Goal: Contribute content: Add original content to the website for others to see

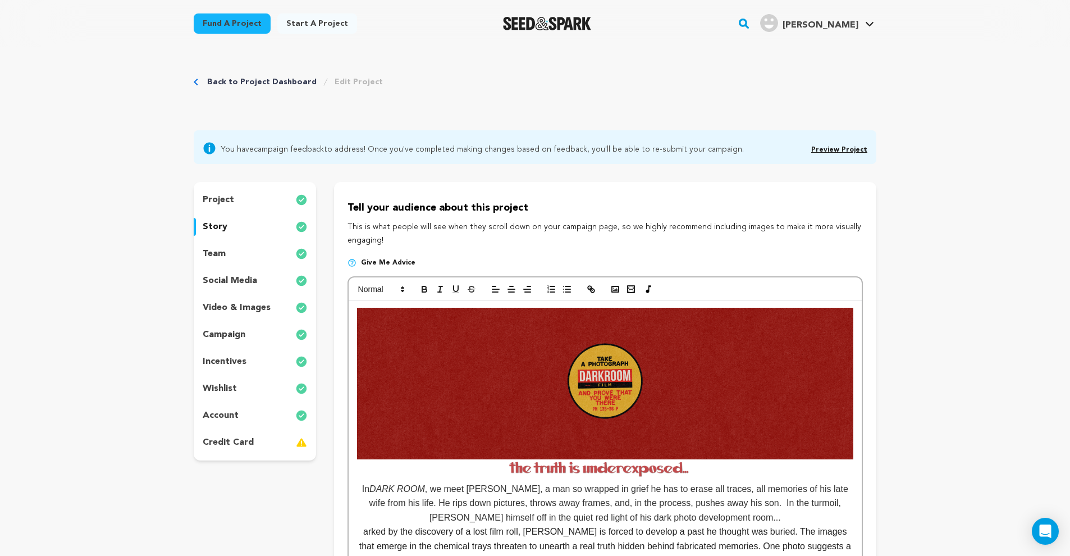
scroll to position [93, 0]
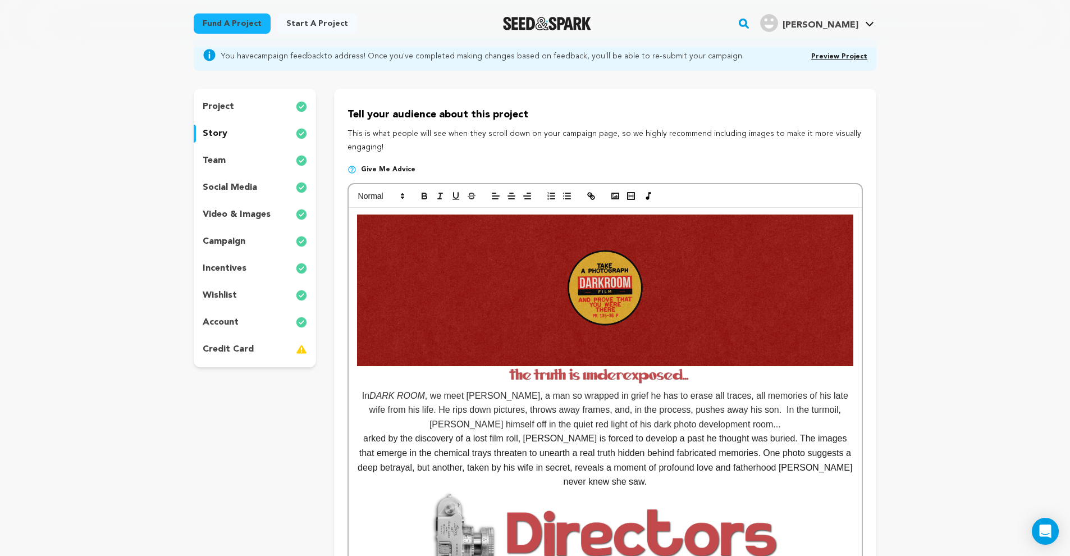
click at [591, 303] on img at bounding box center [605, 290] width 496 height 152
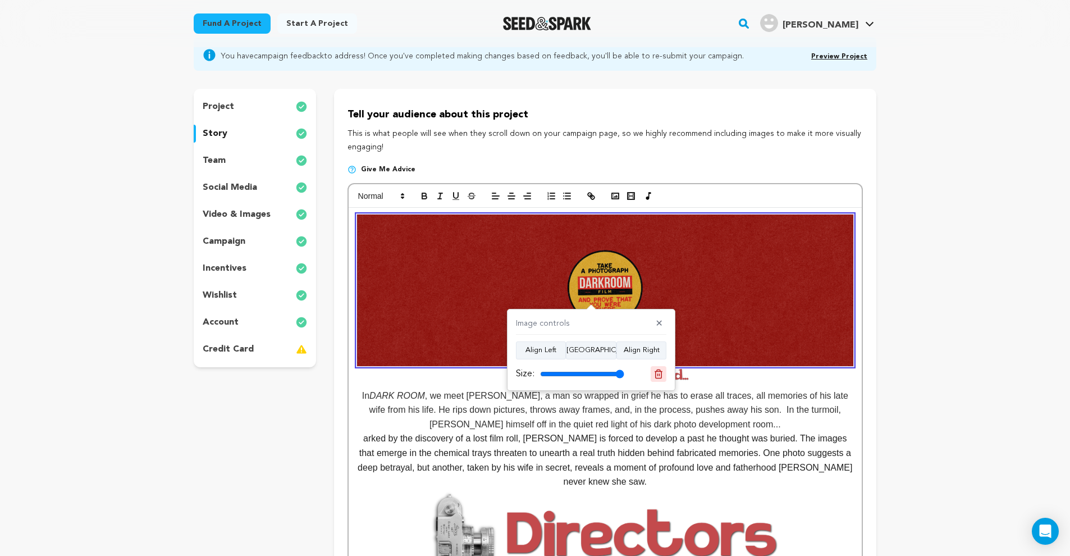
click at [654, 376] on icon at bounding box center [659, 374] width 10 height 10
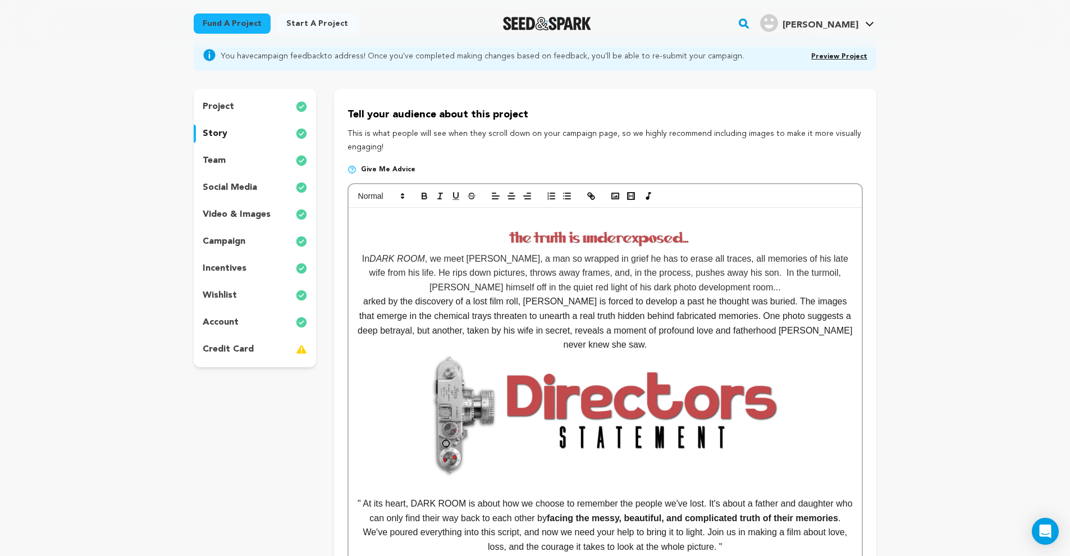
click at [506, 225] on p at bounding box center [605, 221] width 496 height 15
click at [615, 198] on icon "button" at bounding box center [615, 196] width 10 height 10
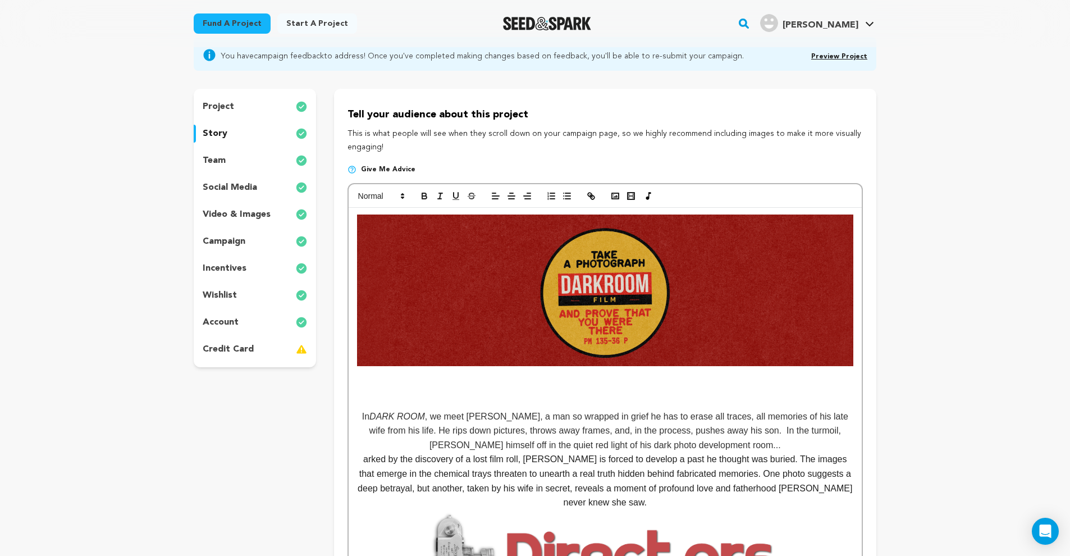
click at [391, 374] on p at bounding box center [605, 373] width 496 height 15
click at [495, 196] on icon "button" at bounding box center [496, 196] width 10 height 10
click at [618, 196] on rect "button" at bounding box center [615, 196] width 7 height 6
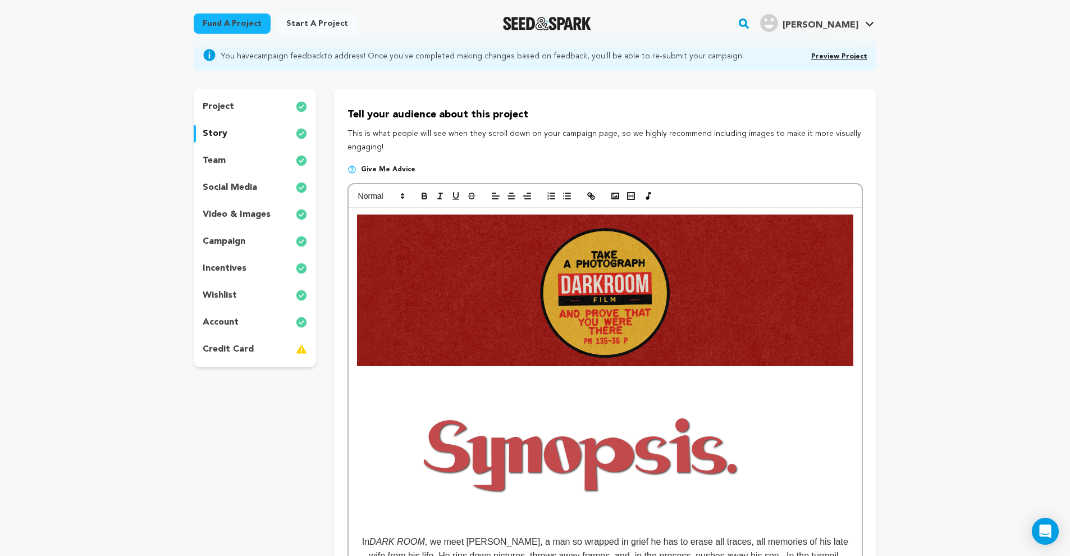
click at [659, 465] on img at bounding box center [581, 450] width 449 height 168
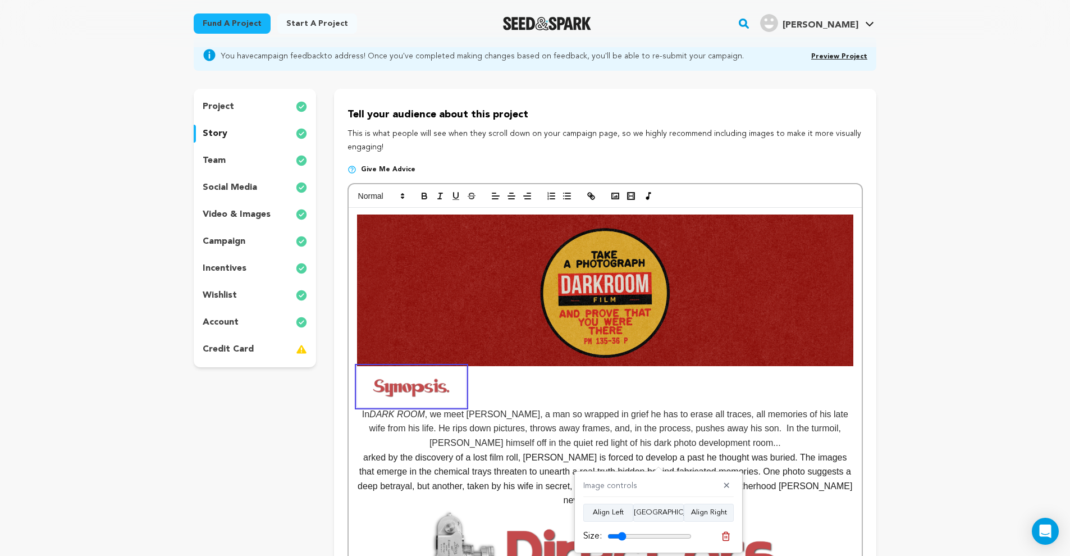
drag, startPoint x: 688, startPoint y: 537, endPoint x: 624, endPoint y: 524, distance: 65.9
type input "22"
click at [624, 524] on div "Image controls ✕ Align Left Align Center Align Right Size:" at bounding box center [658, 512] width 168 height 82
click at [546, 396] on span "In" at bounding box center [605, 392] width 496 height 53
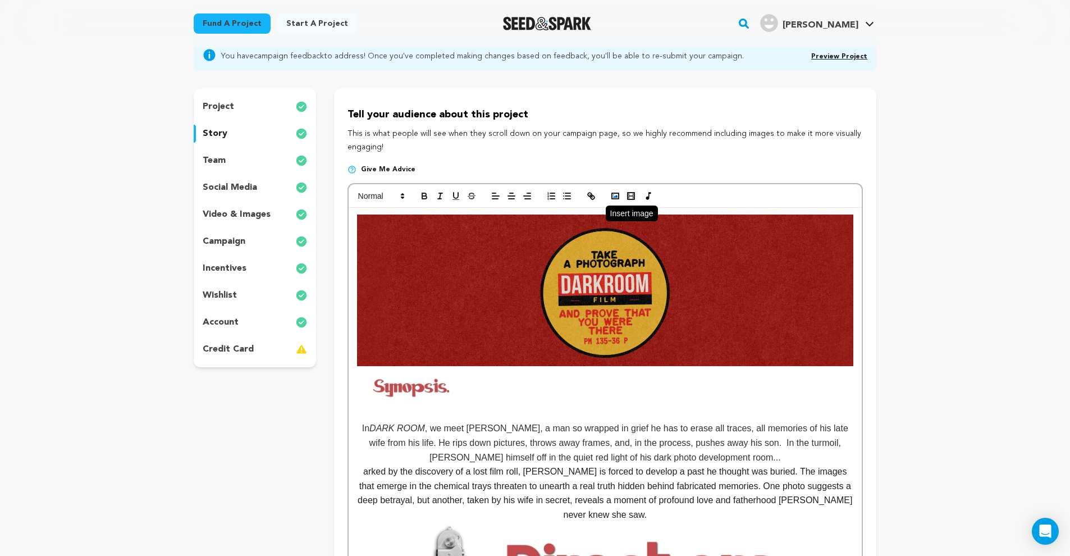
click at [621, 193] on button "button" at bounding box center [616, 195] width 16 height 13
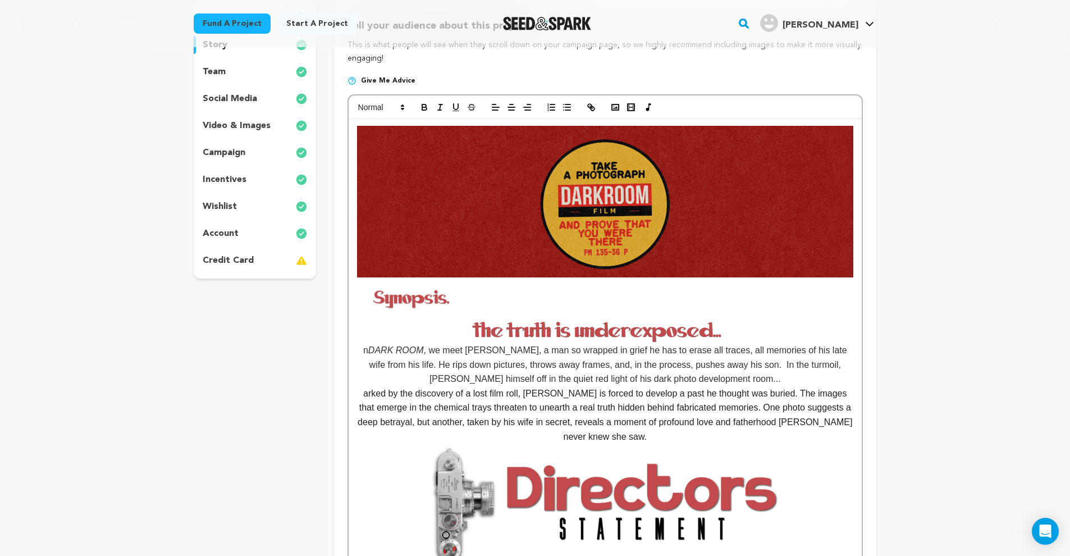
scroll to position [248, 0]
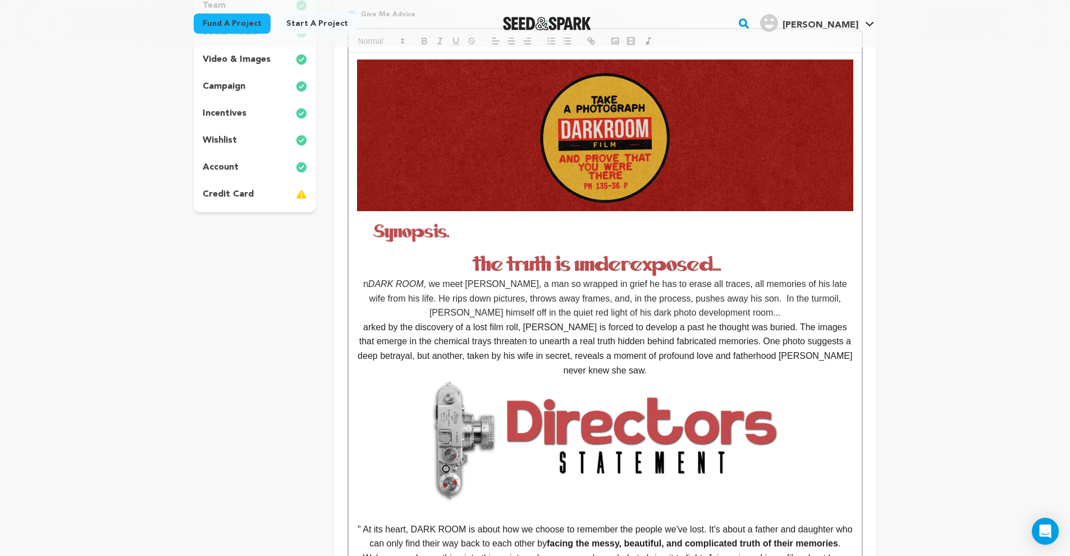
click at [633, 263] on img at bounding box center [605, 264] width 496 height 25
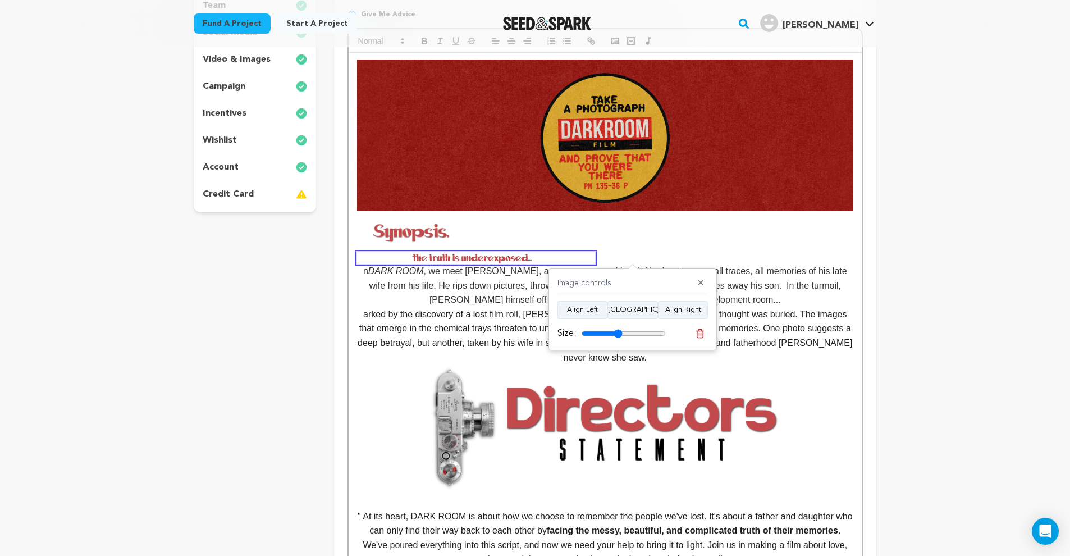
drag, startPoint x: 663, startPoint y: 332, endPoint x: 618, endPoint y: 326, distance: 44.8
type input "48"
click at [618, 327] on div "Size:" at bounding box center [612, 333] width 108 height 13
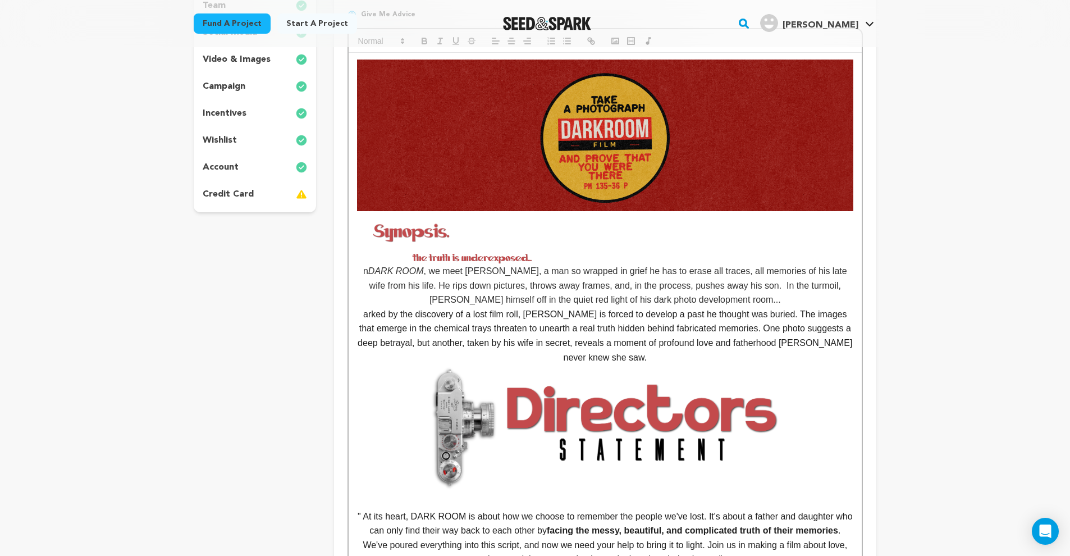
click at [611, 260] on span "n" at bounding box center [605, 243] width 496 height 65
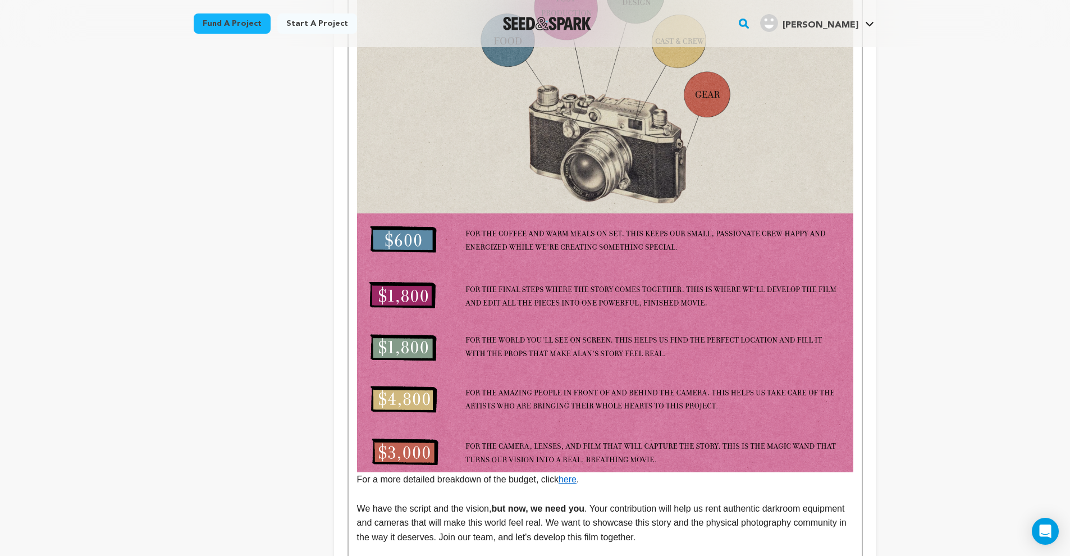
scroll to position [3085, 0]
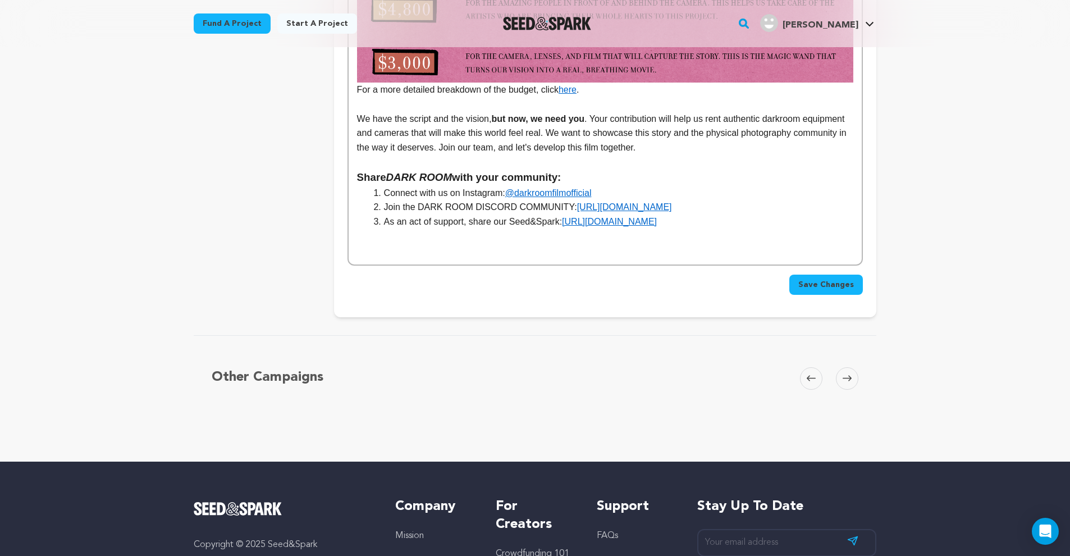
click at [840, 279] on span "Save Changes" at bounding box center [826, 284] width 56 height 11
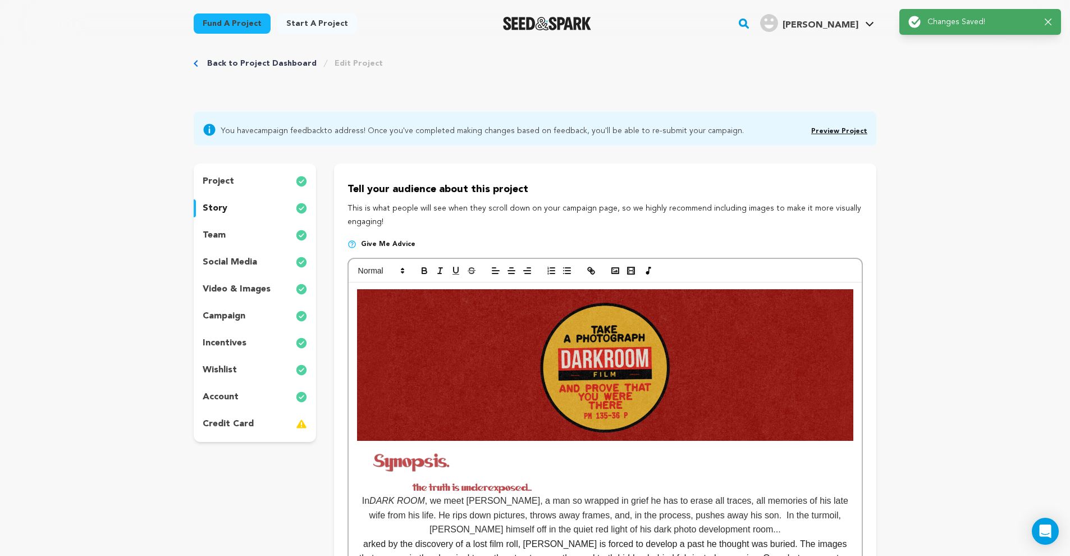
scroll to position [164, 0]
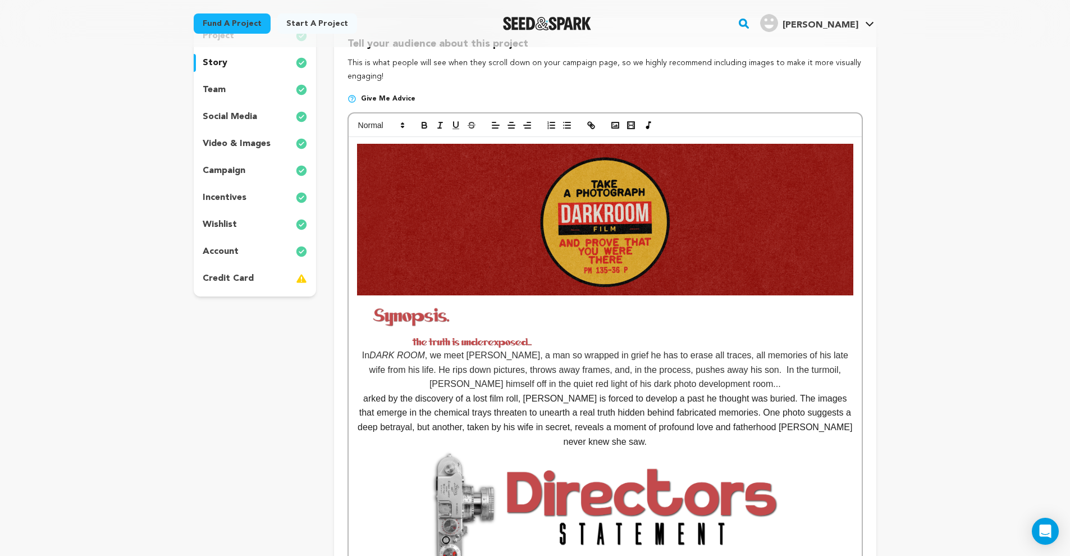
click at [718, 211] on img at bounding box center [605, 220] width 496 height 152
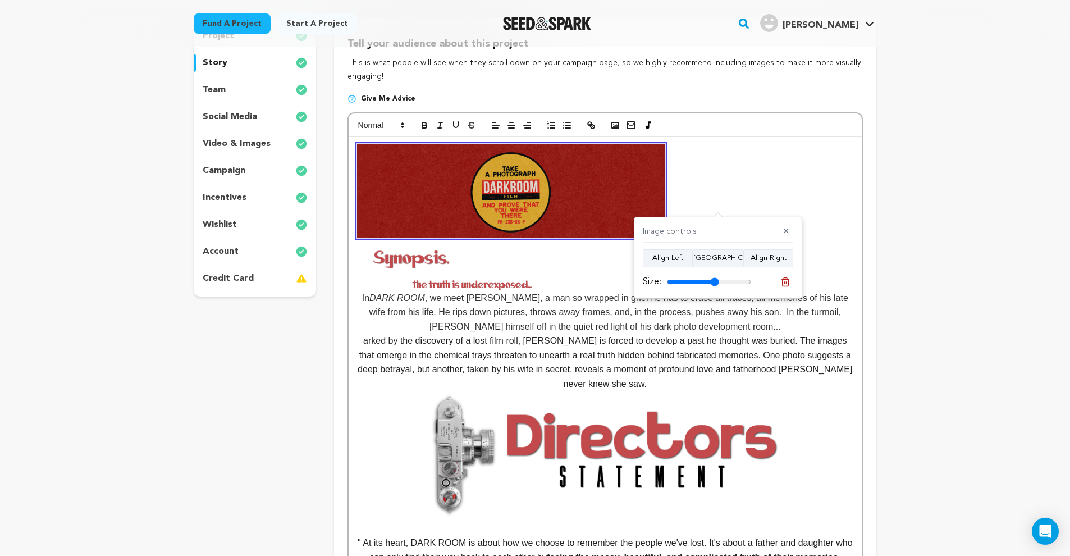
drag, startPoint x: 743, startPoint y: 279, endPoint x: 715, endPoint y: 286, distance: 28.9
click at [715, 286] on div "Size:" at bounding box center [697, 281] width 108 height 13
click at [722, 258] on button "Align Center" at bounding box center [718, 258] width 51 height 18
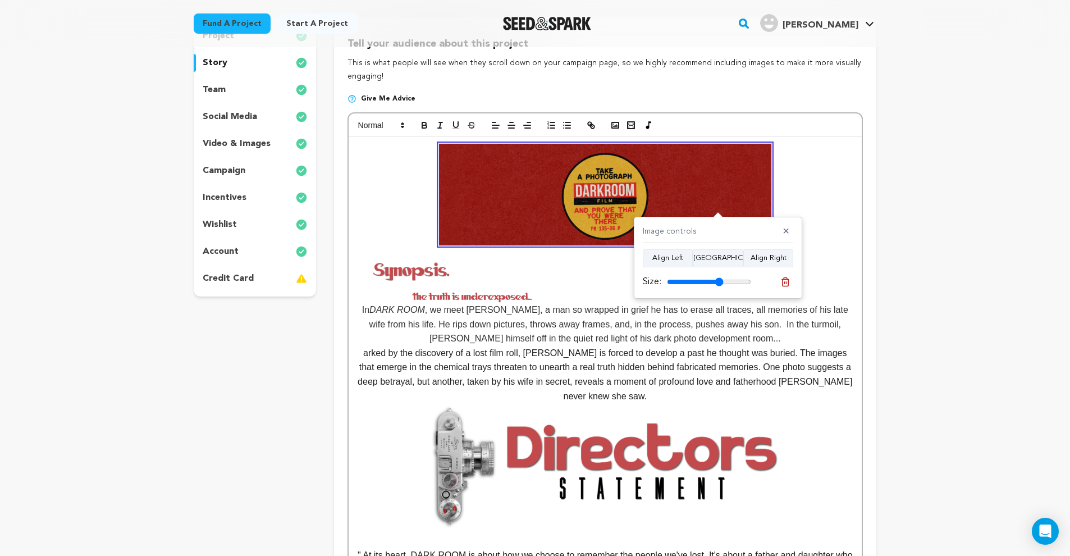
type input "67"
click at [718, 281] on input "range" at bounding box center [709, 281] width 84 height 9
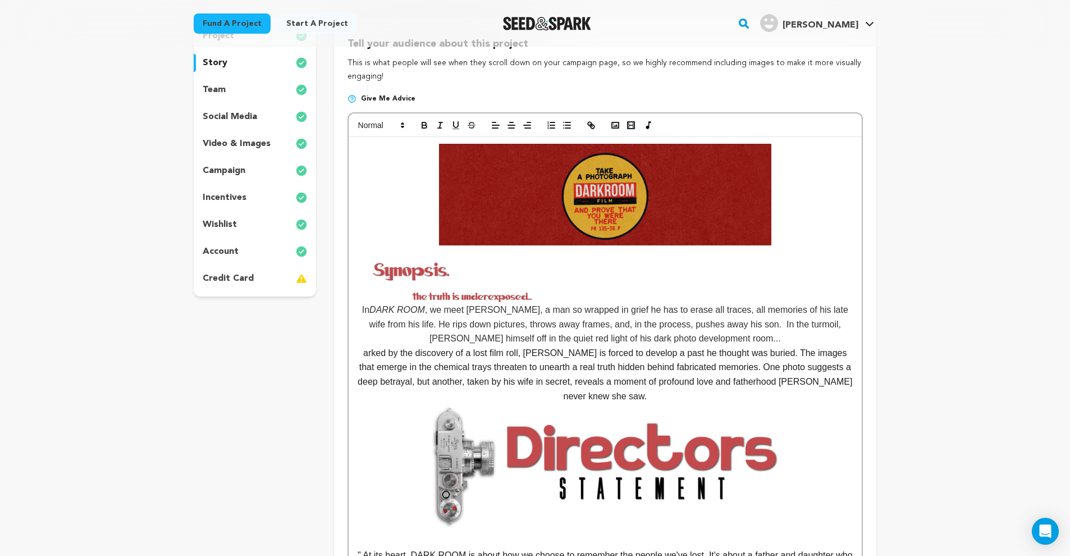
click at [678, 223] on img at bounding box center [605, 195] width 333 height 102
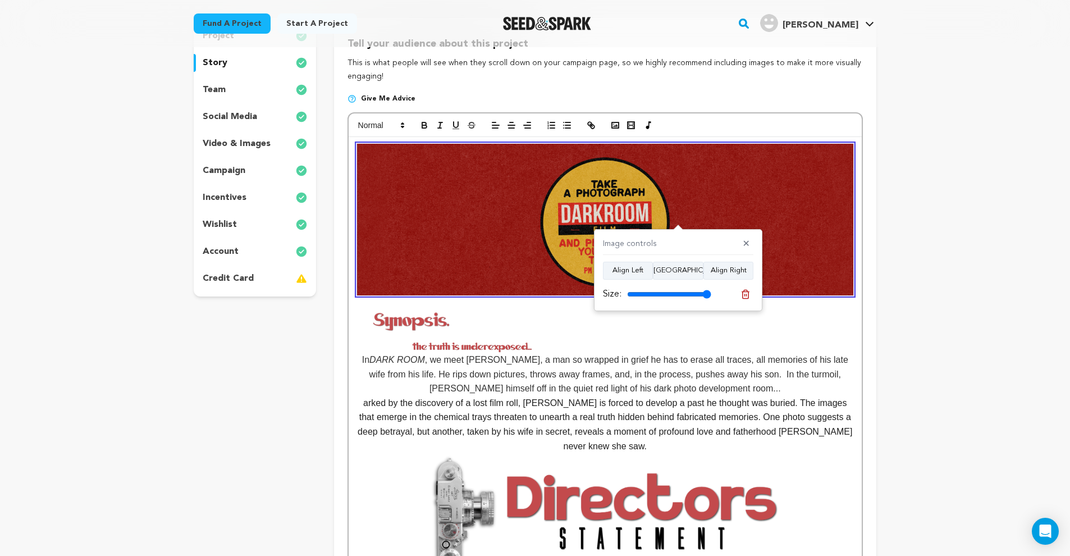
drag, startPoint x: 679, startPoint y: 293, endPoint x: 759, endPoint y: 296, distance: 79.8
type input "100"
click at [759, 296] on div "Image controls ✕ Align Left Align Center Align Right Size:" at bounding box center [678, 270] width 168 height 82
click at [749, 293] on icon at bounding box center [746, 294] width 8 height 8
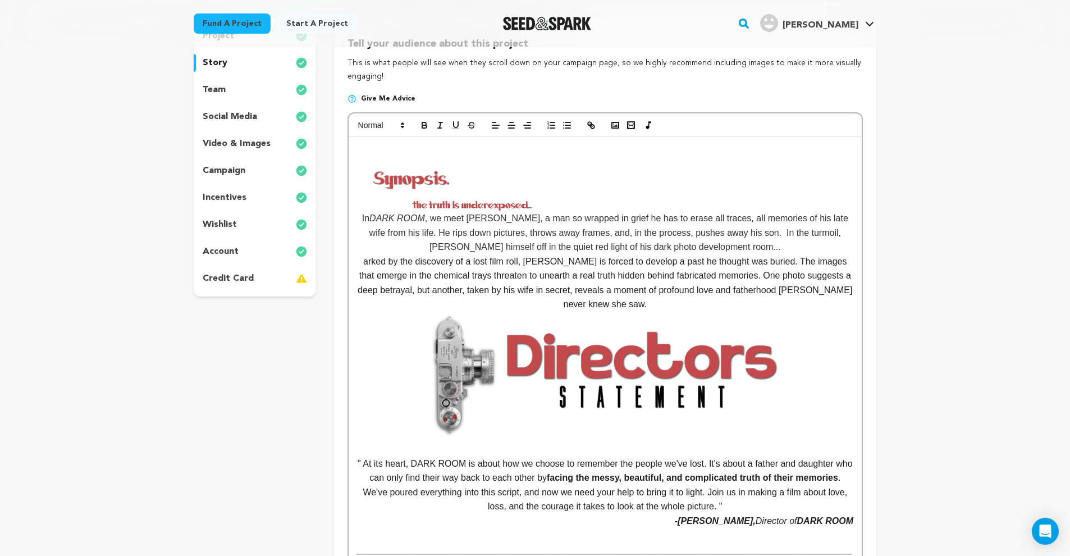
click at [489, 145] on p at bounding box center [605, 151] width 496 height 15
click at [619, 124] on rect "button" at bounding box center [615, 125] width 7 height 6
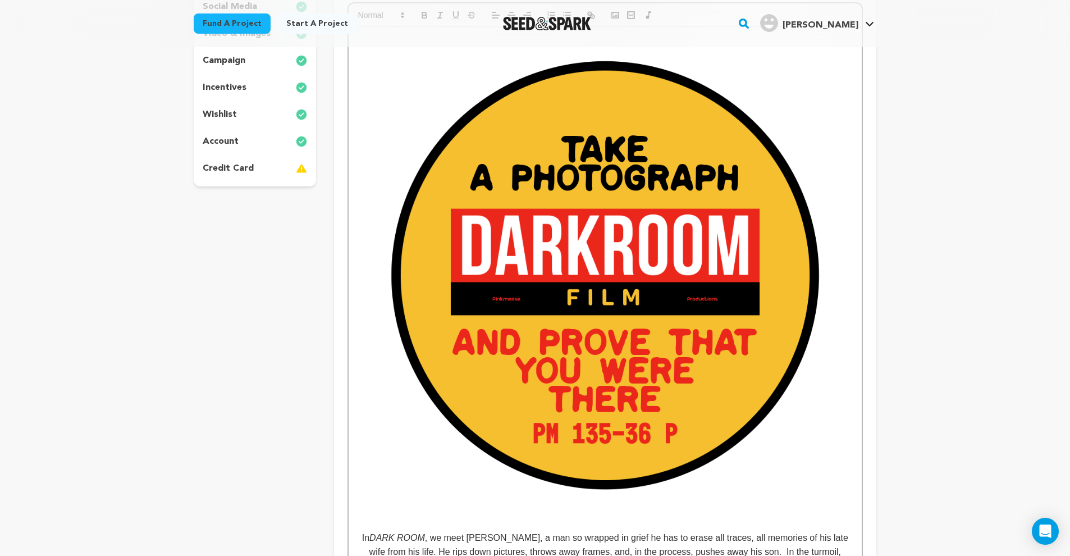
scroll to position [230, 0]
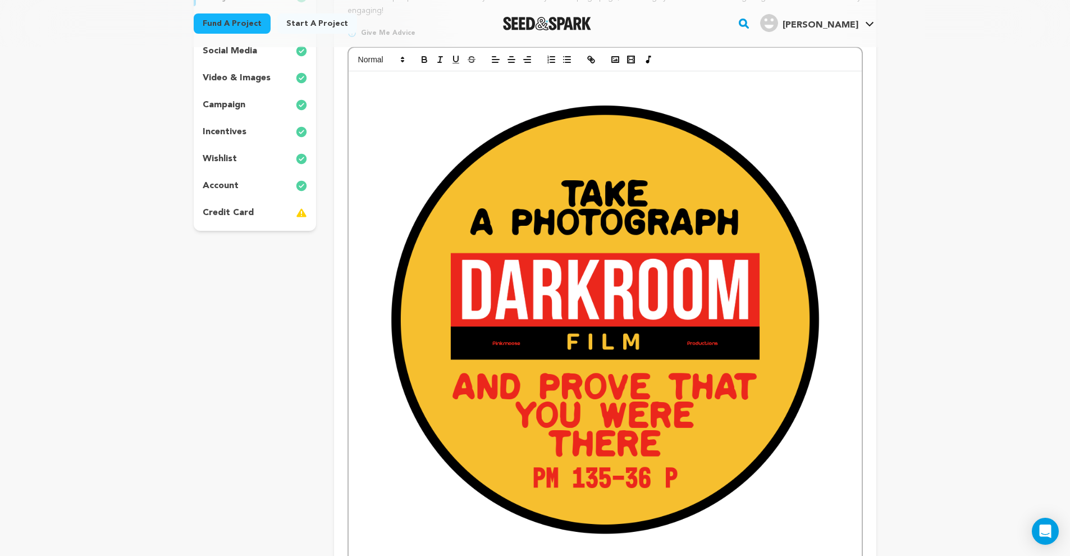
click at [667, 263] on img at bounding box center [605, 326] width 496 height 496
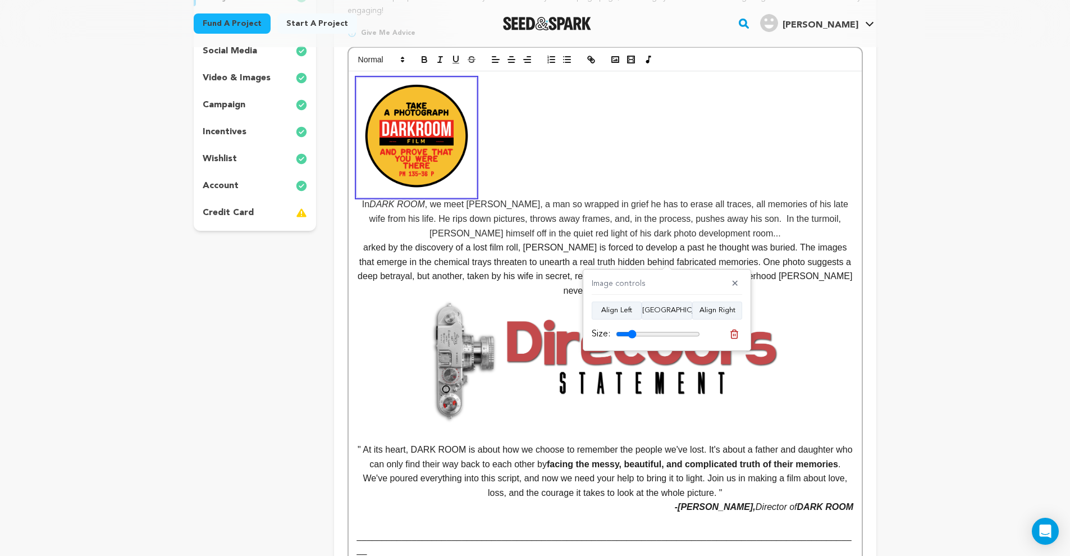
drag, startPoint x: 693, startPoint y: 334, endPoint x: 634, endPoint y: 334, distance: 59.5
click at [634, 334] on input "range" at bounding box center [658, 334] width 84 height 9
click at [710, 310] on button "Align Right" at bounding box center [717, 311] width 50 height 18
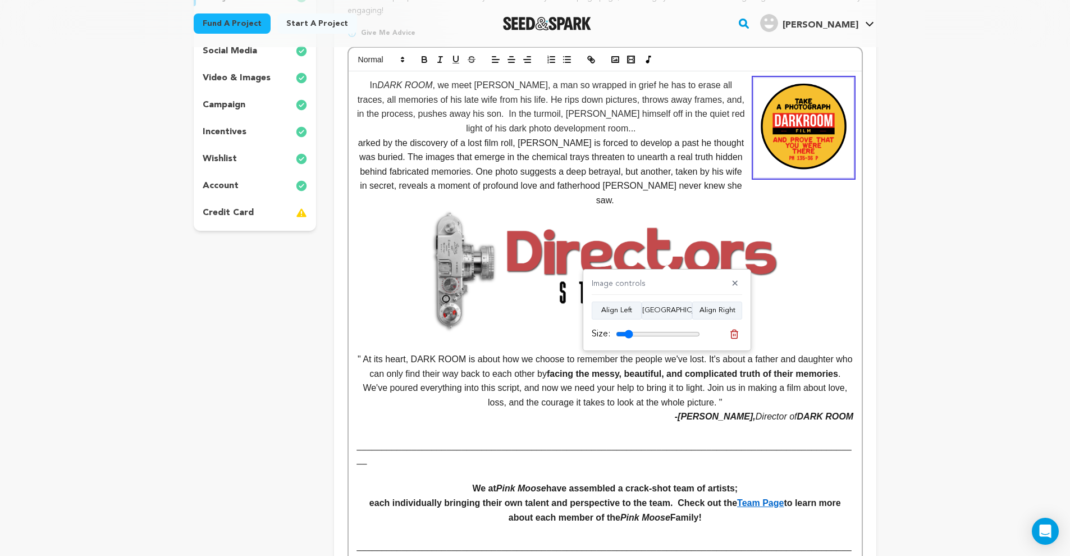
type input "20"
click at [631, 332] on input "range" at bounding box center [658, 334] width 84 height 9
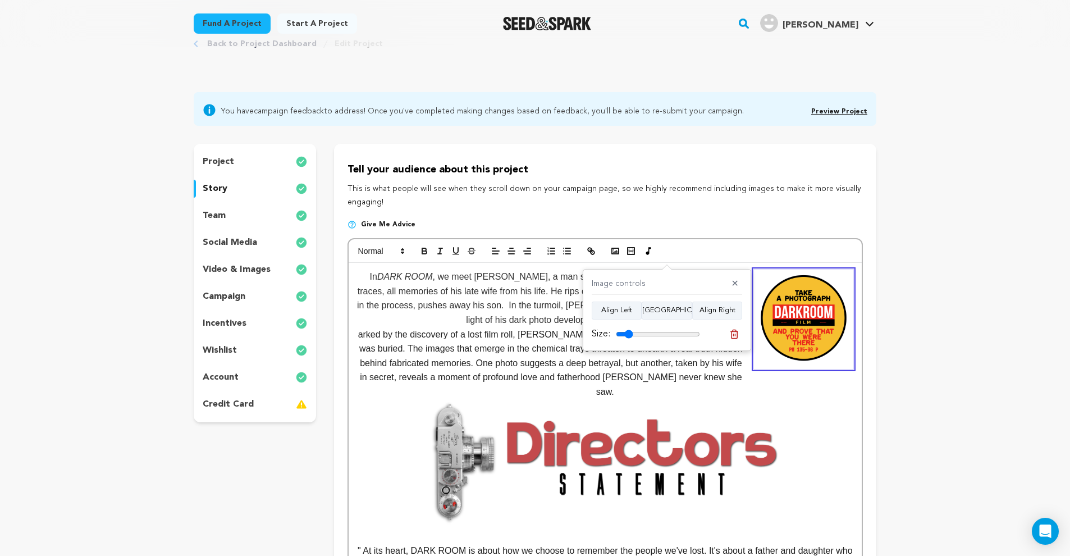
scroll to position [40, 0]
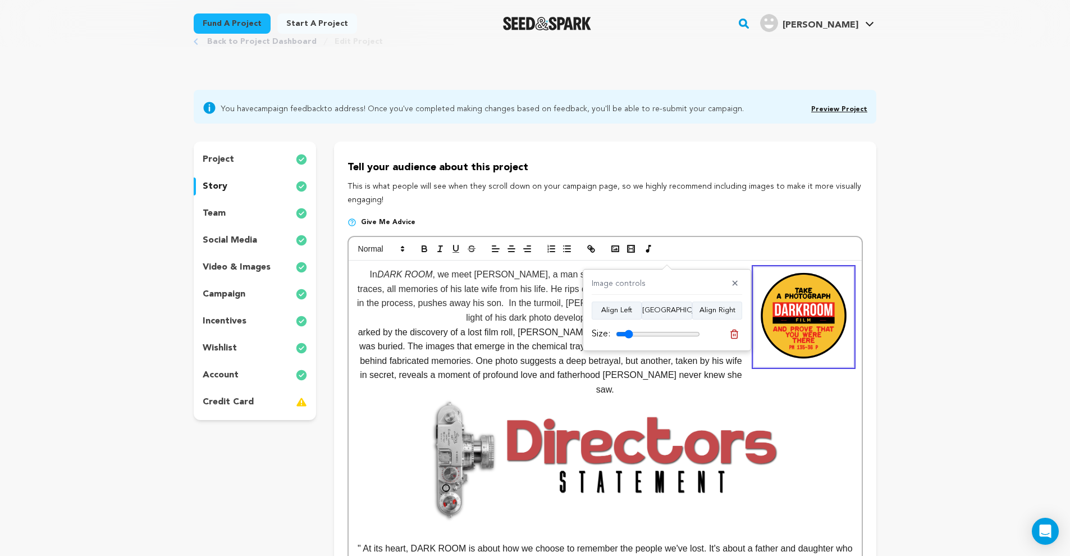
click at [372, 271] on p "In DARK ROOM , we meet Alan, a man so wrapped in grief he has to erase all trac…" at bounding box center [605, 295] width 496 height 57
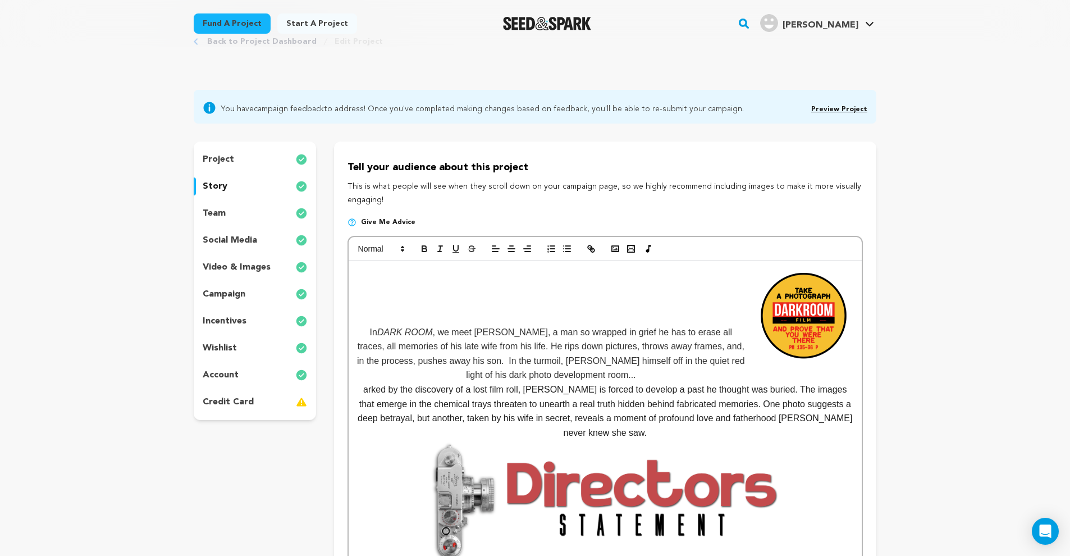
click at [376, 276] on p at bounding box center [605, 274] width 496 height 15
click at [494, 246] on line "button" at bounding box center [493, 246] width 3 height 0
click at [614, 249] on icon "button" at bounding box center [615, 249] width 10 height 10
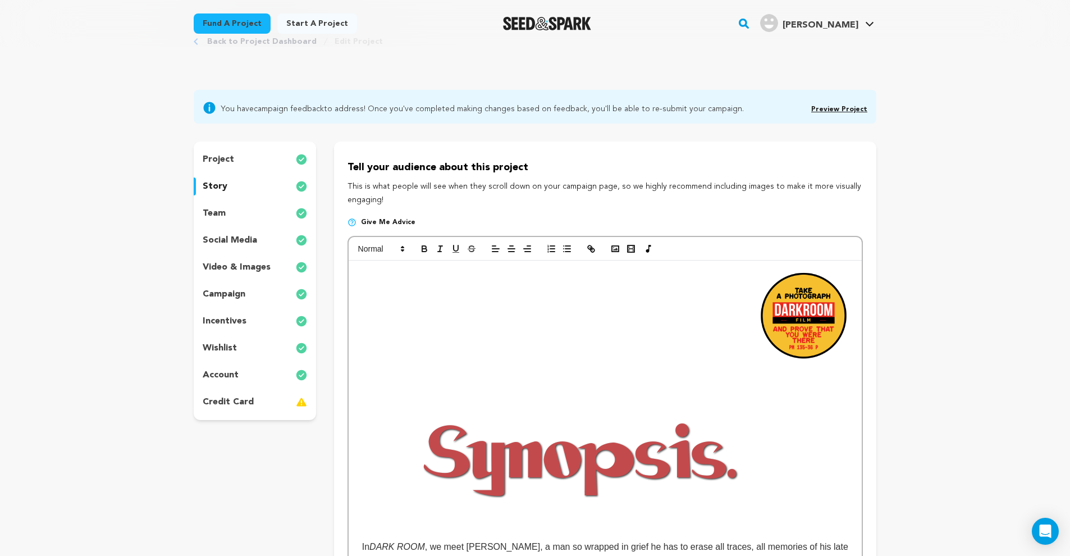
click at [533, 411] on img at bounding box center [581, 455] width 449 height 168
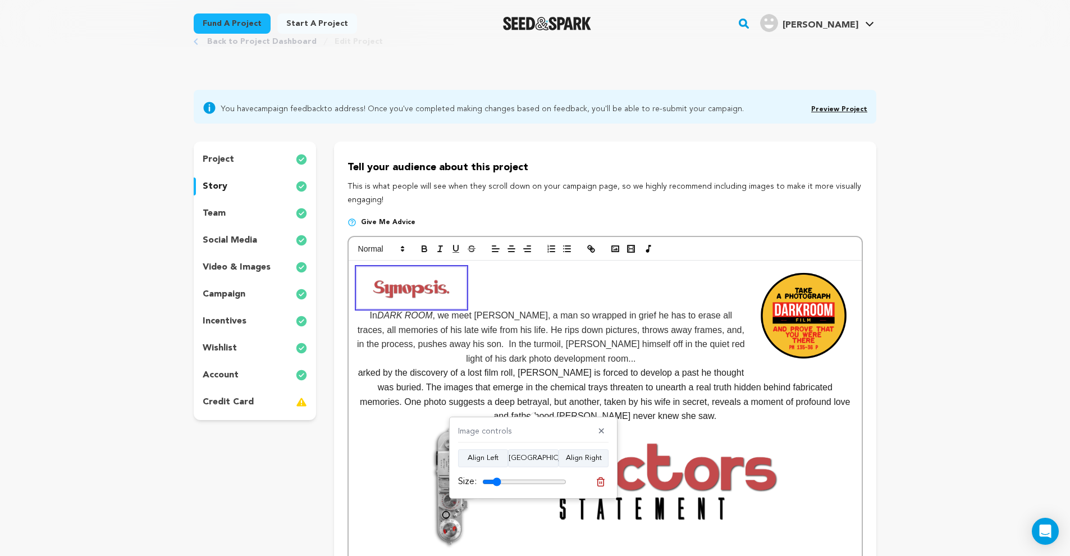
drag, startPoint x: 559, startPoint y: 481, endPoint x: 499, endPoint y: 475, distance: 60.3
click at [499, 475] on div "Size:" at bounding box center [512, 481] width 108 height 13
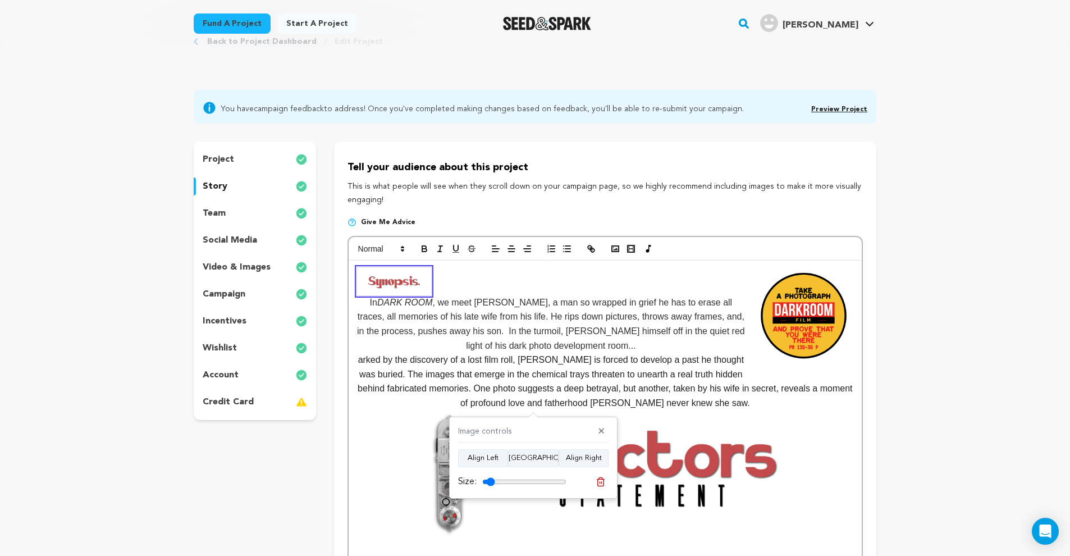
drag, startPoint x: 500, startPoint y: 483, endPoint x: 493, endPoint y: 483, distance: 6.8
type input "15"
click at [493, 483] on input "range" at bounding box center [524, 481] width 84 height 9
click at [375, 296] on p "In DARK ROOM , we meet Alan, a man so wrapped in grief he has to erase all trac…" at bounding box center [605, 323] width 496 height 57
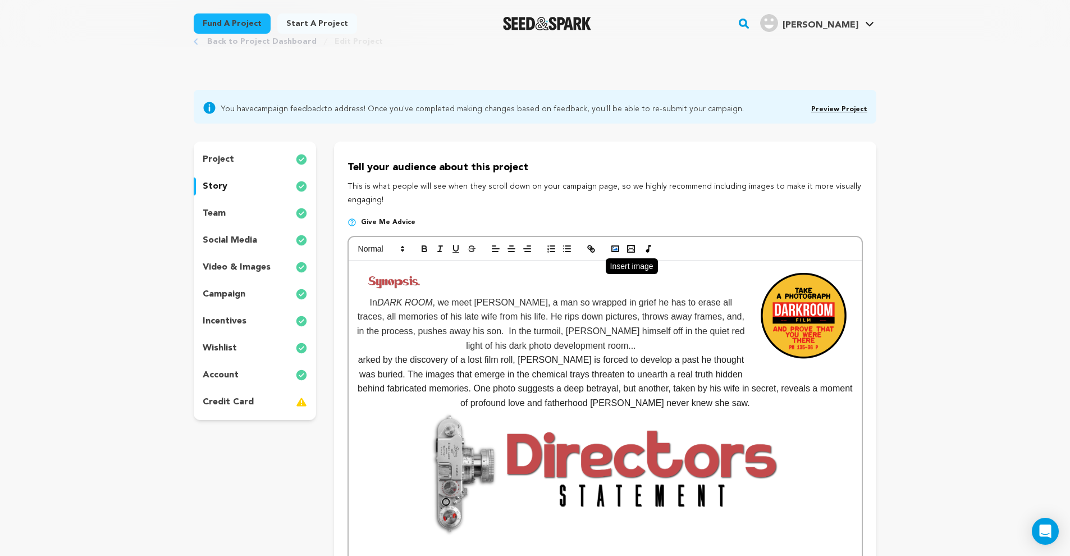
click at [615, 250] on icon "button" at bounding box center [615, 249] width 10 height 10
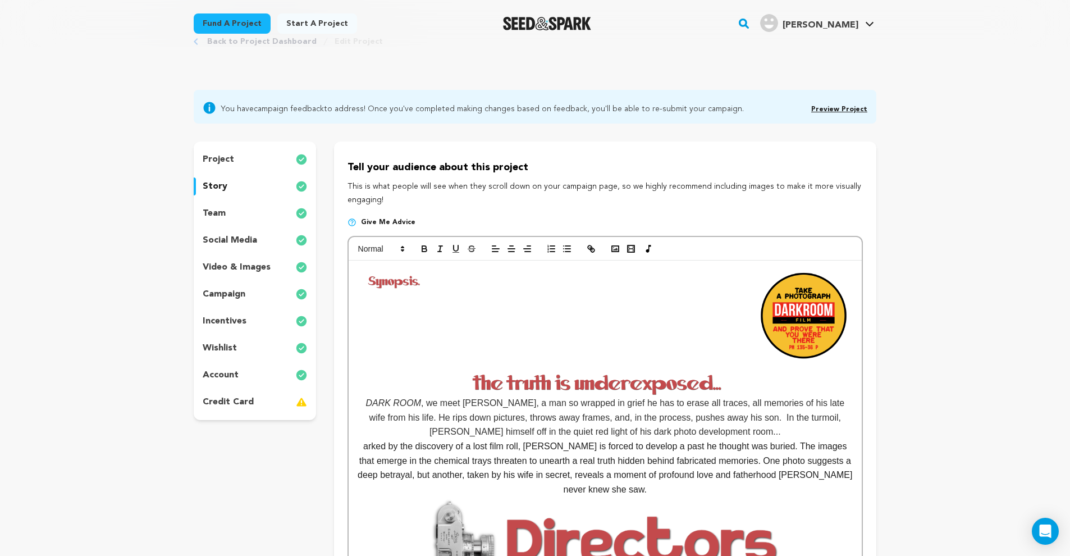
click at [640, 377] on img at bounding box center [605, 383] width 496 height 25
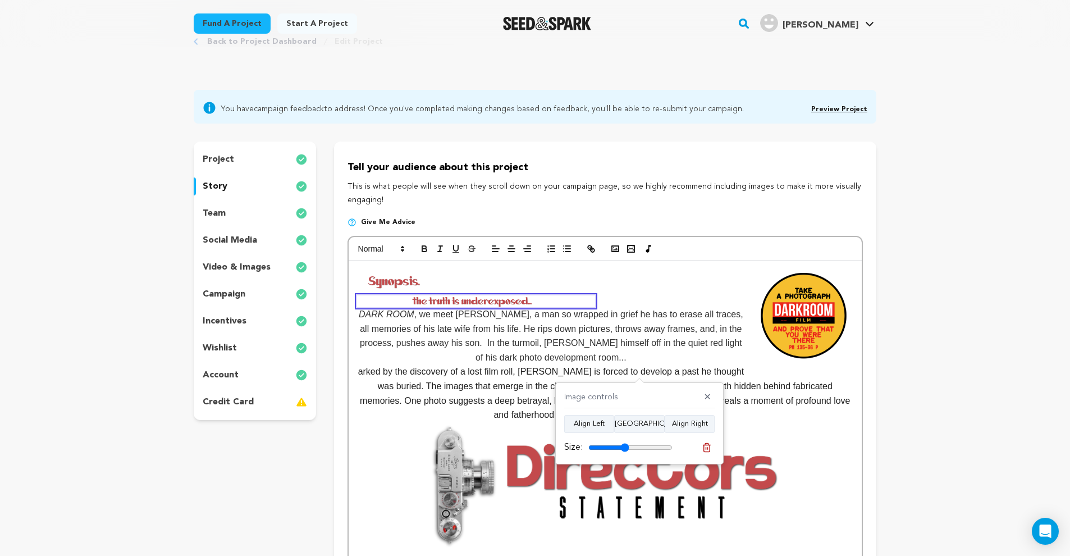
drag, startPoint x: 666, startPoint y: 446, endPoint x: 625, endPoint y: 442, distance: 41.7
type input "48"
click at [625, 442] on div "Size:" at bounding box center [618, 447] width 108 height 13
click at [398, 278] on img at bounding box center [394, 281] width 75 height 28
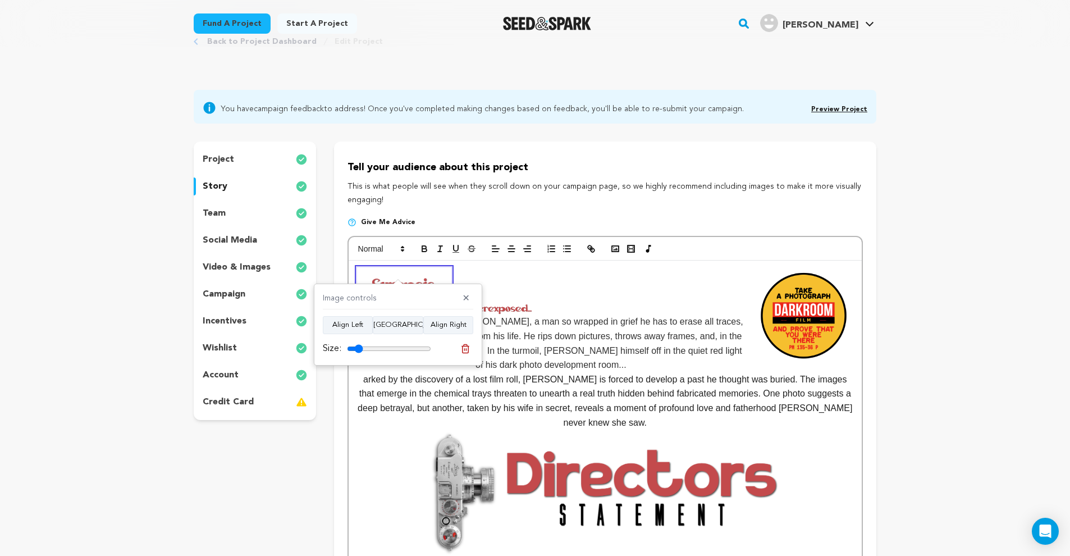
type input "19"
click at [360, 347] on input "range" at bounding box center [389, 348] width 84 height 9
click at [511, 281] on p "DARK ROOM , we meet Alan, a man so wrapped in grief he has to erase all traces,…" at bounding box center [605, 319] width 496 height 105
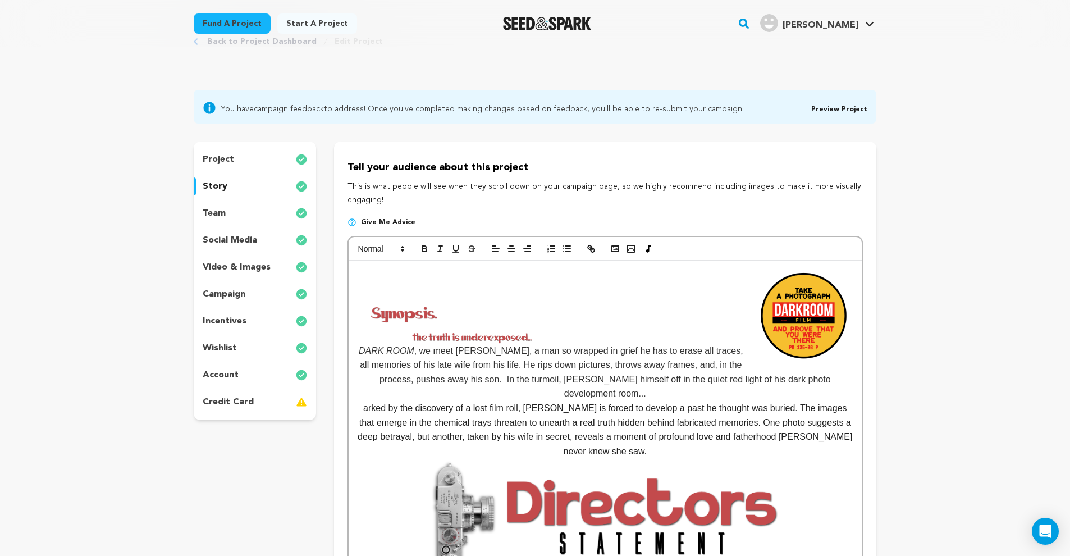
click at [740, 282] on p at bounding box center [605, 289] width 496 height 15
click at [753, 284] on p at bounding box center [605, 289] width 496 height 15
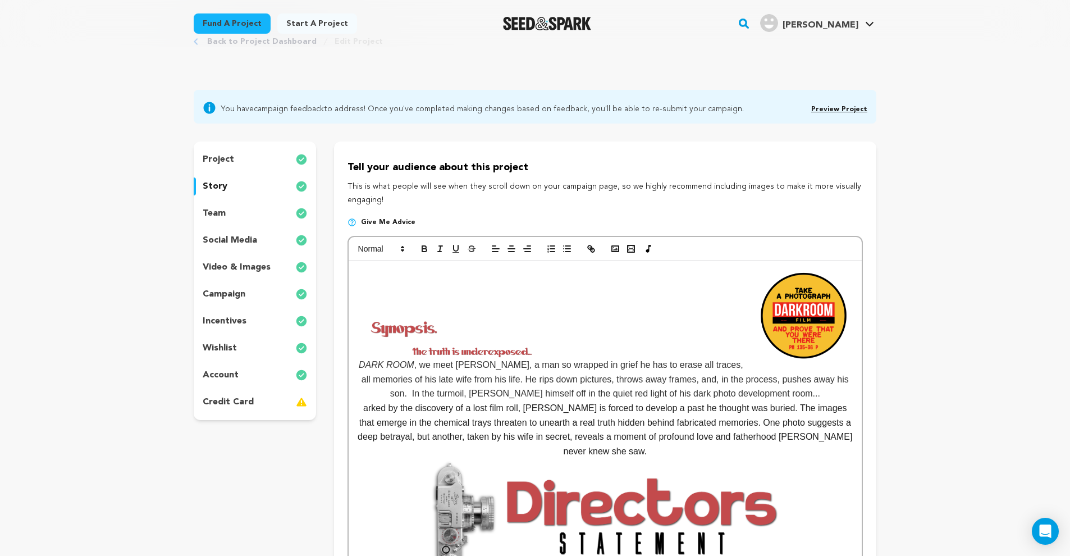
click at [459, 273] on p at bounding box center [605, 274] width 496 height 15
click at [761, 271] on img at bounding box center [803, 316] width 99 height 99
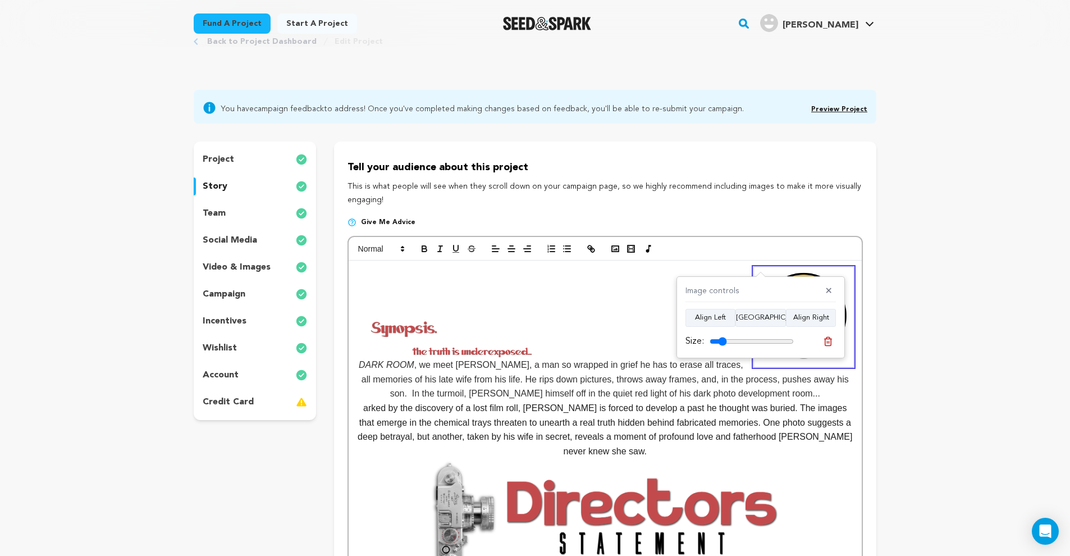
click at [743, 267] on p at bounding box center [605, 274] width 496 height 15
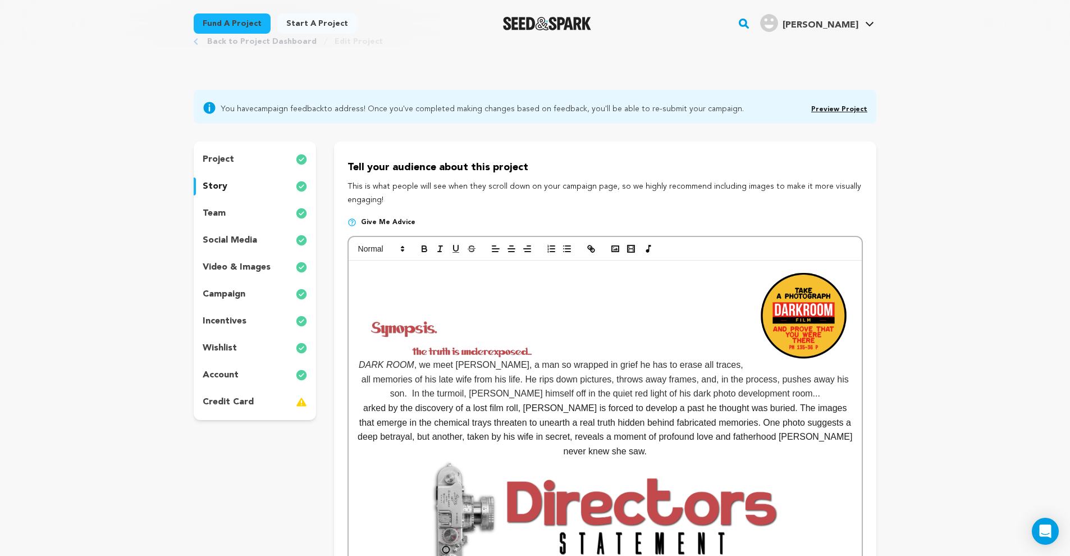
click at [757, 271] on img at bounding box center [803, 316] width 99 height 99
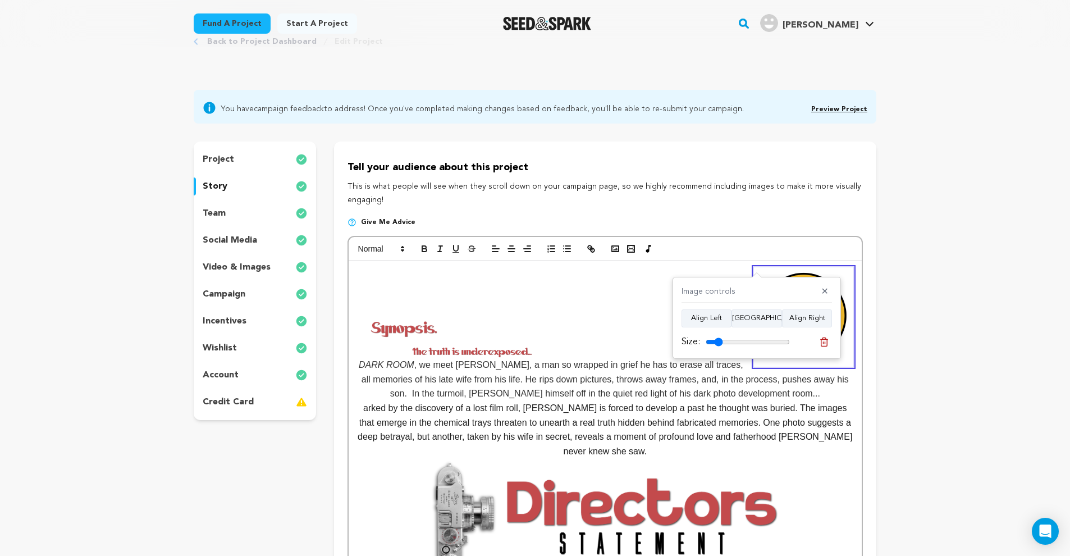
click at [749, 273] on p at bounding box center [605, 274] width 496 height 15
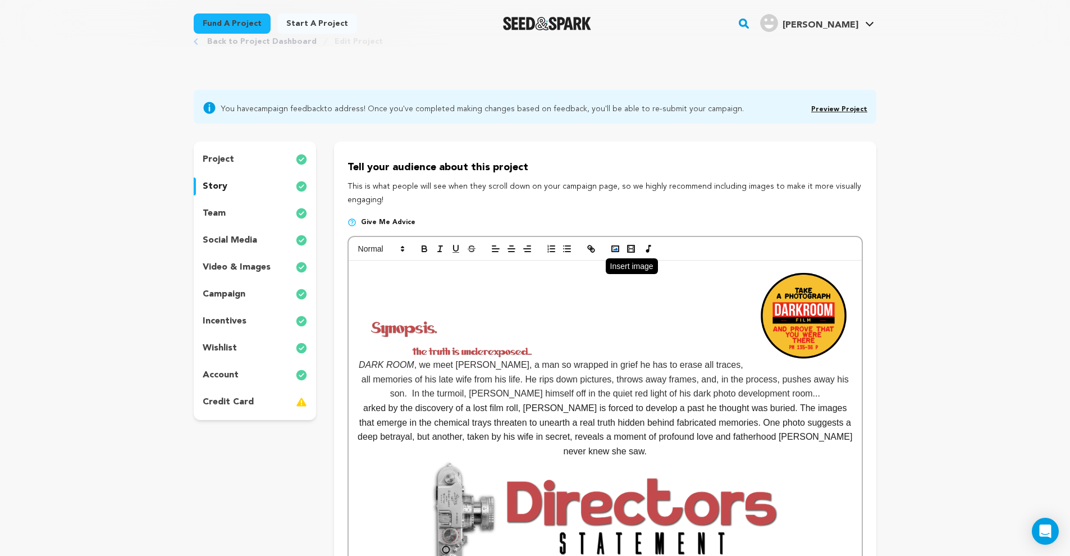
click at [619, 248] on rect "button" at bounding box center [615, 249] width 7 height 6
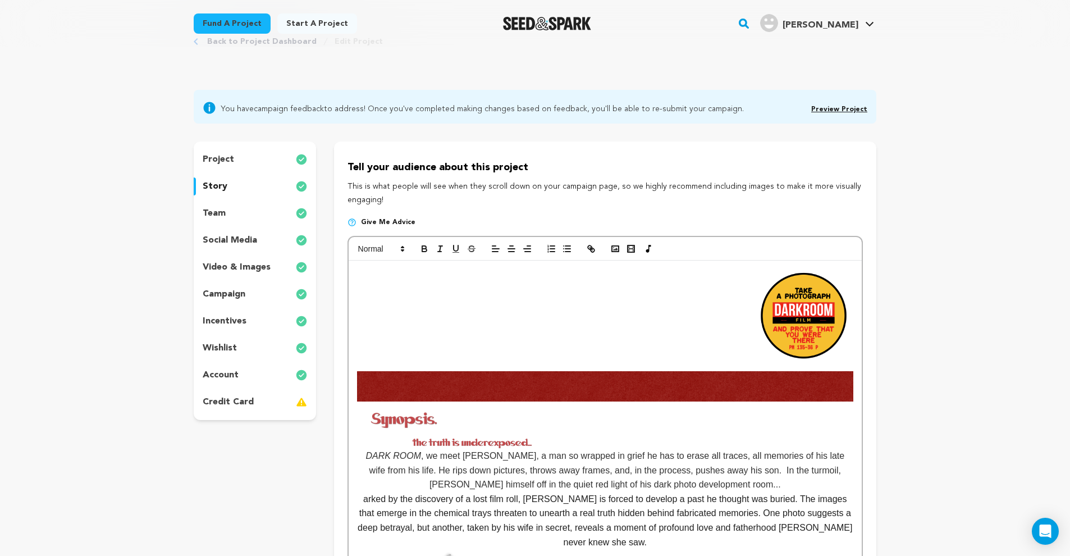
click at [796, 321] on img at bounding box center [803, 316] width 99 height 99
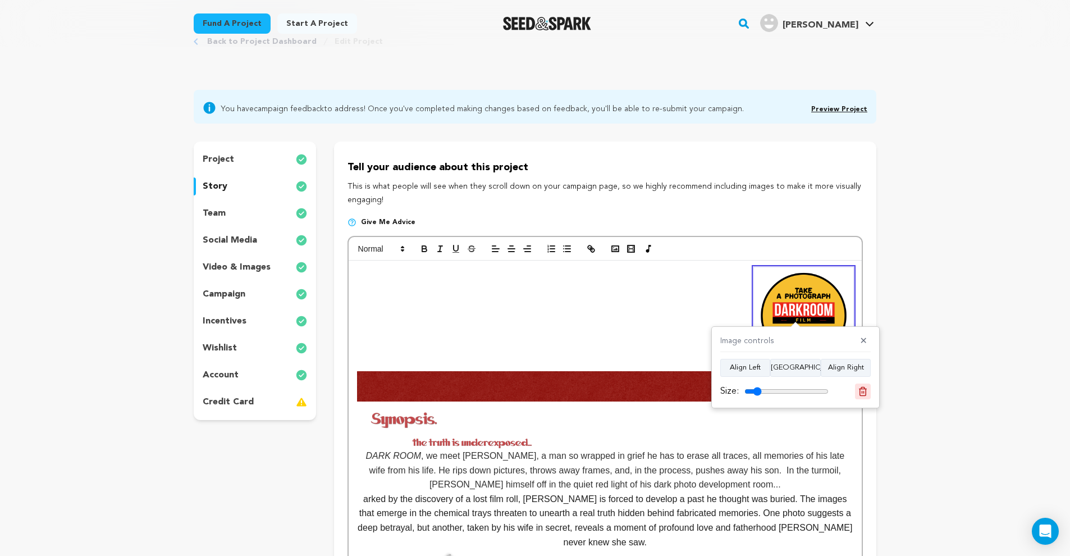
click at [864, 389] on icon at bounding box center [863, 391] width 8 height 8
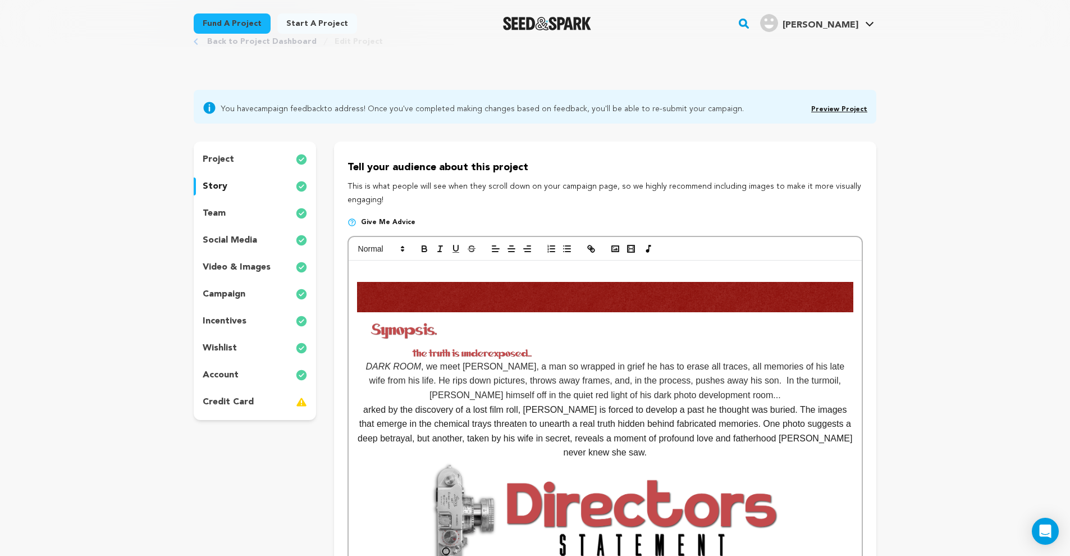
click at [364, 274] on p at bounding box center [605, 274] width 496 height 15
click at [357, 289] on img at bounding box center [605, 297] width 496 height 30
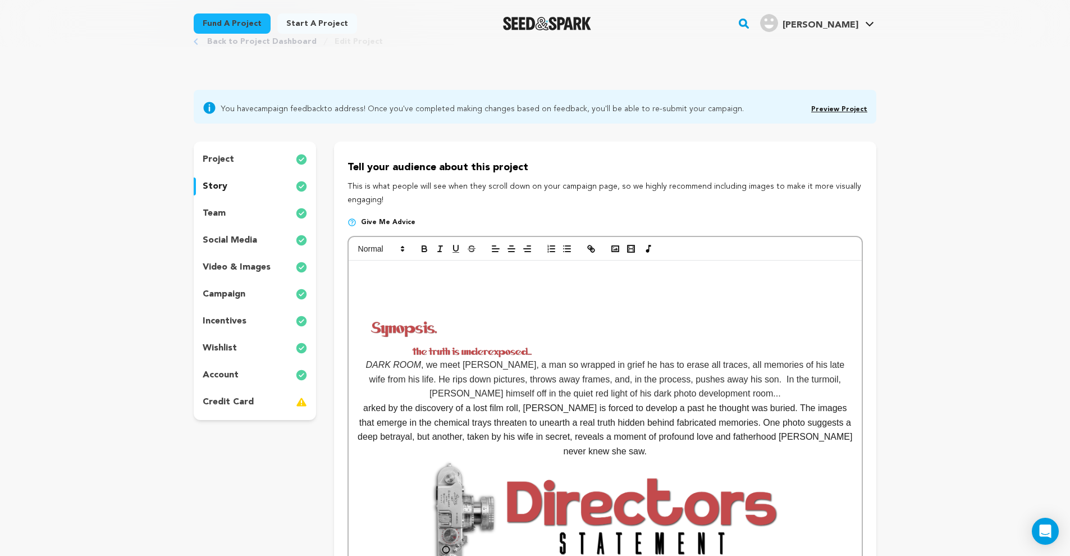
click at [360, 276] on p at bounding box center [605, 274] width 496 height 15
click at [495, 249] on icon "button" at bounding box center [496, 249] width 10 height 10
click at [488, 248] on button "button" at bounding box center [496, 248] width 16 height 13
click at [612, 249] on rect "button" at bounding box center [615, 249] width 7 height 6
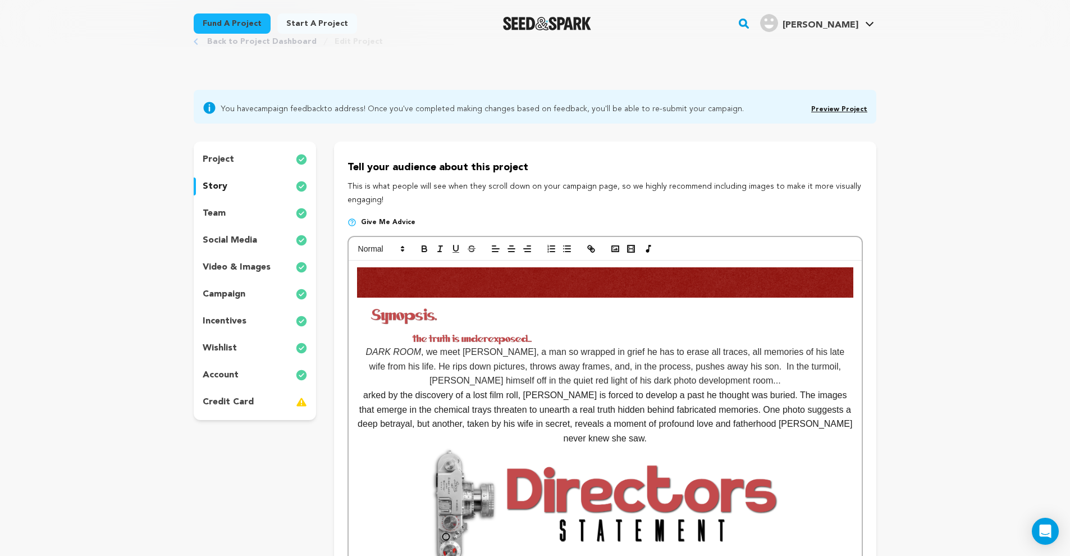
click at [402, 317] on img at bounding box center [404, 315] width 94 height 35
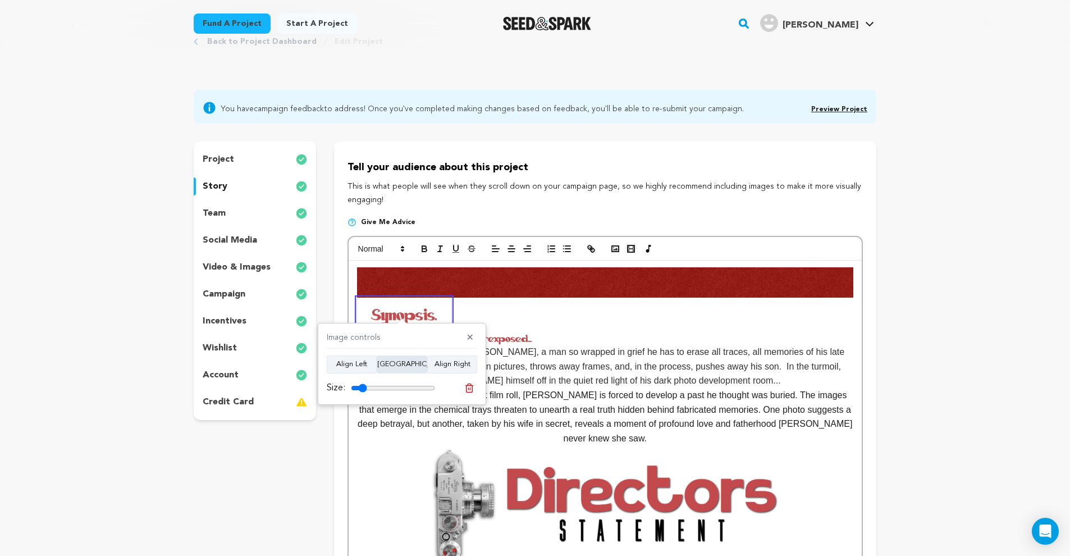
click at [414, 366] on button "[GEOGRAPHIC_DATA]" at bounding box center [402, 364] width 51 height 18
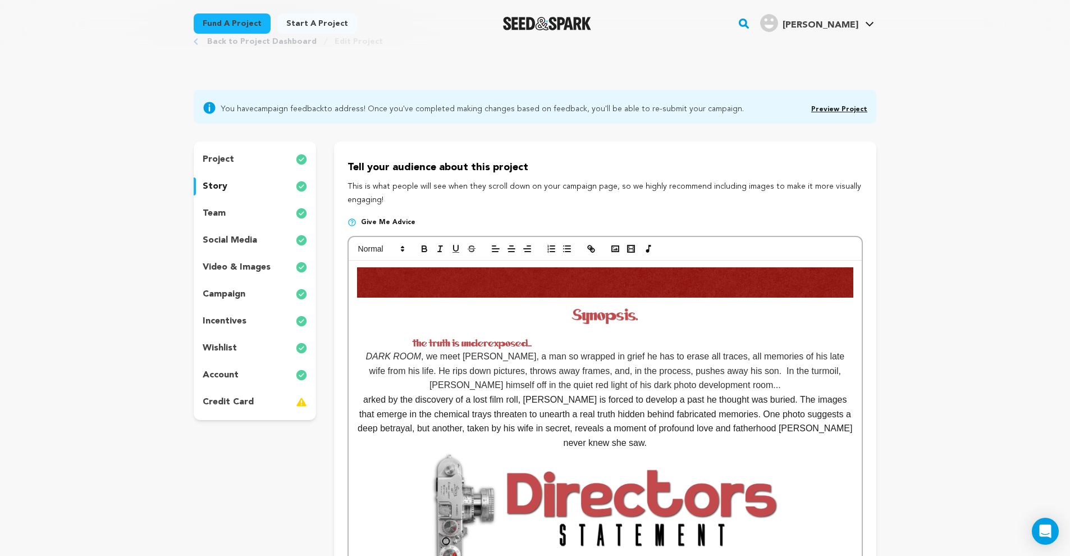
click at [470, 341] on img at bounding box center [476, 343] width 239 height 12
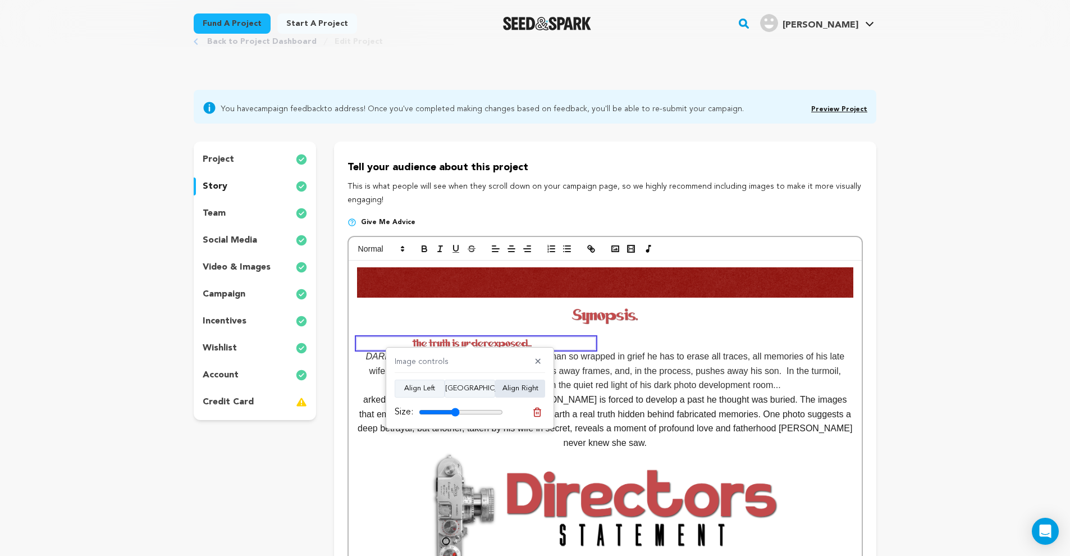
click at [534, 388] on button "Align Right" at bounding box center [520, 389] width 50 height 18
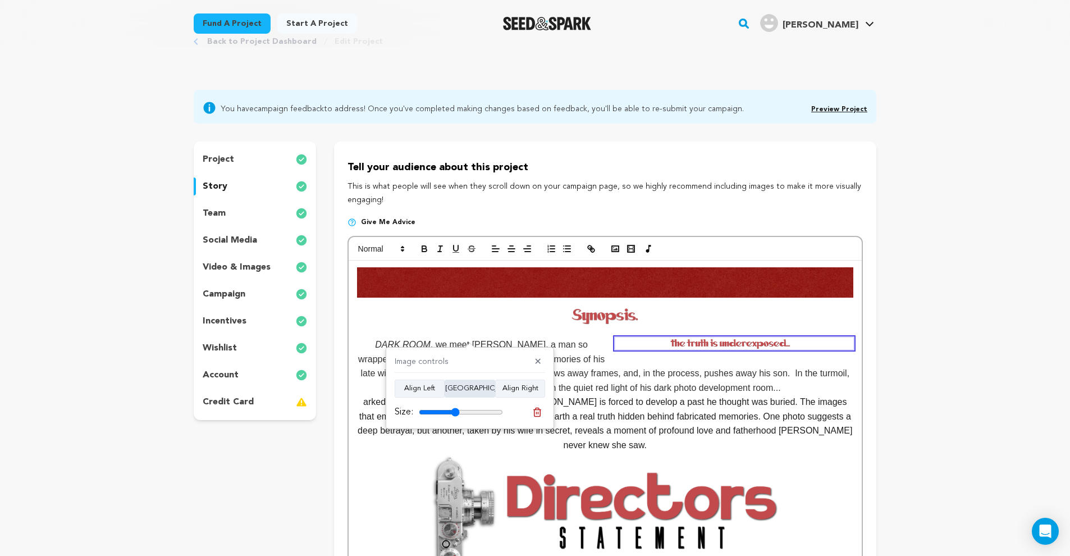
click at [466, 389] on button "[GEOGRAPHIC_DATA]" at bounding box center [470, 389] width 51 height 18
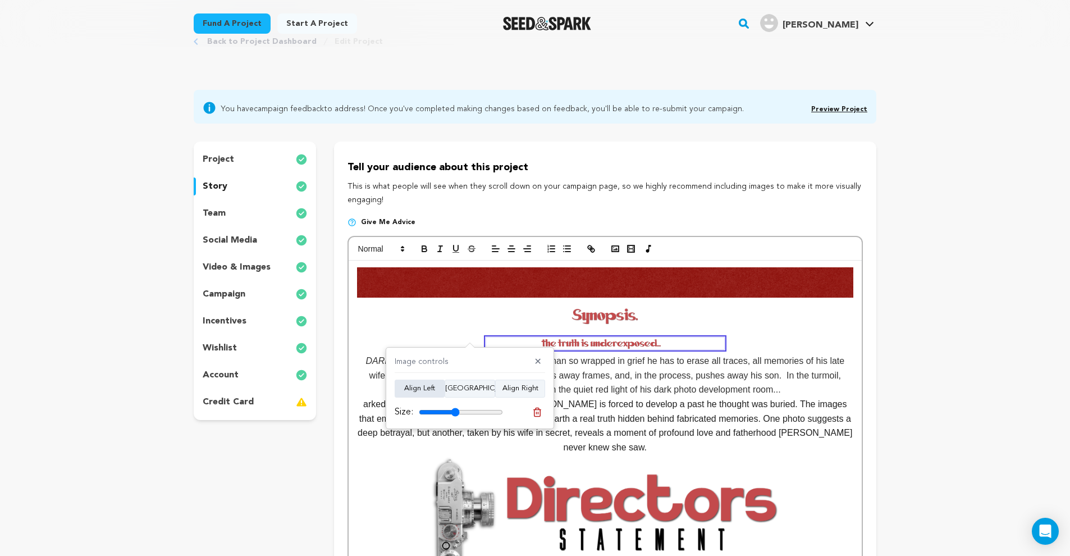
click at [428, 386] on button "Align Left" at bounding box center [420, 389] width 50 height 18
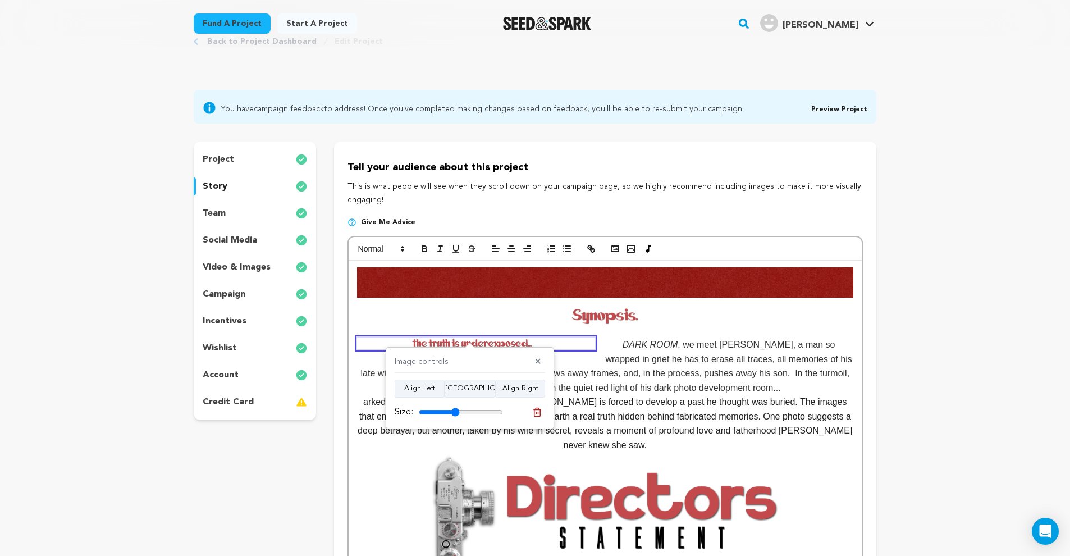
click at [563, 308] on img at bounding box center [605, 315] width 94 height 35
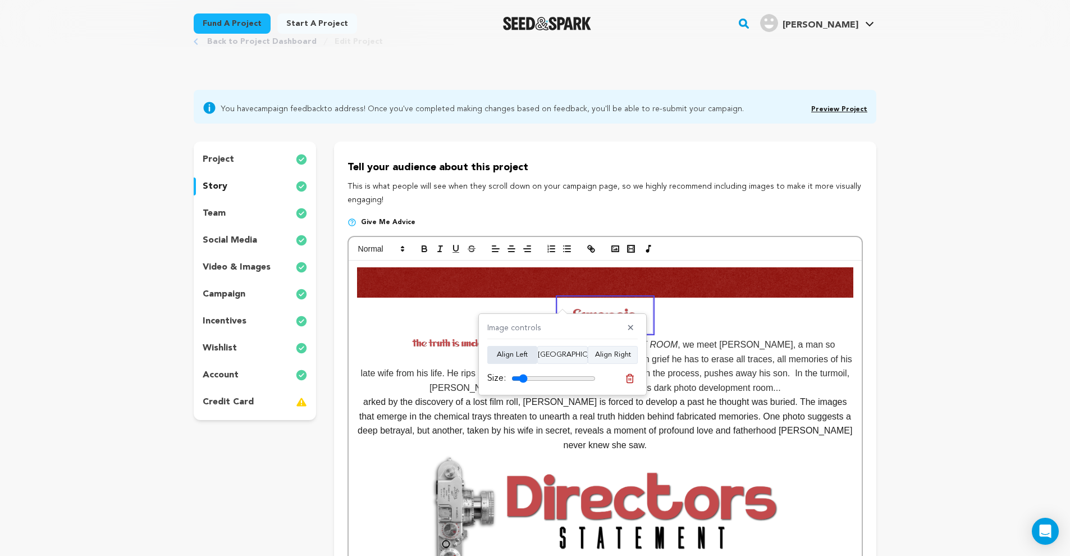
click at [518, 353] on button "Align Left" at bounding box center [512, 355] width 50 height 18
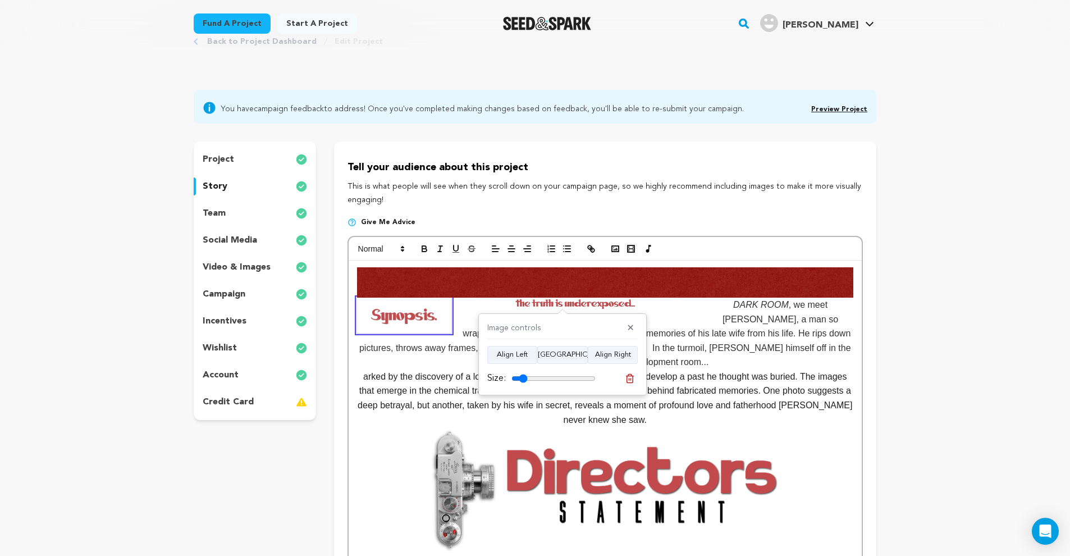
click at [578, 304] on img at bounding box center [579, 304] width 239 height 12
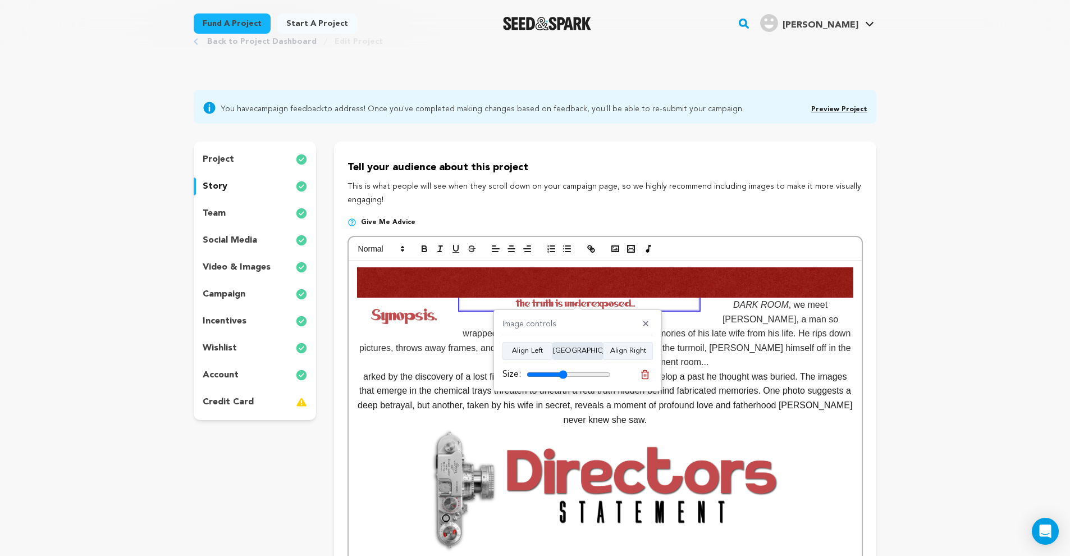
click at [582, 350] on button "[GEOGRAPHIC_DATA]" at bounding box center [578, 351] width 51 height 18
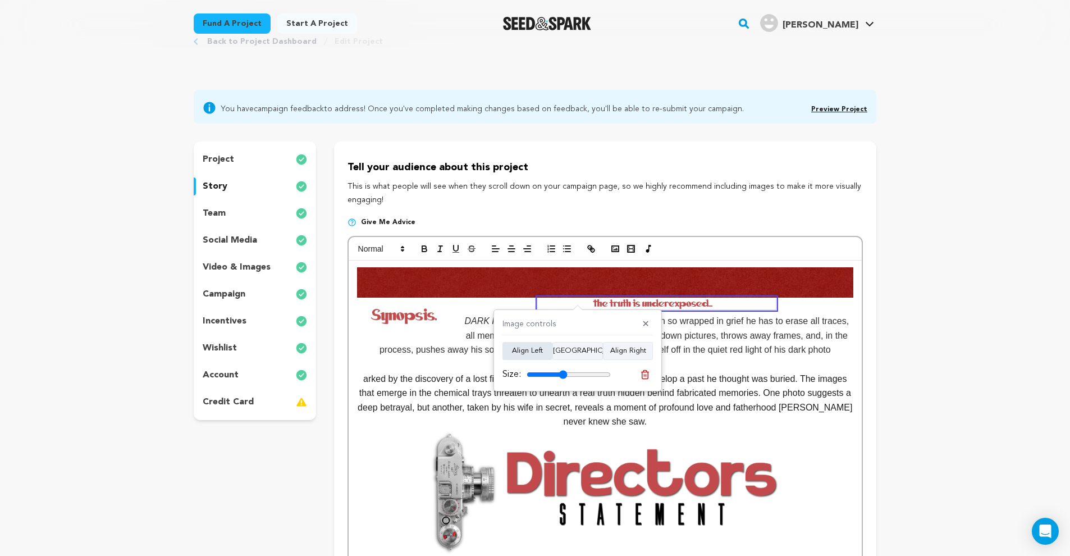
click at [543, 351] on button "Align Left" at bounding box center [528, 351] width 50 height 18
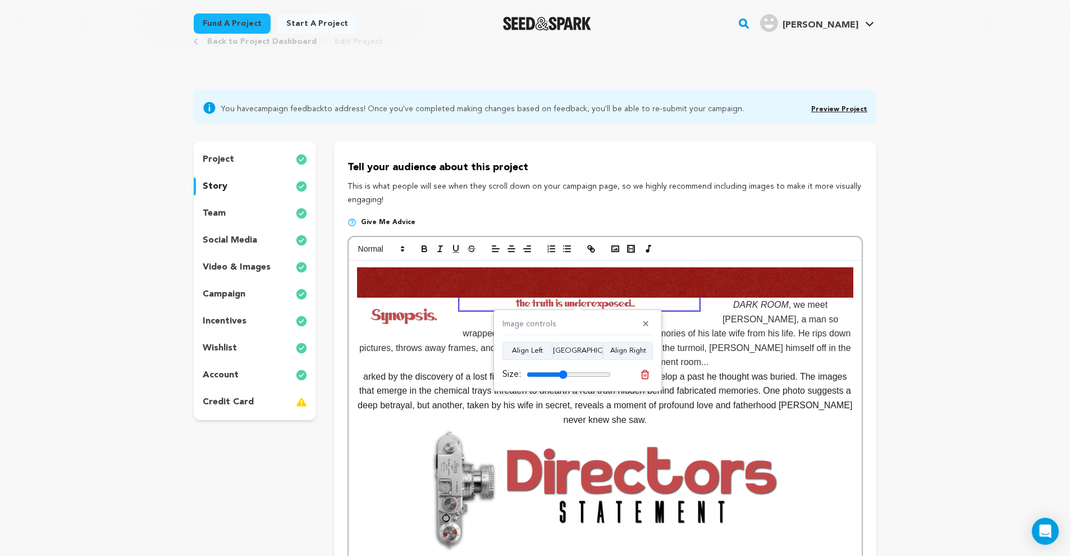
drag, startPoint x: 783, startPoint y: 336, endPoint x: 725, endPoint y: 324, distance: 59.0
click at [783, 335] on span ", we meet [PERSON_NAME], a man so wrapped in grief he has to erase all traces, …" at bounding box center [606, 333] width 494 height 67
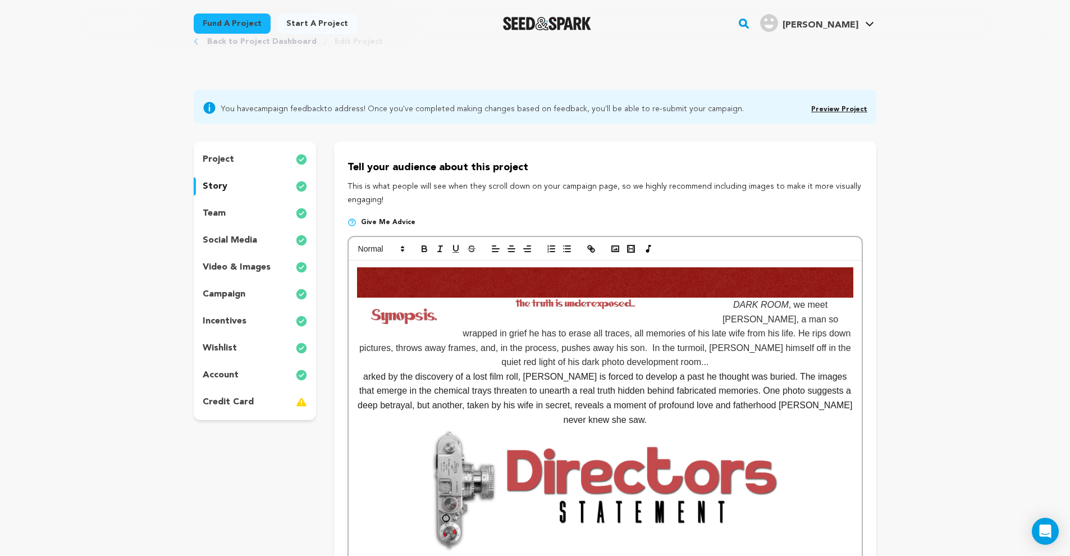
click at [705, 303] on p "DARK ROOM , we meet Alan, a man so wrapped in grief he has to erase all traces,…" at bounding box center [605, 318] width 496 height 102
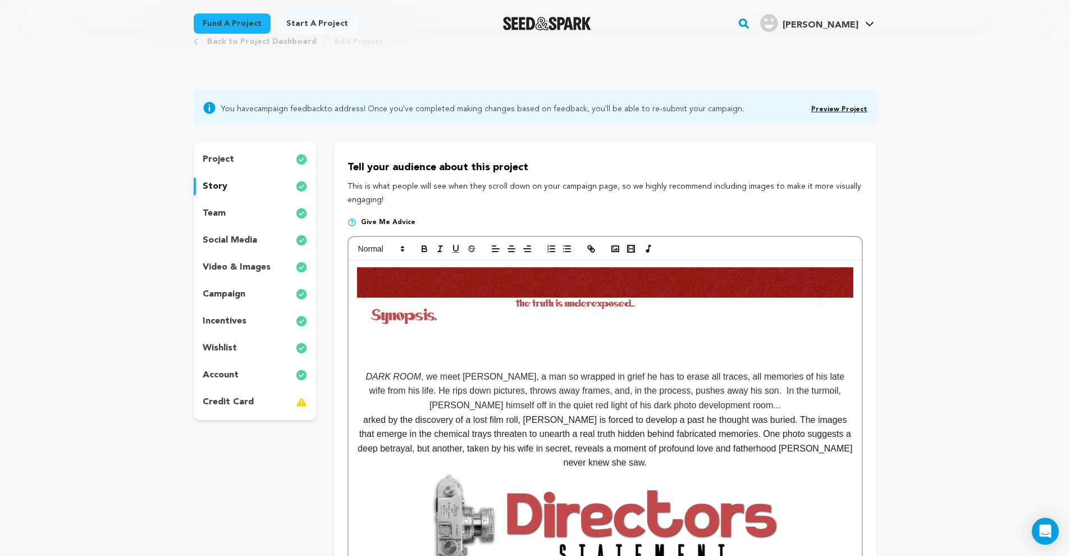
click at [507, 306] on img at bounding box center [579, 304] width 239 height 12
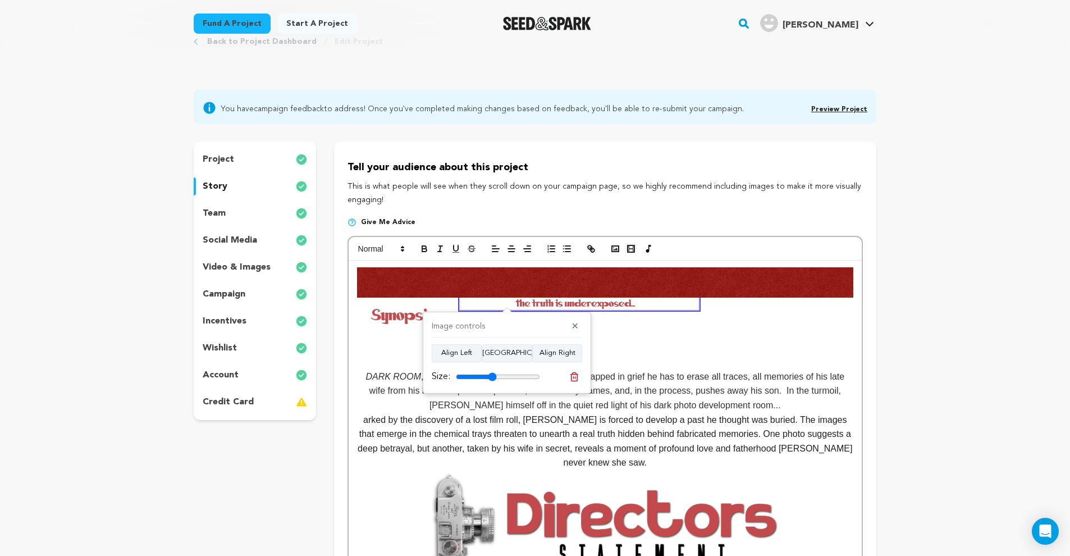
click at [412, 344] on p at bounding box center [605, 348] width 496 height 15
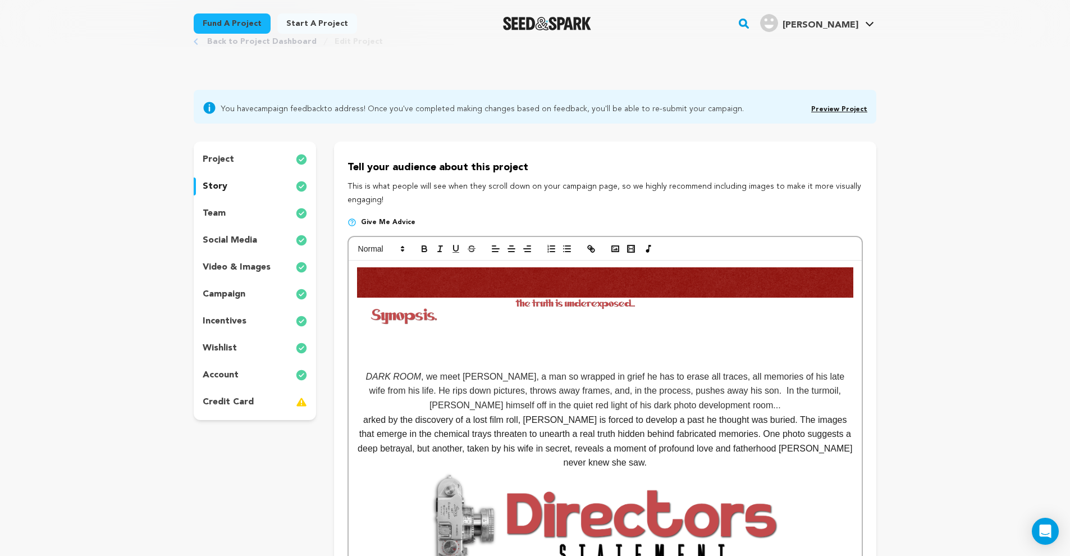
click at [459, 304] on p at bounding box center [605, 305] width 496 height 15
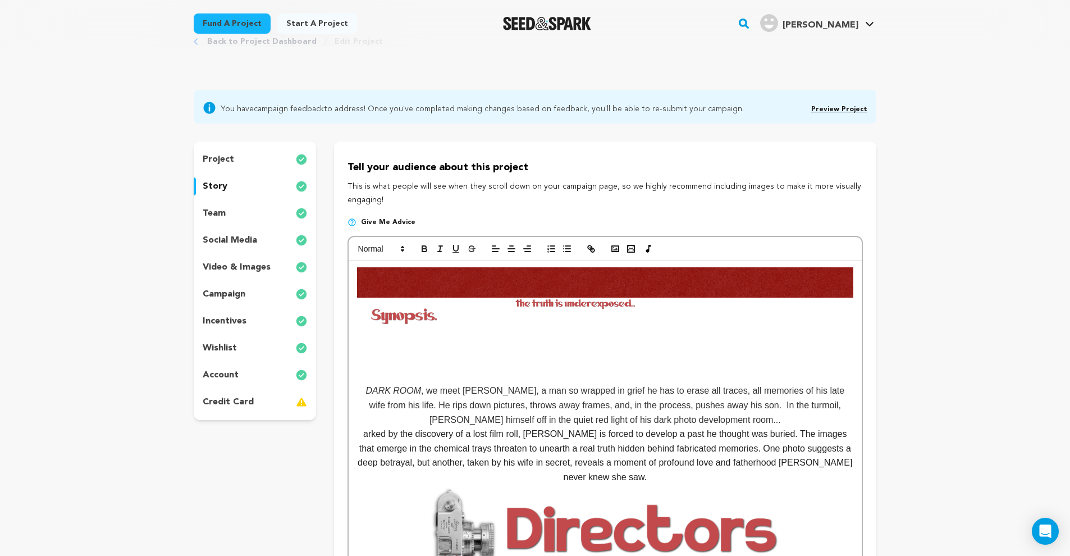
click at [534, 305] on img at bounding box center [579, 304] width 239 height 12
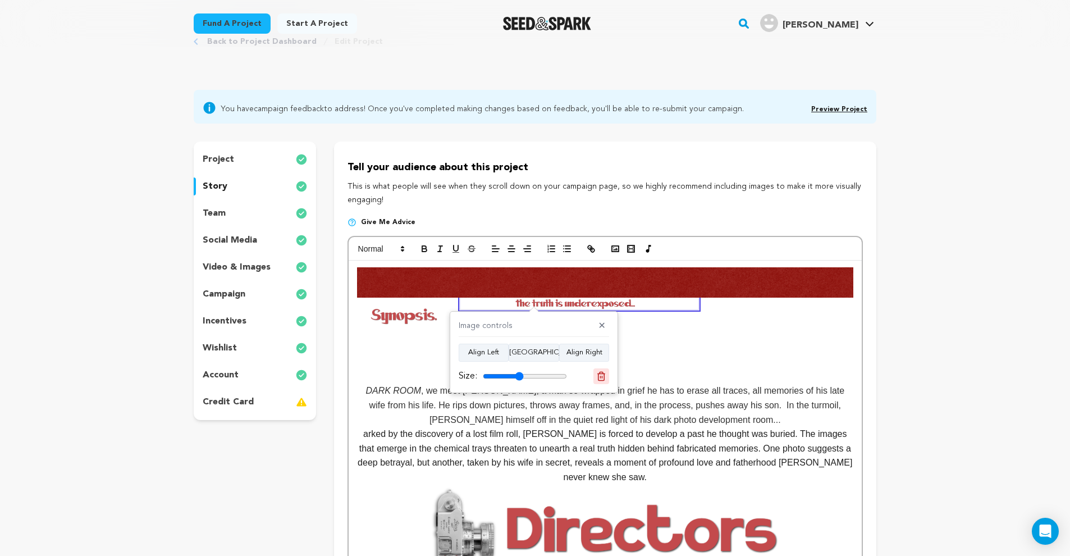
click at [597, 376] on icon at bounding box center [601, 376] width 10 height 10
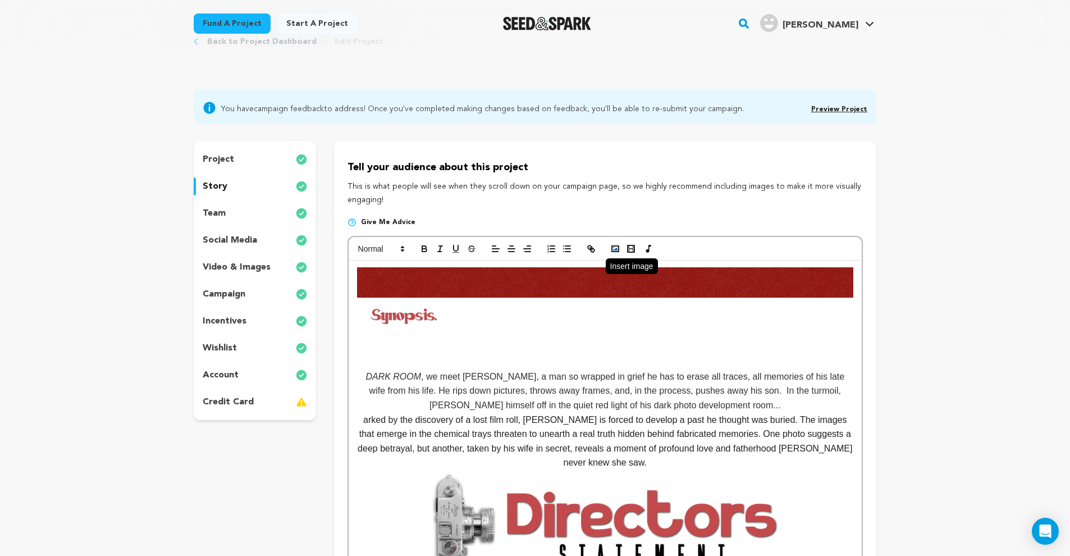
click at [618, 247] on icon "button" at bounding box center [615, 249] width 10 height 10
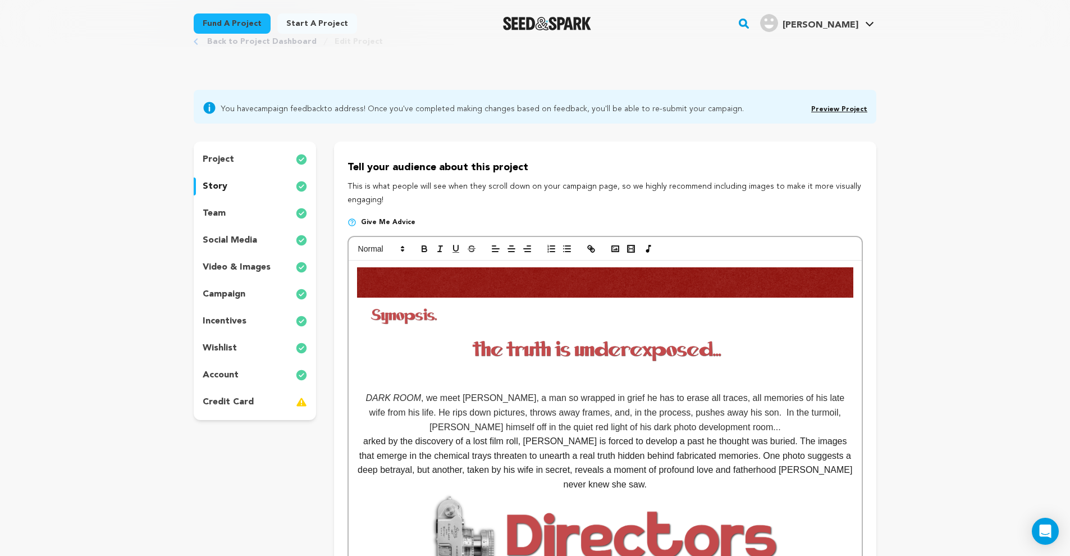
click at [506, 347] on img at bounding box center [605, 349] width 496 height 25
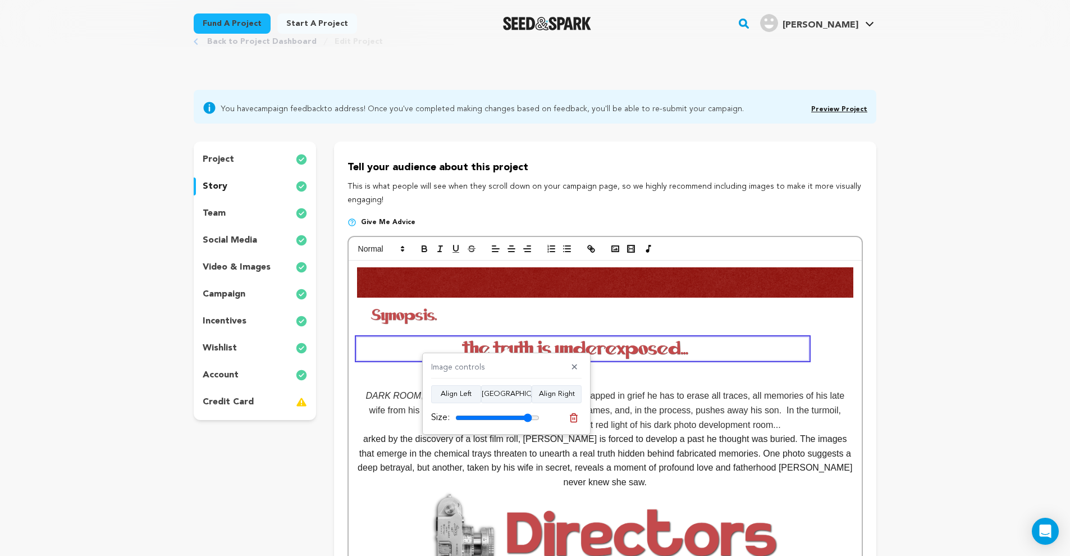
click at [526, 413] on input "range" at bounding box center [497, 417] width 84 height 9
click at [468, 396] on button "Align Left" at bounding box center [456, 394] width 50 height 18
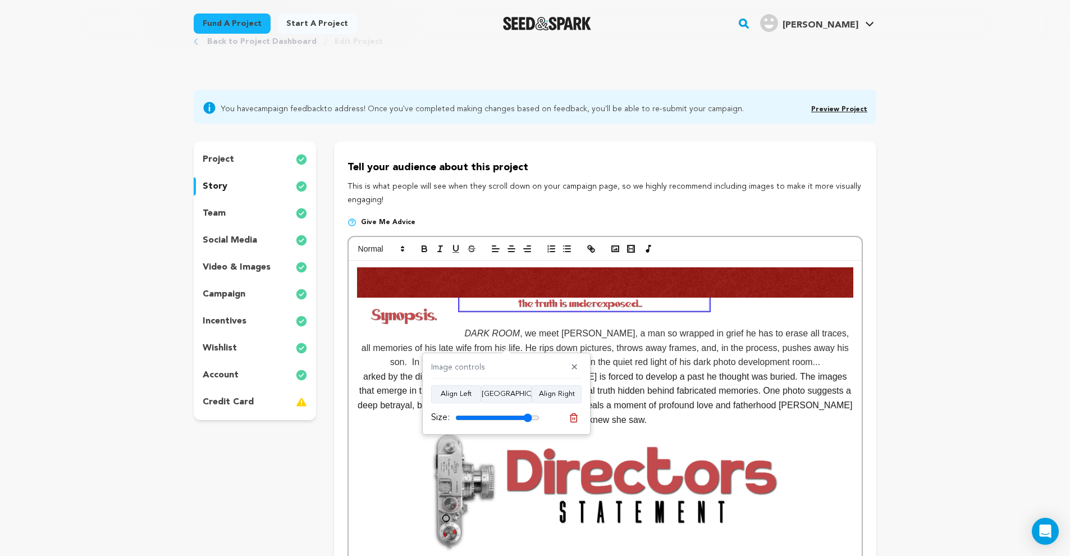
drag, startPoint x: 531, startPoint y: 412, endPoint x: 512, endPoint y: 415, distance: 19.4
click at [512, 415] on div "Size:" at bounding box center [485, 417] width 108 height 13
drag, startPoint x: 525, startPoint y: 416, endPoint x: 492, endPoint y: 419, distance: 33.3
click at [489, 419] on input "range" at bounding box center [497, 417] width 84 height 9
drag, startPoint x: 492, startPoint y: 419, endPoint x: 513, endPoint y: 419, distance: 20.8
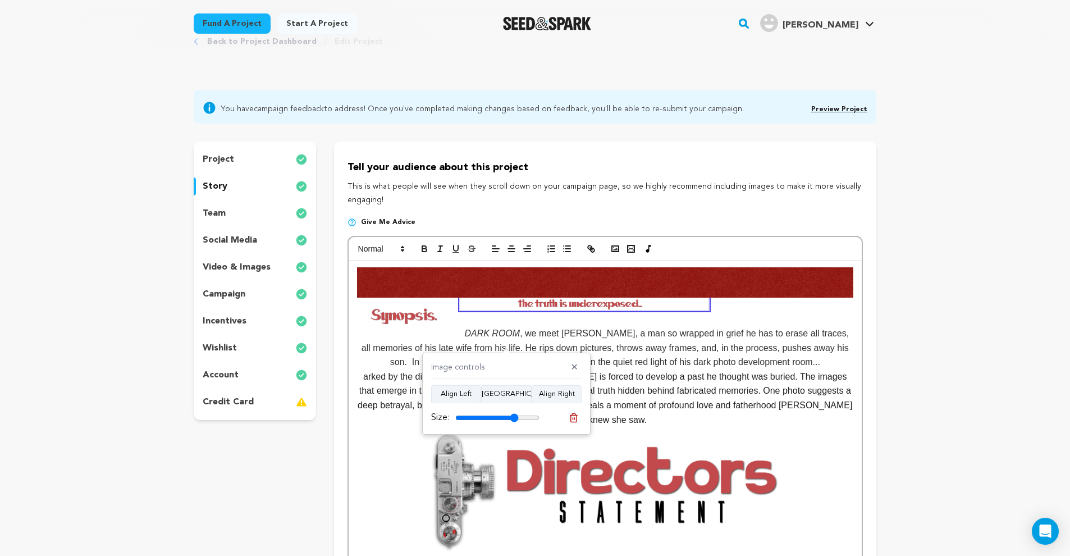
type input "75"
click at [513, 419] on input "range" at bounding box center [497, 417] width 84 height 9
click at [575, 367] on button "✕" at bounding box center [575, 367] width 14 height 11
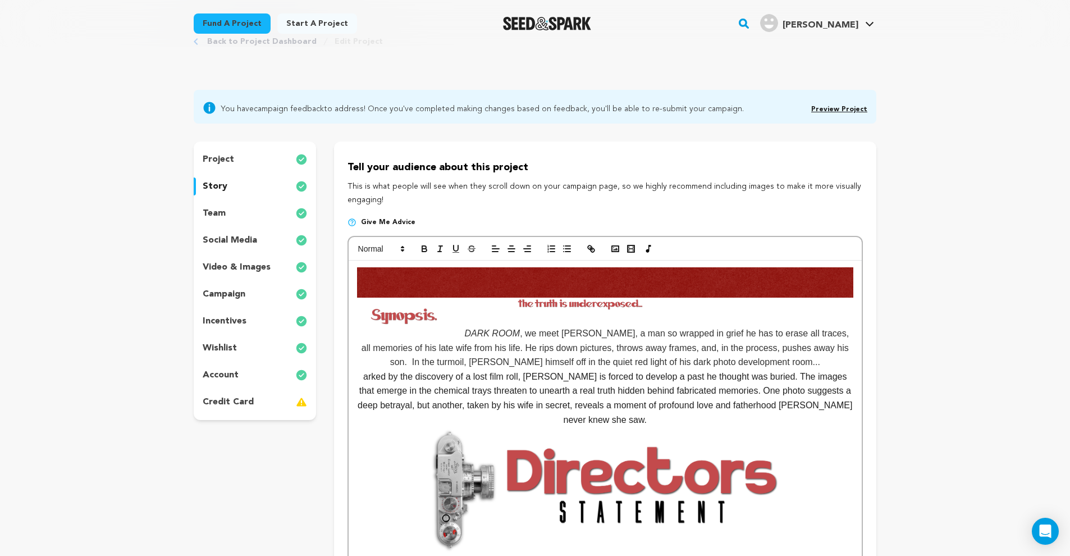
click at [462, 330] on p "DARK ROOM , we meet Alan, a man so wrapped in grief he has to erase all traces,…" at bounding box center [605, 347] width 496 height 43
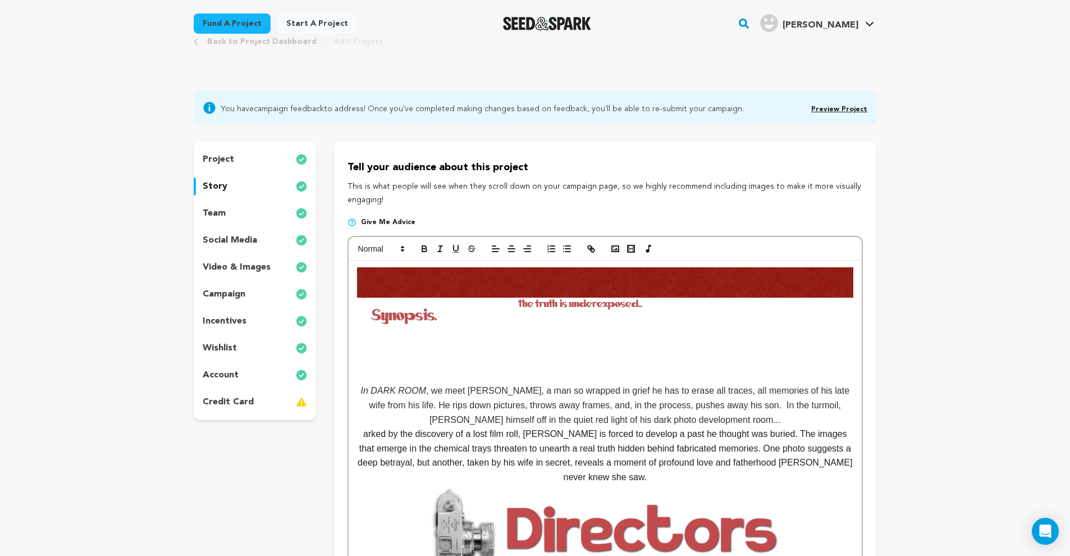
click at [576, 309] on p at bounding box center [605, 305] width 496 height 15
click at [589, 300] on img at bounding box center [584, 304] width 248 height 12
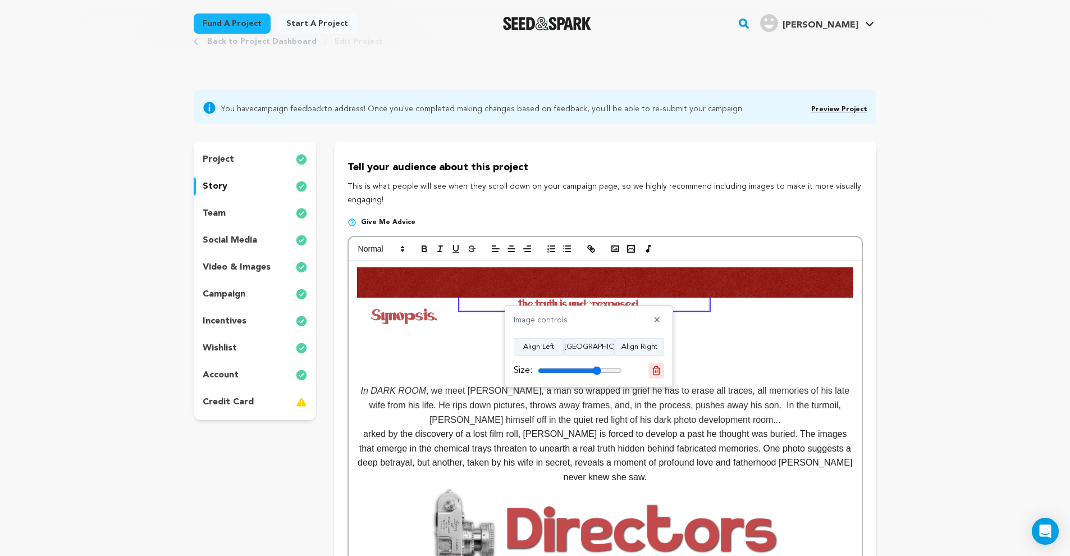
click at [655, 366] on icon at bounding box center [656, 370] width 8 height 8
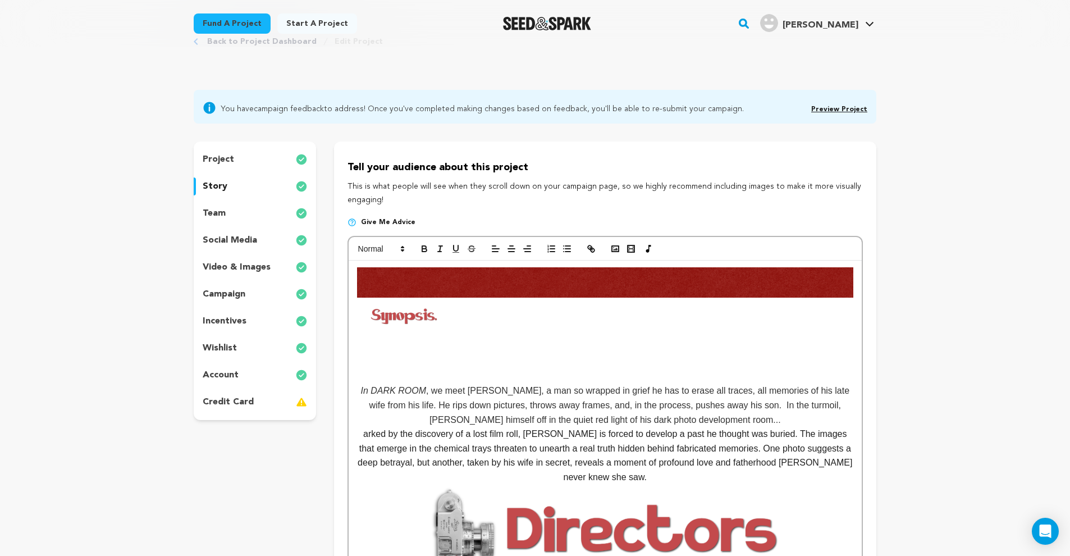
click at [432, 351] on p at bounding box center [605, 348] width 496 height 15
click at [446, 328] on img at bounding box center [404, 315] width 94 height 35
click at [461, 318] on p at bounding box center [605, 319] width 496 height 15
click at [623, 249] on button "button" at bounding box center [631, 248] width 16 height 13
click at [615, 249] on polyline "button" at bounding box center [615, 249] width 4 height 3
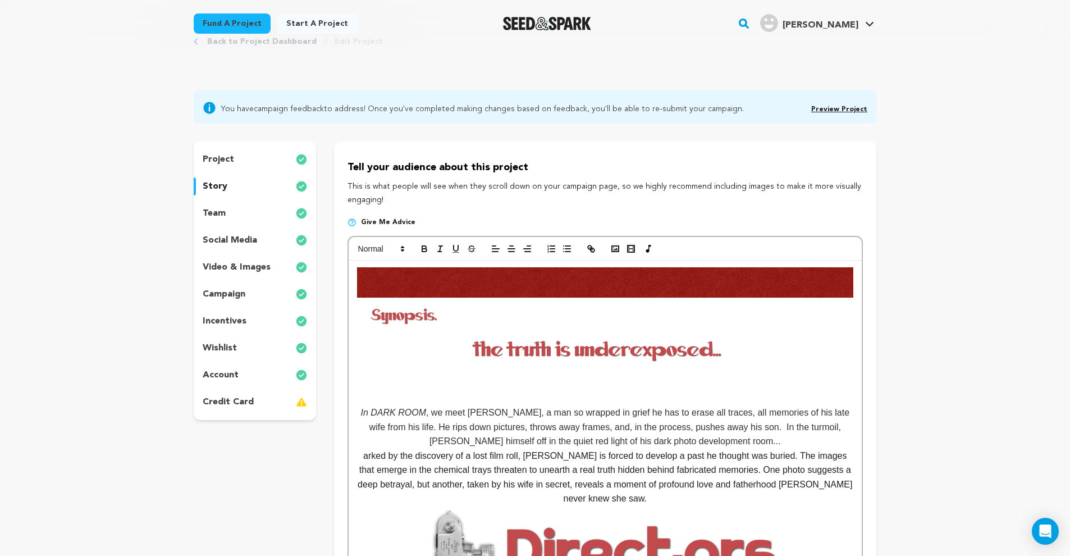
click at [623, 358] on img at bounding box center [605, 349] width 496 height 25
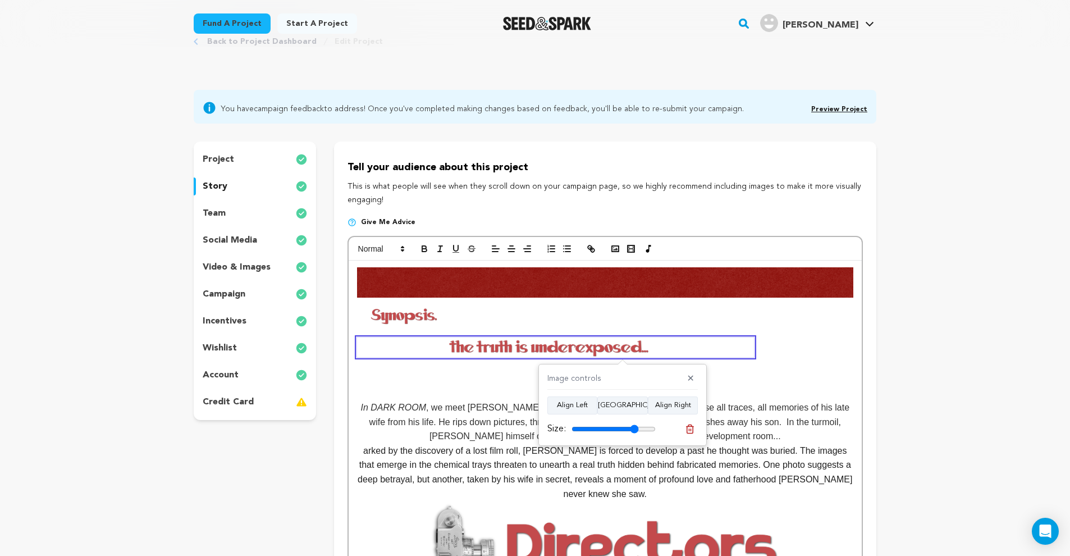
drag, startPoint x: 649, startPoint y: 428, endPoint x: 633, endPoint y: 432, distance: 16.2
type input "80"
click at [633, 432] on input "range" at bounding box center [614, 428] width 84 height 9
click at [360, 407] on p "In DARK ROOM , we meet Alan, a man so wrapped in grief he has to erase all trac…" at bounding box center [605, 421] width 496 height 43
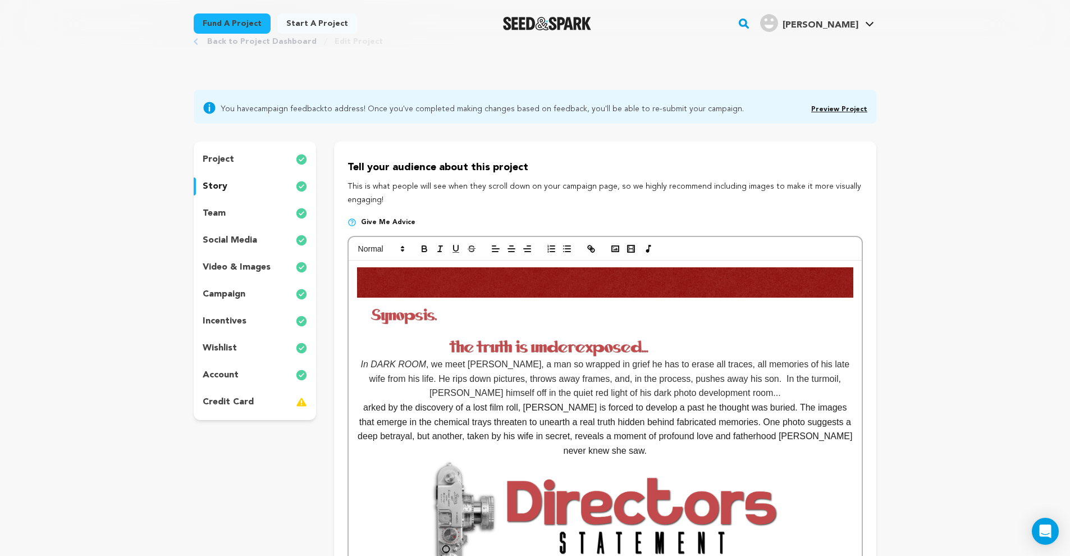
click at [537, 292] on img at bounding box center [605, 282] width 496 height 30
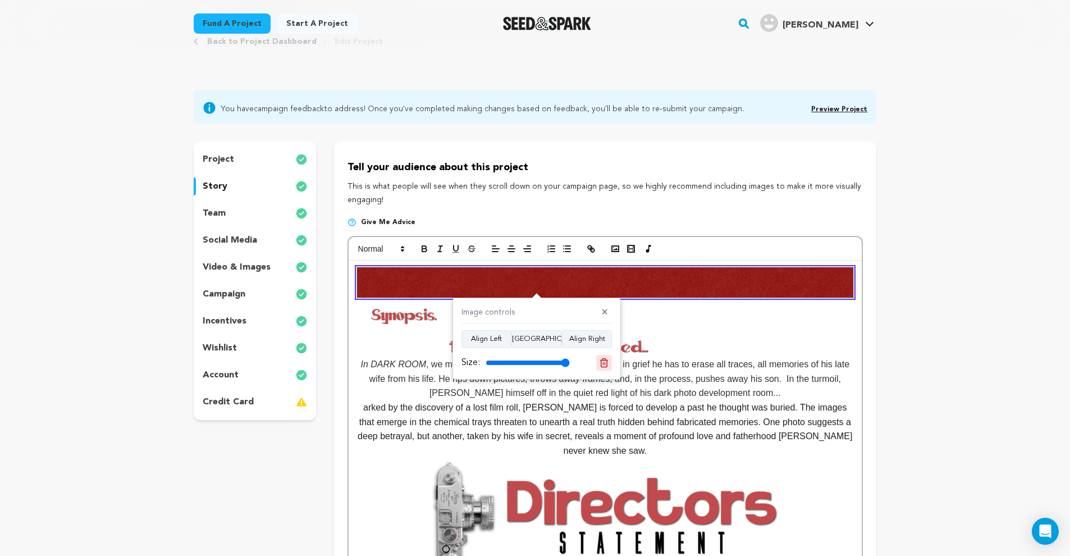
click at [602, 363] on icon at bounding box center [604, 363] width 10 height 10
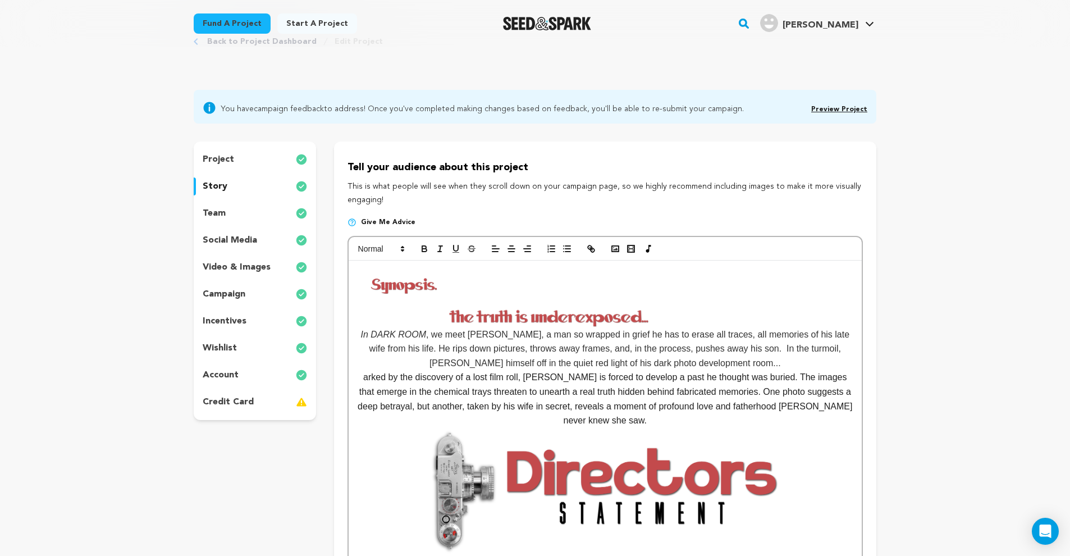
click at [495, 318] on img at bounding box center [556, 317] width 398 height 20
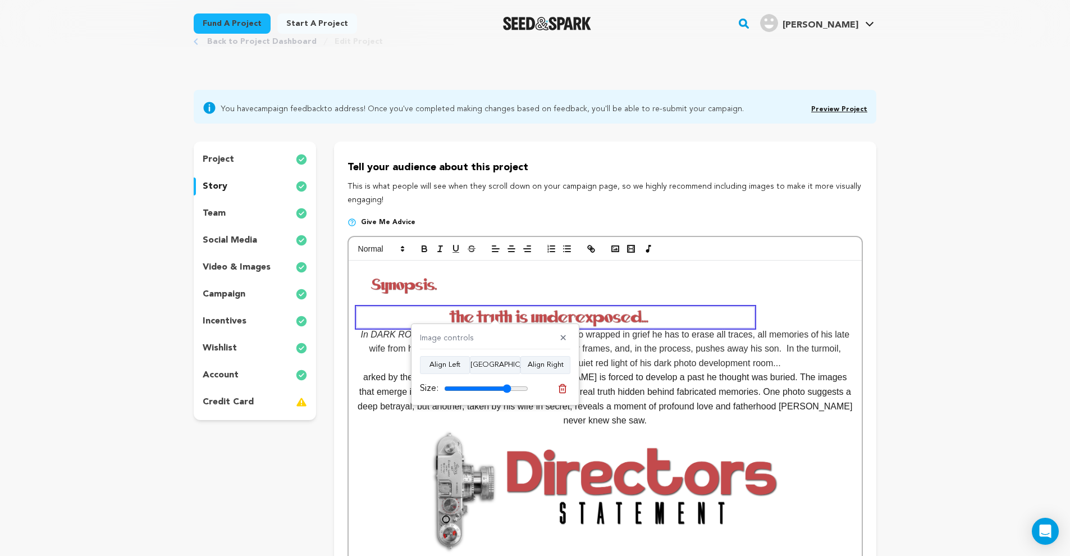
click at [789, 280] on p at bounding box center [605, 297] width 496 height 60
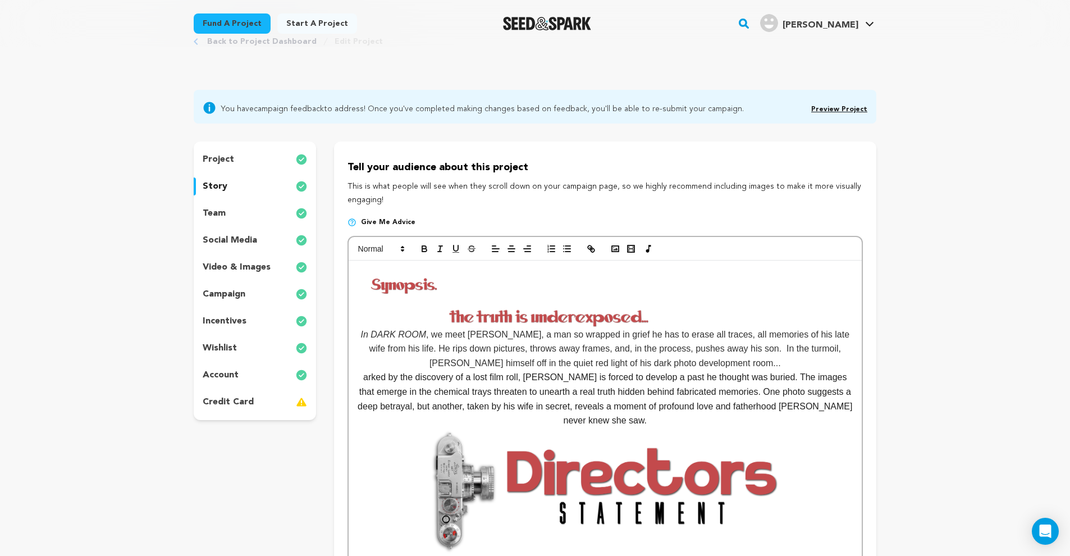
click at [766, 275] on p at bounding box center [605, 297] width 496 height 60
click at [684, 273] on p at bounding box center [605, 297] width 496 height 60
click at [524, 249] on icon "button" at bounding box center [527, 249] width 10 height 10
click at [496, 249] on line "button" at bounding box center [495, 249] width 7 height 0
click at [580, 330] on span ", we meet [PERSON_NAME], a man so wrapped in grief he has to erase all traces, …" at bounding box center [610, 349] width 483 height 38
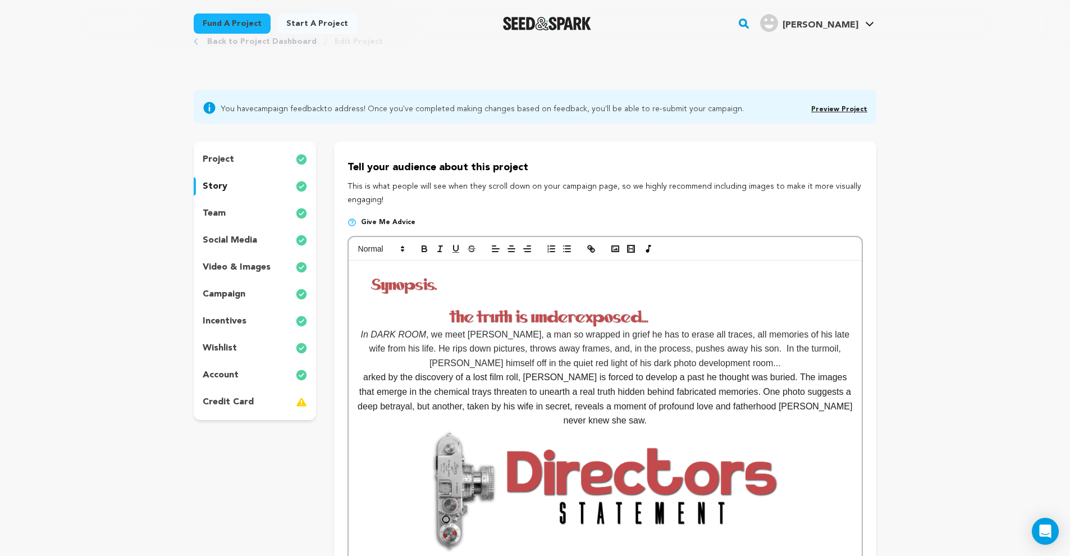
click at [587, 312] on img at bounding box center [556, 317] width 398 height 20
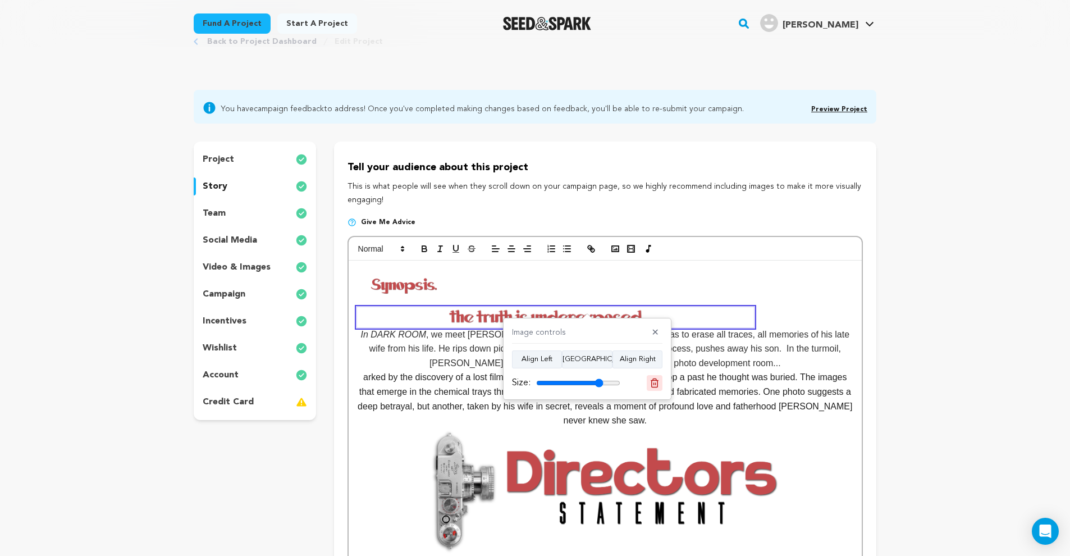
click at [651, 384] on icon at bounding box center [655, 382] width 8 height 8
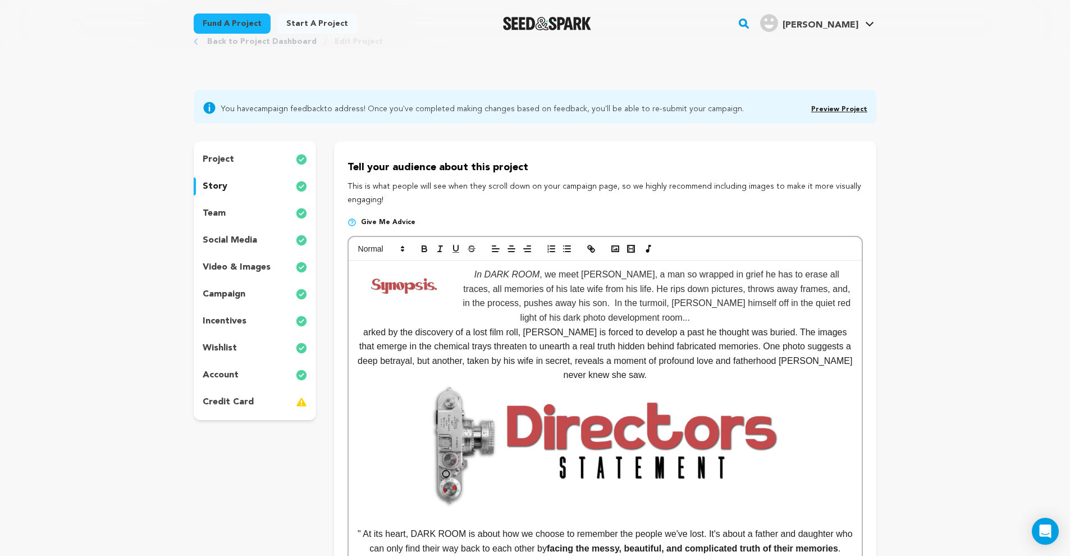
click at [458, 271] on p "In DARK ROOM , we meet Alan, a man so wrapped in grief he has to erase all trac…" at bounding box center [605, 295] width 496 height 57
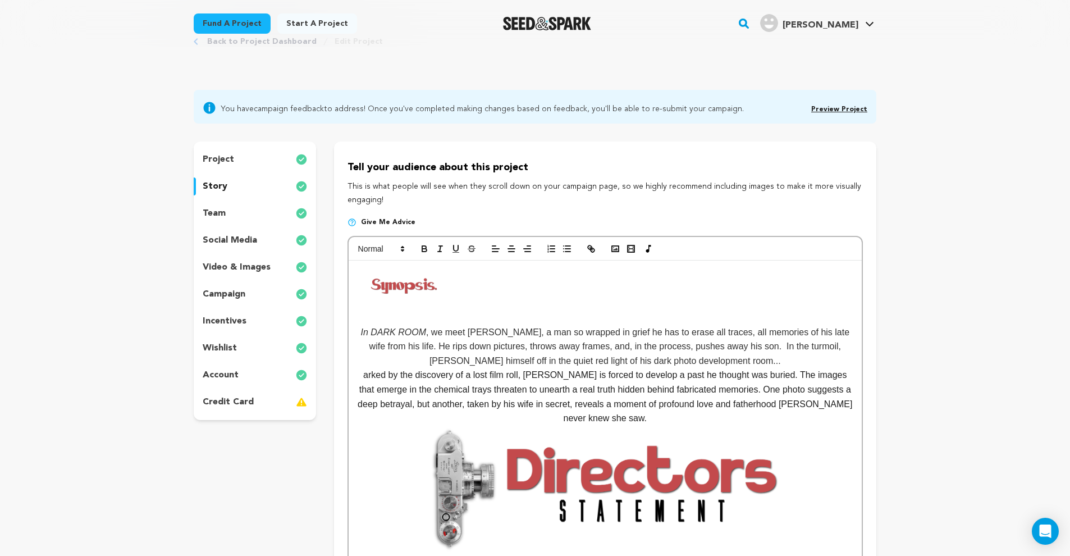
click at [358, 286] on img at bounding box center [404, 284] width 94 height 35
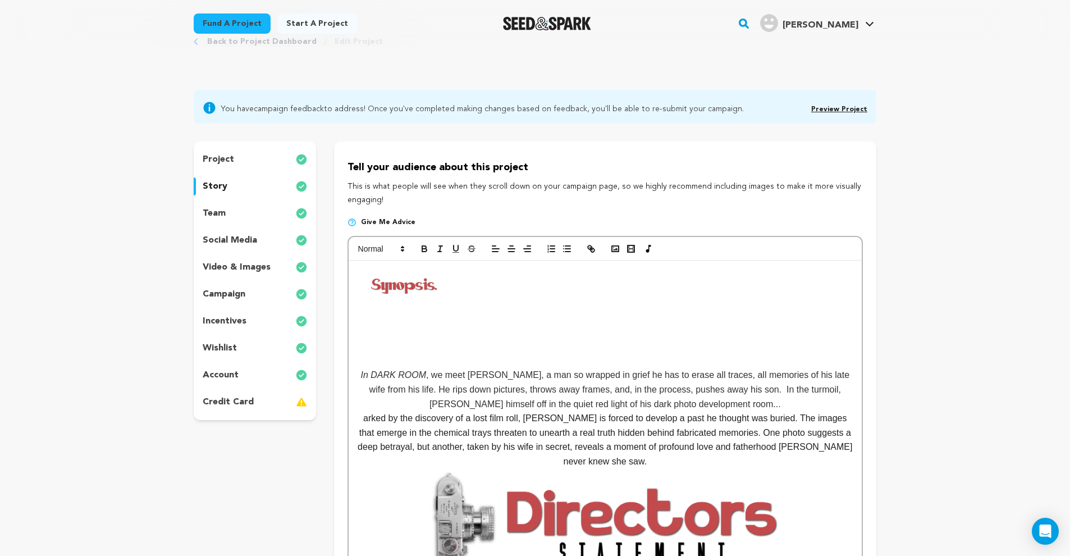
click at [397, 294] on img at bounding box center [404, 284] width 94 height 35
click at [465, 366] on line at bounding box center [465, 365] width 0 height 3
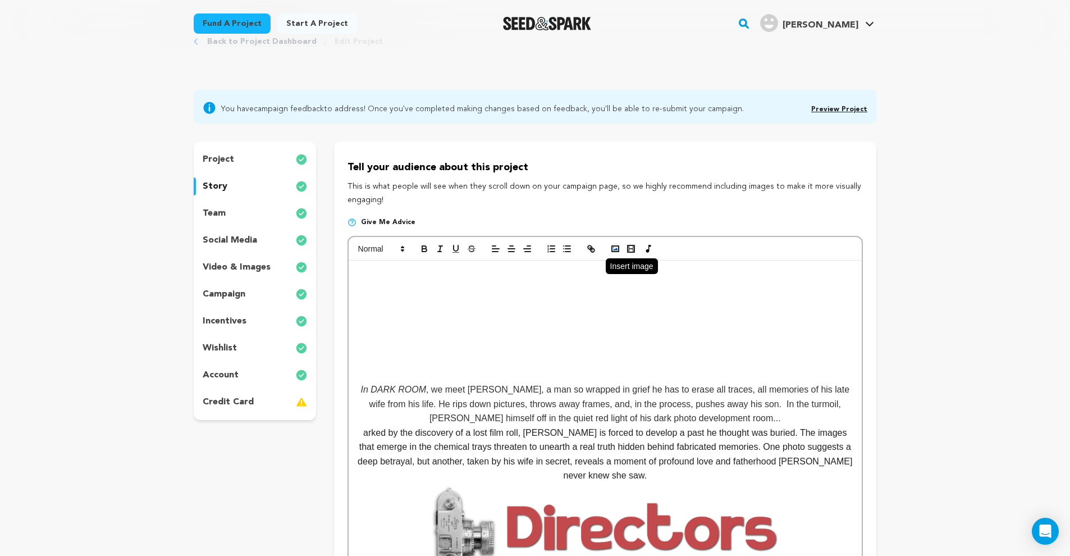
click at [617, 253] on icon "button" at bounding box center [615, 249] width 10 height 10
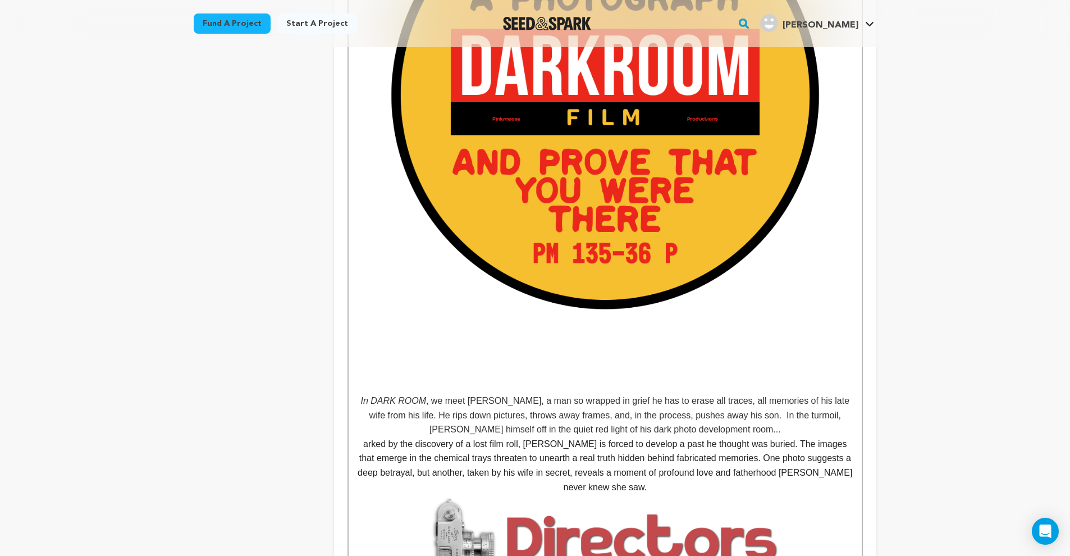
scroll to position [340, 0]
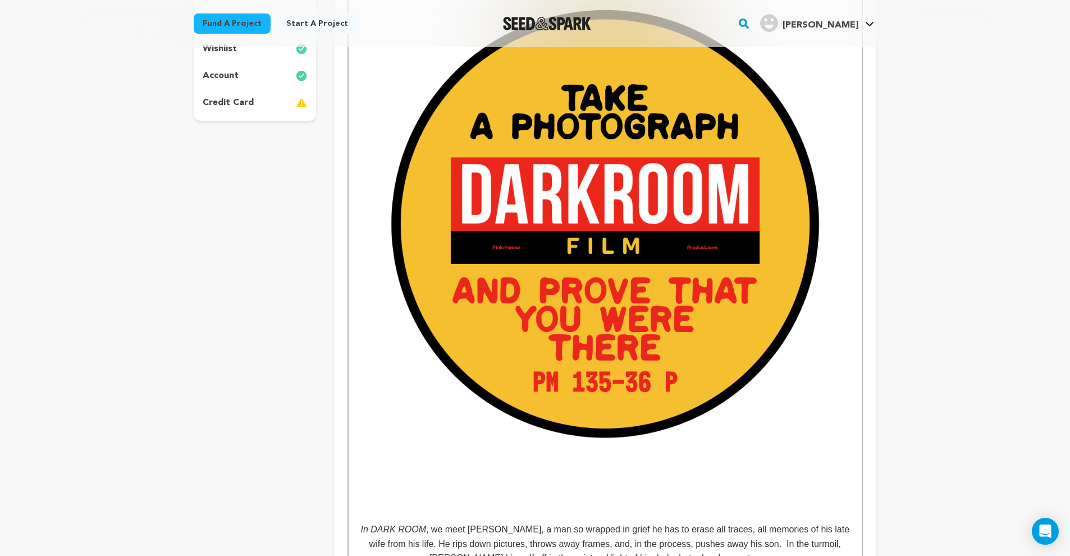
click at [608, 340] on img at bounding box center [605, 231] width 496 height 496
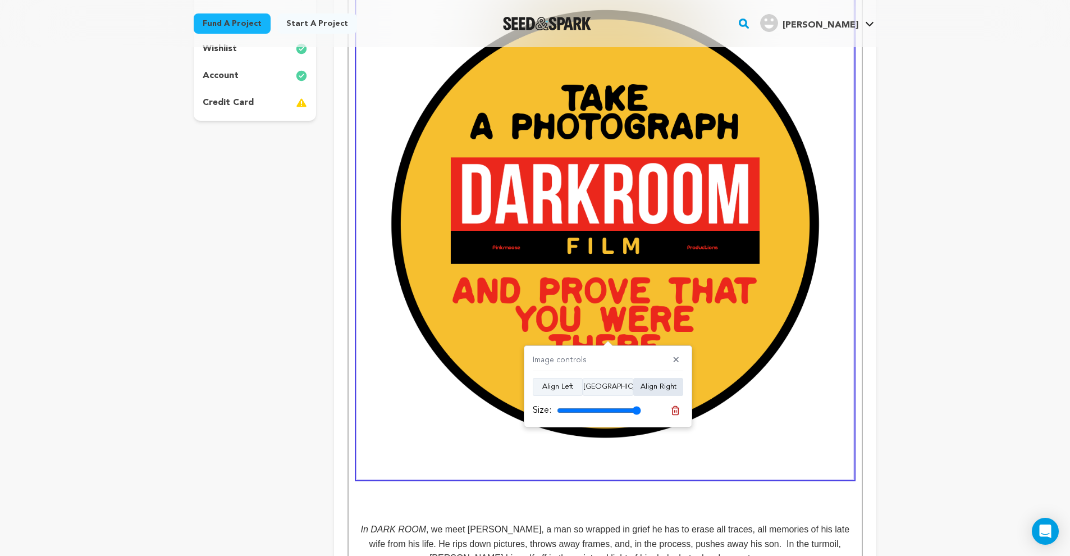
click at [652, 386] on button "Align Right" at bounding box center [658, 387] width 50 height 18
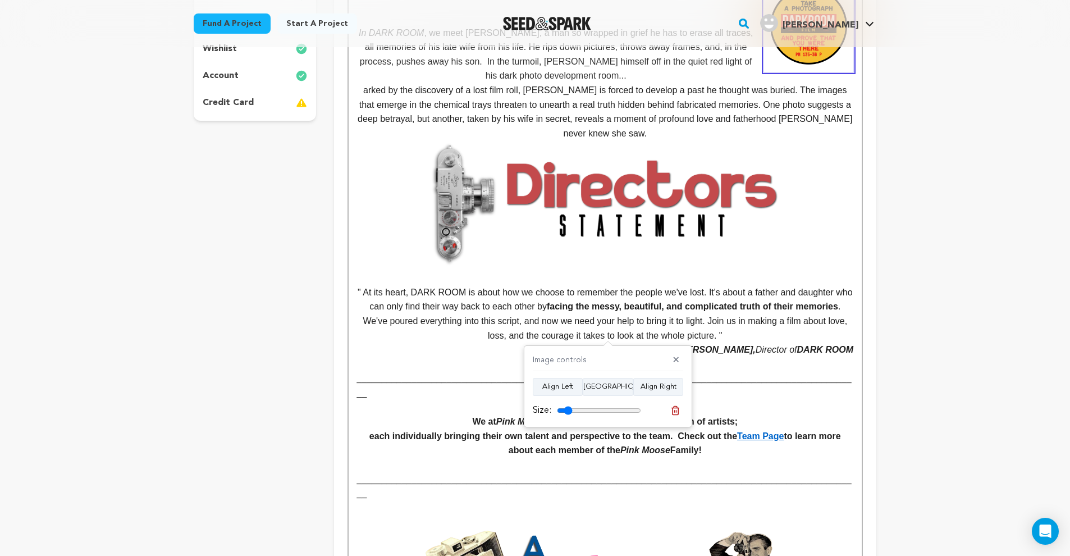
drag, startPoint x: 637, startPoint y: 410, endPoint x: 570, endPoint y: 411, distance: 66.8
click at [570, 411] on input "range" at bounding box center [599, 410] width 84 height 9
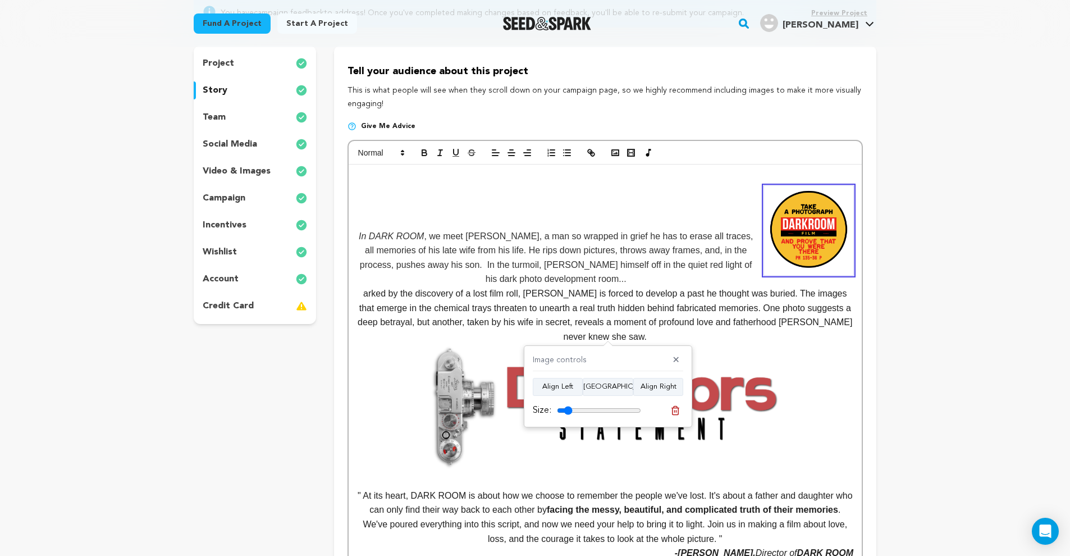
scroll to position [158, 0]
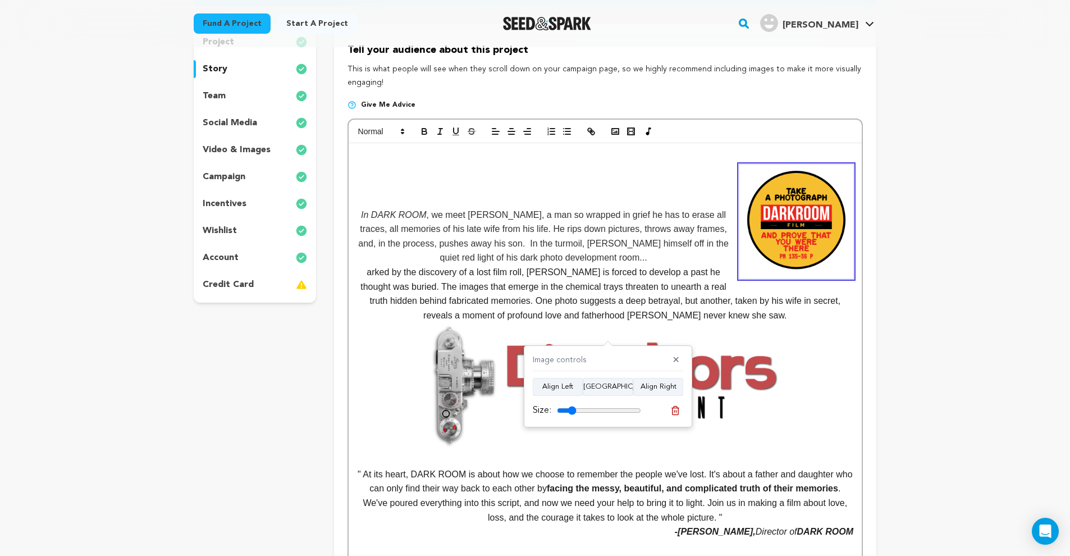
drag, startPoint x: 567, startPoint y: 413, endPoint x: 574, endPoint y: 413, distance: 7.3
type input "23"
click at [574, 413] on input "range" at bounding box center [599, 410] width 84 height 9
click at [595, 151] on p at bounding box center [605, 157] width 496 height 15
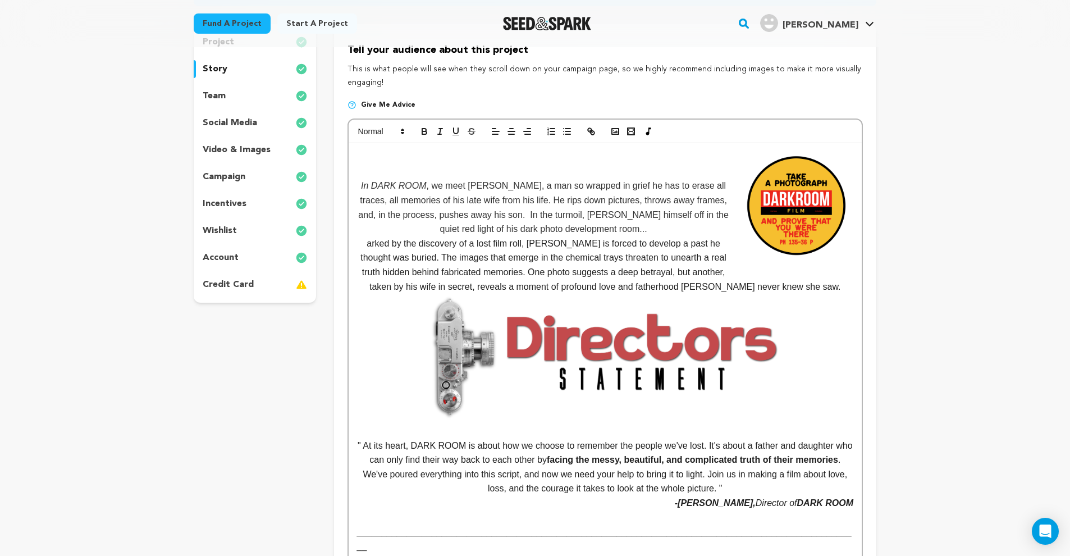
click at [373, 157] on p at bounding box center [605, 157] width 496 height 15
click at [498, 132] on icon "button" at bounding box center [496, 131] width 10 height 10
click at [617, 131] on polyline "button" at bounding box center [615, 131] width 4 height 3
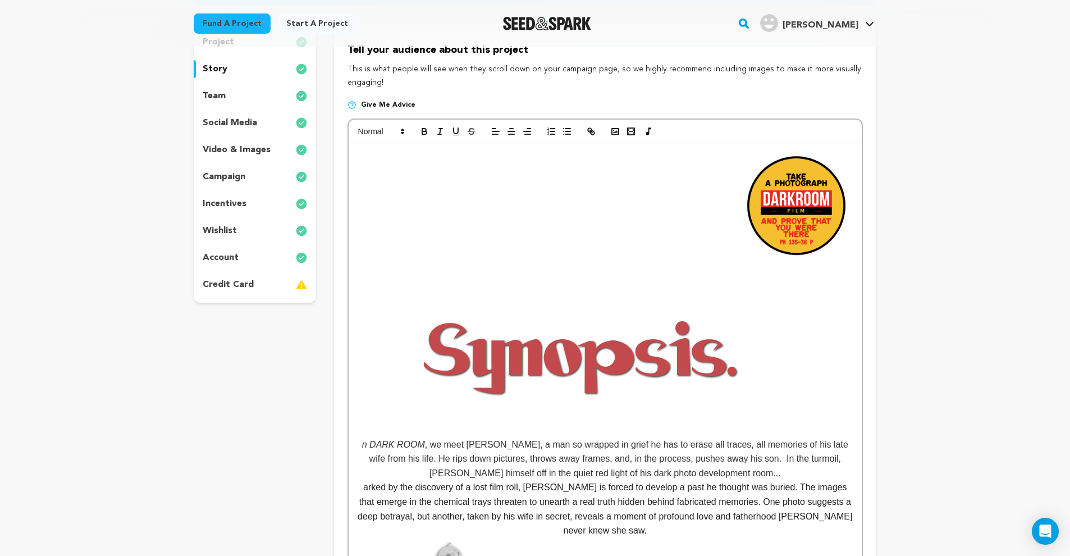
click at [563, 368] on img at bounding box center [581, 353] width 449 height 168
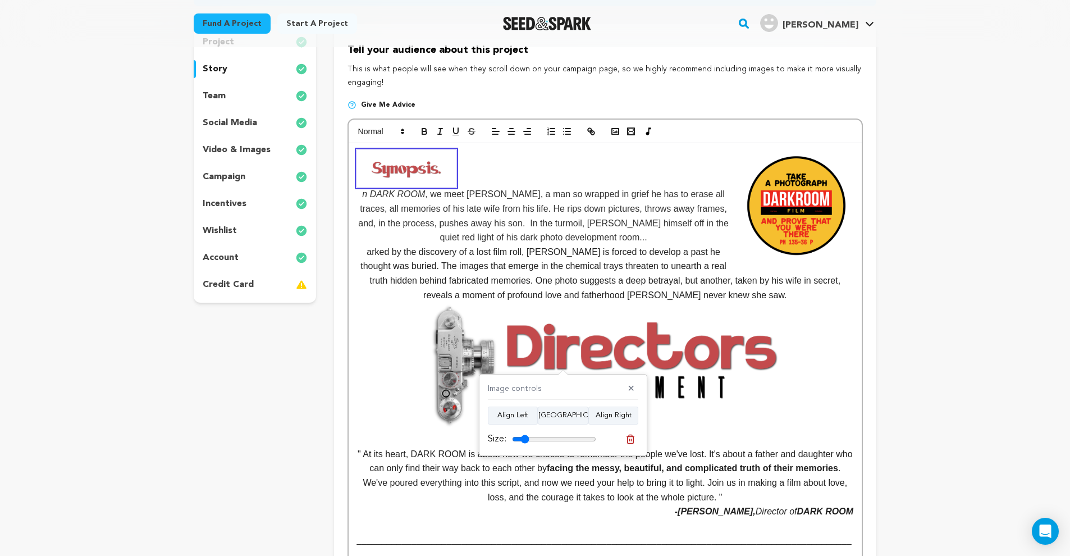
drag, startPoint x: 589, startPoint y: 437, endPoint x: 527, endPoint y: 429, distance: 62.9
type input "20"
click at [527, 429] on div "Image controls ✕ Align Left Align Center Align Right Size:" at bounding box center [563, 415] width 168 height 82
click at [481, 176] on em "n DARK ROOM" at bounding box center [605, 174] width 496 height 49
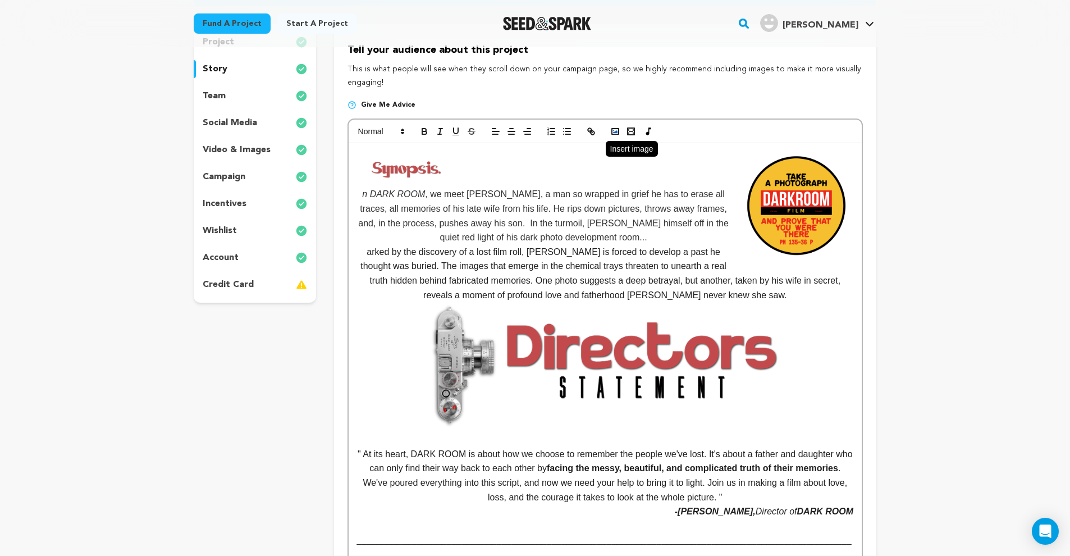
click at [611, 126] on icon "button" at bounding box center [615, 131] width 10 height 10
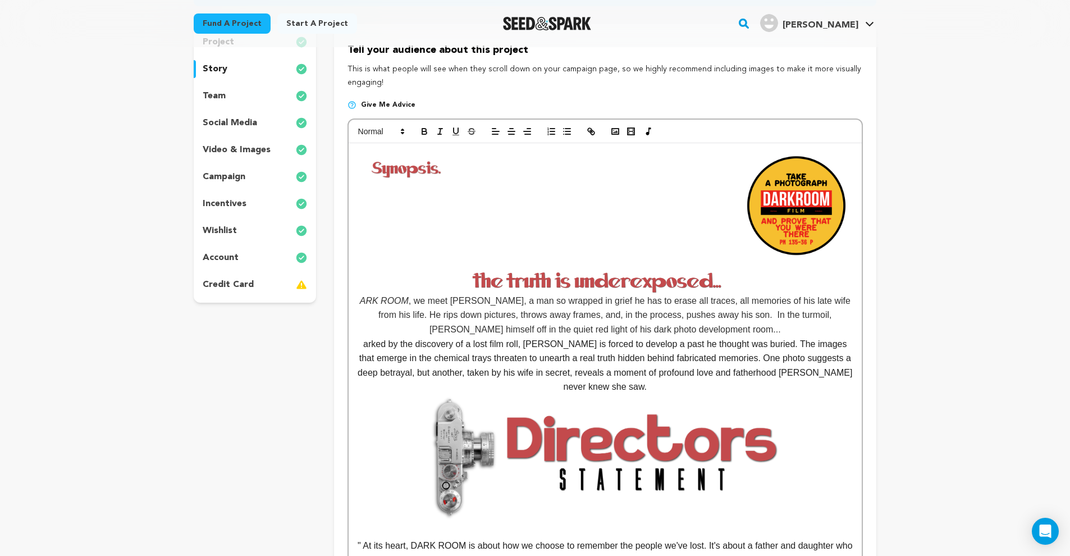
click at [561, 279] on img at bounding box center [605, 281] width 496 height 25
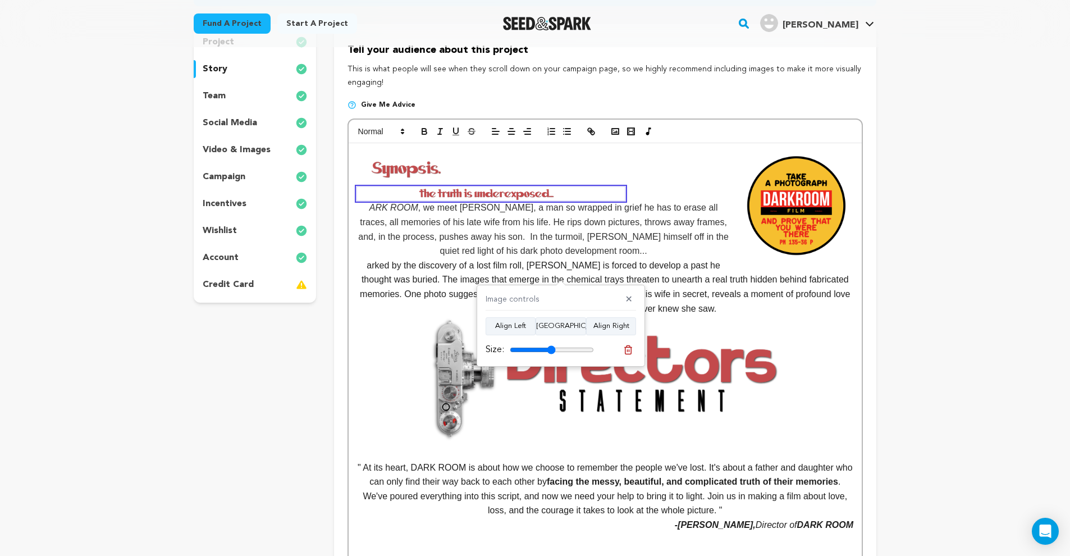
drag, startPoint x: 586, startPoint y: 350, endPoint x: 551, endPoint y: 346, distance: 35.1
type input "54"
click at [551, 346] on input "range" at bounding box center [552, 349] width 84 height 9
click at [375, 207] on em "In DARK ROOM" at bounding box center [605, 181] width 496 height 62
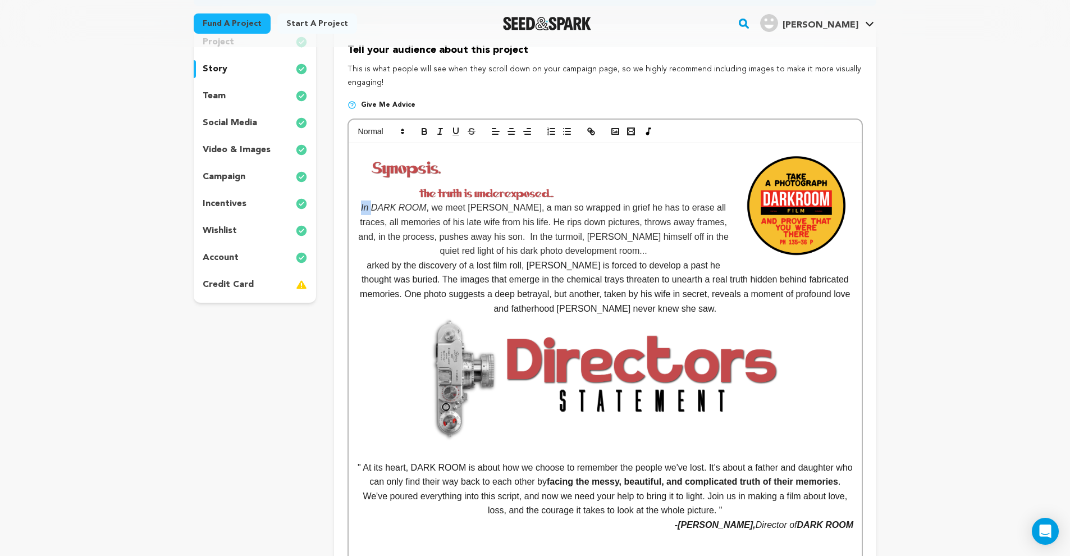
drag, startPoint x: 376, startPoint y: 208, endPoint x: 369, endPoint y: 210, distance: 7.6
click at [369, 210] on em "In DARK ROOM" at bounding box center [605, 181] width 496 height 62
click at [367, 204] on p "In DARK ROOM , we meet Alan, a man so wrapped in grief he has to erase all trac…" at bounding box center [605, 204] width 496 height 108
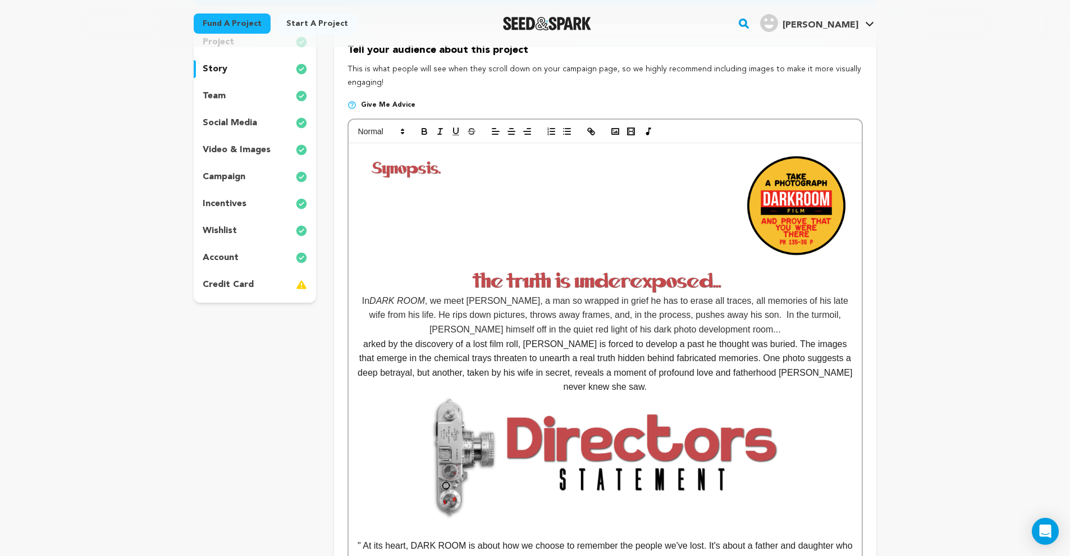
click at [563, 278] on img at bounding box center [605, 281] width 496 height 25
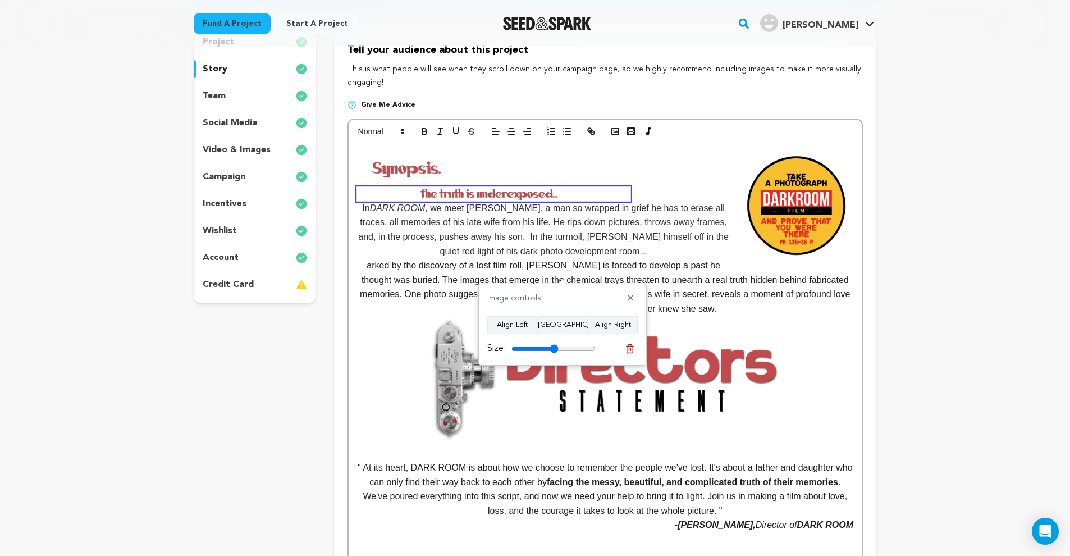
drag, startPoint x: 591, startPoint y: 349, endPoint x: 533, endPoint y: 334, distance: 59.4
type input "56"
click at [554, 345] on input "range" at bounding box center [554, 348] width 84 height 9
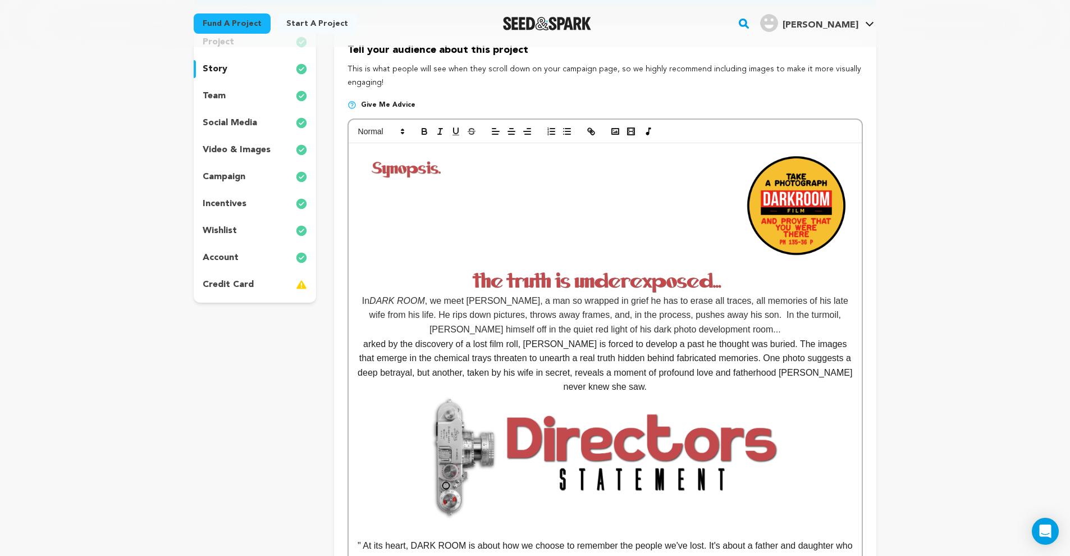
click at [536, 287] on img at bounding box center [605, 281] width 496 height 25
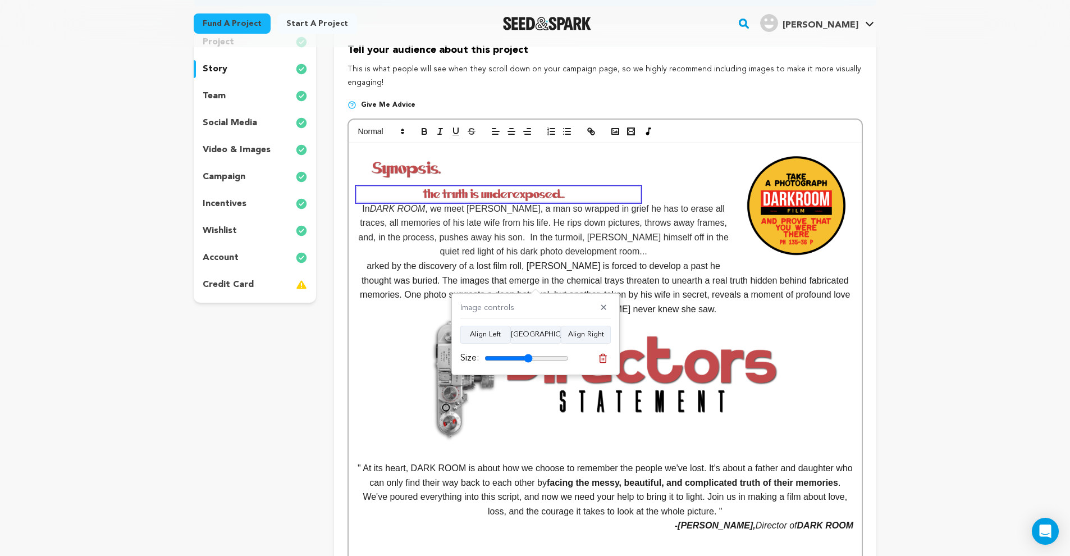
drag, startPoint x: 563, startPoint y: 359, endPoint x: 528, endPoint y: 358, distance: 34.8
type input "57"
click at [528, 358] on input "range" at bounding box center [527, 358] width 84 height 9
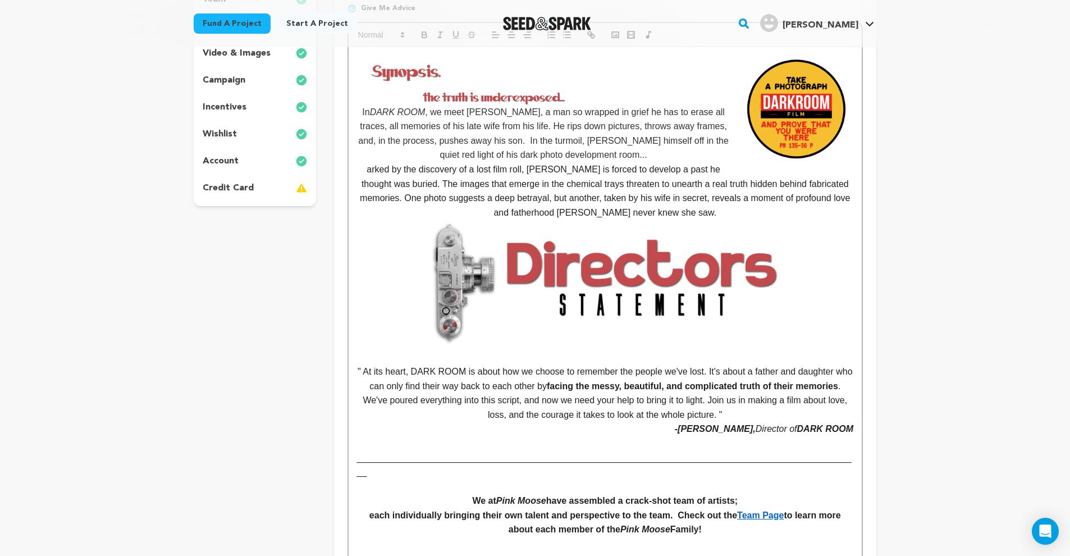
scroll to position [252, 0]
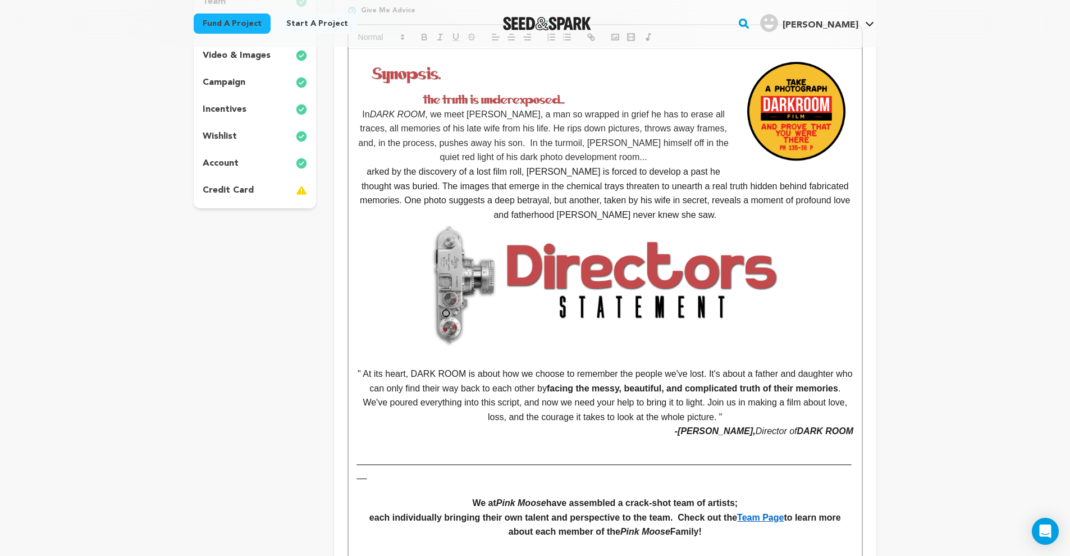
click at [699, 201] on p "arked by the discovery of a lost film roll, [PERSON_NAME] is forced to develop …" at bounding box center [605, 266] width 496 height 202
click at [696, 212] on p "arked by the discovery of a lost film roll, [PERSON_NAME] is forced to develop …" at bounding box center [605, 266] width 496 height 202
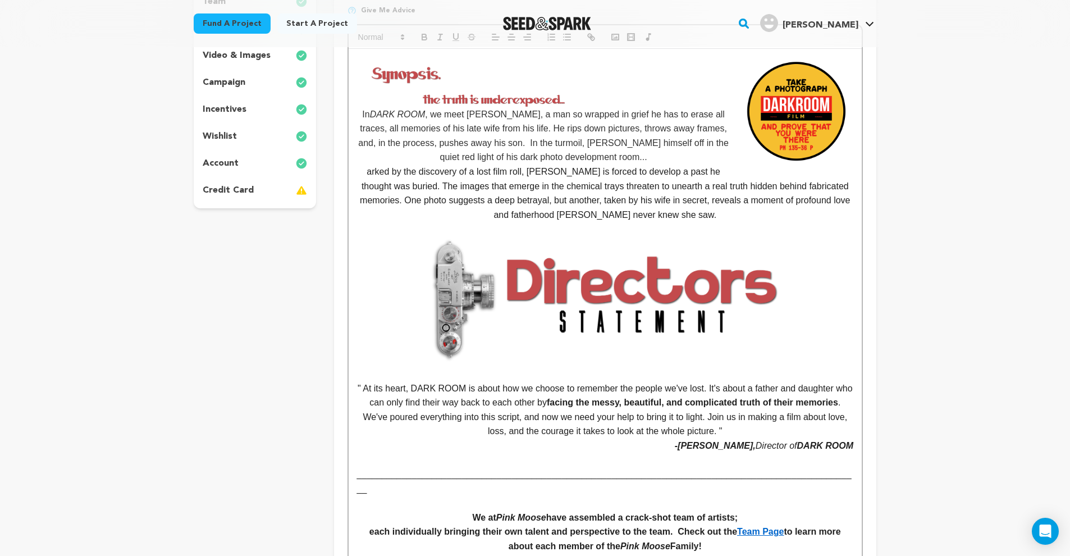
click at [358, 382] on p "" At its heart, DARK ROOM is about how we choose to remember the people we've l…" at bounding box center [605, 409] width 496 height 57
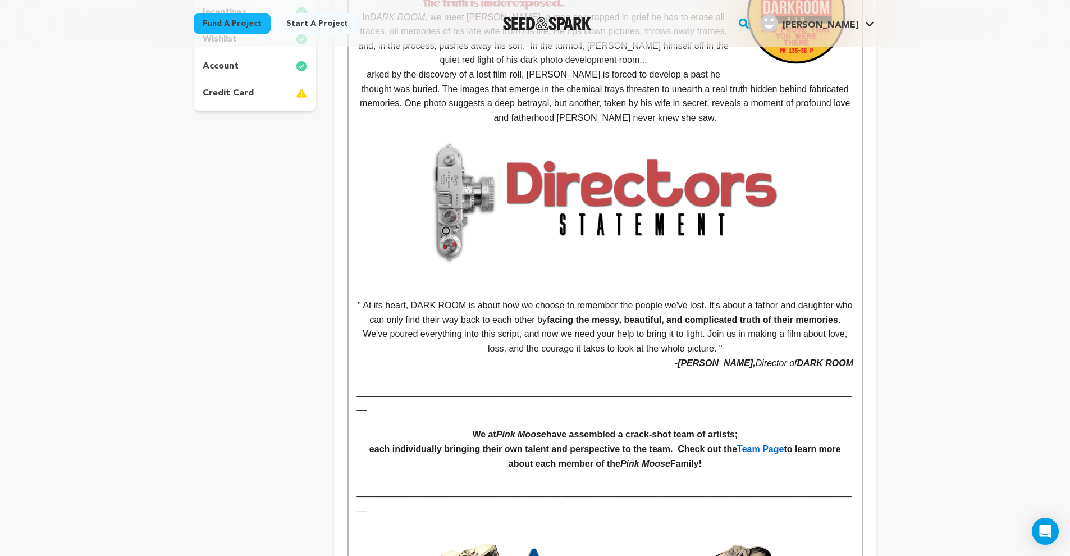
scroll to position [445, 0]
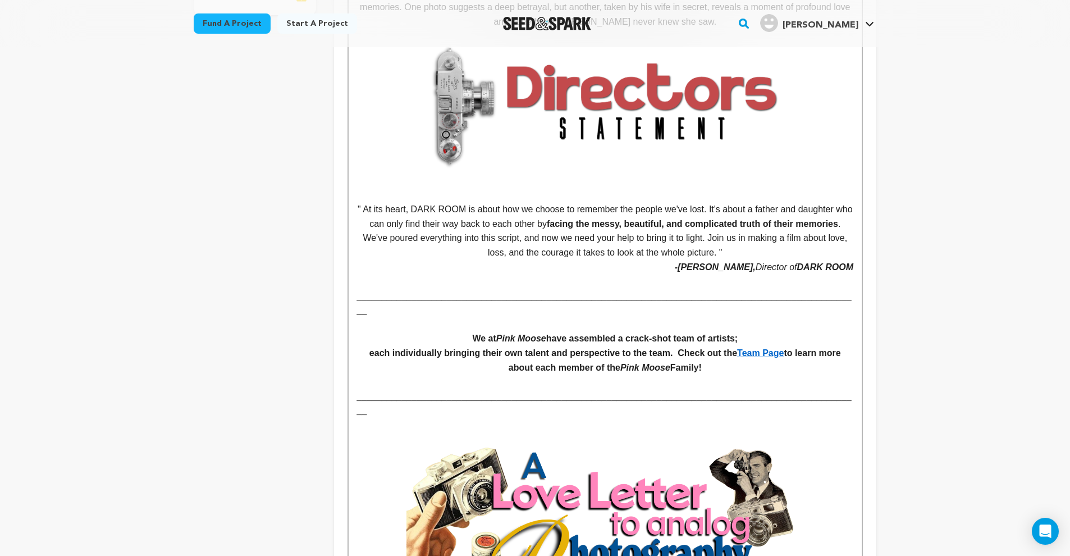
click at [414, 291] on p "_______________________________________________________________________________…" at bounding box center [605, 303] width 496 height 29
click at [365, 290] on p "_______________________________________________________________________________…" at bounding box center [605, 303] width 496 height 29
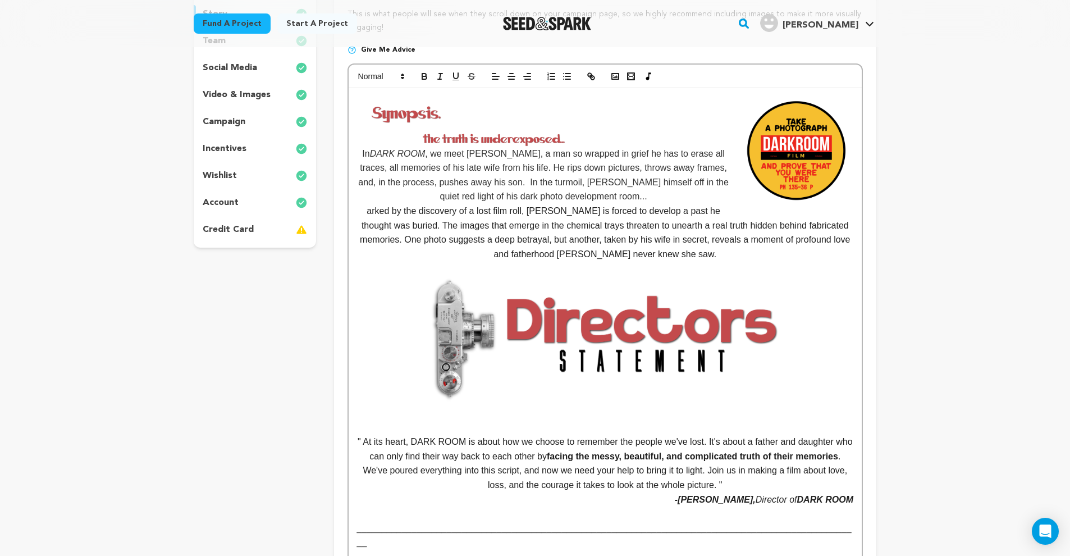
scroll to position [90, 0]
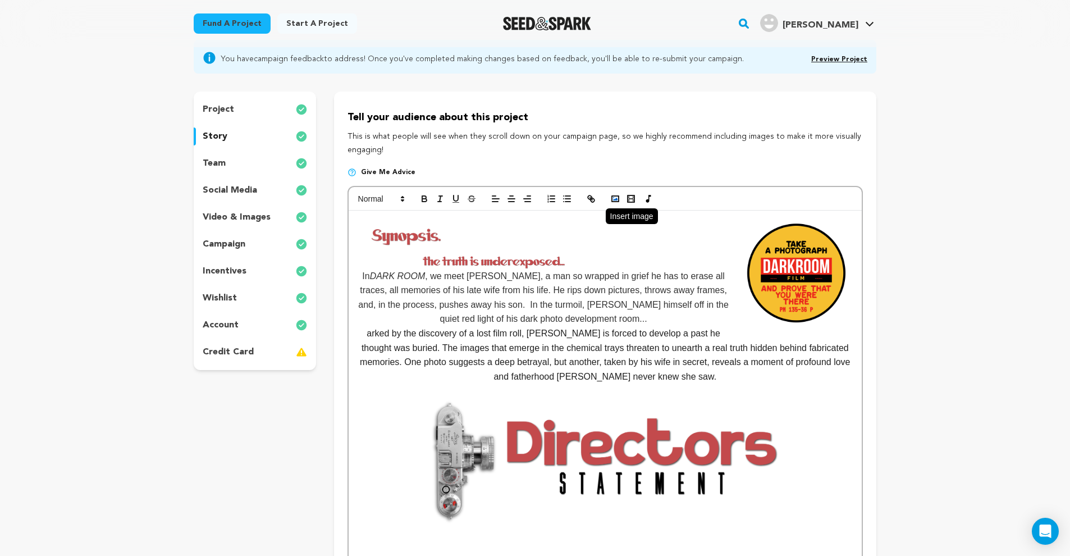
click at [619, 197] on icon "button" at bounding box center [615, 199] width 10 height 10
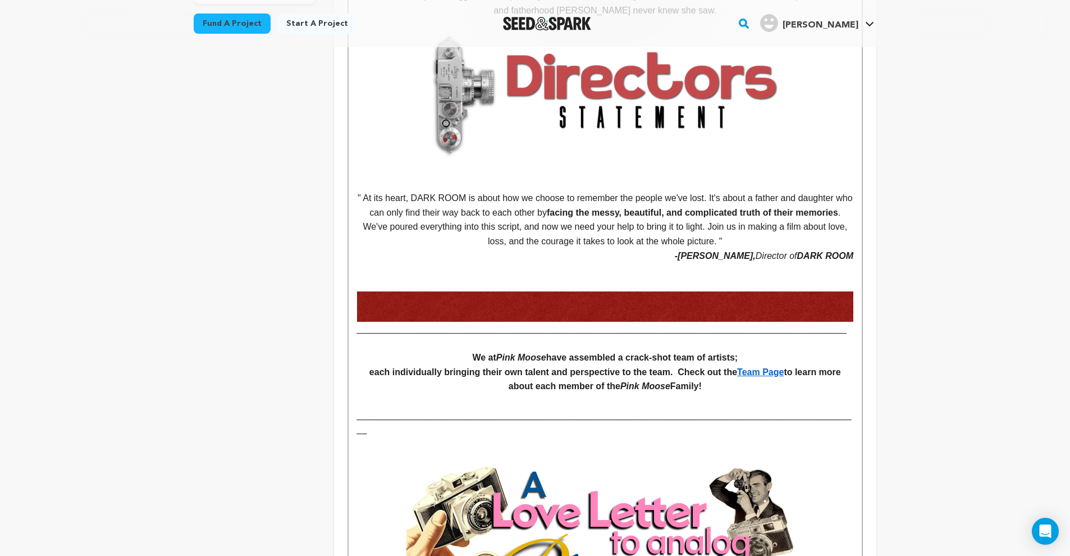
drag, startPoint x: 382, startPoint y: 329, endPoint x: 374, endPoint y: 328, distance: 7.9
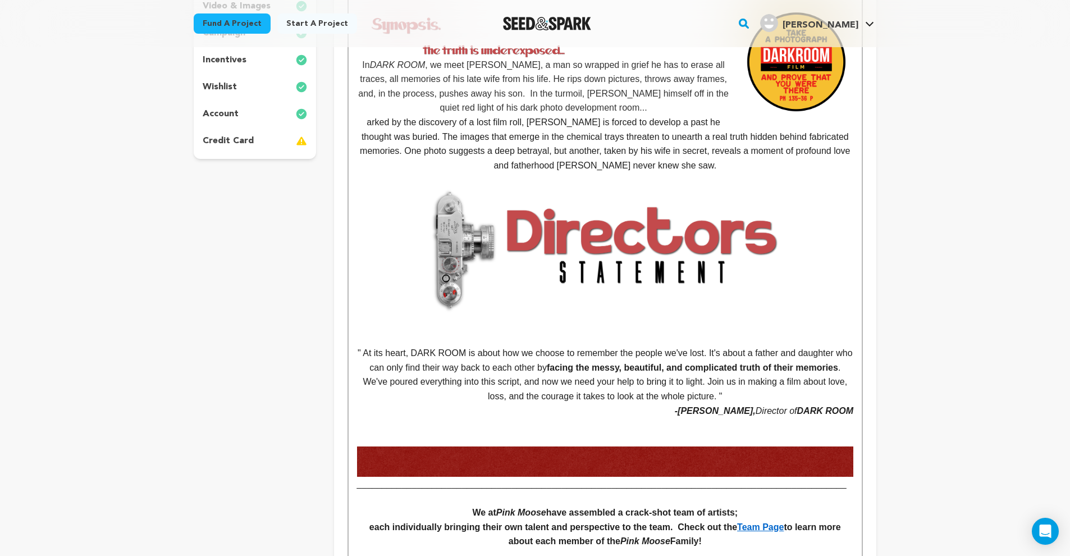
scroll to position [364, 0]
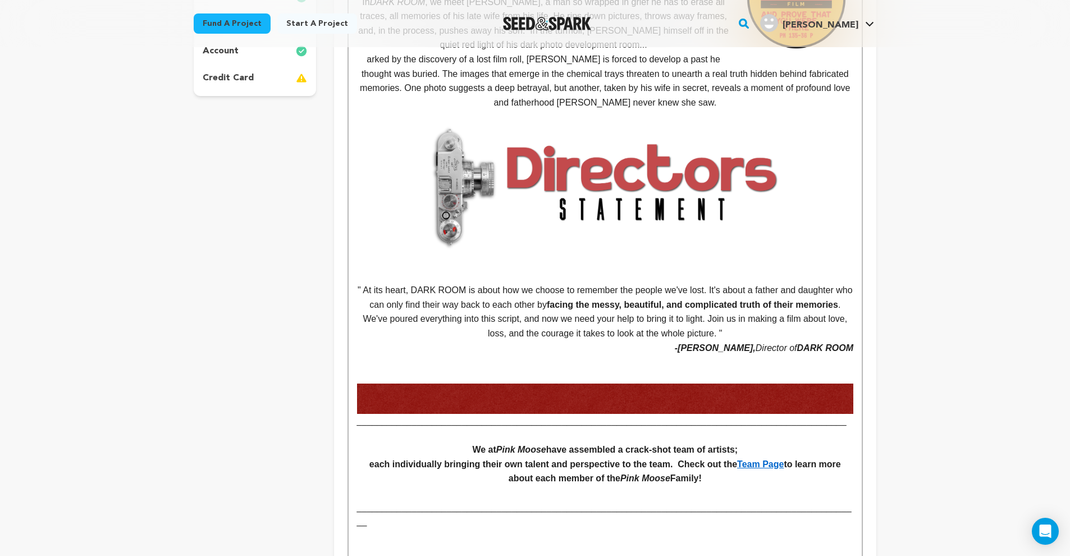
click at [605, 394] on img at bounding box center [605, 399] width 496 height 30
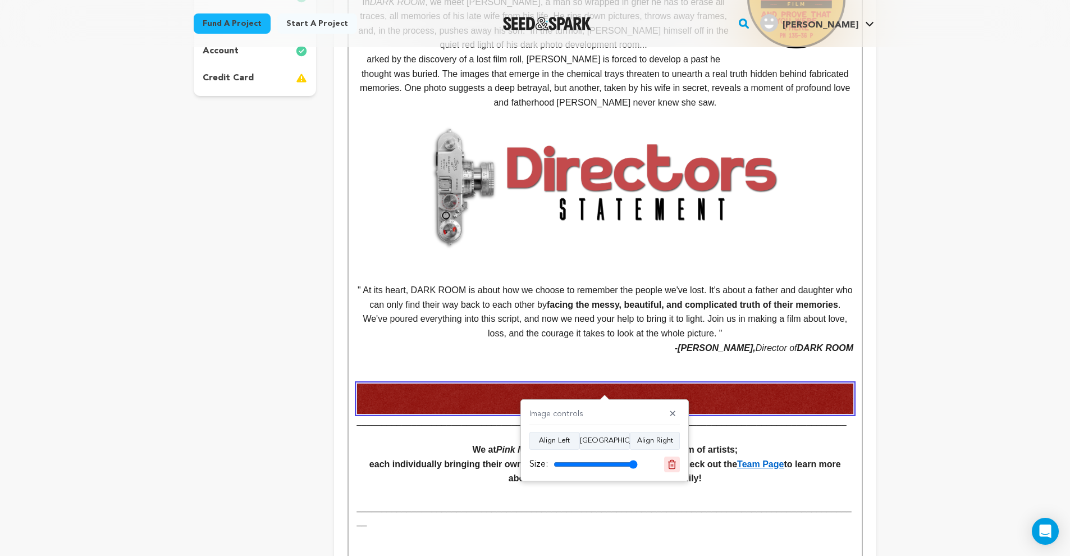
click at [674, 463] on icon at bounding box center [672, 464] width 10 height 10
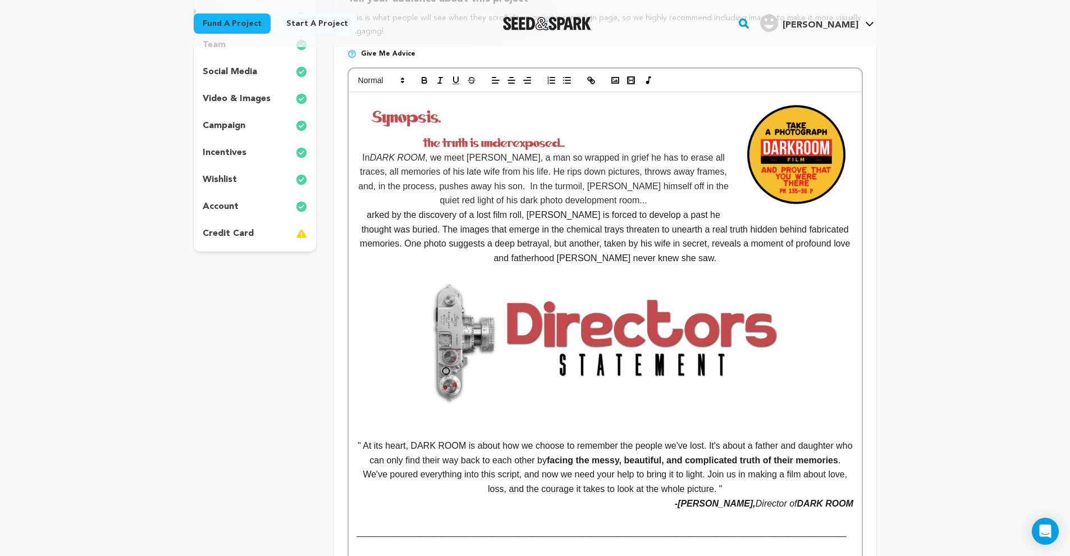
scroll to position [469, 0]
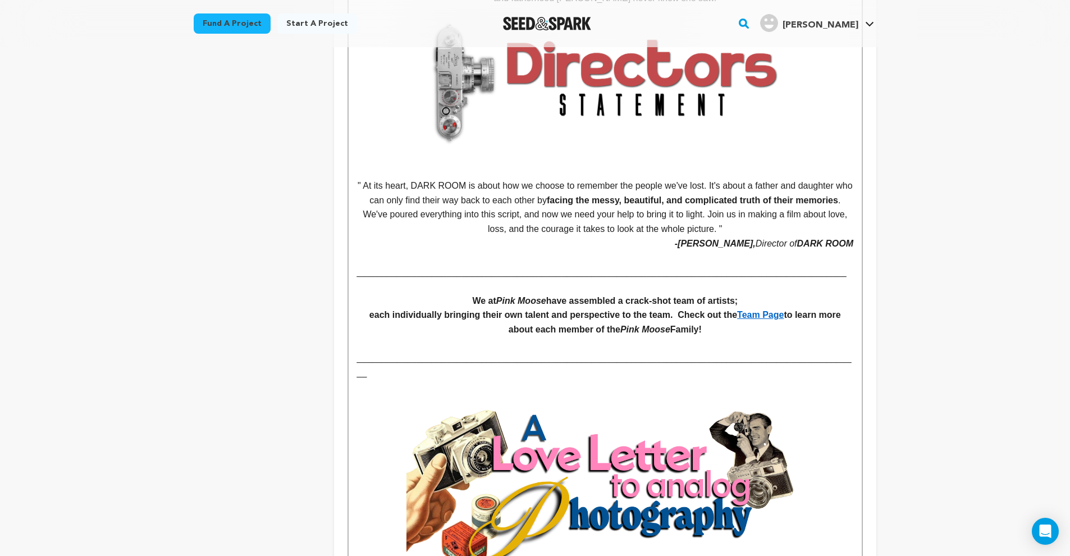
click at [455, 271] on p "_______________________________________________________________________________…" at bounding box center [605, 272] width 496 height 15
drag, startPoint x: 463, startPoint y: 274, endPoint x: 429, endPoint y: 271, distance: 34.4
drag, startPoint x: 460, startPoint y: 267, endPoint x: 366, endPoint y: 267, distance: 93.8
click at [366, 267] on p "_______________________________________________________________________________…" at bounding box center [605, 272] width 496 height 15
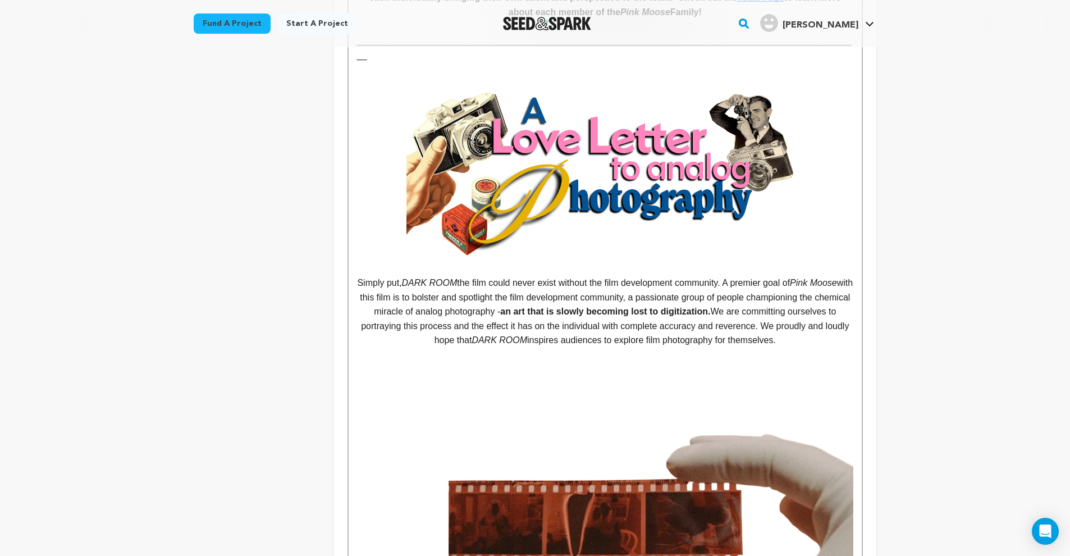
scroll to position [704, 0]
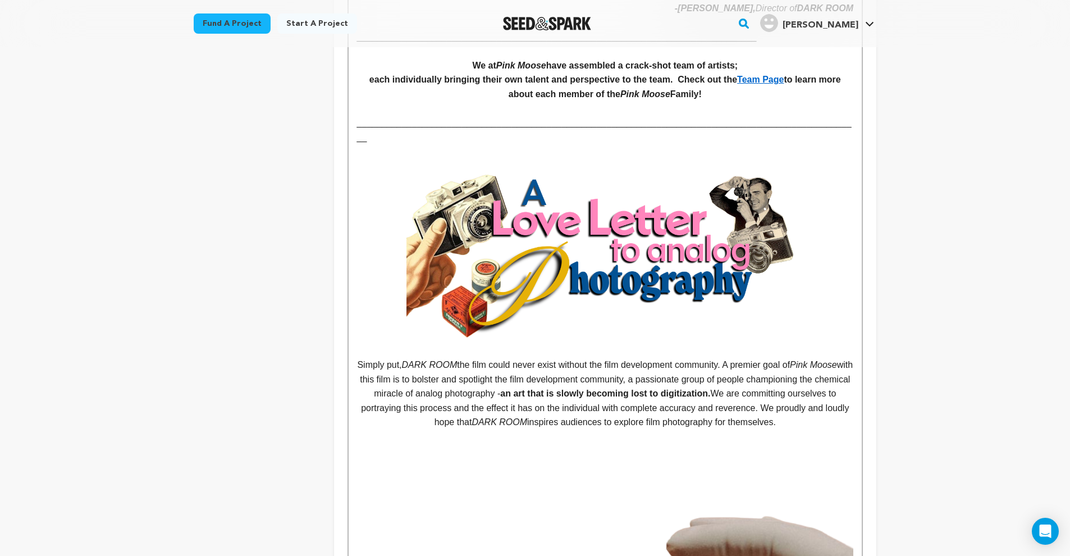
click at [595, 272] on img at bounding box center [606, 257] width 398 height 166
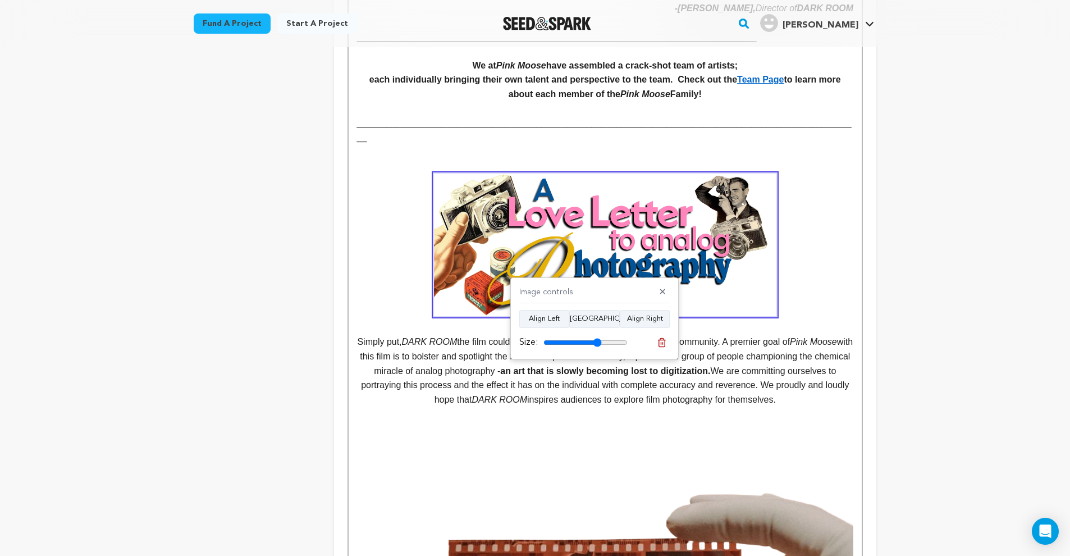
drag, startPoint x: 604, startPoint y: 341, endPoint x: 596, endPoint y: 352, distance: 12.9
click at [596, 352] on div "Image controls ✕ Align Left Align Center Align Right Size:" at bounding box center [594, 318] width 168 height 82
click at [635, 316] on button "Align Right" at bounding box center [645, 319] width 50 height 18
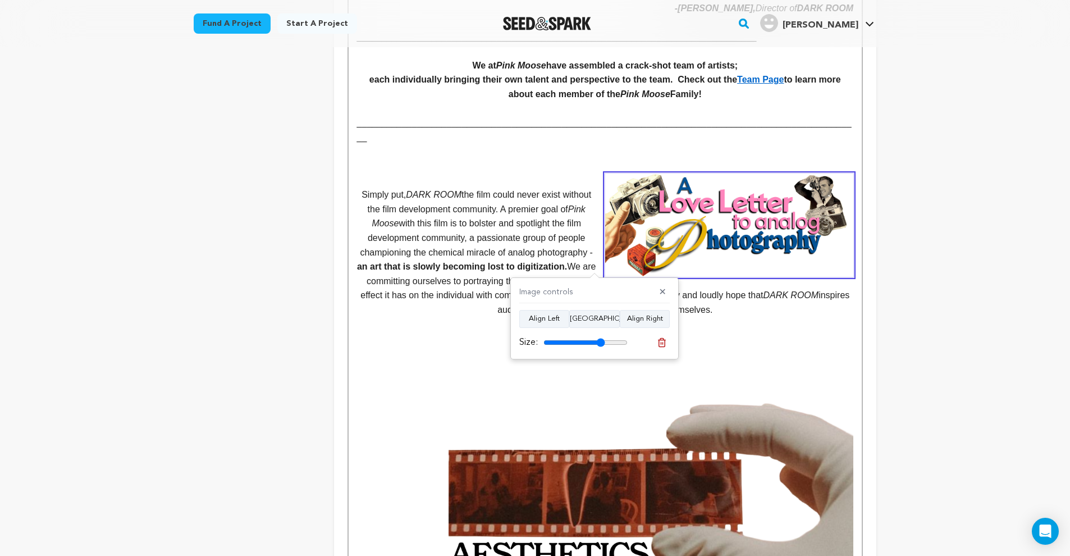
click at [600, 341] on input "range" at bounding box center [586, 342] width 84 height 9
type input "67"
click at [595, 343] on input "range" at bounding box center [586, 342] width 84 height 9
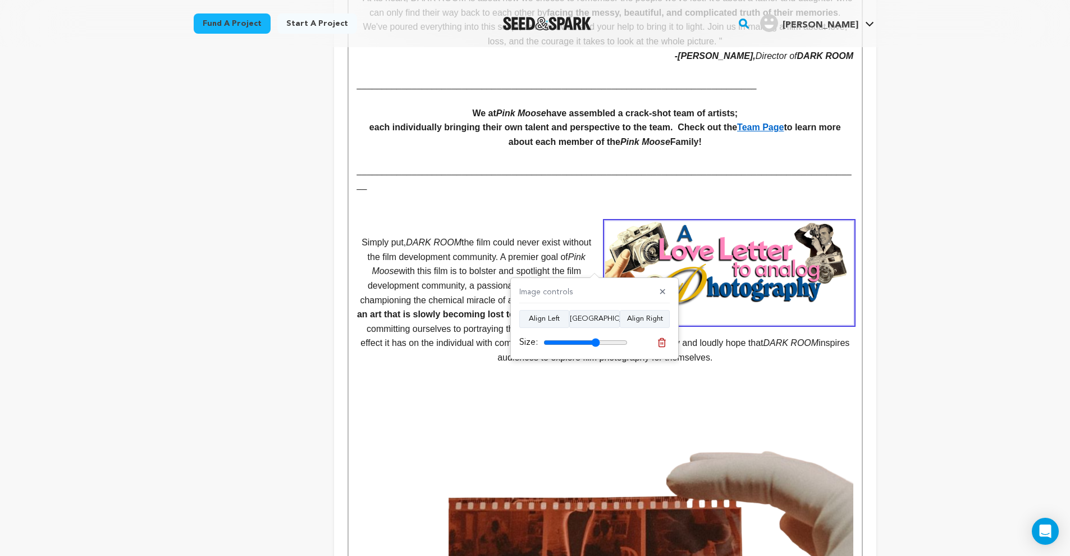
scroll to position [459, 0]
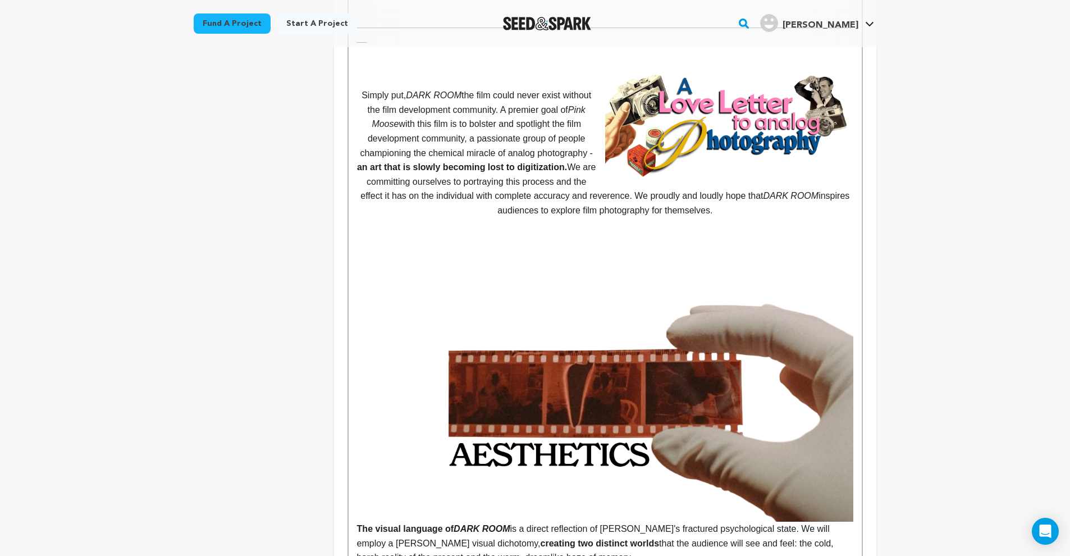
scroll to position [816, 0]
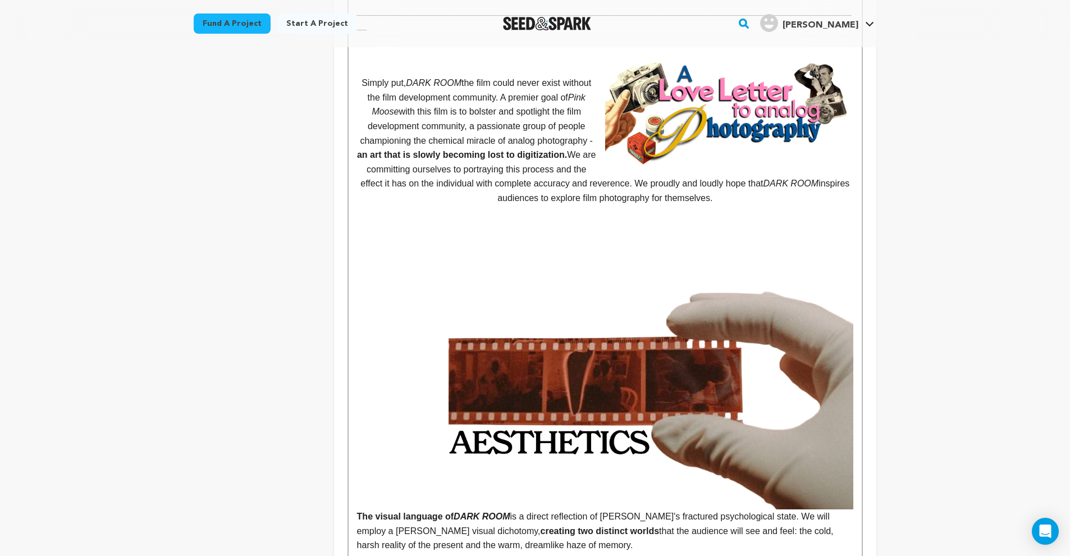
click at [687, 316] on img at bounding box center [605, 365] width 496 height 290
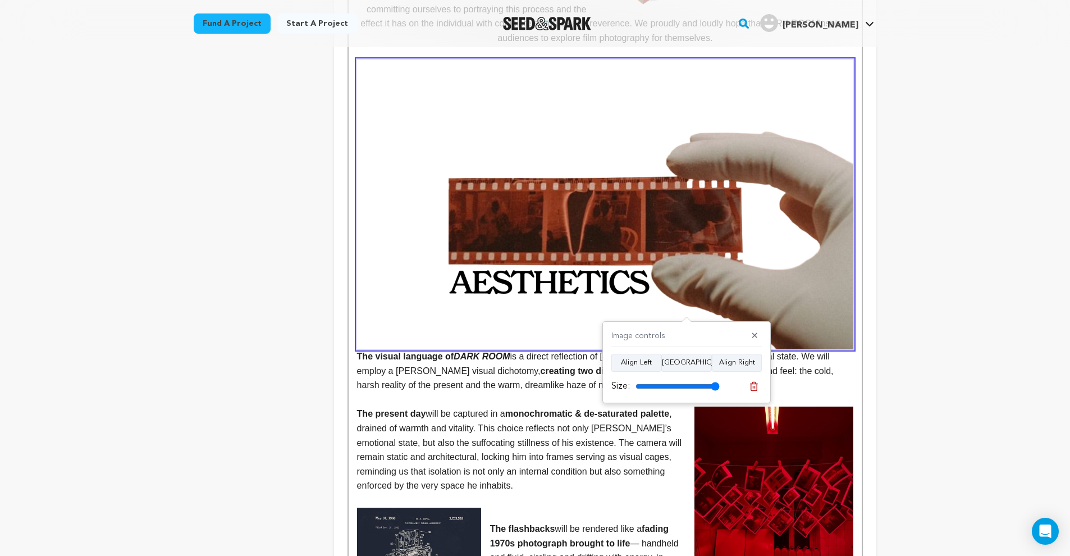
scroll to position [978, 0]
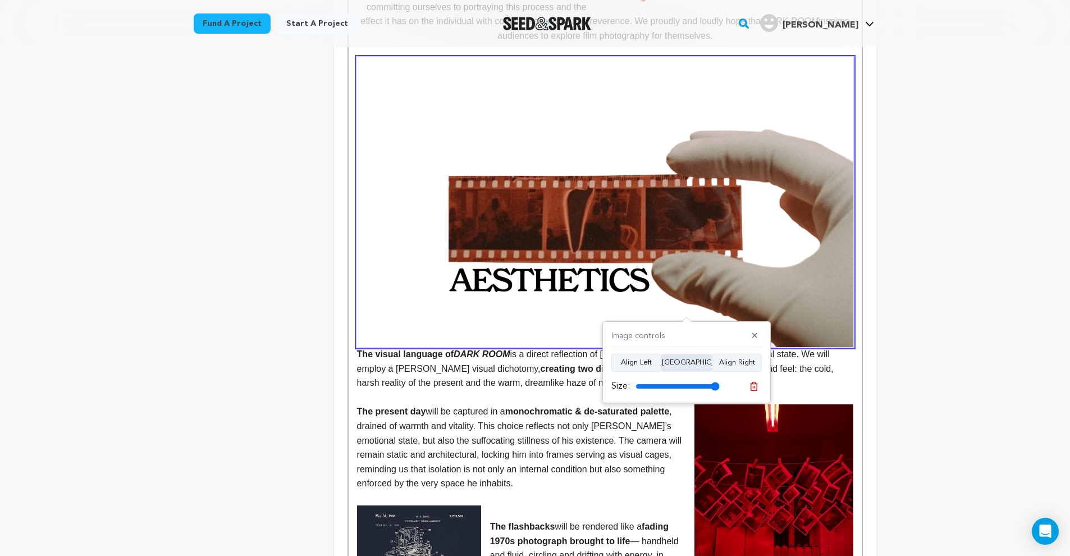
click at [700, 358] on button "Align Center" at bounding box center [686, 363] width 51 height 18
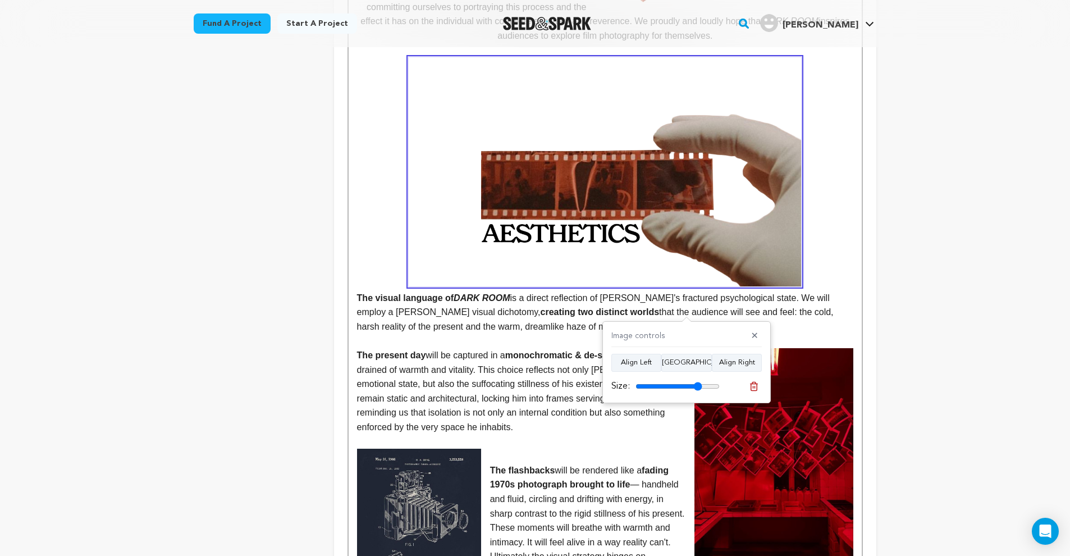
drag, startPoint x: 712, startPoint y: 389, endPoint x: 697, endPoint y: 391, distance: 15.3
type input "79"
click at [697, 391] on div "Size:" at bounding box center [665, 386] width 108 height 13
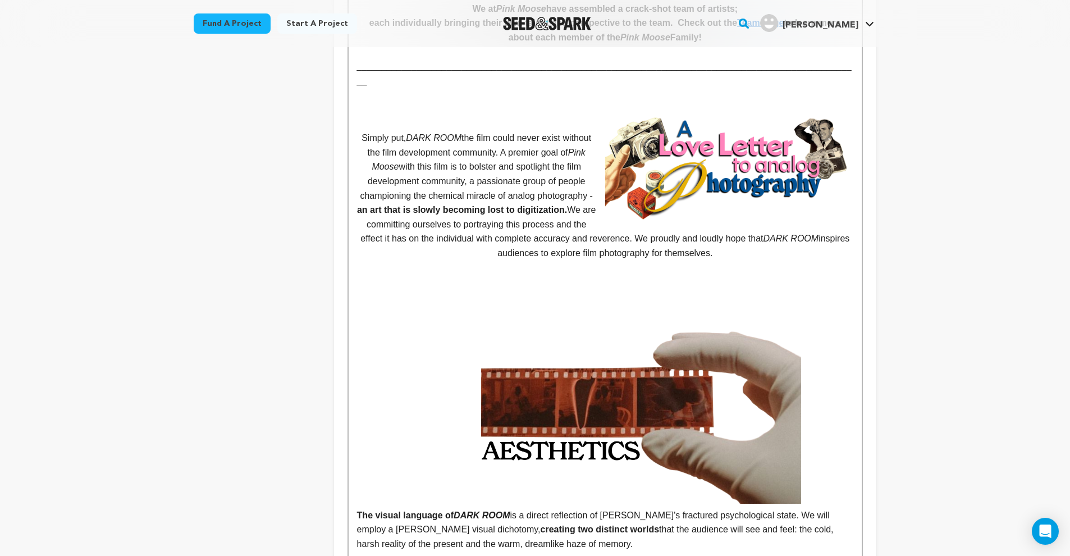
scroll to position [827, 0]
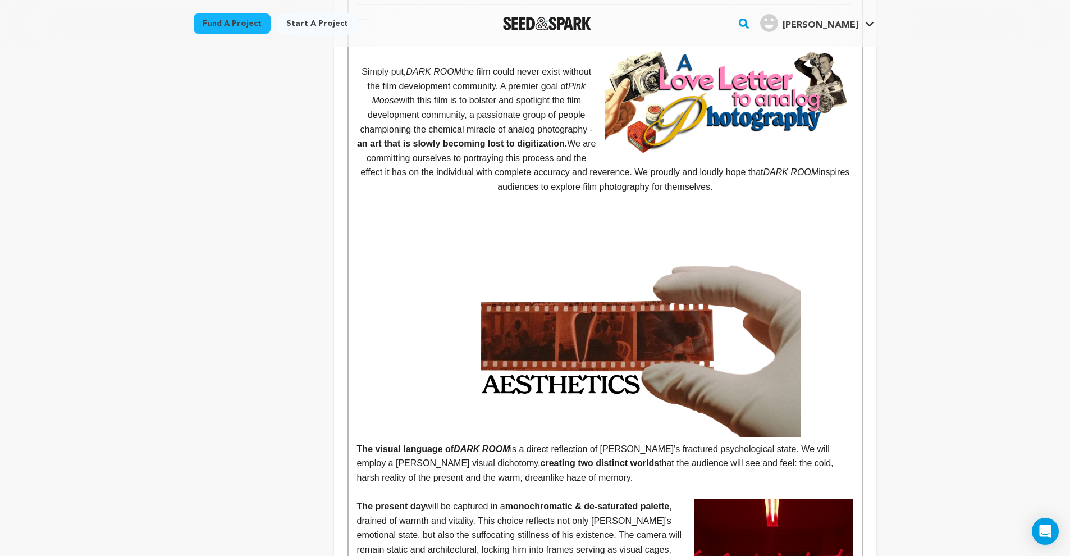
click at [667, 304] on img at bounding box center [605, 322] width 392 height 229
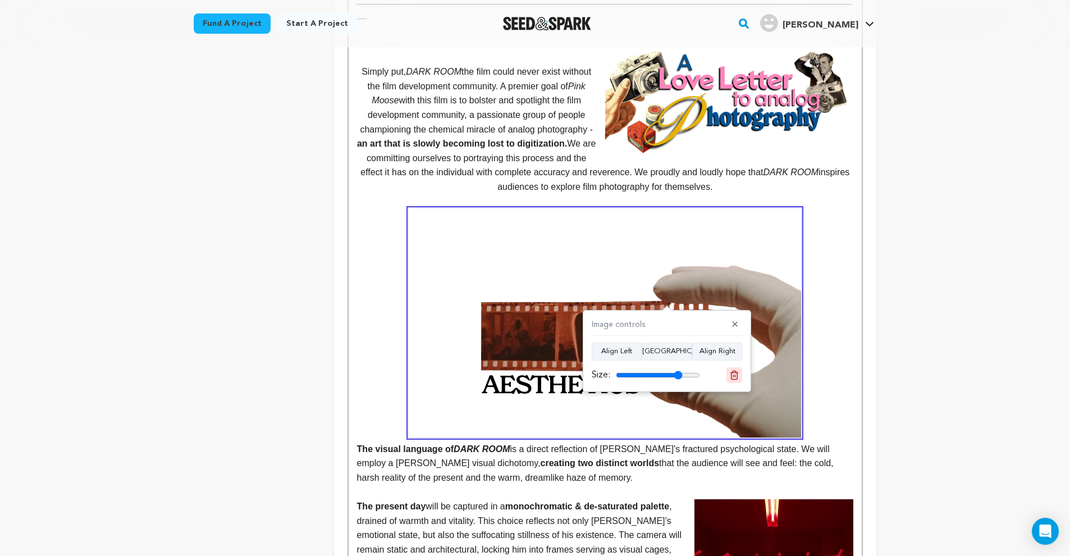
click at [735, 373] on icon at bounding box center [734, 375] width 10 height 10
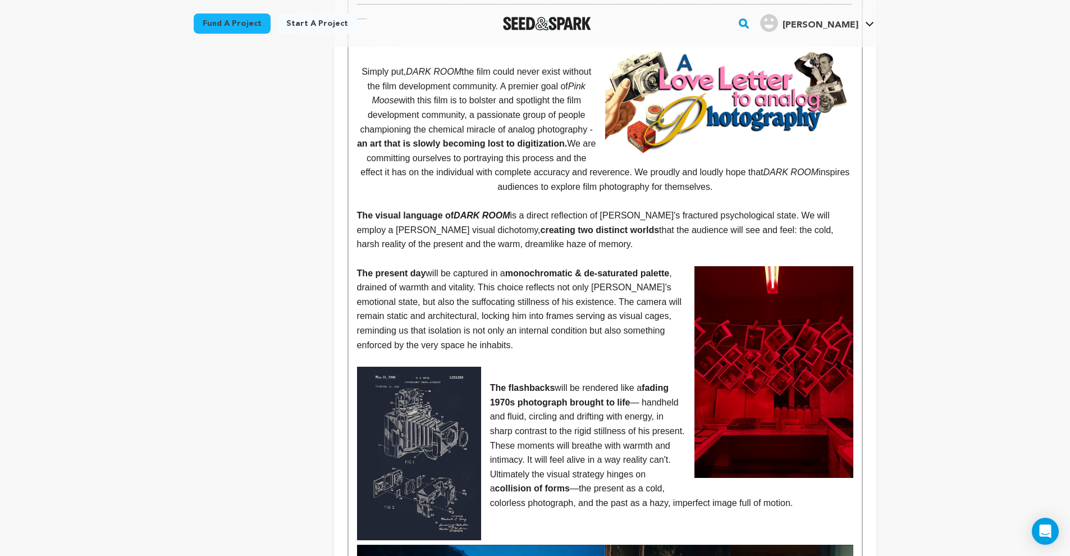
click at [626, 194] on p at bounding box center [605, 201] width 496 height 15
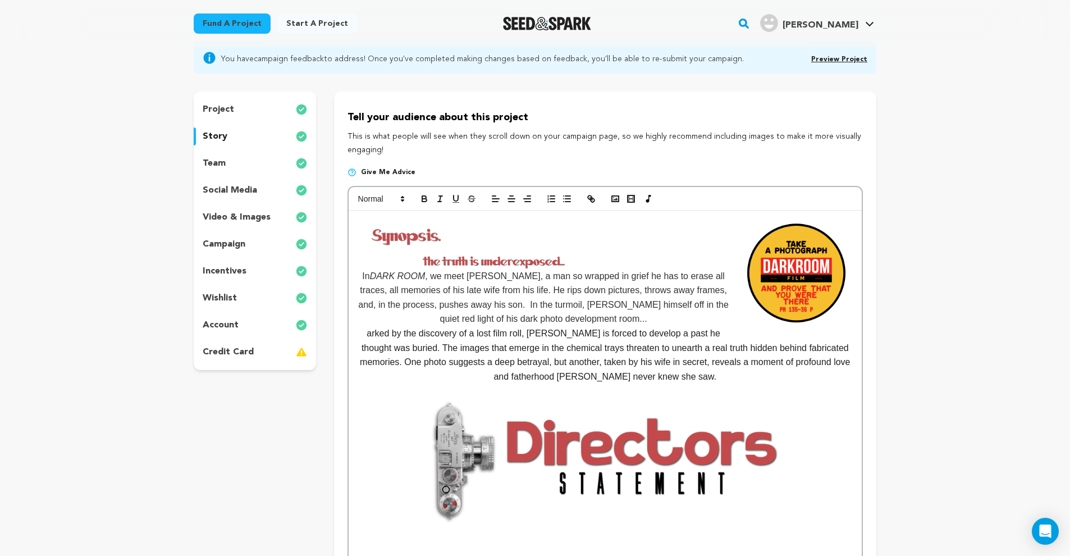
scroll to position [0, 0]
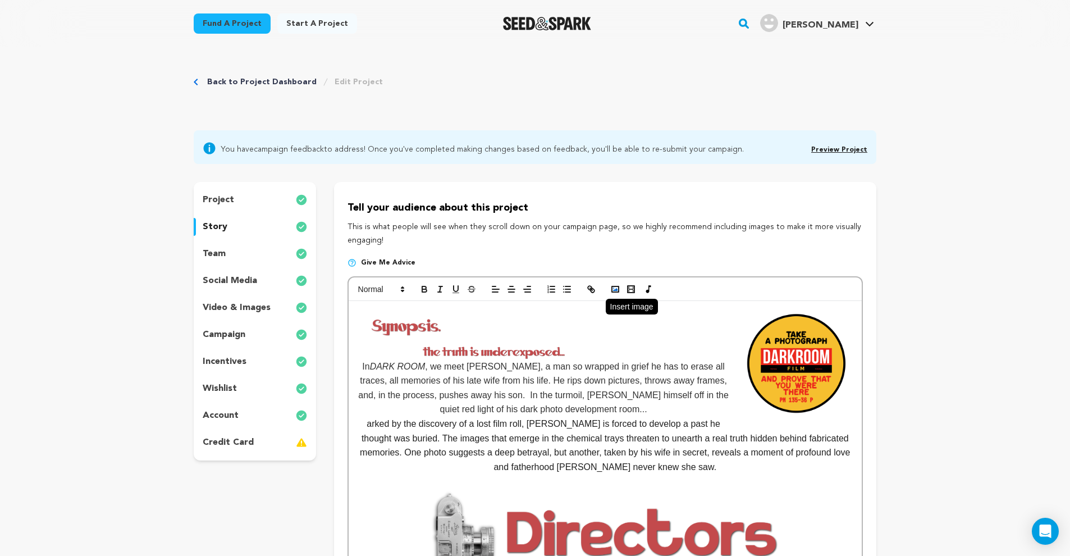
click at [616, 293] on icon "button" at bounding box center [615, 289] width 10 height 10
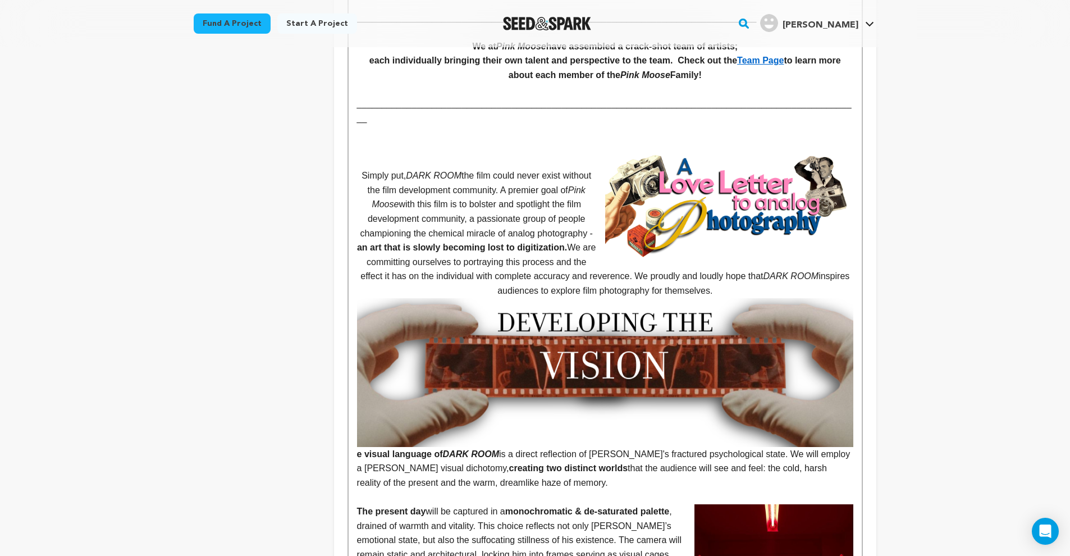
click at [762, 259] on p "Simply put, DARK ROOM the film could never exist without the film development c…" at bounding box center [605, 232] width 496 height 129
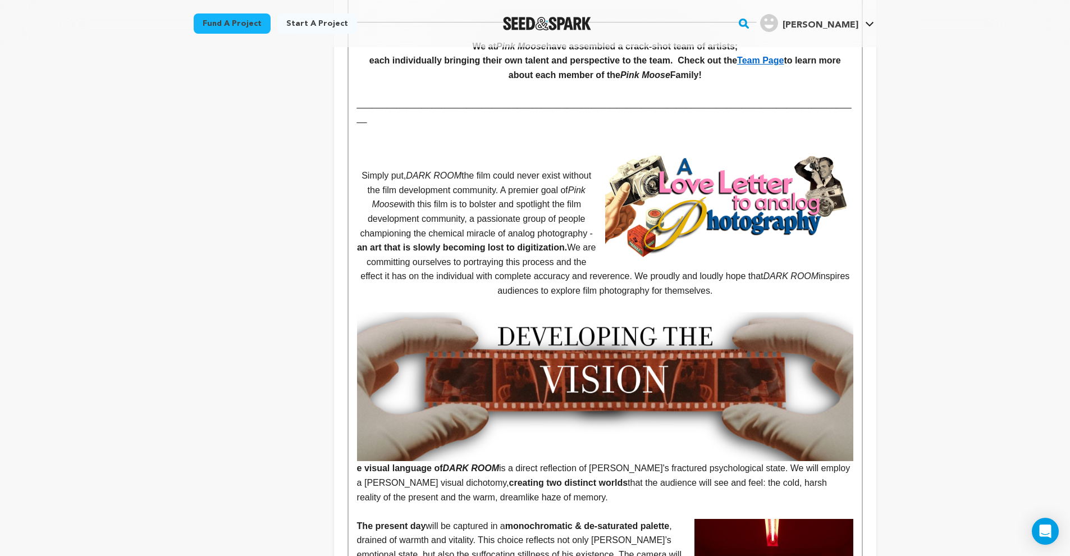
click at [770, 351] on img at bounding box center [605, 386] width 496 height 149
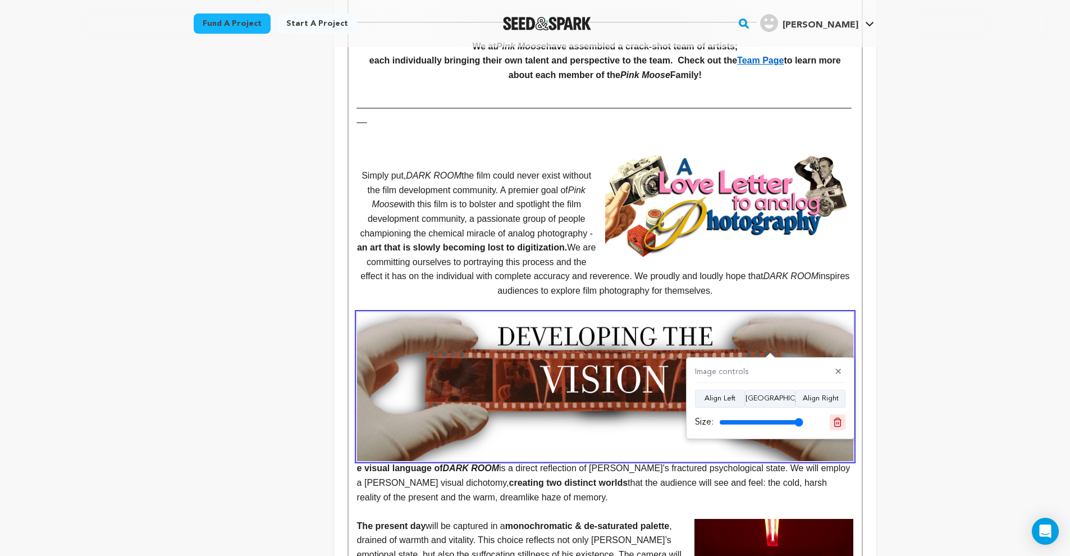
click at [837, 418] on icon at bounding box center [838, 422] width 8 height 8
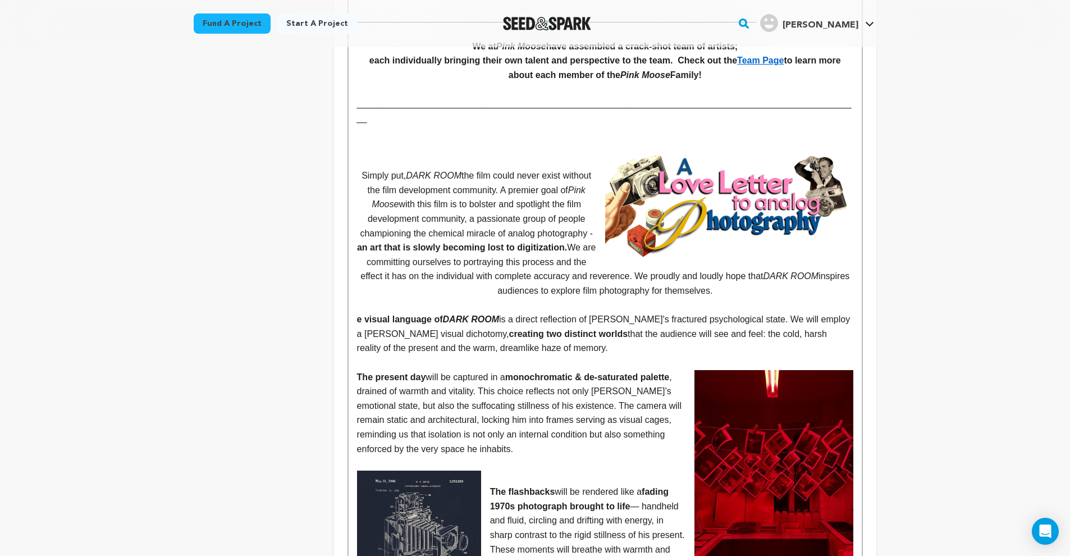
scroll to position [0, 0]
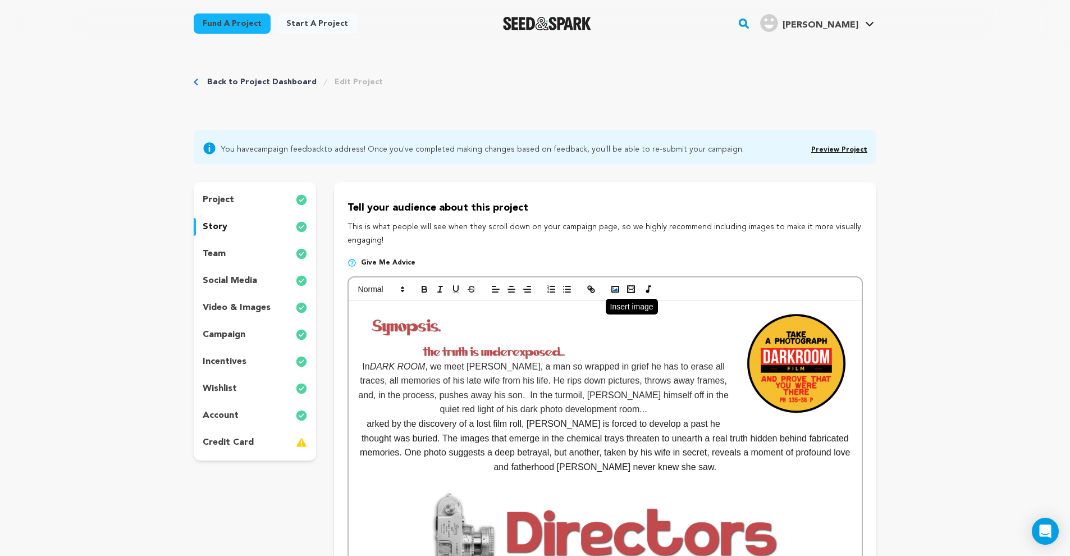
click at [614, 287] on circle "button" at bounding box center [613, 287] width 1 height 1
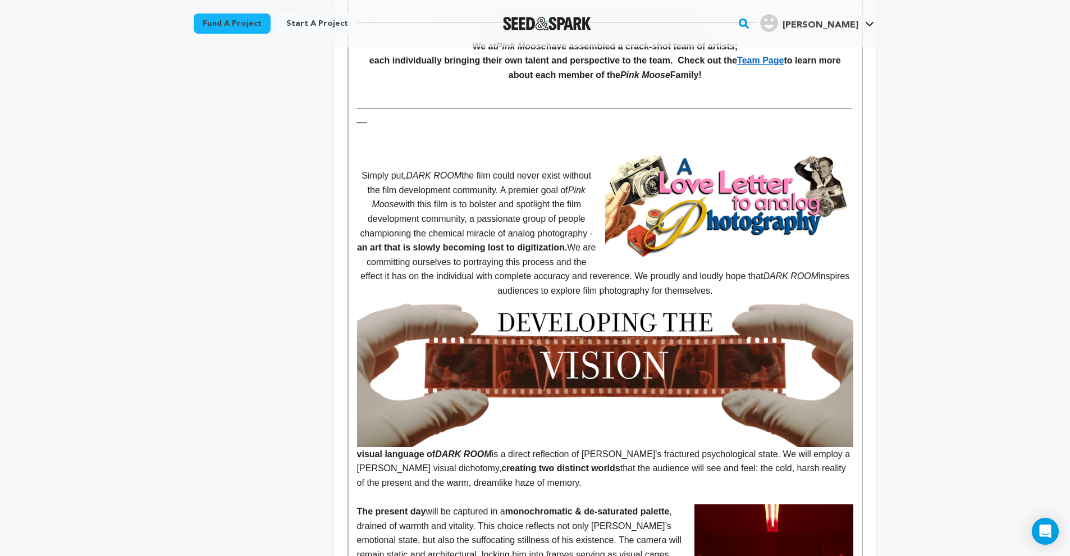
click at [740, 266] on p "Simply put, DARK ROOM the film could never exist without the film development c…" at bounding box center [605, 232] width 496 height 129
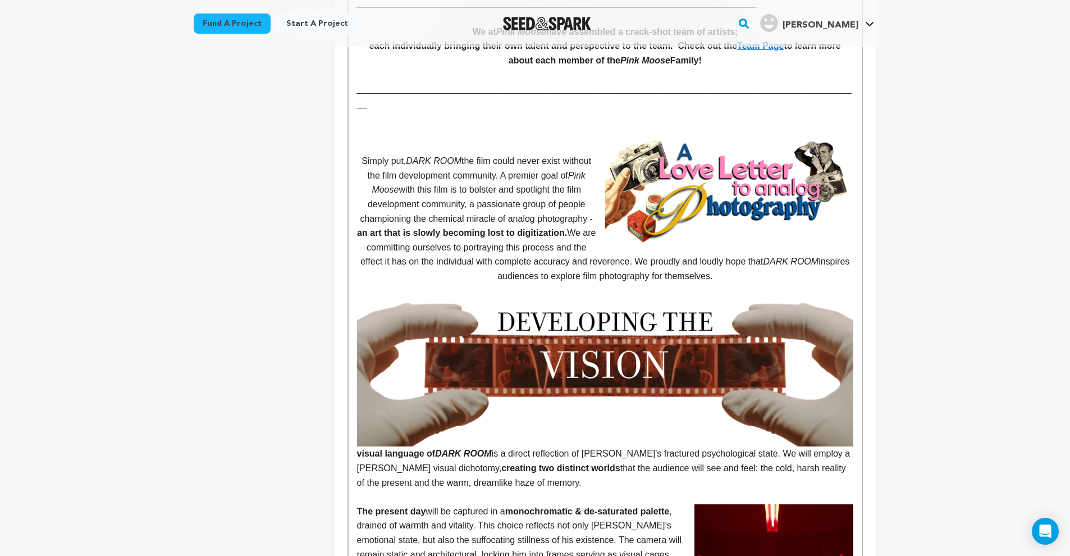
scroll to position [935, 0]
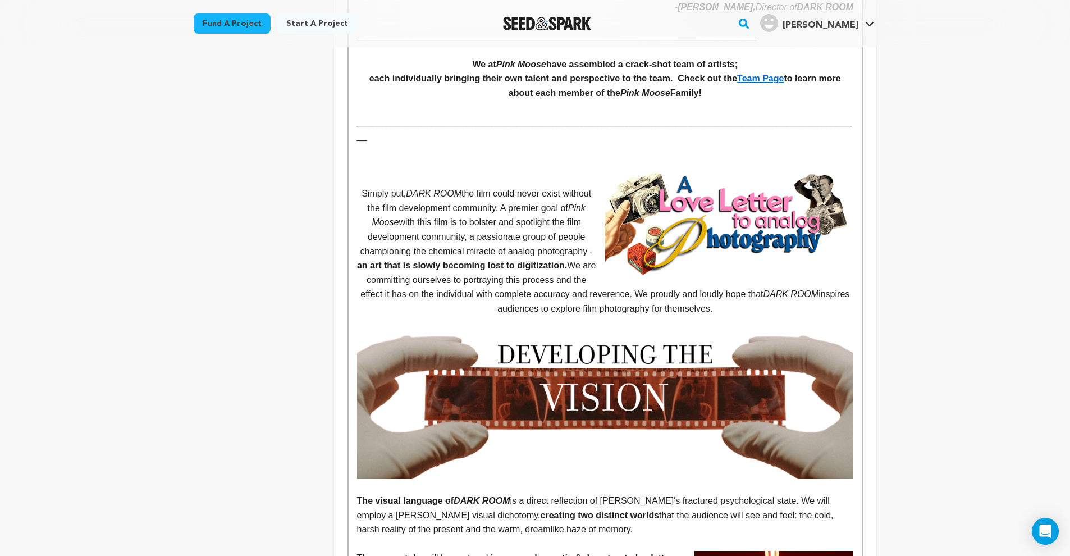
scroll to position [703, 0]
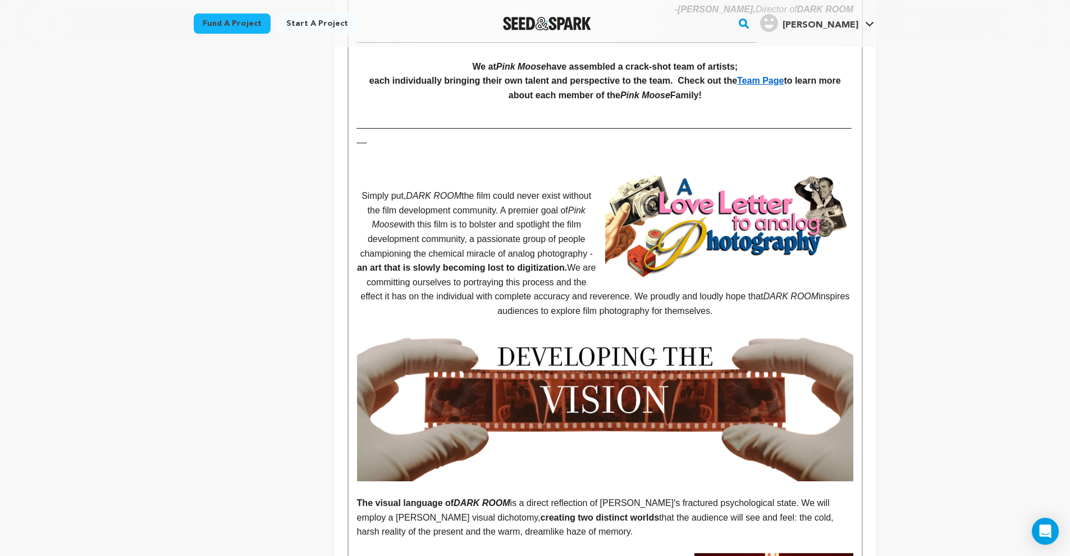
click at [752, 198] on img at bounding box center [729, 226] width 248 height 103
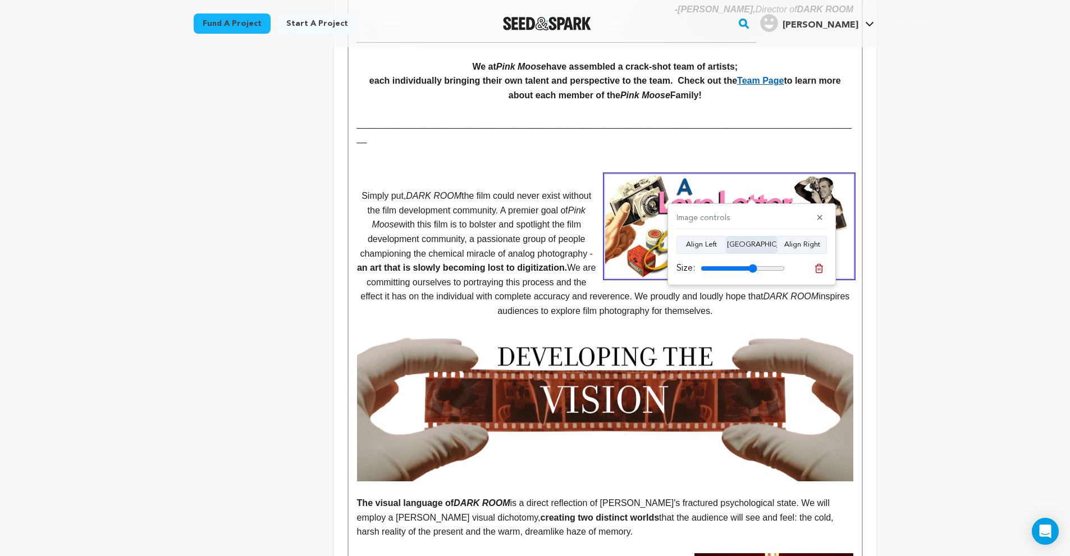
click at [756, 252] on button "Align Center" at bounding box center [752, 245] width 51 height 18
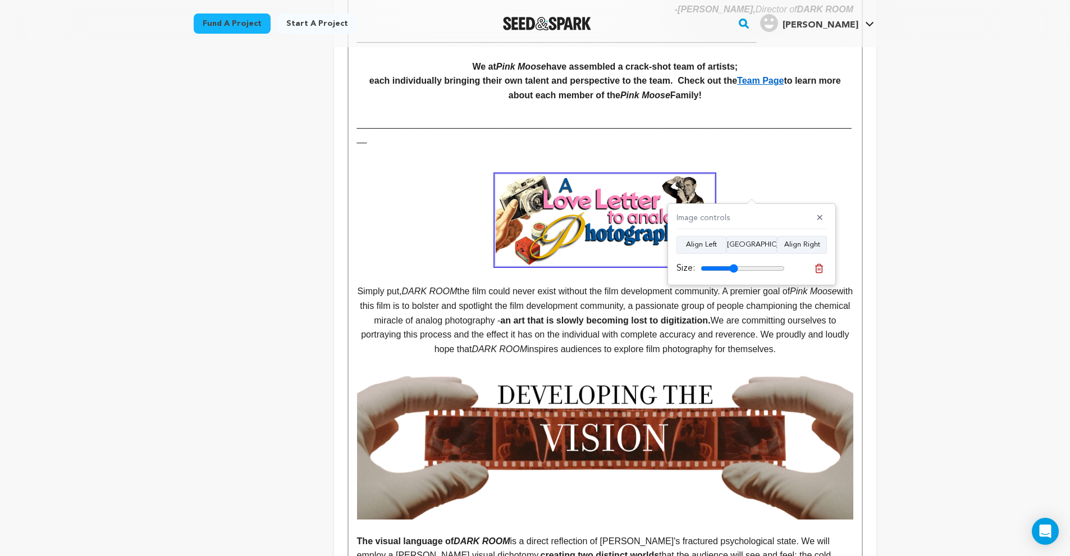
drag, startPoint x: 751, startPoint y: 270, endPoint x: 734, endPoint y: 276, distance: 17.9
type input "44"
click at [734, 276] on div "Image controls ✕ Align Left Align Center Align Right Size:" at bounding box center [752, 244] width 168 height 82
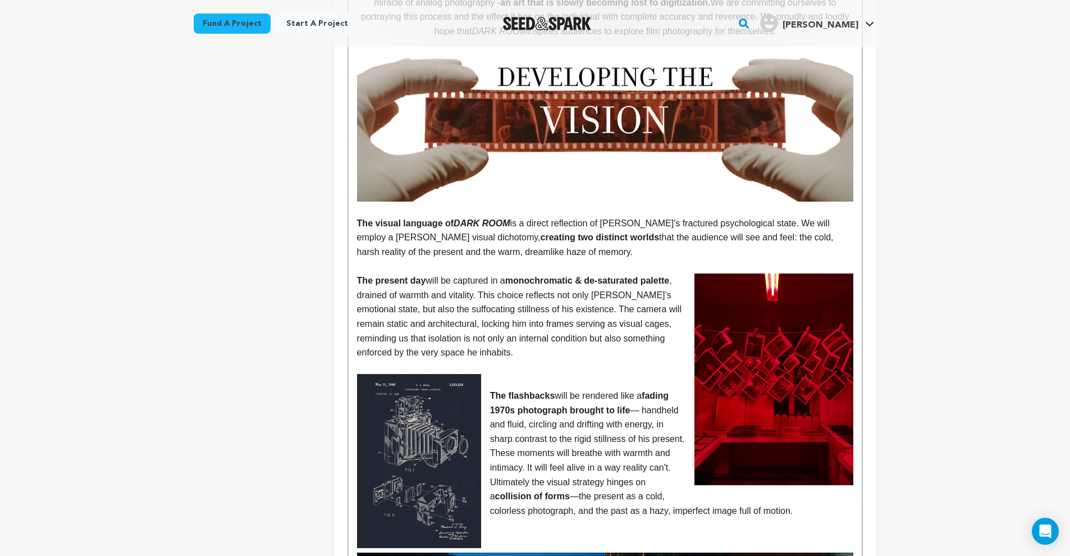
scroll to position [1119, 0]
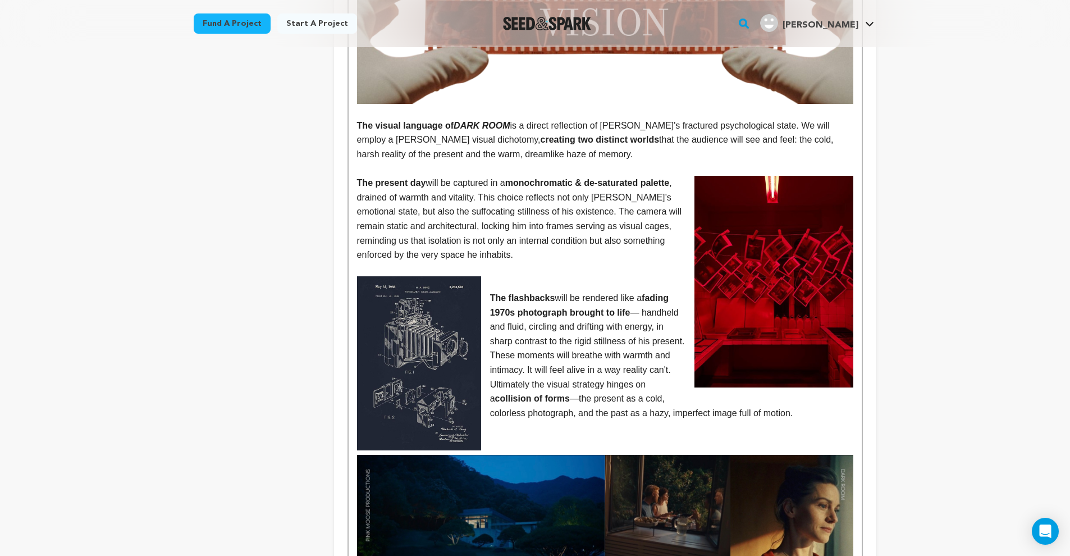
click at [768, 279] on img at bounding box center [774, 282] width 159 height 212
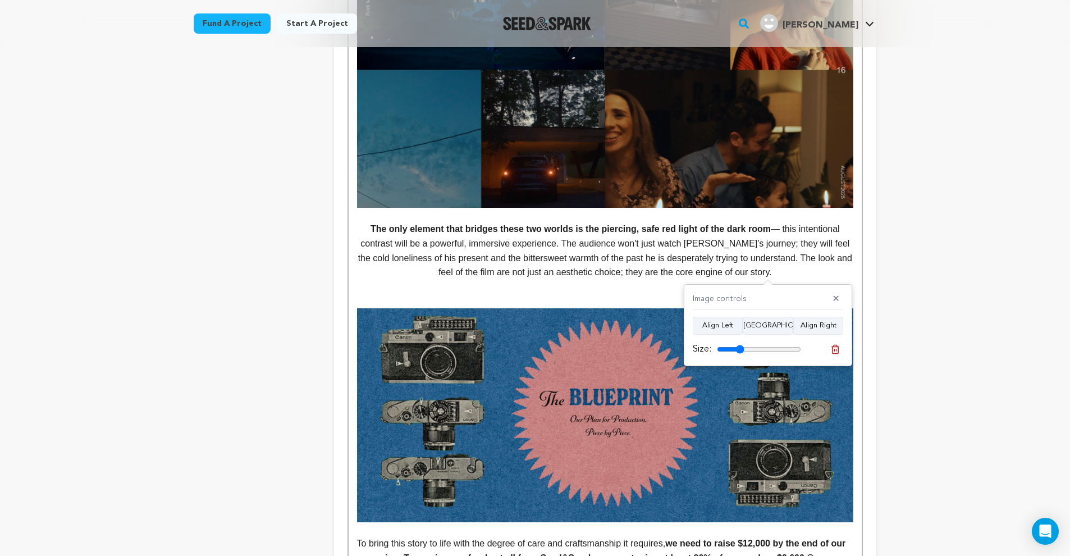
scroll to position [1632, 0]
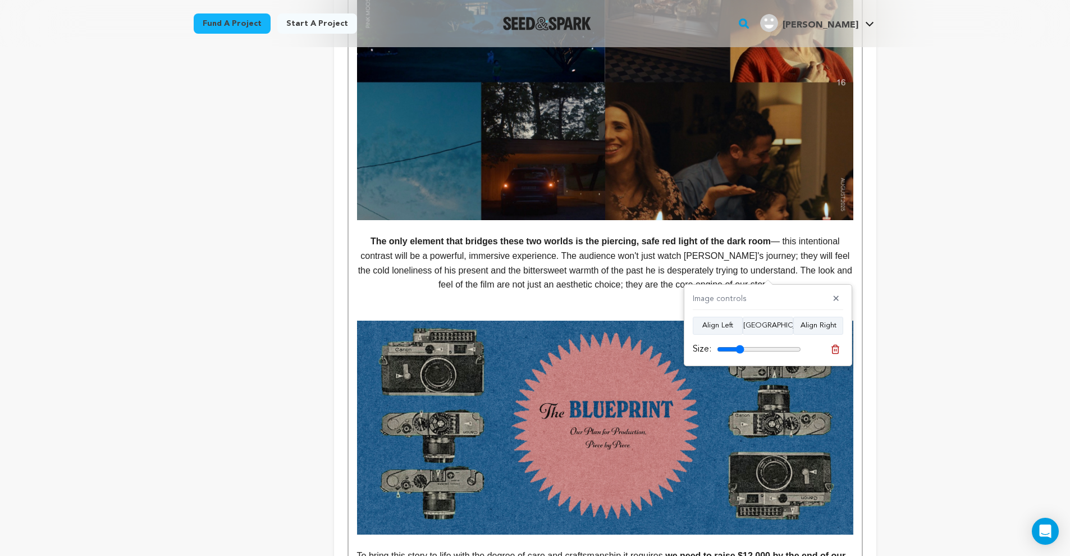
click at [458, 306] on p at bounding box center [605, 313] width 496 height 15
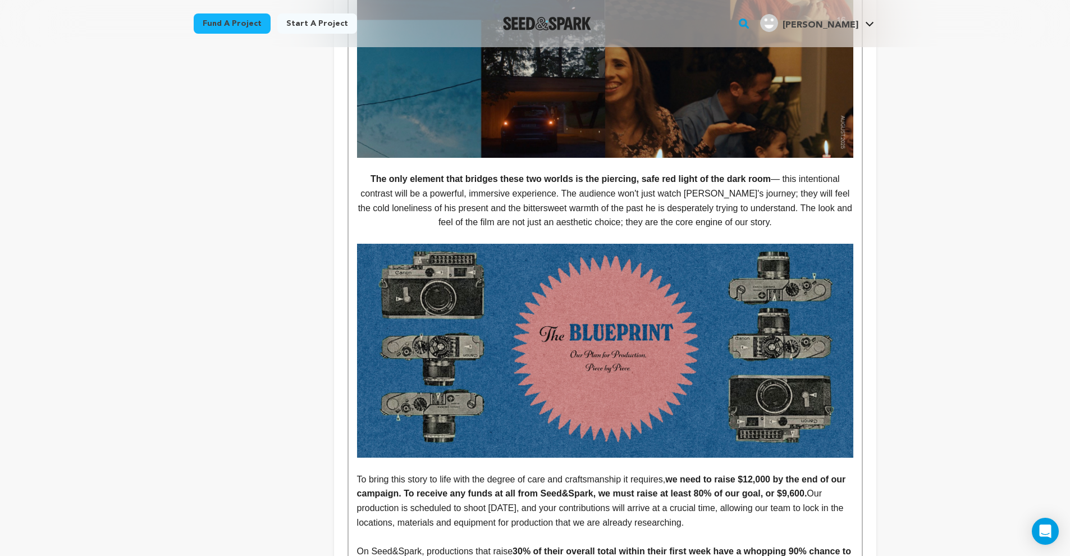
scroll to position [1752, 0]
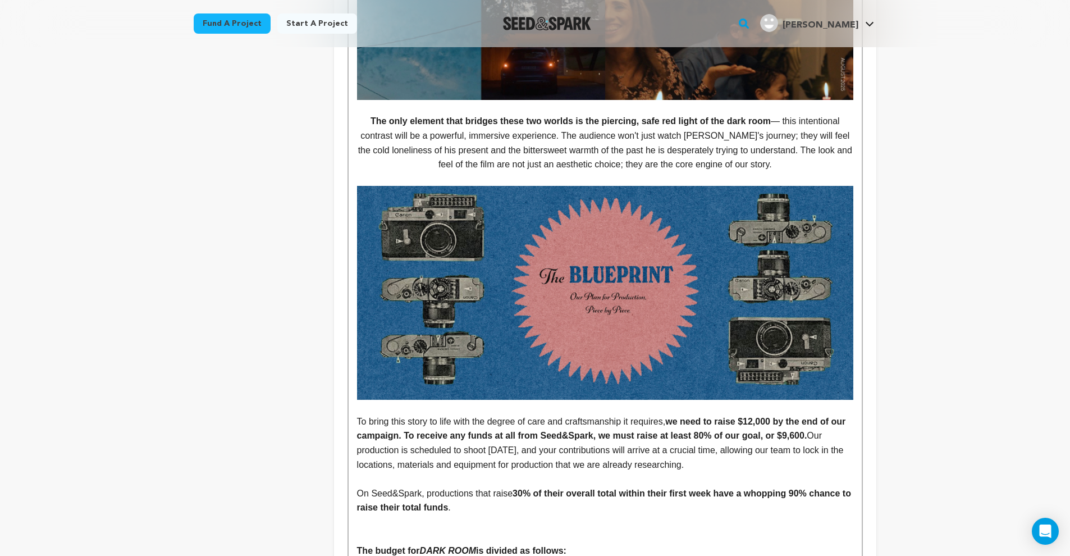
click at [410, 515] on p at bounding box center [605, 522] width 496 height 15
click at [408, 529] on p at bounding box center [605, 536] width 496 height 15
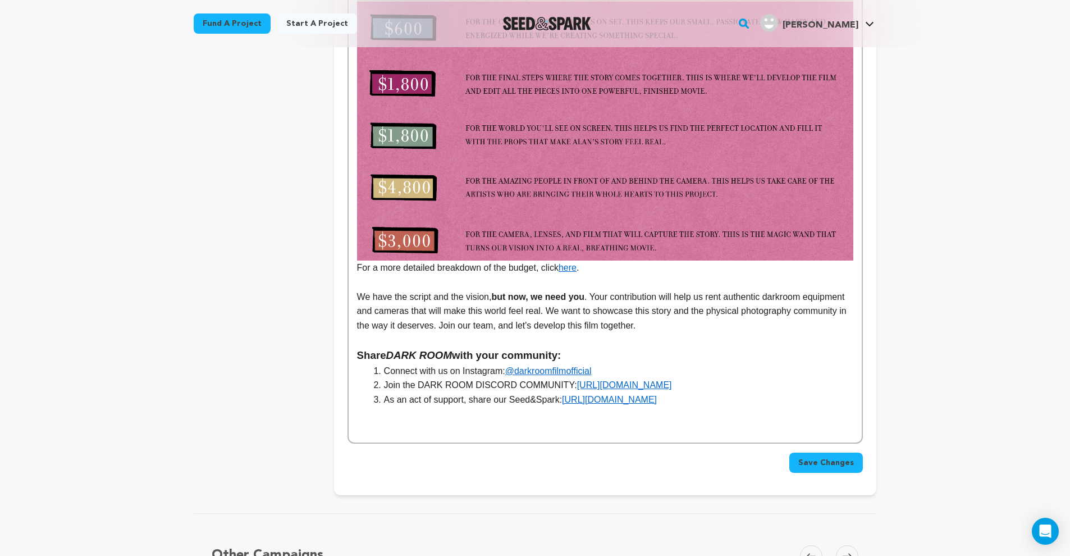
scroll to position [2488, 0]
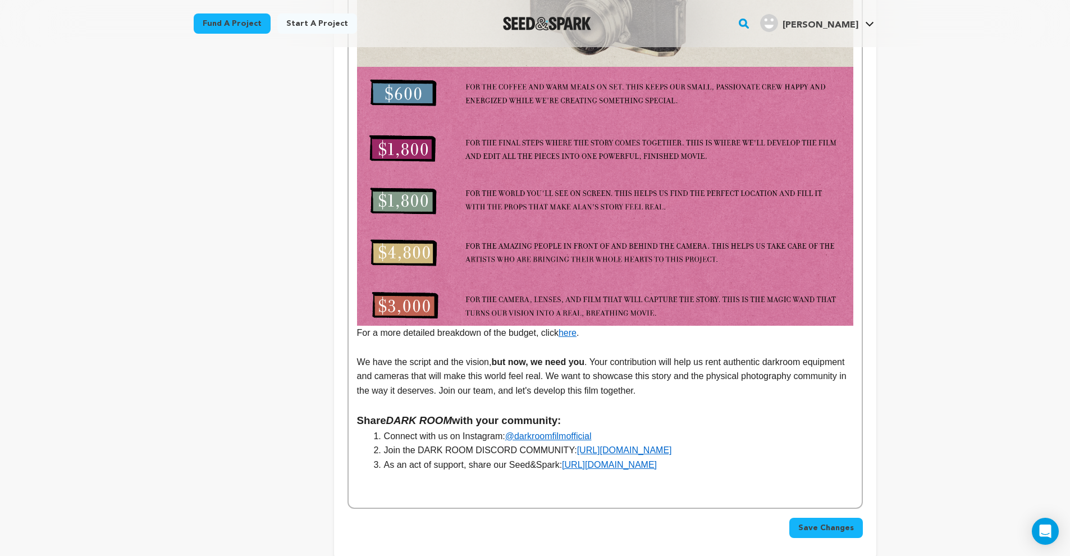
click at [602, 472] on p at bounding box center [605, 479] width 496 height 15
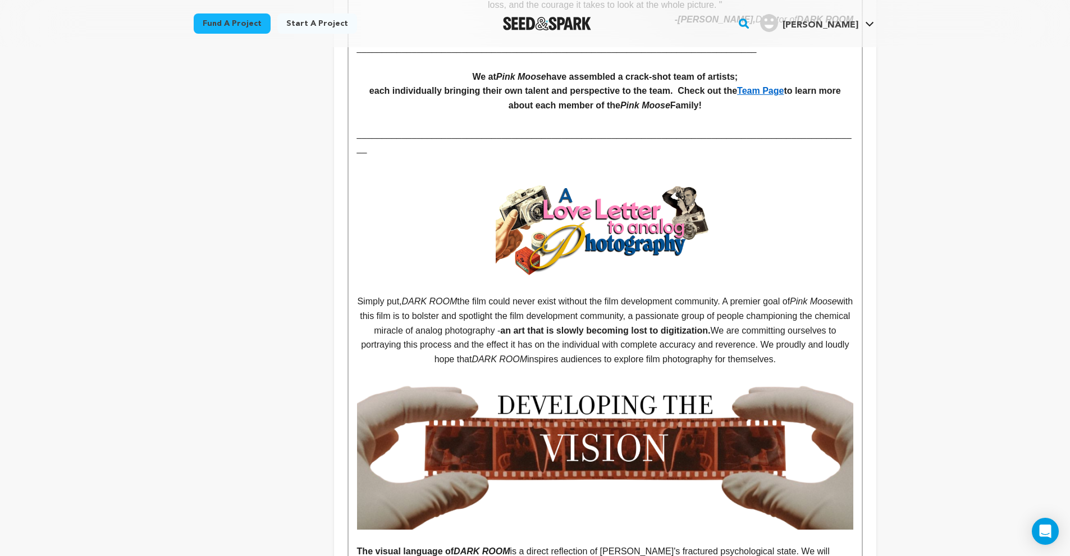
scroll to position [0, 0]
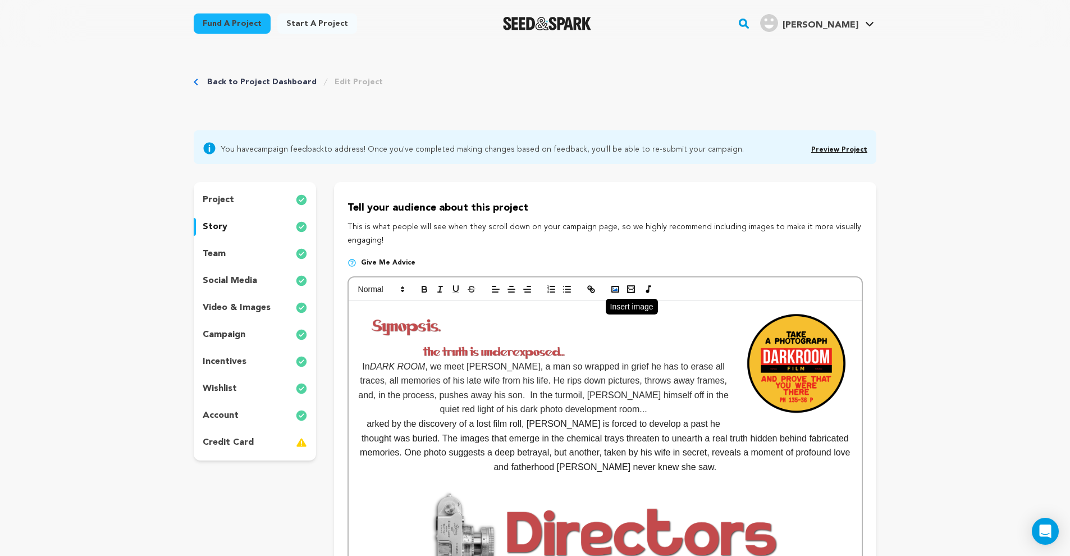
click at [611, 287] on icon "button" at bounding box center [615, 289] width 10 height 10
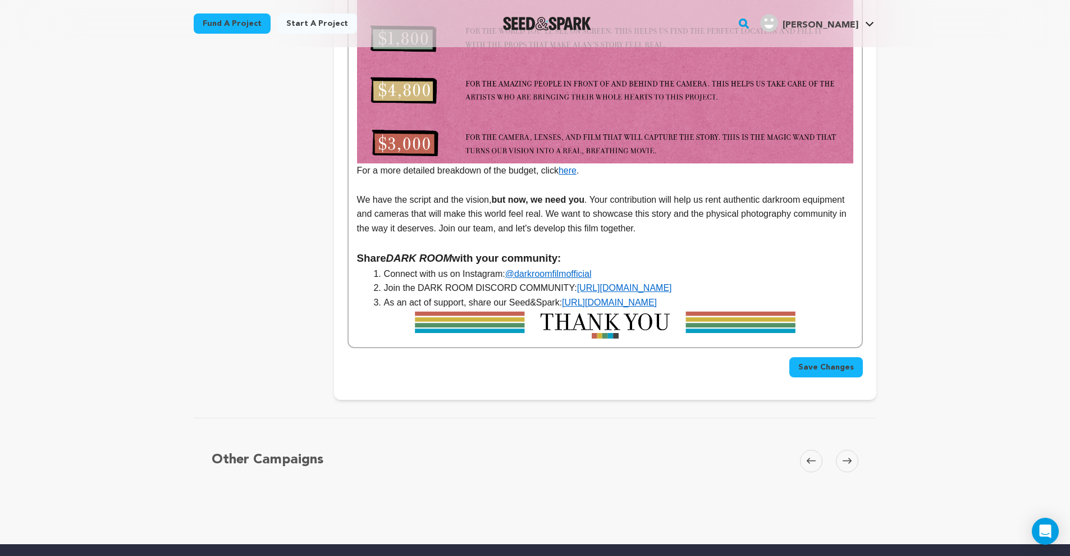
click at [825, 295] on li "As an act of support, share our Seed&Spark: https://seedandspark.com/fund/dark-…" at bounding box center [612, 302] width 483 height 15
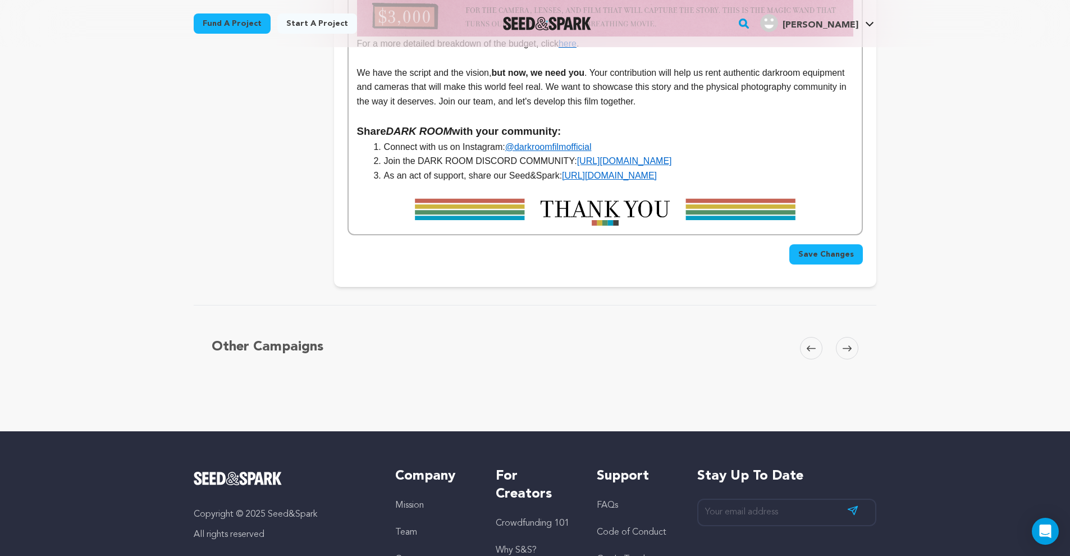
scroll to position [2767, 0]
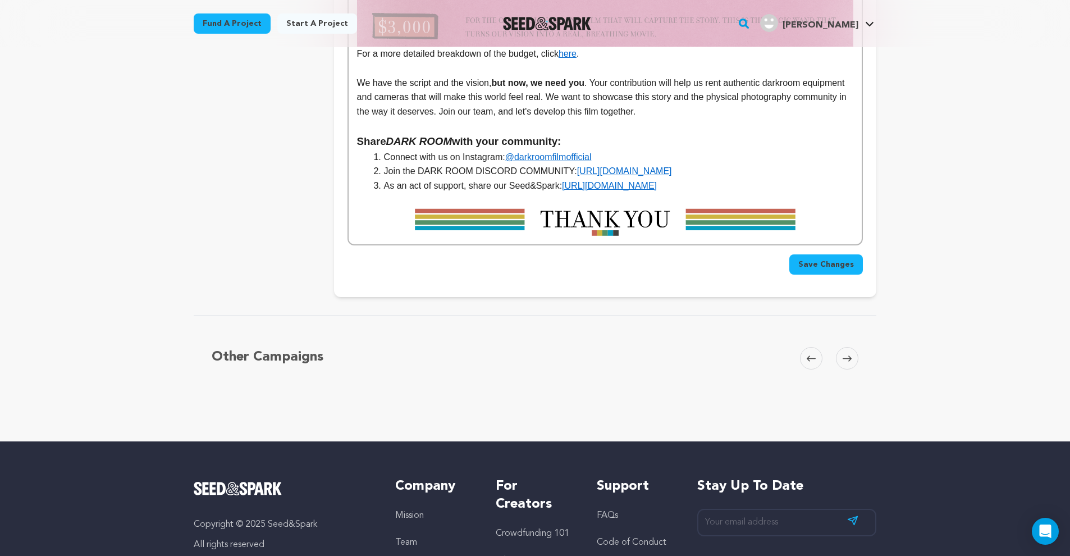
click at [721, 207] on img at bounding box center [605, 222] width 496 height 30
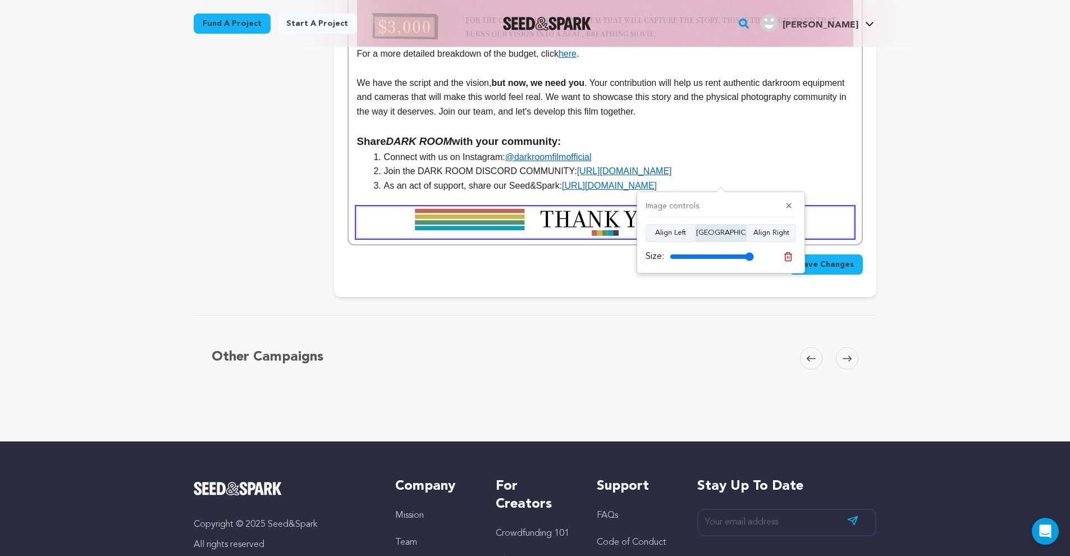
click at [726, 225] on button "Align Center" at bounding box center [721, 233] width 51 height 18
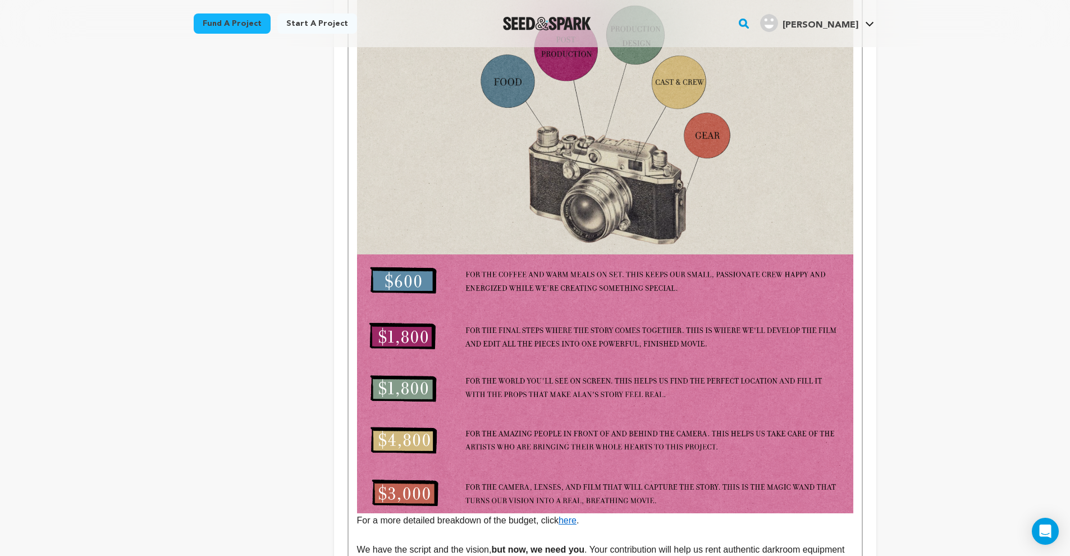
scroll to position [2832, 0]
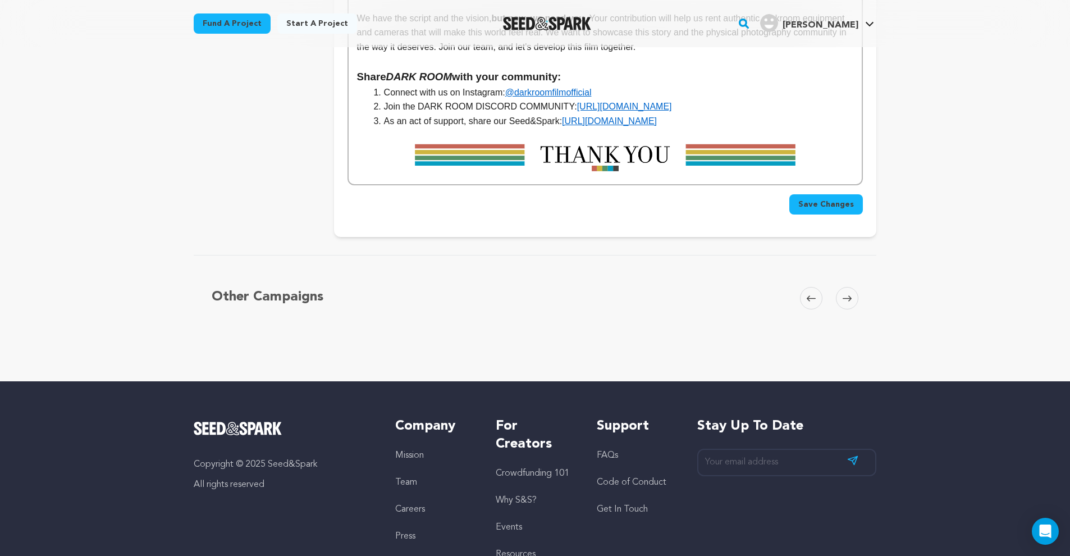
click at [835, 199] on span "Save Changes" at bounding box center [826, 204] width 56 height 11
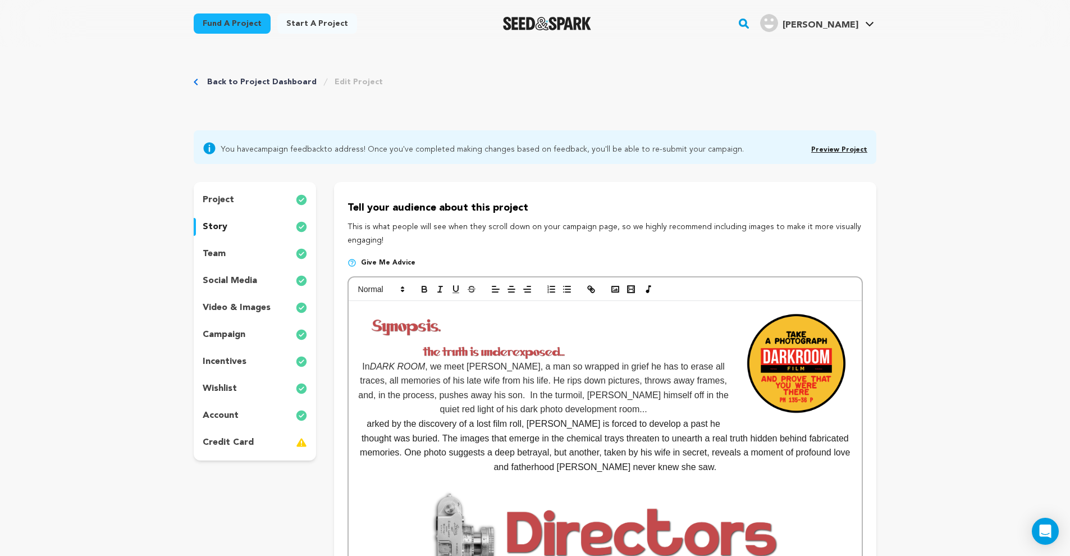
click at [759, 349] on img at bounding box center [796, 365] width 114 height 114
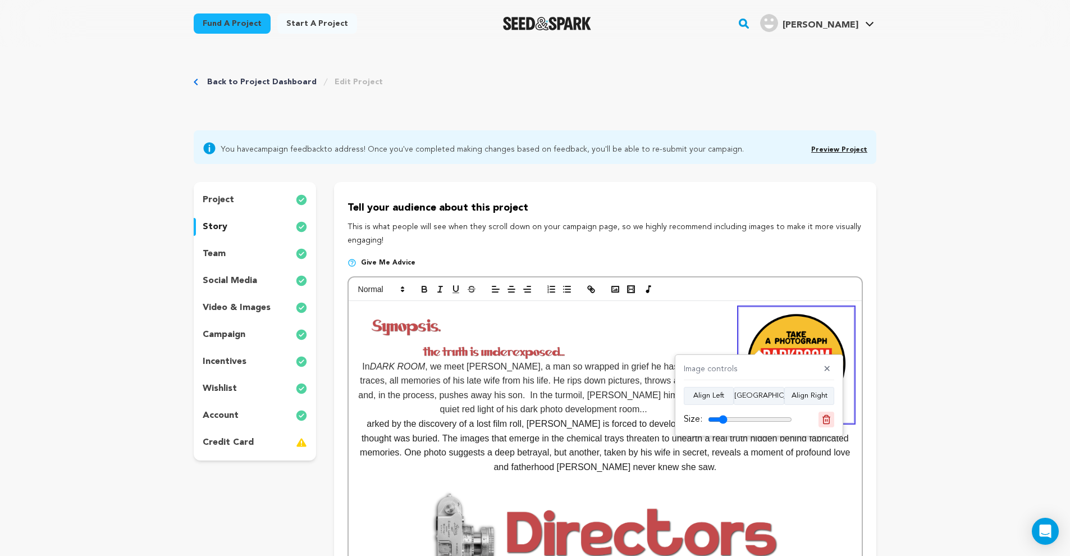
click at [827, 418] on icon at bounding box center [826, 419] width 10 height 10
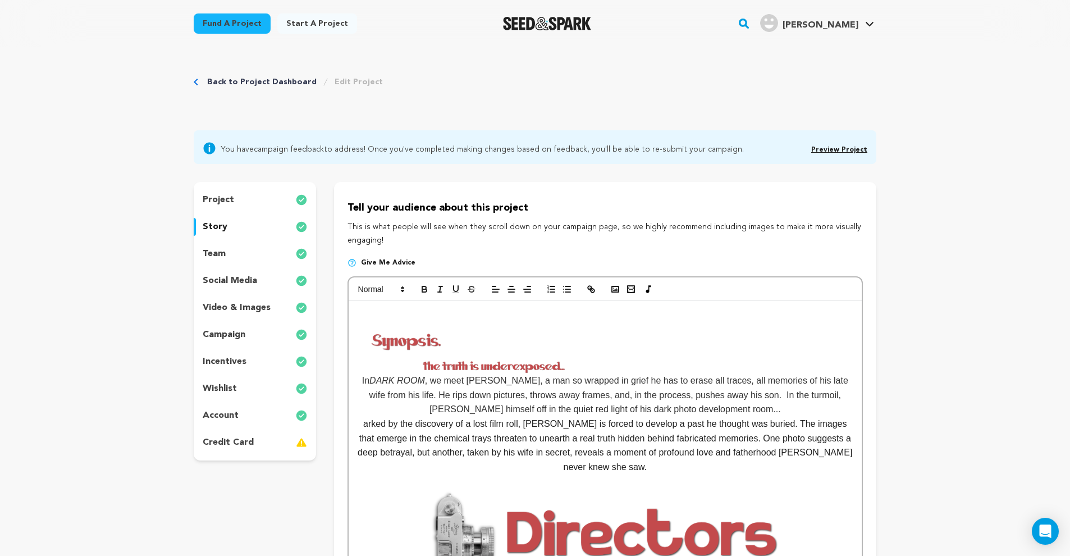
click at [362, 316] on p at bounding box center [605, 315] width 496 height 15
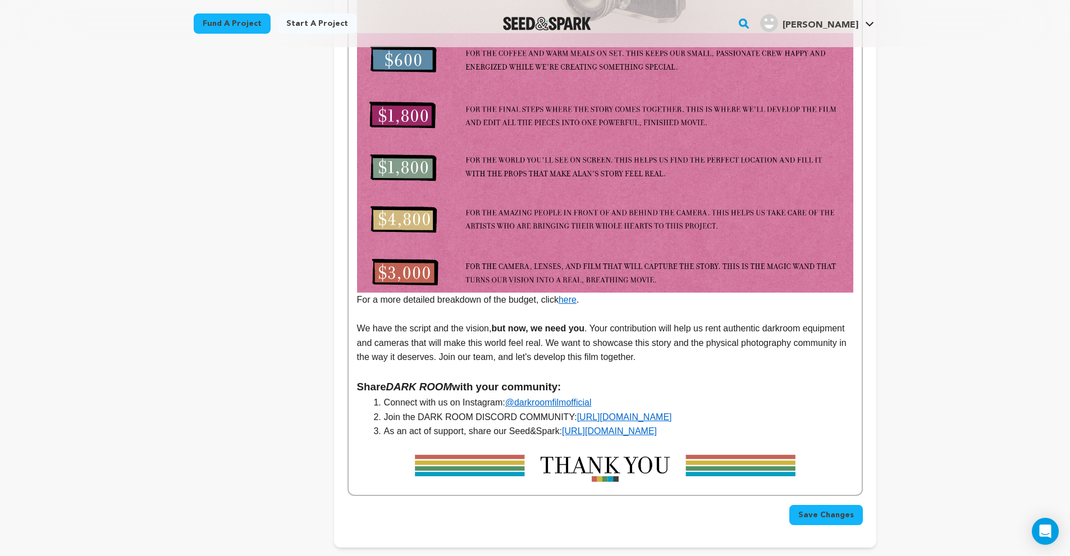
scroll to position [2657, 0]
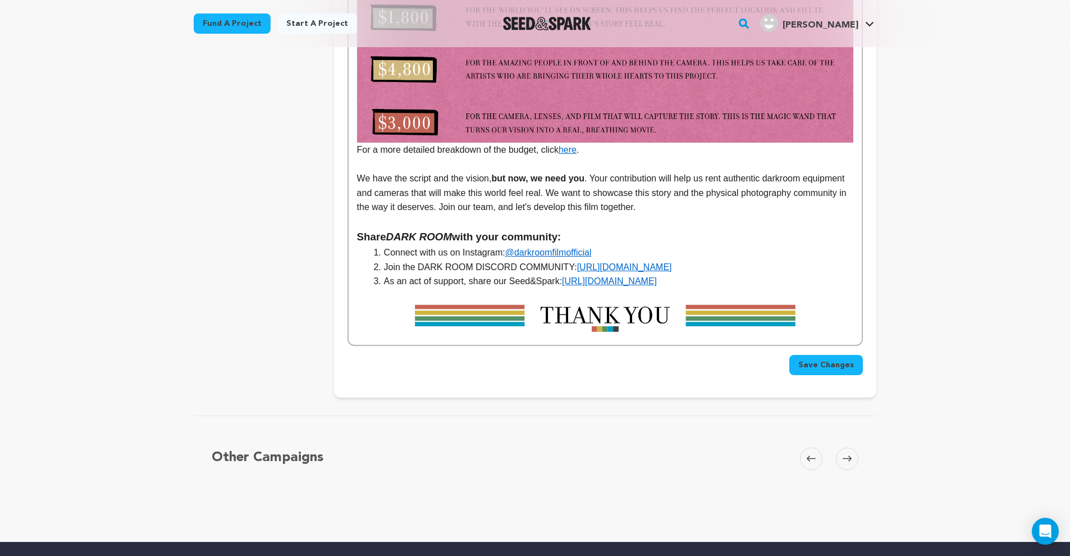
click at [823, 359] on span "Save Changes" at bounding box center [826, 364] width 56 height 11
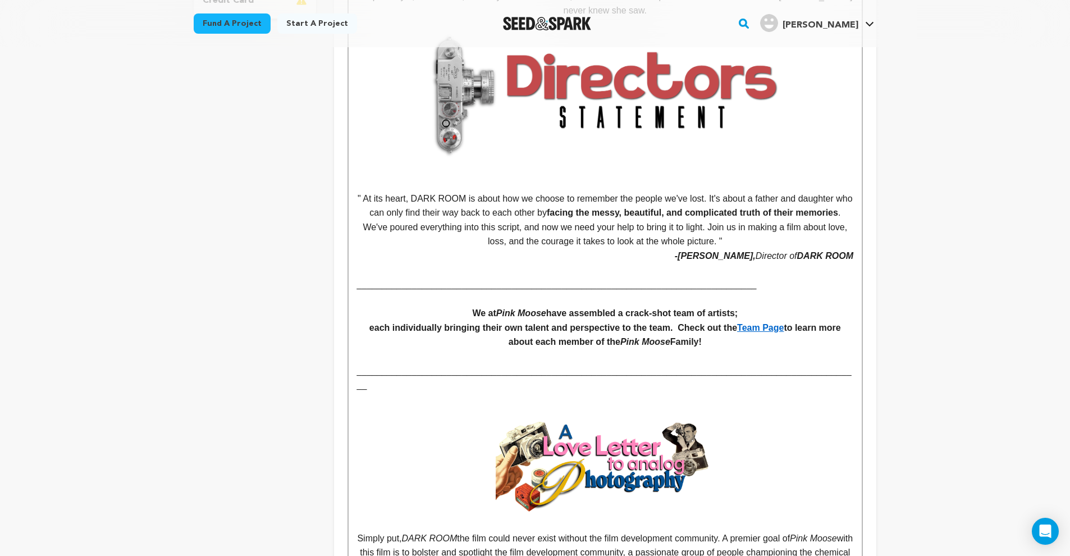
scroll to position [581, 0]
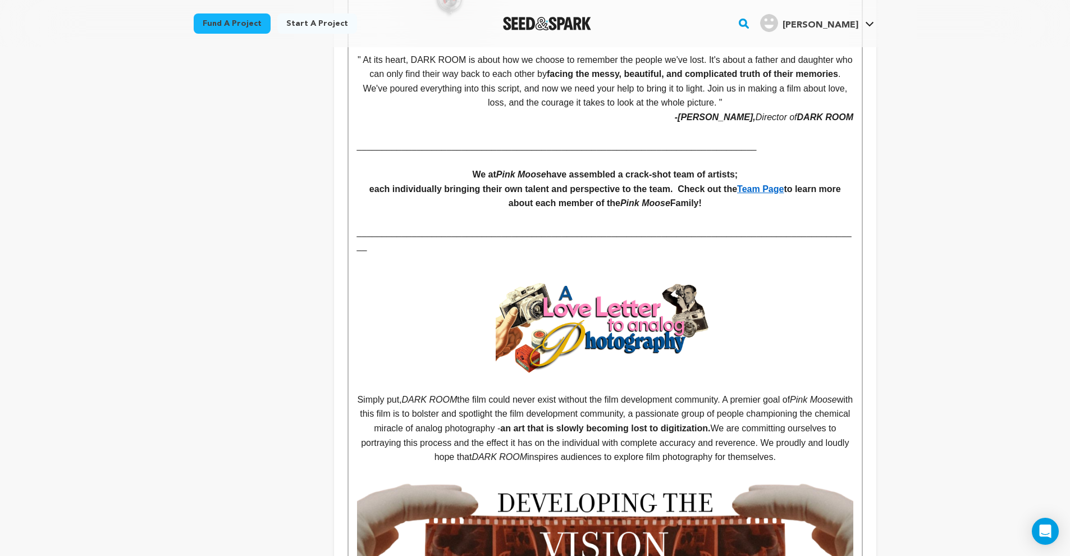
click at [638, 313] on img at bounding box center [605, 327] width 218 height 91
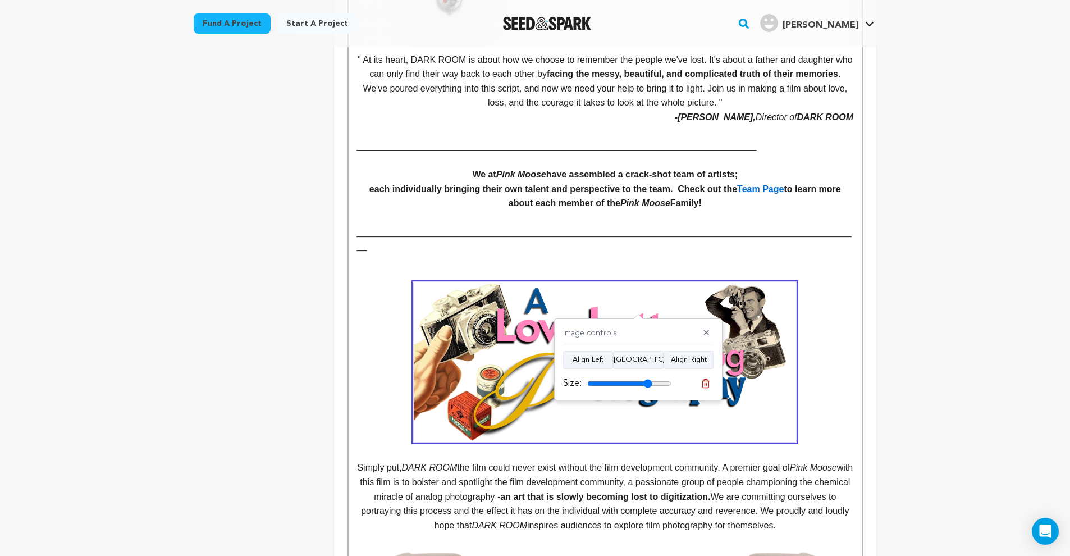
drag, startPoint x: 620, startPoint y: 381, endPoint x: 647, endPoint y: 392, distance: 29.0
type input "77"
click at [647, 392] on div "Image controls ✕ Align Left Align Center Align Right Size:" at bounding box center [638, 359] width 168 height 82
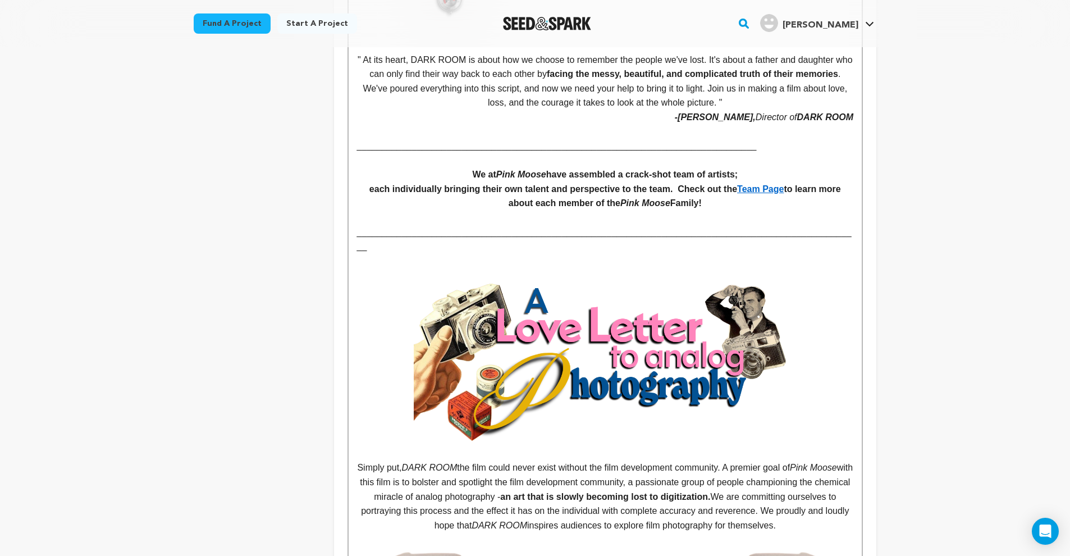
click at [699, 328] on img at bounding box center [605, 361] width 382 height 159
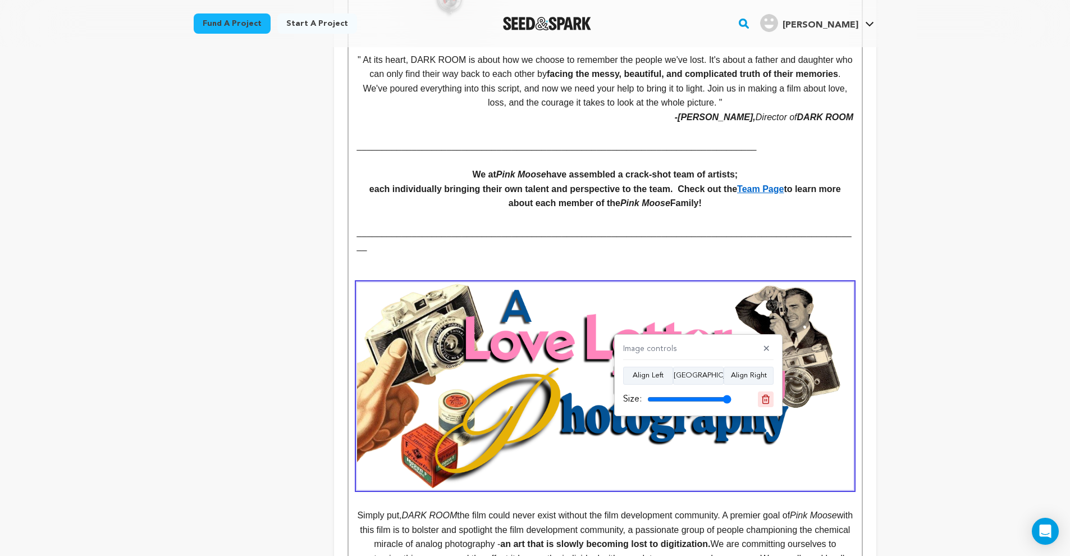
drag, startPoint x: 702, startPoint y: 399, endPoint x: 769, endPoint y: 404, distance: 67.0
type input "100"
click at [766, 404] on div "Size:" at bounding box center [698, 399] width 150 height 16
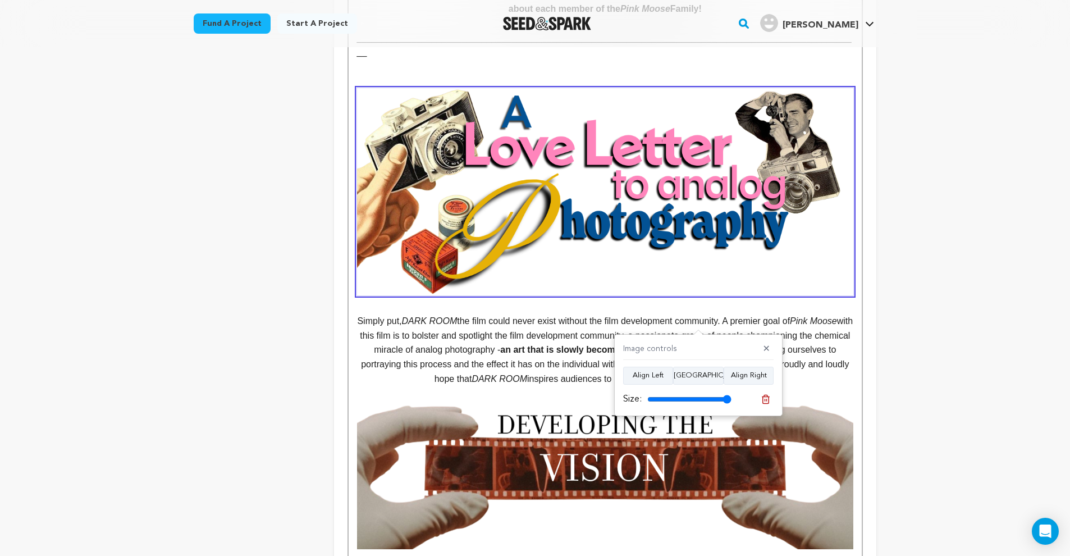
scroll to position [806, 0]
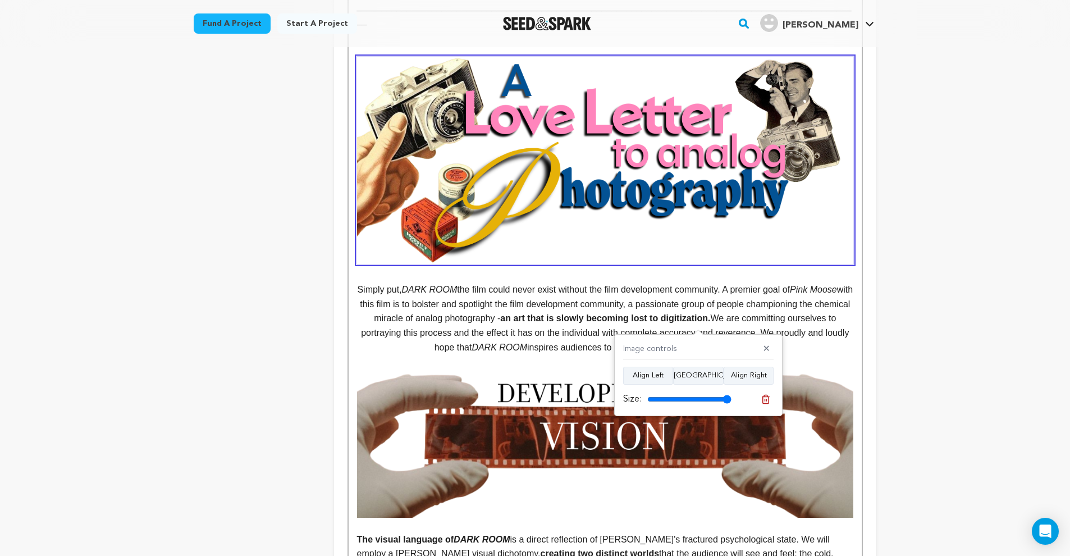
click at [564, 412] on img at bounding box center [605, 443] width 496 height 149
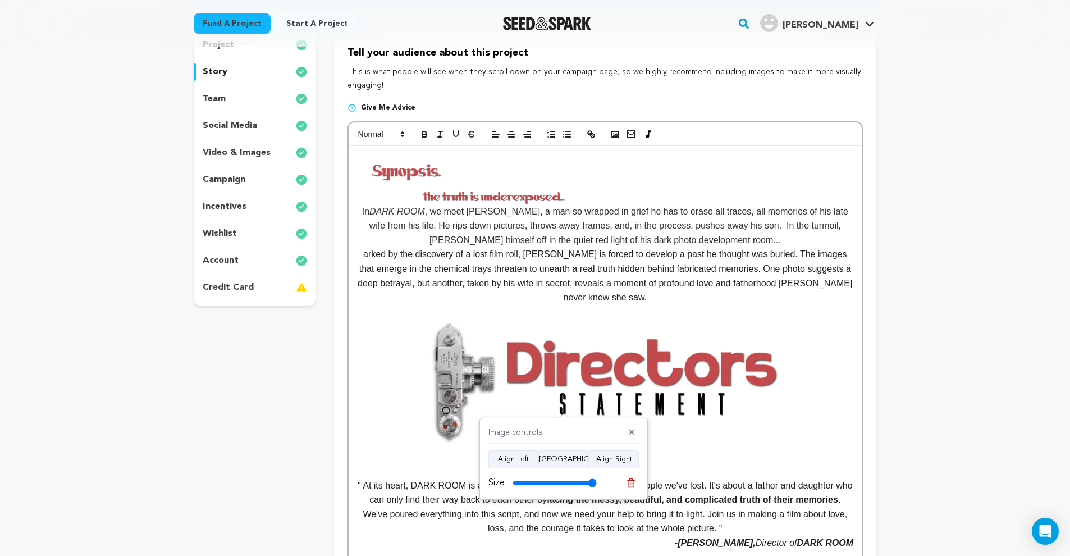
scroll to position [153, 0]
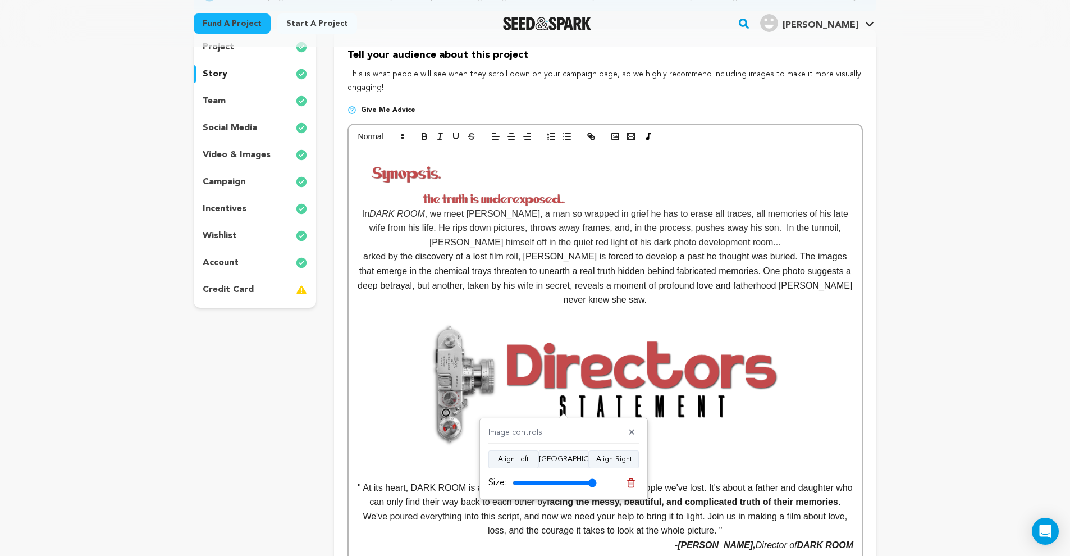
click at [656, 357] on img at bounding box center [605, 384] width 358 height 126
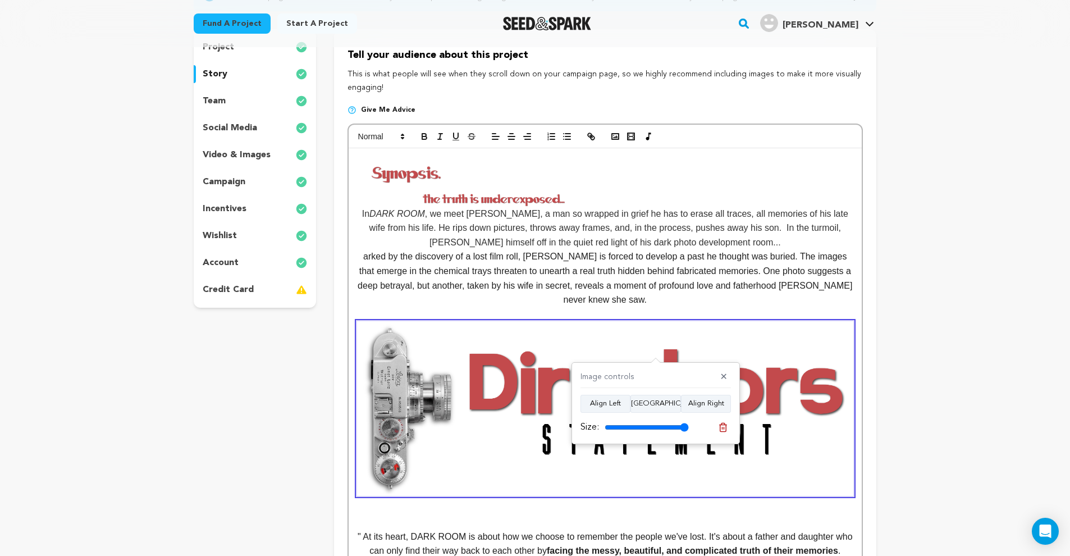
drag, startPoint x: 660, startPoint y: 427, endPoint x: 728, endPoint y: 432, distance: 68.2
type input "100"
click at [728, 432] on div "Size:" at bounding box center [656, 427] width 150 height 16
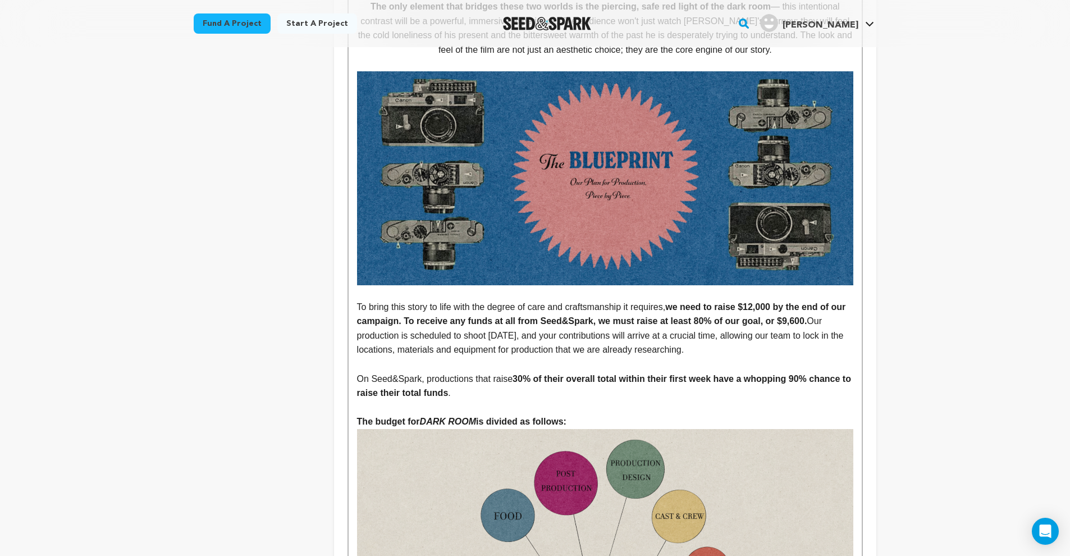
scroll to position [2019, 0]
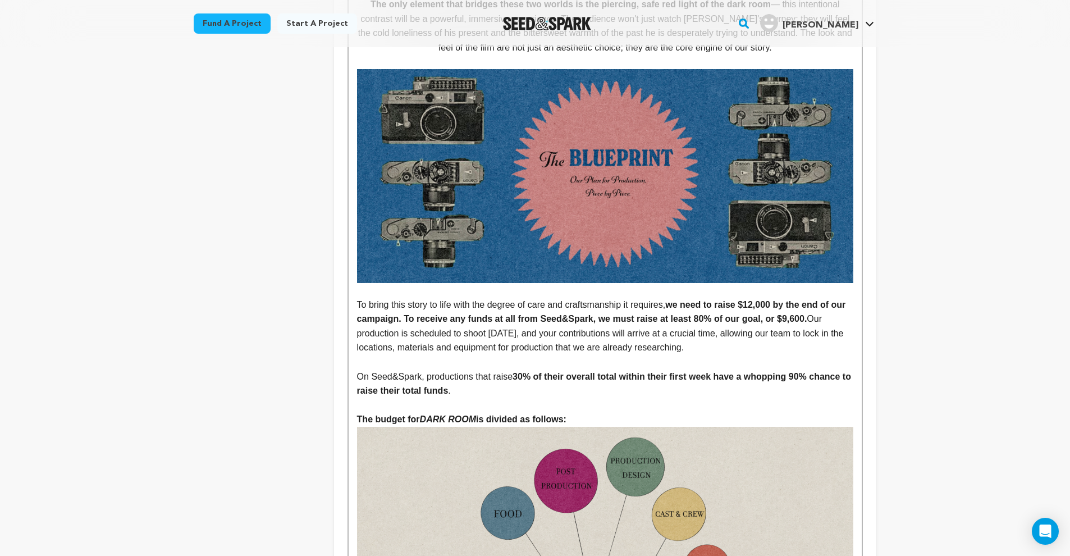
drag, startPoint x: 358, startPoint y: 270, endPoint x: 536, endPoint y: 357, distance: 198.1
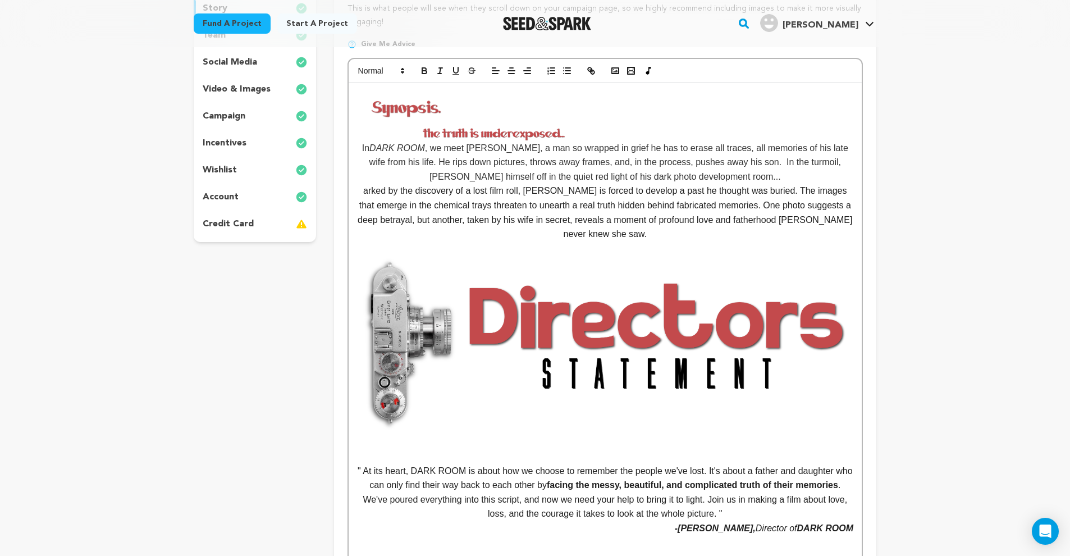
scroll to position [38, 0]
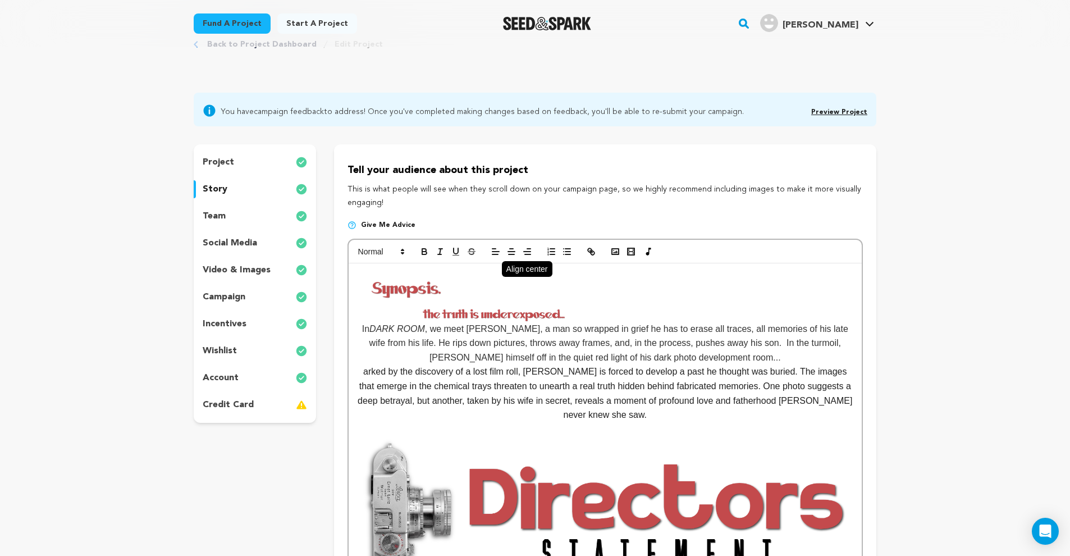
click at [513, 253] on icon "button" at bounding box center [511, 251] width 10 height 10
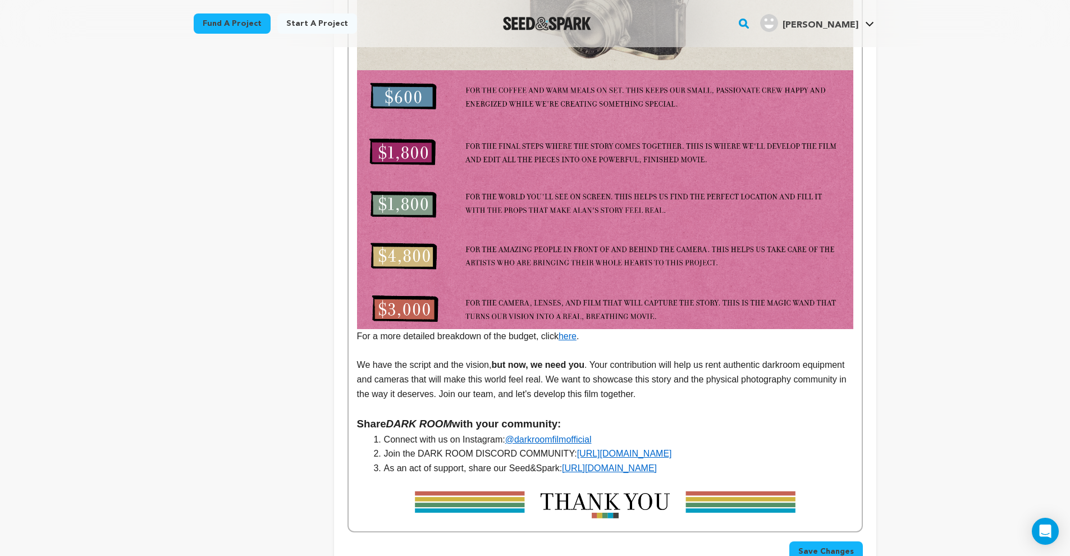
scroll to position [2728, 0]
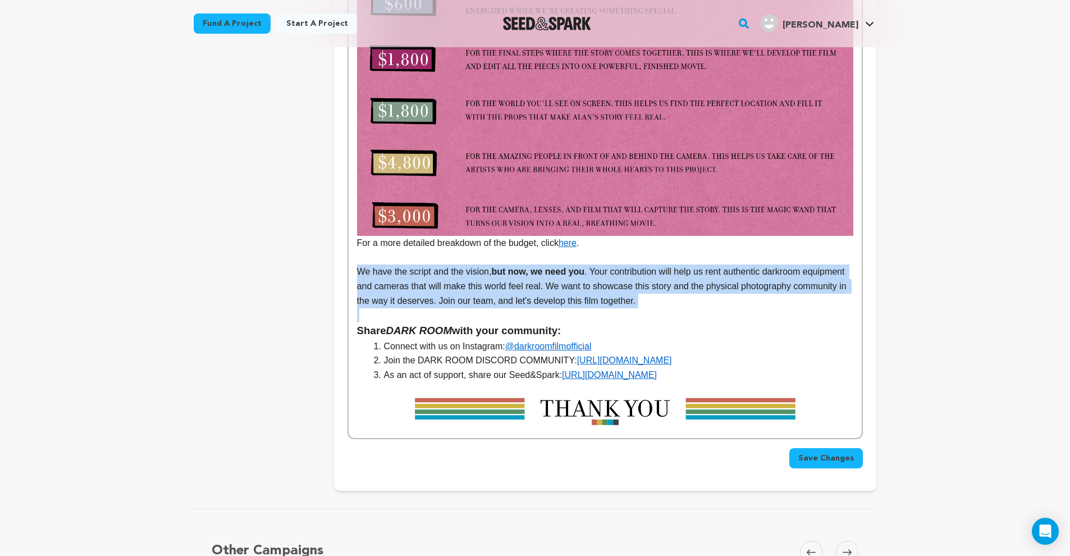
drag, startPoint x: 357, startPoint y: 235, endPoint x: 741, endPoint y: 272, distance: 386.5
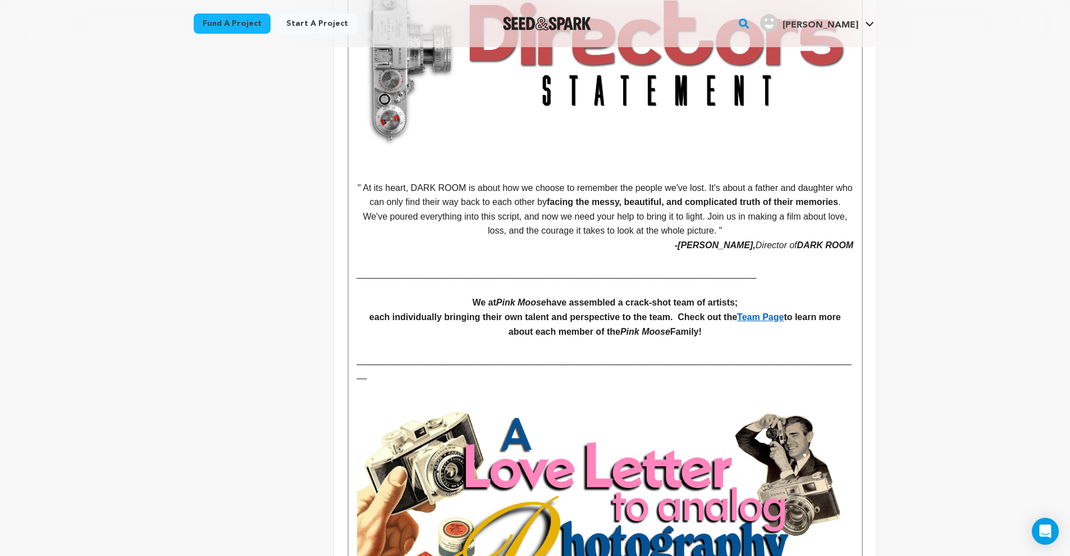
scroll to position [0, 0]
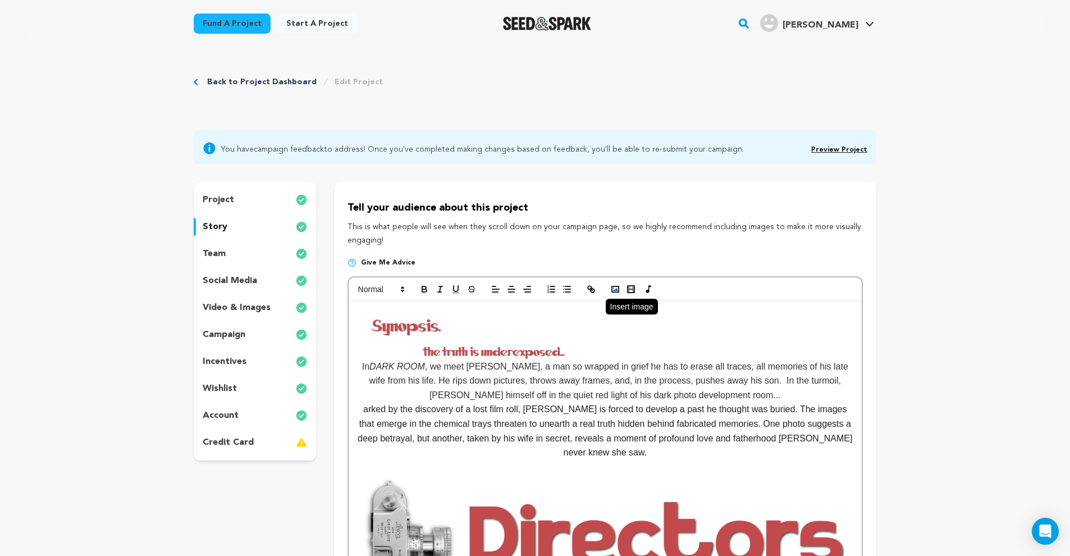
click at [612, 289] on rect "button" at bounding box center [615, 289] width 7 height 6
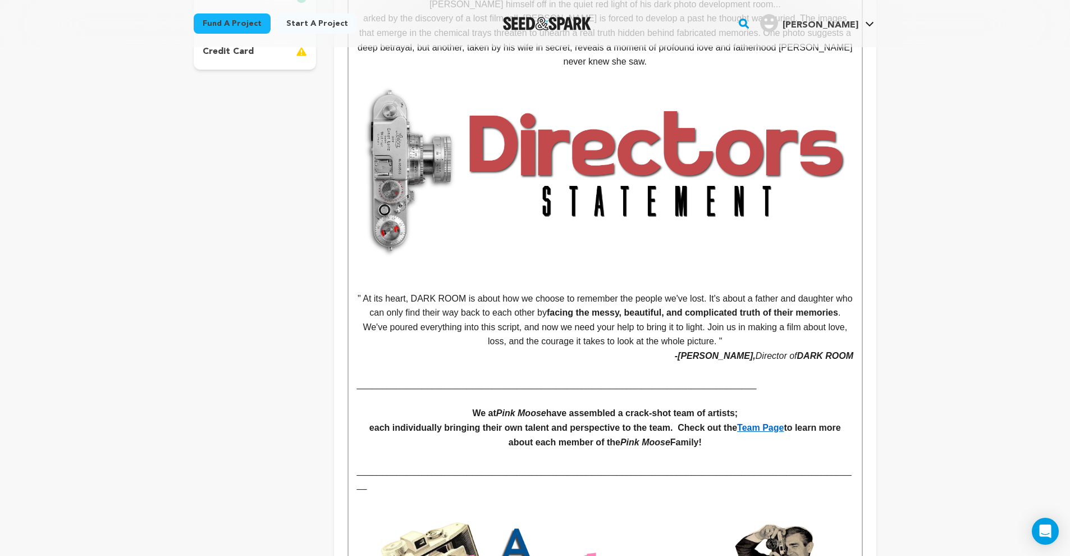
scroll to position [181, 0]
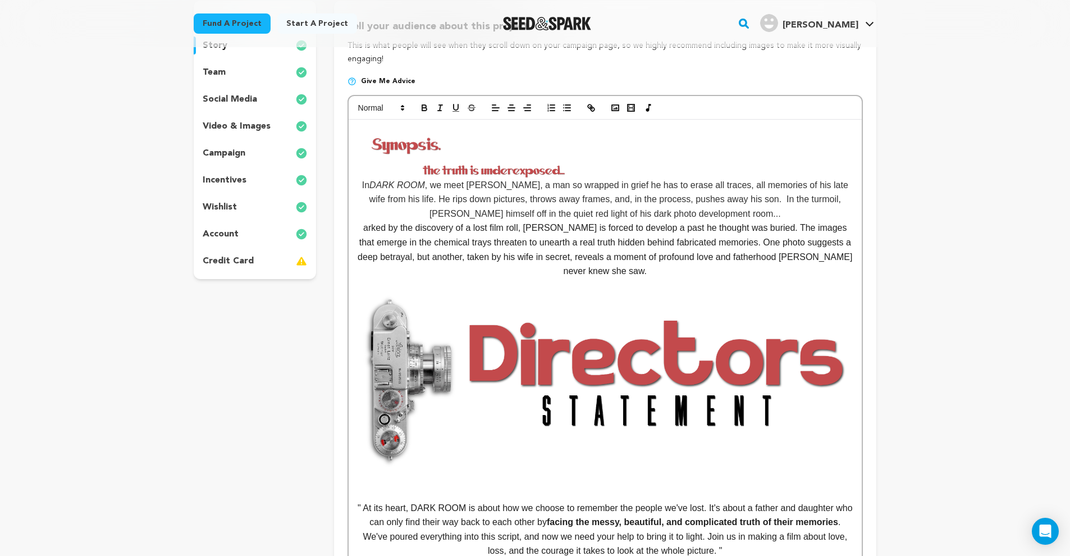
click at [513, 99] on div at bounding box center [605, 108] width 513 height 24
click at [510, 103] on icon "button" at bounding box center [511, 108] width 10 height 10
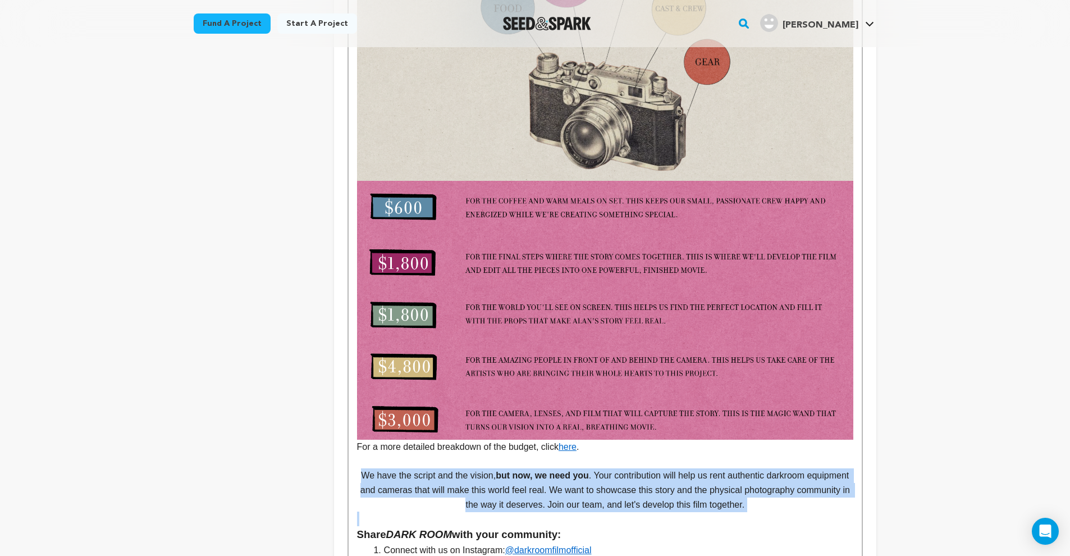
scroll to position [2837, 0]
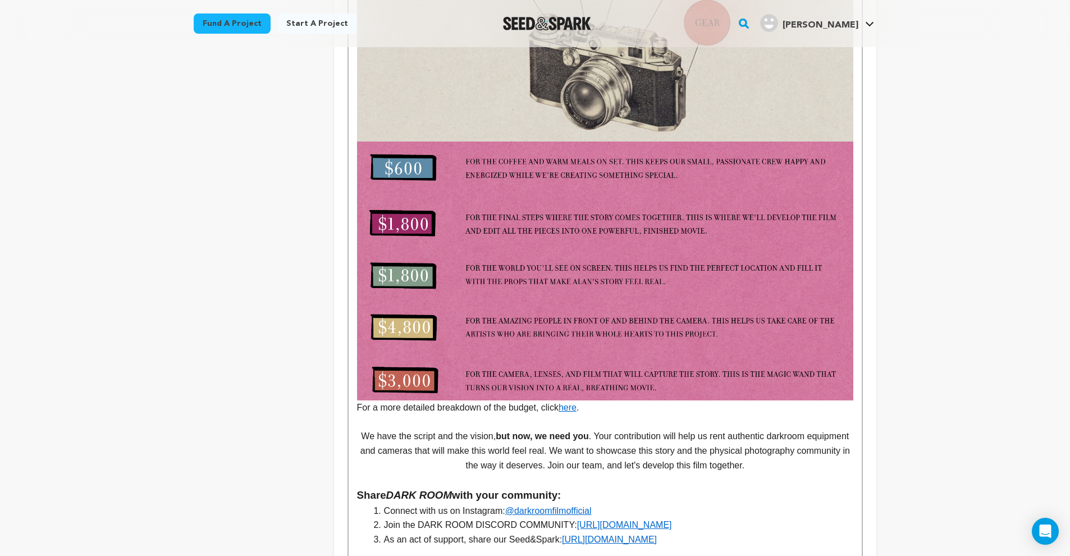
scroll to position [2720, 0]
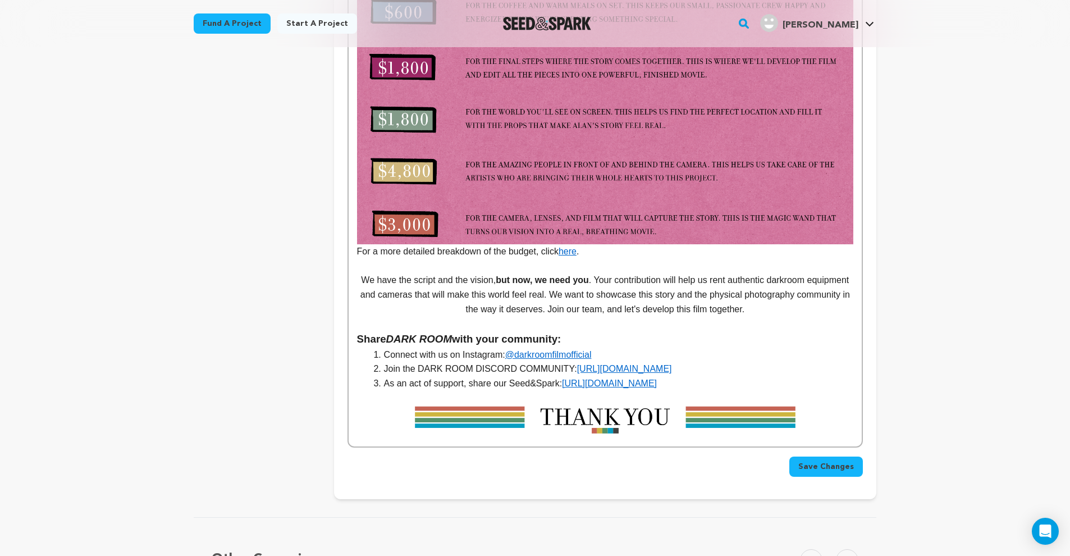
click at [821, 461] on span "Save Changes" at bounding box center [826, 466] width 56 height 11
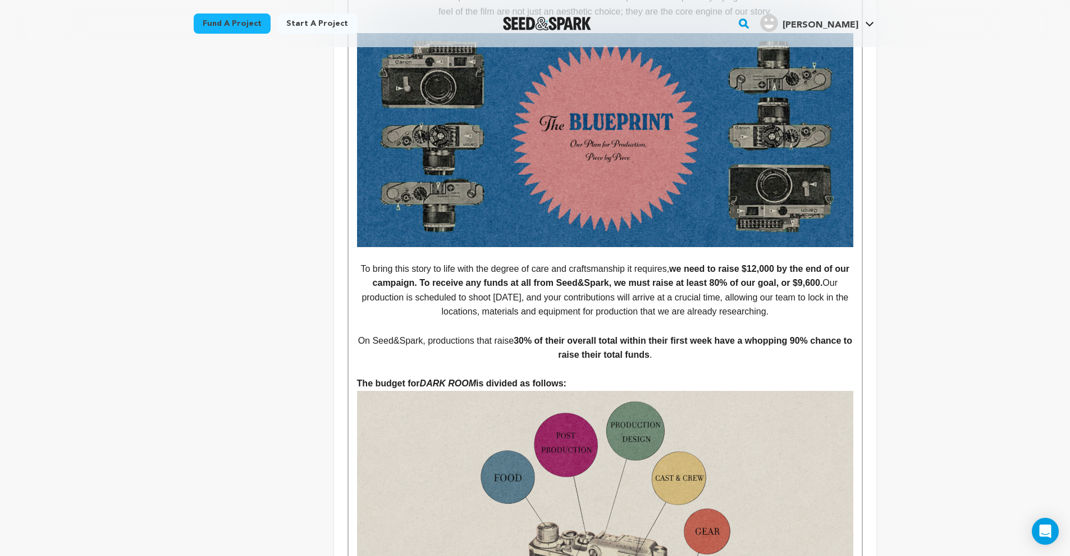
scroll to position [2304, 0]
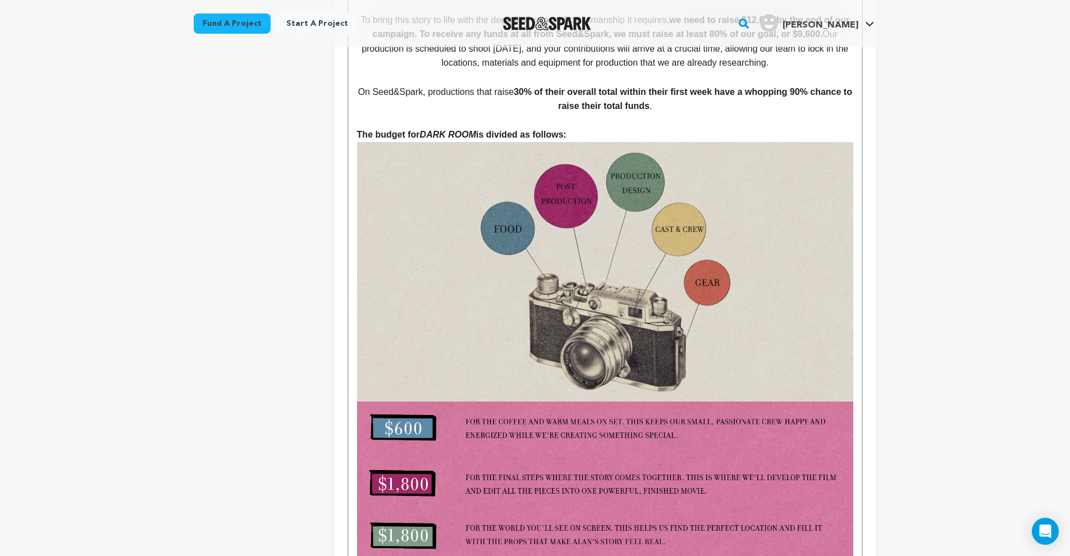
click at [606, 452] on img at bounding box center [605, 530] width 496 height 259
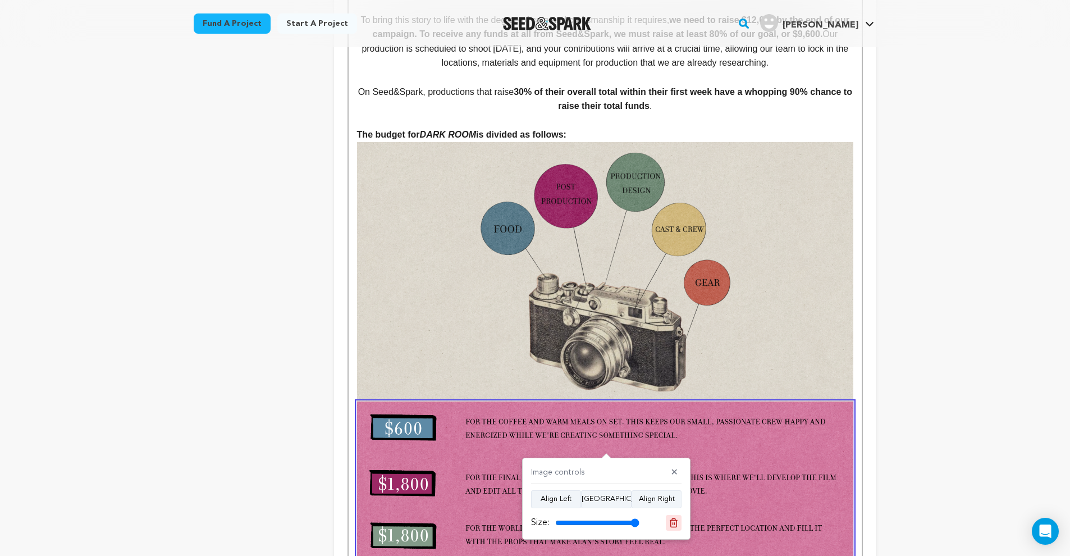
click at [674, 526] on icon at bounding box center [674, 523] width 10 height 10
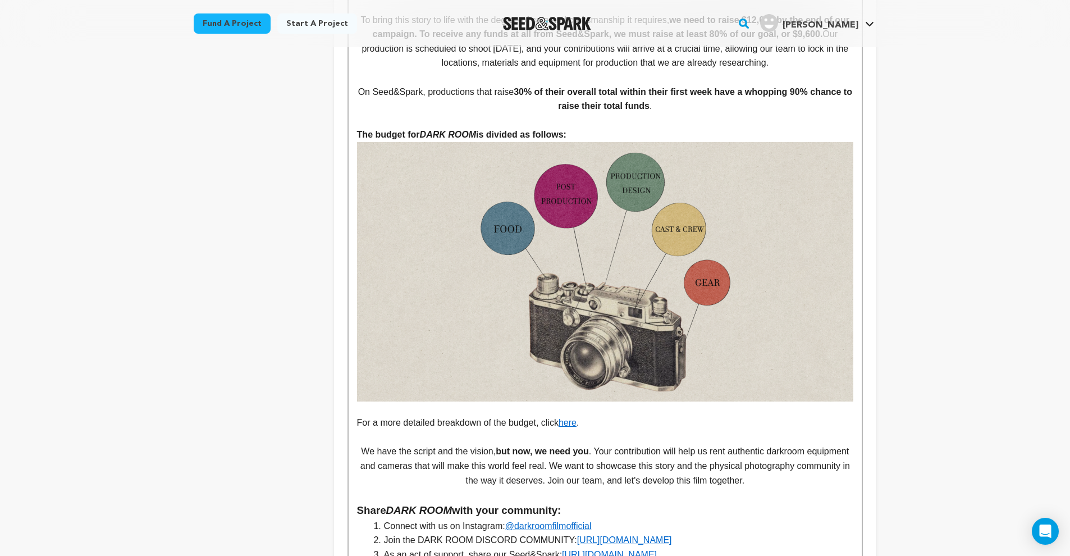
click at [382, 401] on p at bounding box center [605, 408] width 496 height 15
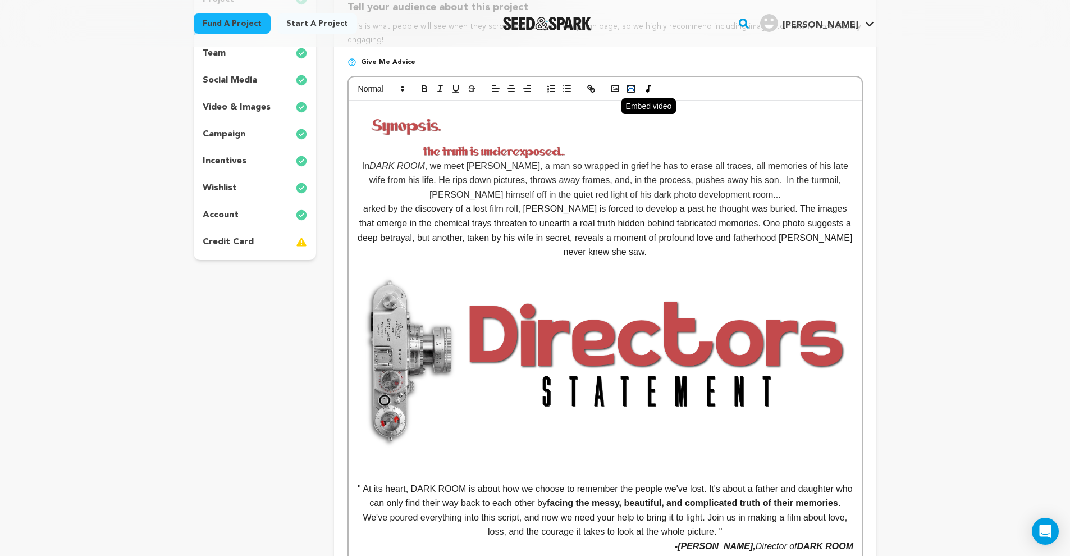
scroll to position [17, 0]
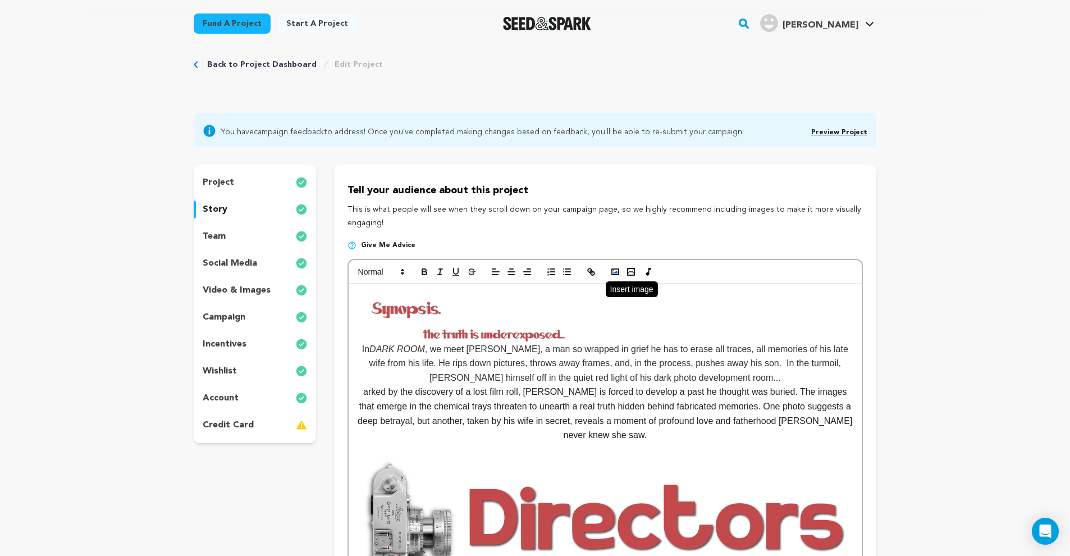
click at [617, 273] on icon "button" at bounding box center [615, 272] width 10 height 10
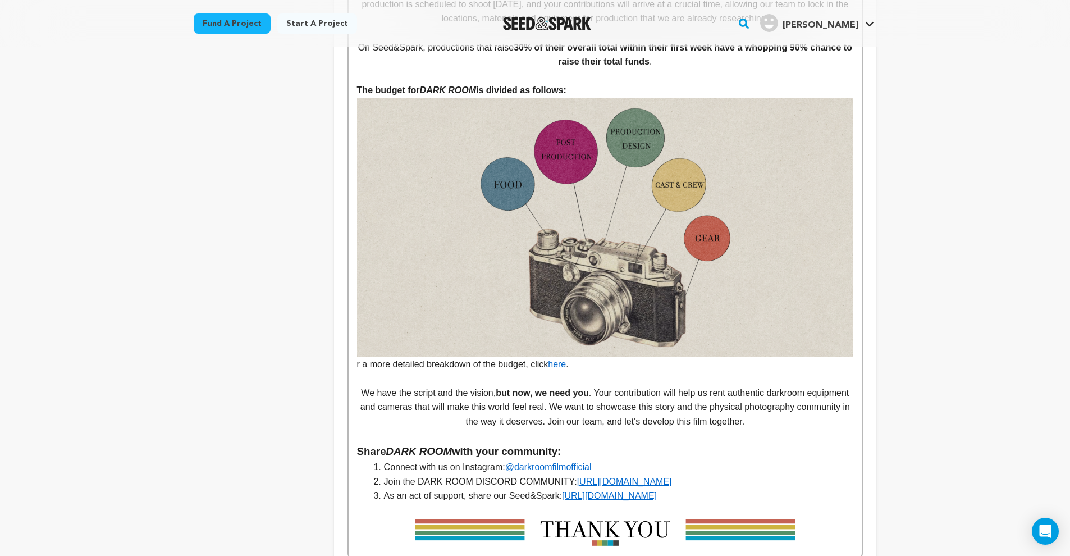
scroll to position [2319, 0]
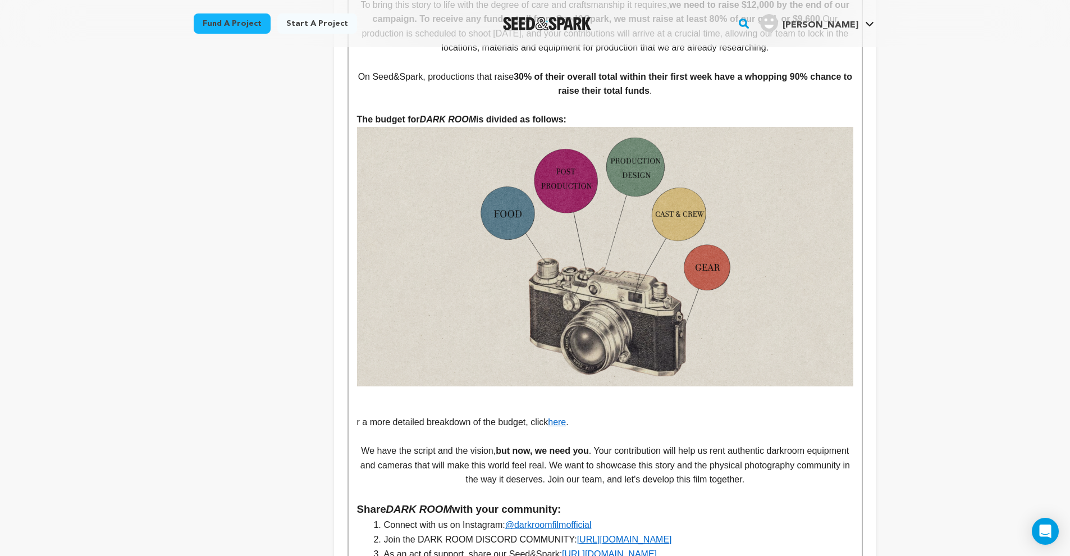
click at [386, 386] on p at bounding box center [605, 393] width 496 height 15
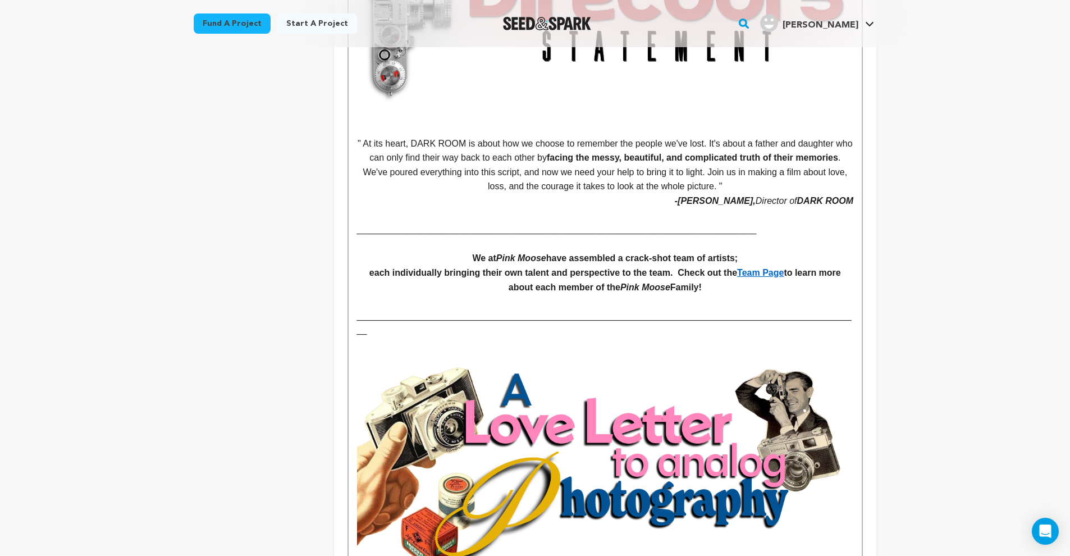
scroll to position [0, 0]
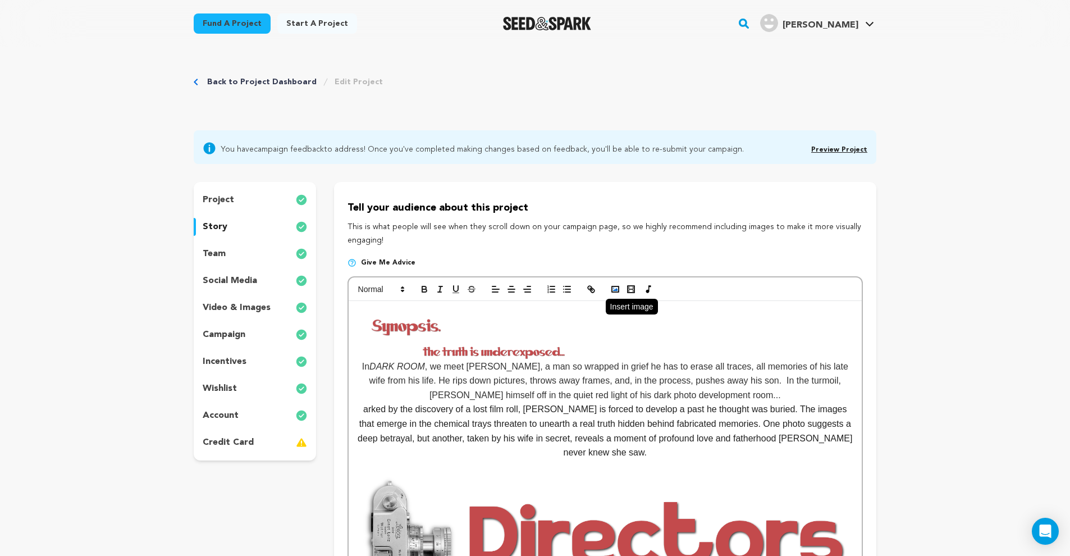
click at [616, 287] on icon "button" at bounding box center [615, 289] width 10 height 10
click at [614, 289] on polyline "button" at bounding box center [615, 289] width 4 height 3
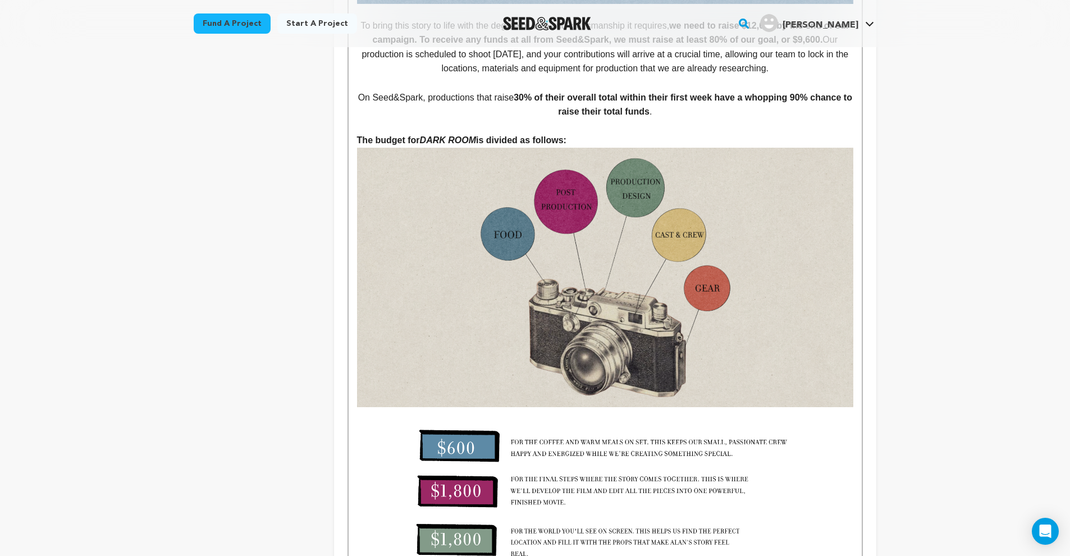
scroll to position [2318, 0]
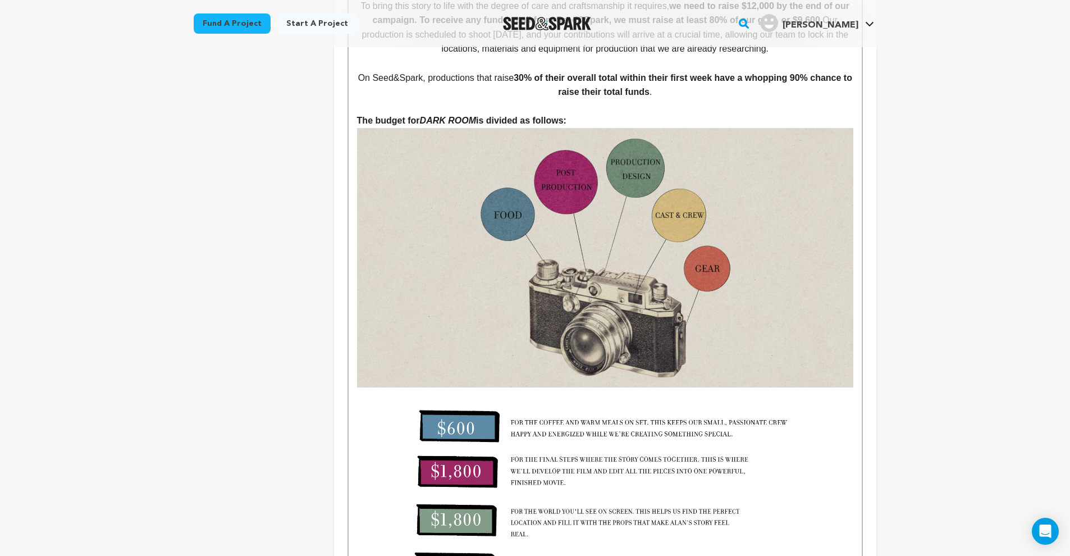
click at [648, 270] on img at bounding box center [605, 257] width 496 height 259
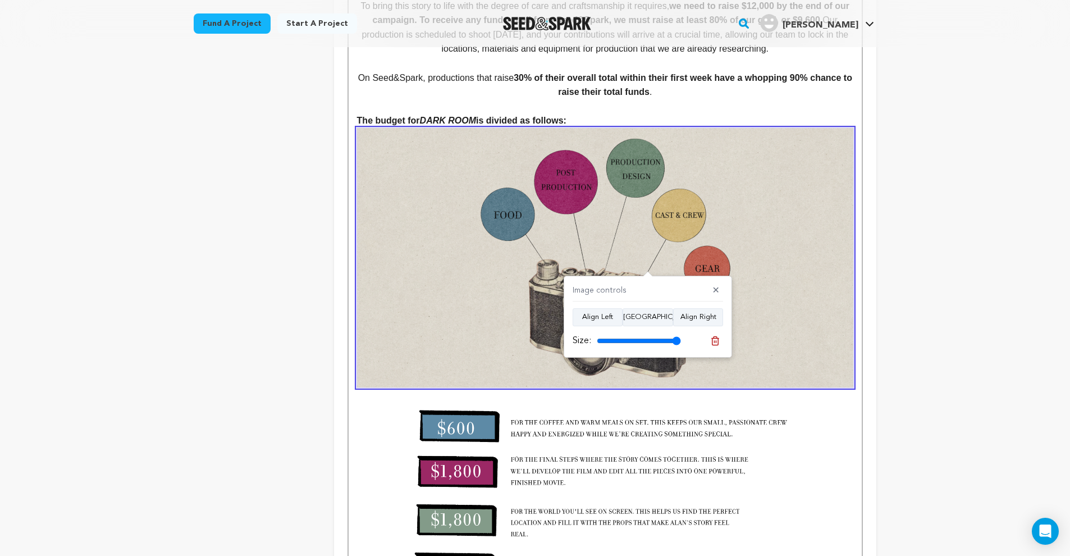
click at [725, 341] on div "Image controls ✕ Align Left Align Center Align Right Size:" at bounding box center [648, 317] width 168 height 82
click at [715, 344] on icon at bounding box center [715, 341] width 10 height 10
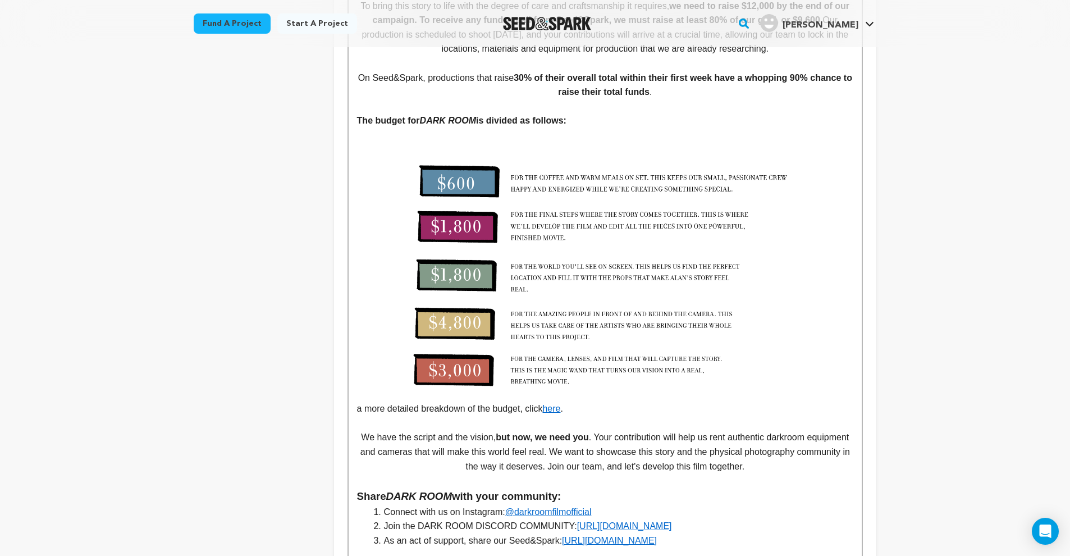
click at [601, 113] on p "The budget for DARK ROOM is divided as follows:" at bounding box center [605, 120] width 496 height 15
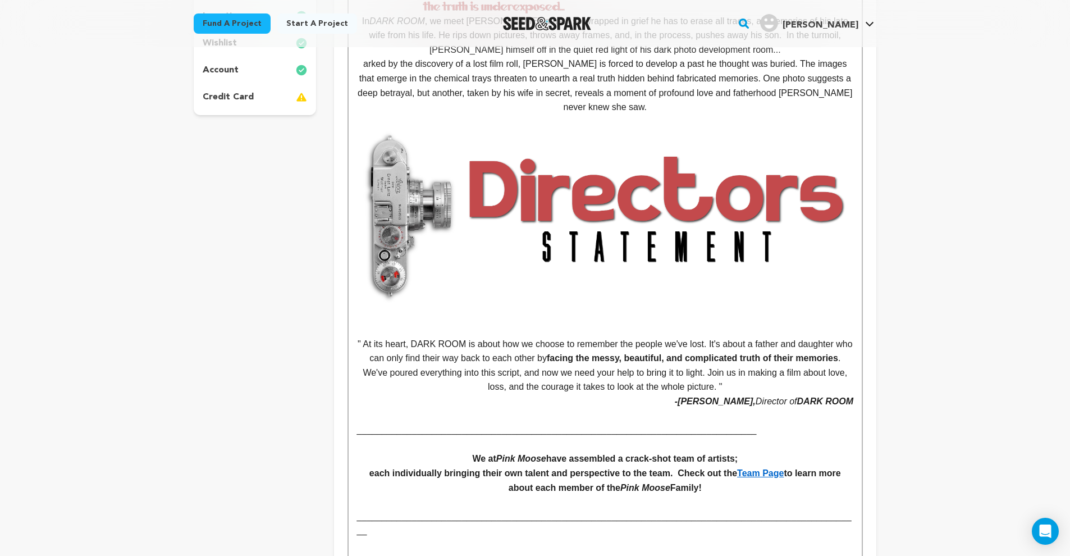
scroll to position [0, 0]
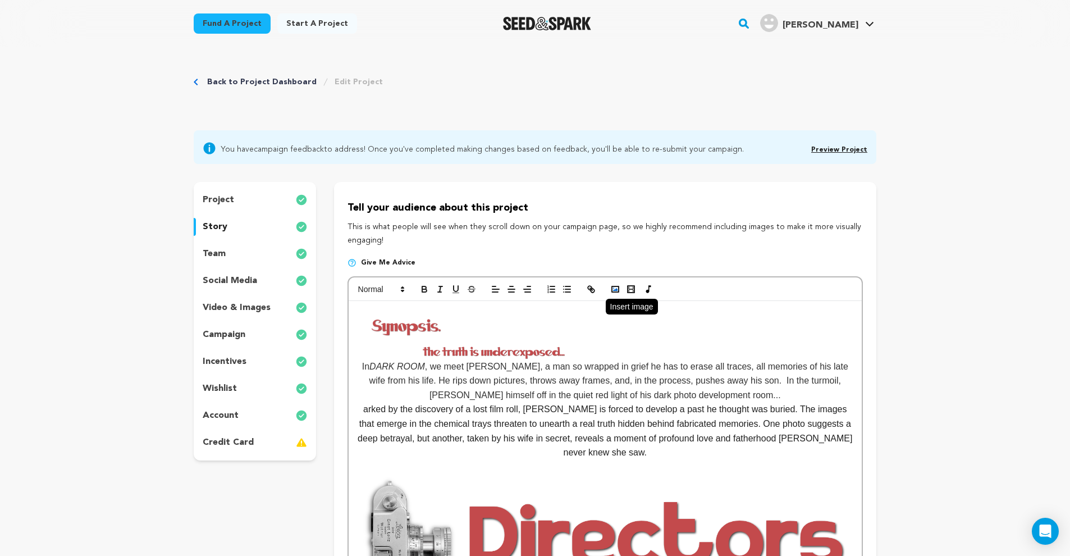
click at [608, 290] on button "button" at bounding box center [616, 288] width 16 height 13
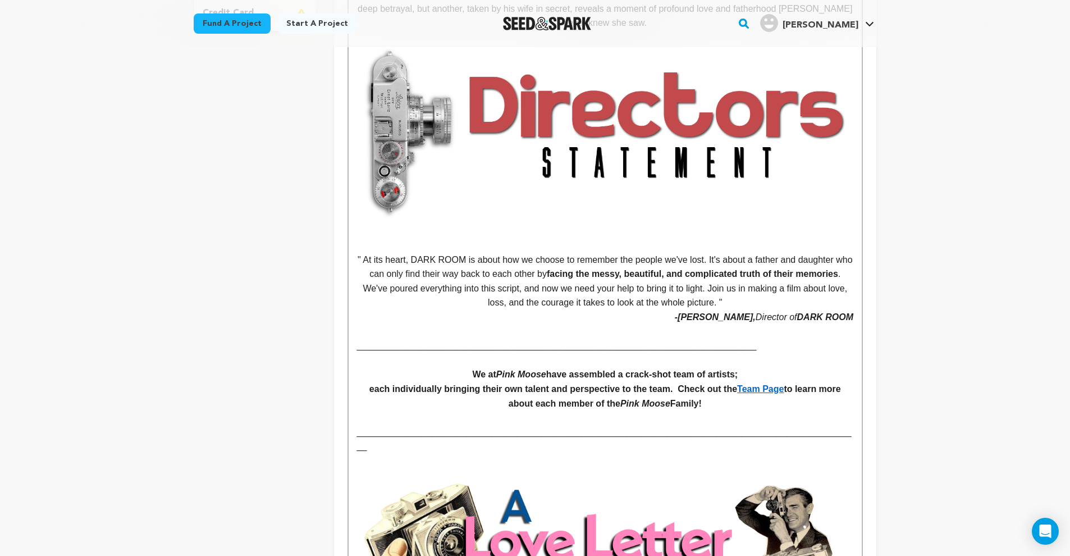
scroll to position [85, 0]
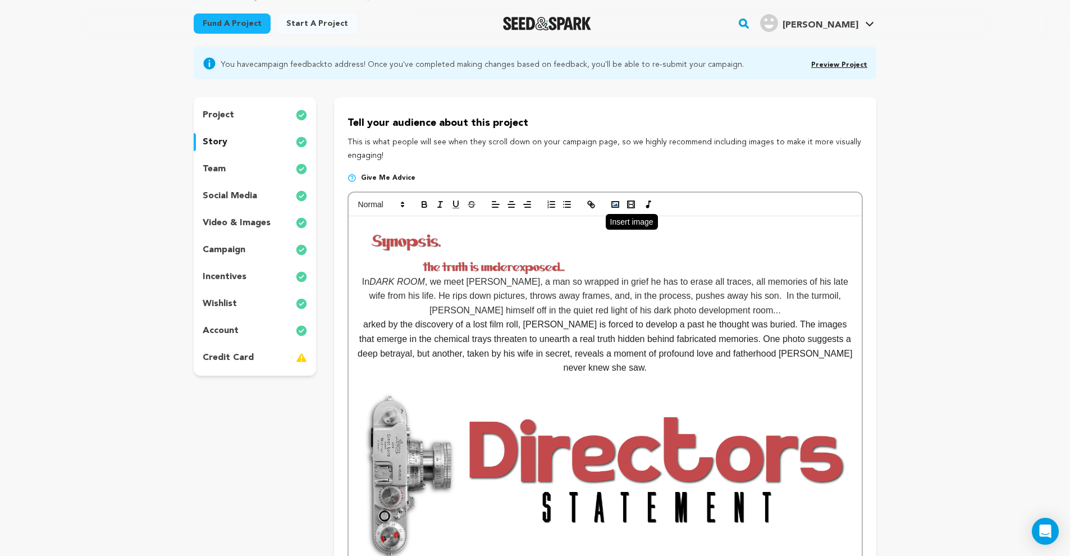
click at [614, 204] on icon "button" at bounding box center [615, 204] width 10 height 10
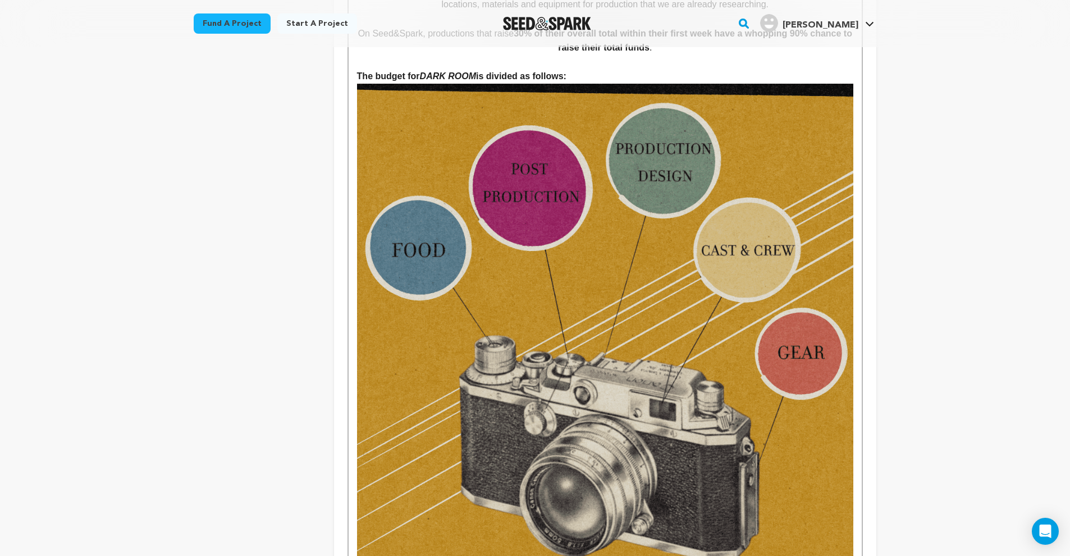
scroll to position [2353, 0]
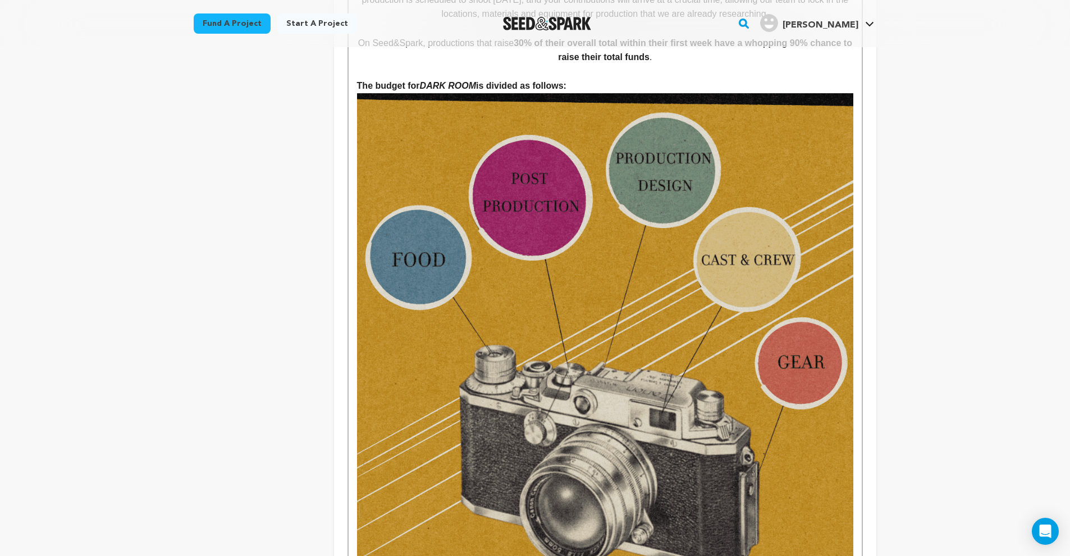
click at [686, 384] on img at bounding box center [605, 341] width 496 height 496
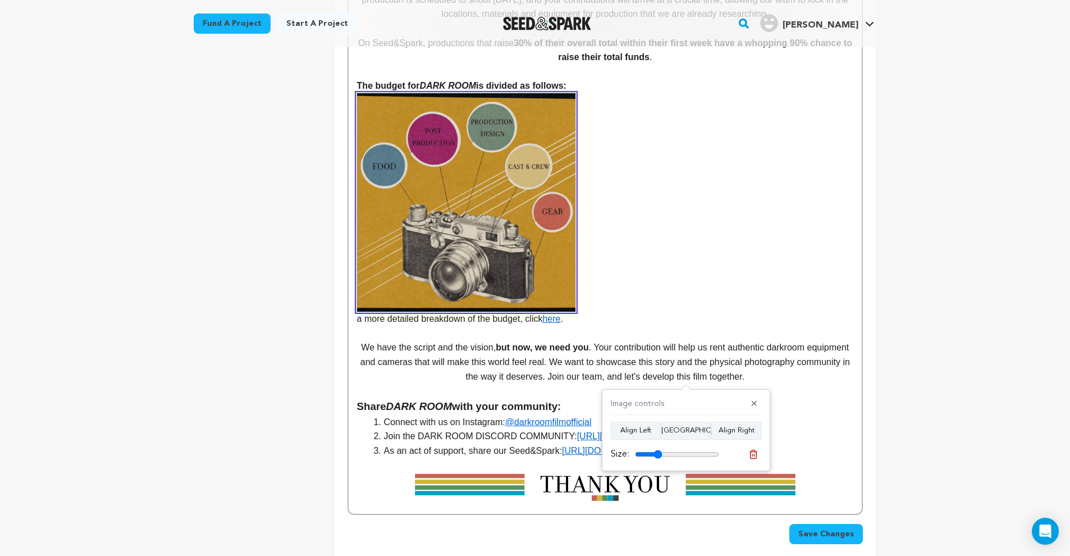
drag, startPoint x: 715, startPoint y: 454, endPoint x: 658, endPoint y: 445, distance: 57.4
type input "32"
click at [659, 446] on div "Size:" at bounding box center [686, 454] width 150 height 16
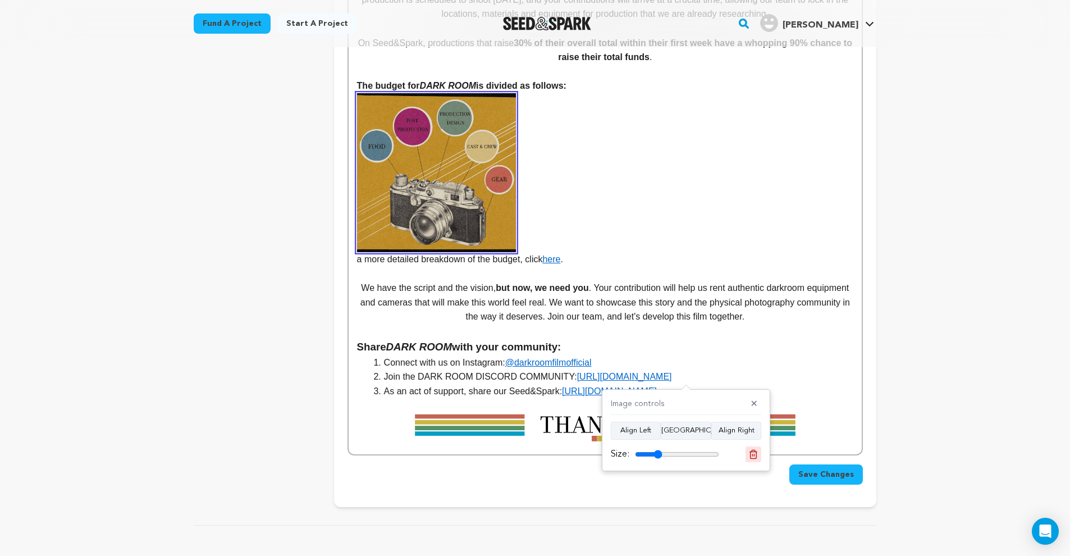
click at [751, 455] on icon at bounding box center [754, 454] width 8 height 8
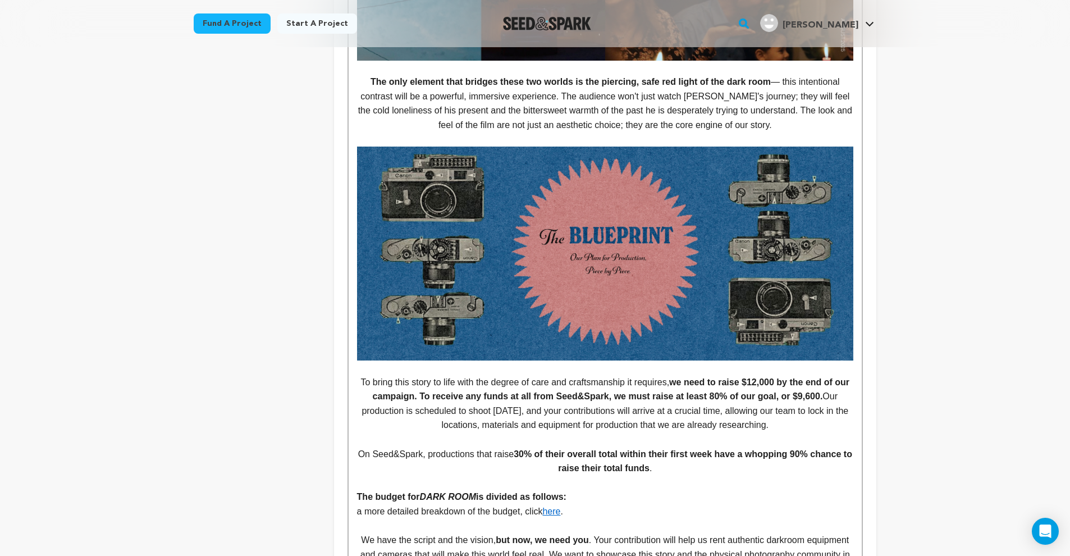
scroll to position [1958, 0]
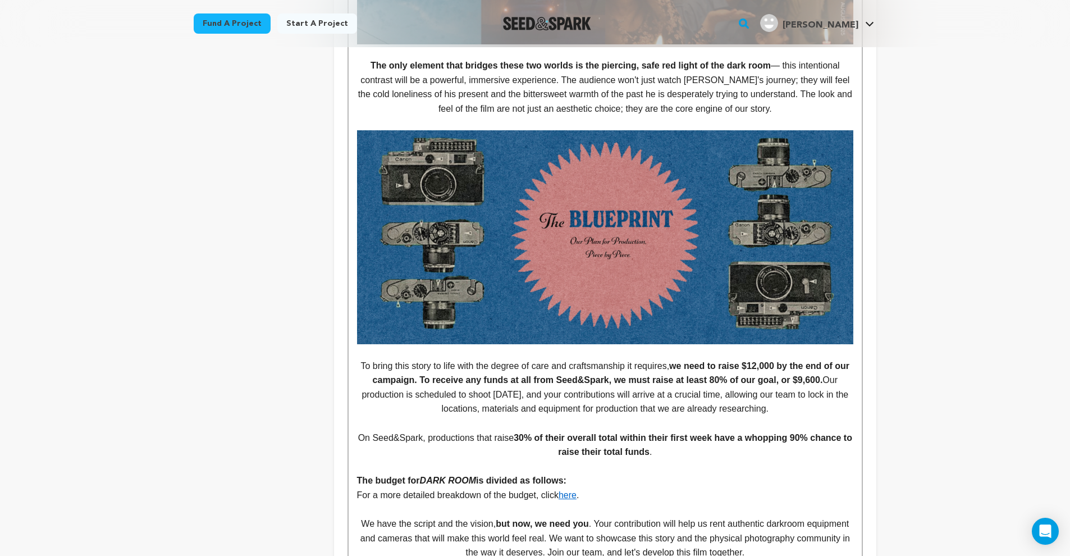
click at [608, 473] on p "The budget for DARK ROOM is divided as follows:" at bounding box center [605, 480] width 496 height 15
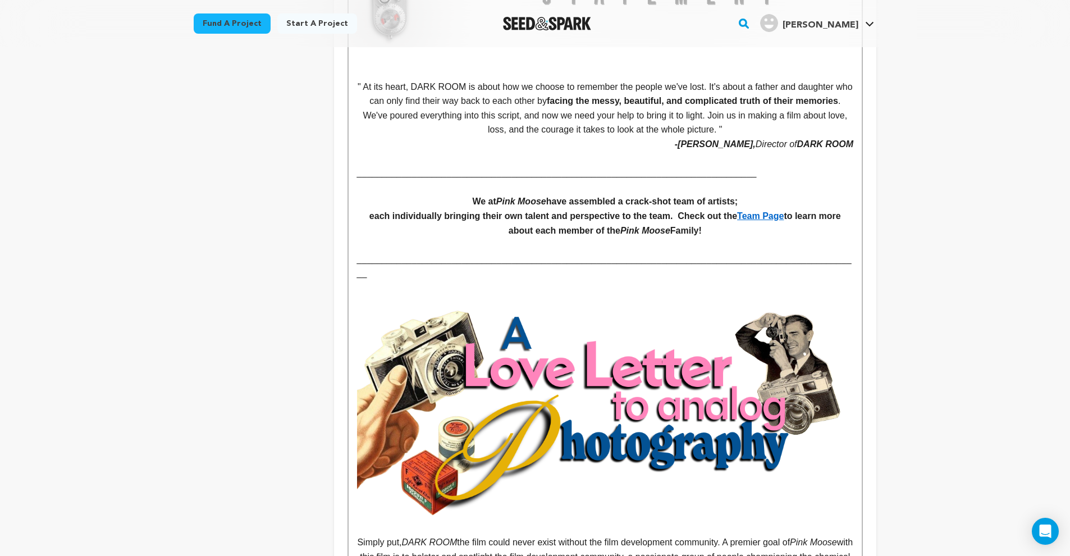
scroll to position [66, 0]
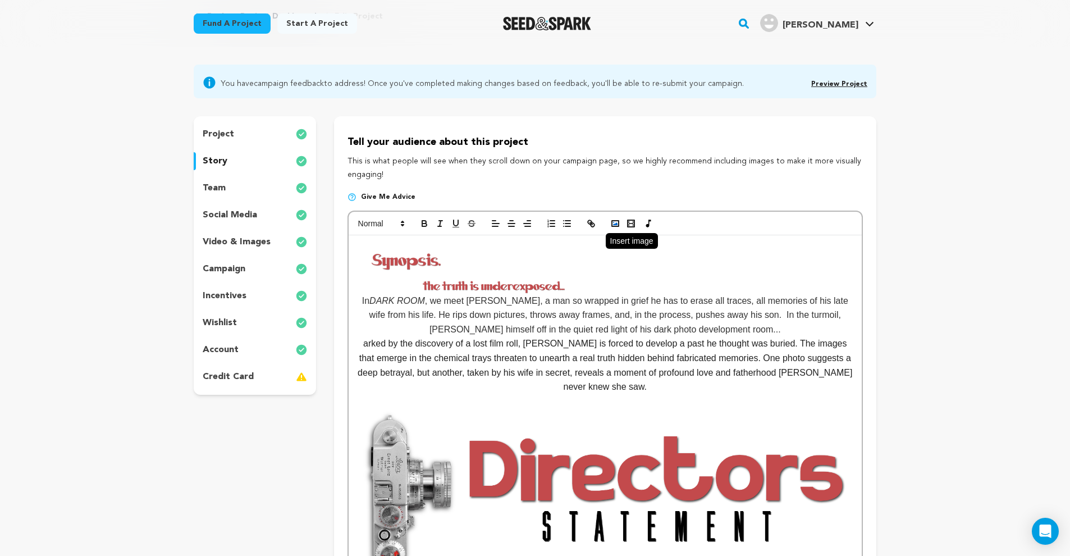
click at [619, 221] on icon "button" at bounding box center [615, 223] width 10 height 10
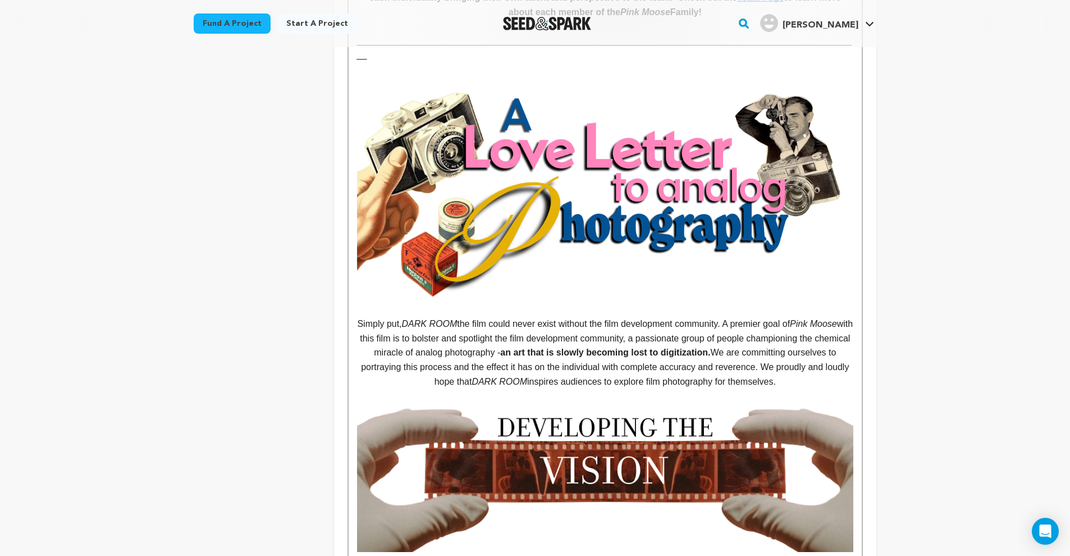
scroll to position [0, 0]
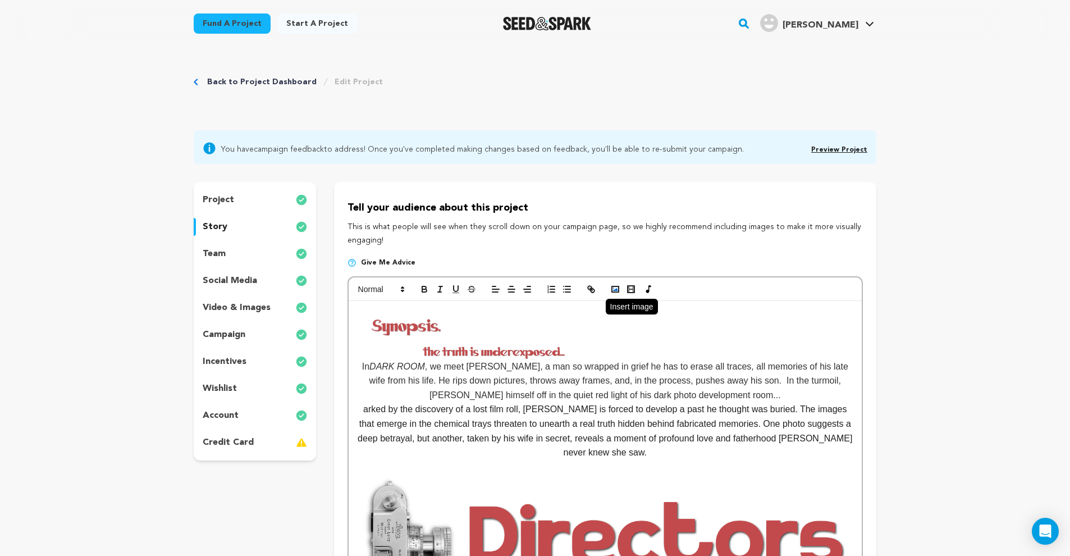
click at [614, 287] on circle "button" at bounding box center [613, 287] width 1 height 1
click at [617, 286] on icon "button" at bounding box center [615, 289] width 10 height 10
click at [622, 295] on button "button" at bounding box center [616, 288] width 16 height 13
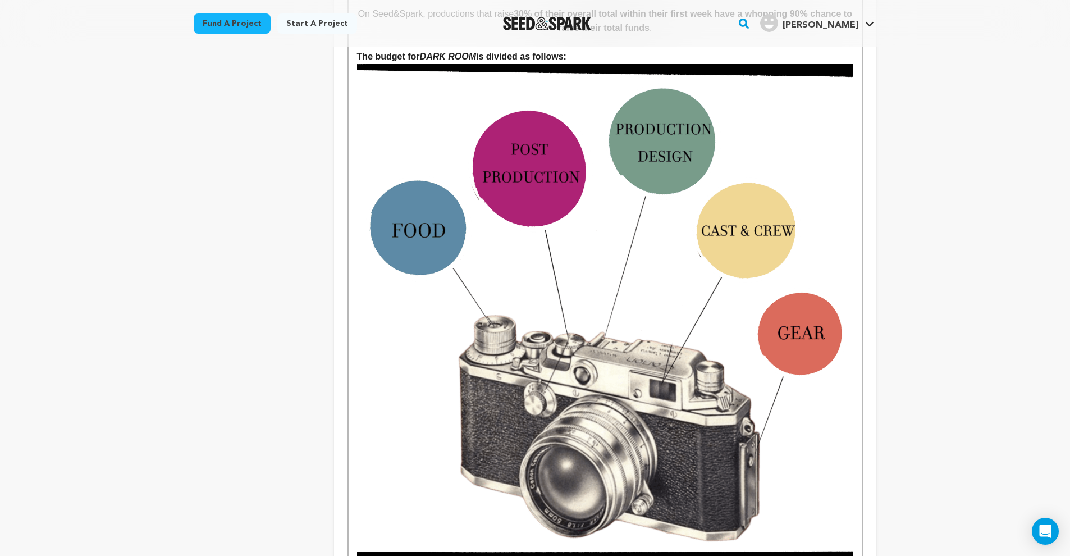
scroll to position [2404, 0]
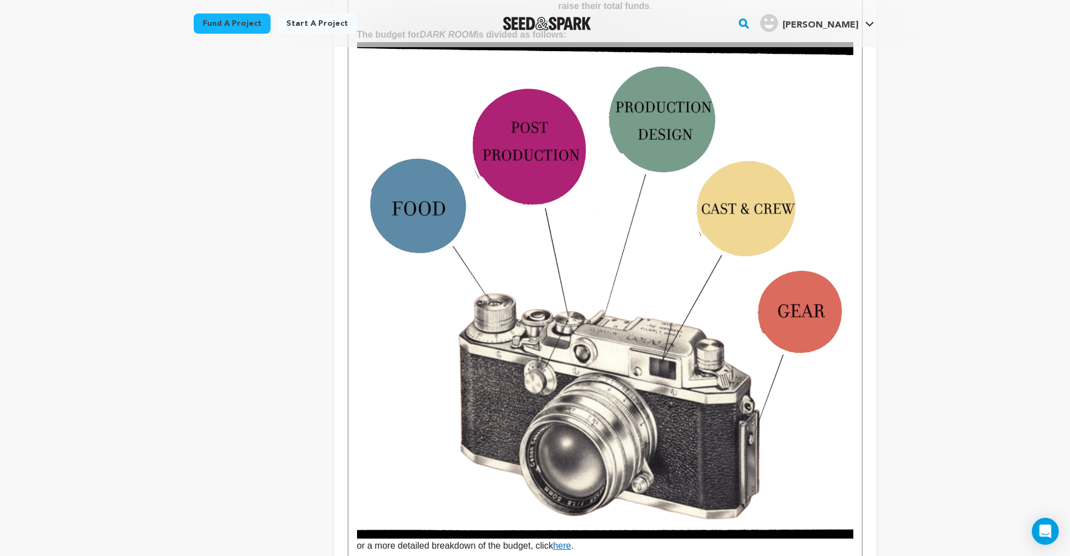
click at [733, 335] on img at bounding box center [605, 290] width 496 height 496
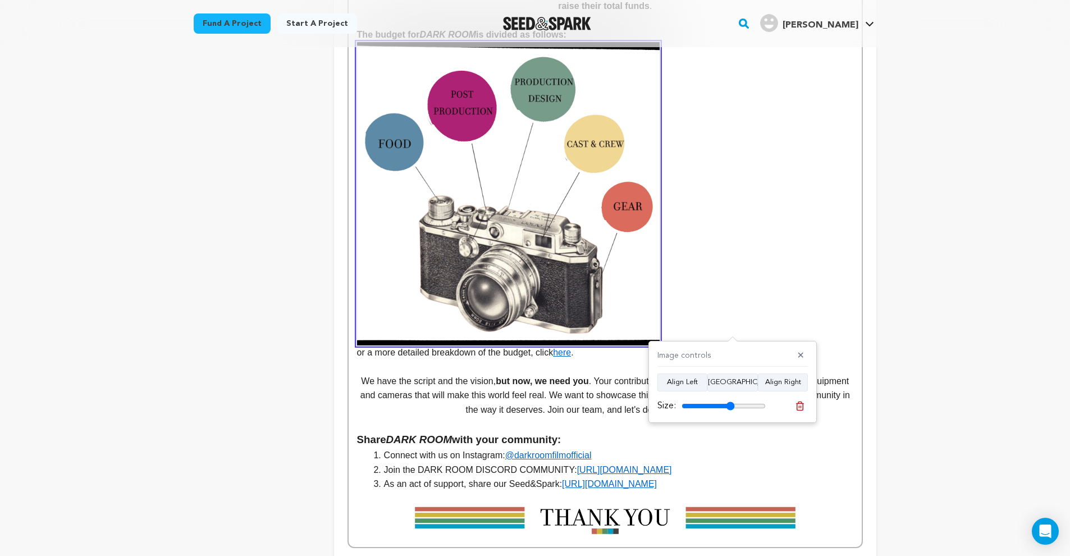
drag, startPoint x: 761, startPoint y: 403, endPoint x: 730, endPoint y: 400, distance: 31.5
type input "63"
click at [730, 400] on div "Size:" at bounding box center [712, 405] width 108 height 13
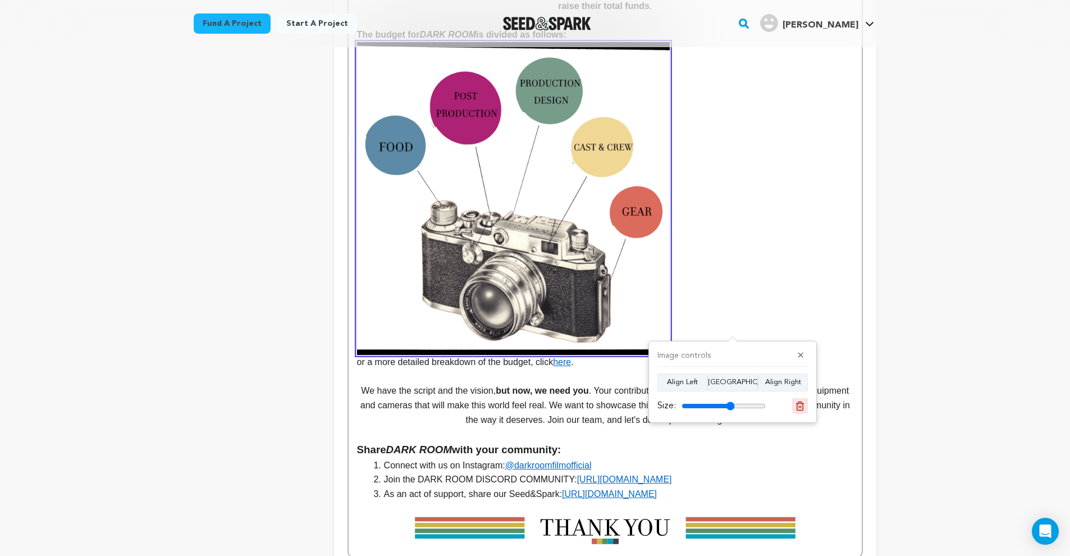
click at [798, 409] on icon at bounding box center [800, 406] width 10 height 10
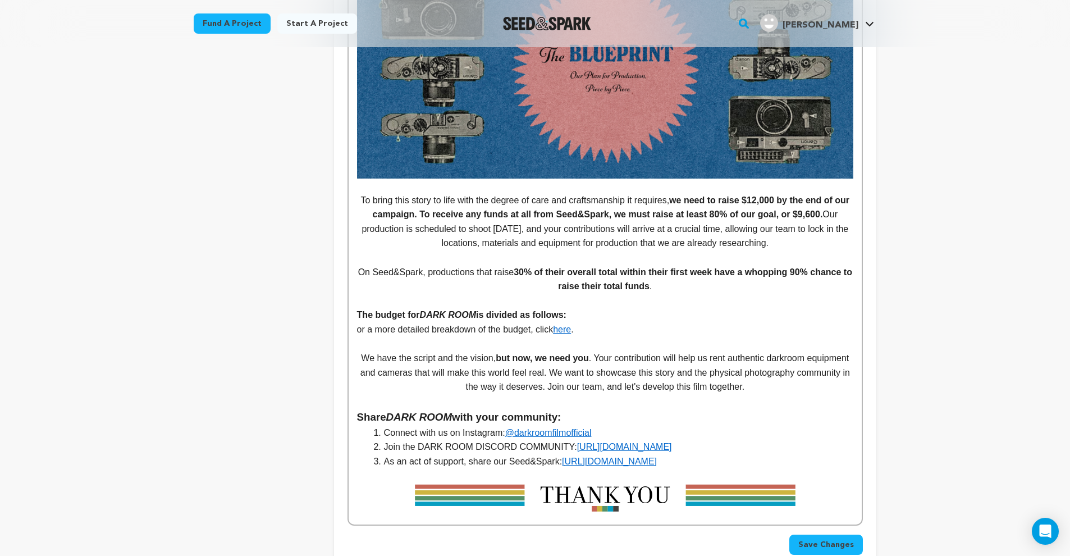
scroll to position [2121, 0]
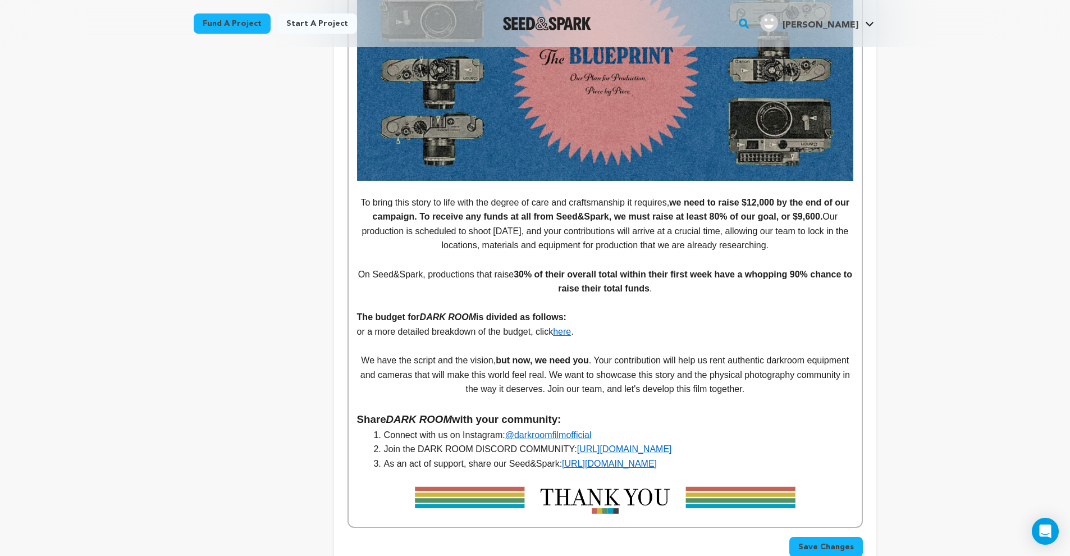
click at [591, 310] on p "The budget for DARK ROOM is divided as follows:" at bounding box center [605, 317] width 496 height 15
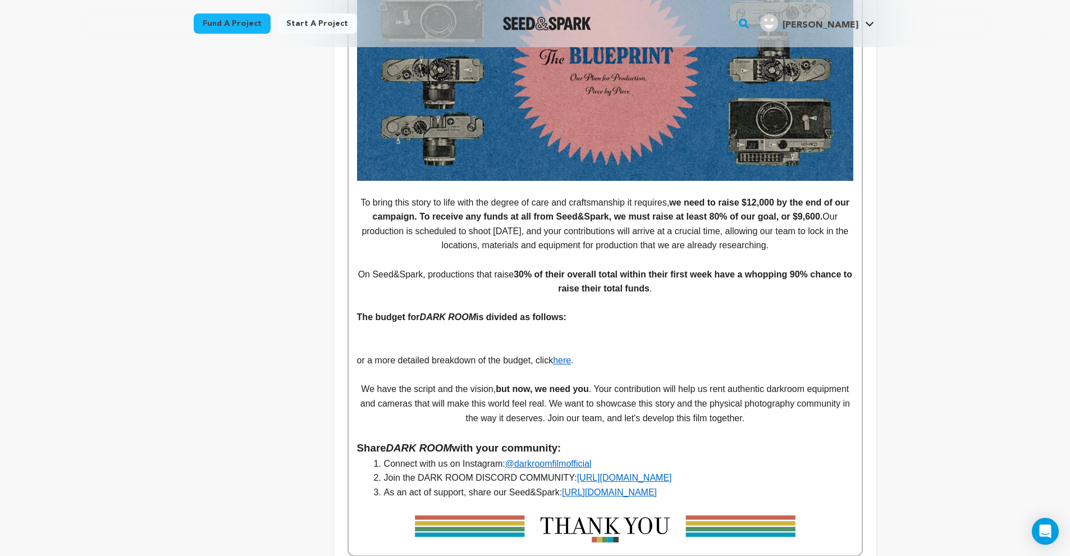
click at [513, 325] on p at bounding box center [605, 332] width 496 height 15
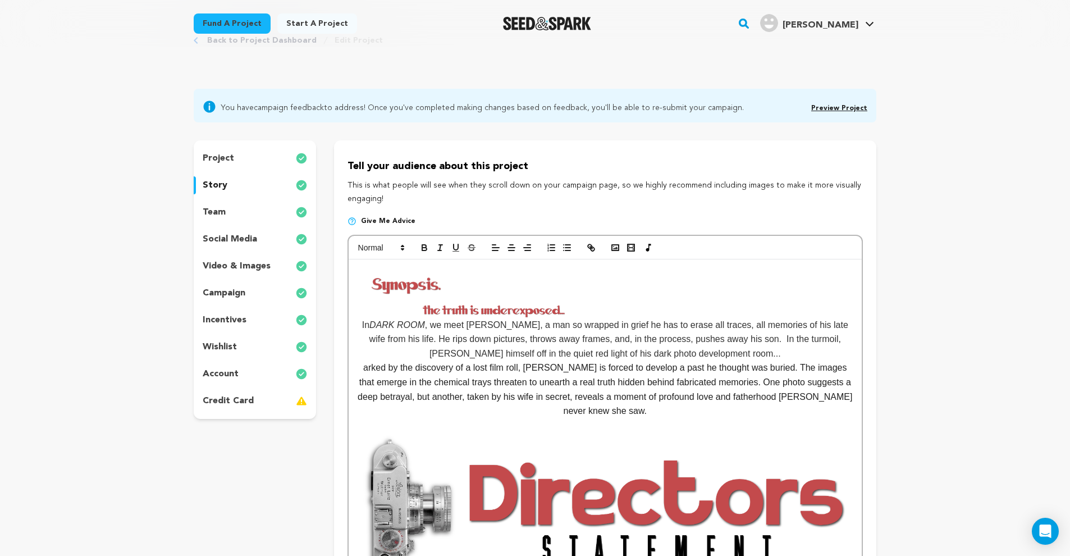
scroll to position [0, 0]
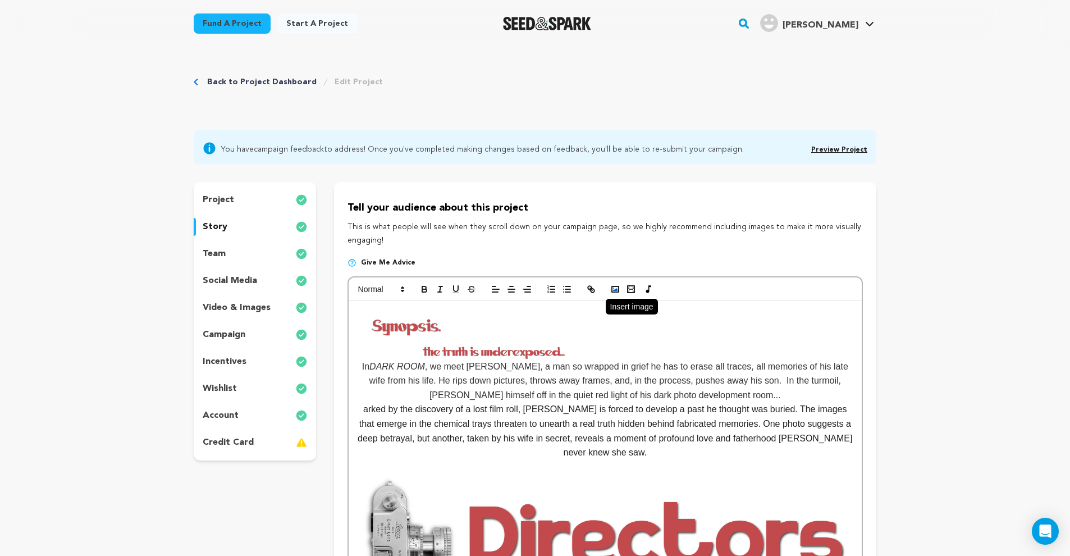
click at [612, 286] on rect "button" at bounding box center [615, 289] width 7 height 6
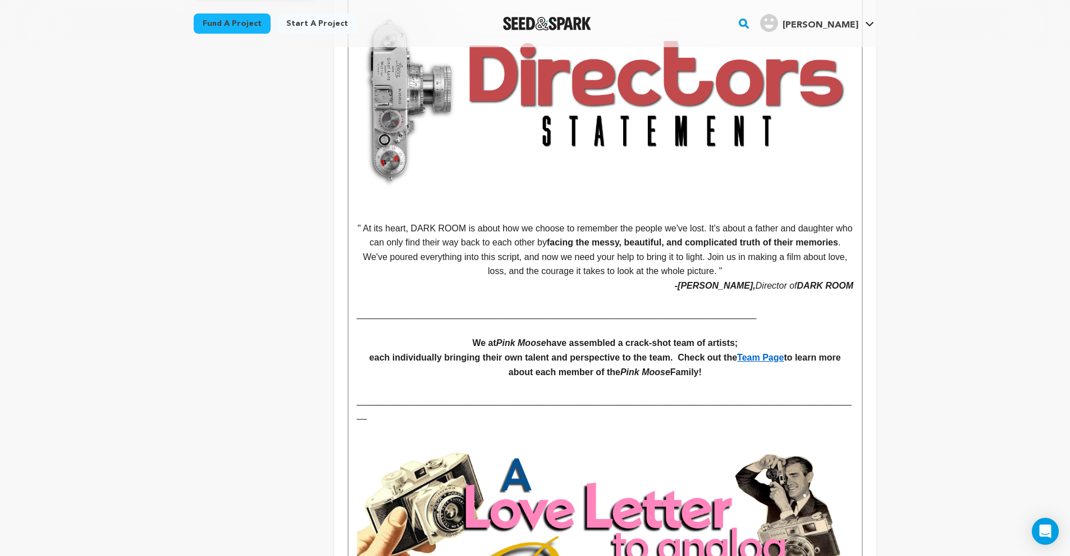
scroll to position [233, 0]
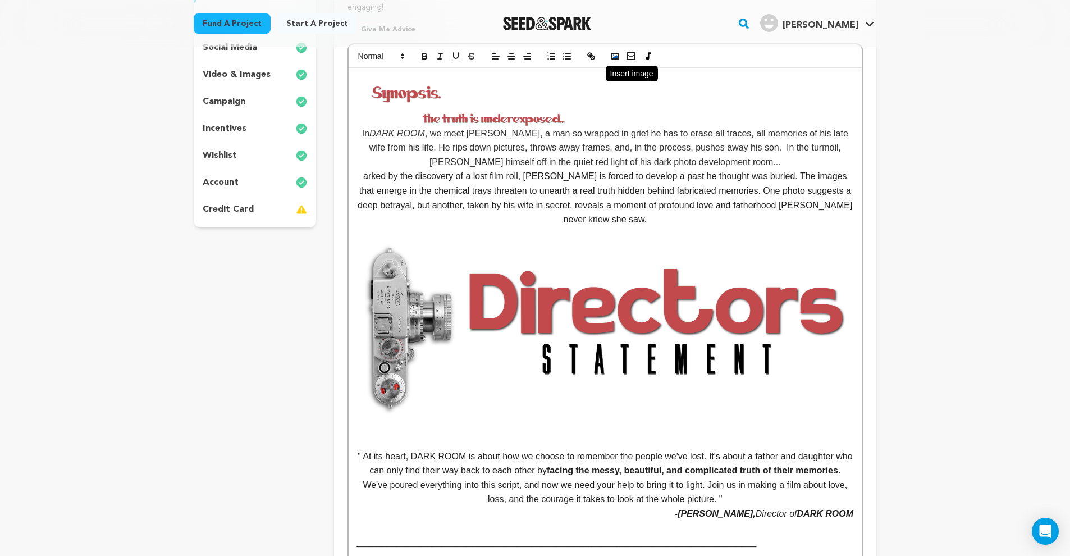
click at [618, 56] on rect "button" at bounding box center [615, 56] width 7 height 6
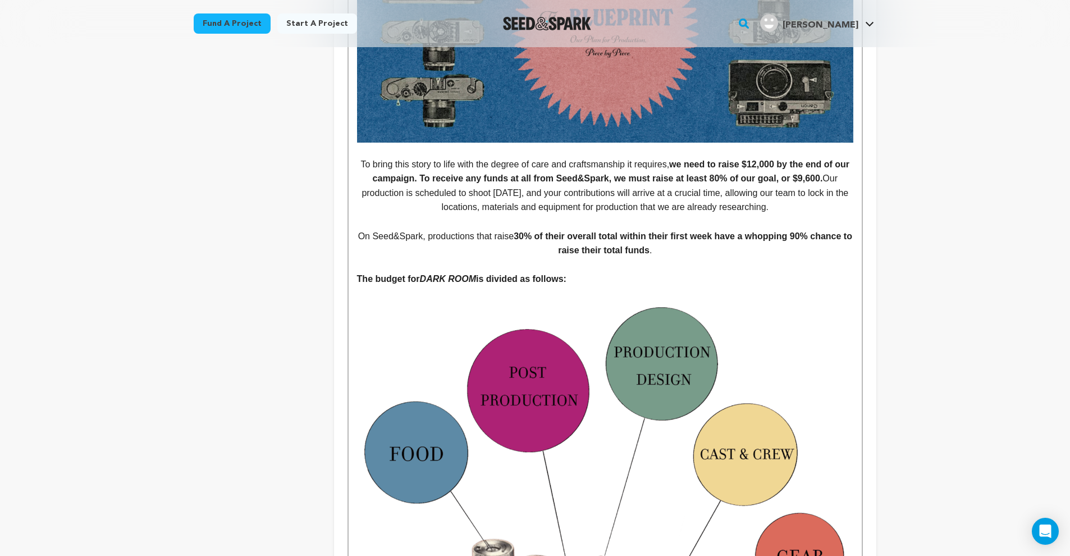
scroll to position [2295, 0]
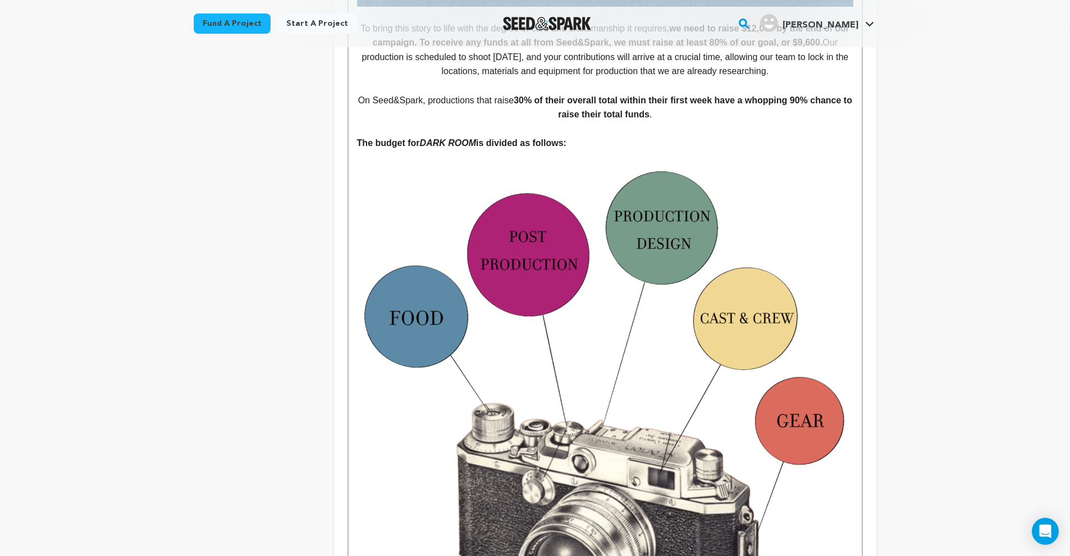
click at [693, 350] on img at bounding box center [605, 398] width 496 height 496
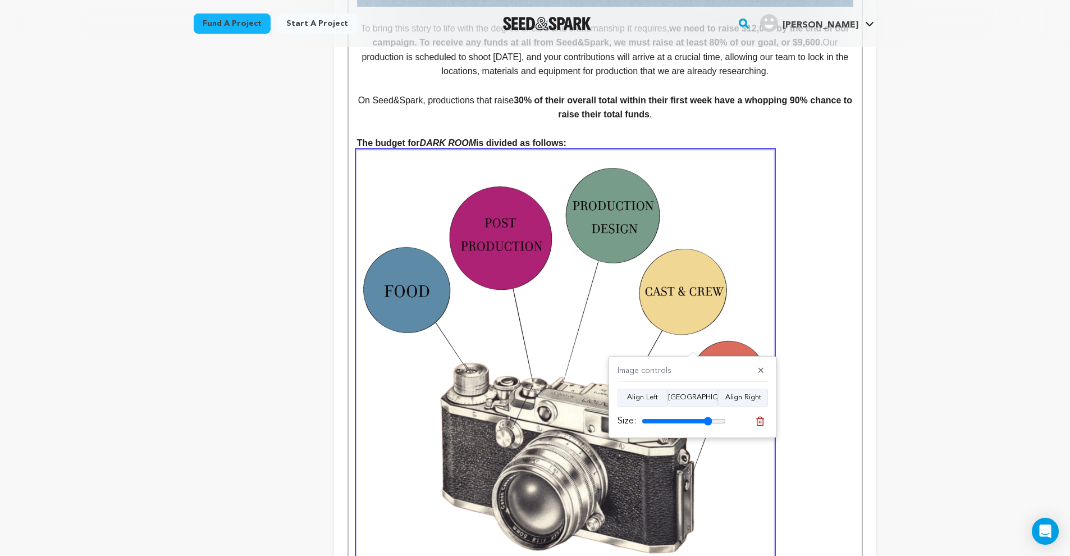
drag, startPoint x: 722, startPoint y: 419, endPoint x: 706, endPoint y: 420, distance: 15.8
type input "84"
click at [706, 420] on input "range" at bounding box center [684, 421] width 84 height 9
click at [738, 400] on button "Align Right" at bounding box center [743, 398] width 50 height 18
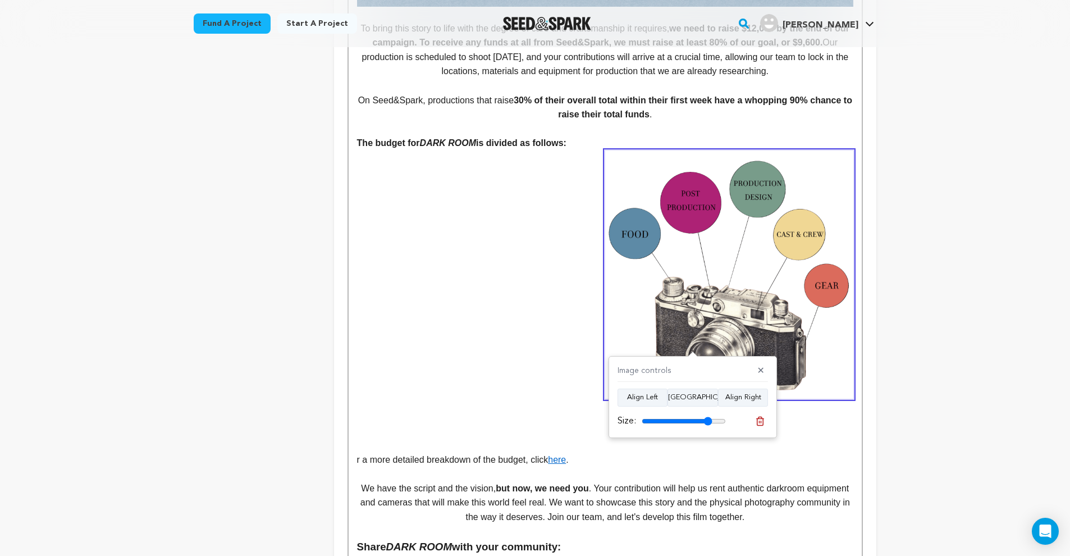
click at [445, 179] on p at bounding box center [605, 186] width 496 height 15
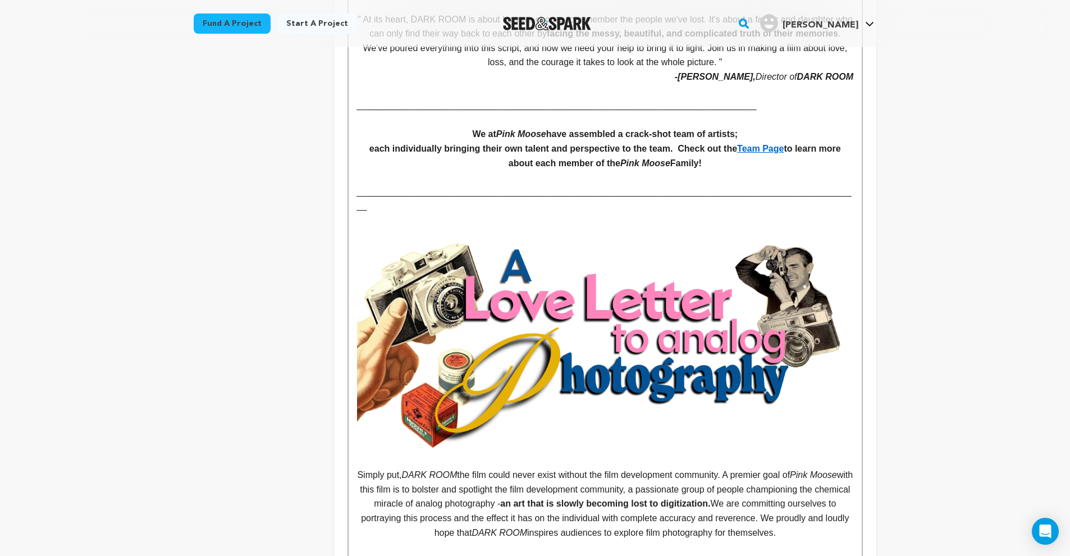
scroll to position [0, 0]
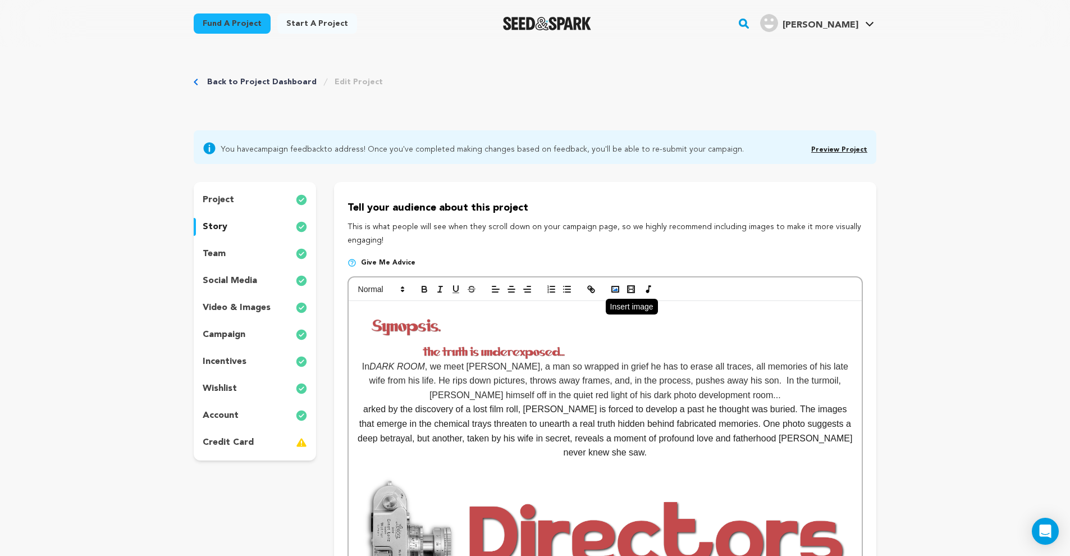
click at [616, 287] on icon "button" at bounding box center [615, 289] width 10 height 10
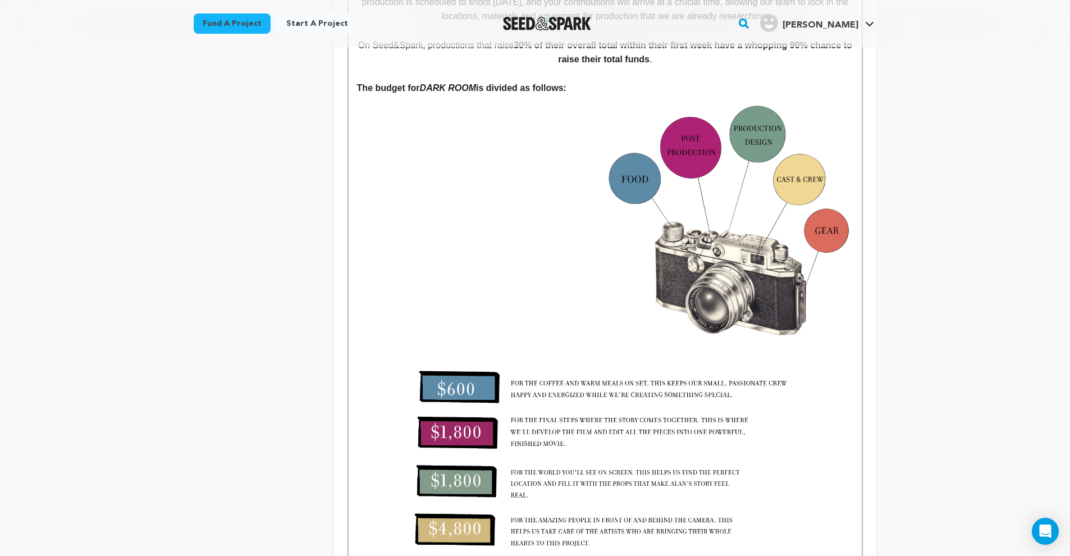
scroll to position [2426, 0]
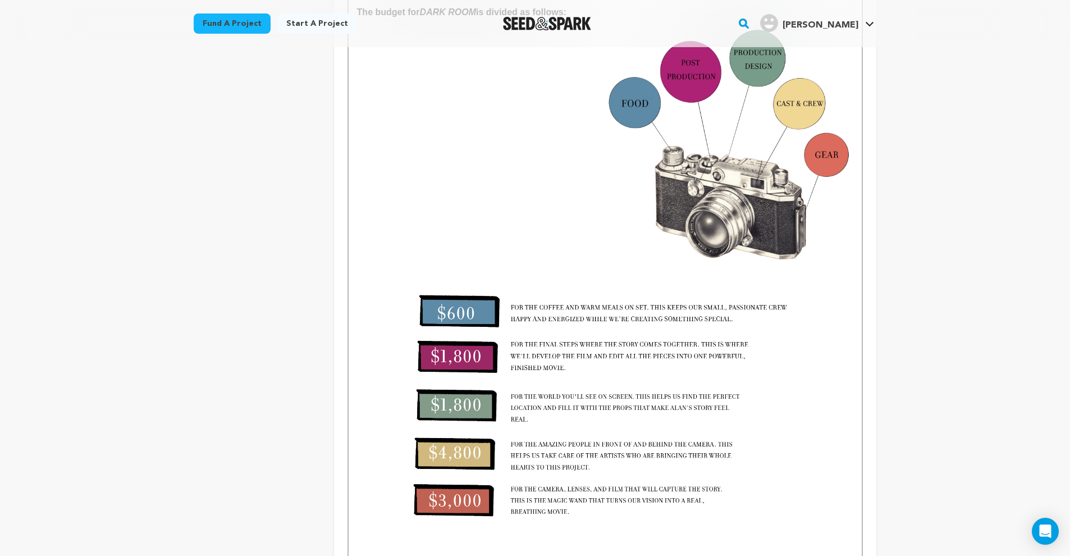
click at [580, 354] on img at bounding box center [605, 401] width 496 height 259
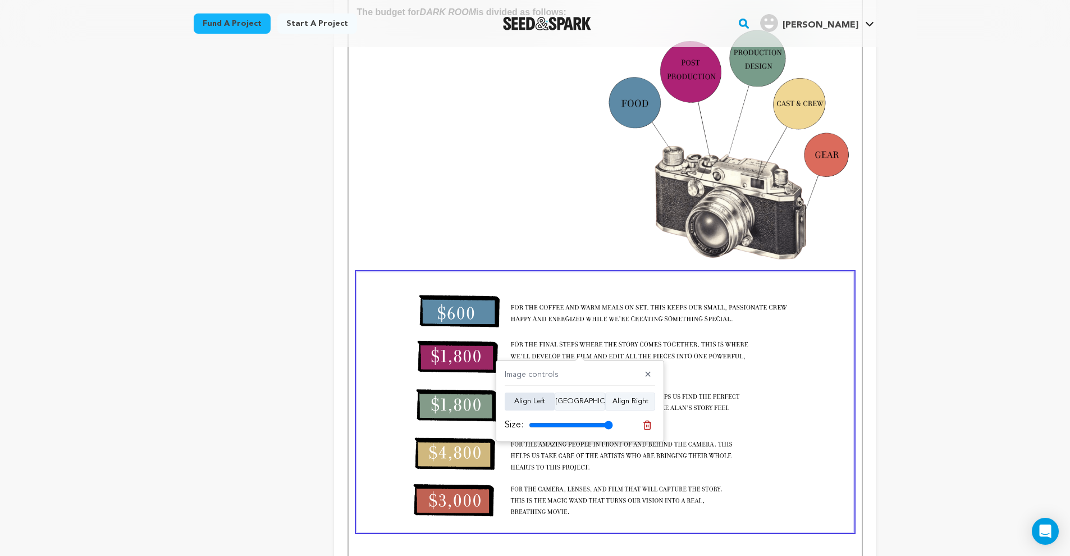
click at [523, 403] on button "Align Left" at bounding box center [530, 401] width 50 height 18
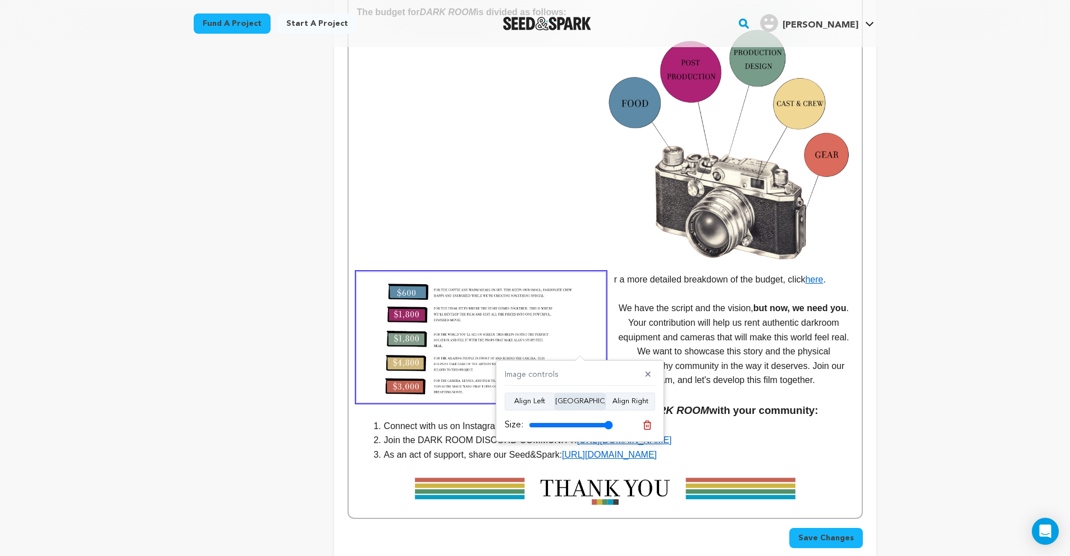
click at [604, 399] on button "Align Center" at bounding box center [580, 401] width 51 height 18
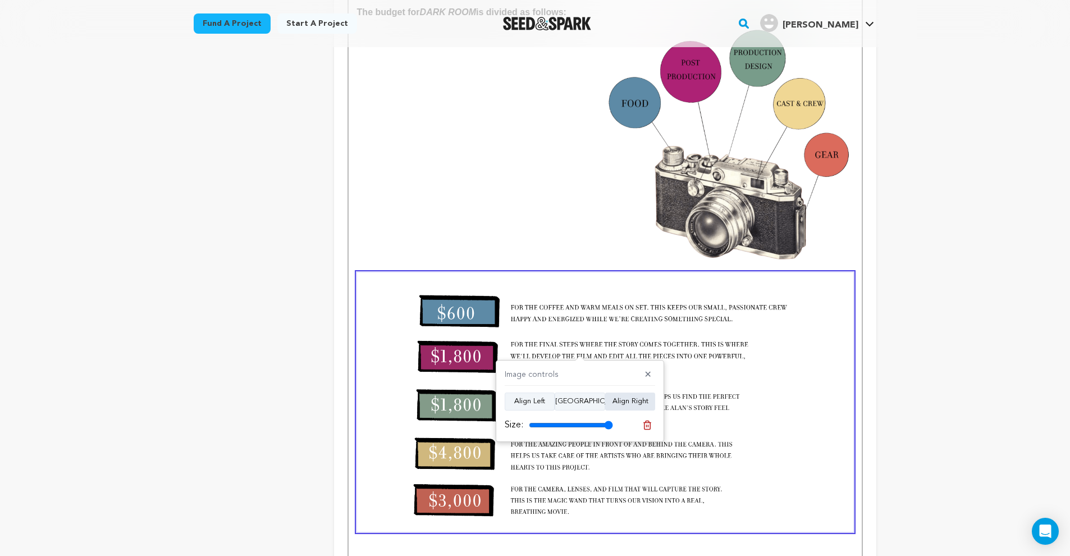
click at [645, 408] on button "Align Right" at bounding box center [630, 401] width 50 height 18
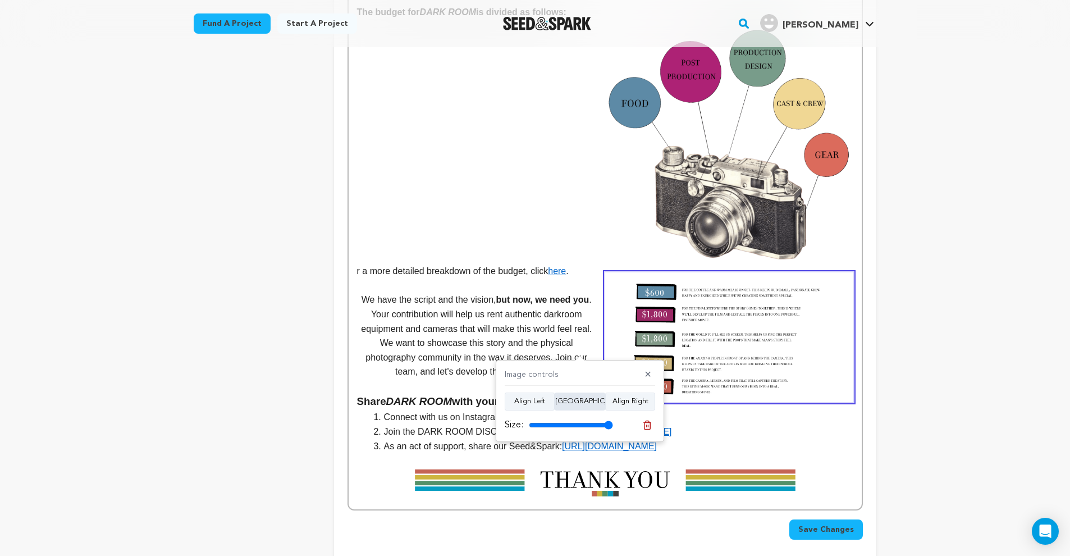
click at [592, 404] on button "Align Center" at bounding box center [580, 401] width 51 height 18
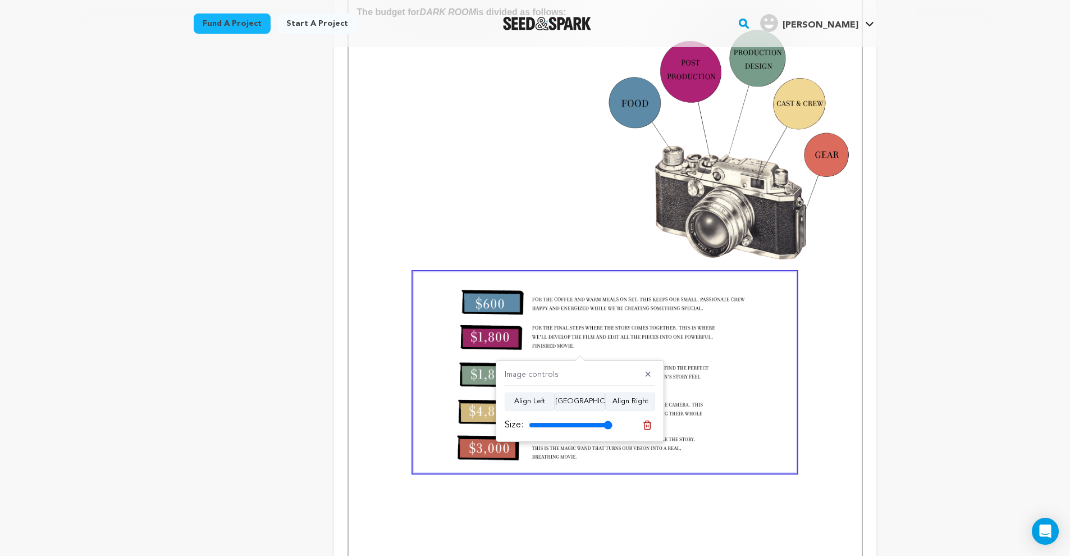
type input "100"
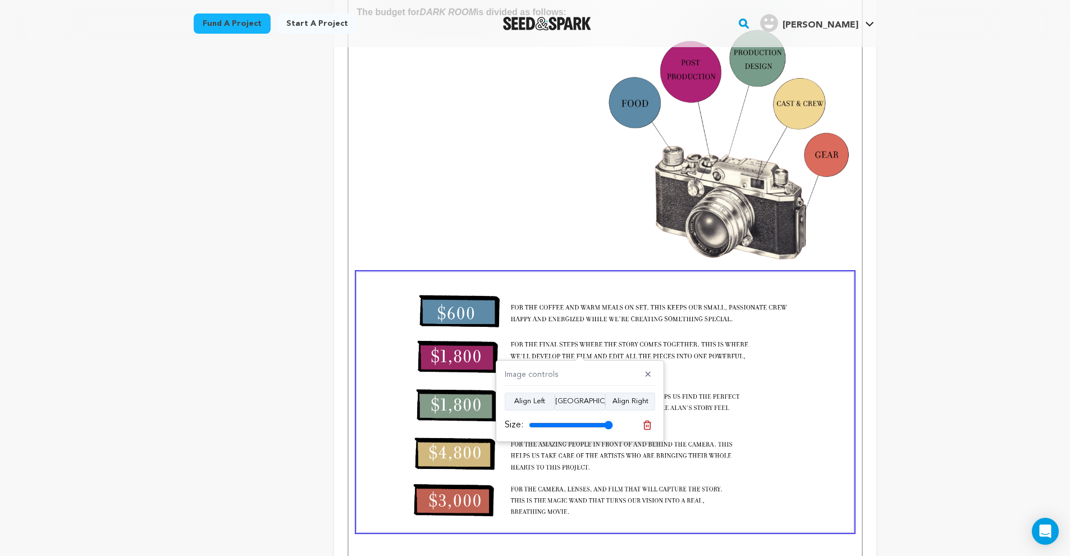
drag, startPoint x: 605, startPoint y: 423, endPoint x: 625, endPoint y: 389, distance: 40.0
click at [626, 430] on div "Size:" at bounding box center [580, 425] width 150 height 16
click at [582, 188] on p at bounding box center [605, 289] width 496 height 483
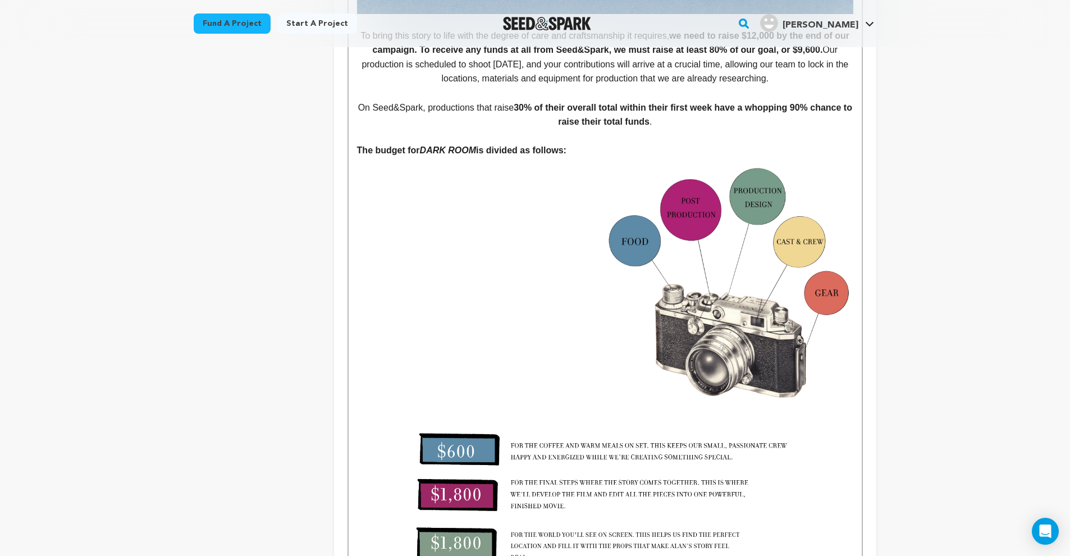
scroll to position [2286, 0]
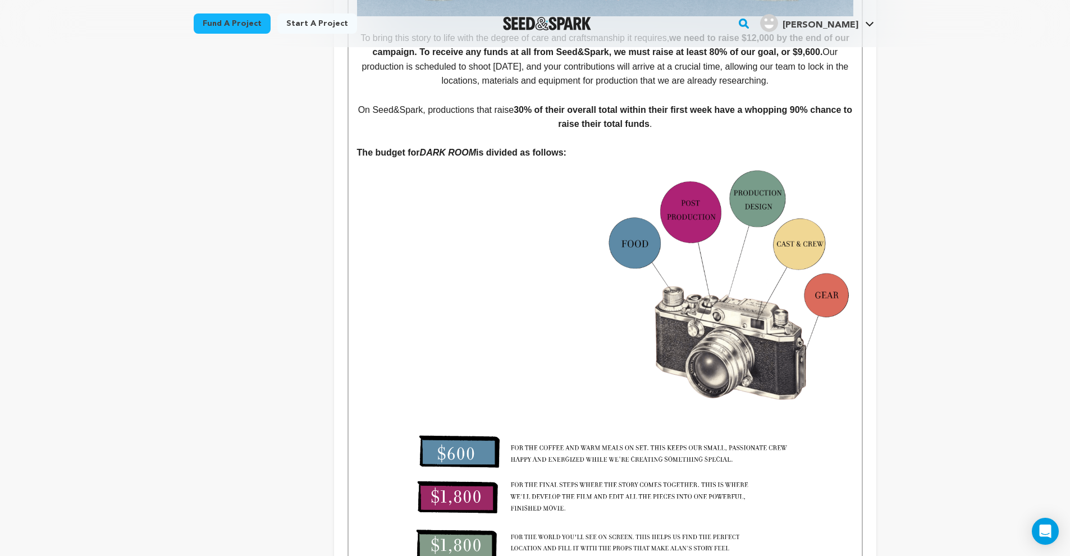
click at [710, 271] on img at bounding box center [729, 284] width 248 height 248
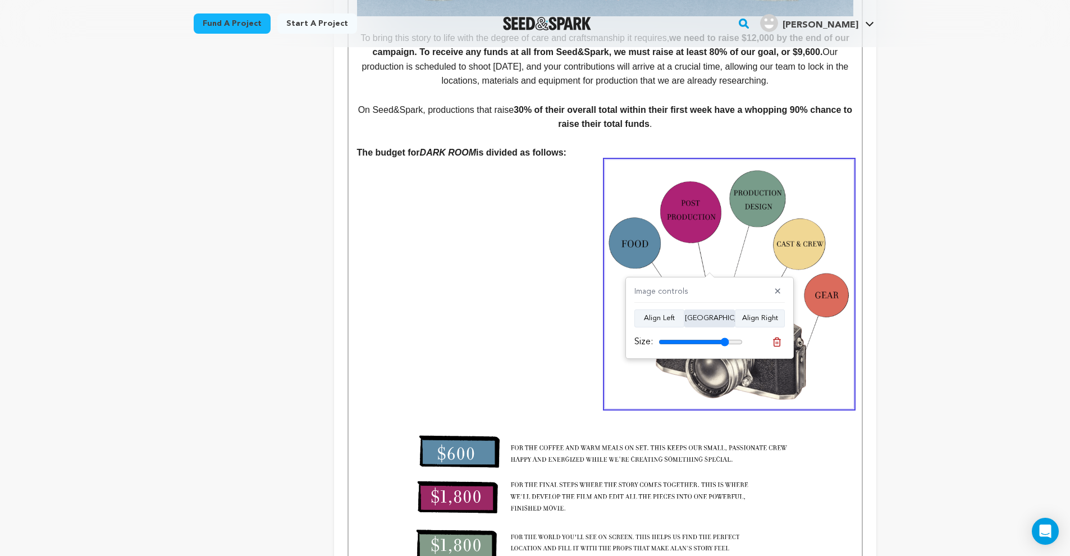
click at [723, 326] on button "Align Center" at bounding box center [709, 318] width 51 height 18
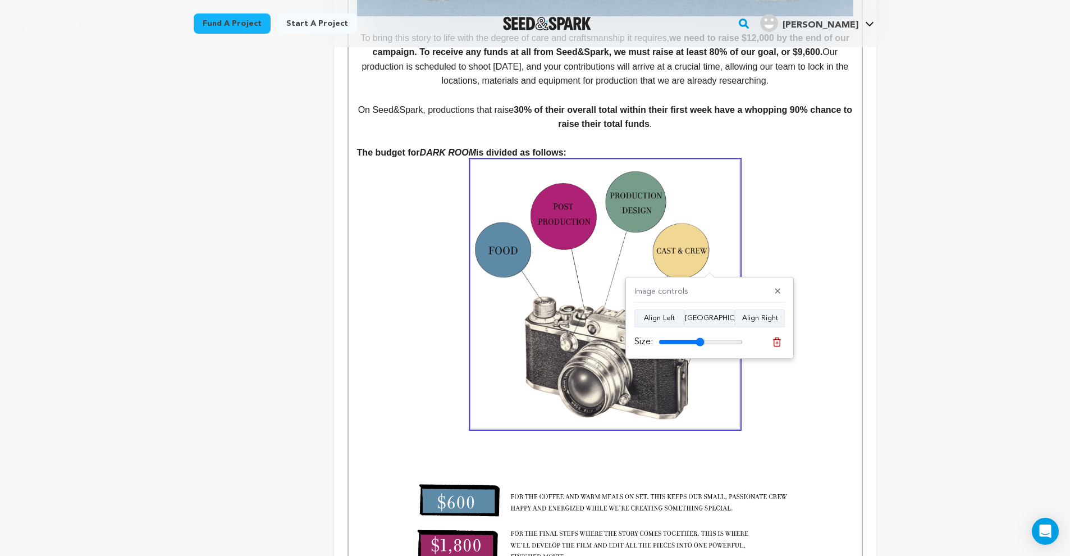
drag, startPoint x: 727, startPoint y: 343, endPoint x: 700, endPoint y: 340, distance: 26.6
type input "54"
click at [700, 340] on input "range" at bounding box center [701, 341] width 84 height 9
click at [815, 273] on p at bounding box center [605, 294] width 496 height 268
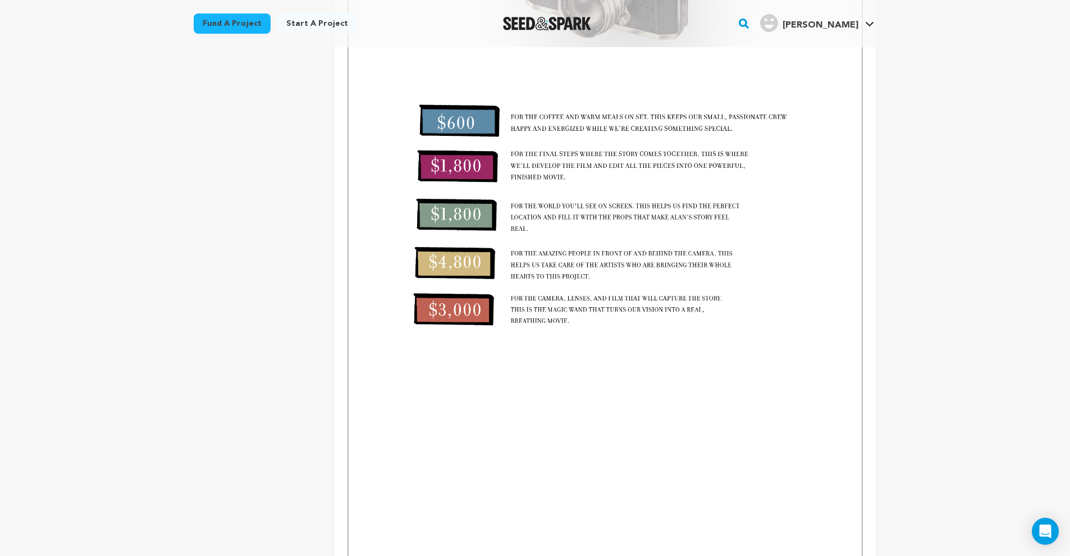
scroll to position [2744, 0]
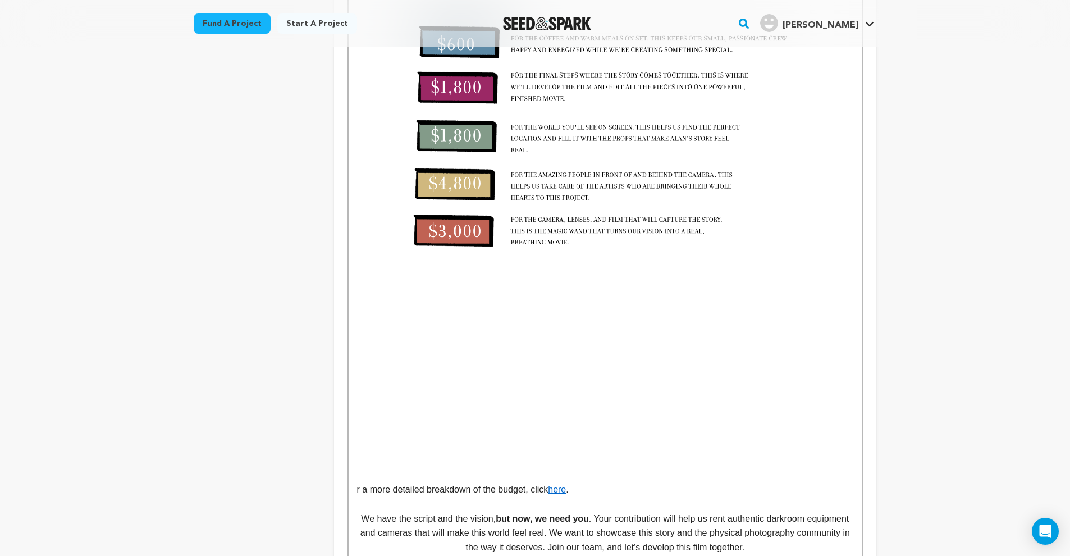
click at [359, 482] on p "r a more detailed breakdown of the budget, click here ." at bounding box center [605, 489] width 496 height 15
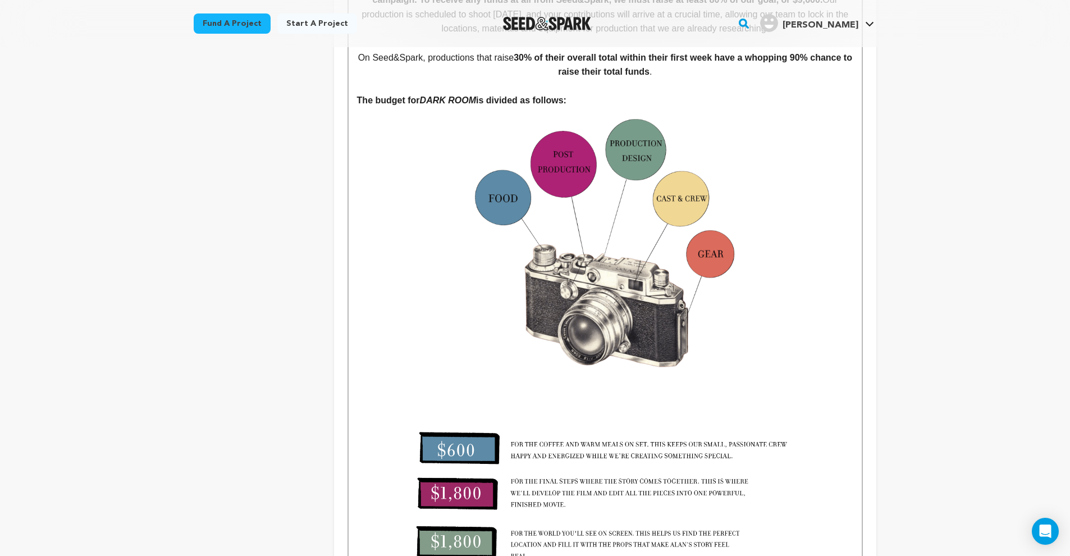
scroll to position [2392, 0]
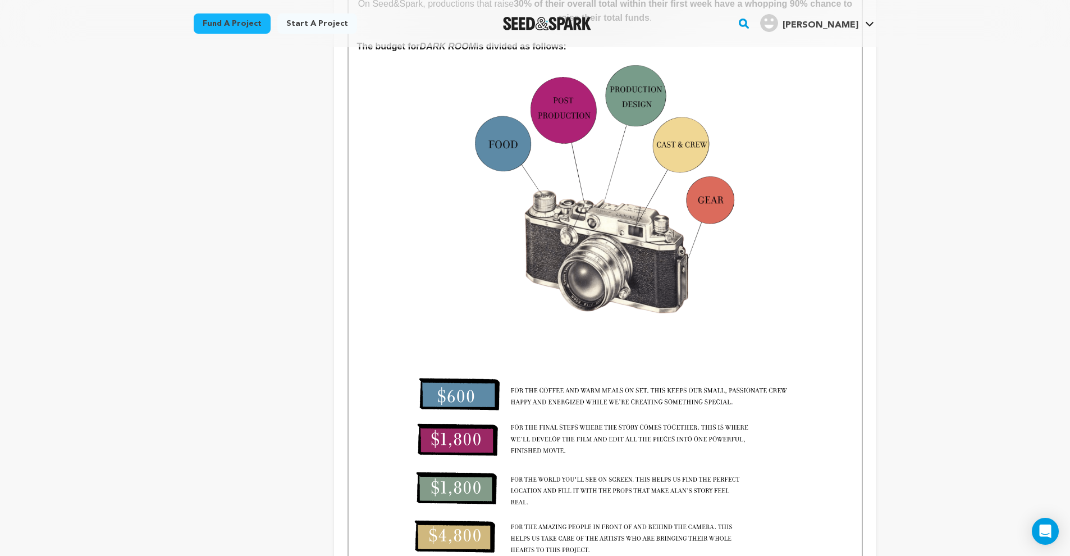
click at [605, 216] on img at bounding box center [605, 188] width 268 height 268
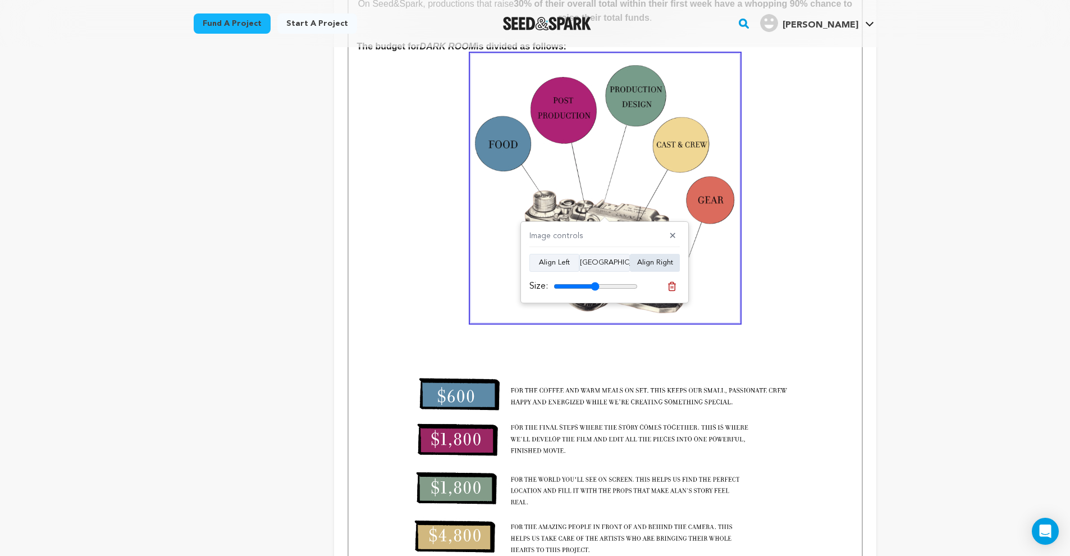
click at [668, 259] on button "Align Right" at bounding box center [655, 263] width 50 height 18
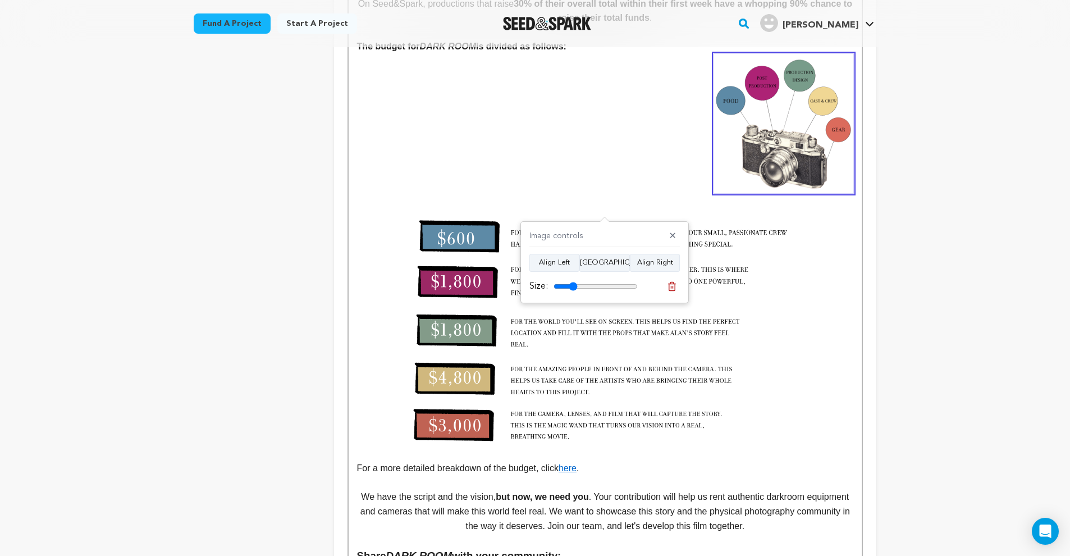
drag, startPoint x: 593, startPoint y: 283, endPoint x: 574, endPoint y: 275, distance: 20.4
type input "28"
click at [574, 275] on div "Image controls ✕ Align Left Align Center Align Right Size:" at bounding box center [605, 262] width 168 height 82
click at [496, 276] on img at bounding box center [605, 327] width 496 height 259
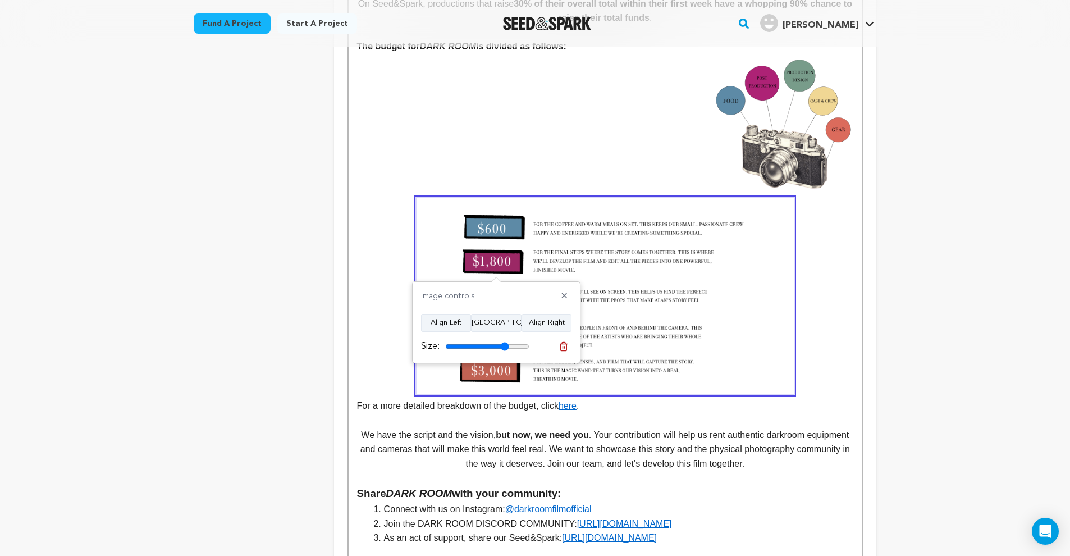
drag, startPoint x: 524, startPoint y: 346, endPoint x: 504, endPoint y: 340, distance: 21.7
click at [504, 340] on div "Size:" at bounding box center [475, 346] width 108 height 13
click at [546, 321] on button "Align Right" at bounding box center [547, 323] width 50 height 18
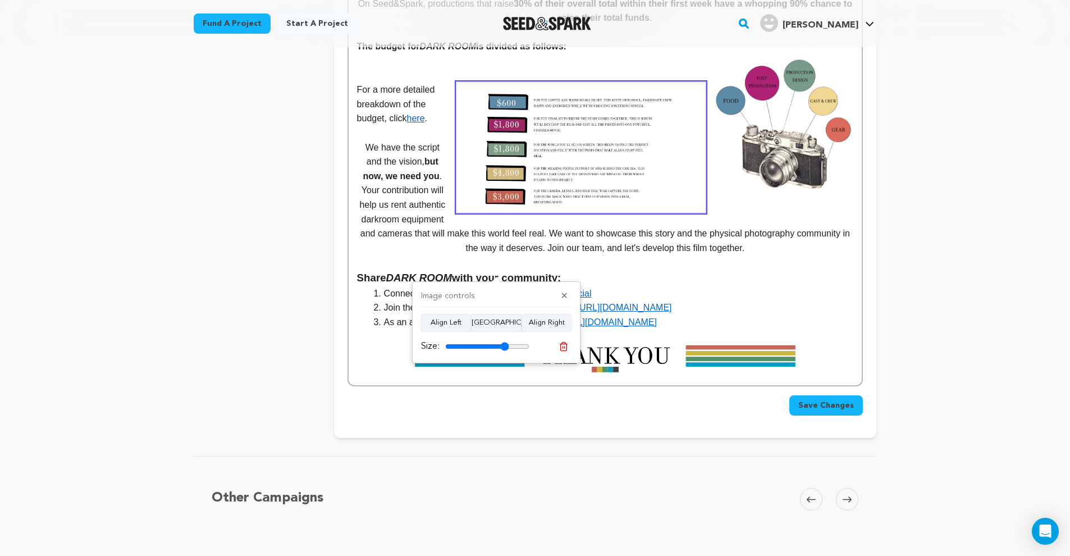
scroll to position [2308, 0]
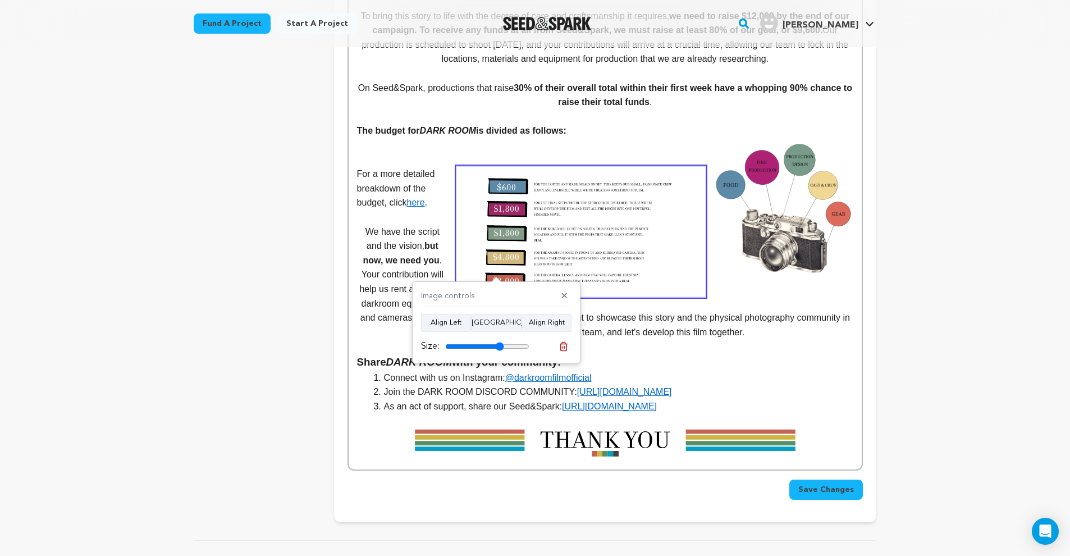
drag, startPoint x: 505, startPoint y: 343, endPoint x: 499, endPoint y: 346, distance: 6.5
type input "70"
click at [499, 346] on input "range" at bounding box center [487, 346] width 84 height 9
click at [773, 188] on img at bounding box center [783, 207] width 139 height 139
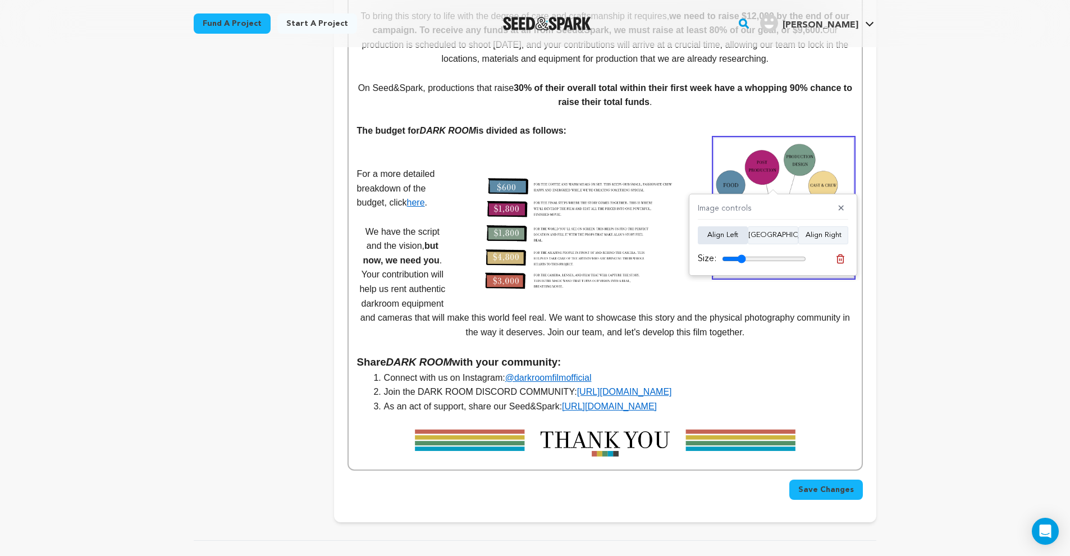
click at [725, 235] on button "Align Left" at bounding box center [723, 235] width 50 height 18
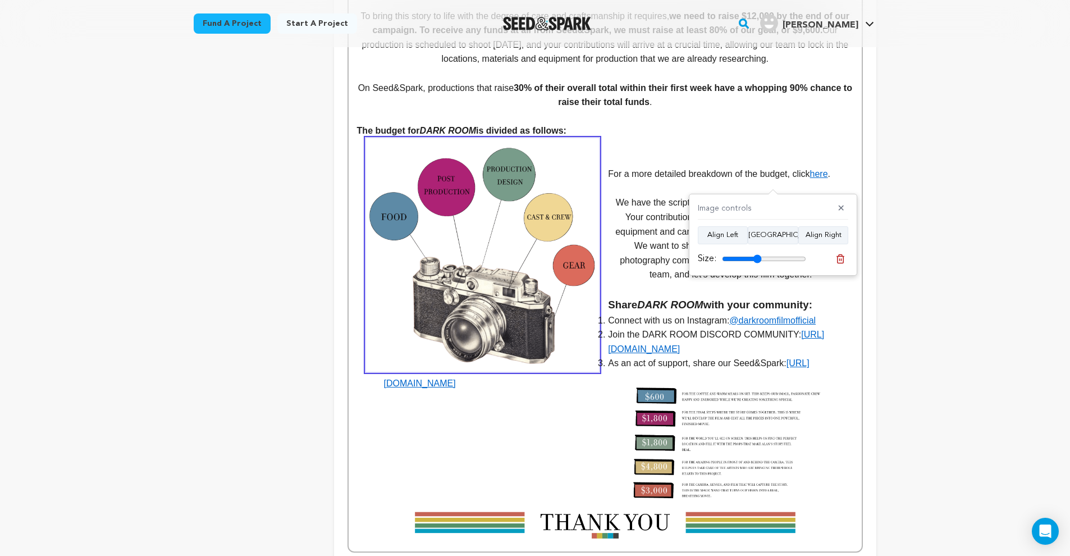
drag, startPoint x: 742, startPoint y: 260, endPoint x: 757, endPoint y: 258, distance: 15.3
type input "47"
click at [757, 258] on input "range" at bounding box center [764, 258] width 84 height 9
click at [688, 384] on img at bounding box center [729, 441] width 248 height 130
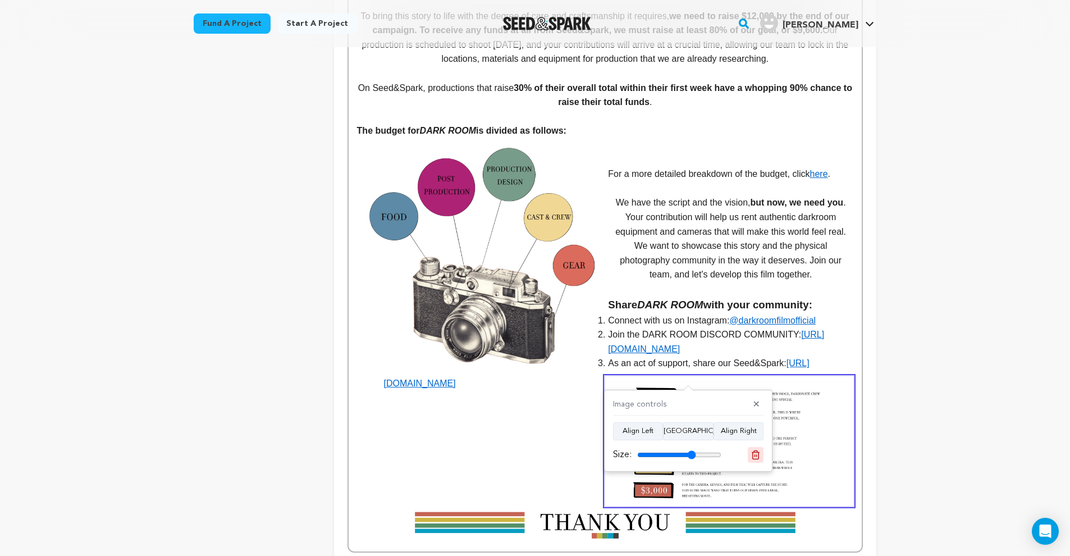
click at [755, 457] on icon at bounding box center [756, 455] width 10 height 10
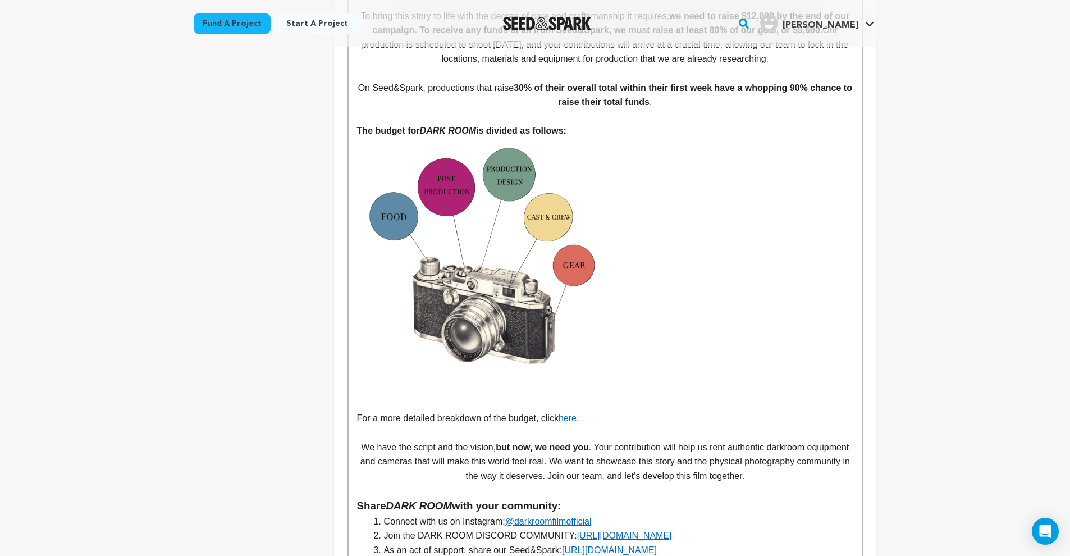
click at [663, 210] on p at bounding box center [605, 217] width 496 height 15
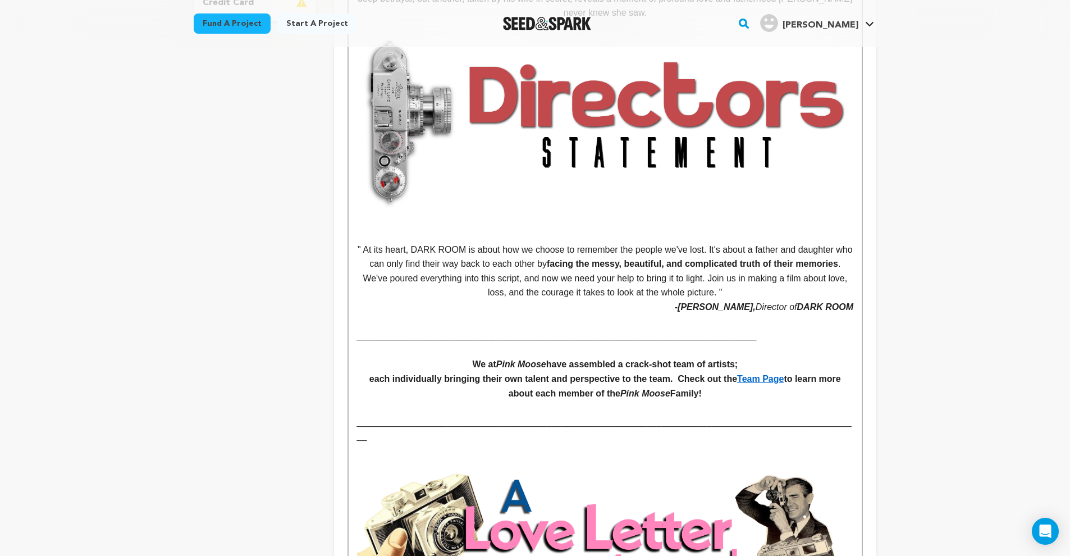
scroll to position [86, 0]
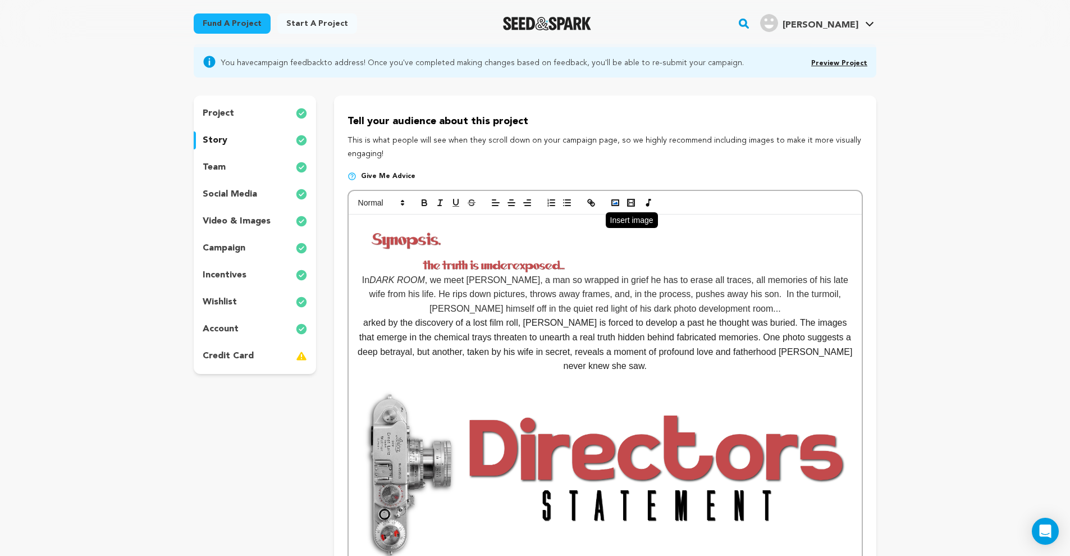
click at [615, 200] on icon "button" at bounding box center [615, 203] width 10 height 10
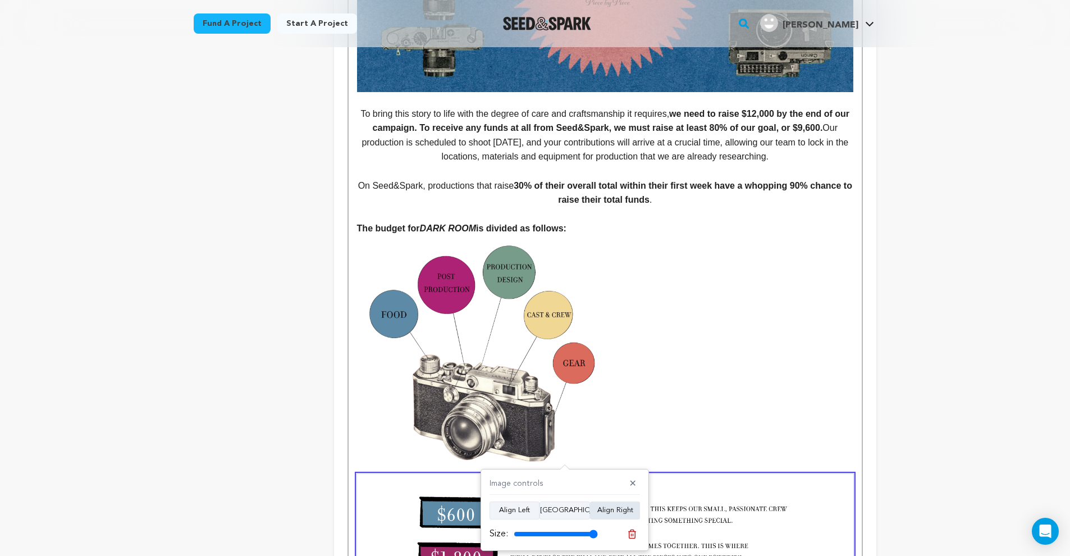
click at [615, 510] on button "Align Right" at bounding box center [615, 510] width 50 height 18
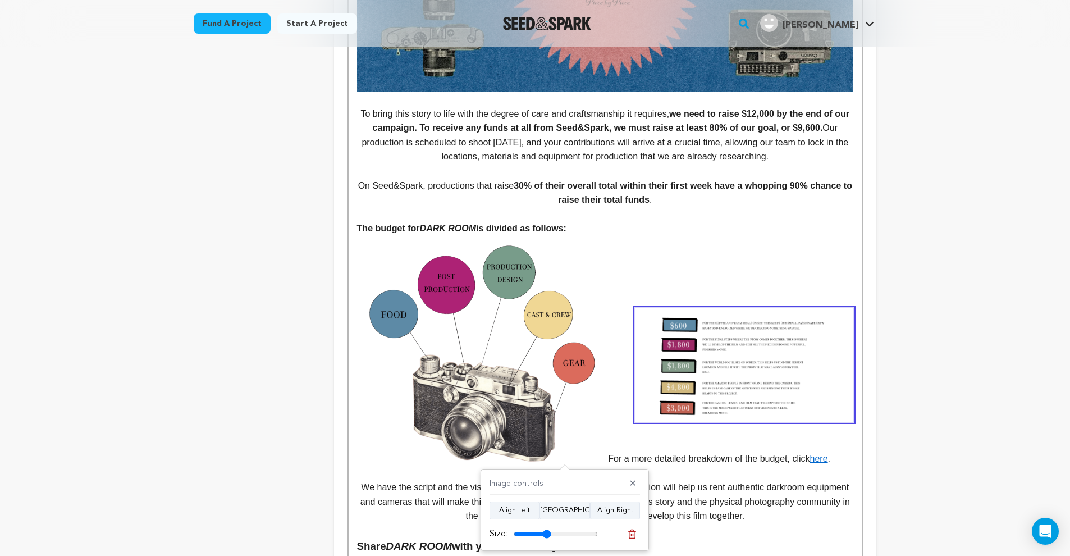
drag, startPoint x: 582, startPoint y: 532, endPoint x: 547, endPoint y: 535, distance: 35.0
click at [547, 535] on input "range" at bounding box center [556, 533] width 84 height 9
click at [579, 515] on button "Align Center" at bounding box center [565, 510] width 51 height 18
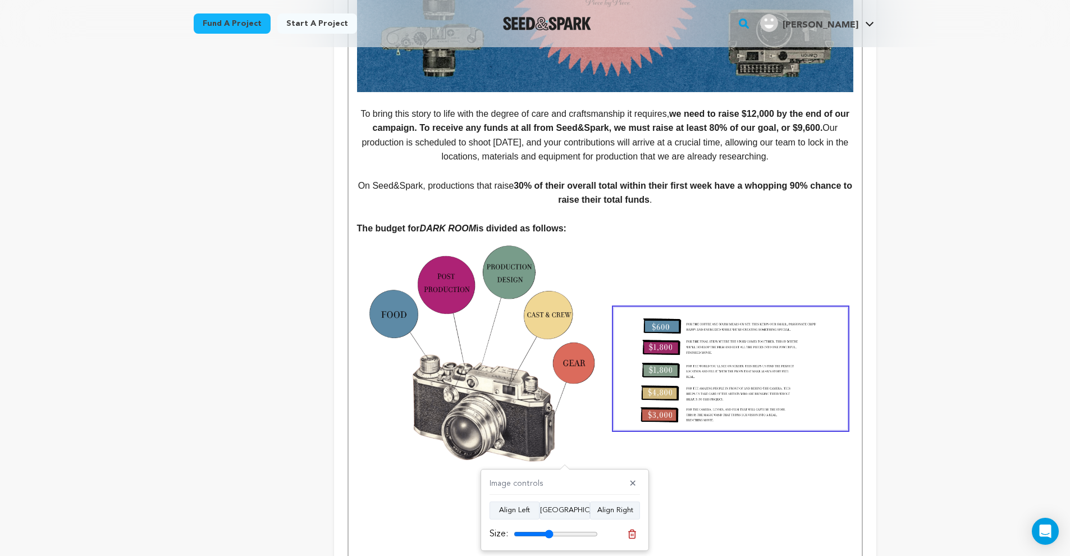
type input "47"
click at [549, 533] on input "range" at bounding box center [556, 533] width 84 height 9
click at [801, 491] on p at bounding box center [605, 498] width 496 height 15
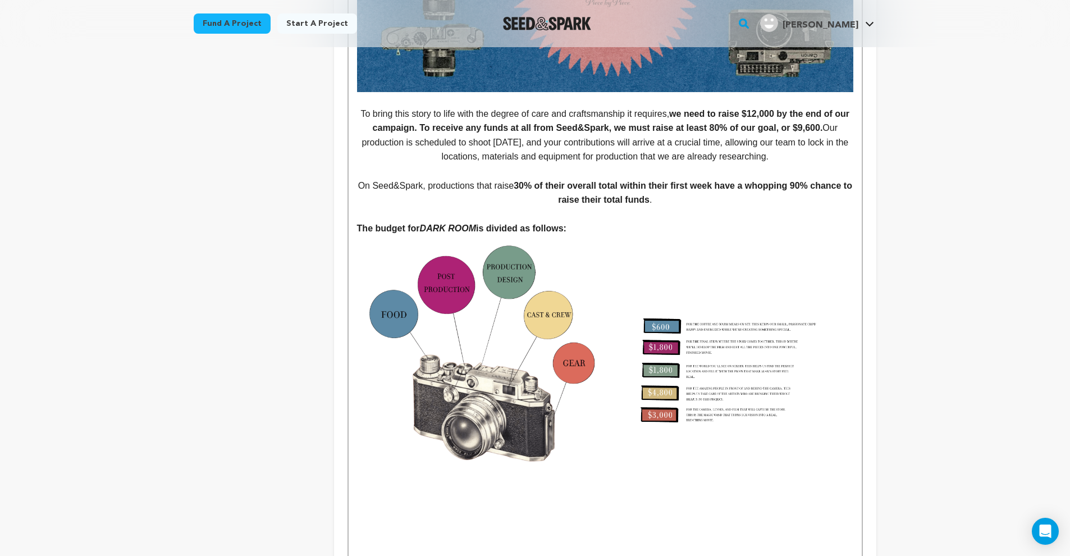
click at [752, 359] on img at bounding box center [731, 369] width 234 height 122
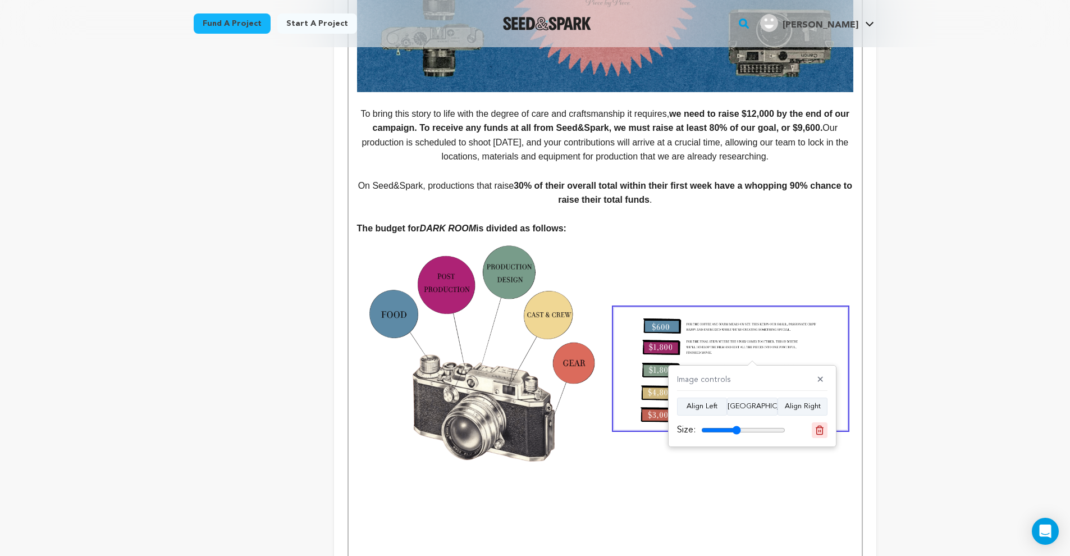
click at [812, 427] on button at bounding box center [820, 430] width 16 height 16
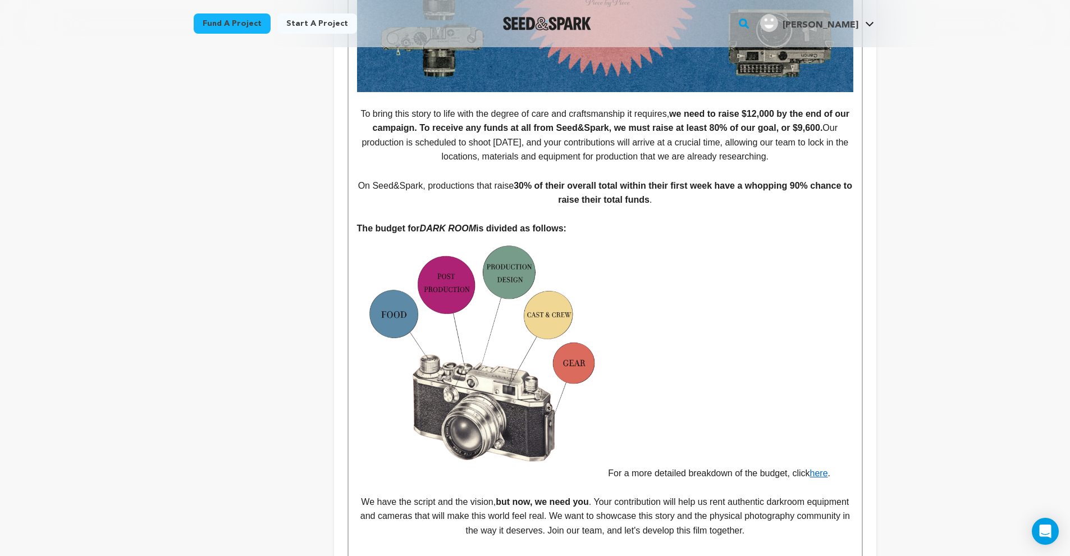
click at [533, 373] on img at bounding box center [483, 353] width 234 height 234
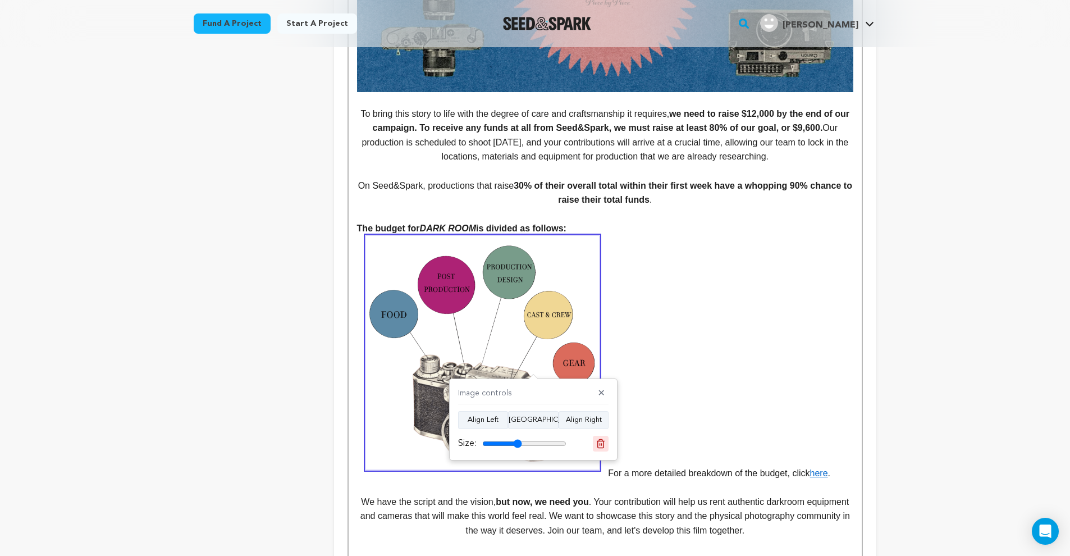
click at [599, 441] on icon at bounding box center [601, 443] width 8 height 8
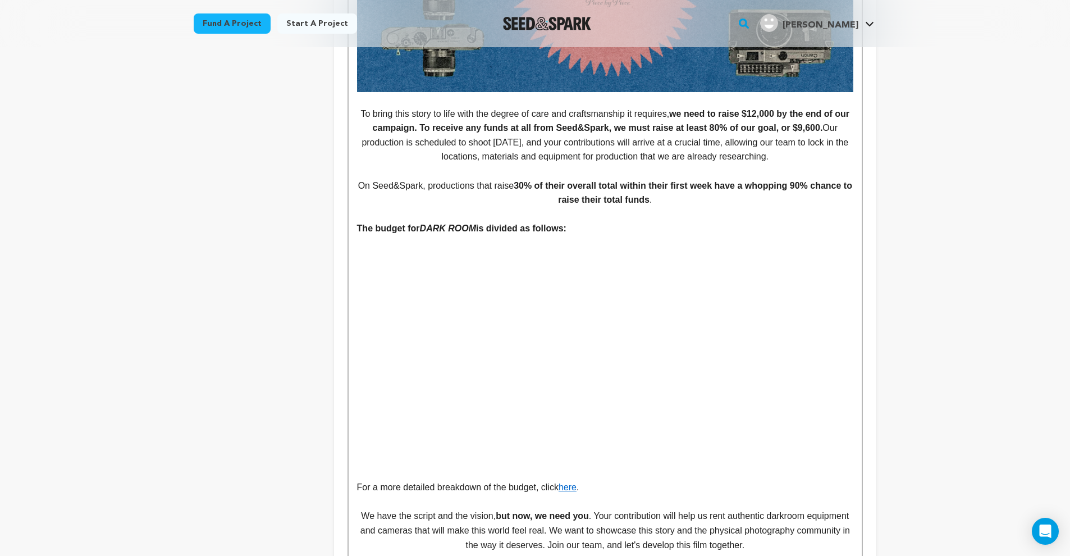
click at [380, 250] on p at bounding box center [605, 257] width 496 height 15
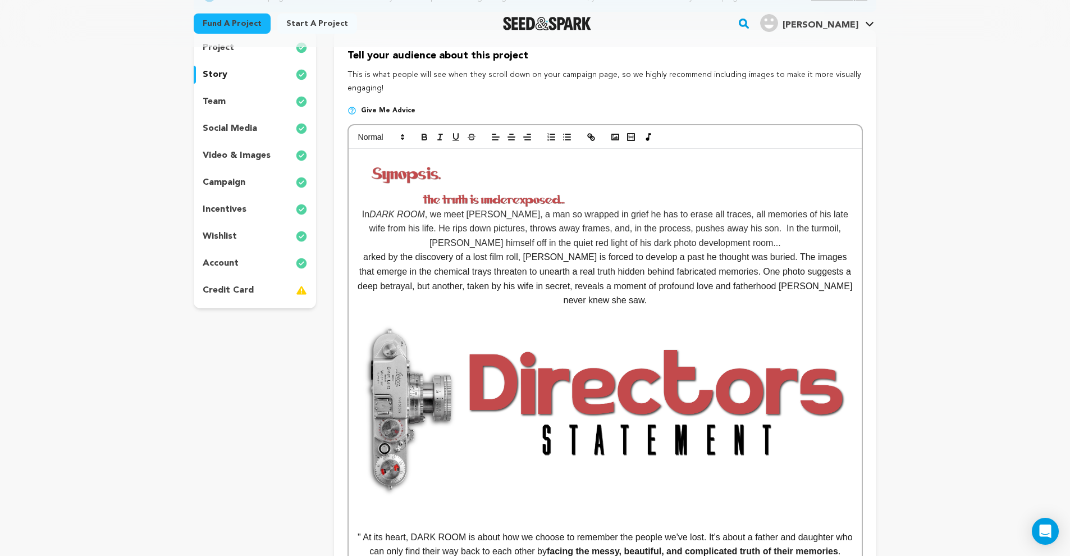
scroll to position [124, 0]
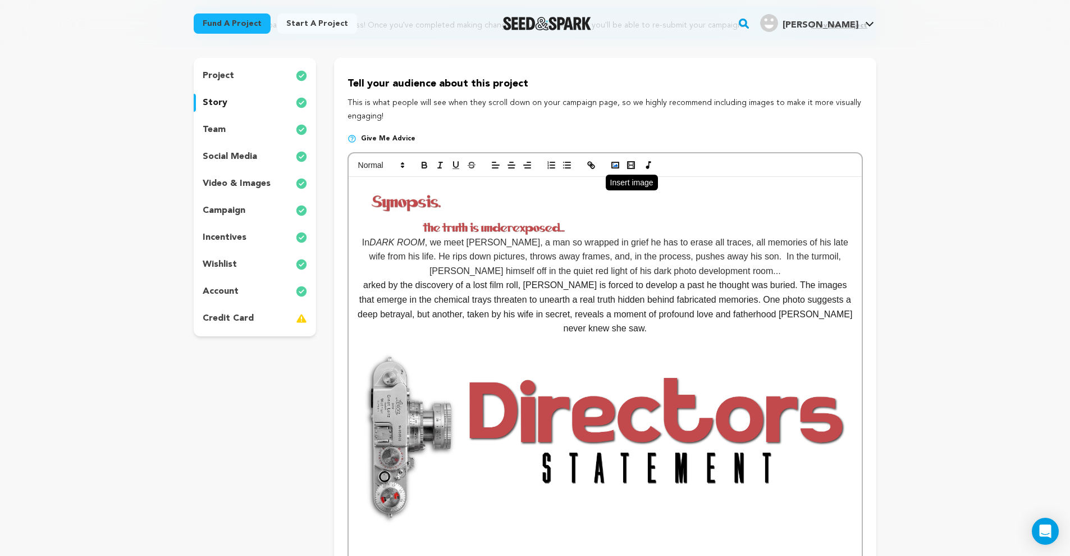
click at [617, 161] on icon "button" at bounding box center [615, 165] width 10 height 10
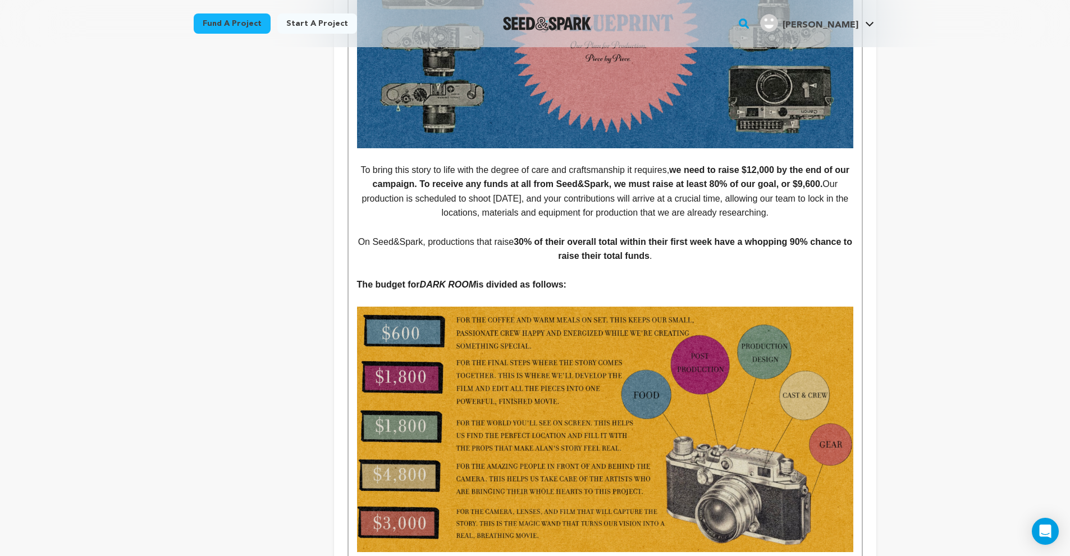
click at [496, 292] on p at bounding box center [605, 299] width 496 height 15
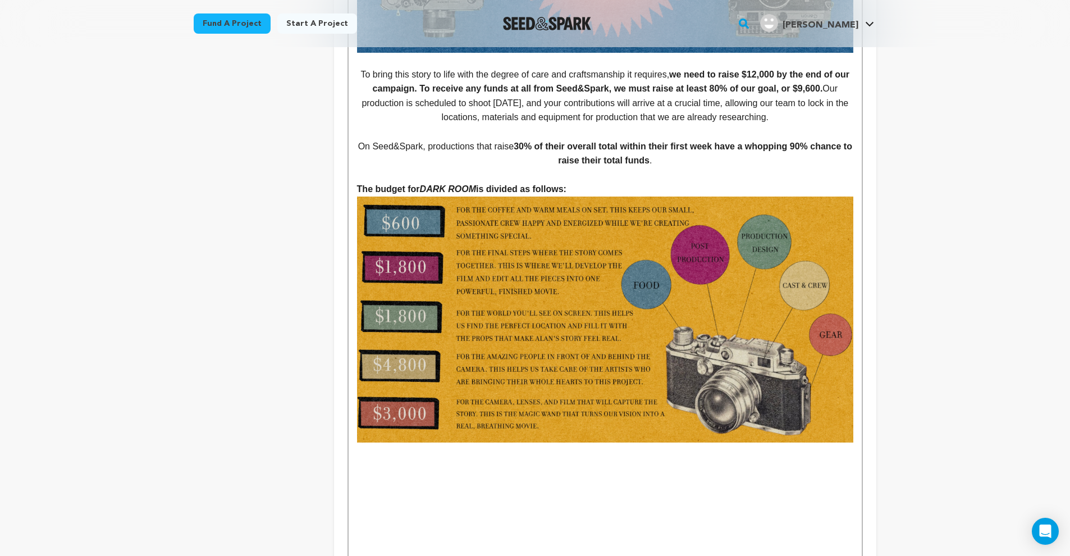
scroll to position [2345, 0]
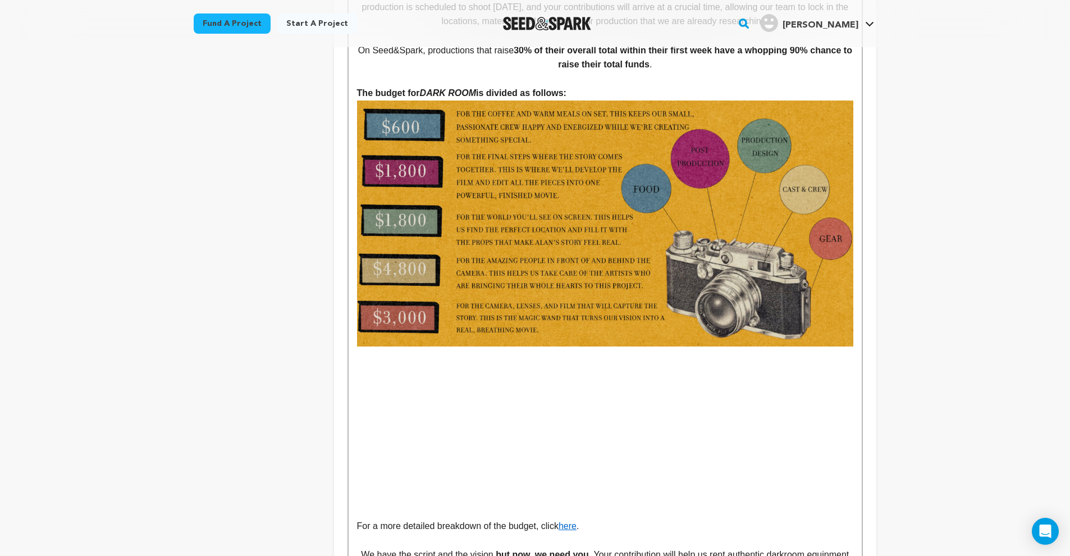
click at [357, 519] on p "For a more detailed breakdown of the budget, click here ." at bounding box center [605, 526] width 496 height 15
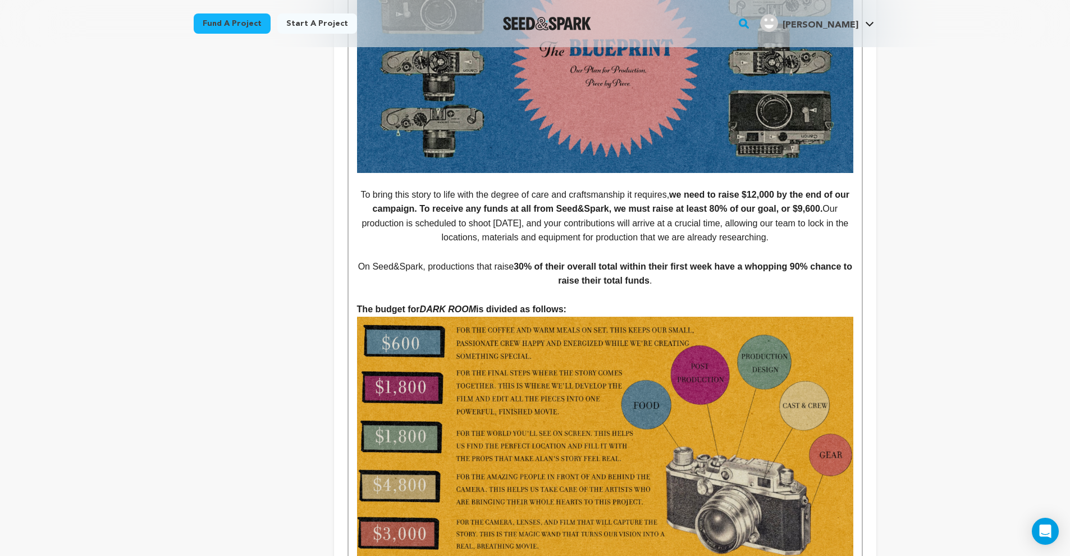
scroll to position [2155, 0]
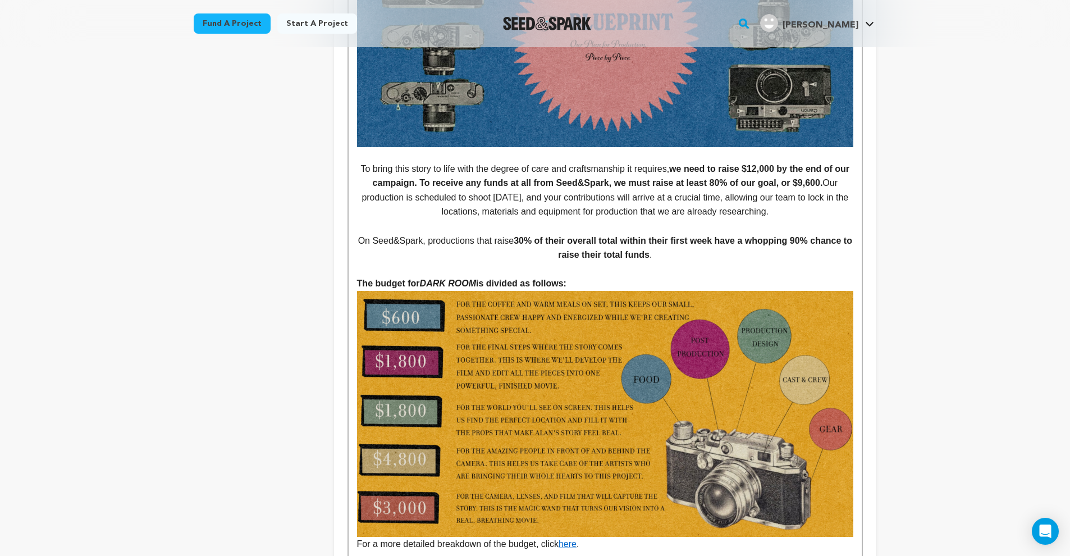
click at [613, 432] on img at bounding box center [605, 414] width 496 height 246
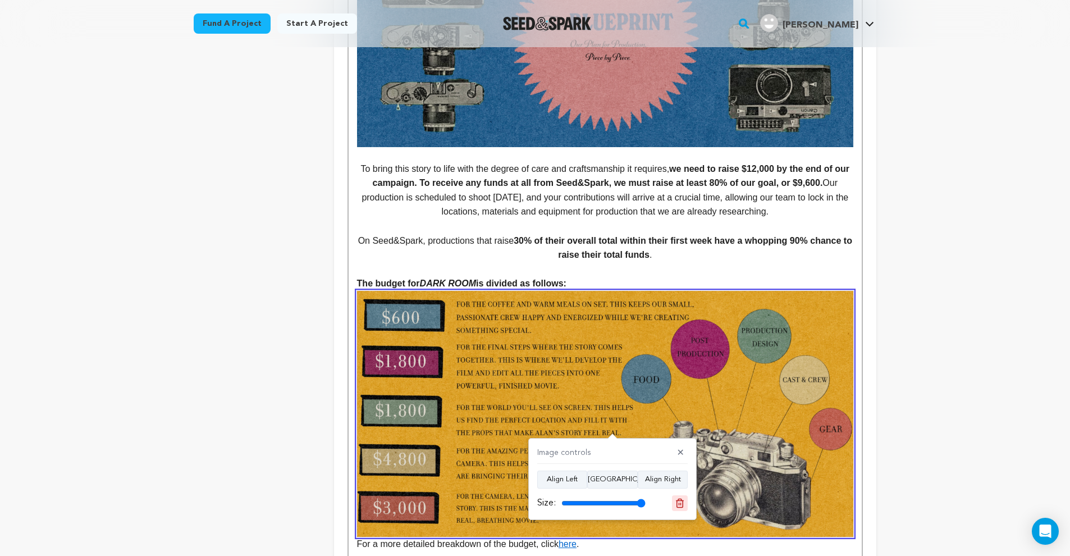
click at [684, 502] on icon at bounding box center [680, 503] width 10 height 10
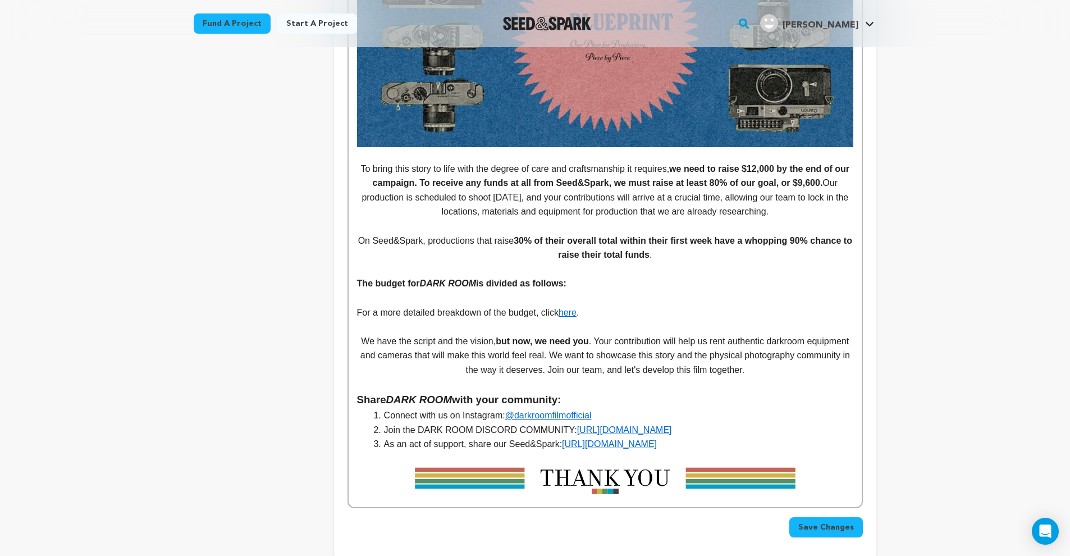
click at [357, 291] on p at bounding box center [605, 298] width 496 height 15
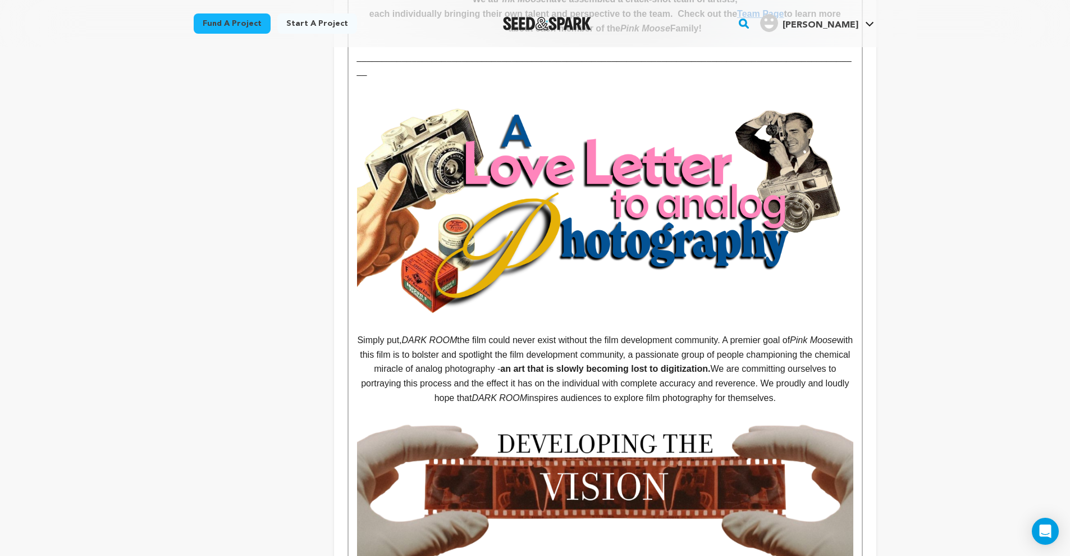
scroll to position [0, 0]
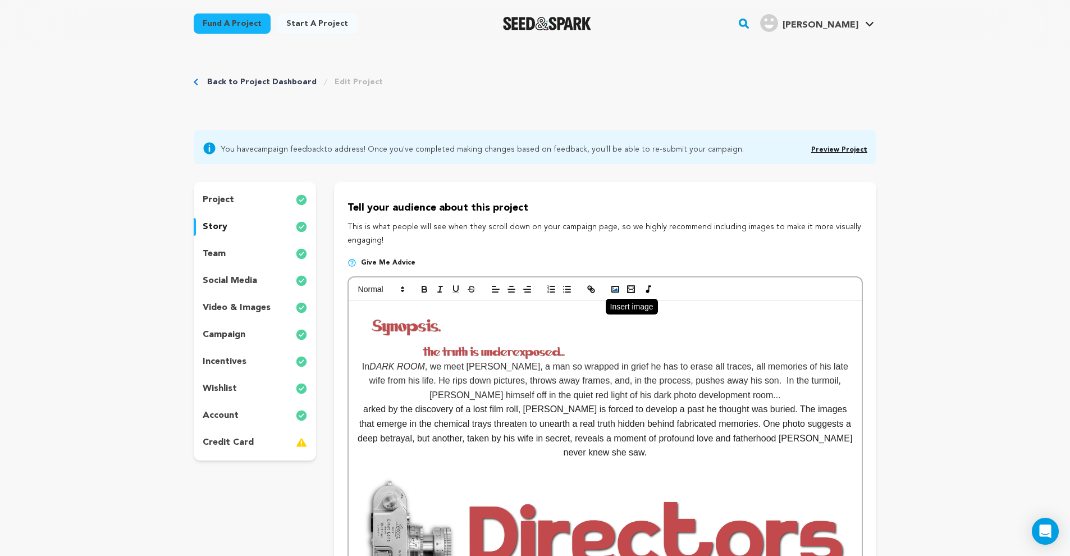
click at [617, 296] on button "button" at bounding box center [616, 288] width 16 height 13
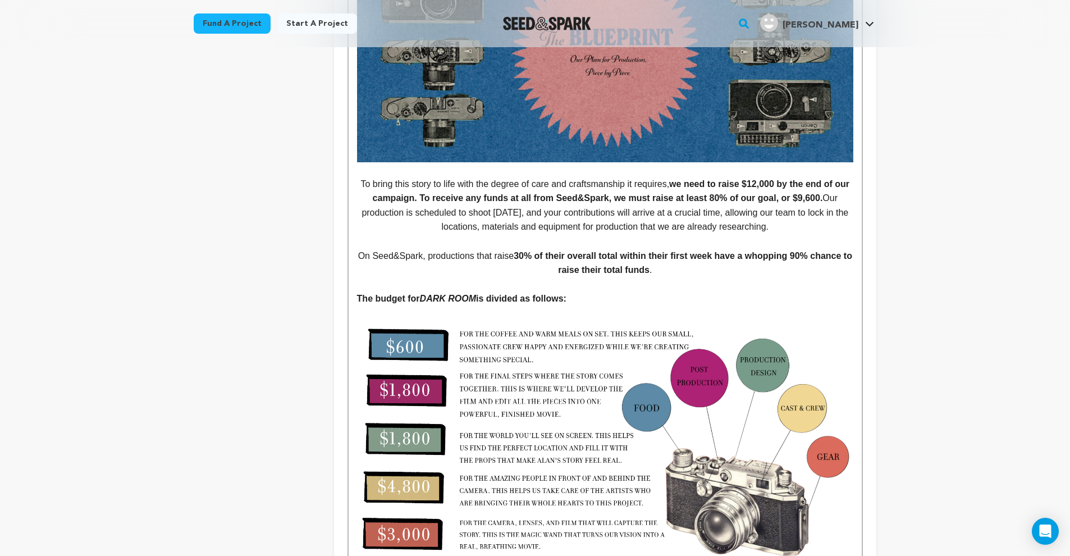
click at [428, 306] on img at bounding box center [605, 435] width 496 height 259
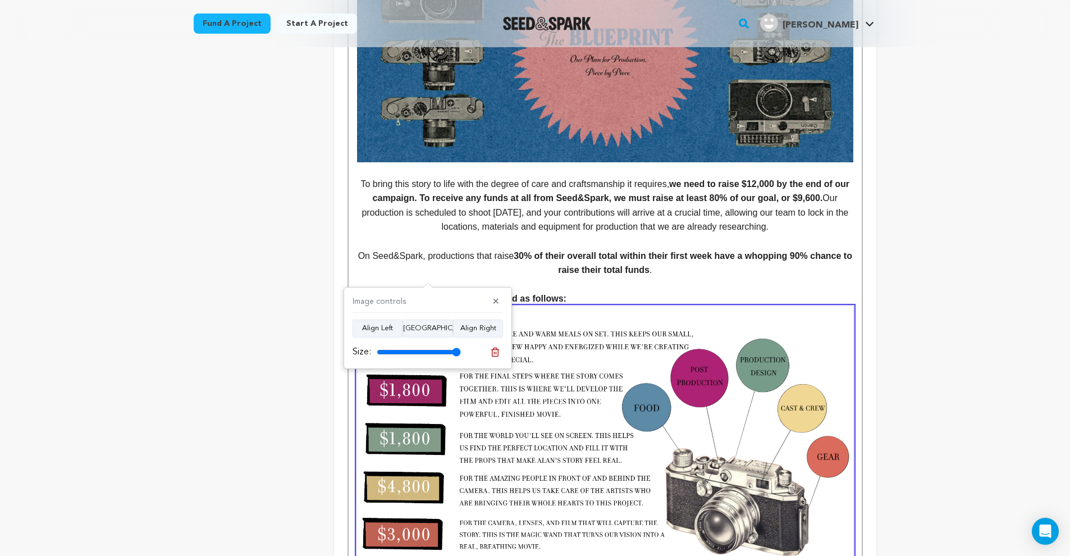
click at [606, 277] on p at bounding box center [605, 284] width 496 height 15
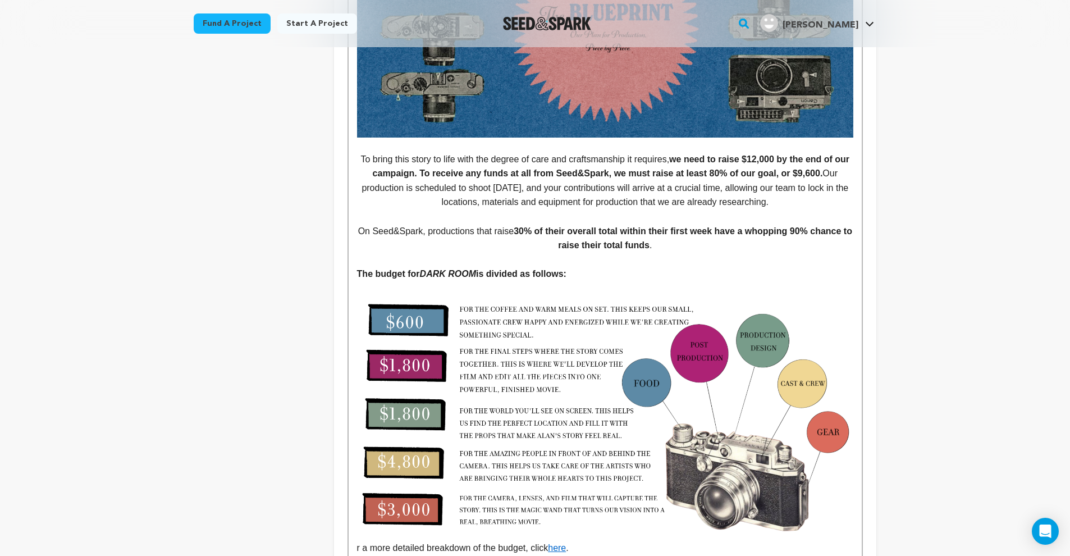
scroll to position [2213, 0]
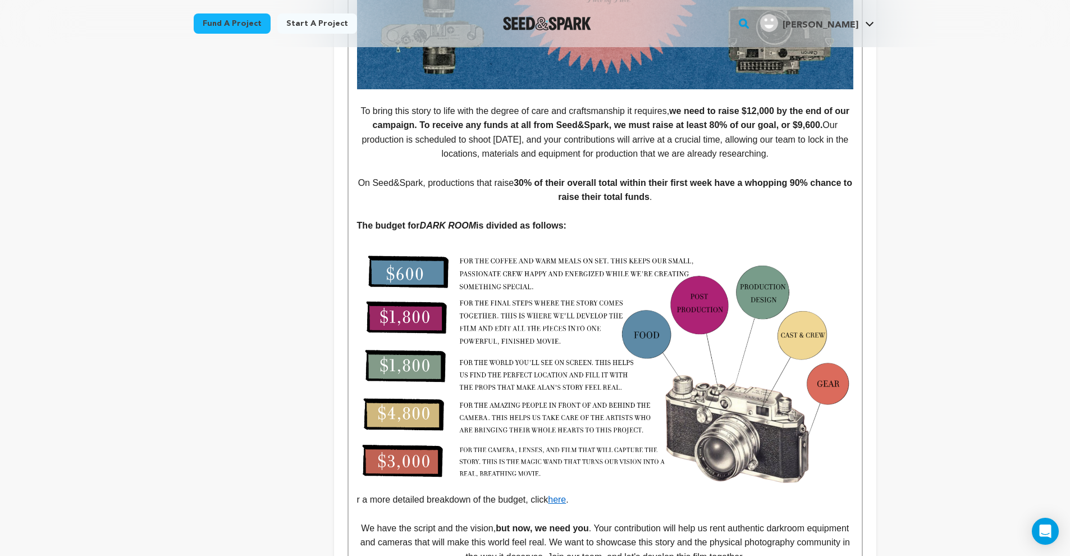
click at [540, 323] on img at bounding box center [605, 362] width 496 height 259
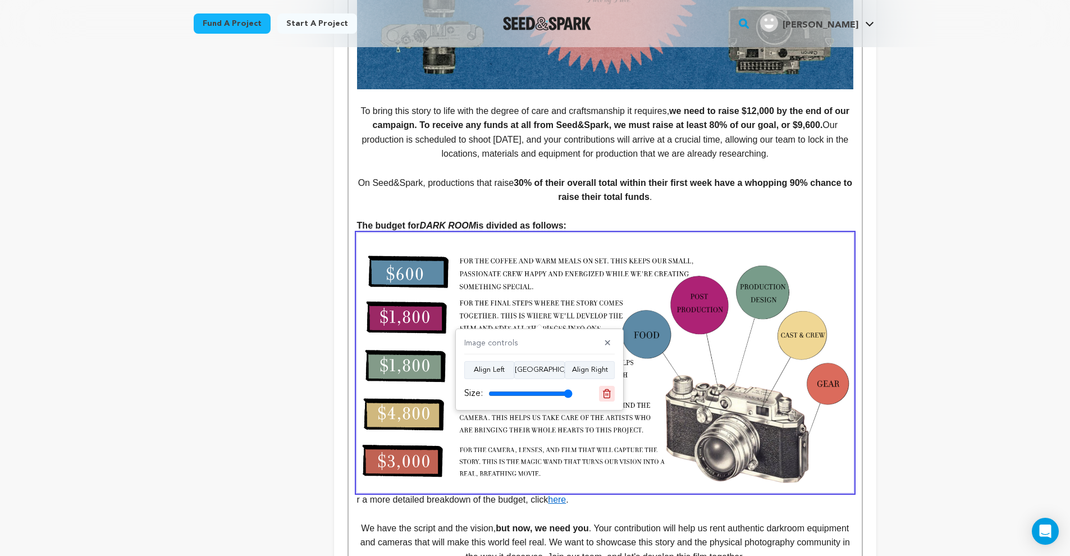
click at [607, 398] on icon at bounding box center [607, 393] width 8 height 8
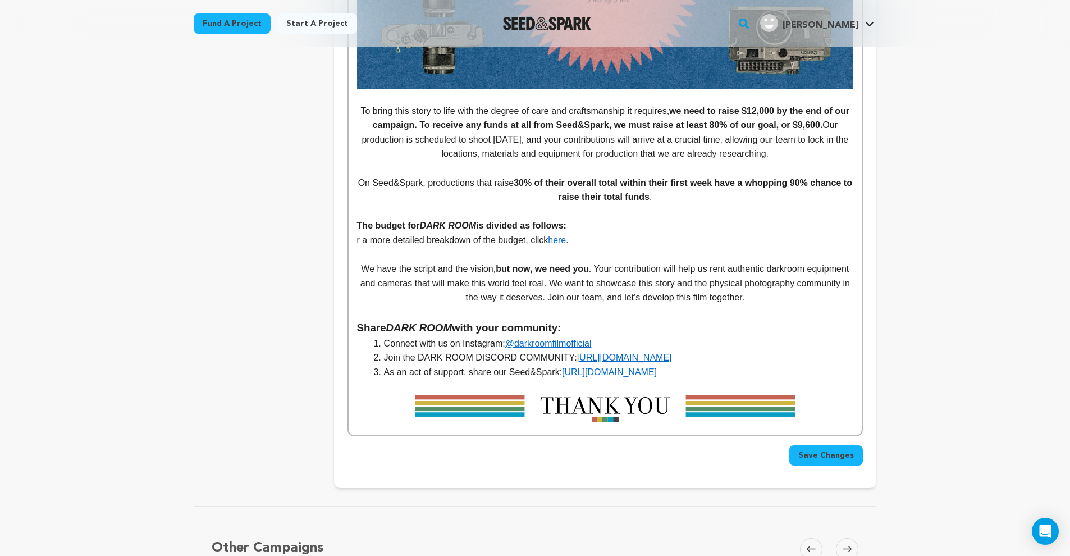
click at [590, 218] on p "The budget for DARK ROOM is divided as follows:" at bounding box center [605, 225] width 496 height 15
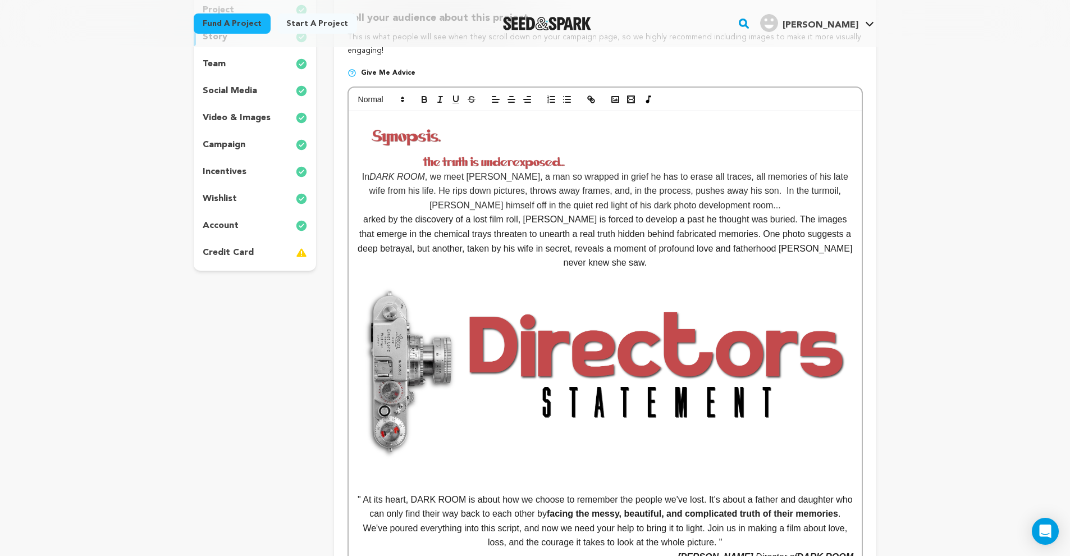
scroll to position [0, 0]
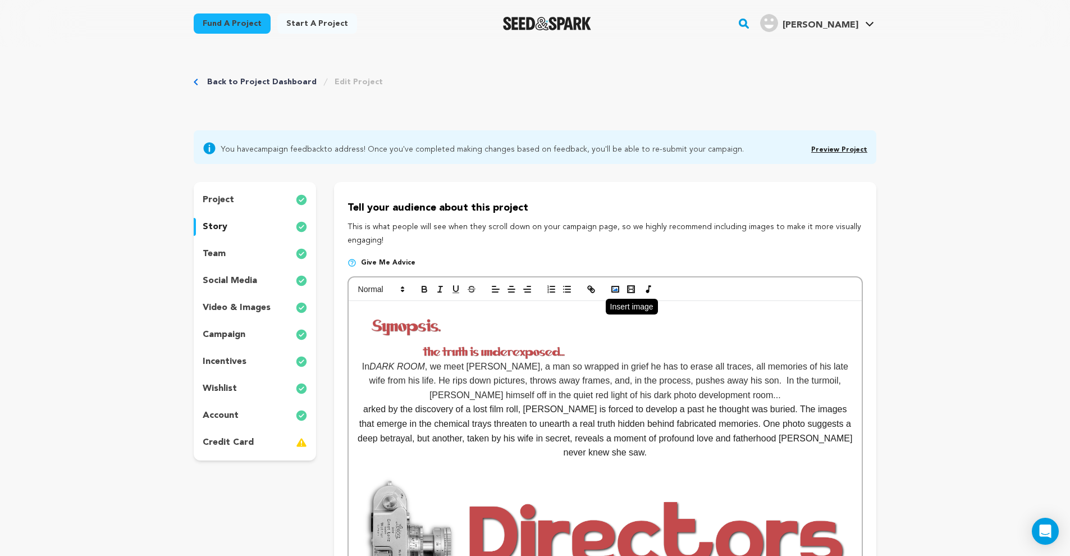
click at [613, 291] on rect "button" at bounding box center [615, 289] width 7 height 6
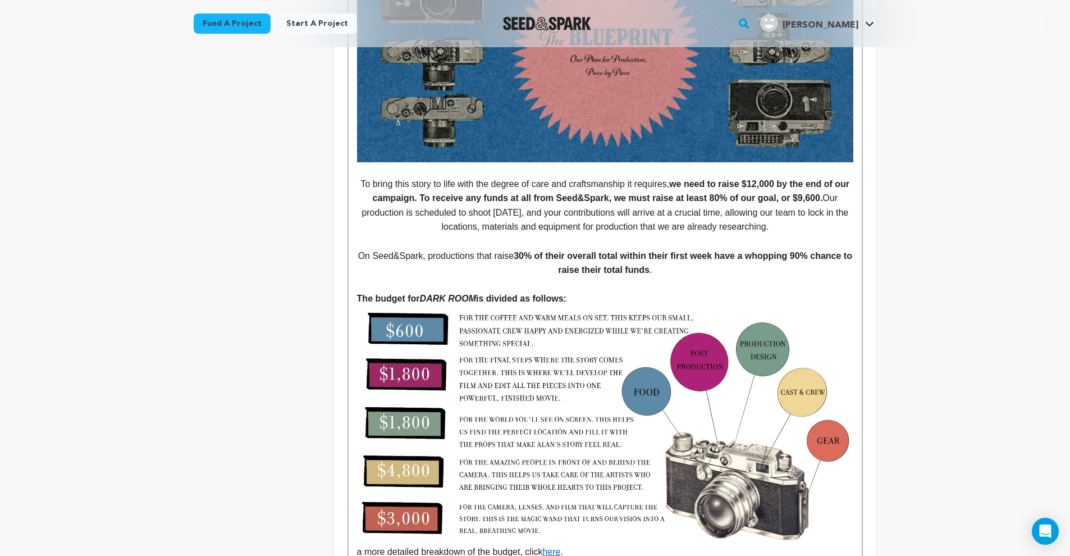
scroll to position [2142, 0]
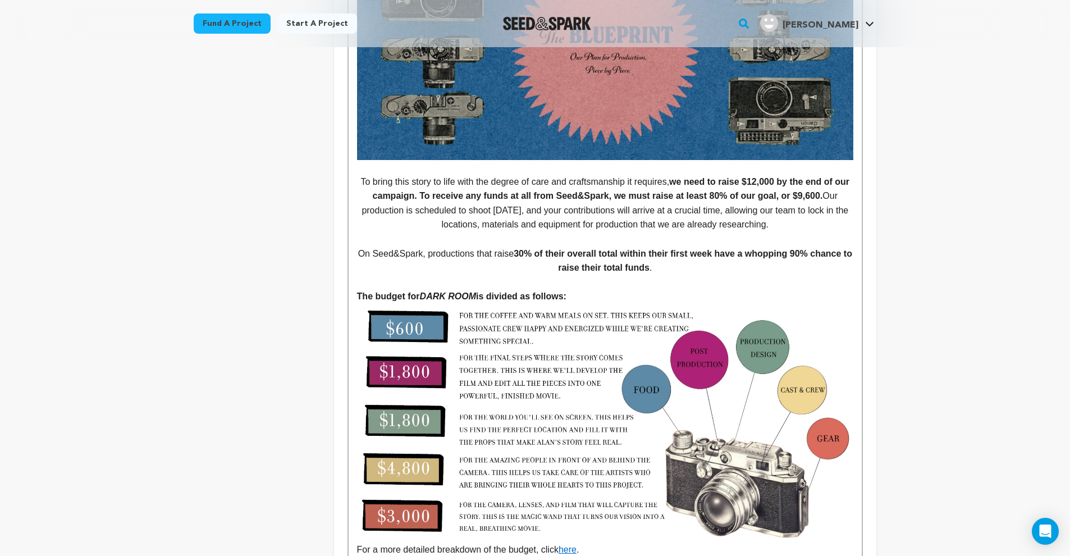
click at [573, 275] on p at bounding box center [605, 282] width 496 height 15
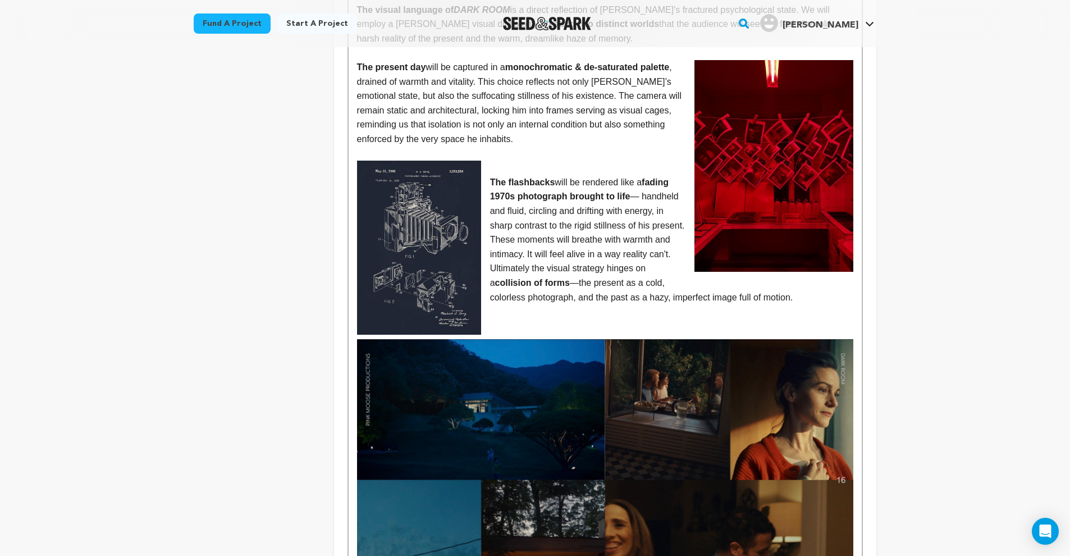
scroll to position [1367, 0]
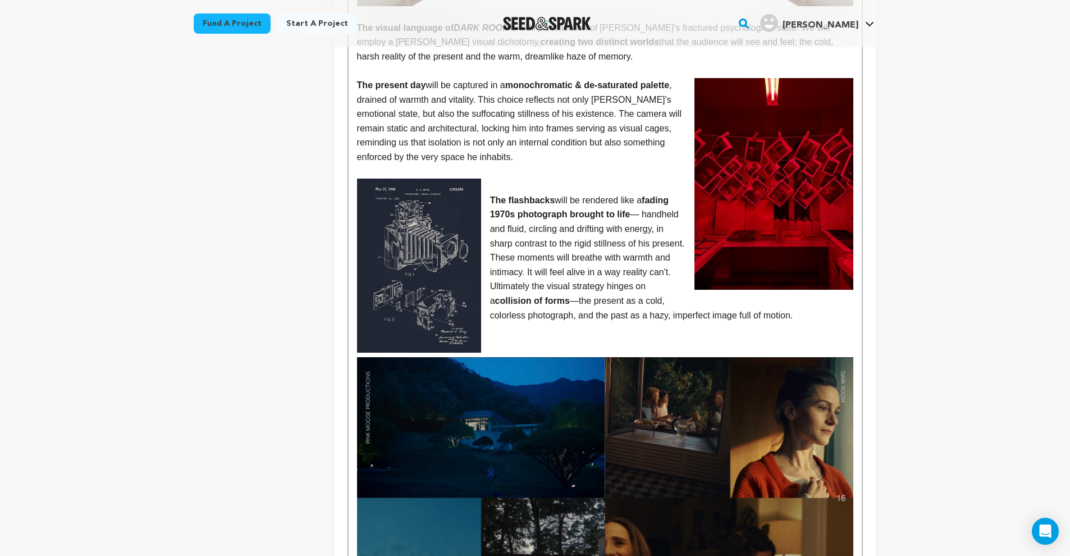
click at [427, 280] on img at bounding box center [419, 266] width 124 height 174
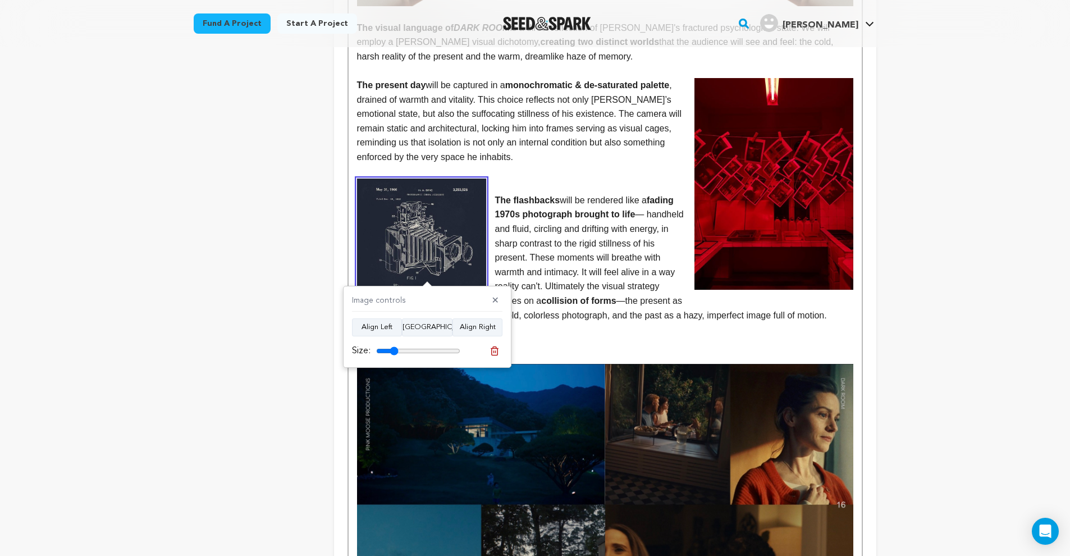
type input "26"
click at [395, 351] on input "range" at bounding box center [418, 350] width 84 height 9
click at [590, 337] on strong at bounding box center [605, 489] width 496 height 305
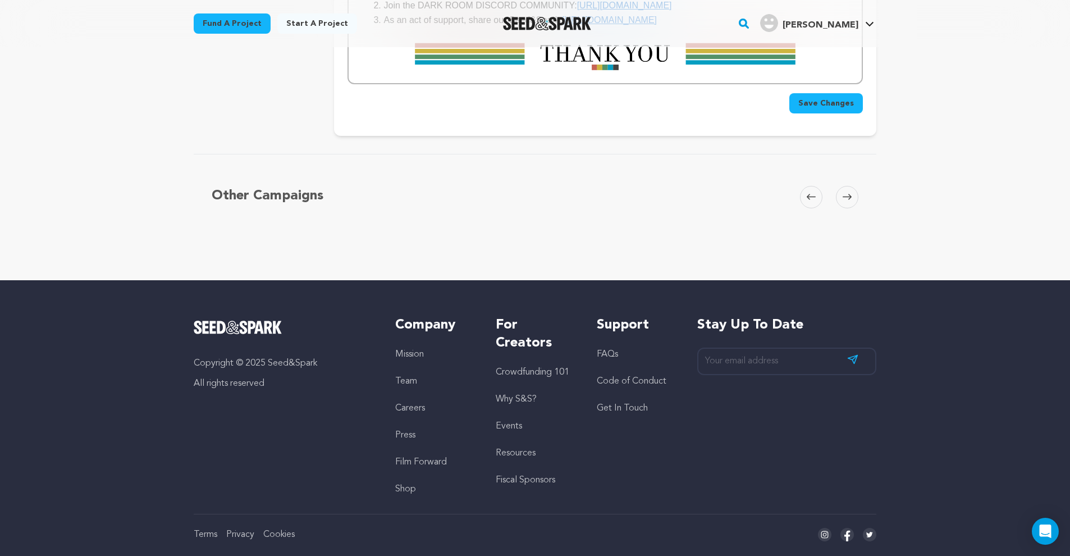
scroll to position [2442, 0]
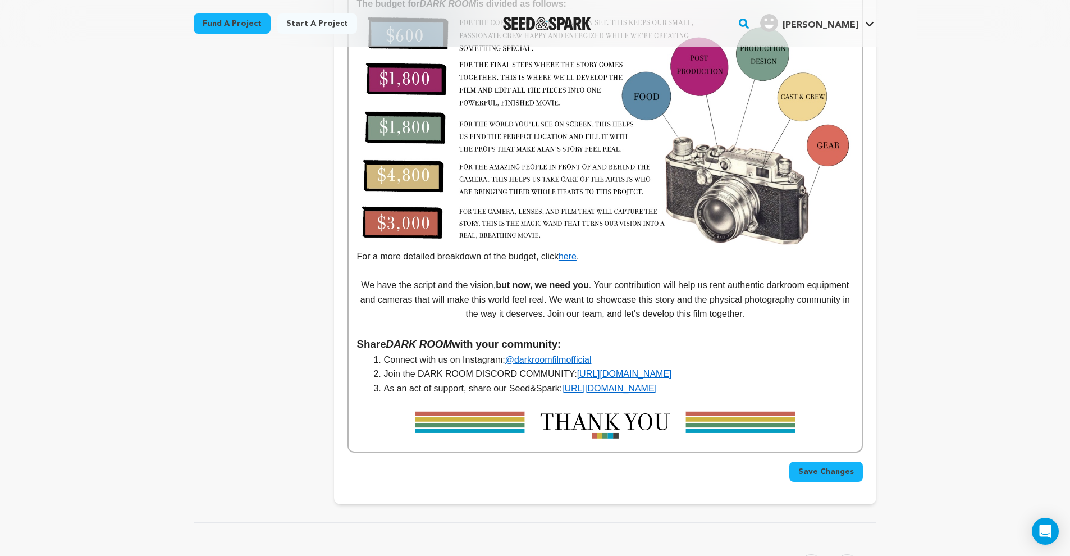
click at [827, 466] on span "Save Changes" at bounding box center [826, 471] width 56 height 11
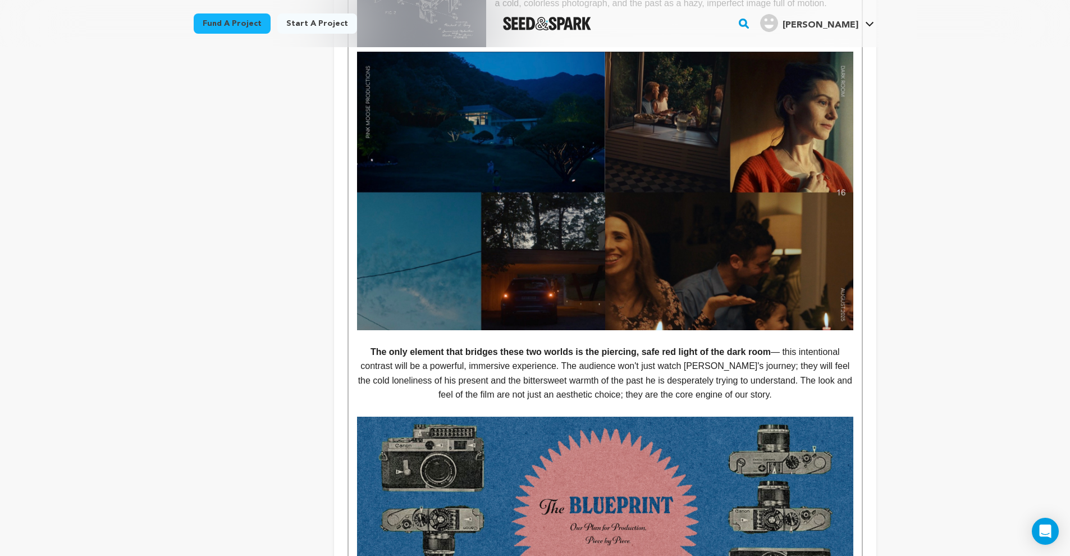
scroll to position [2221, 0]
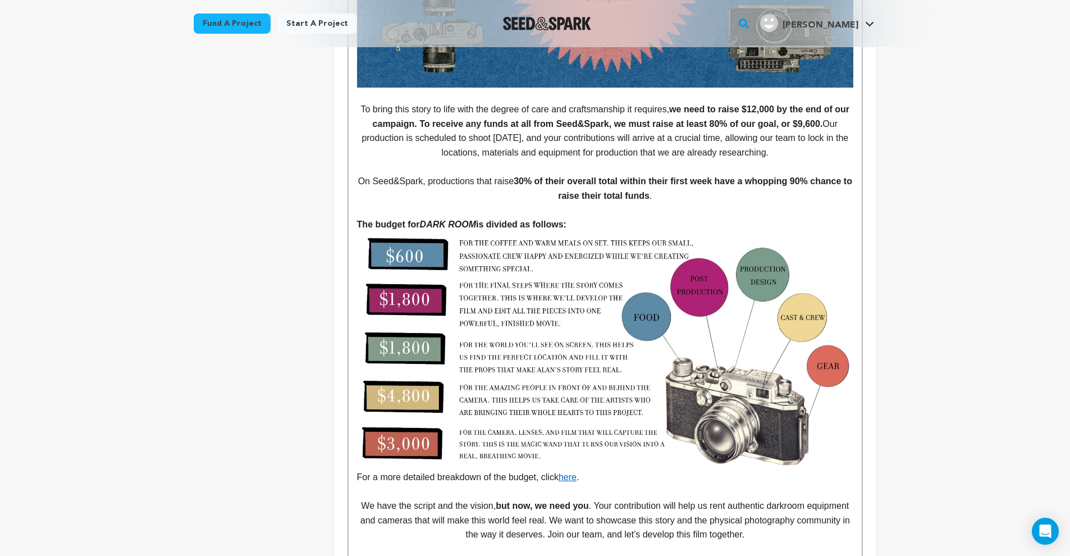
click at [613, 362] on img at bounding box center [605, 350] width 496 height 239
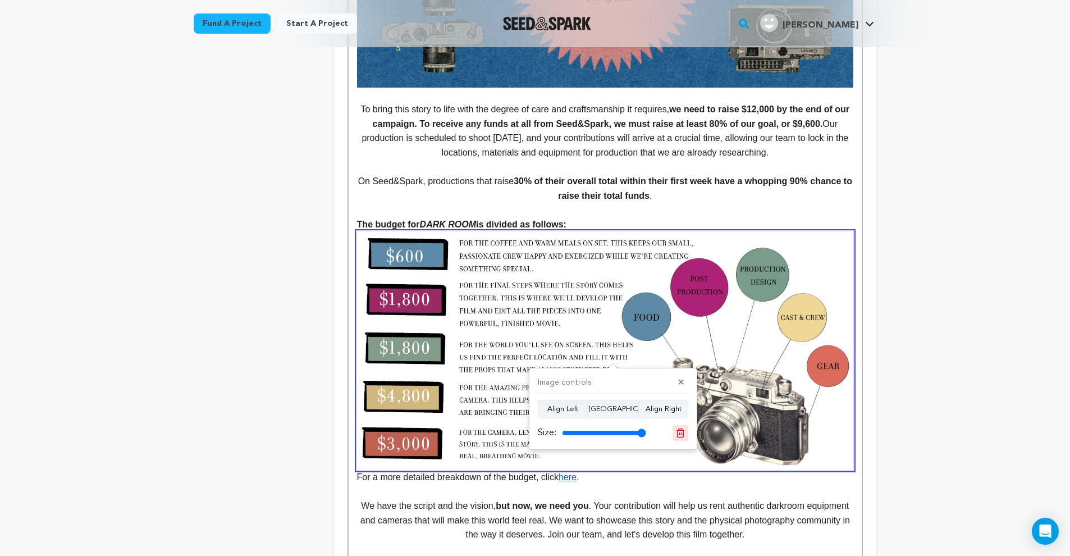
click at [682, 433] on line at bounding box center [682, 433] width 0 height 3
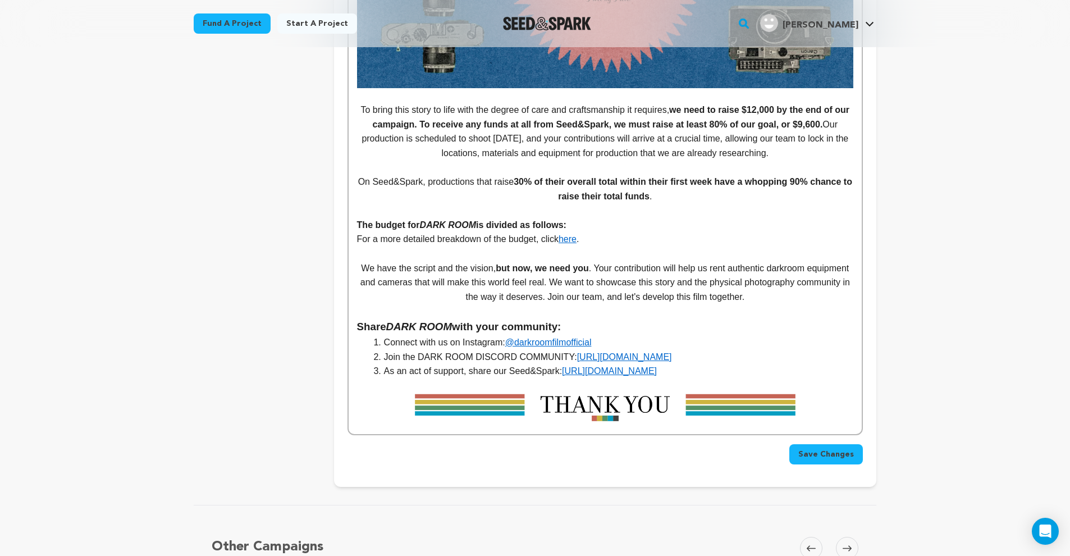
scroll to position [2128, 0]
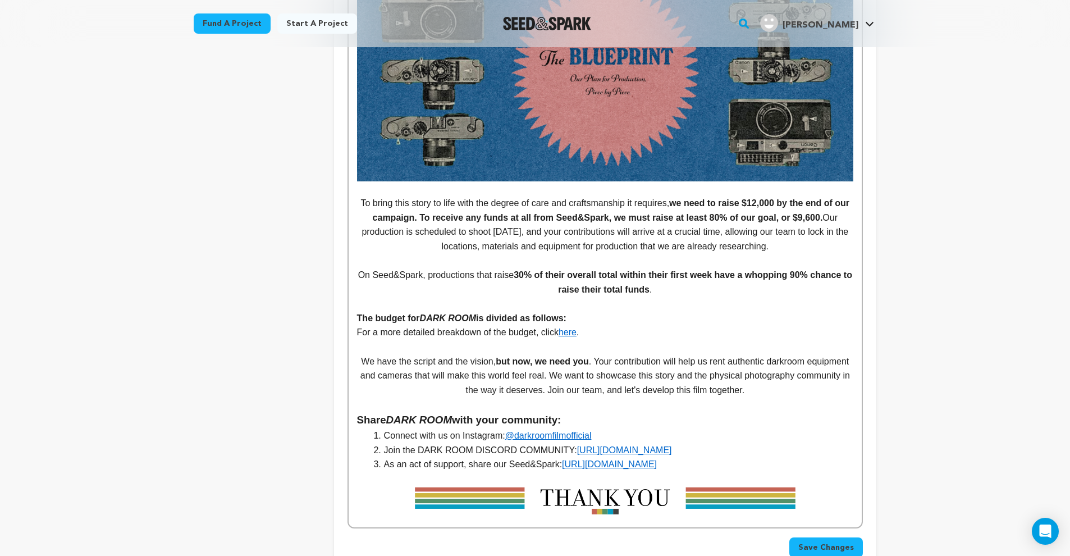
click at [600, 311] on p "The budget for DARK ROOM is divided as follows:" at bounding box center [605, 318] width 496 height 15
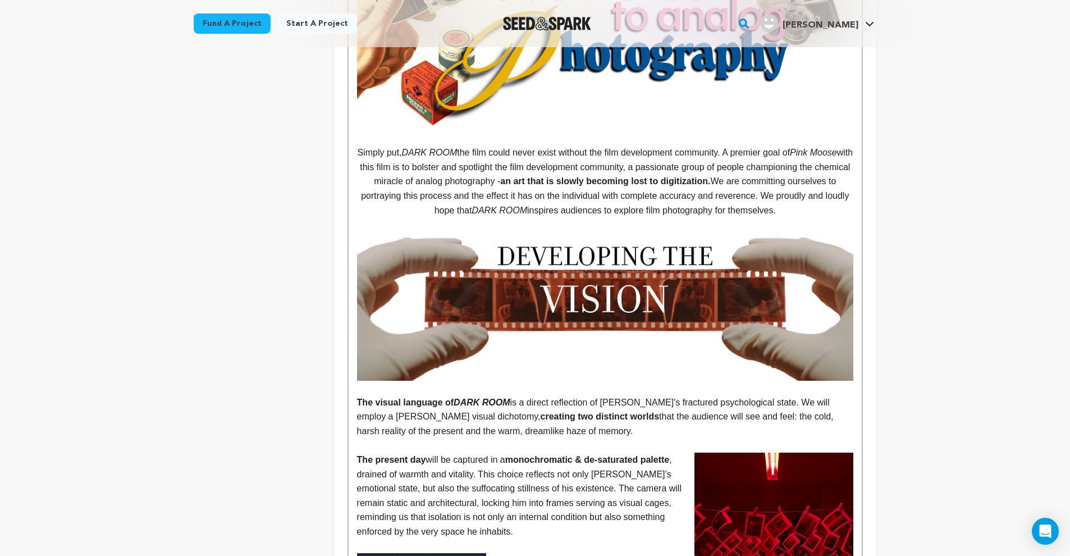
scroll to position [0, 0]
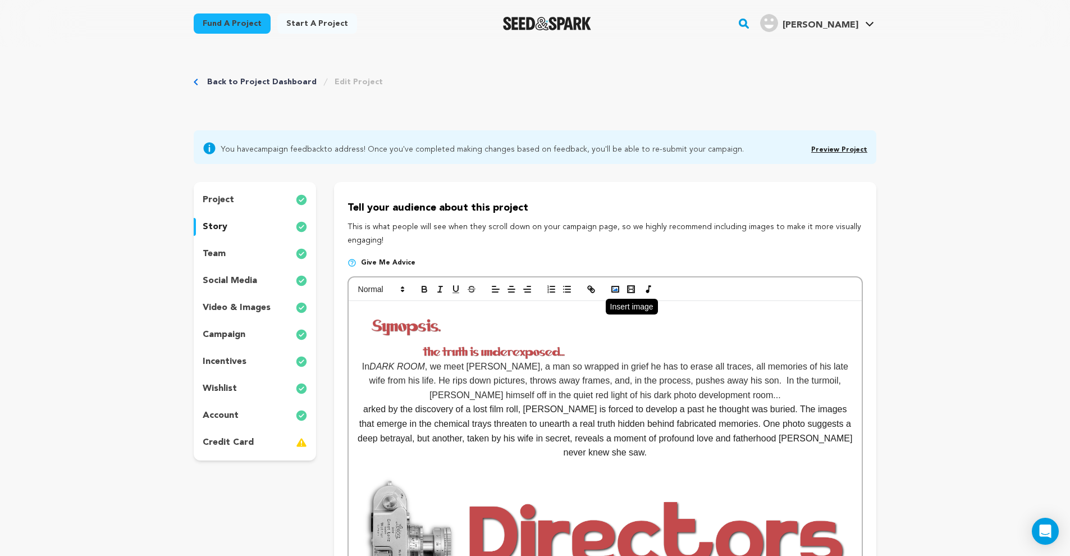
click at [614, 289] on icon "button" at bounding box center [615, 289] width 10 height 10
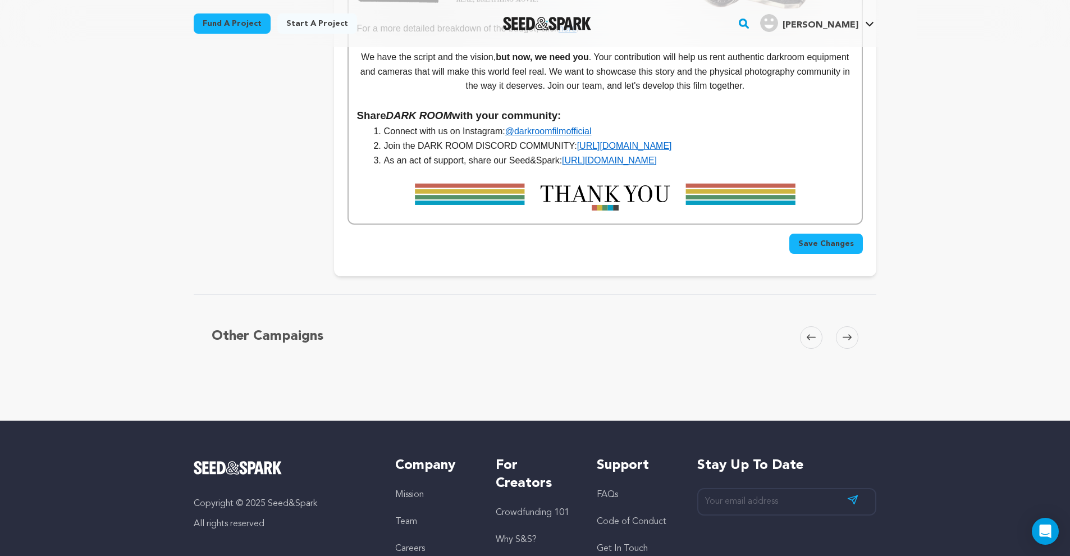
scroll to position [2822, 0]
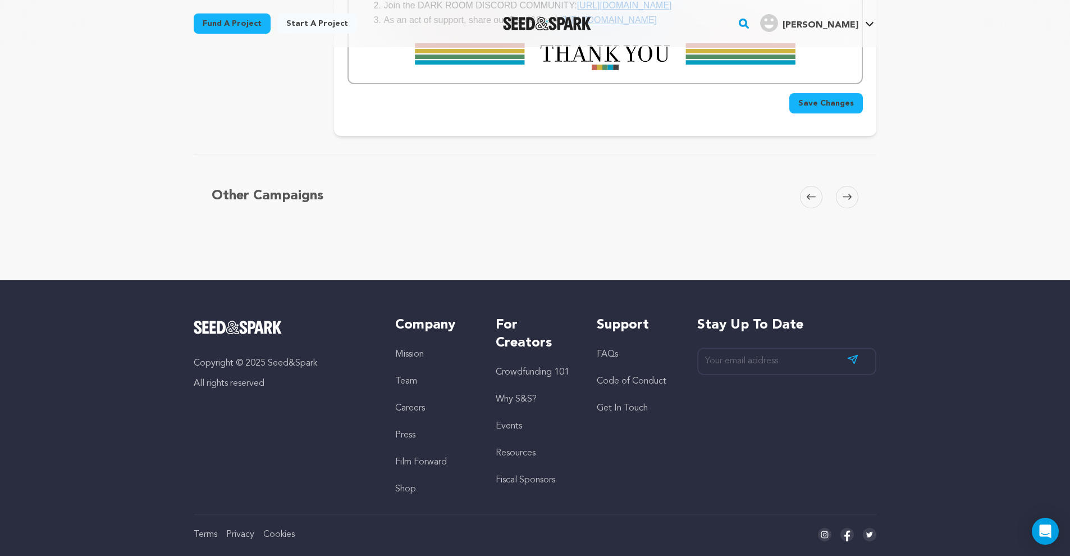
click at [838, 98] on span "Save Changes" at bounding box center [826, 103] width 56 height 11
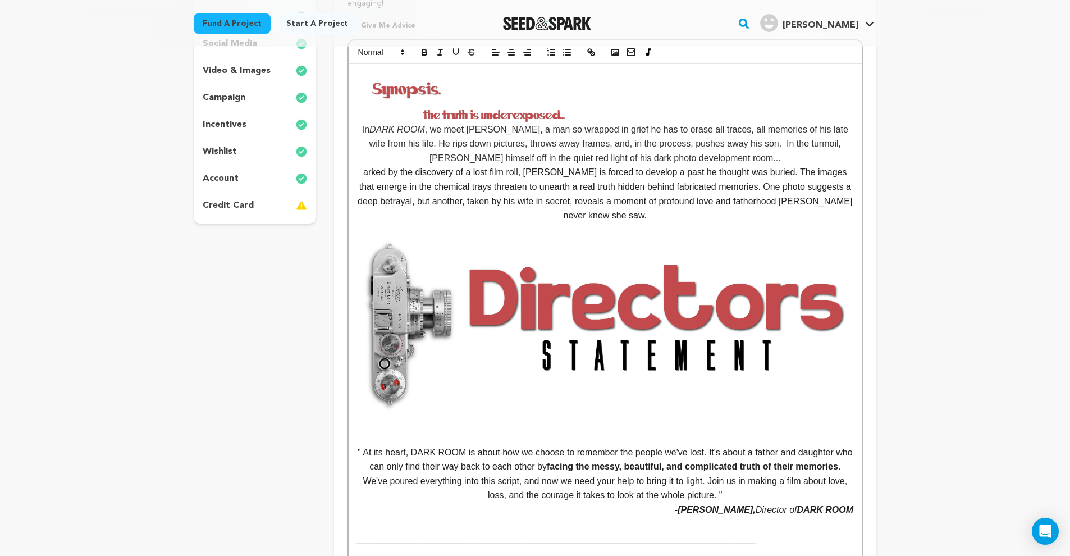
scroll to position [281, 0]
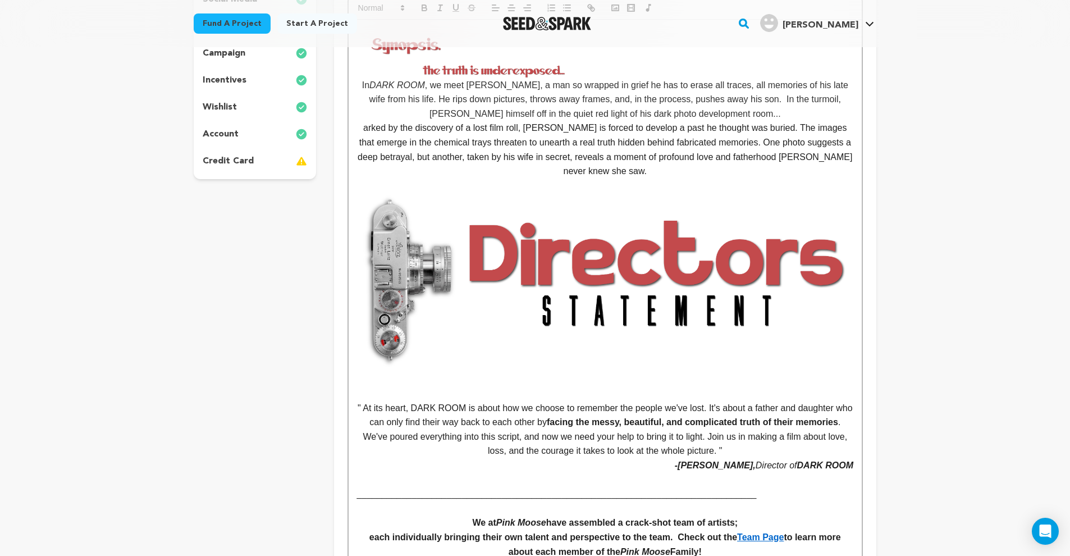
click at [681, 260] on img at bounding box center [605, 280] width 496 height 175
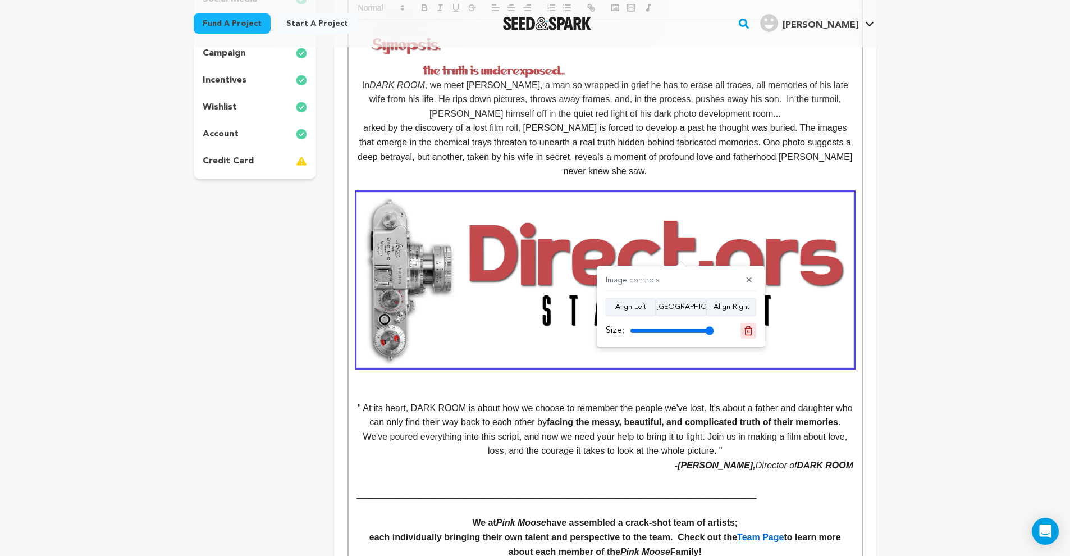
click at [751, 328] on icon at bounding box center [748, 331] width 10 height 10
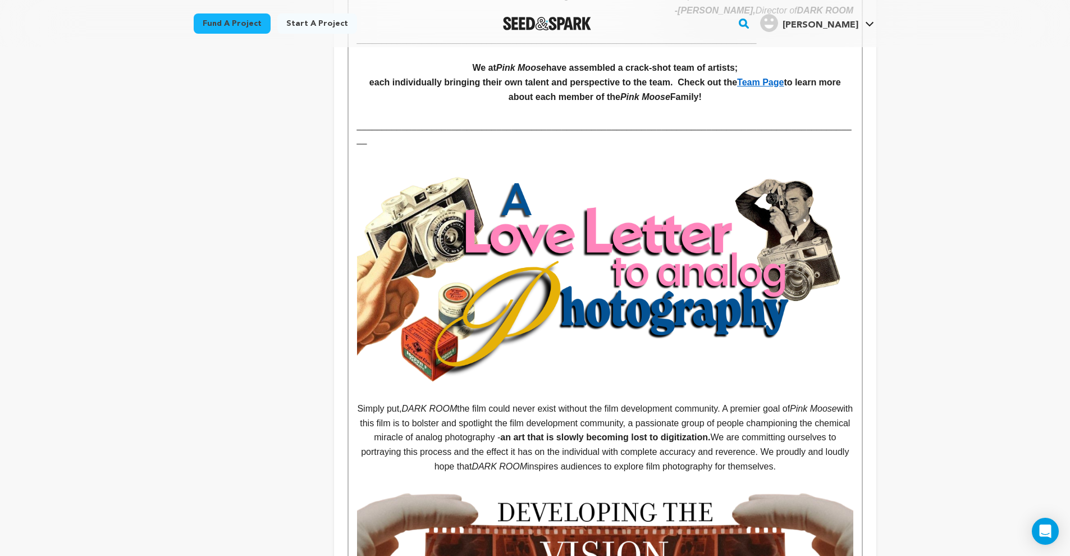
scroll to position [200, 0]
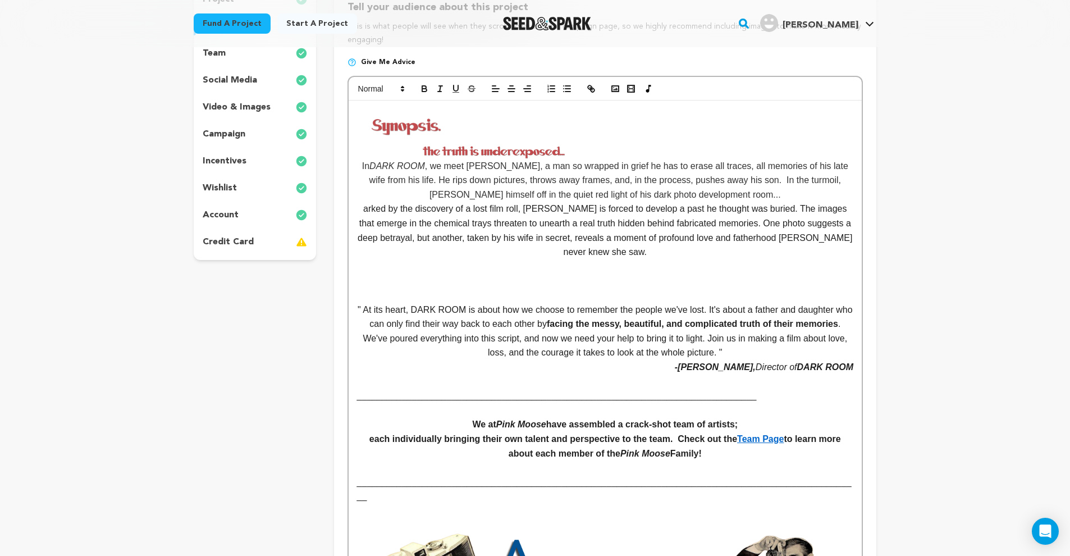
click at [485, 270] on p at bounding box center [605, 266] width 496 height 15
click at [610, 84] on icon "button" at bounding box center [615, 89] width 10 height 10
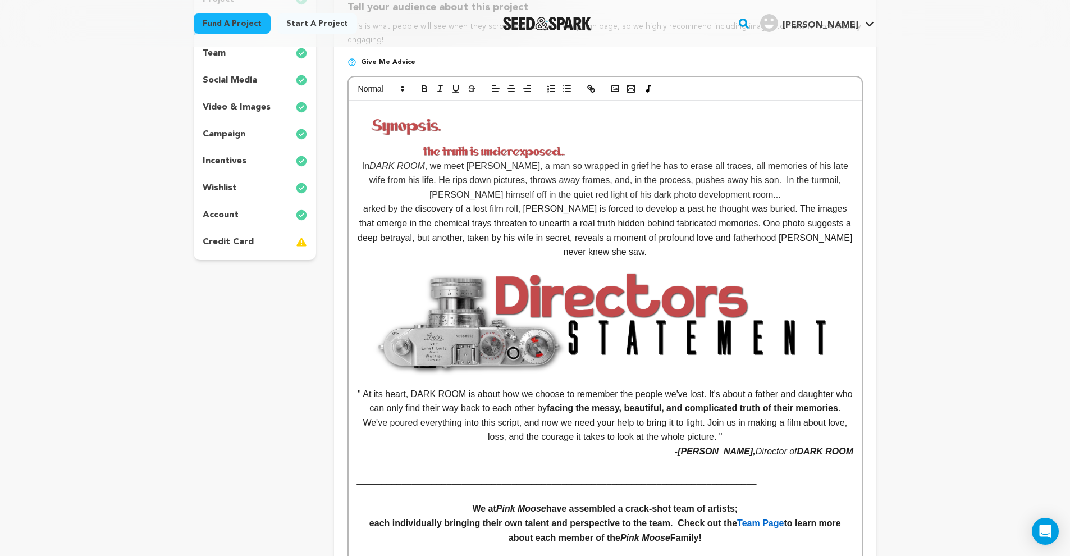
click at [635, 313] on img at bounding box center [605, 322] width 496 height 127
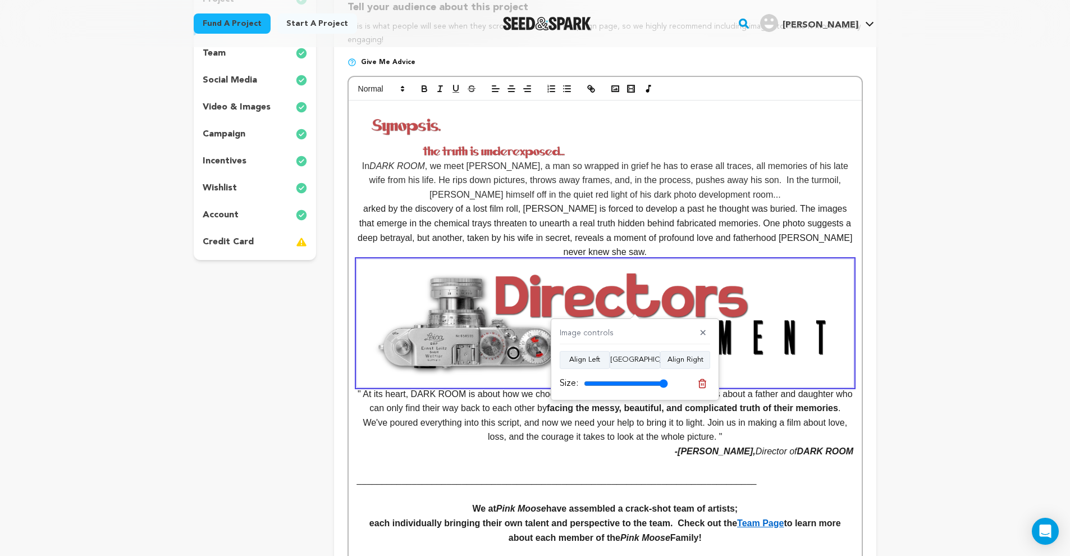
click at [360, 165] on p "In DARK ROOM , we meet Alan, a man so wrapped in grief he has to erase all trac…" at bounding box center [605, 180] width 496 height 43
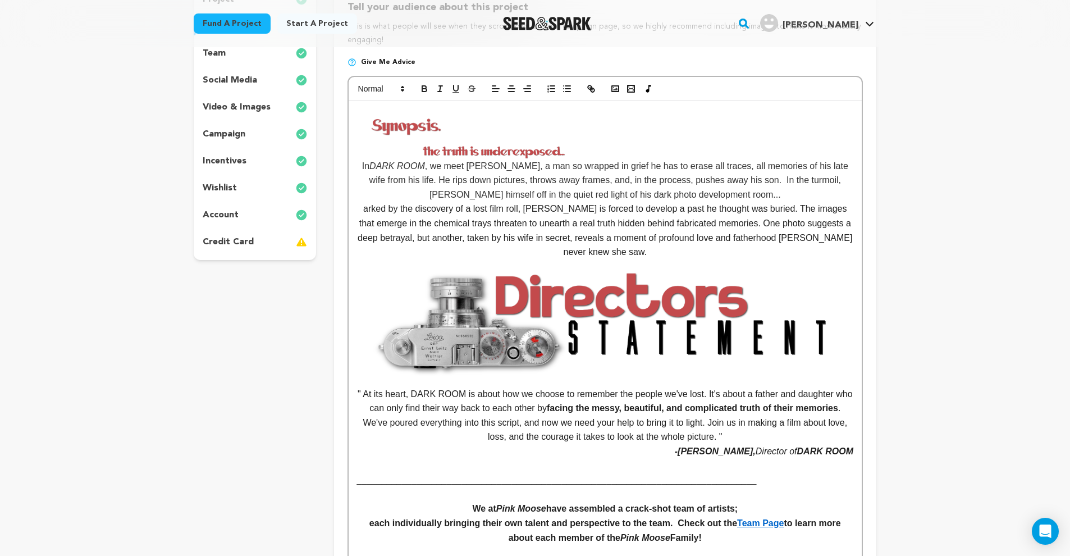
click at [477, 153] on img at bounding box center [498, 151] width 283 height 14
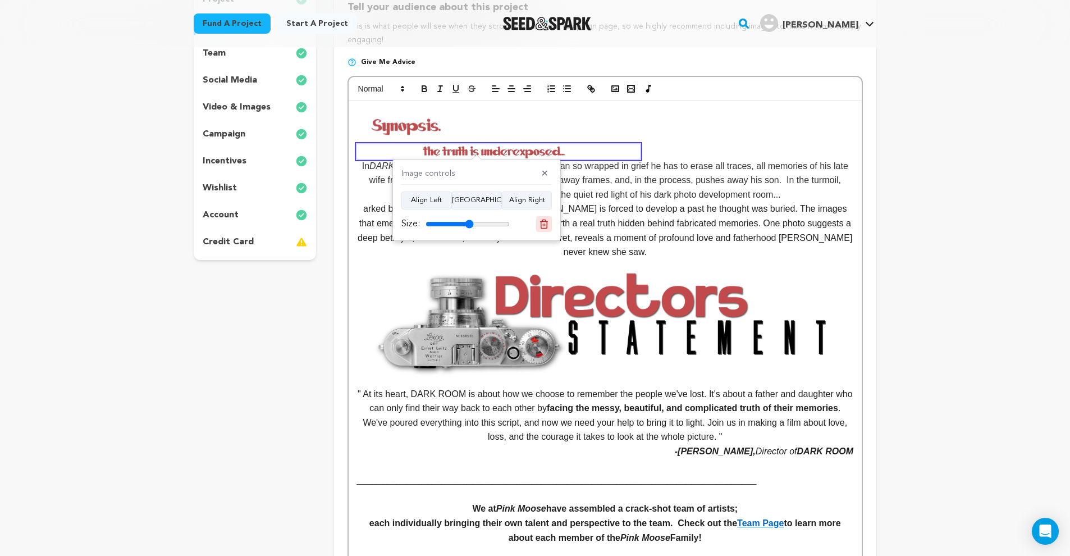
click at [547, 223] on icon at bounding box center [544, 224] width 8 height 8
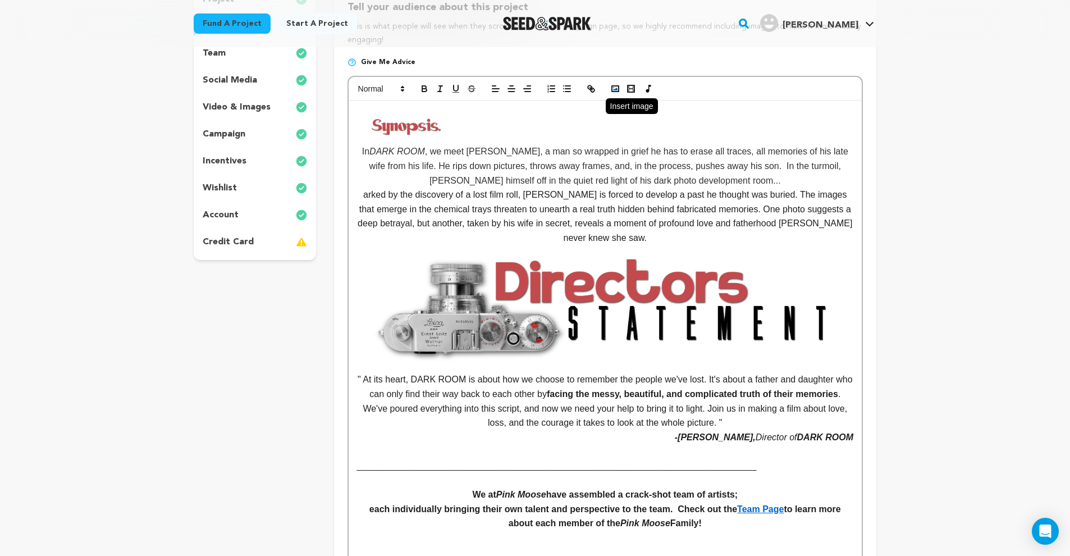
click at [614, 90] on rect "button" at bounding box center [615, 89] width 7 height 6
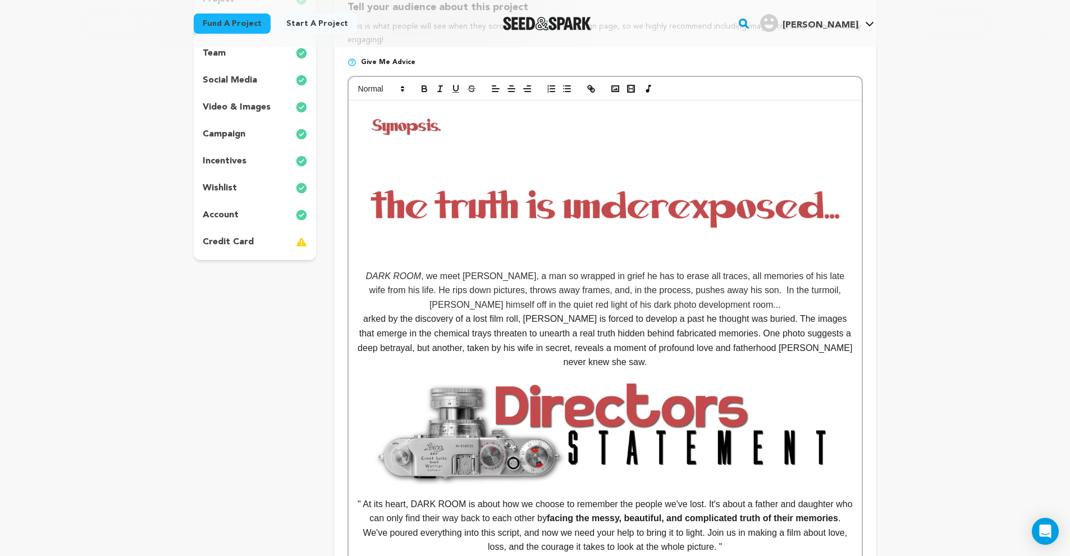
click at [634, 199] on img at bounding box center [605, 206] width 496 height 124
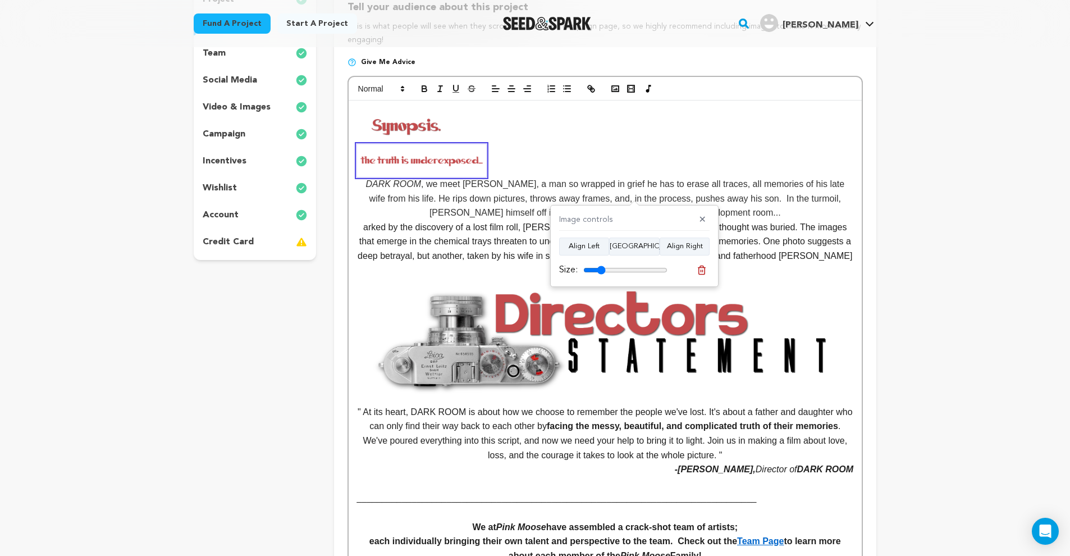
drag, startPoint x: 661, startPoint y: 268, endPoint x: 602, endPoint y: 262, distance: 58.7
type input "26"
click at [602, 262] on div "Size:" at bounding box center [634, 270] width 150 height 16
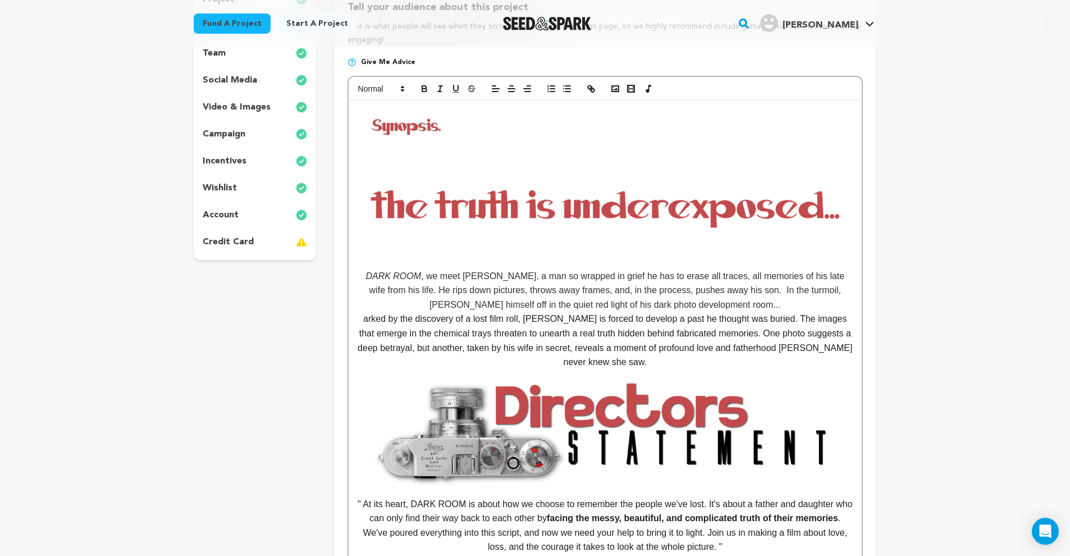
click at [613, 221] on img at bounding box center [605, 206] width 496 height 124
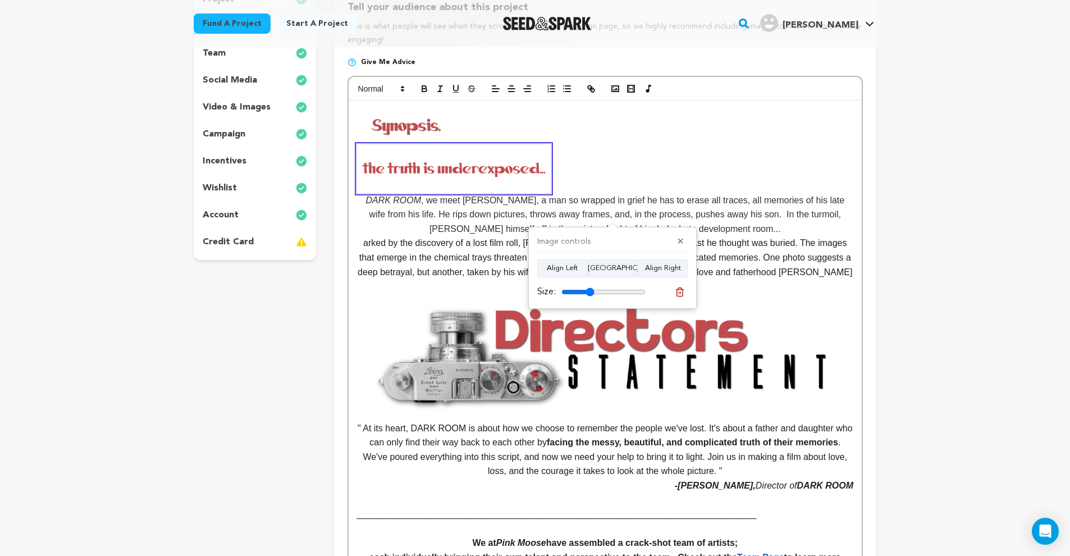
drag, startPoint x: 637, startPoint y: 291, endPoint x: 591, endPoint y: 289, distance: 46.1
type input "39"
click at [591, 289] on input "range" at bounding box center [603, 291] width 84 height 9
click at [659, 268] on button "Align Right" at bounding box center [663, 268] width 50 height 18
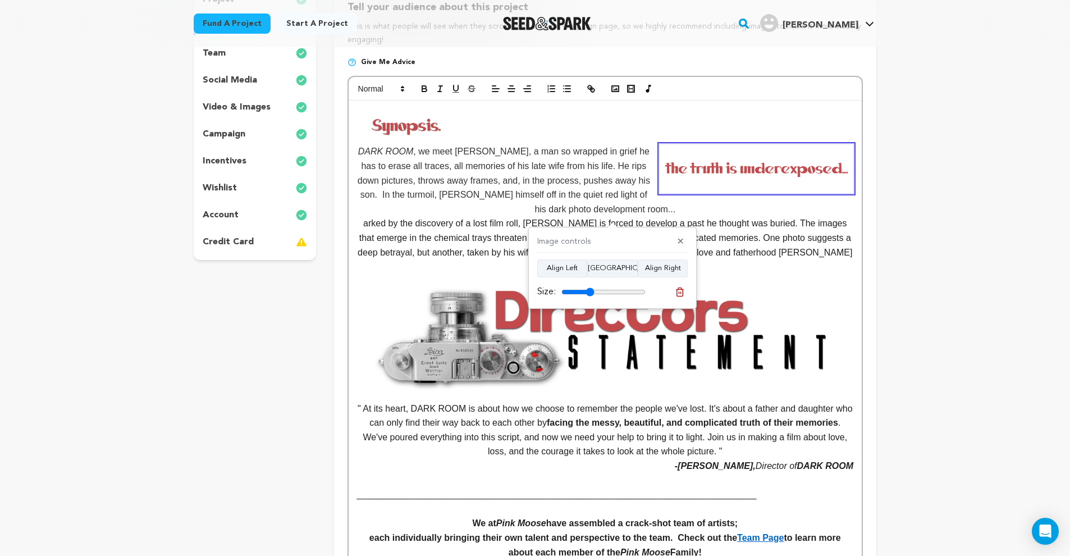
click at [724, 170] on img at bounding box center [757, 168] width 194 height 48
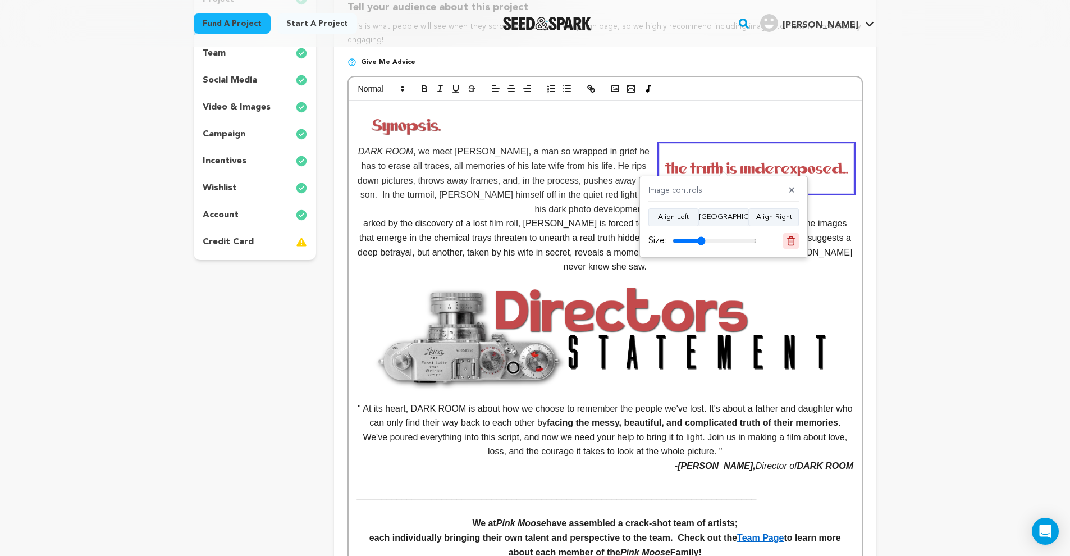
click at [792, 241] on line at bounding box center [792, 241] width 0 height 3
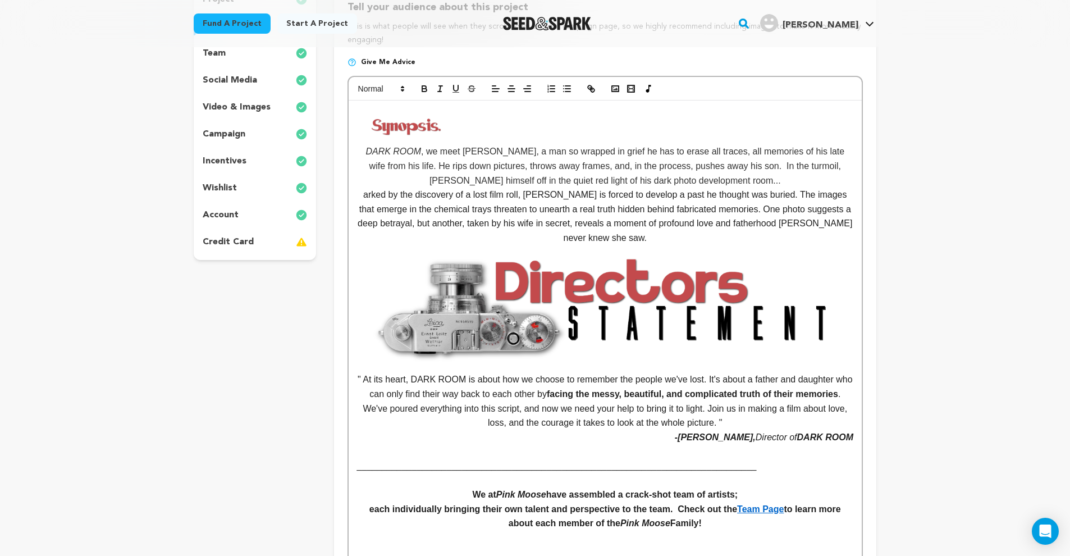
click at [425, 128] on img at bounding box center [406, 125] width 99 height 37
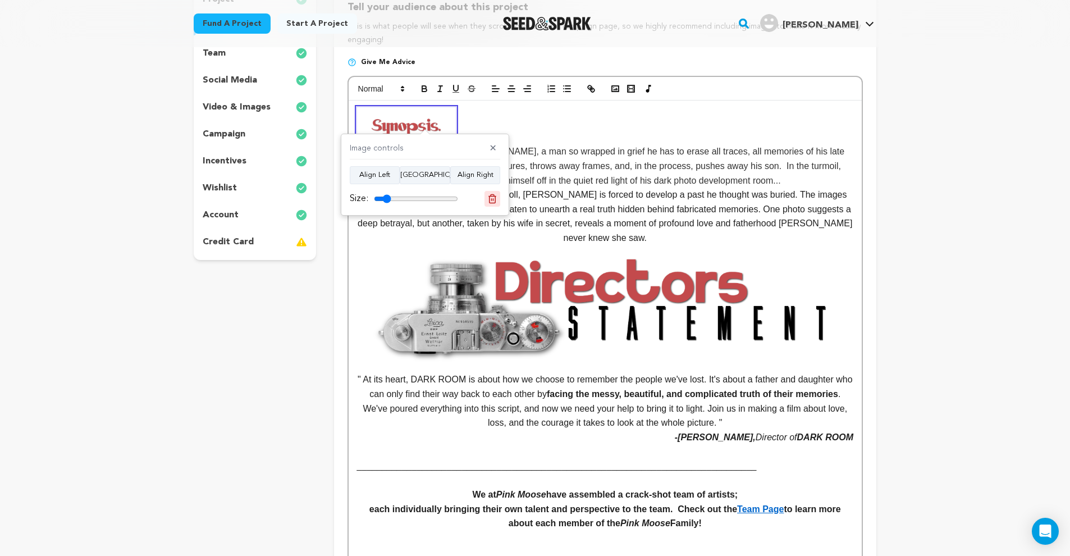
click at [491, 198] on icon at bounding box center [492, 199] width 10 height 10
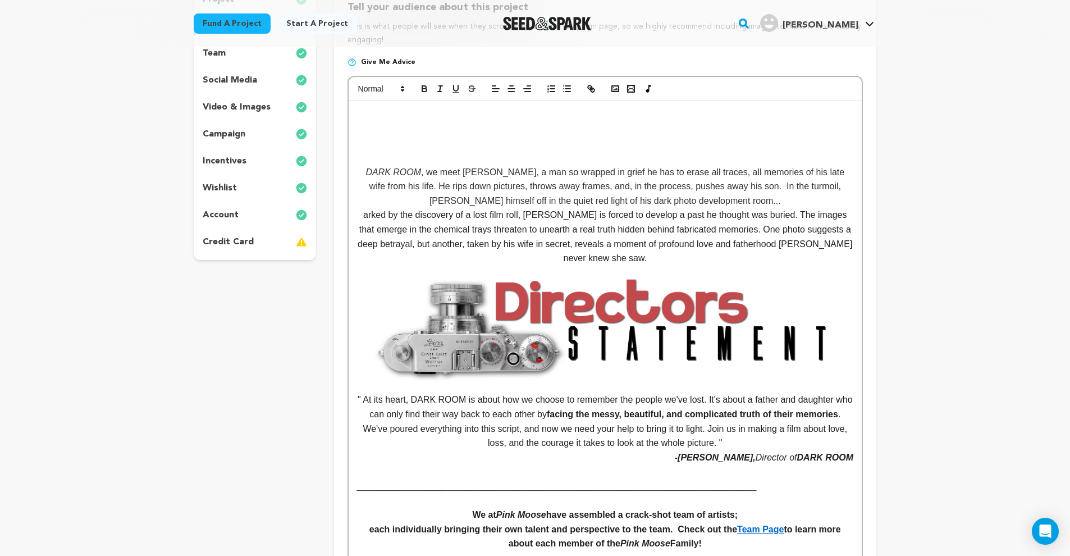
click at [401, 107] on p at bounding box center [605, 114] width 496 height 15
click at [619, 87] on icon "button" at bounding box center [615, 89] width 10 height 10
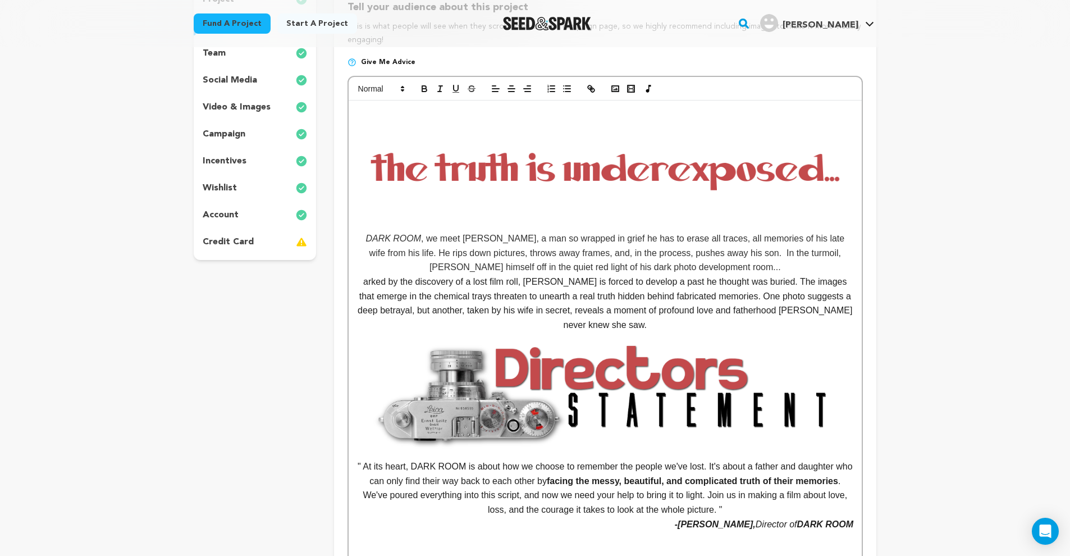
click at [594, 167] on img at bounding box center [605, 169] width 496 height 124
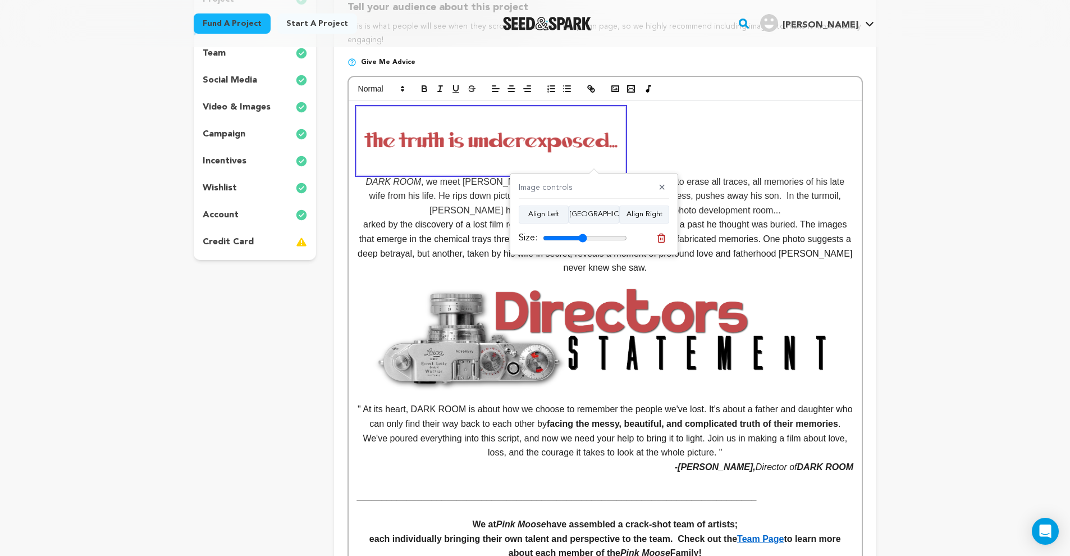
drag, startPoint x: 622, startPoint y: 235, endPoint x: 583, endPoint y: 235, distance: 39.3
type input "52"
click at [583, 235] on input "range" at bounding box center [585, 238] width 84 height 9
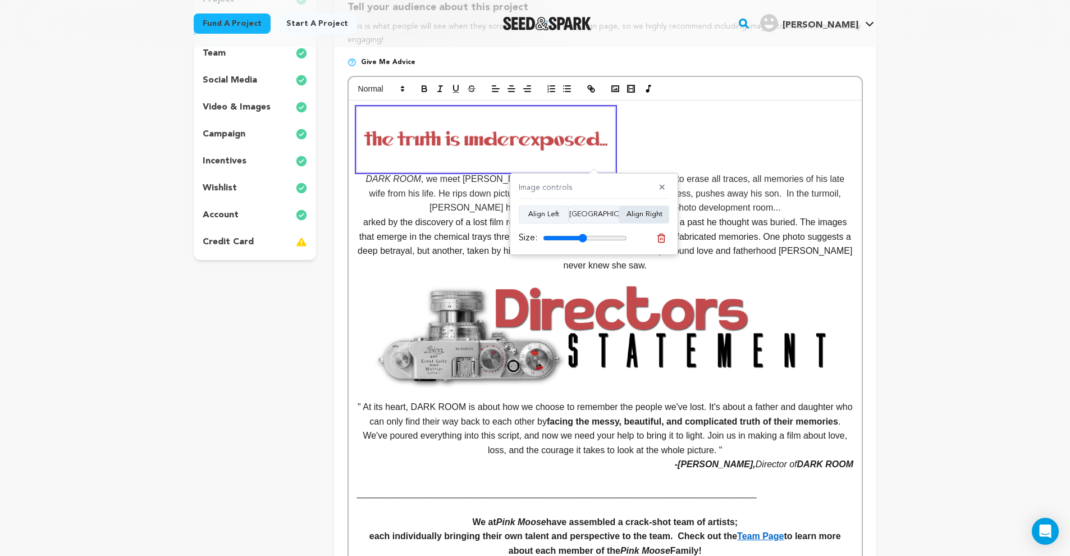
click at [632, 212] on button "Align Right" at bounding box center [644, 215] width 50 height 18
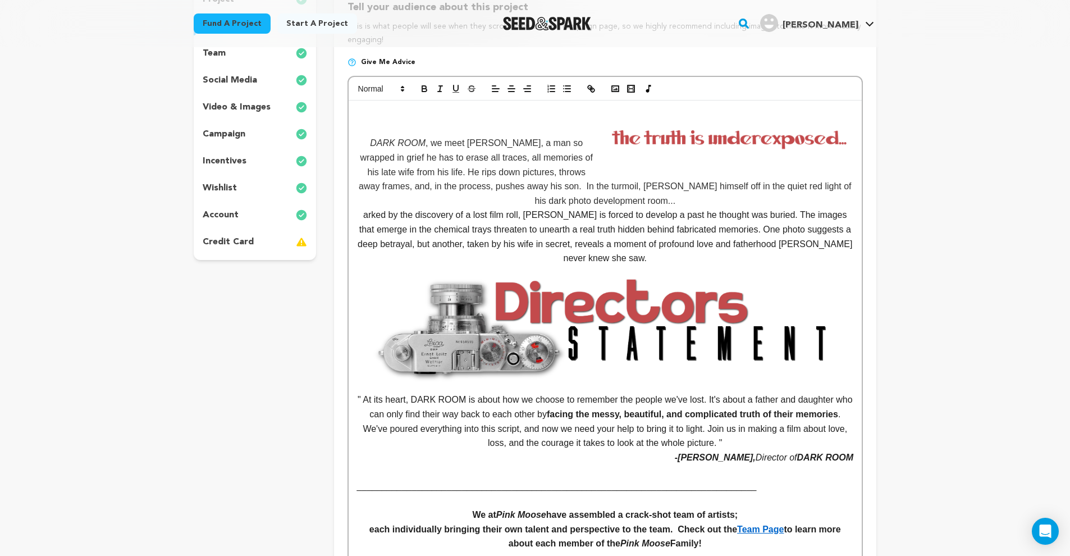
click at [362, 109] on p at bounding box center [605, 114] width 496 height 15
click at [486, 90] on div at bounding box center [605, 89] width 513 height 24
click at [489, 89] on button "button" at bounding box center [496, 88] width 16 height 13
click at [610, 85] on icon "button" at bounding box center [615, 89] width 10 height 10
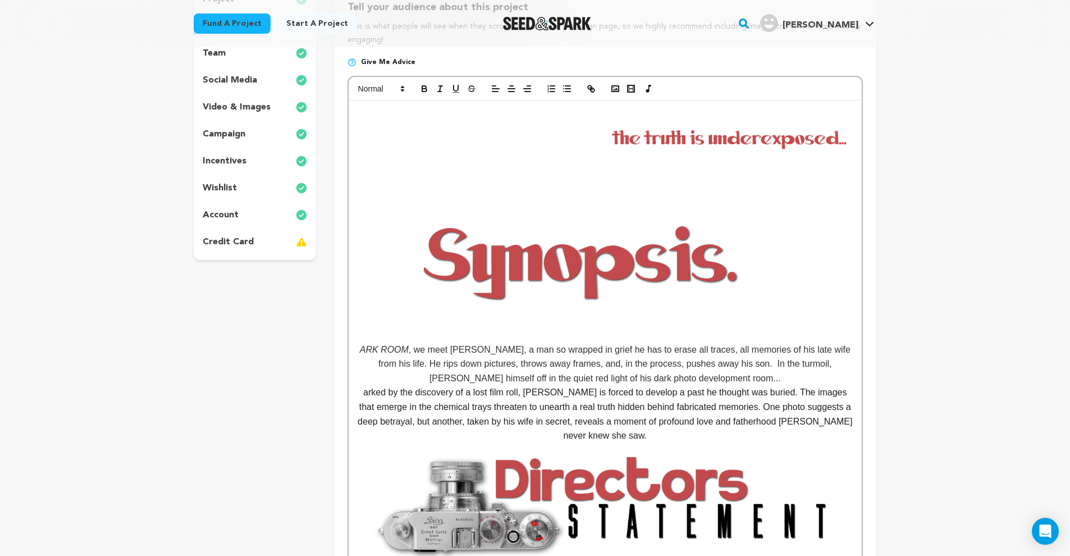
click at [642, 281] on img at bounding box center [581, 258] width 449 height 168
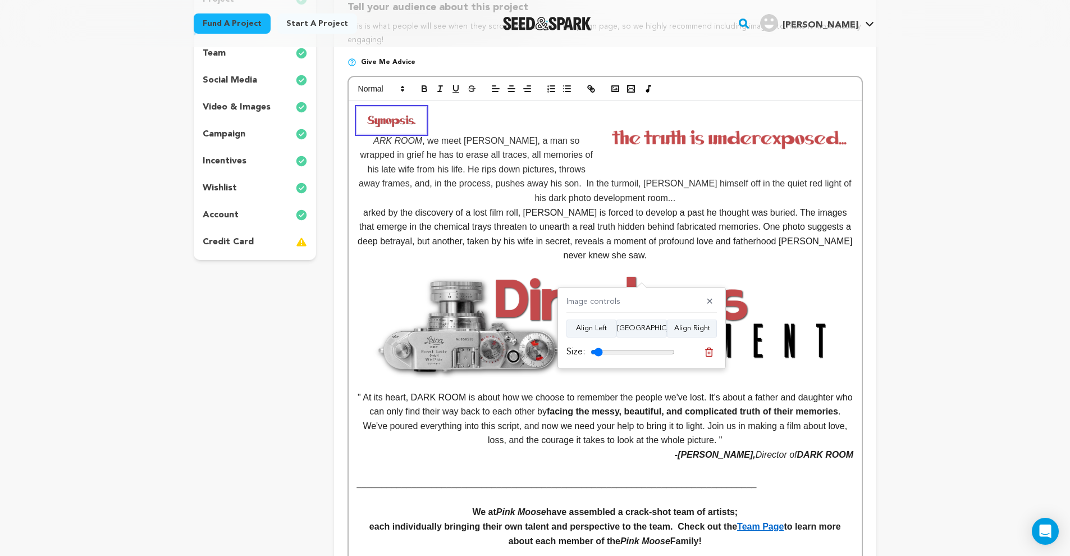
drag, startPoint x: 665, startPoint y: 351, endPoint x: 600, endPoint y: 345, distance: 65.5
type input "14"
click at [600, 345] on div "Size:" at bounding box center [621, 351] width 108 height 13
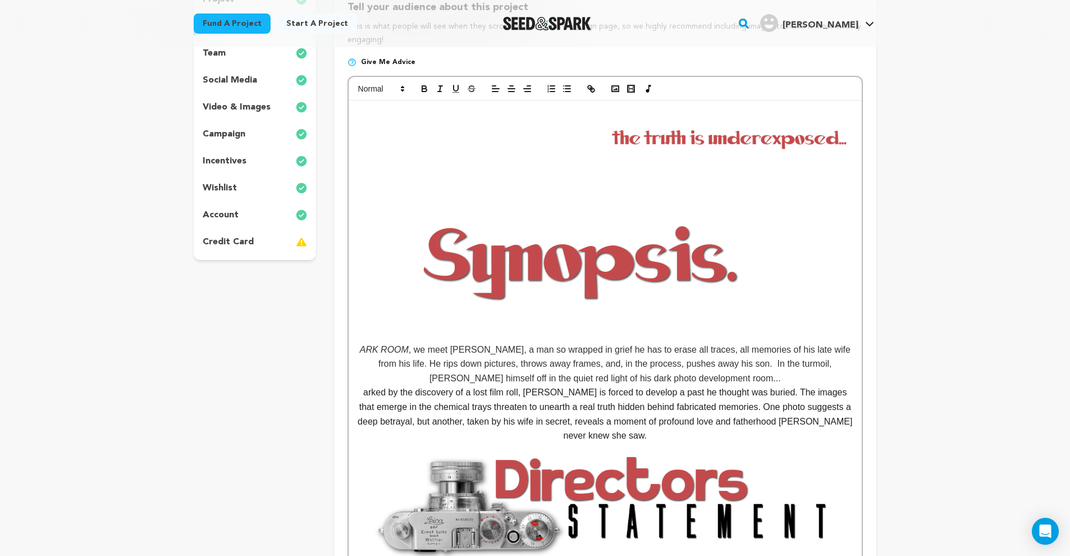
click at [614, 289] on img at bounding box center [581, 258] width 449 height 168
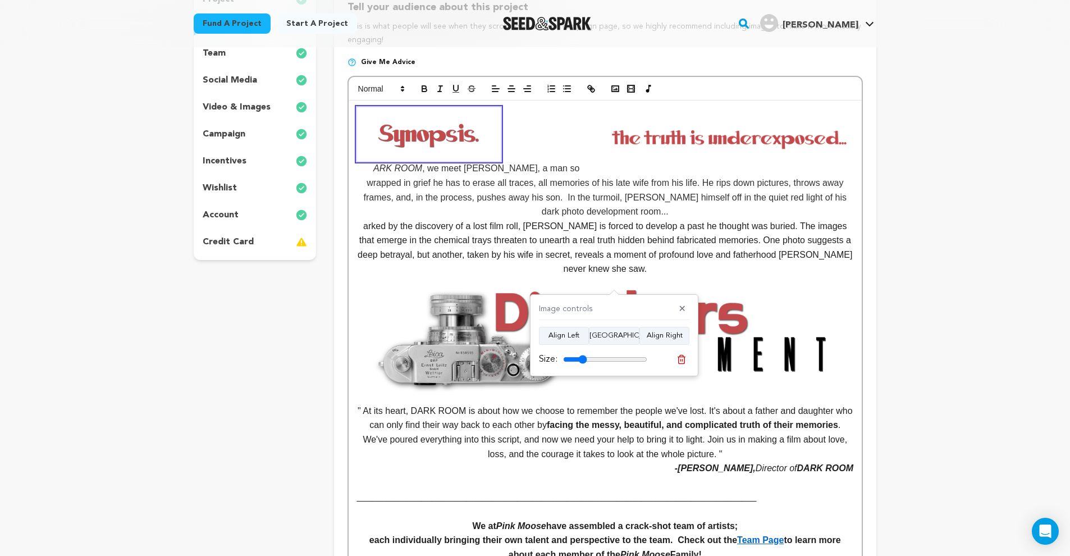
drag, startPoint x: 634, startPoint y: 355, endPoint x: 604, endPoint y: 321, distance: 45.7
type input "28"
click at [584, 350] on div "Image controls ✕ Align Left Align Center Align Right Size:" at bounding box center [614, 335] width 168 height 82
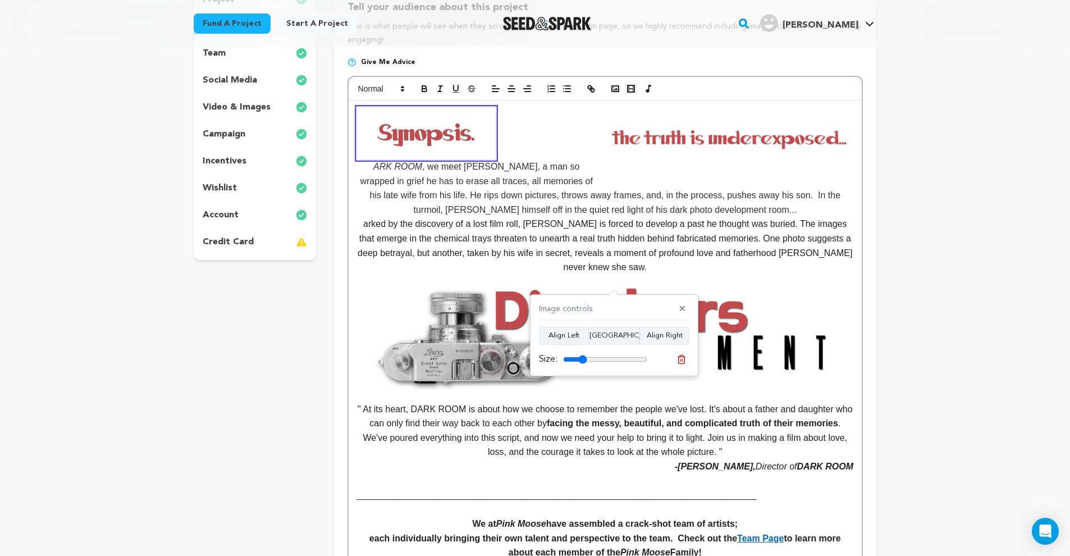
click at [715, 139] on img at bounding box center [729, 138] width 248 height 62
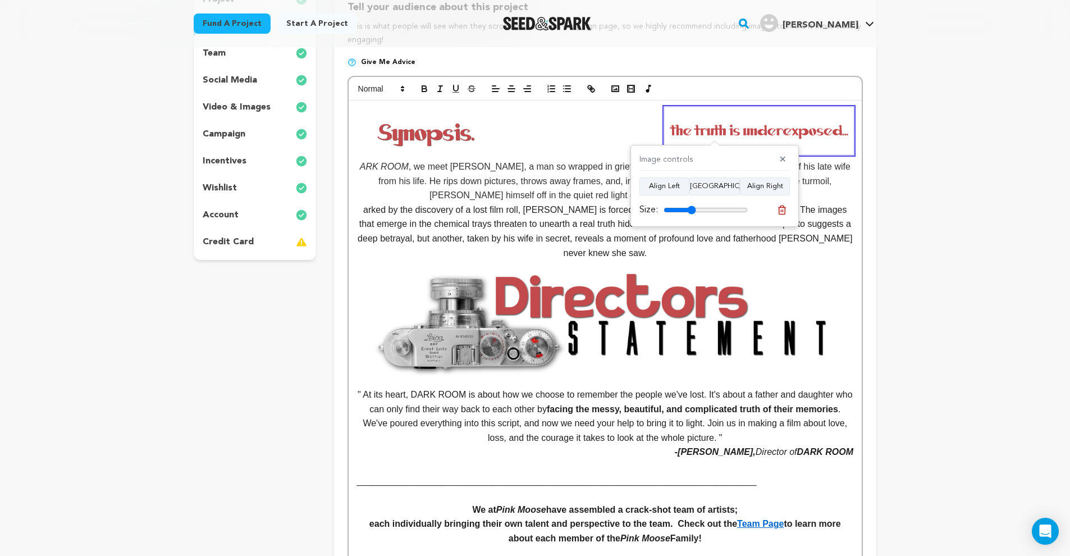
drag, startPoint x: 701, startPoint y: 209, endPoint x: 692, endPoint y: 209, distance: 9.0
click at [692, 209] on input "range" at bounding box center [706, 210] width 84 height 9
type input "36"
click at [691, 208] on input "range" at bounding box center [706, 210] width 84 height 9
click at [463, 134] on img at bounding box center [426, 133] width 139 height 52
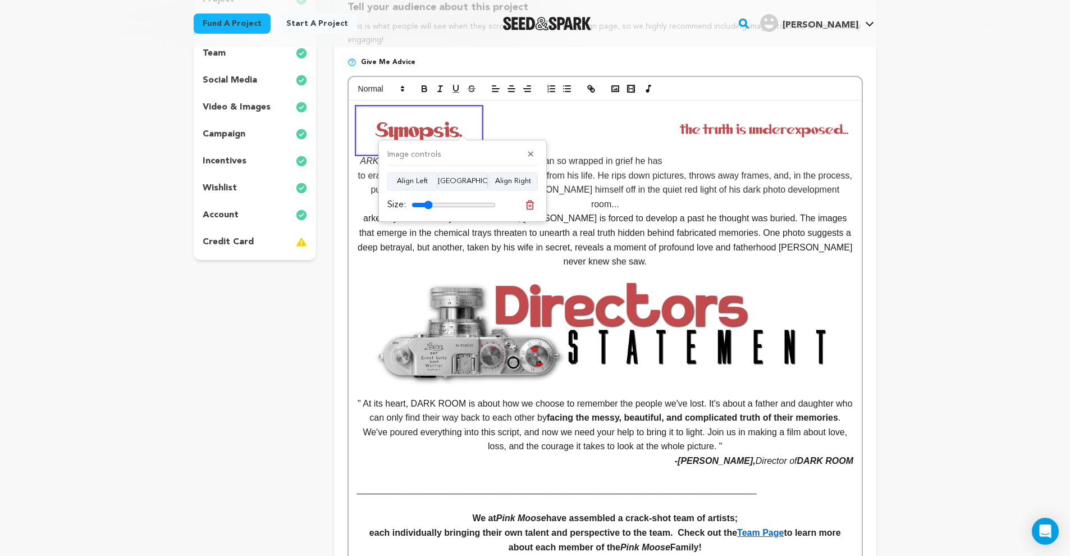
type input "25"
click at [430, 204] on input "range" at bounding box center [454, 204] width 84 height 9
click at [687, 134] on img at bounding box center [764, 129] width 179 height 45
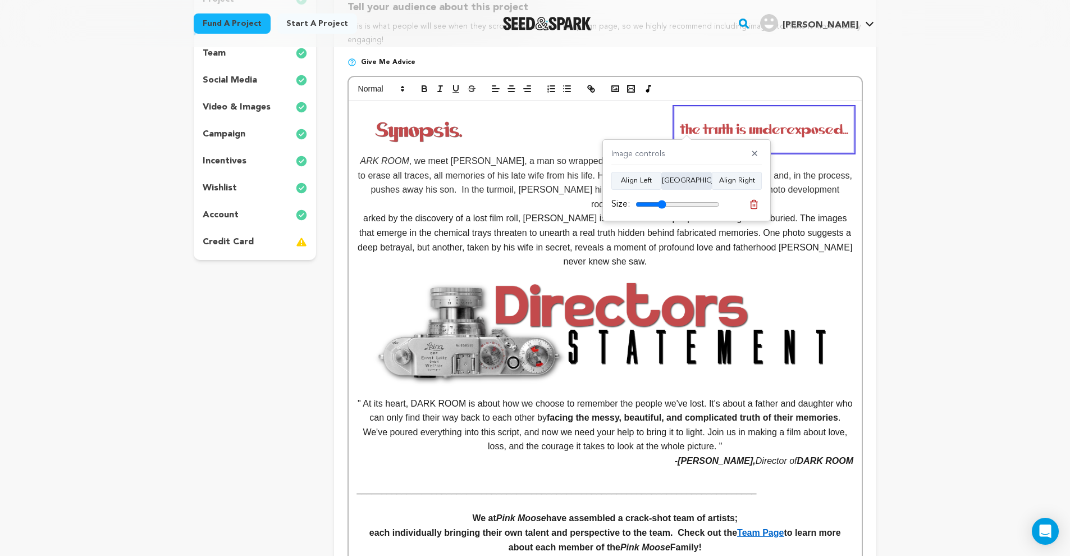
click at [685, 179] on button "Align Center" at bounding box center [686, 181] width 51 height 18
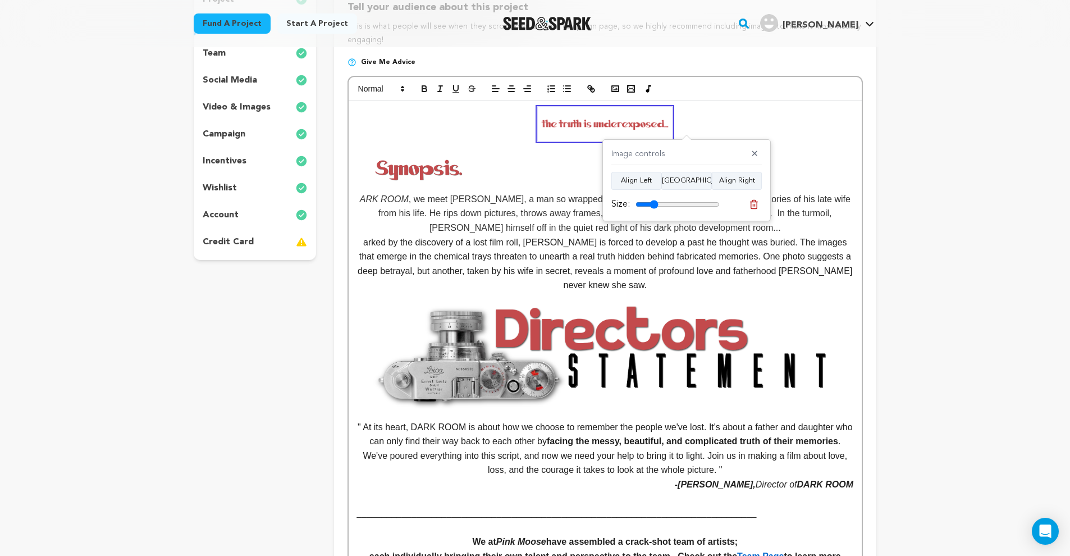
drag, startPoint x: 664, startPoint y: 202, endPoint x: 655, endPoint y: 204, distance: 9.1
type input "27"
click at [655, 204] on input "range" at bounding box center [678, 204] width 84 height 9
click at [427, 174] on img at bounding box center [419, 168] width 124 height 47
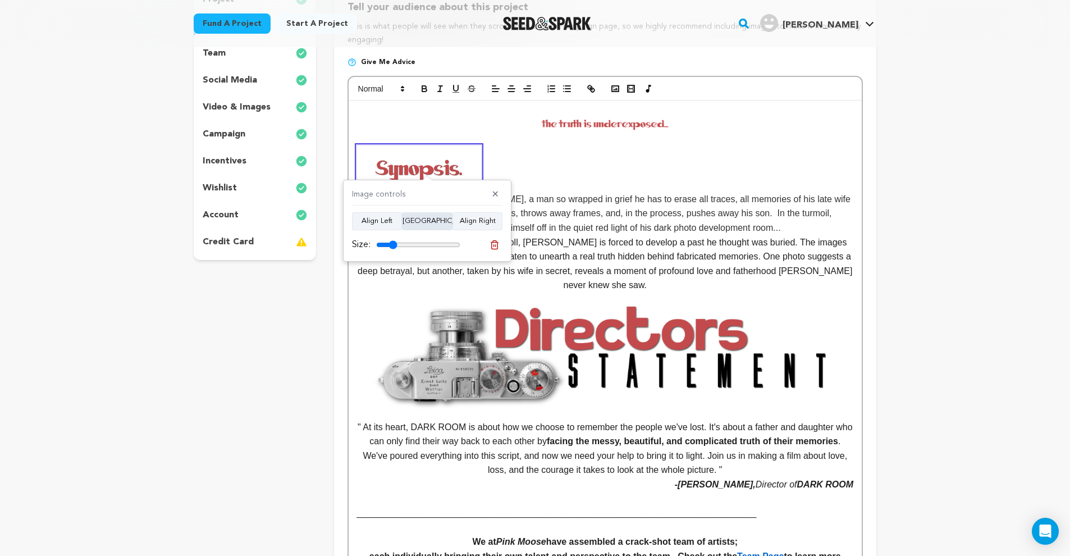
click at [438, 221] on button "Align Center" at bounding box center [427, 221] width 51 height 18
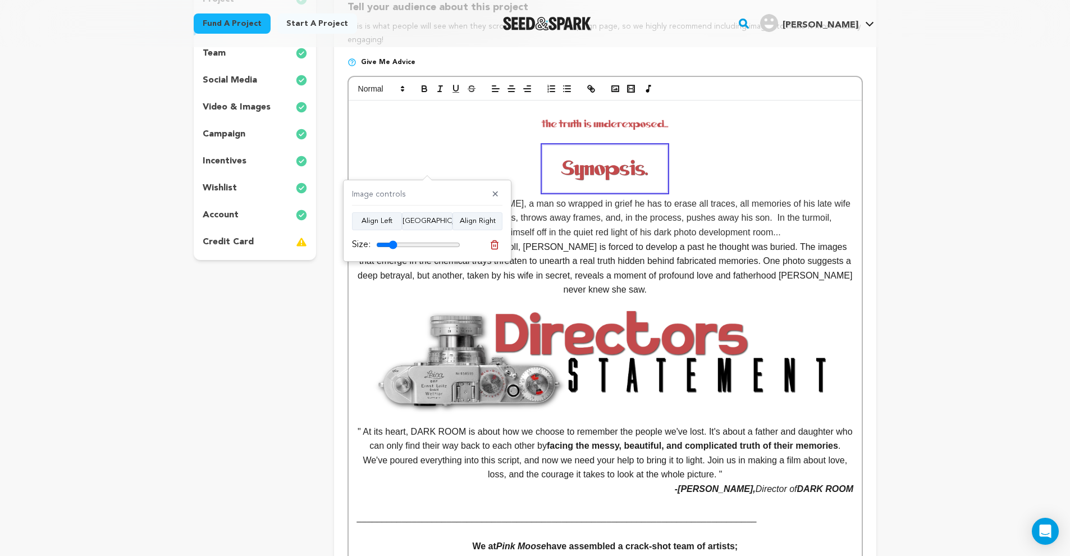
click at [697, 168] on em "ARK ROOM" at bounding box center [605, 176] width 496 height 63
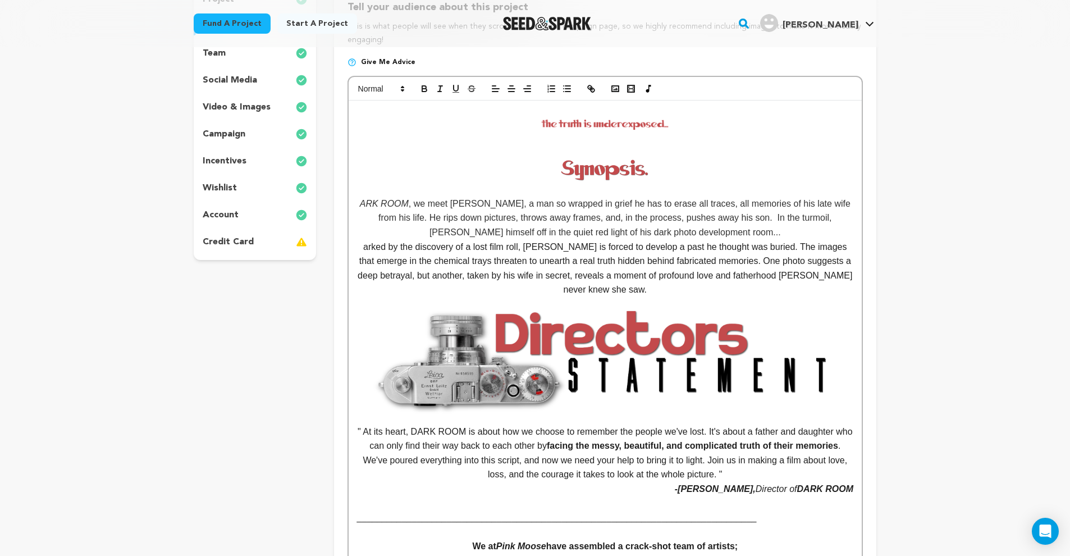
click at [608, 170] on img at bounding box center [605, 168] width 124 height 47
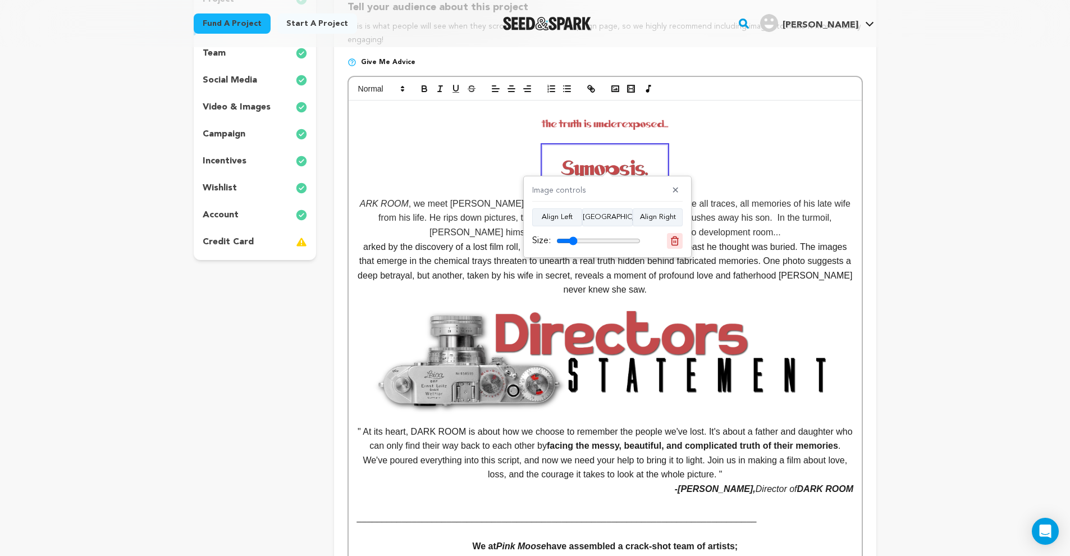
click at [678, 241] on icon at bounding box center [675, 240] width 8 height 8
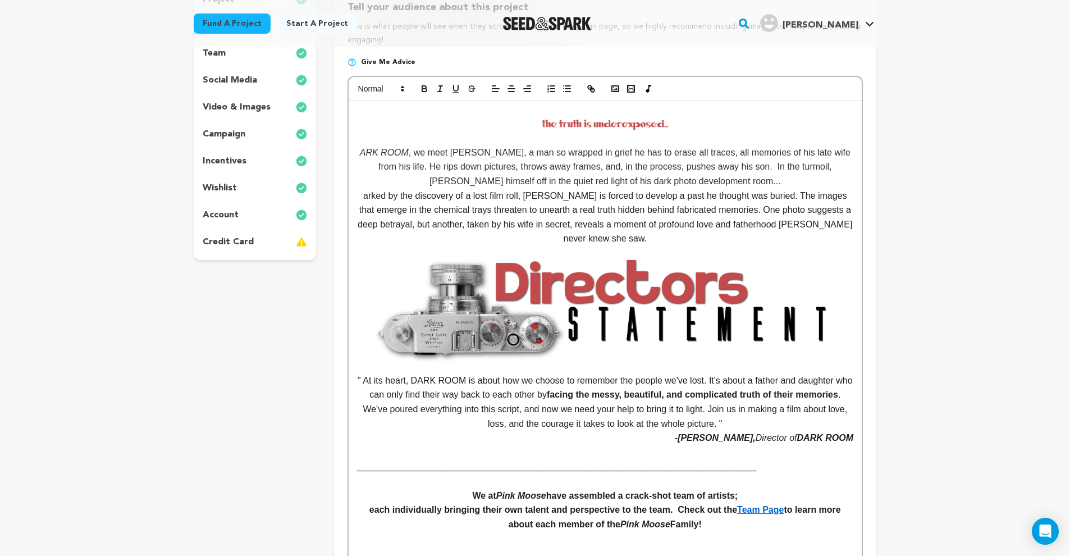
click at [522, 124] on p at bounding box center [605, 124] width 496 height 34
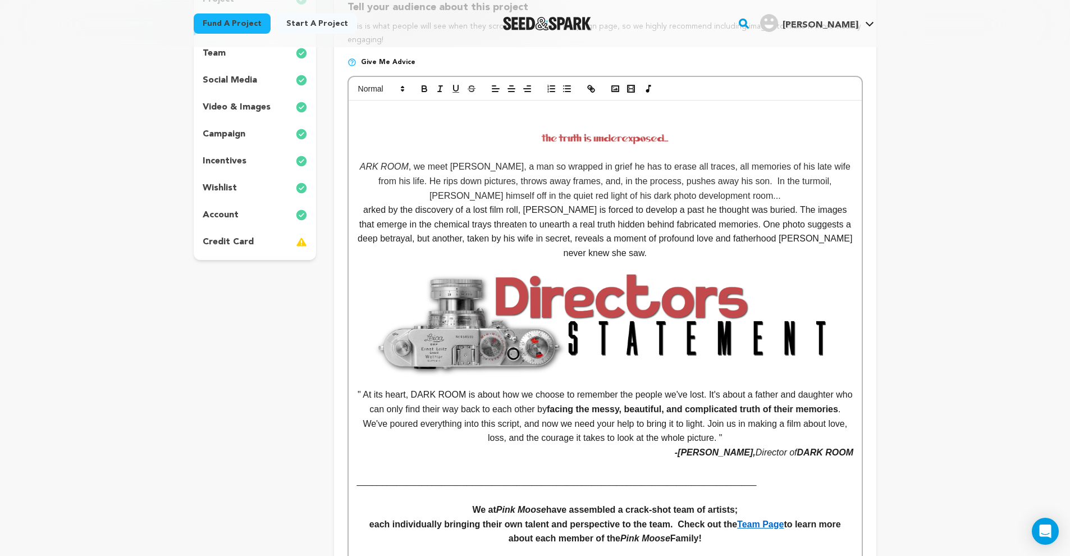
click at [581, 108] on p at bounding box center [605, 114] width 496 height 15
click at [614, 88] on icon "button" at bounding box center [615, 89] width 10 height 10
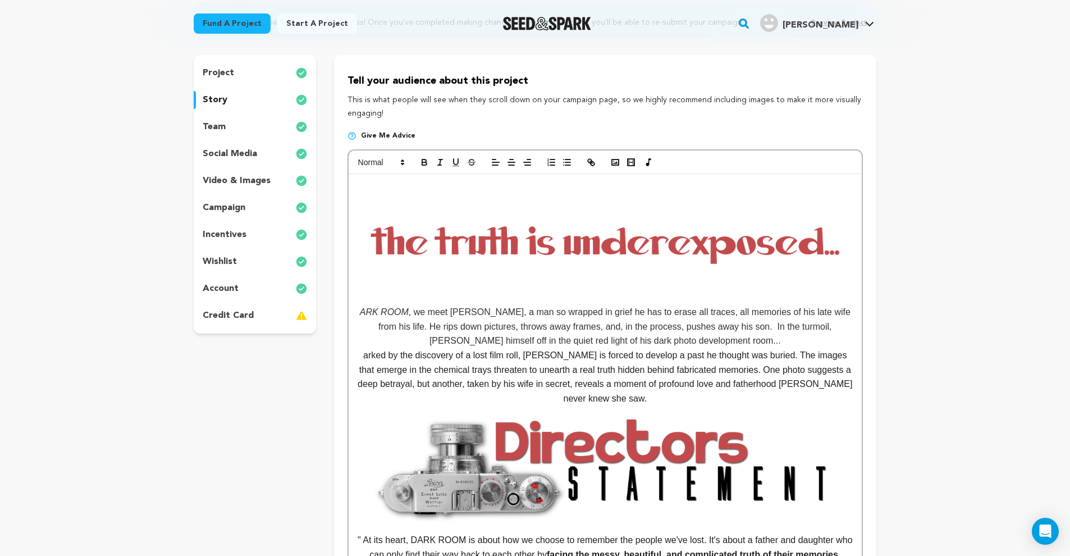
scroll to position [149, 0]
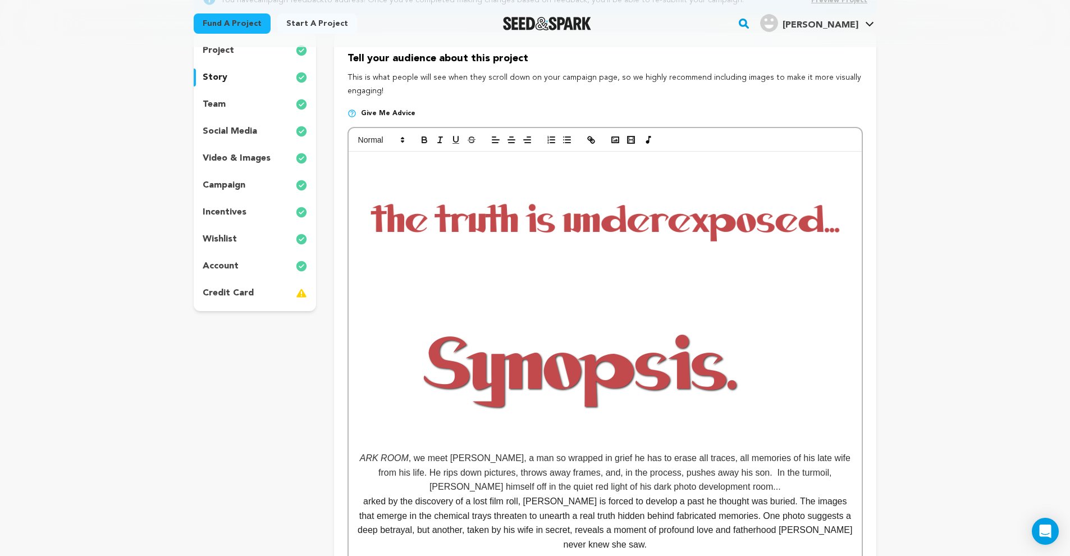
click at [582, 232] on img at bounding box center [605, 220] width 496 height 124
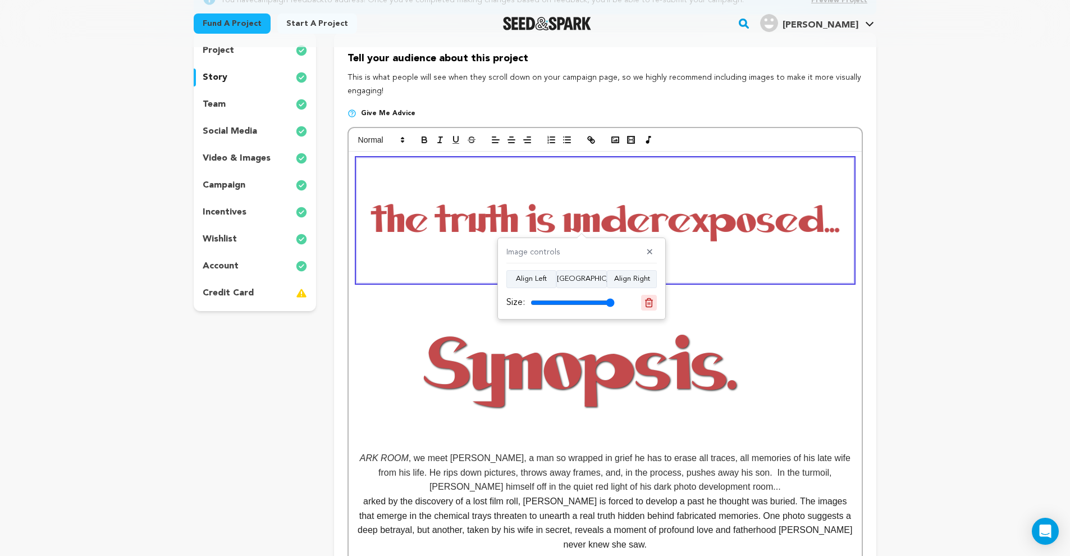
click at [643, 300] on button at bounding box center [649, 303] width 16 height 16
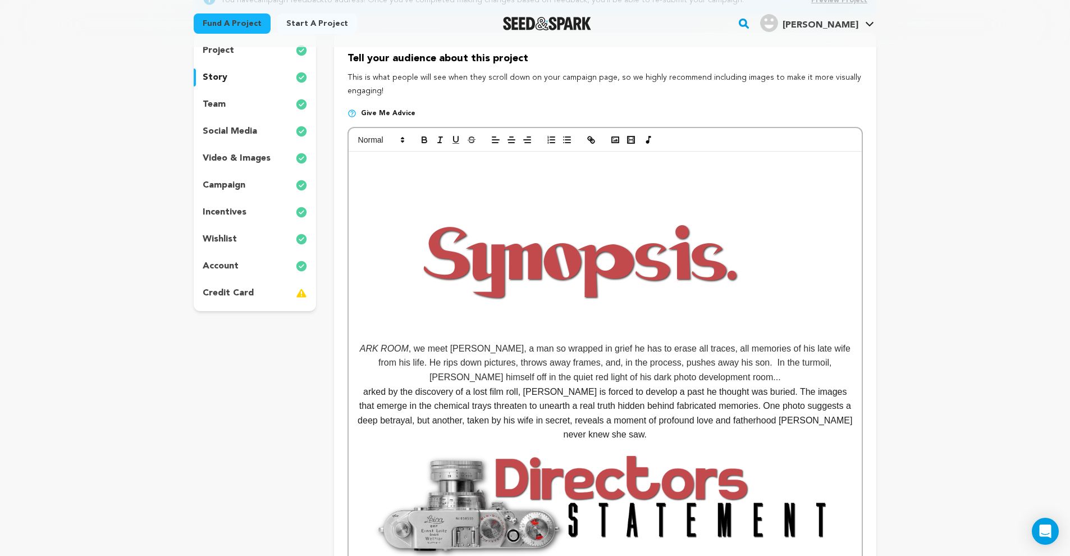
click at [609, 277] on img at bounding box center [581, 257] width 449 height 168
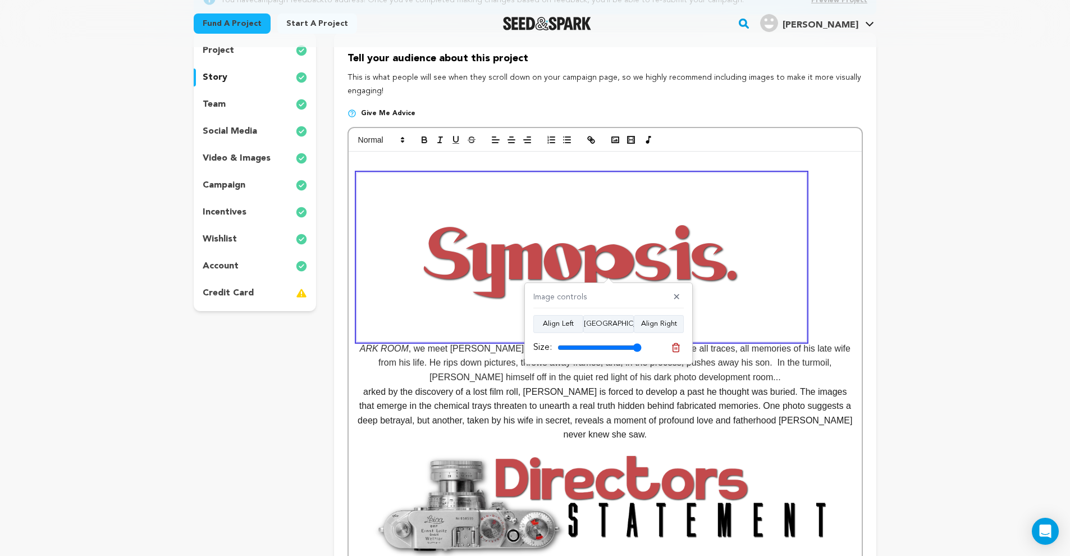
click at [816, 293] on em "ARK ROOM" at bounding box center [605, 263] width 496 height 180
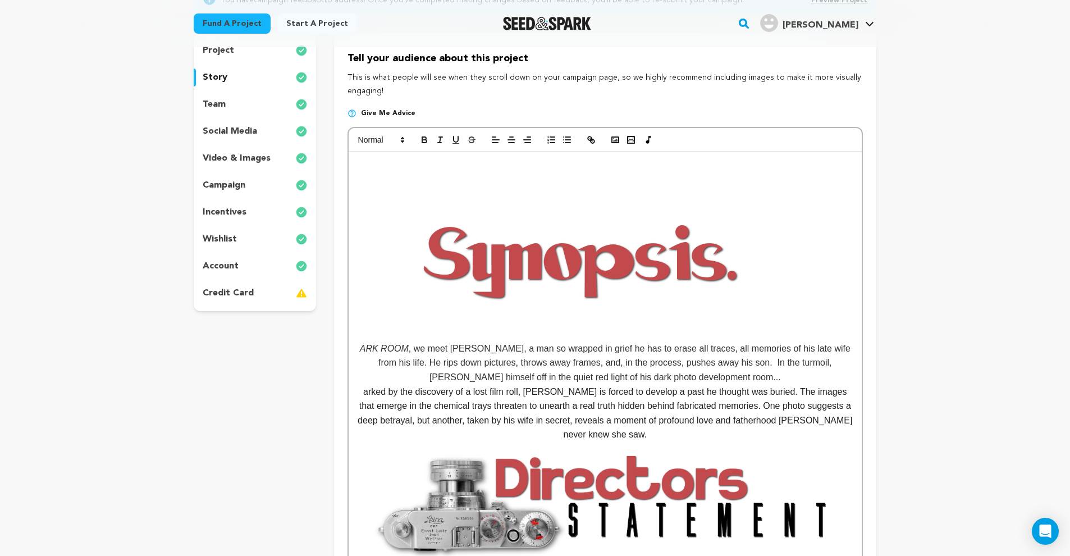
click at [357, 349] on p "﻿ ARK ROOM , we meet Alan, a man so wrapped in grief he has to erase all traces…" at bounding box center [605, 362] width 496 height 43
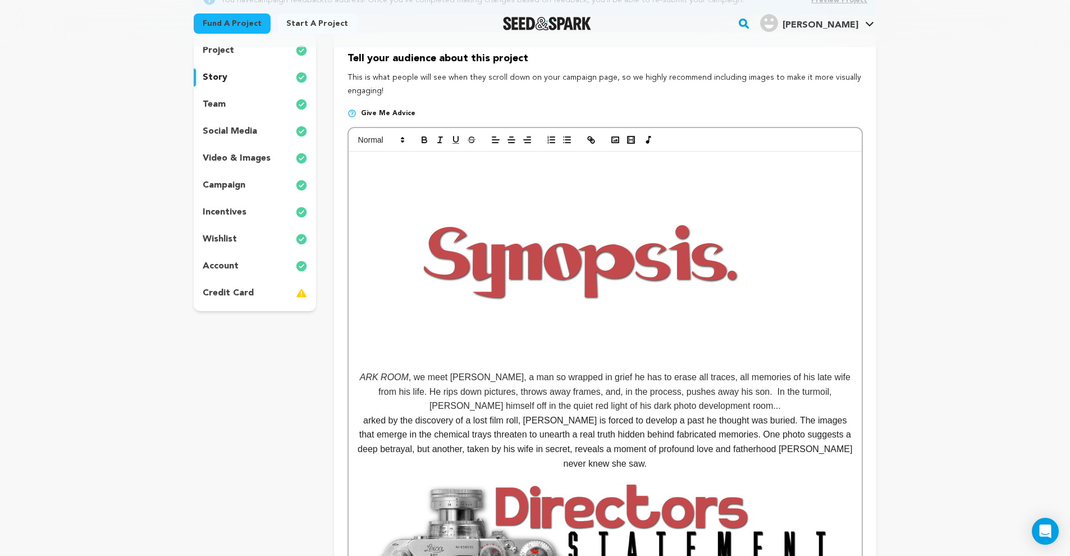
click at [566, 360] on p at bounding box center [605, 362] width 496 height 15
click at [618, 143] on icon "button" at bounding box center [615, 140] width 10 height 10
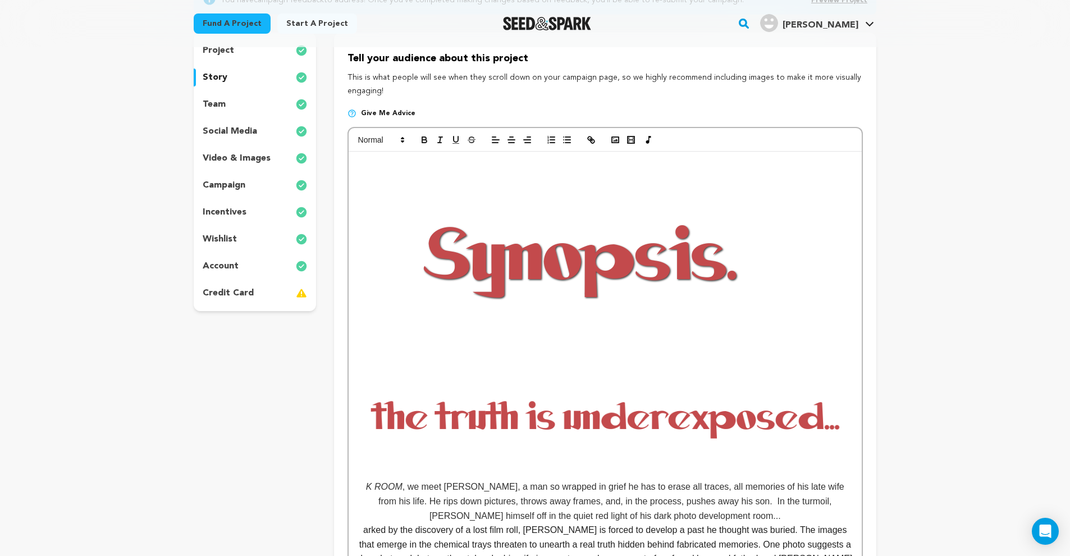
click at [596, 280] on img at bounding box center [581, 257] width 449 height 168
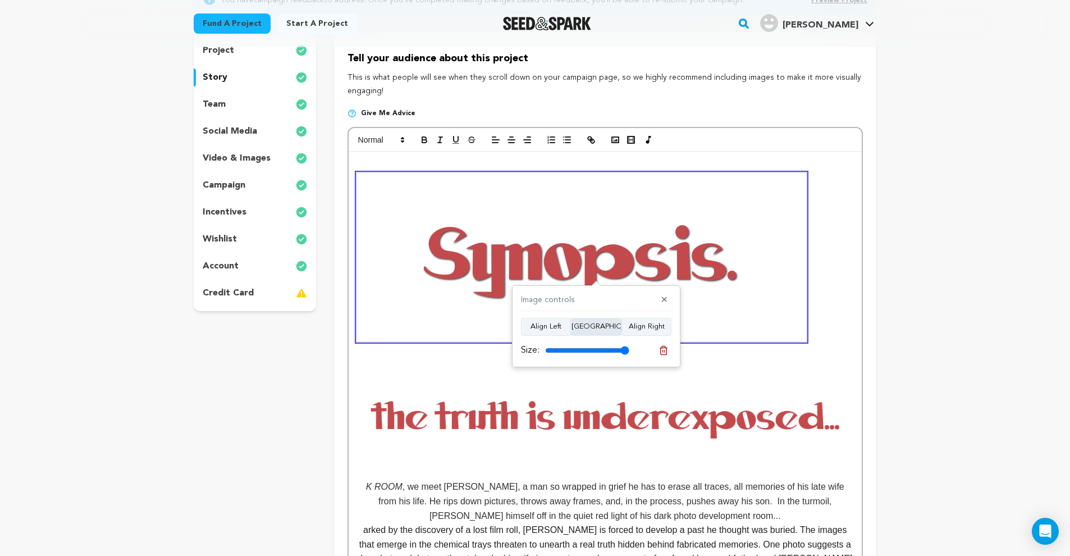
click at [591, 325] on button "Align Center" at bounding box center [596, 327] width 51 height 18
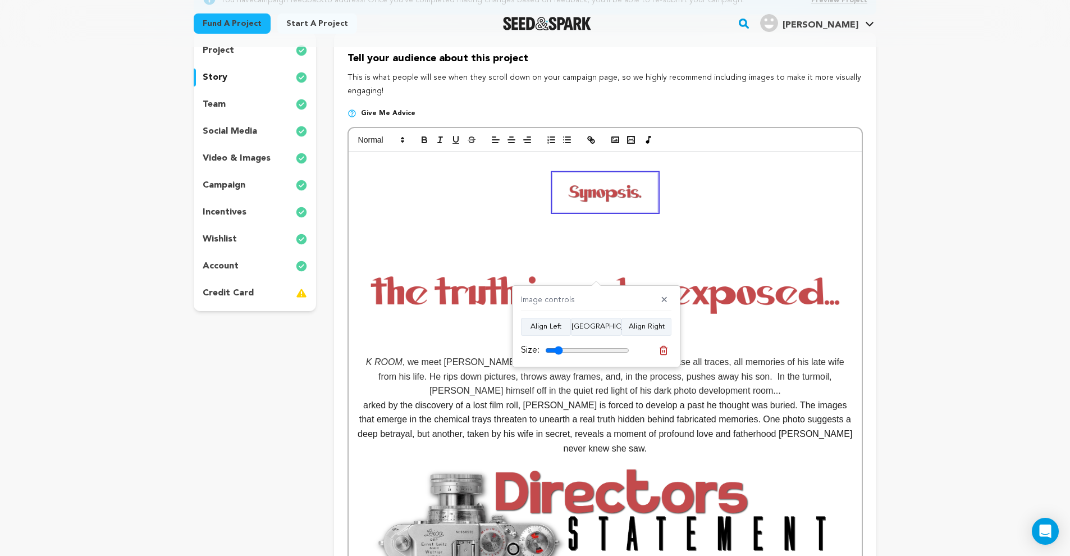
drag, startPoint x: 617, startPoint y: 351, endPoint x: 560, endPoint y: 343, distance: 57.3
type input "21"
click at [560, 343] on div "Size:" at bounding box center [596, 351] width 150 height 16
click at [715, 304] on img at bounding box center [605, 293] width 496 height 124
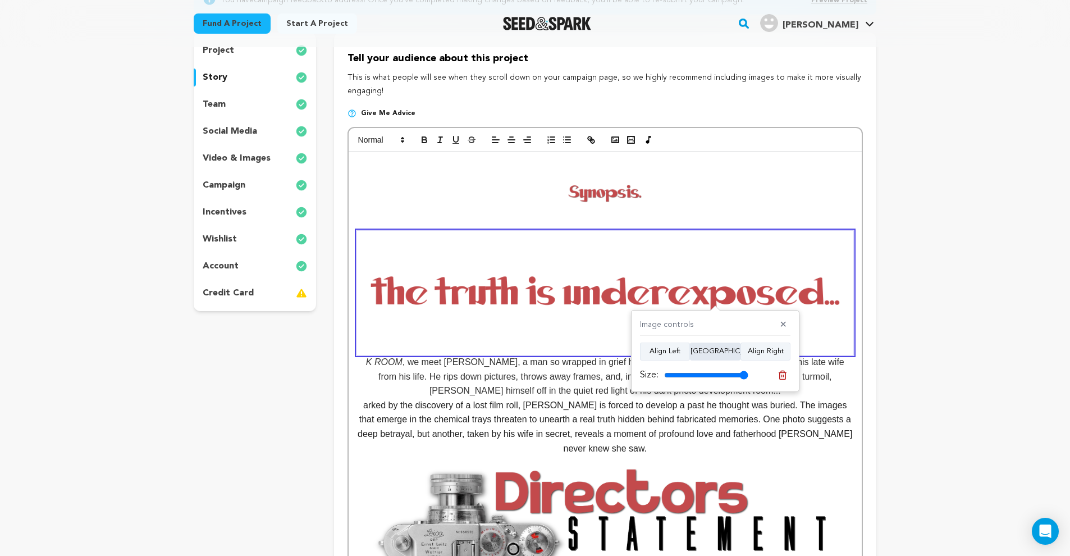
click at [710, 352] on button "Align Center" at bounding box center [715, 352] width 51 height 18
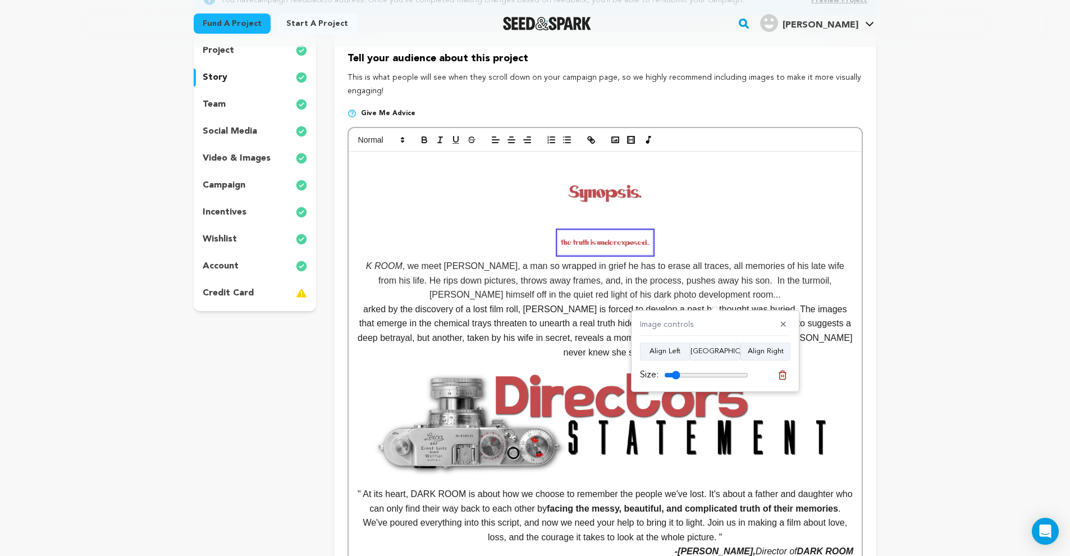
drag, startPoint x: 740, startPoint y: 374, endPoint x: 651, endPoint y: 318, distance: 104.7
type input "17"
click at [677, 377] on input "range" at bounding box center [706, 375] width 84 height 9
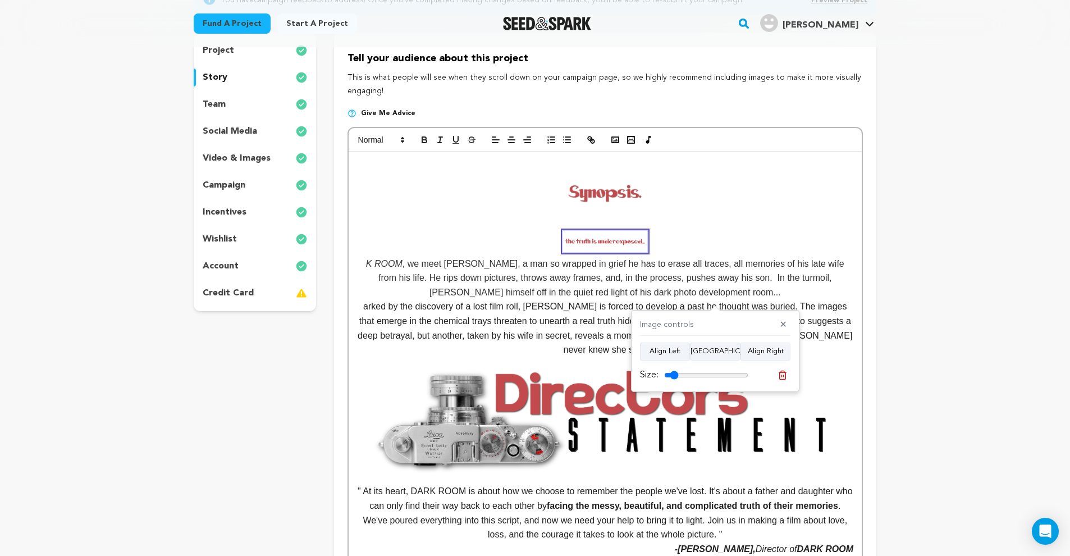
click at [618, 218] on p at bounding box center [605, 223] width 496 height 15
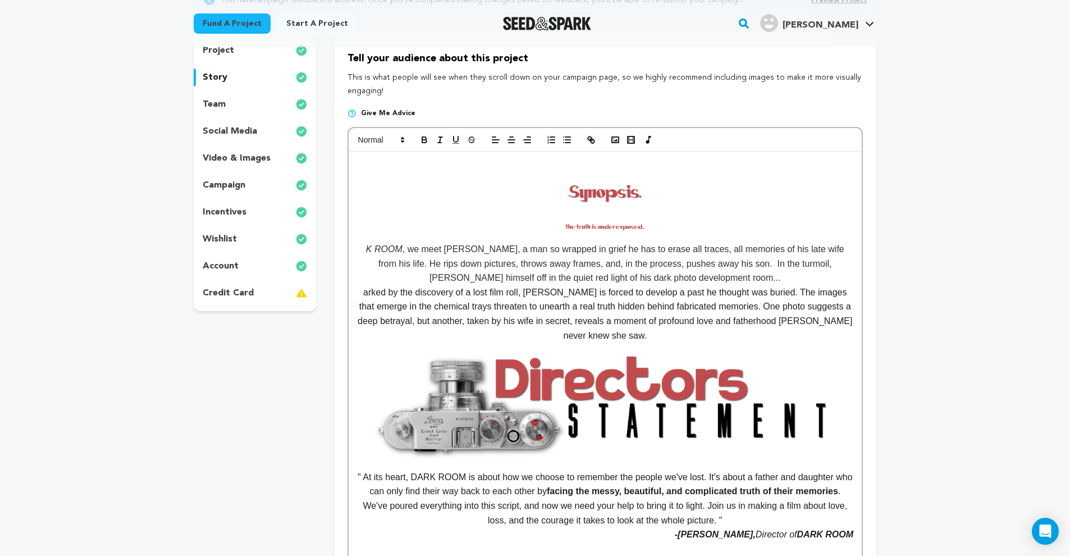
click at [608, 224] on img at bounding box center [605, 226] width 84 height 21
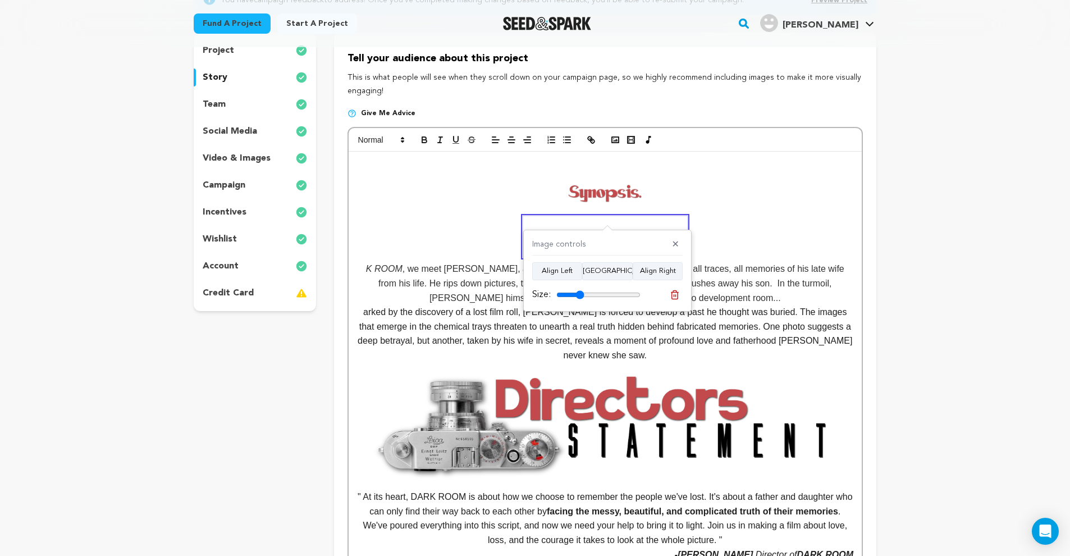
drag, startPoint x: 571, startPoint y: 293, endPoint x: 581, endPoint y: 293, distance: 10.1
type input "33"
click at [581, 293] on input "range" at bounding box center [598, 294] width 84 height 9
click at [796, 221] on em "K ROOM" at bounding box center [605, 244] width 496 height 57
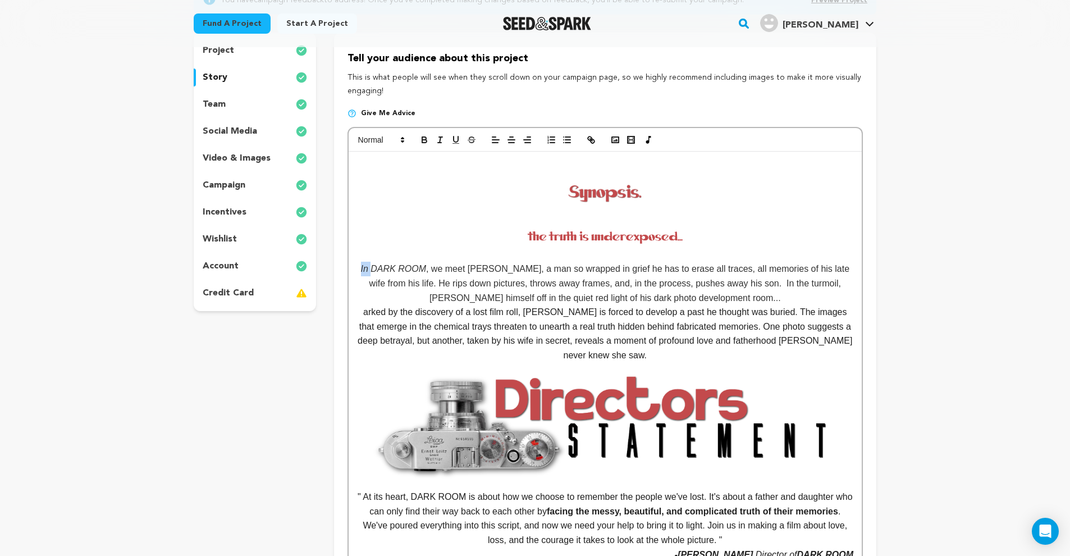
drag, startPoint x: 370, startPoint y: 266, endPoint x: 359, endPoint y: 267, distance: 10.7
click at [359, 267] on p "In DARK ROOM , we meet Alan, a man so wrapped in grief he has to erase all trac…" at bounding box center [605, 260] width 496 height 89
click at [440, 138] on line "button" at bounding box center [440, 140] width 1 height 6
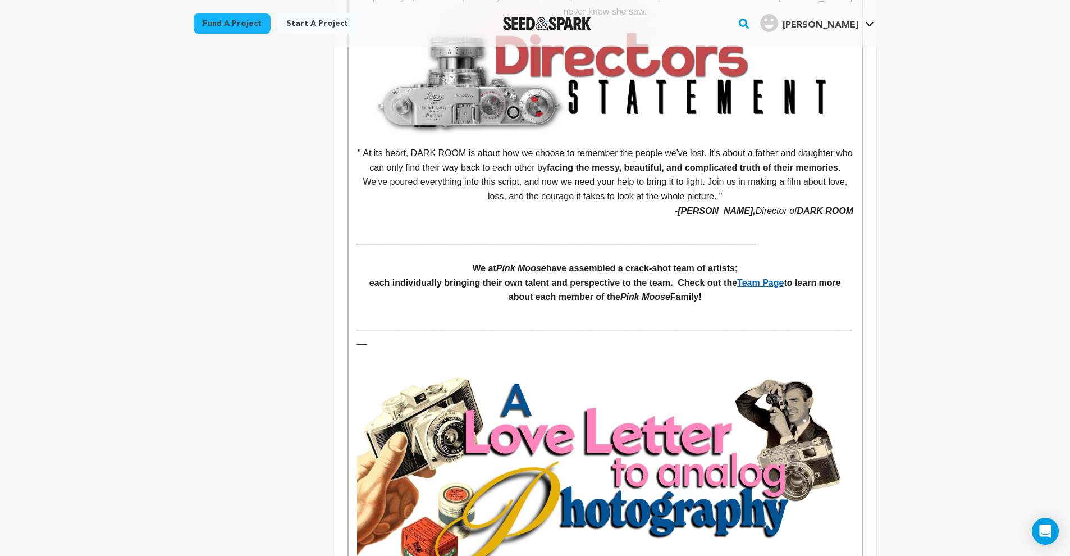
scroll to position [654, 0]
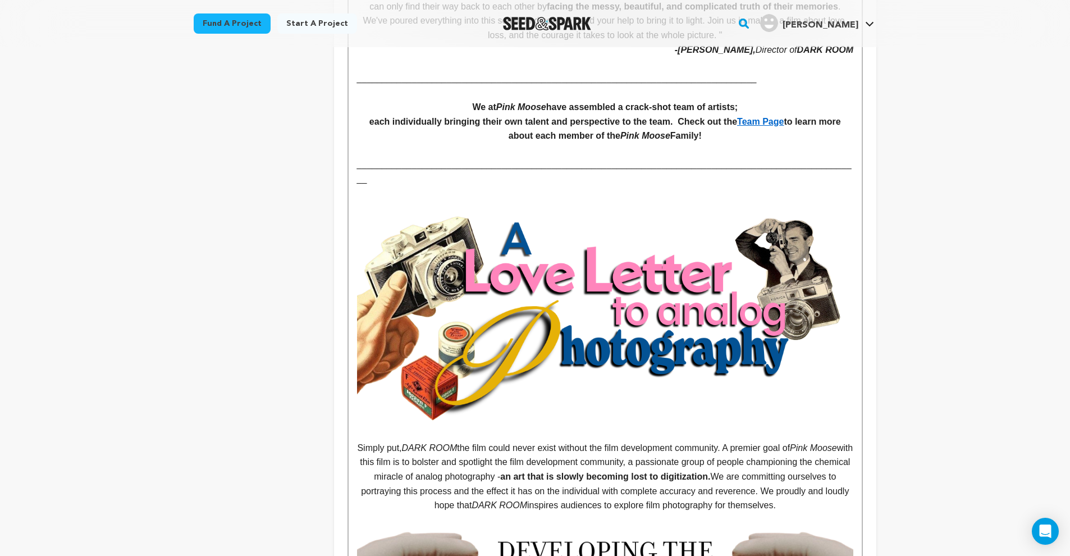
click at [633, 290] on img at bounding box center [605, 318] width 496 height 207
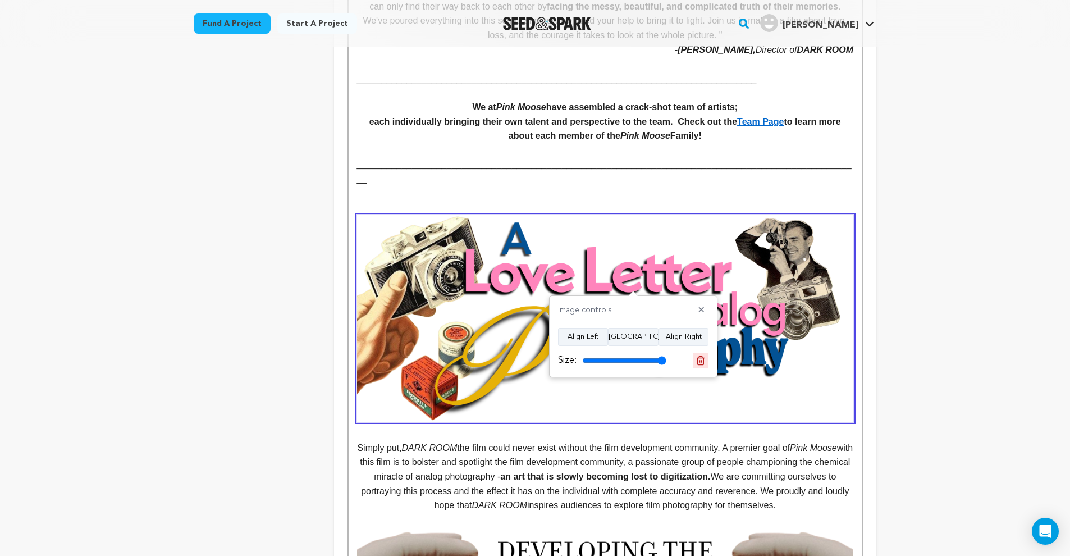
click at [700, 363] on icon at bounding box center [701, 360] width 10 height 10
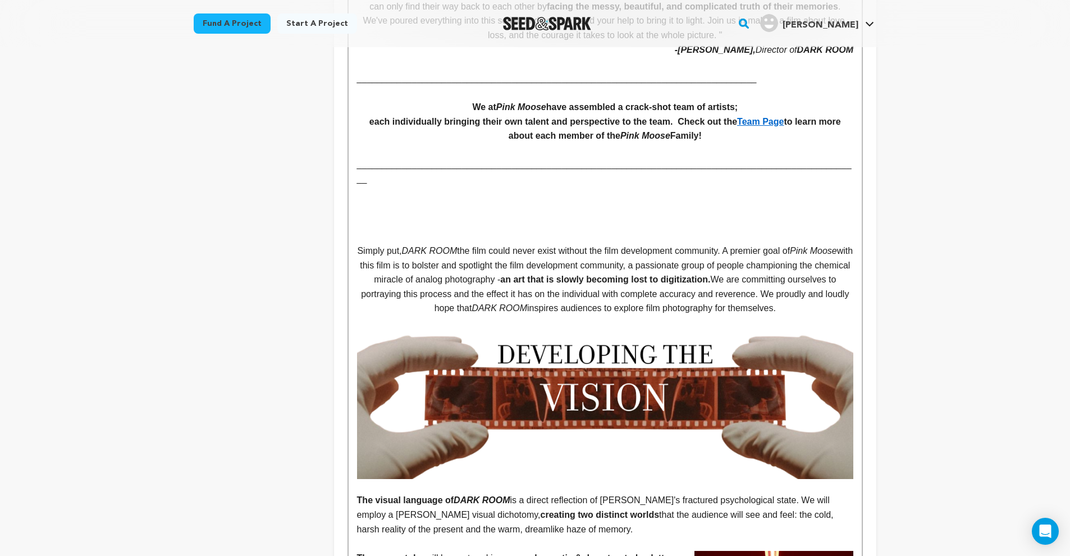
click at [543, 215] on p at bounding box center [605, 222] width 496 height 15
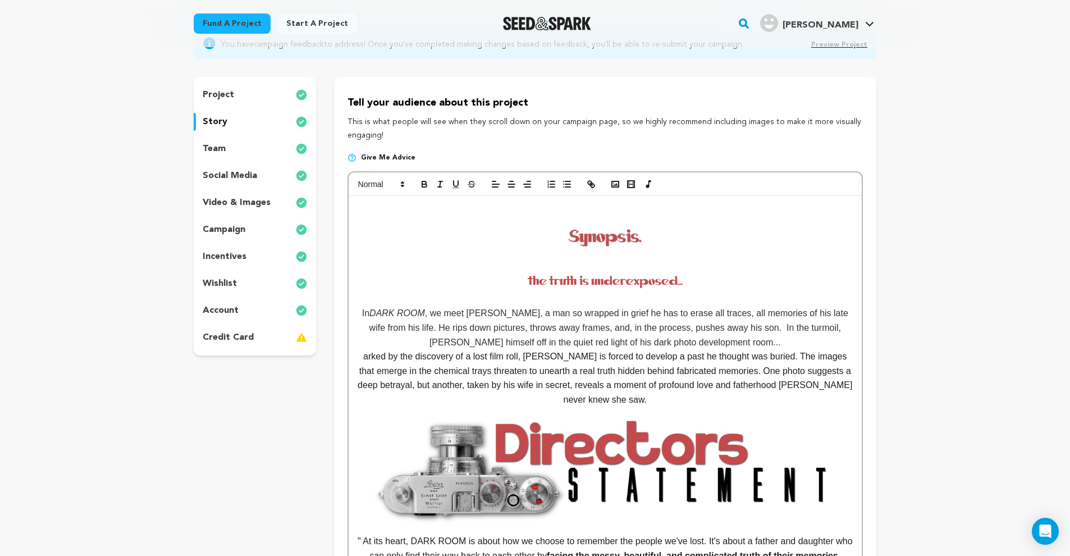
scroll to position [0, 0]
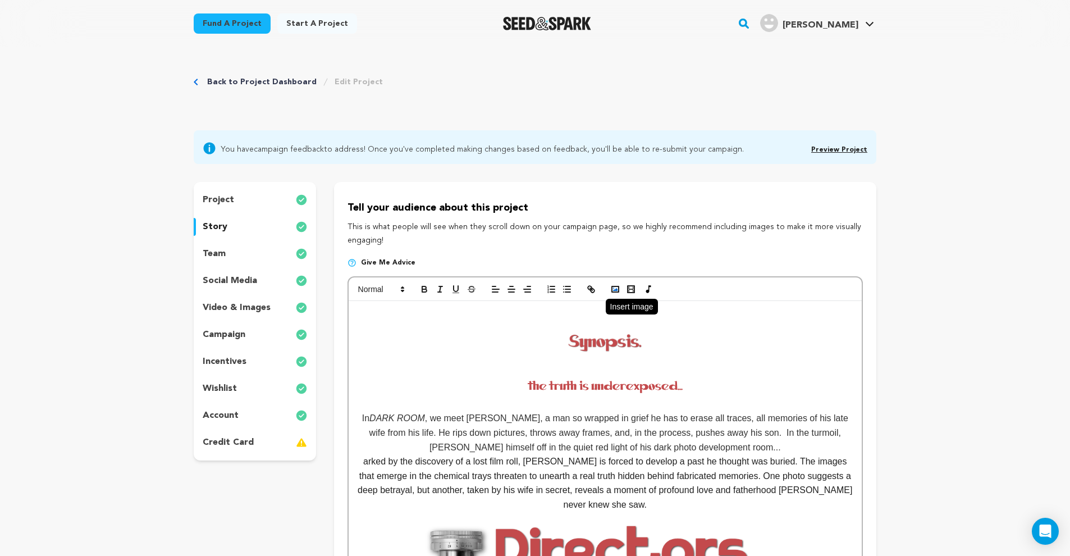
click at [615, 287] on icon "button" at bounding box center [615, 289] width 10 height 10
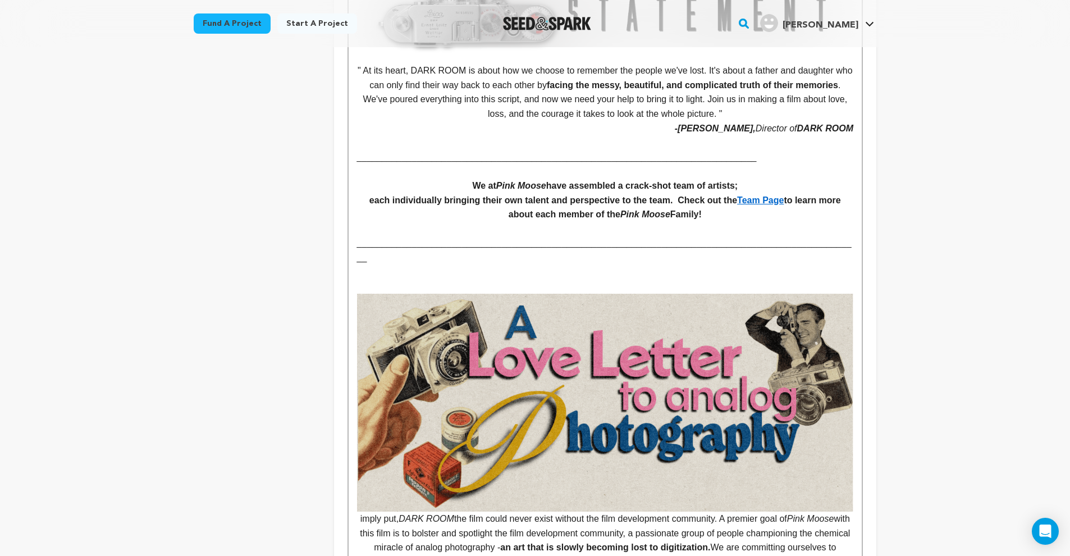
click at [603, 265] on p at bounding box center [605, 272] width 496 height 15
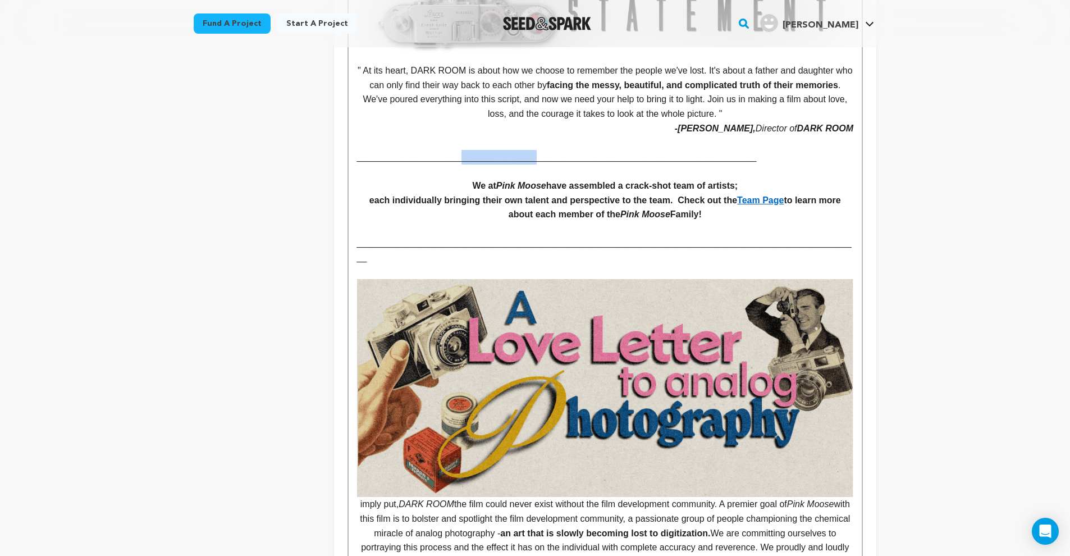
drag, startPoint x: 417, startPoint y: 152, endPoint x: 471, endPoint y: 149, distance: 54.0
click at [471, 150] on p "________________________________________________________________________________" at bounding box center [605, 157] width 496 height 15
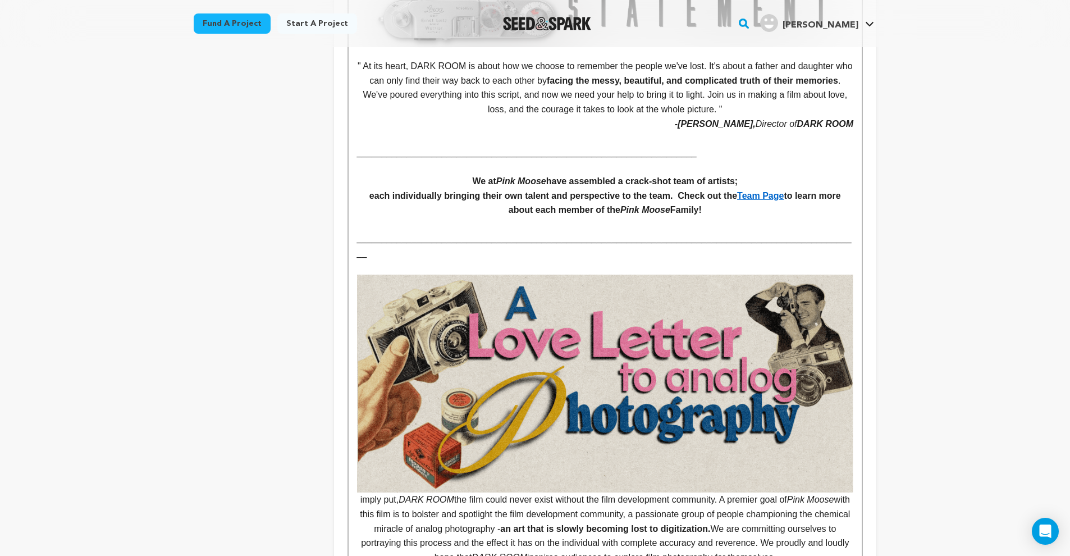
scroll to position [605, 0]
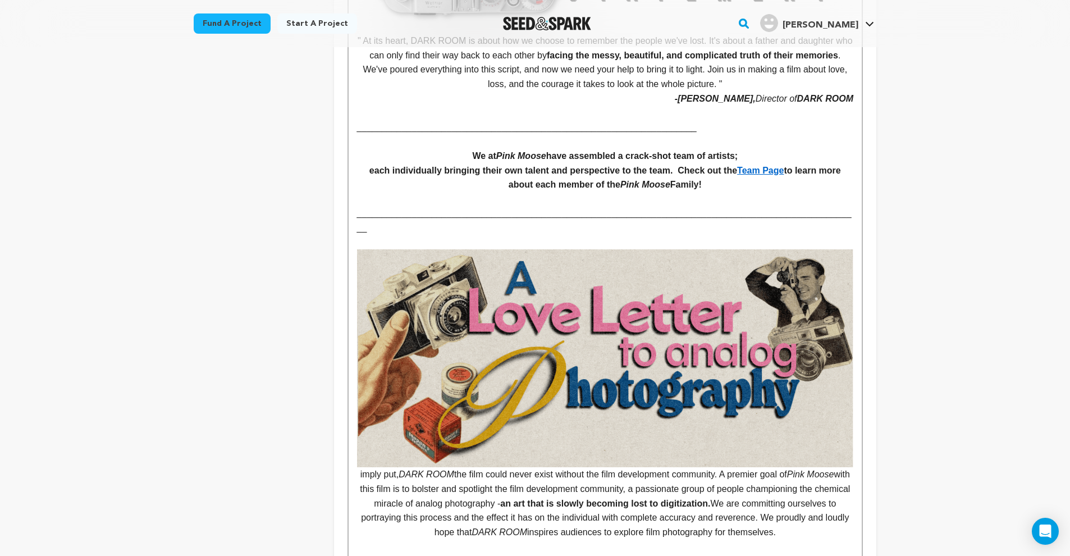
click at [542, 235] on p at bounding box center [605, 242] width 496 height 15
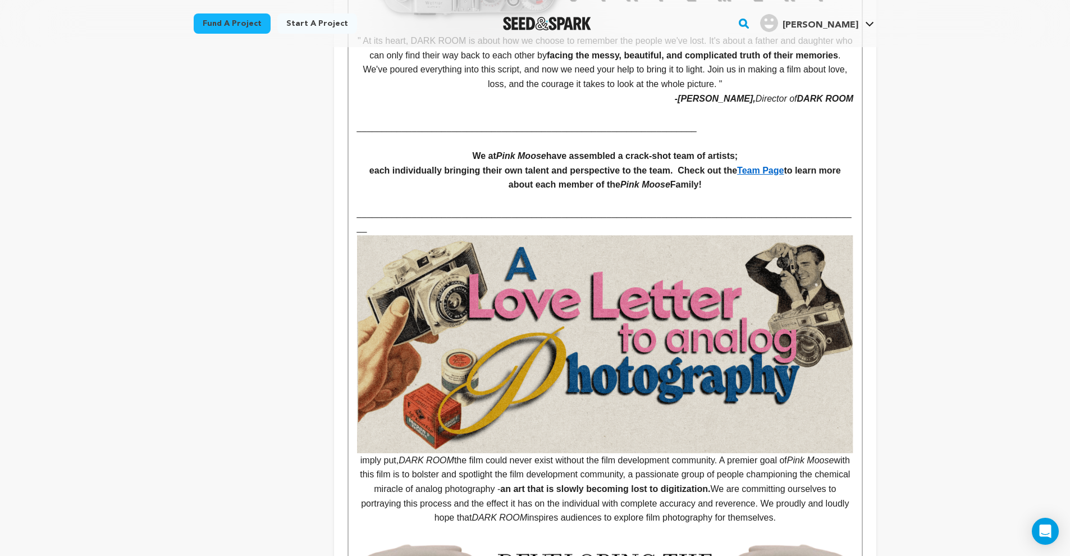
click at [647, 112] on p at bounding box center [605, 113] width 496 height 15
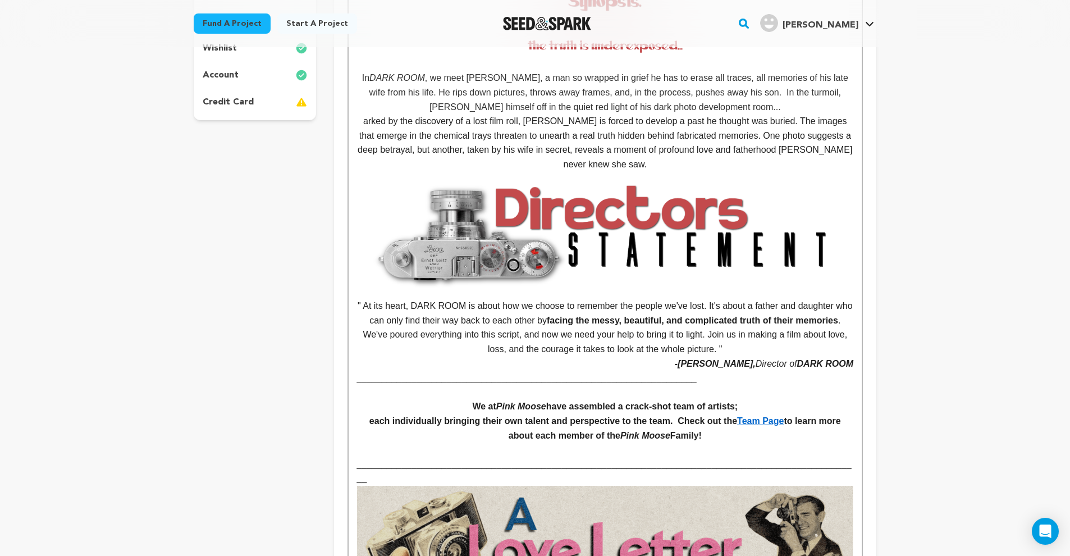
scroll to position [322, 0]
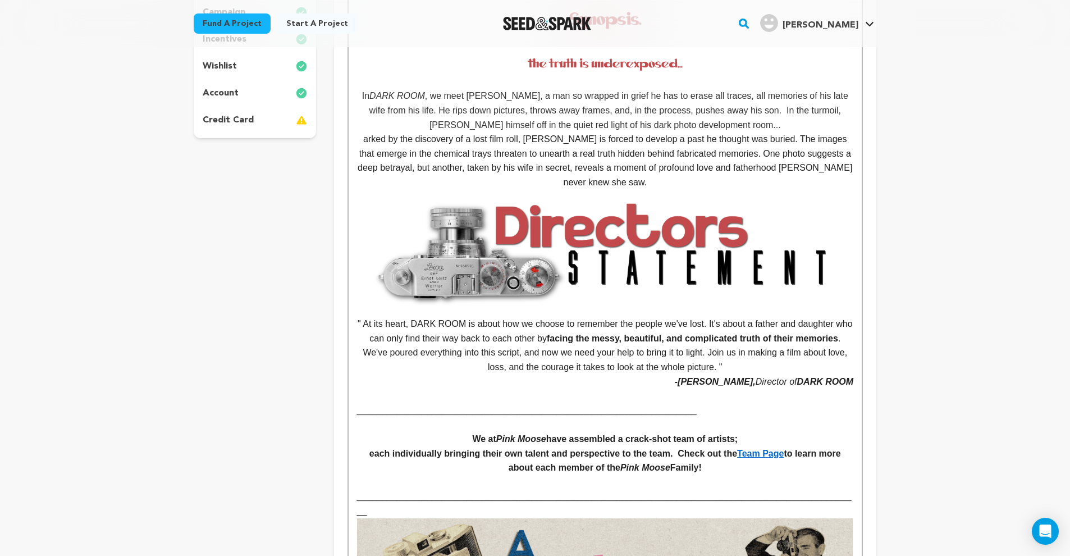
drag, startPoint x: 767, startPoint y: 410, endPoint x: 396, endPoint y: 397, distance: 370.8
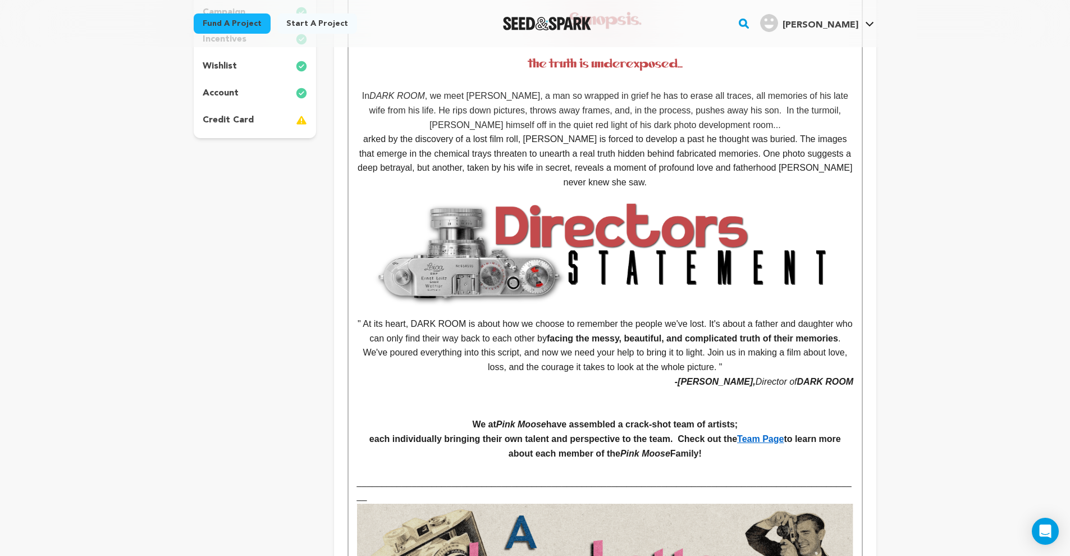
click at [458, 395] on p at bounding box center [605, 396] width 496 height 15
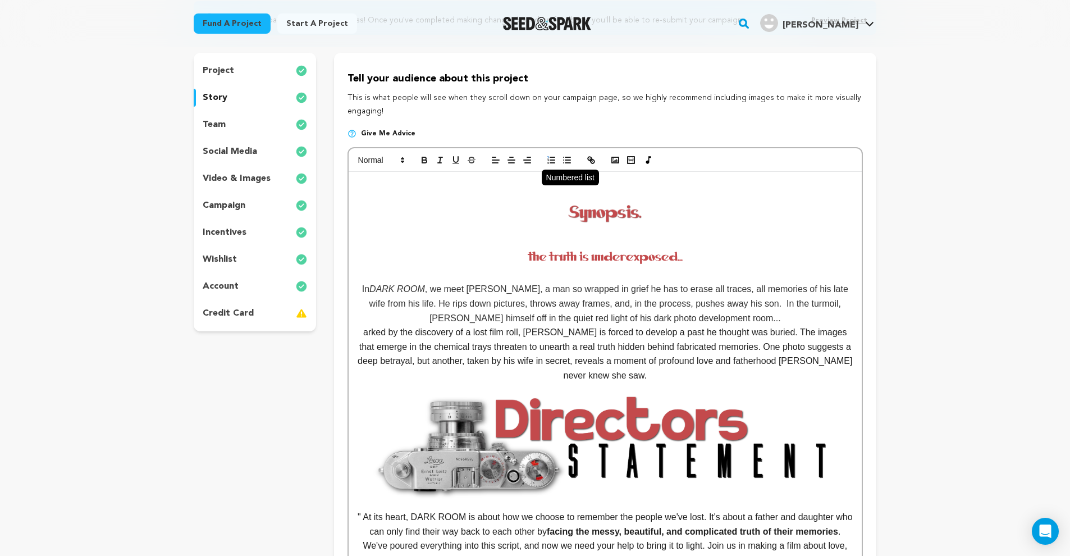
scroll to position [0, 0]
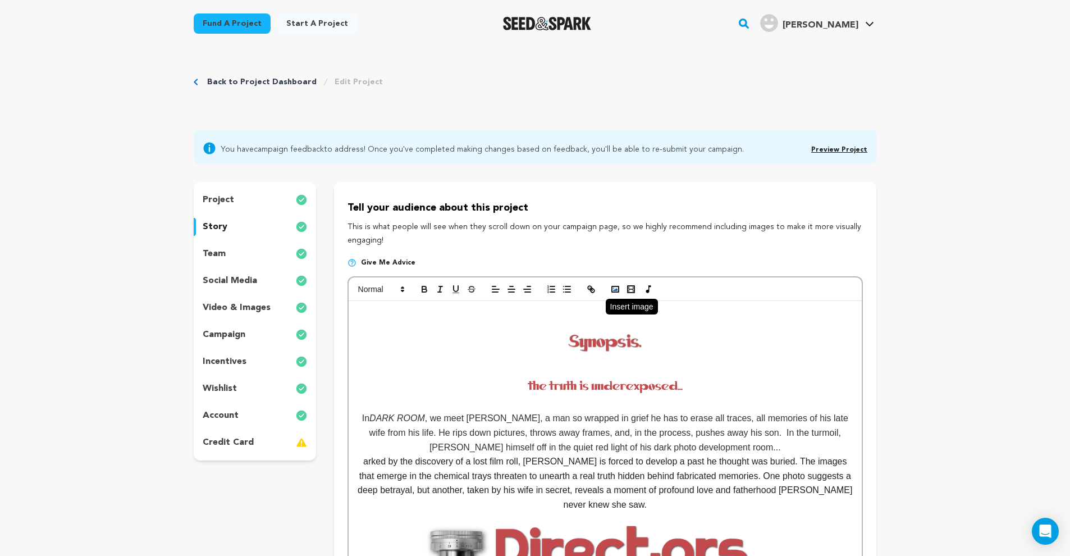
click at [614, 289] on polyline "button" at bounding box center [615, 289] width 4 height 3
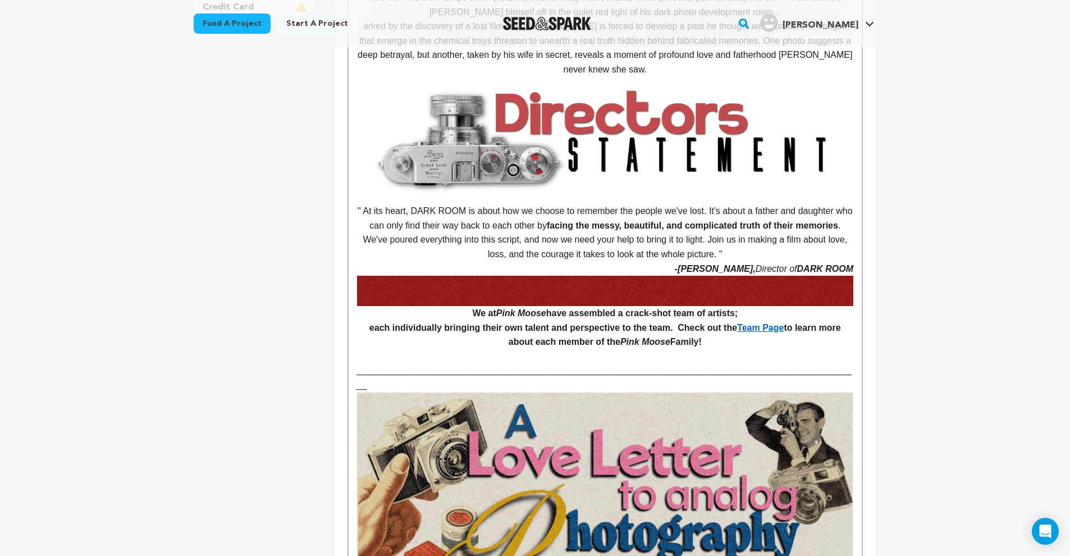
click at [462, 305] on strong "We at Pink Moose have assembled a crack-shot team of artists;" at bounding box center [605, 297] width 496 height 42
click at [467, 313] on h4 "We at Pink Moose have assembled a crack-shot team of artists;" at bounding box center [605, 298] width 496 height 44
click at [458, 309] on h4 "We at Pink Moose have assembled a crack-shot team of artists;" at bounding box center [605, 298] width 496 height 44
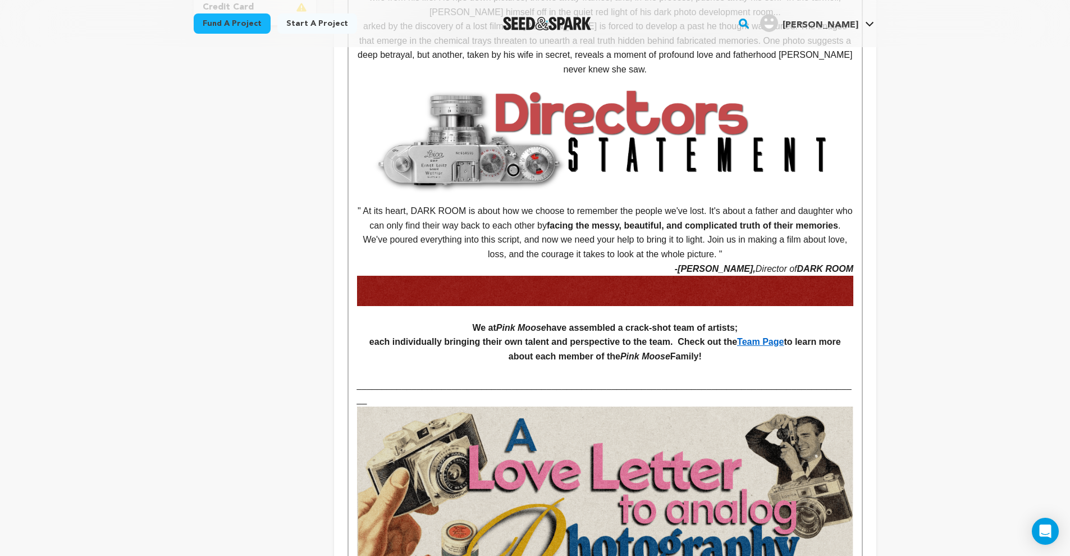
drag, startPoint x: 468, startPoint y: 321, endPoint x: 745, endPoint y: 323, distance: 276.3
click at [745, 323] on p "﻿ We at Pink Moose have assembled a crack-shot team of artists;" at bounding box center [605, 328] width 496 height 15
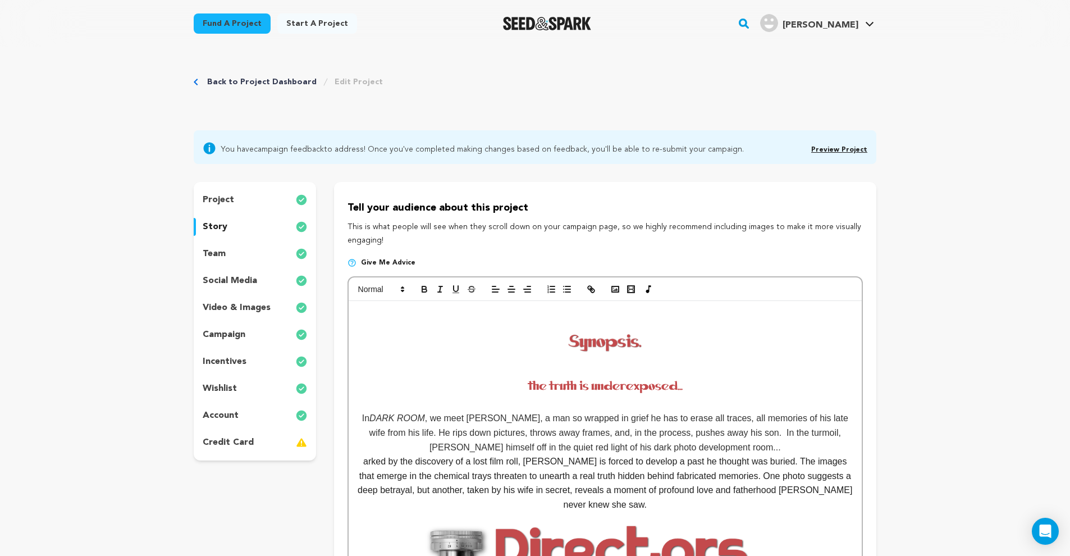
click at [426, 286] on icon "button" at bounding box center [424, 289] width 10 height 10
click at [422, 291] on icon "button" at bounding box center [424, 290] width 4 height 3
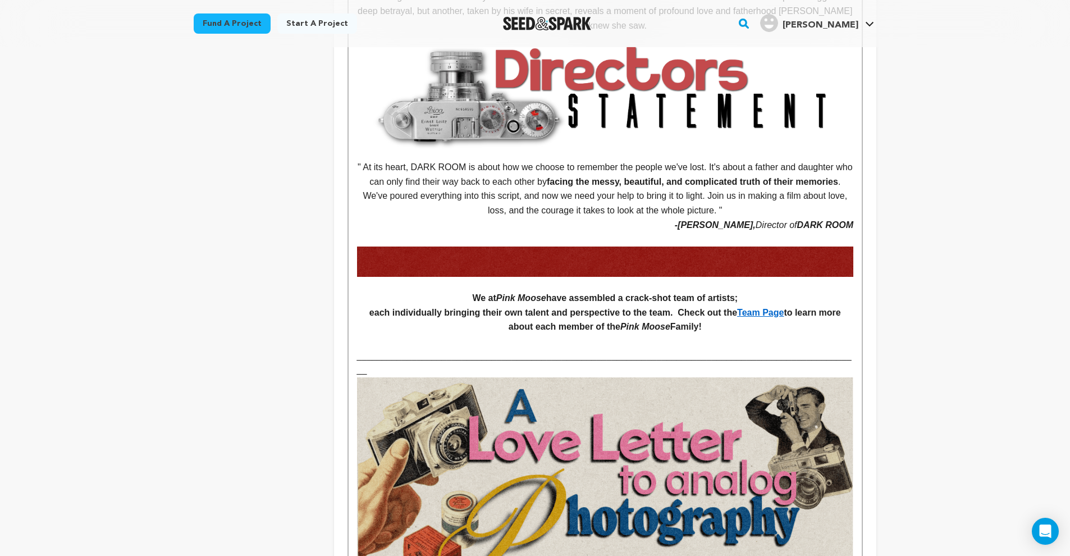
click at [757, 349] on p "_______________________________________________________________________________…" at bounding box center [605, 363] width 496 height 29
click at [707, 340] on p at bounding box center [605, 341] width 496 height 15
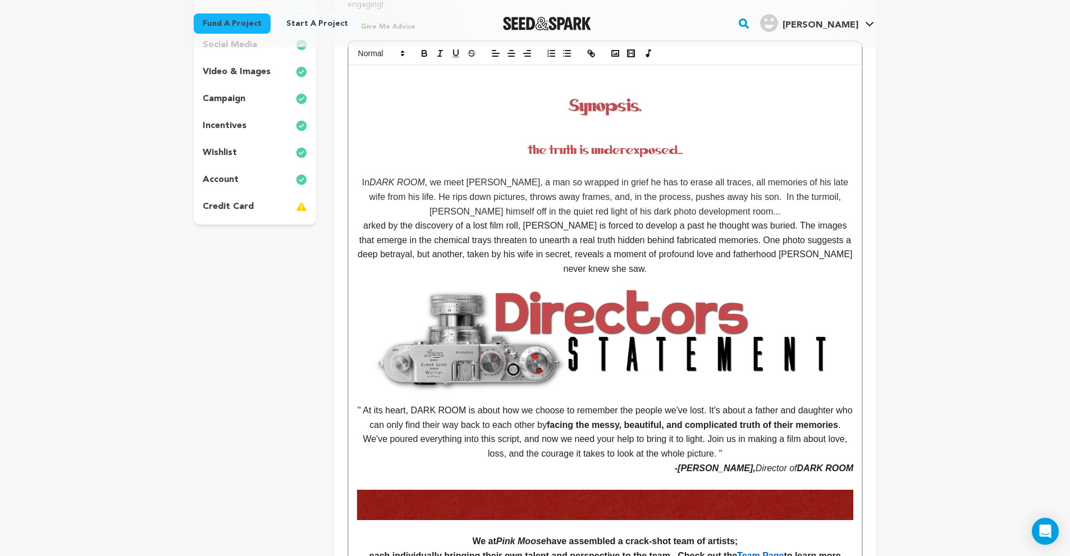
scroll to position [132, 0]
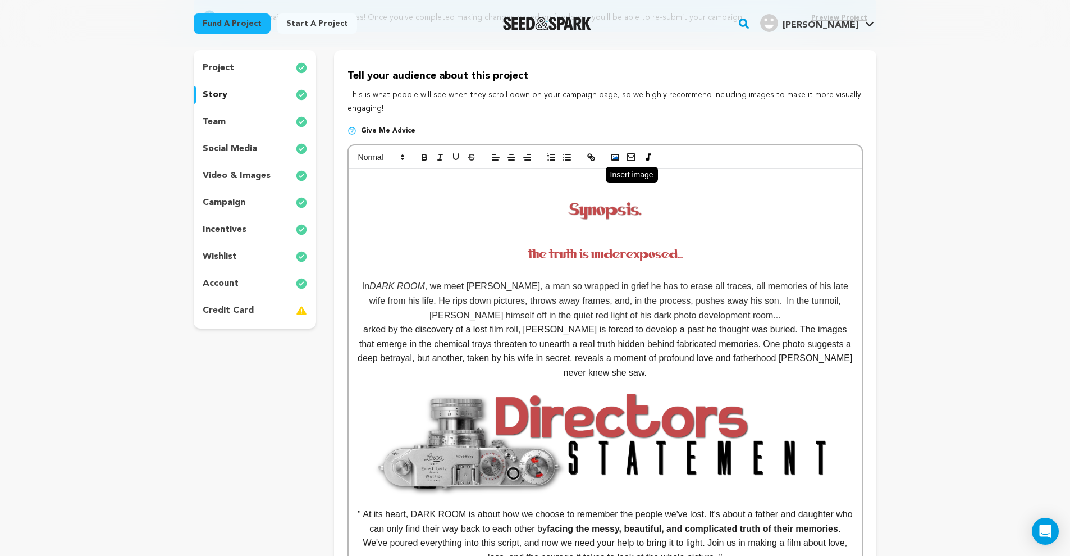
click at [614, 161] on icon "button" at bounding box center [615, 157] width 10 height 10
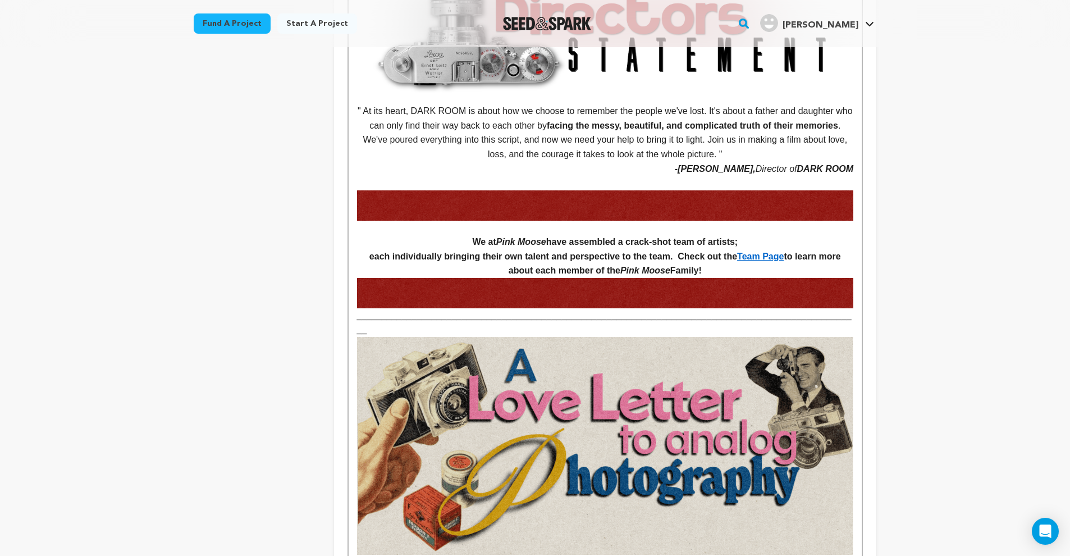
click at [745, 262] on h4 "each individually bringing their own talent and perspective to the team. Check …" at bounding box center [605, 263] width 496 height 29
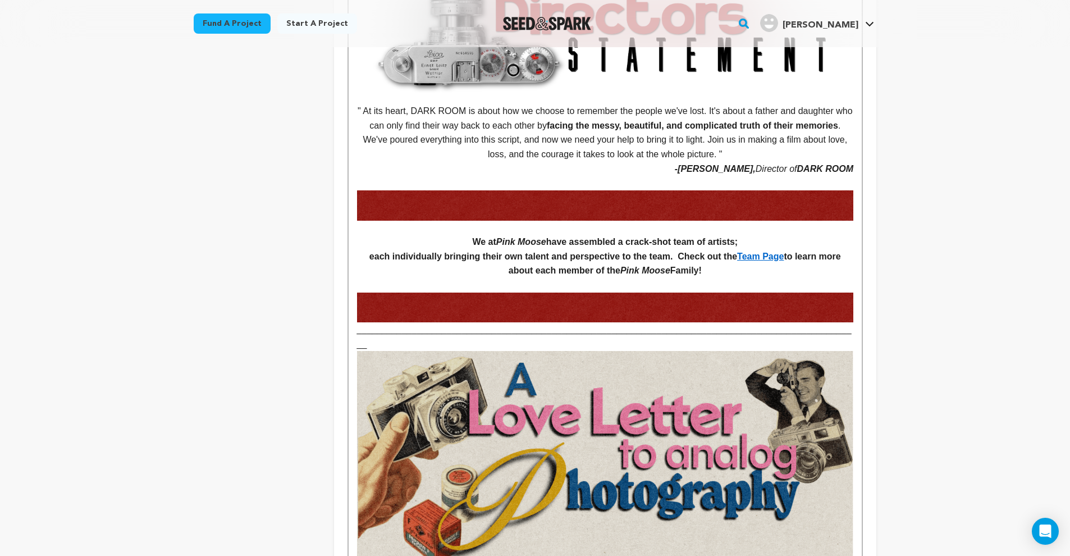
drag, startPoint x: 851, startPoint y: 324, endPoint x: 326, endPoint y: 318, distance: 525.0
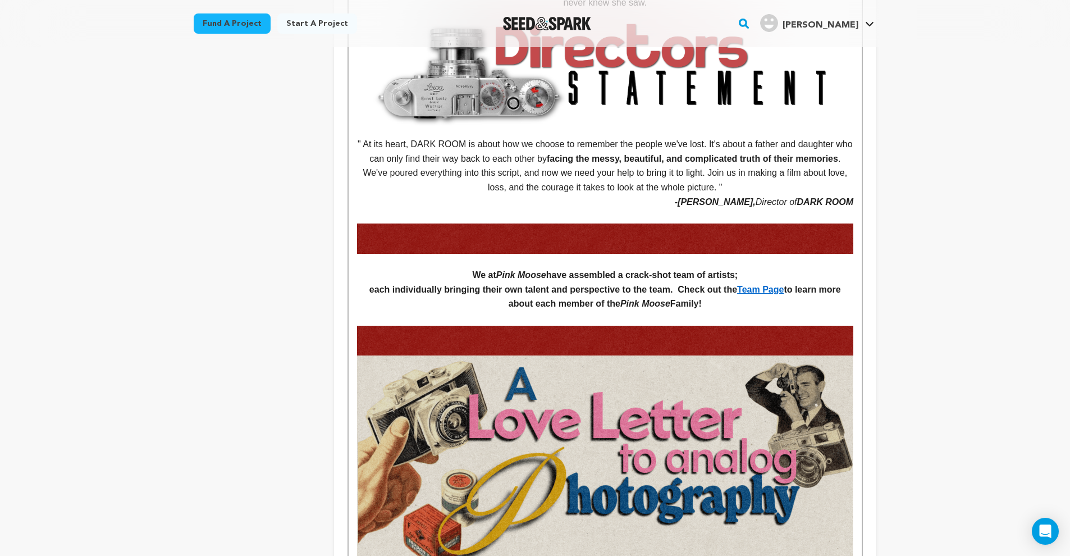
scroll to position [634, 0]
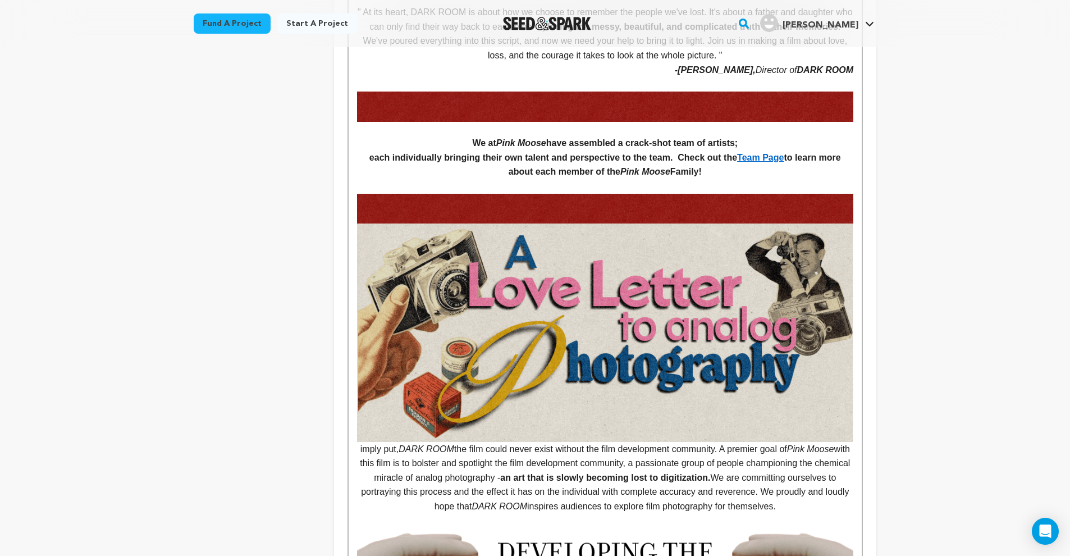
drag, startPoint x: 360, startPoint y: 442, endPoint x: 367, endPoint y: 440, distance: 6.4
click at [361, 442] on p "imply put, DARK ROOM the film could never exist without the film development co…" at bounding box center [605, 368] width 496 height 290
drag, startPoint x: 366, startPoint y: 441, endPoint x: 431, endPoint y: 417, distance: 69.5
click at [369, 440] on p "SImply put, DARK ROOM the film could never exist without the film development c…" at bounding box center [605, 368] width 496 height 290
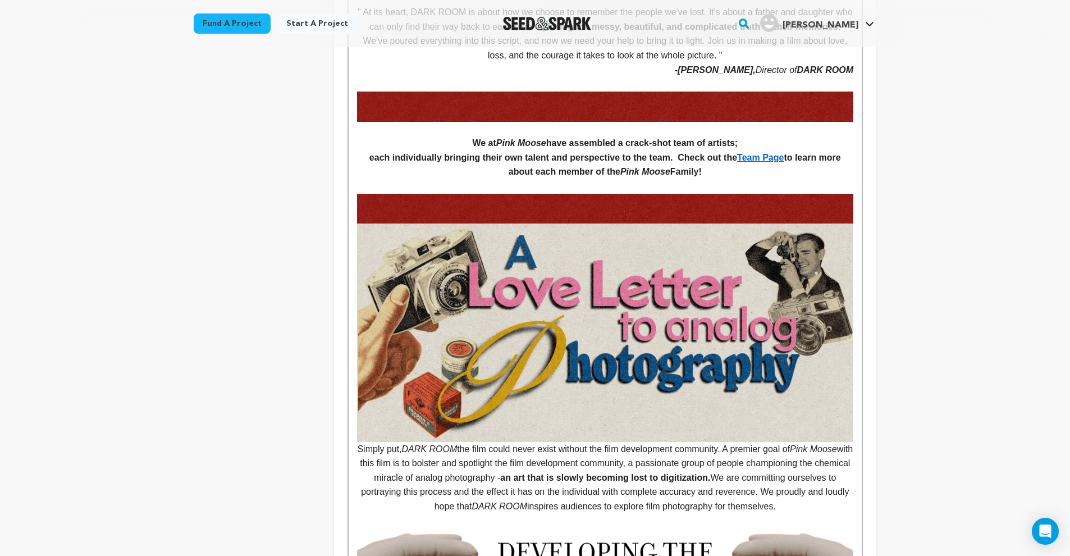
click at [358, 441] on p "Simply put, DARK ROOM the film could never exist without the film development c…" at bounding box center [605, 368] width 496 height 290
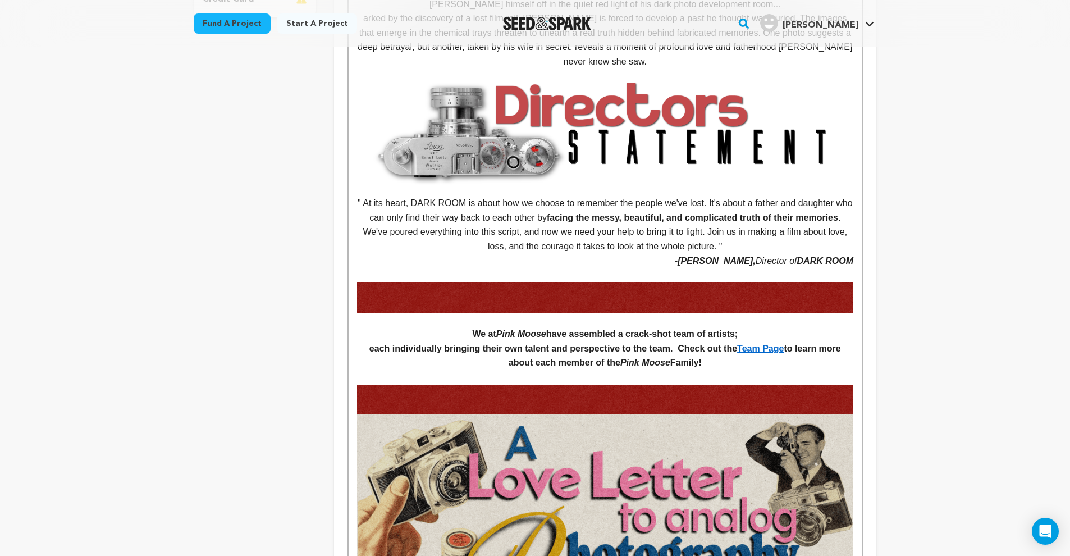
scroll to position [558, 0]
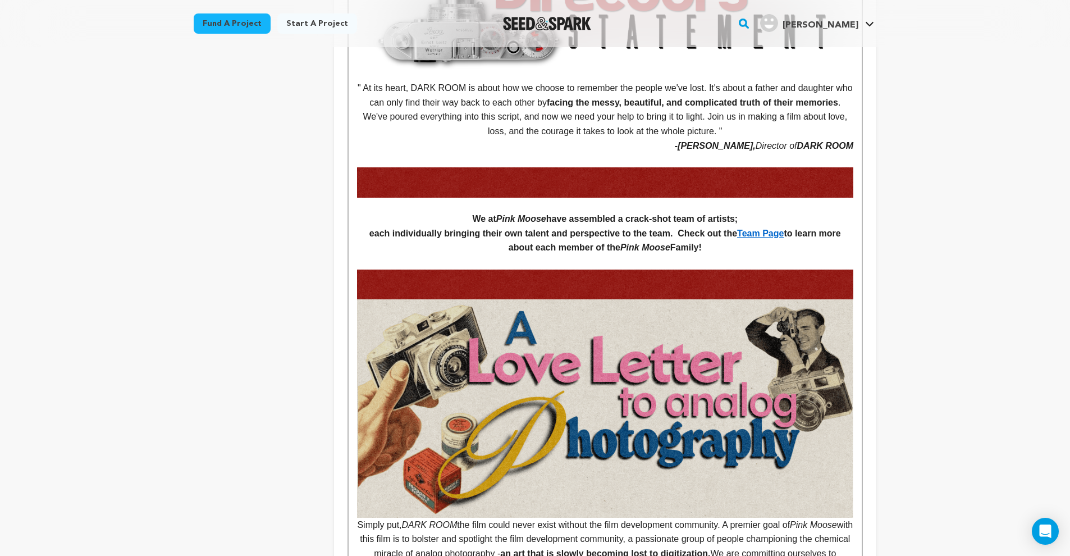
click at [647, 178] on img at bounding box center [605, 182] width 496 height 30
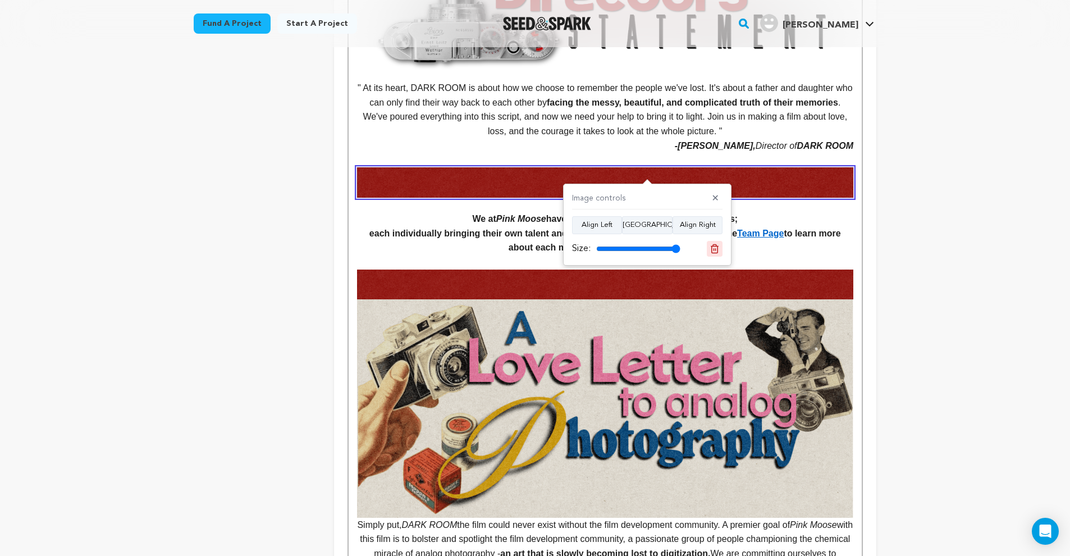
click at [718, 250] on icon at bounding box center [715, 248] width 8 height 8
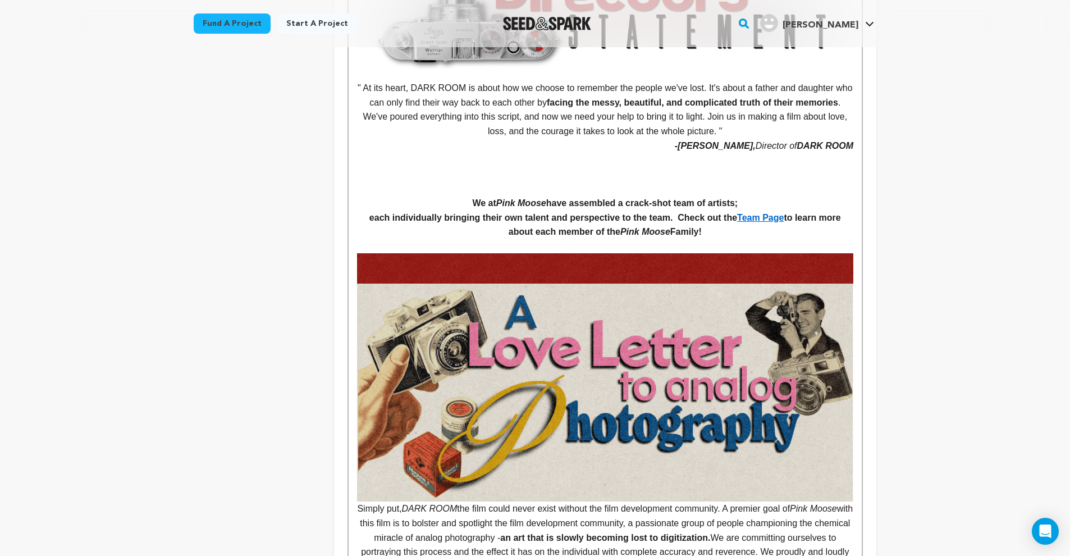
click at [695, 253] on img at bounding box center [605, 268] width 496 height 30
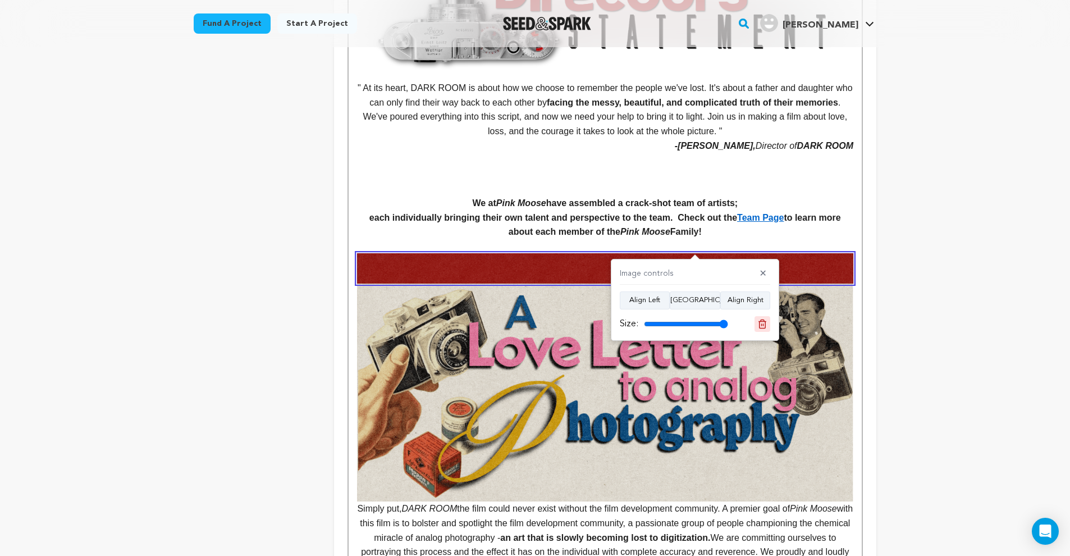
click at [764, 325] on icon at bounding box center [762, 324] width 10 height 10
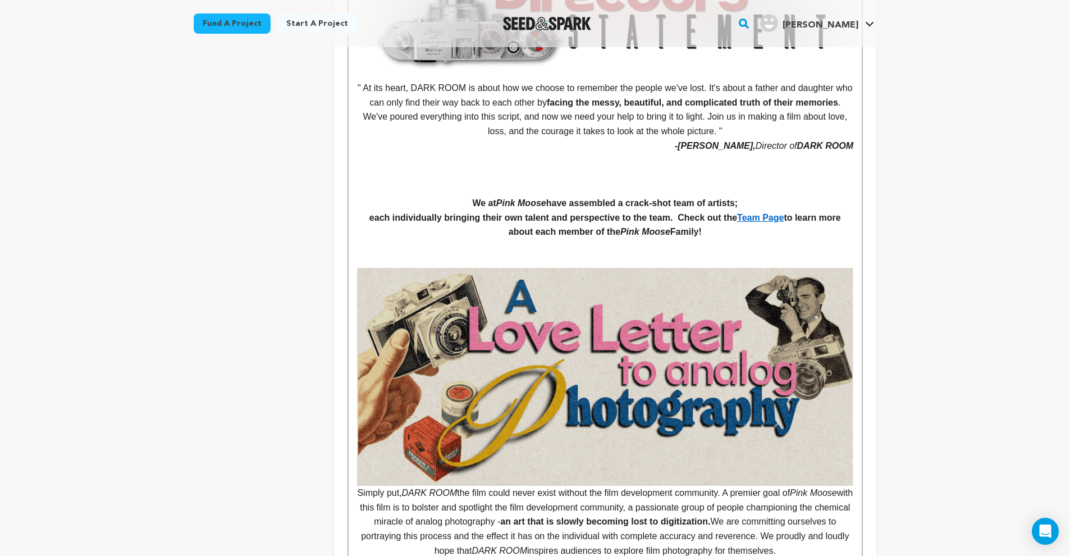
click at [608, 168] on h4 at bounding box center [605, 174] width 496 height 15
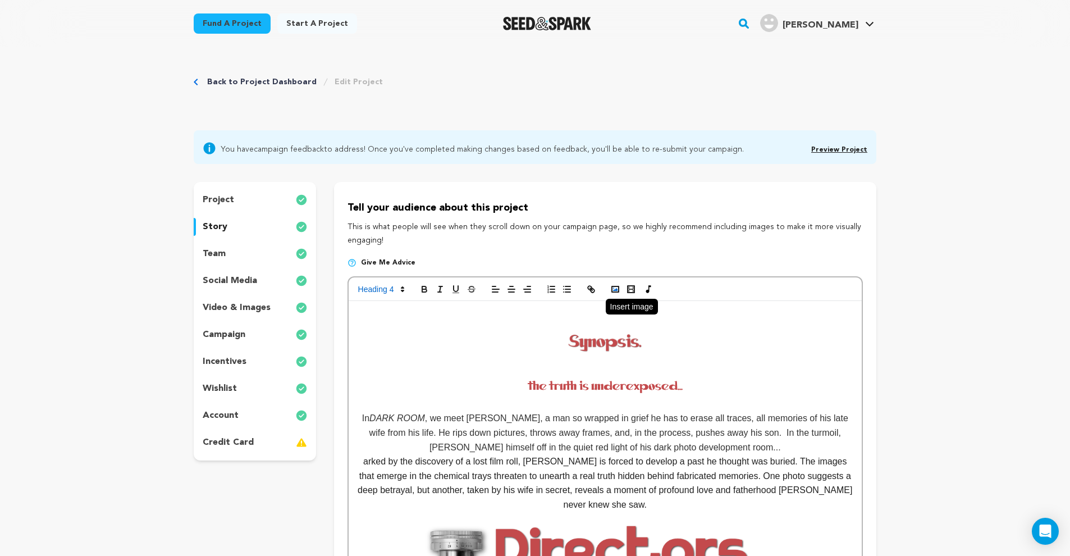
click at [613, 290] on icon "button" at bounding box center [615, 289] width 10 height 10
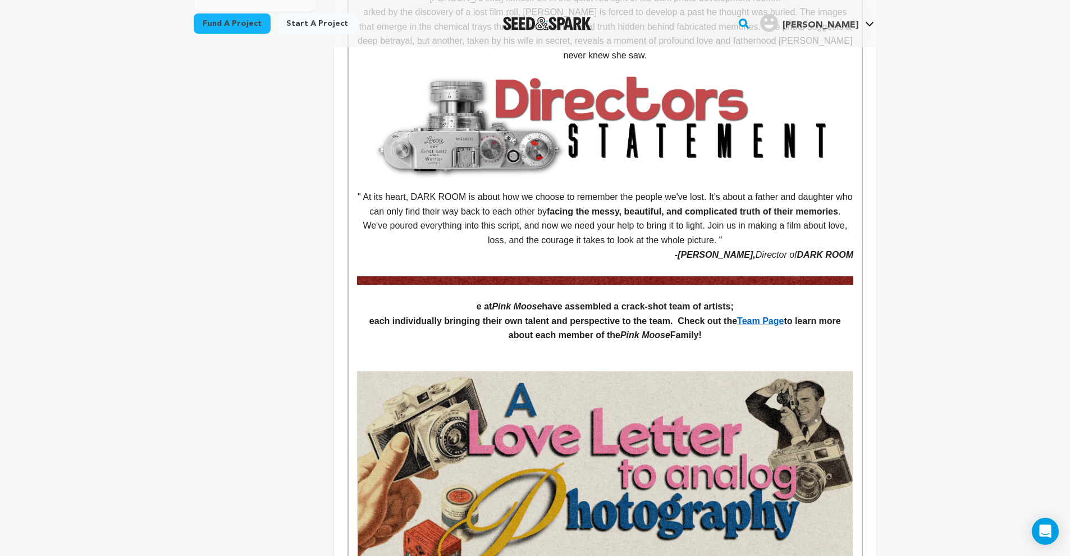
click at [622, 345] on p at bounding box center [605, 350] width 496 height 15
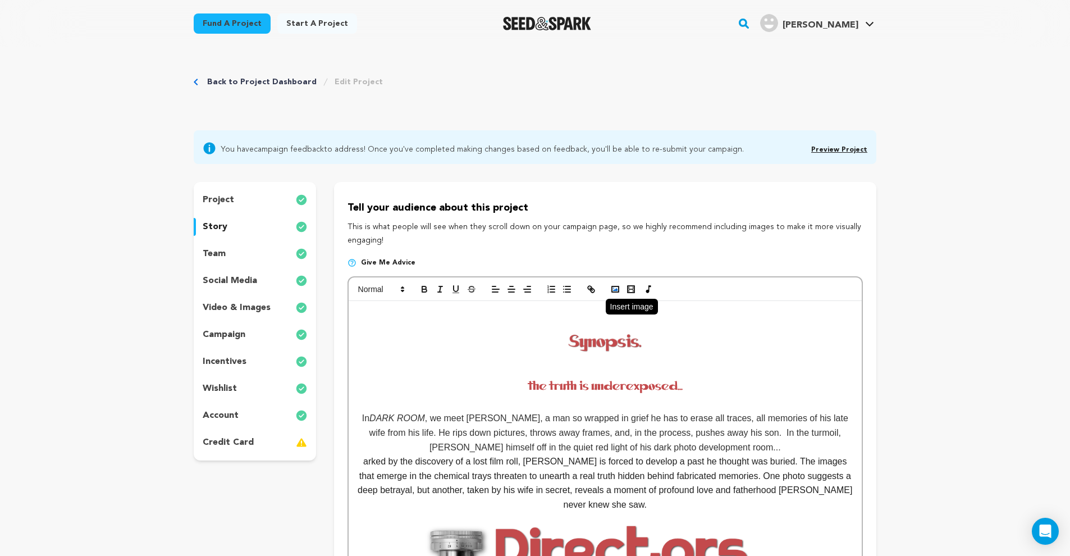
click at [611, 285] on icon "button" at bounding box center [615, 289] width 10 height 10
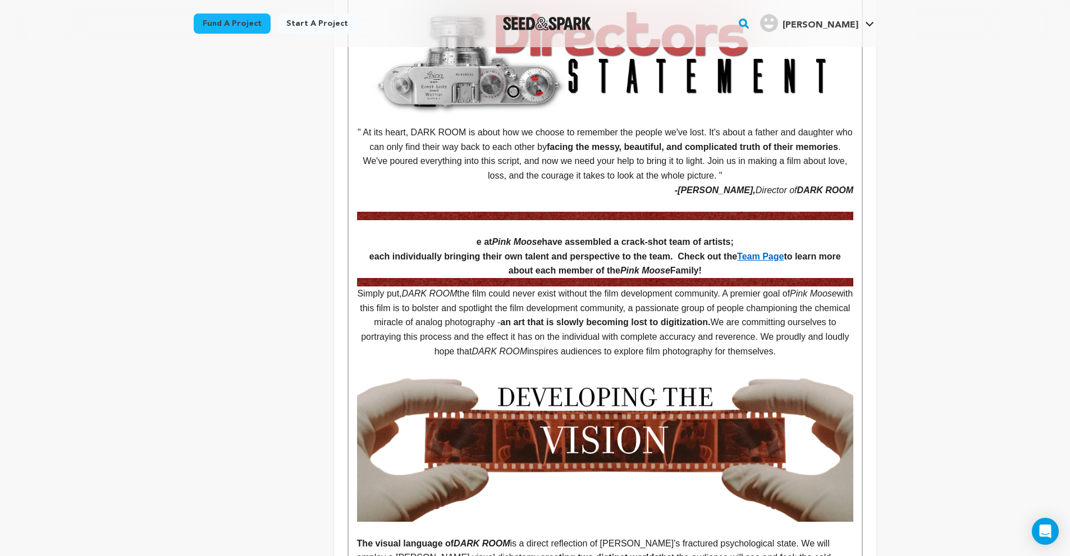
click at [736, 269] on h4 "each individually bringing their own talent and perspective to the team. Check …" at bounding box center [605, 263] width 496 height 29
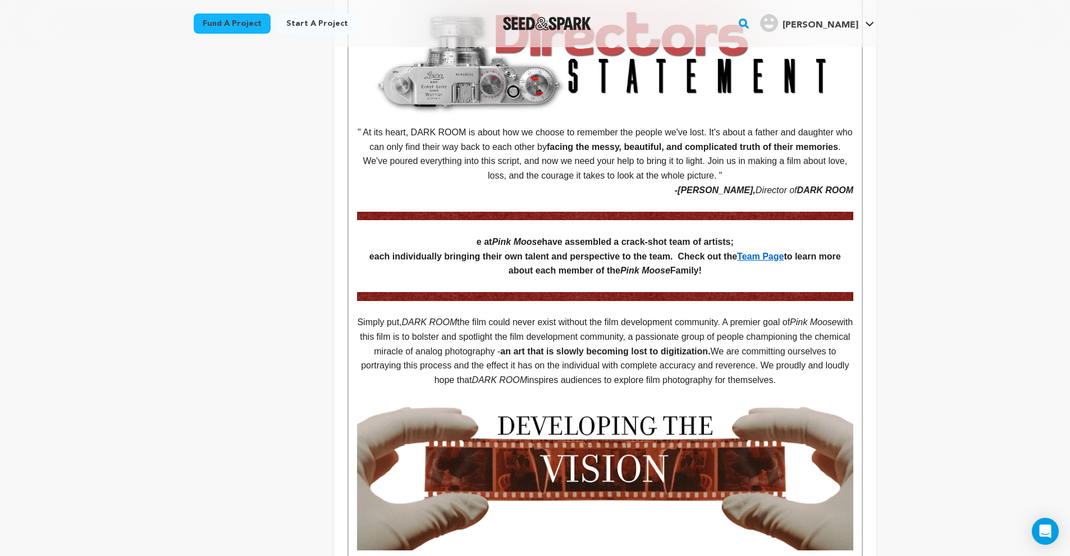
click at [411, 301] on p at bounding box center [605, 308] width 496 height 15
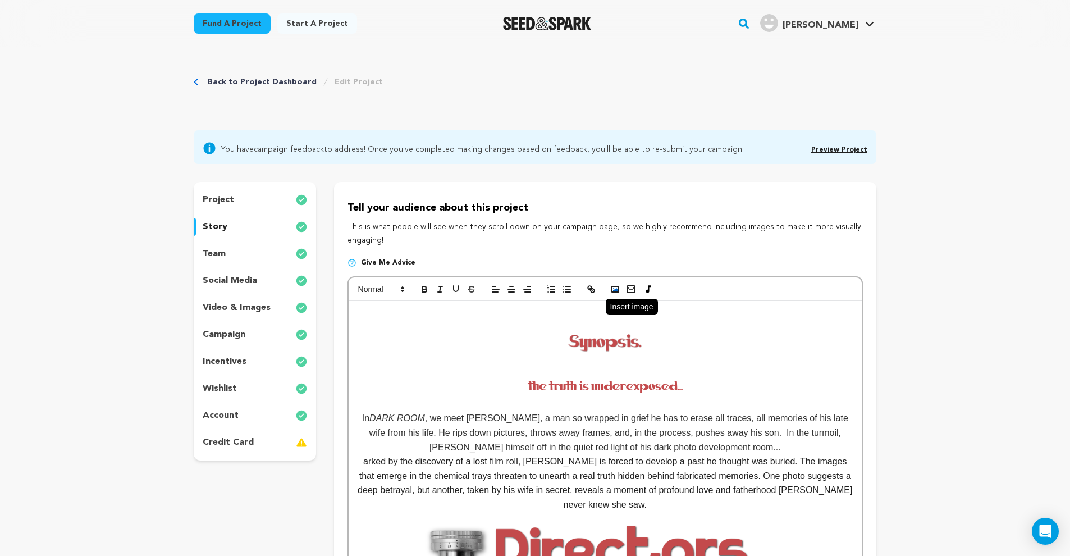
click at [619, 284] on icon "button" at bounding box center [615, 289] width 10 height 10
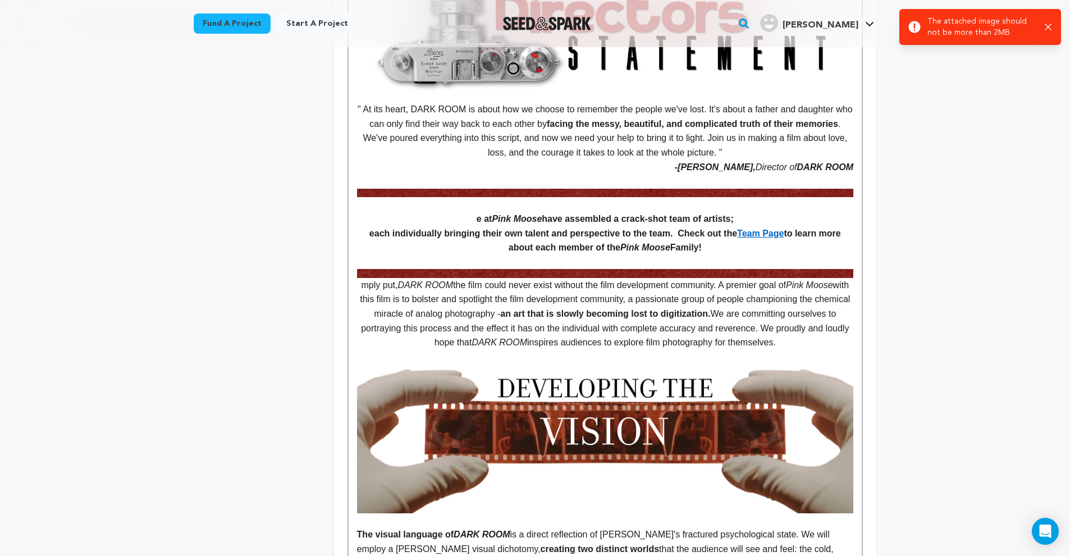
click at [1045, 24] on icon "button" at bounding box center [1048, 27] width 7 height 7
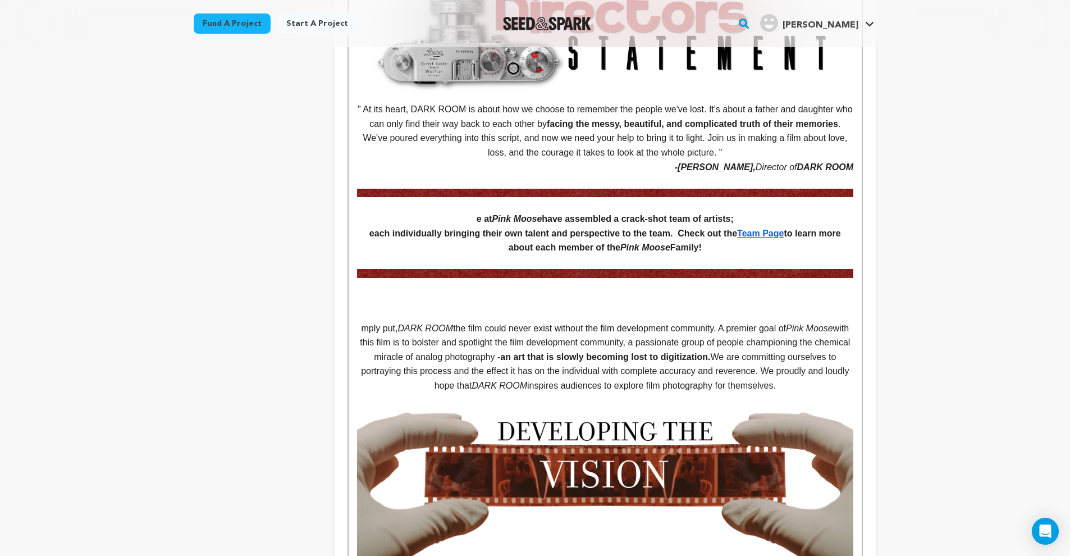
click at [437, 278] on p at bounding box center [605, 285] width 496 height 15
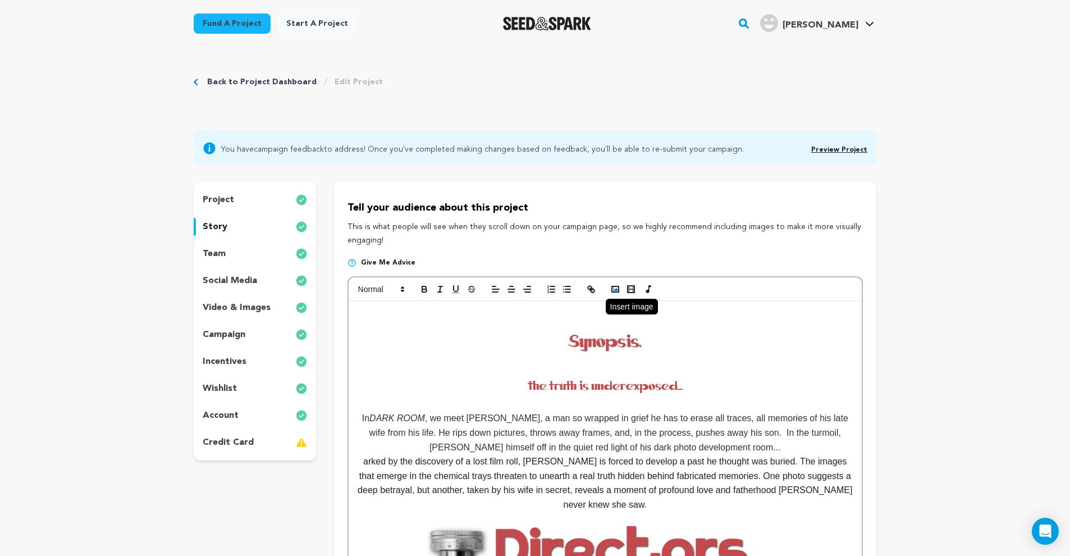
click at [618, 288] on icon "button" at bounding box center [615, 289] width 10 height 10
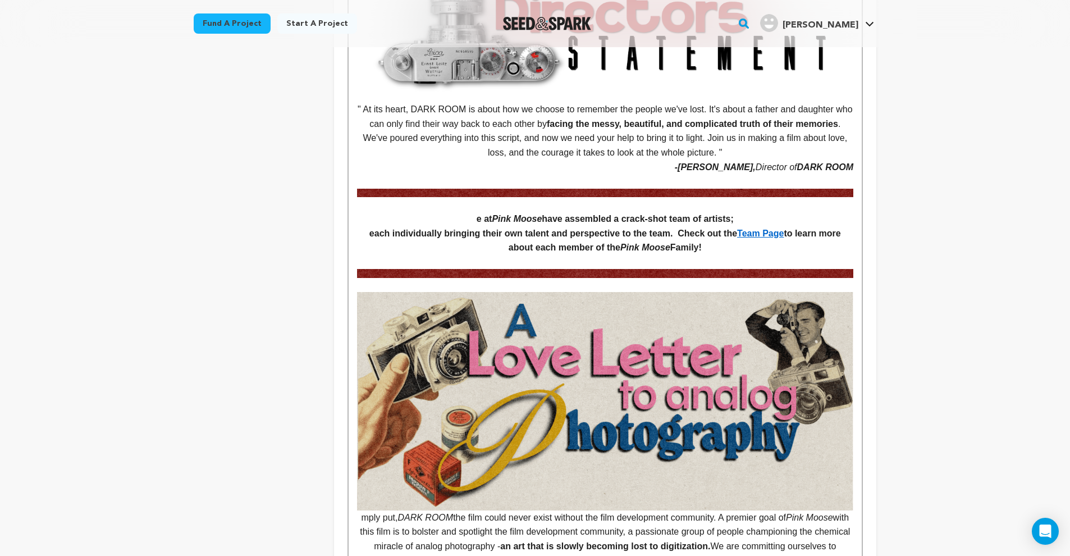
scroll to position [549, 0]
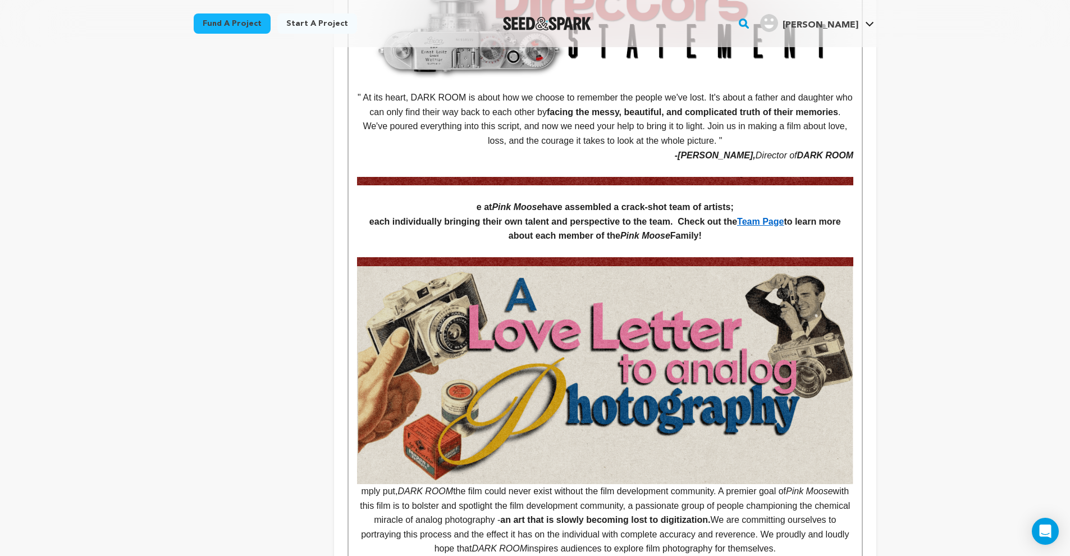
click at [358, 480] on p "mply put, DARK ROOM the film could never exist without the film development com…" at bounding box center [605, 411] width 496 height 290
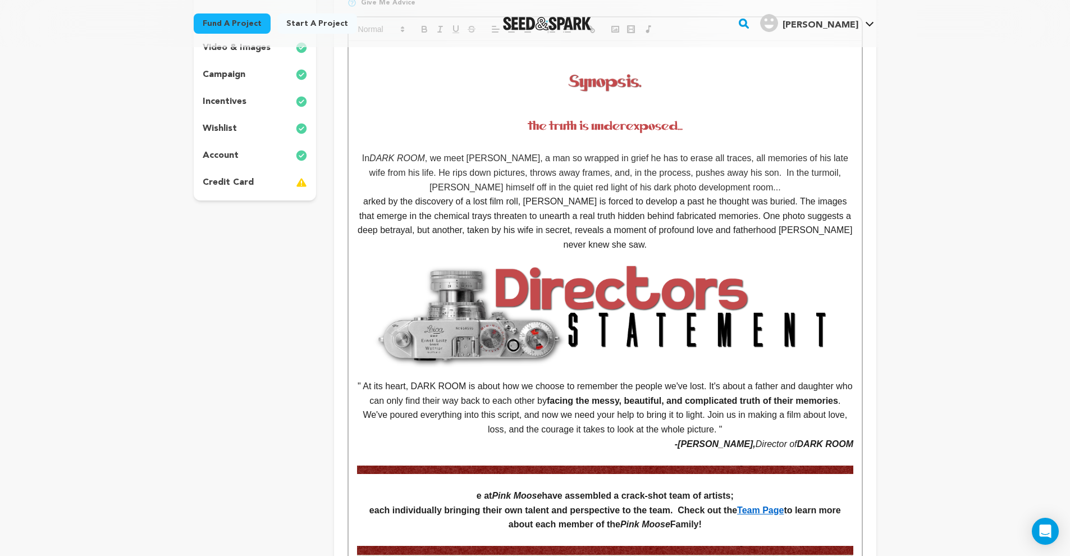
scroll to position [148, 0]
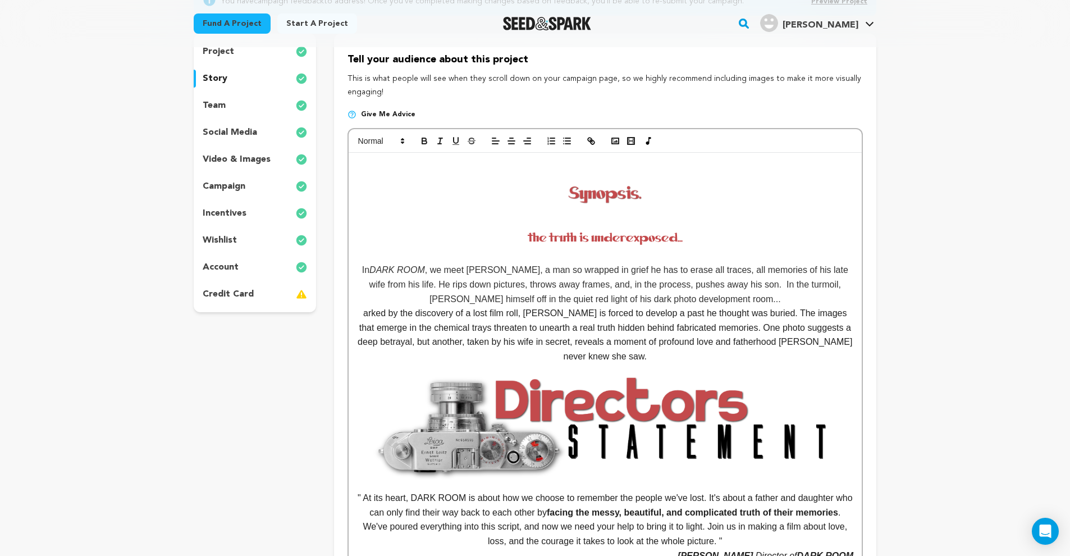
click at [592, 200] on img at bounding box center [605, 193] width 104 height 39
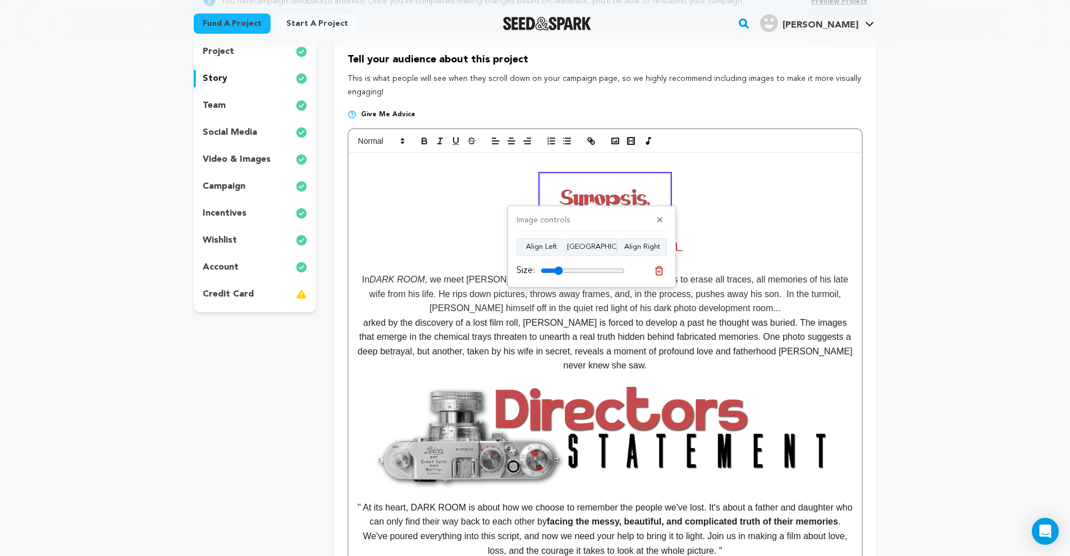
type input "26"
click at [560, 268] on input "range" at bounding box center [583, 270] width 84 height 9
click at [787, 227] on em at bounding box center [605, 247] width 496 height 41
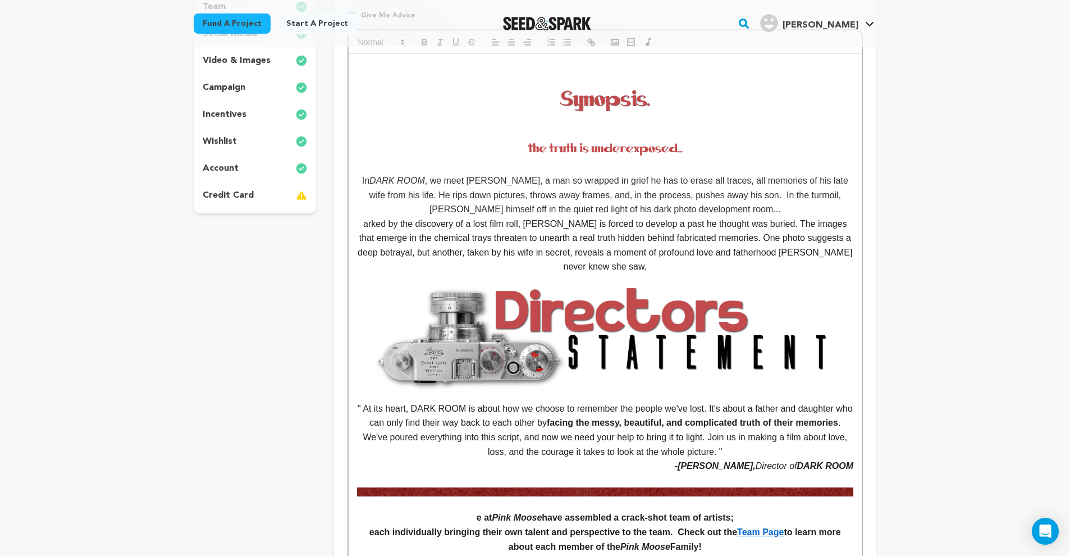
scroll to position [640, 0]
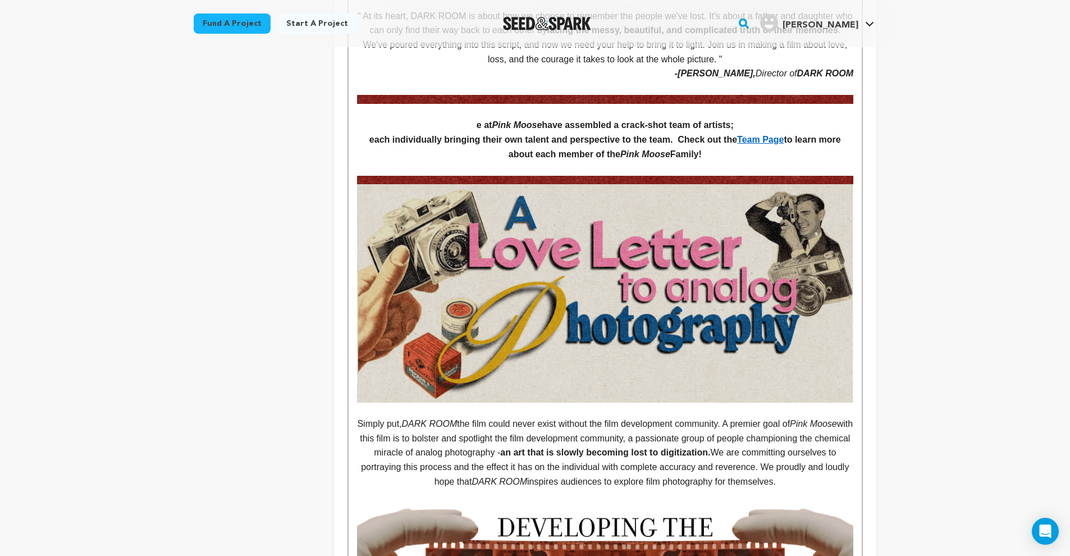
click at [590, 403] on p at bounding box center [605, 410] width 496 height 15
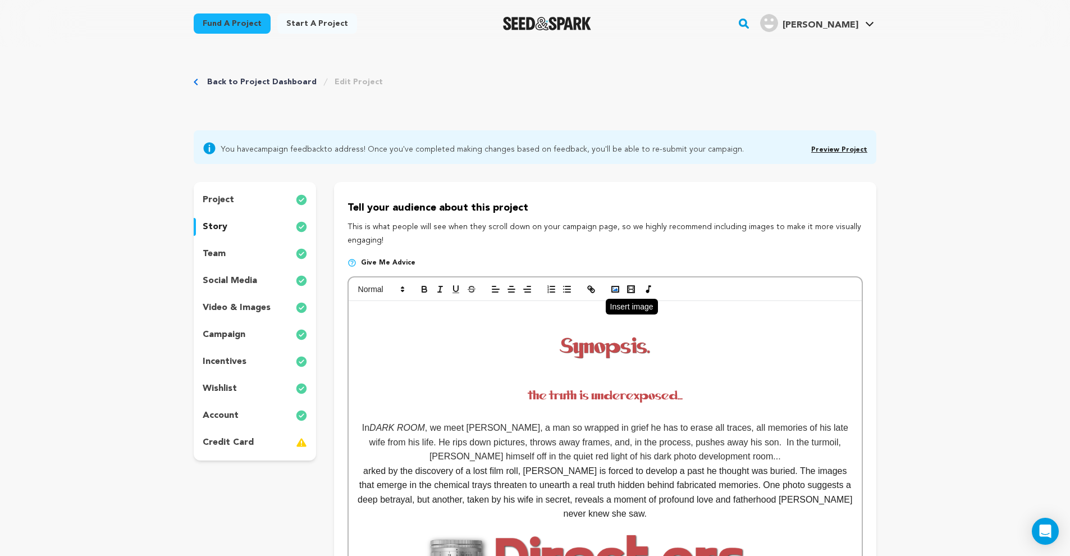
click at [617, 295] on button "button" at bounding box center [616, 288] width 16 height 13
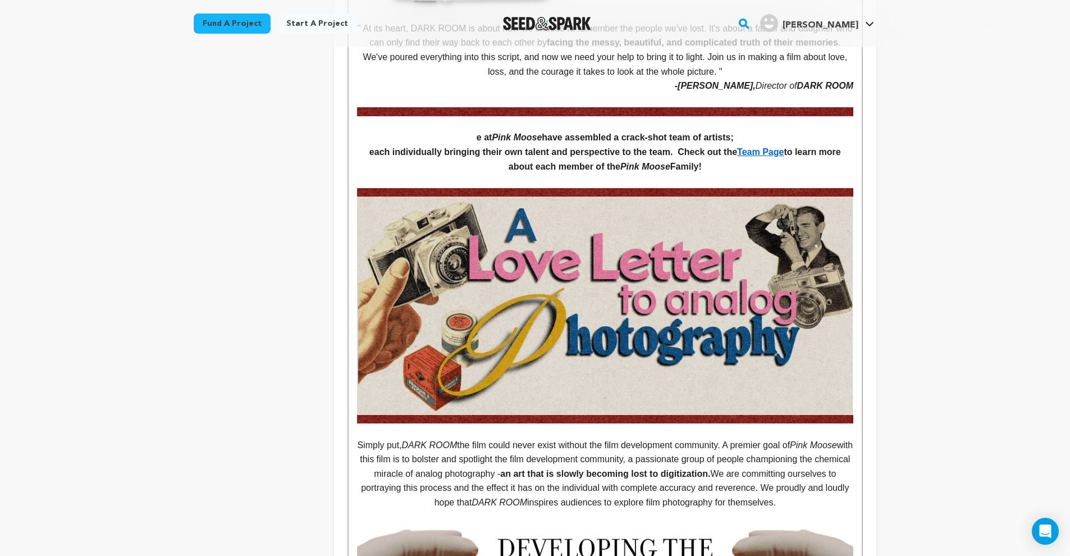
scroll to position [848, 0]
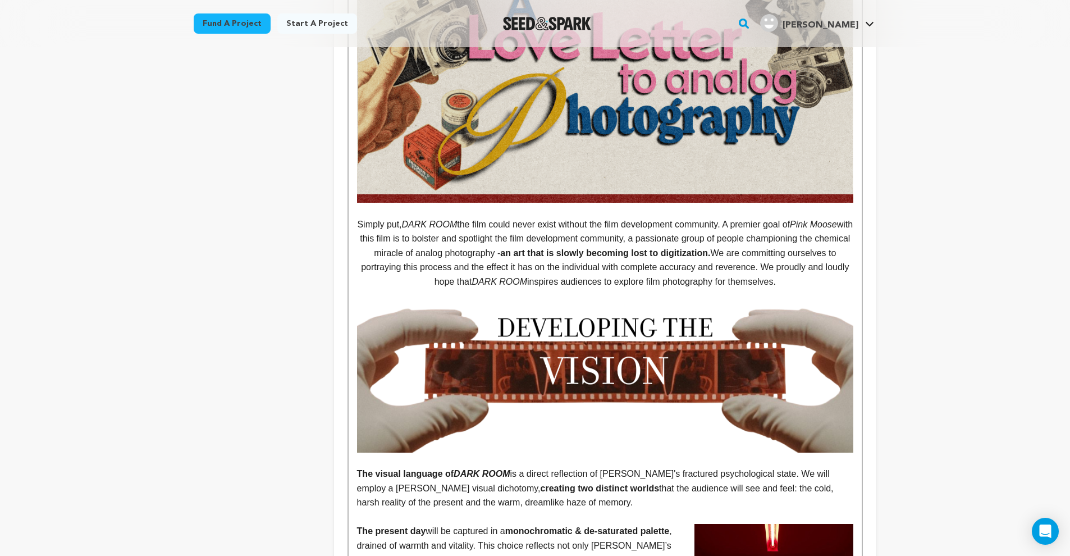
click at [591, 290] on p at bounding box center [605, 296] width 496 height 15
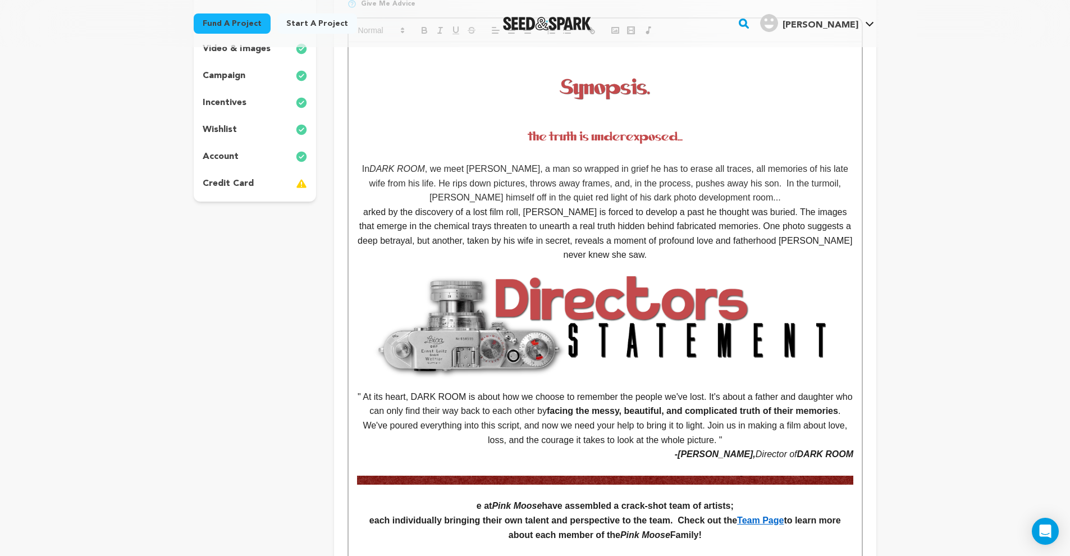
scroll to position [244, 0]
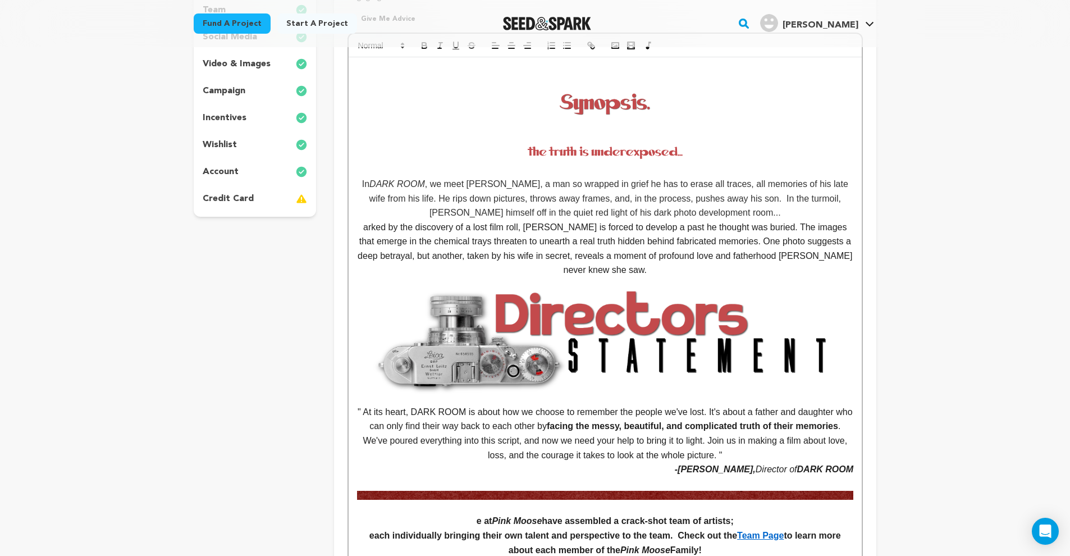
click at [641, 491] on img at bounding box center [605, 495] width 496 height 8
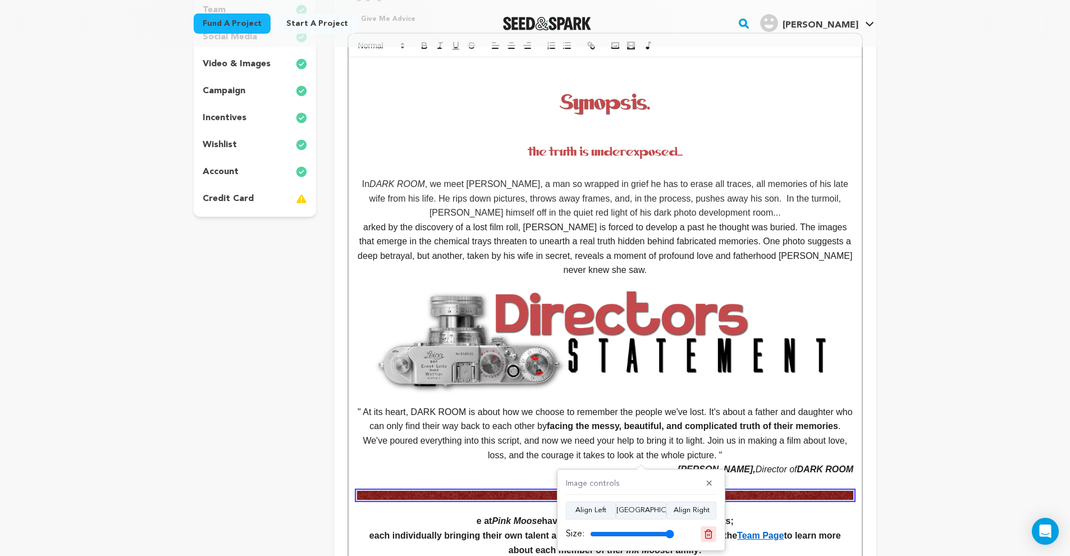
click at [711, 533] on icon at bounding box center [709, 534] width 10 height 10
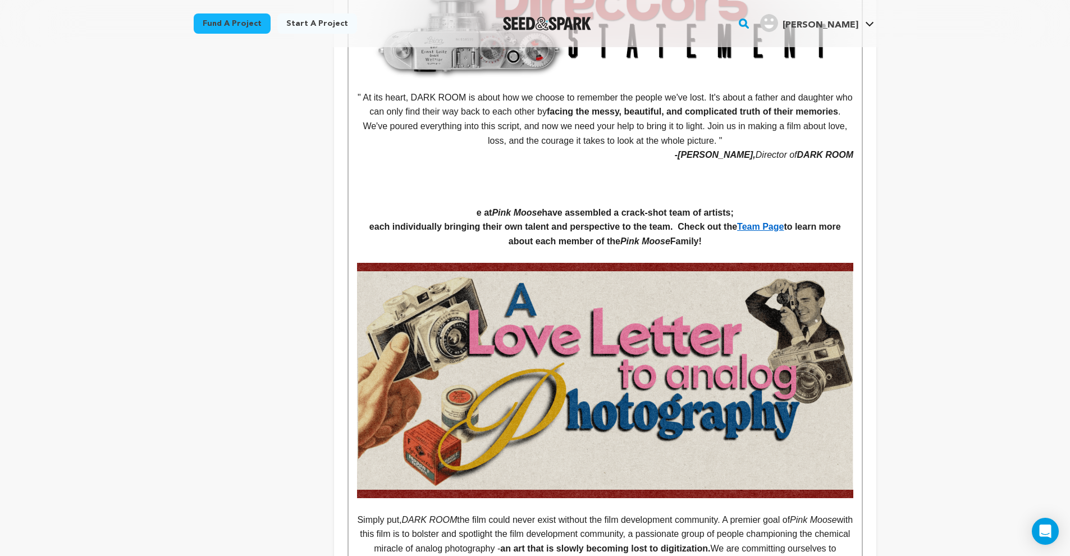
scroll to position [303, 0]
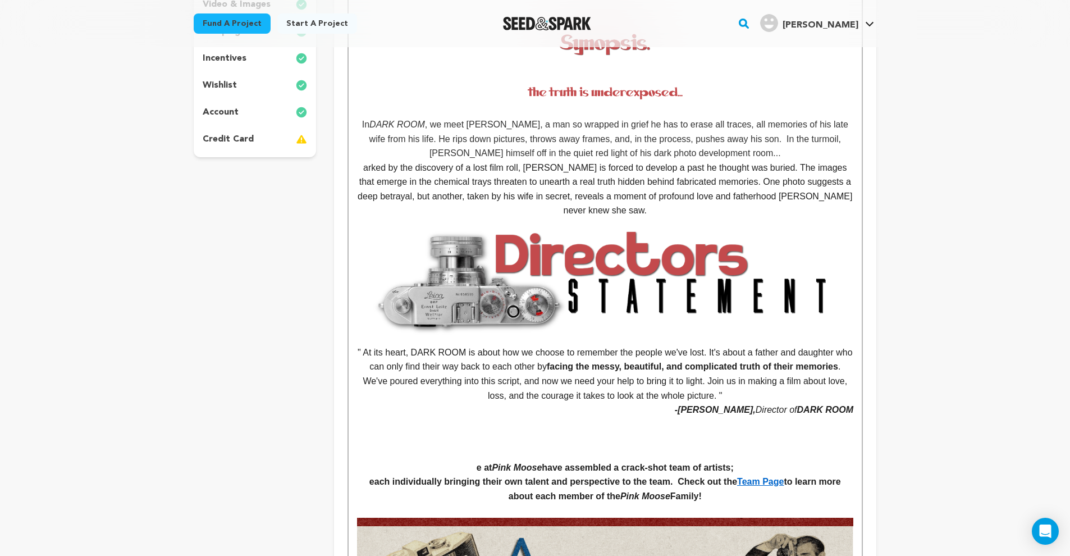
click at [642, 431] on p at bounding box center [605, 438] width 496 height 15
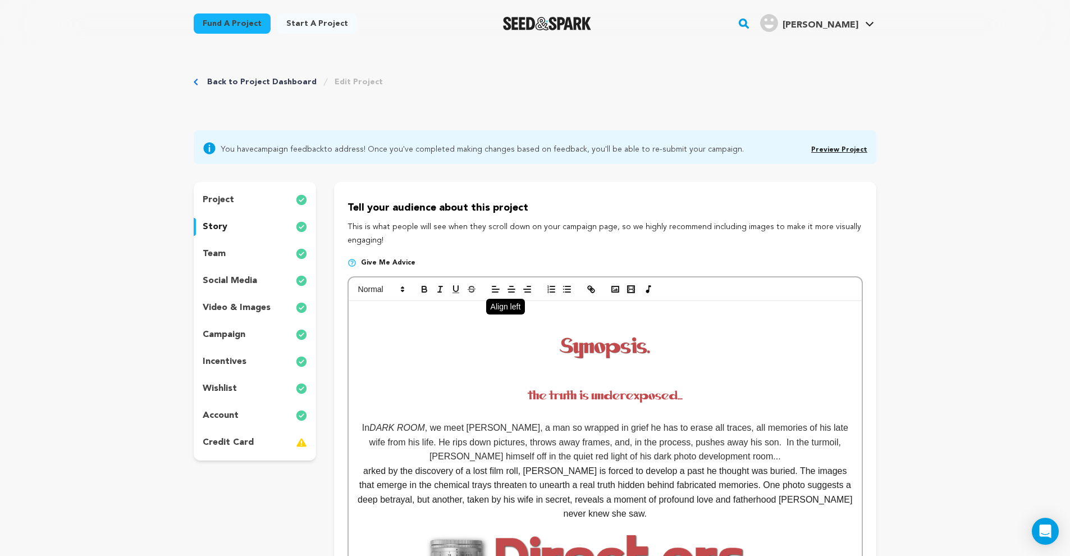
click at [495, 289] on line "button" at bounding box center [495, 289] width 7 height 0
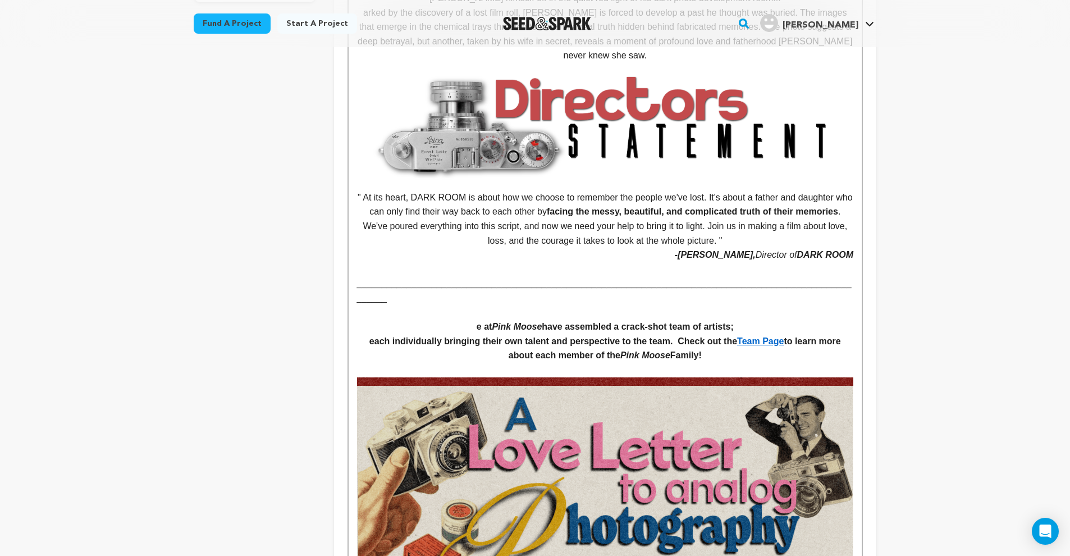
click at [739, 268] on p at bounding box center [605, 269] width 496 height 15
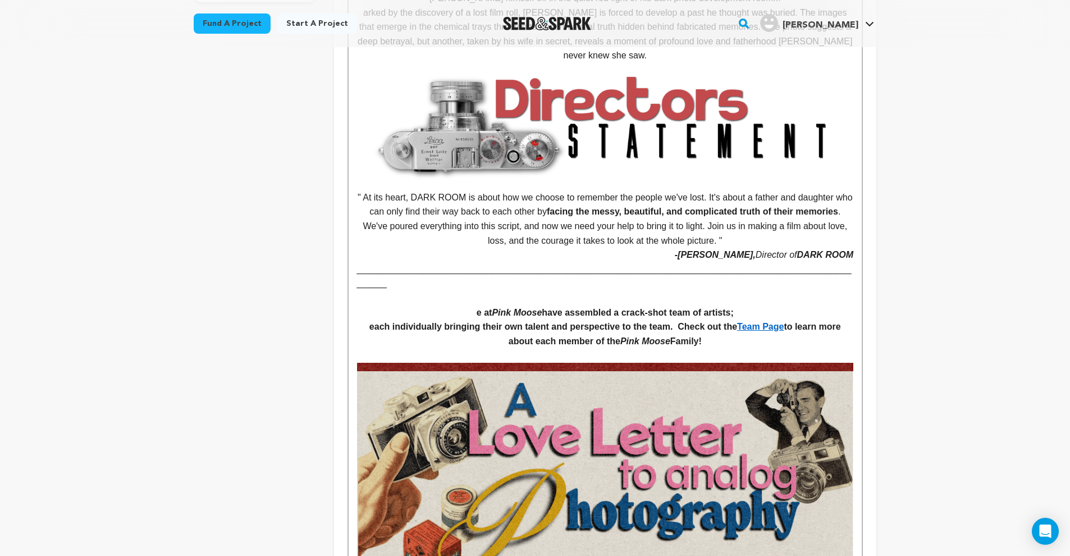
click at [463, 305] on p "e at Pink Moose have assembled a crack-shot team of artists;" at bounding box center [605, 312] width 496 height 15
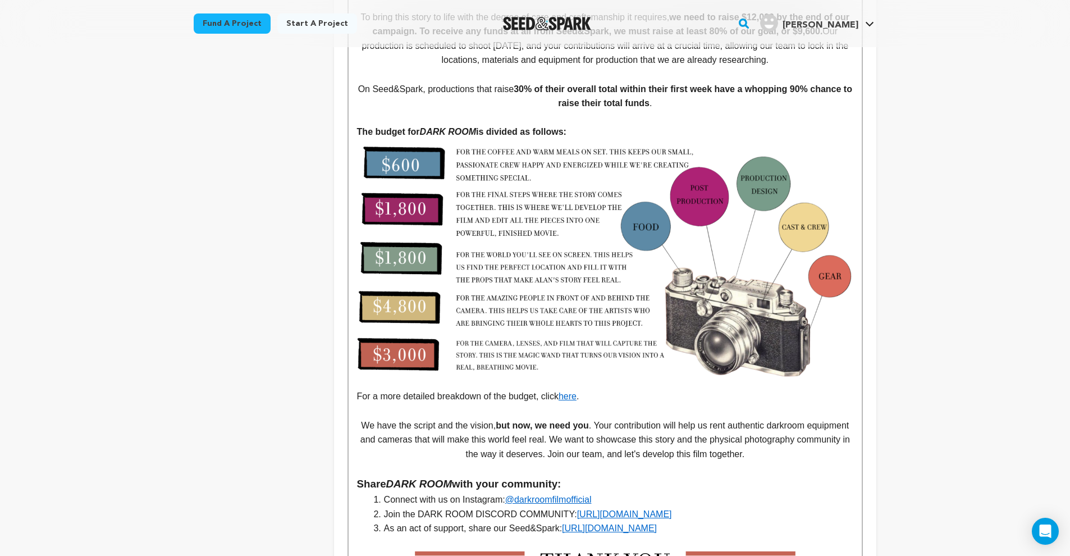
scroll to position [2339, 0]
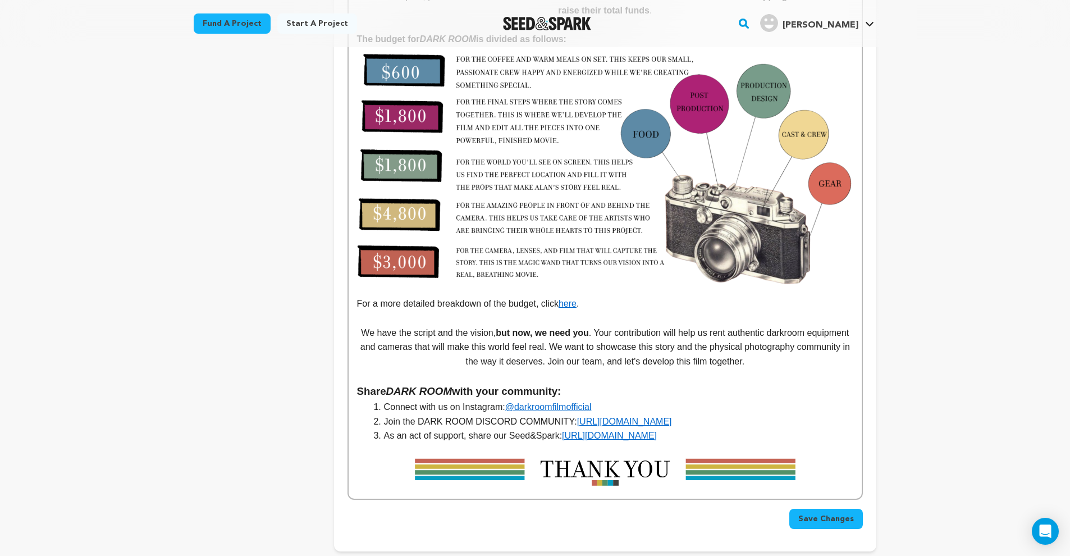
click at [831, 513] on span "Save Changes" at bounding box center [826, 518] width 56 height 11
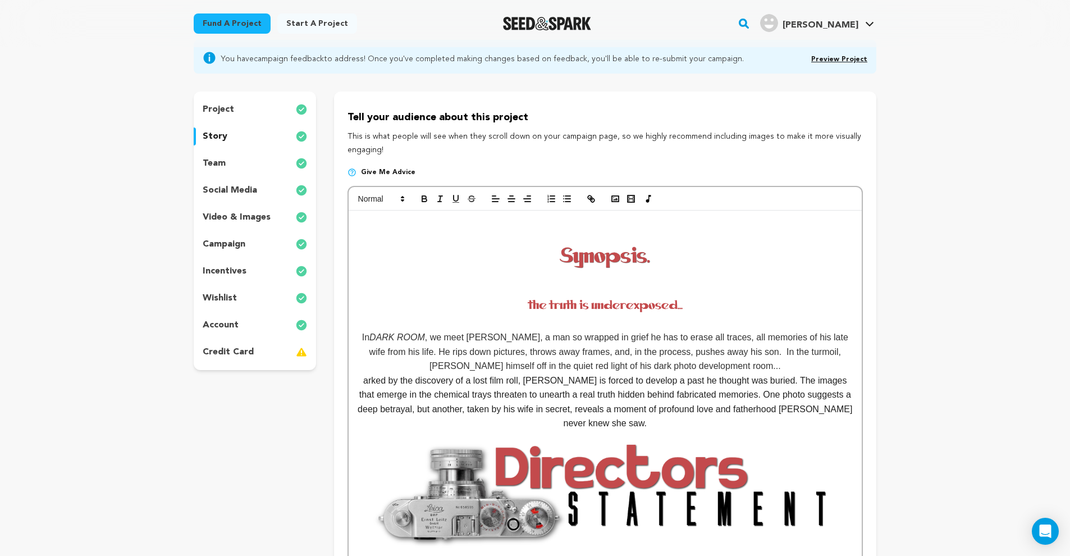
scroll to position [183, 0]
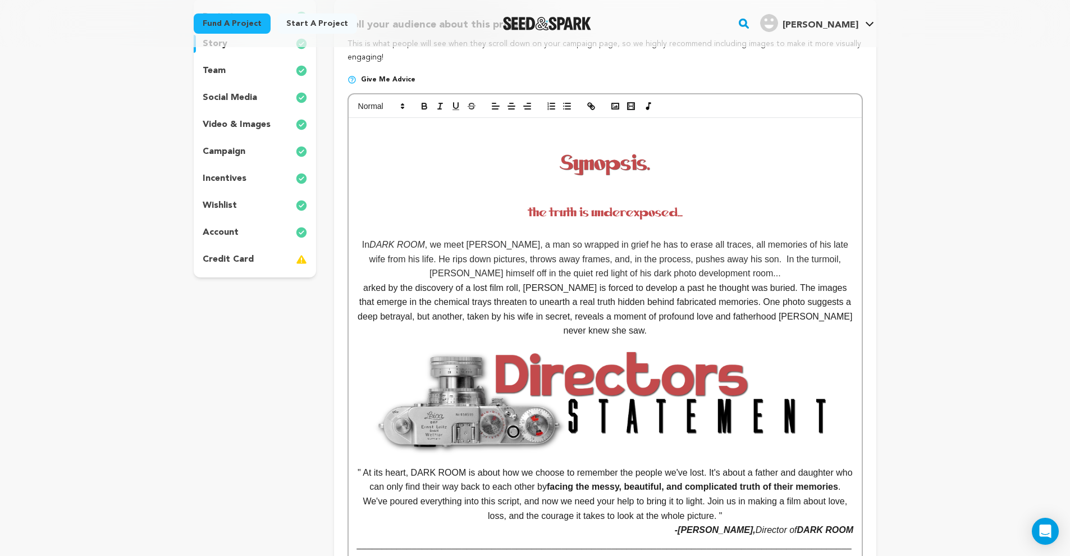
click at [650, 331] on p "arked by the discovery of a lost film roll, [PERSON_NAME] is forced to develop …" at bounding box center [605, 309] width 496 height 57
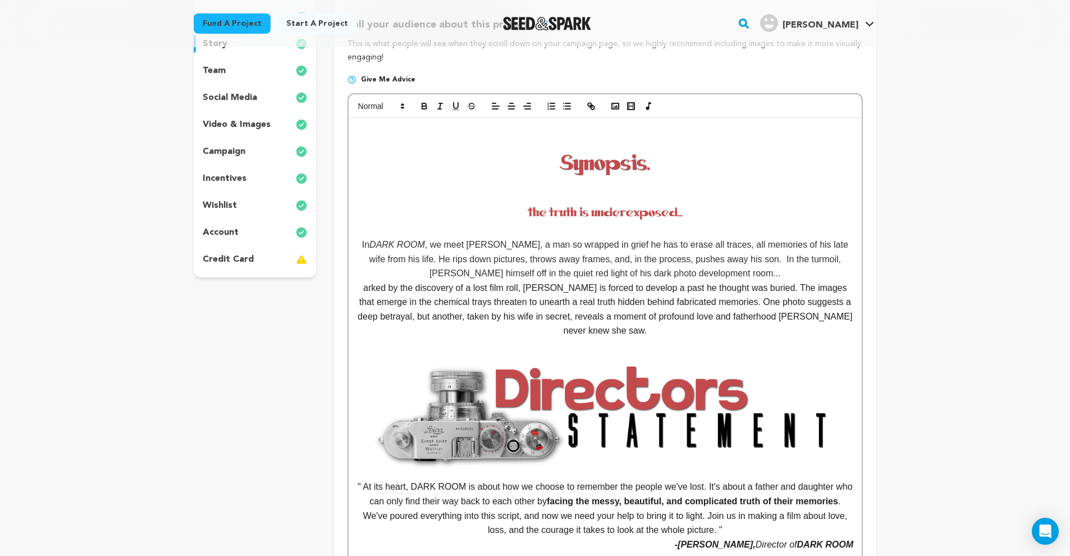
click at [591, 469] on img at bounding box center [605, 416] width 496 height 127
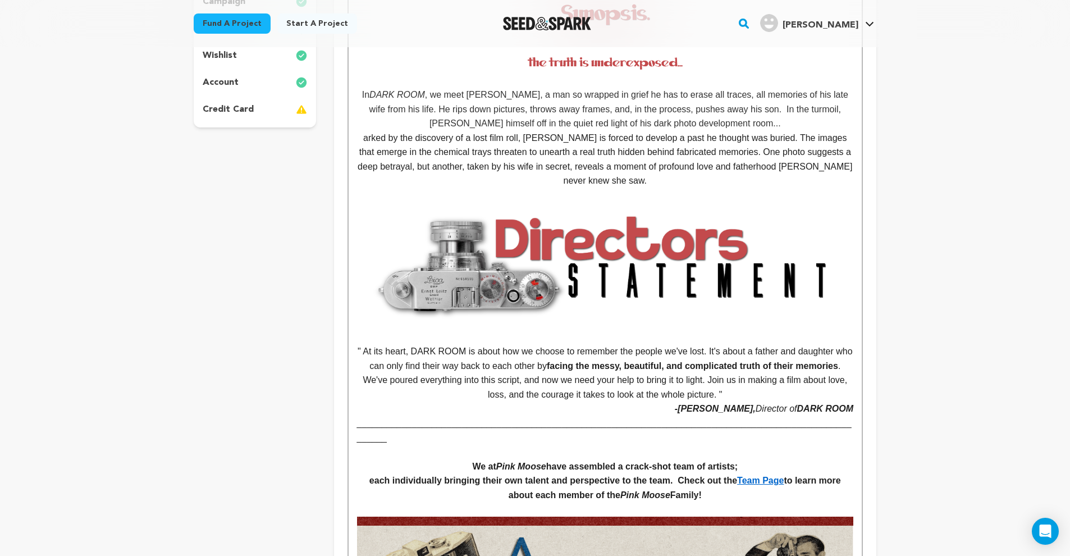
scroll to position [506, 0]
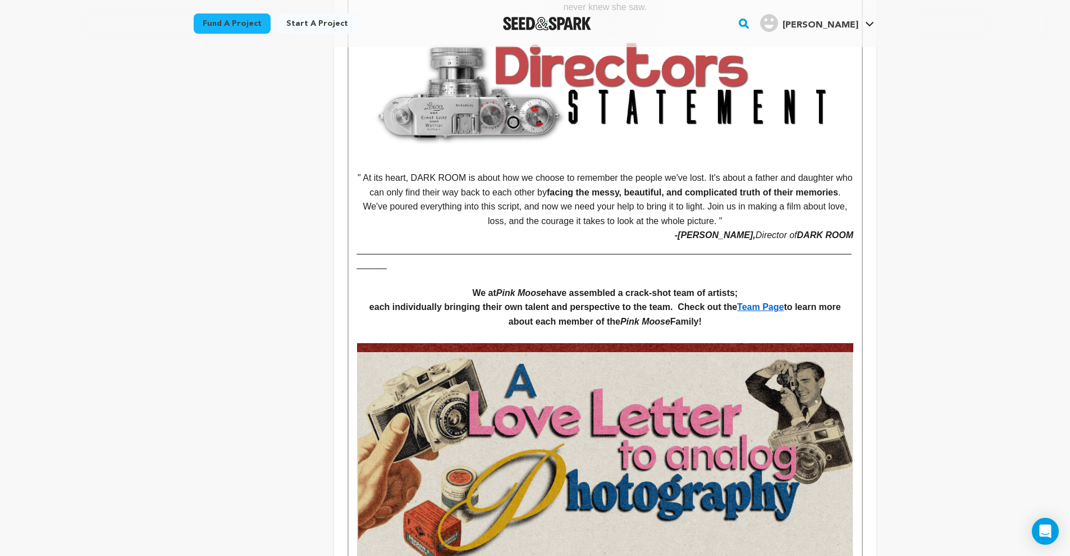
click at [726, 329] on p at bounding box center [605, 336] width 496 height 15
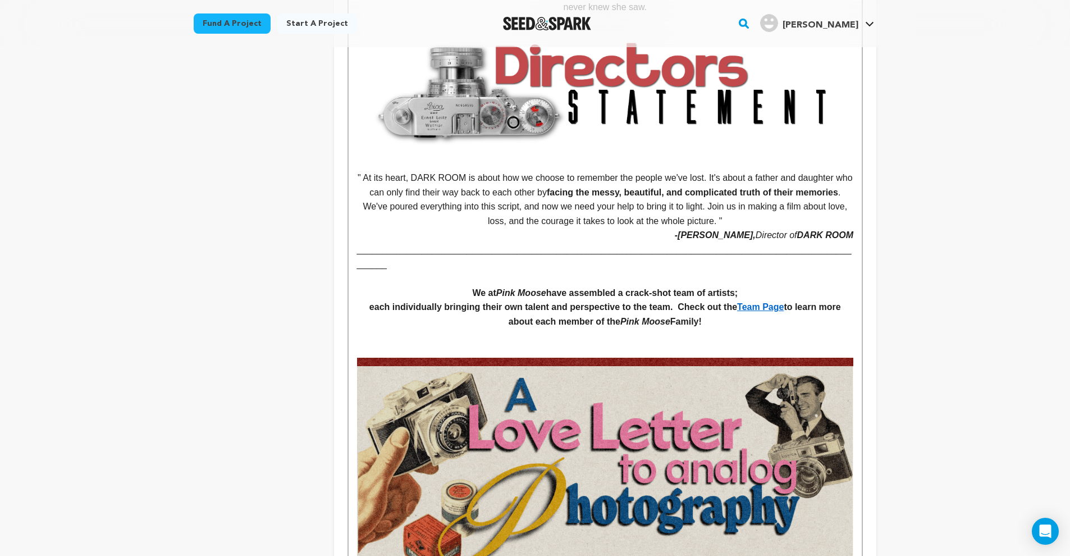
click at [465, 286] on p "We at Pink Moose have assembled a crack-shot team of artists;" at bounding box center [605, 293] width 496 height 15
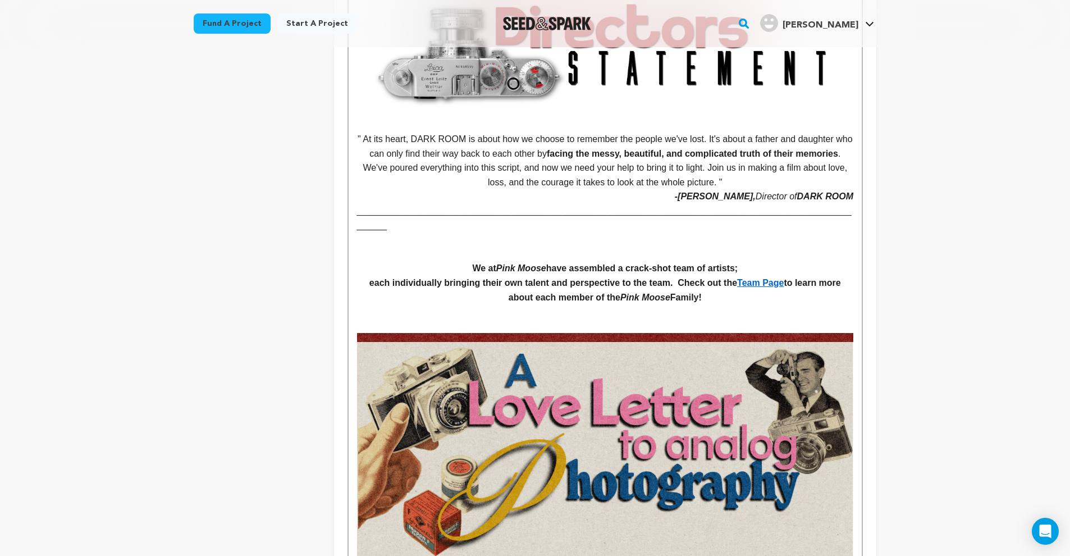
scroll to position [569, 0]
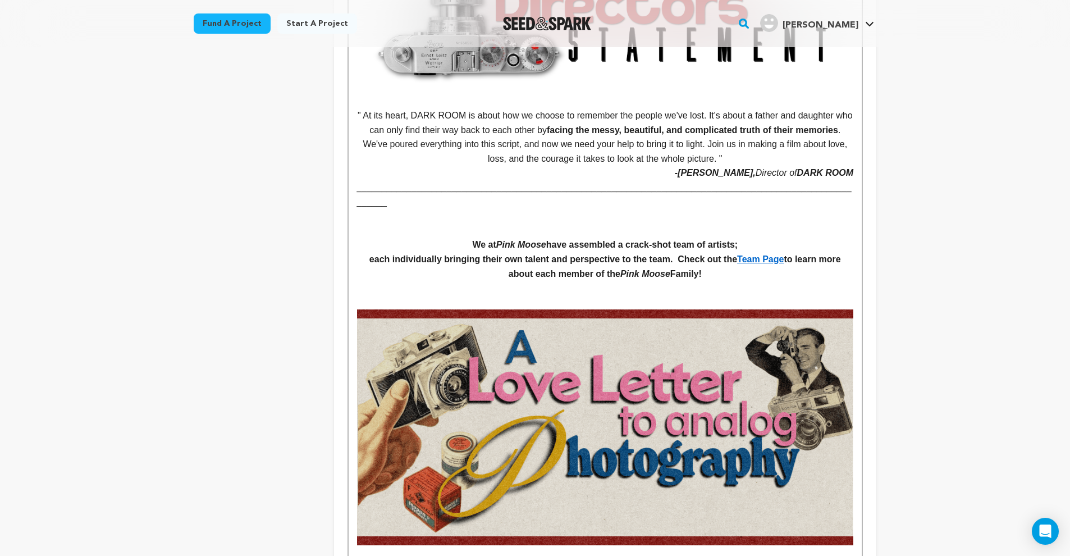
click at [560, 209] on p at bounding box center [605, 216] width 496 height 15
drag, startPoint x: 546, startPoint y: 190, endPoint x: 664, endPoint y: 196, distance: 117.5
click at [664, 209] on p "Say Hi! We'd love to talk!" at bounding box center [605, 216] width 496 height 15
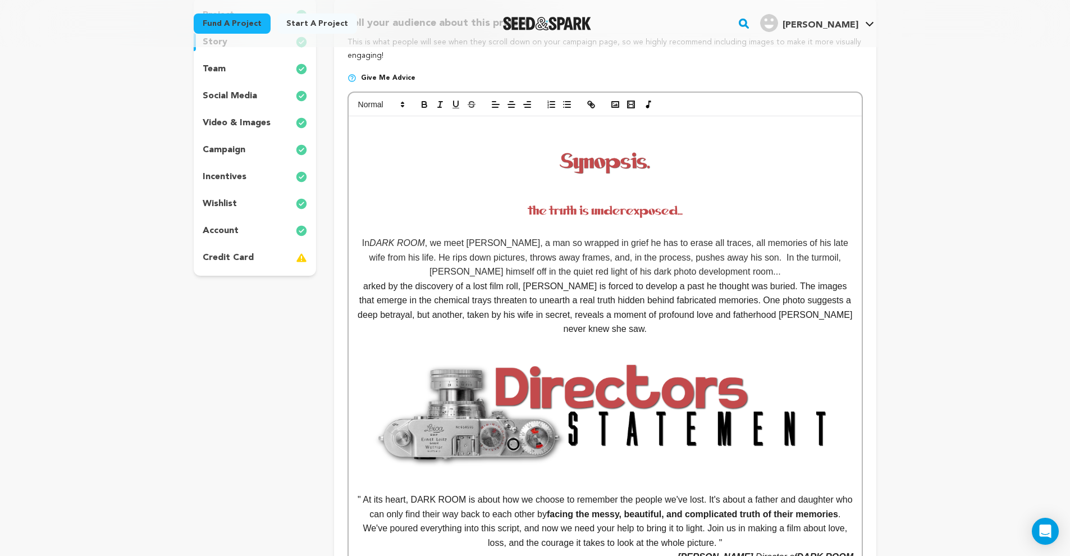
scroll to position [0, 0]
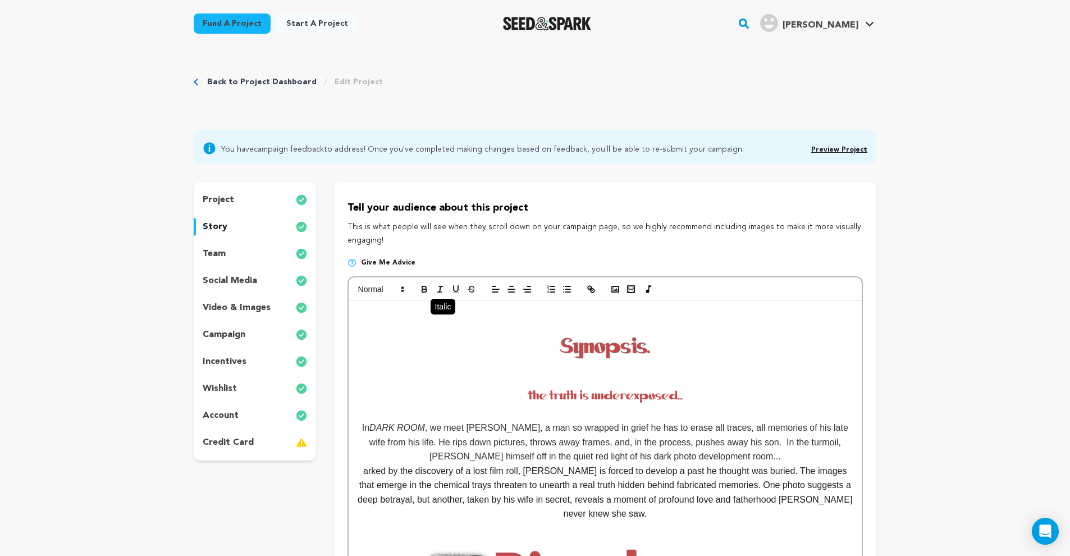
click at [438, 289] on icon "button" at bounding box center [440, 289] width 10 height 10
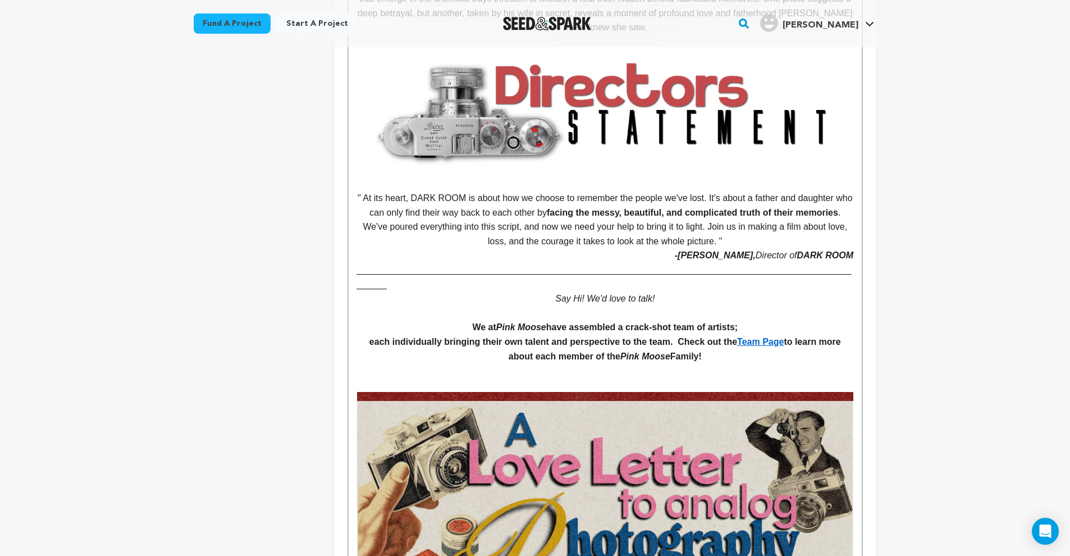
scroll to position [131, 0]
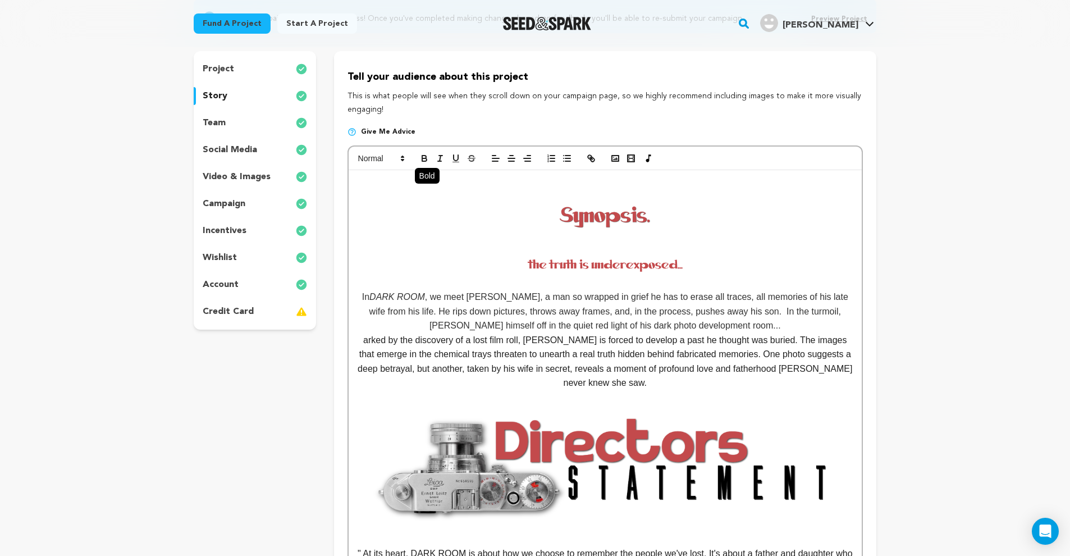
click at [422, 157] on icon "button" at bounding box center [424, 157] width 4 height 3
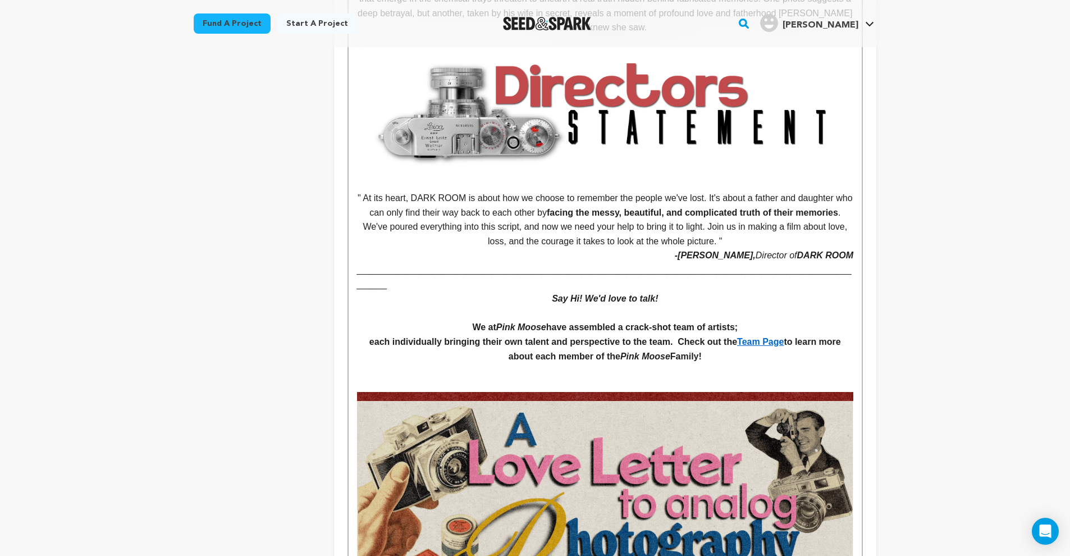
click at [675, 306] on p at bounding box center [605, 313] width 496 height 15
drag, startPoint x: 487, startPoint y: 305, endPoint x: 512, endPoint y: 305, distance: 24.7
click at [488, 322] on strong "We at Pink Moose have assembled a crack-shot team of artists;" at bounding box center [605, 327] width 266 height 10
drag, startPoint x: 538, startPoint y: 305, endPoint x: 591, endPoint y: 291, distance: 53.9
click at [539, 322] on strong "At Pink Moose have assembled a crack-shot team of artists;" at bounding box center [605, 327] width 251 height 10
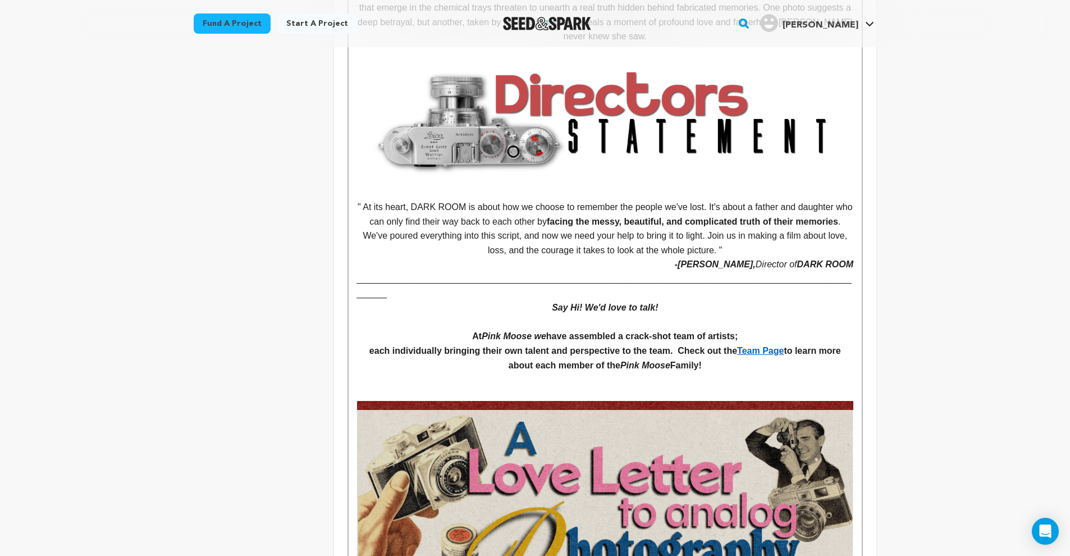
scroll to position [480, 0]
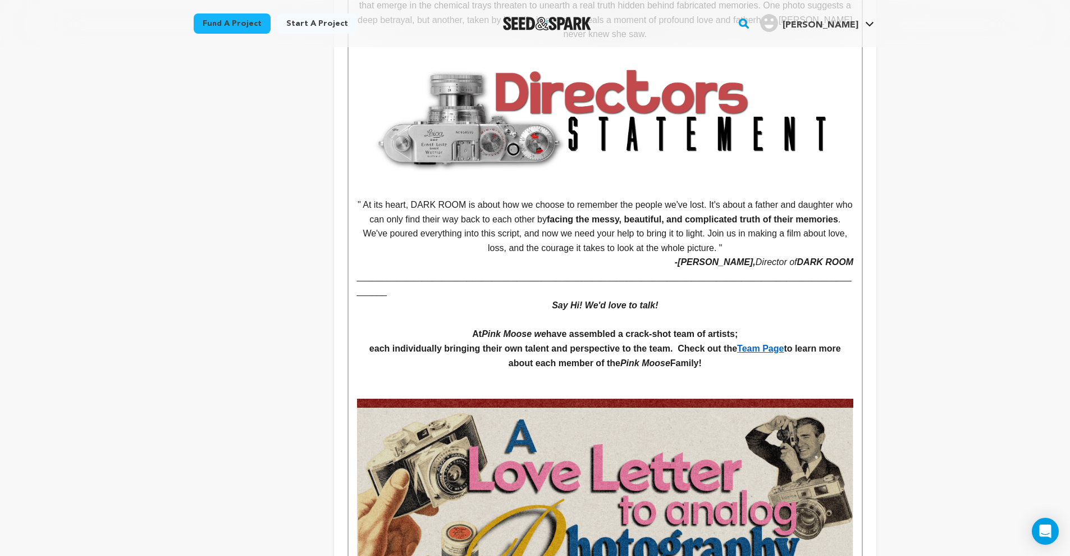
click at [731, 341] on h4 "each individually bringing their own talent and perspective to the team. Check …" at bounding box center [605, 355] width 496 height 29
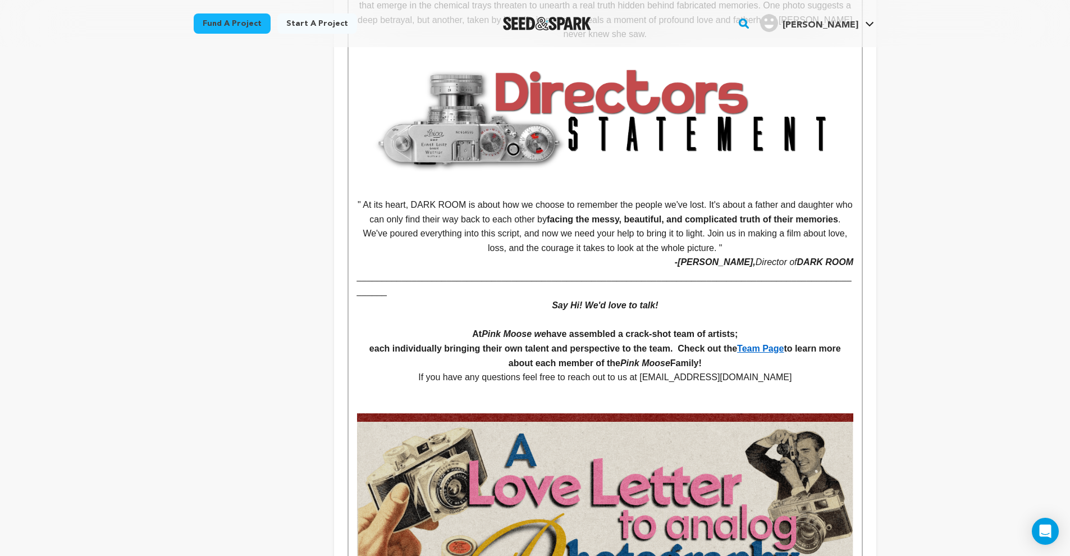
drag, startPoint x: 786, startPoint y: 354, endPoint x: 649, endPoint y: 357, distance: 137.6
click at [649, 370] on p "If you have any questions feel free to reach out to us at Pinkmooseproductions@…" at bounding box center [605, 377] width 496 height 15
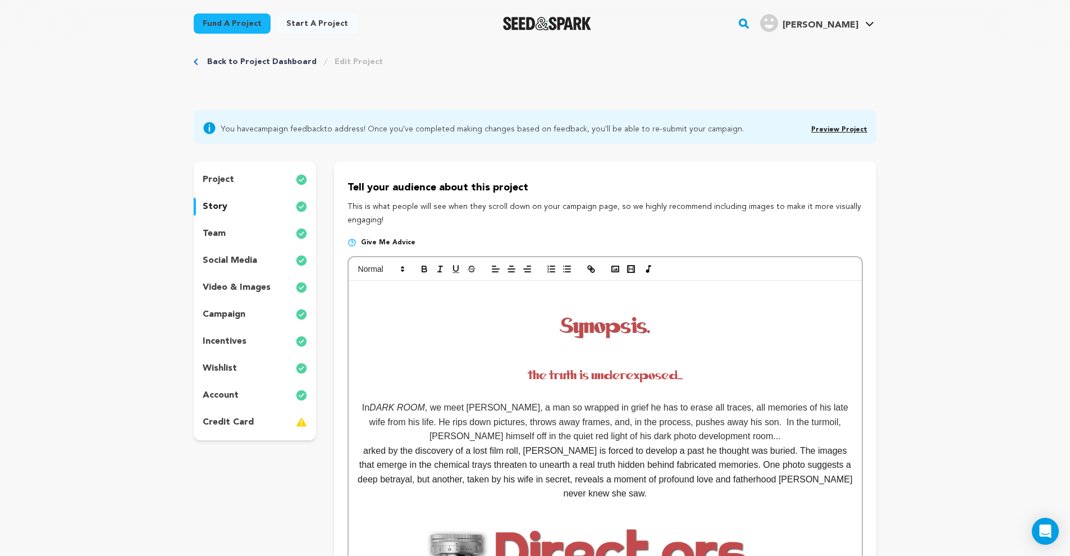
scroll to position [0, 0]
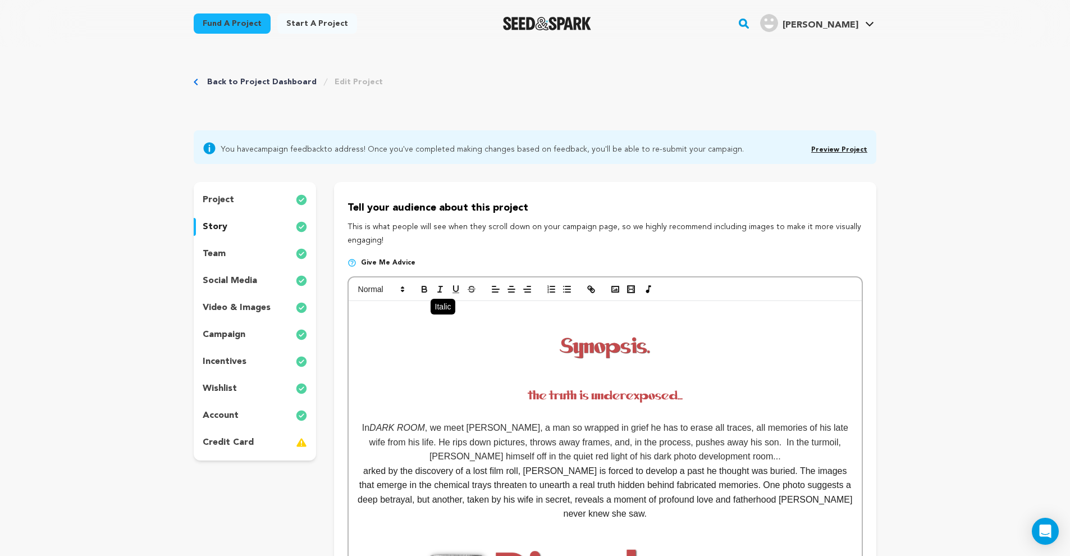
click at [439, 294] on button "button" at bounding box center [440, 288] width 16 height 13
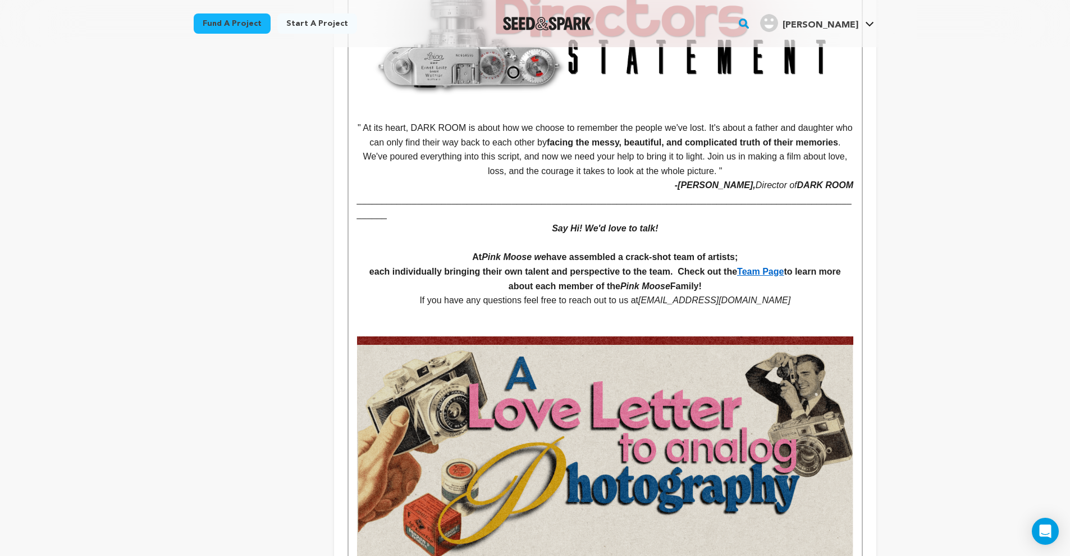
click at [616, 308] on p at bounding box center [605, 315] width 496 height 15
click at [547, 221] on p "Say Hi! We'd love to talk!" at bounding box center [605, 228] width 496 height 15
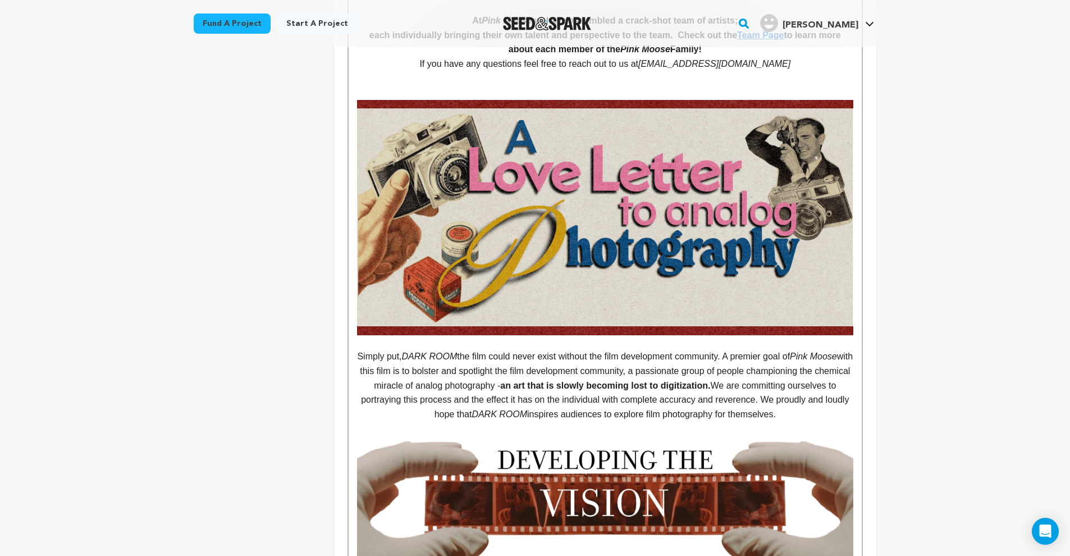
scroll to position [821, 0]
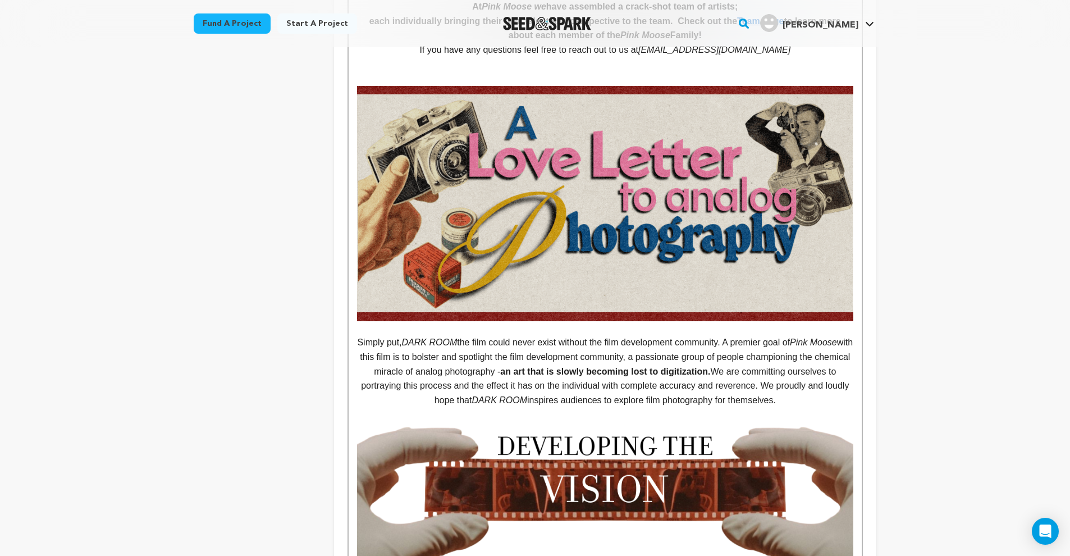
click at [357, 335] on p "Simply put, DARK ROOM the film could never exist without the film development c…" at bounding box center [605, 371] width 496 height 72
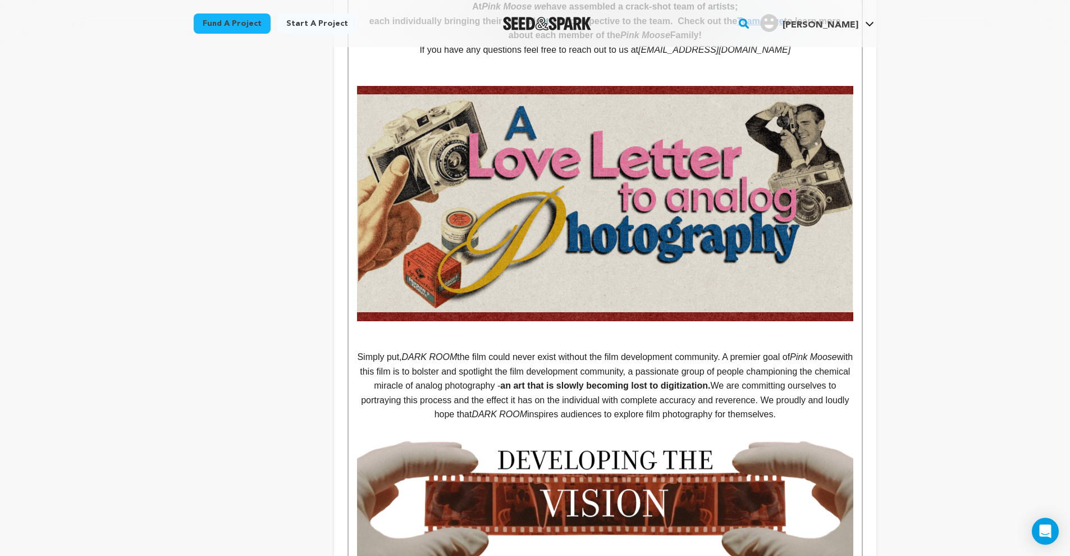
click at [372, 393] on p "Simply put, DARK ROOM the film could never exist without the film development c…" at bounding box center [605, 386] width 496 height 72
click at [837, 386] on p "Simply put, DARK ROOM the film could never exist without the film development c…" at bounding box center [605, 386] width 496 height 72
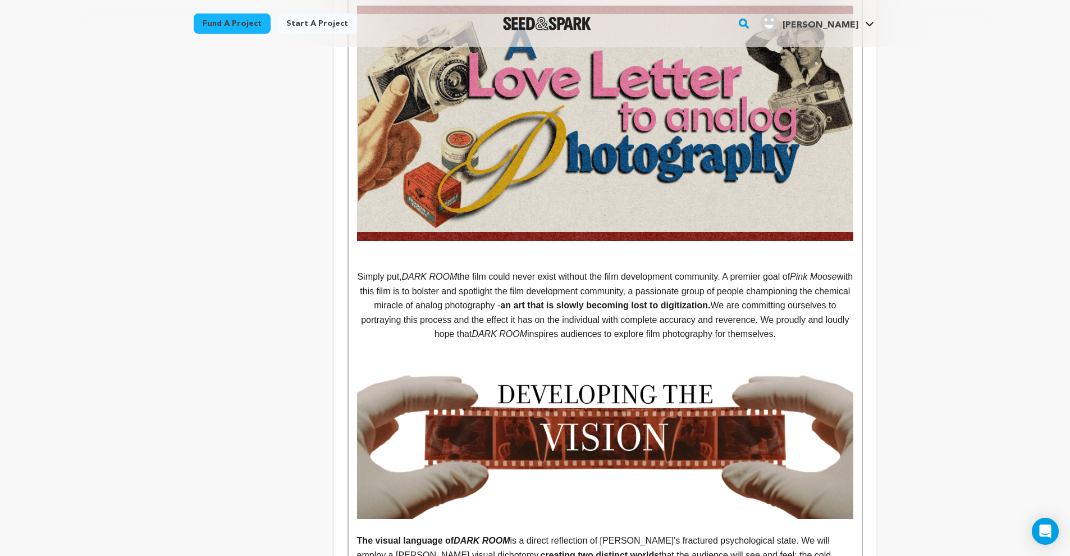
scroll to position [985, 0]
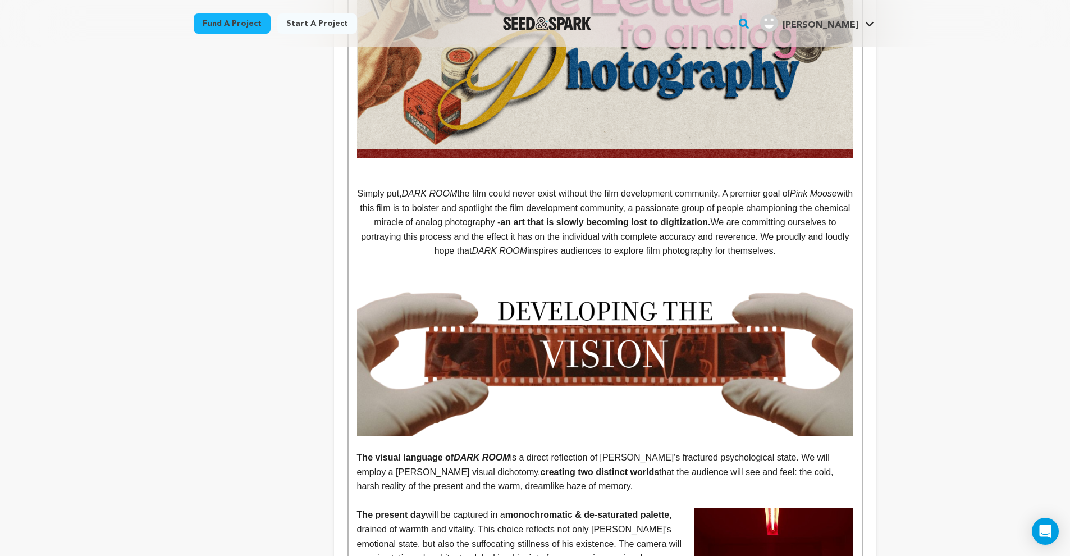
click at [359, 453] on strong "The visual language of DARK ROOM" at bounding box center [433, 458] width 153 height 10
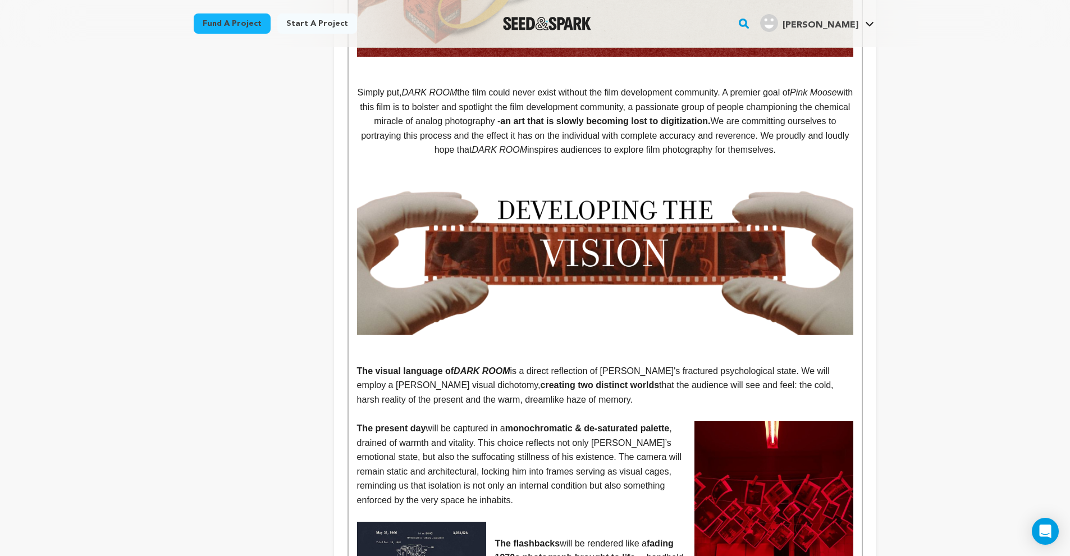
scroll to position [1098, 0]
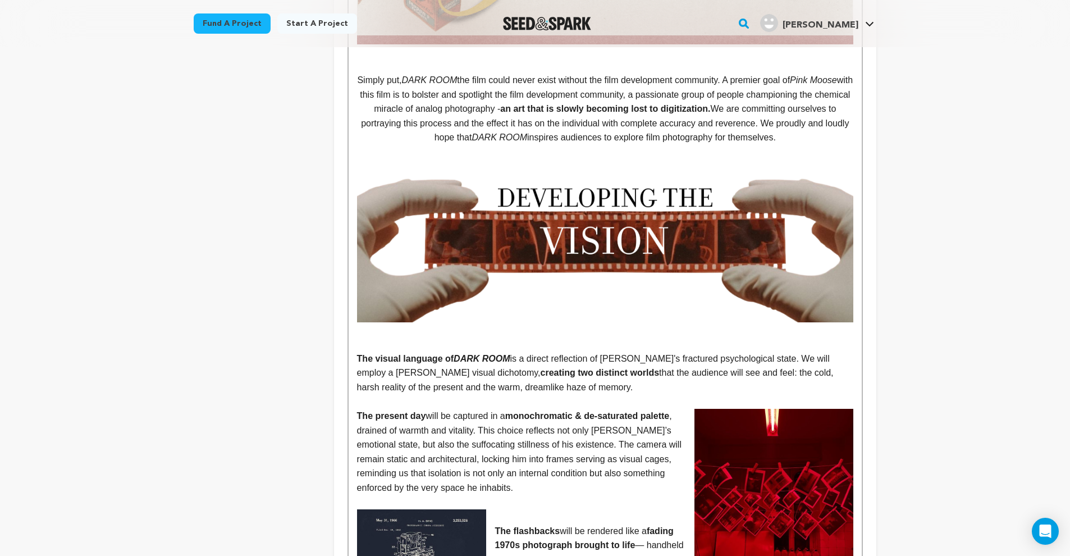
drag, startPoint x: 358, startPoint y: 327, endPoint x: 764, endPoint y: 358, distance: 407.1
click at [764, 358] on p "﻿ The visual language of DARK ROOM is a direct reflection of Alan's fractured p…" at bounding box center [605, 372] width 496 height 43
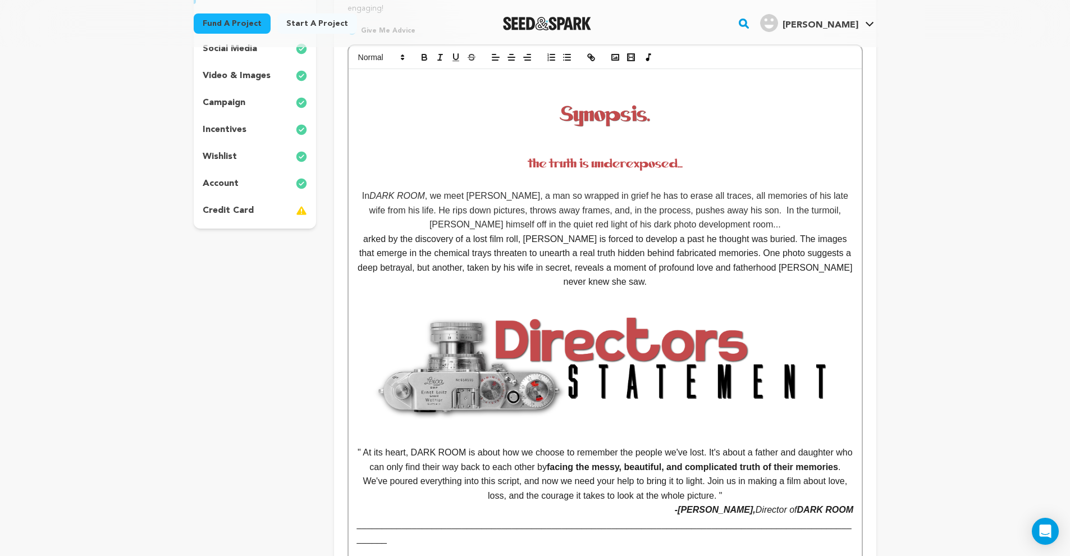
scroll to position [230, 0]
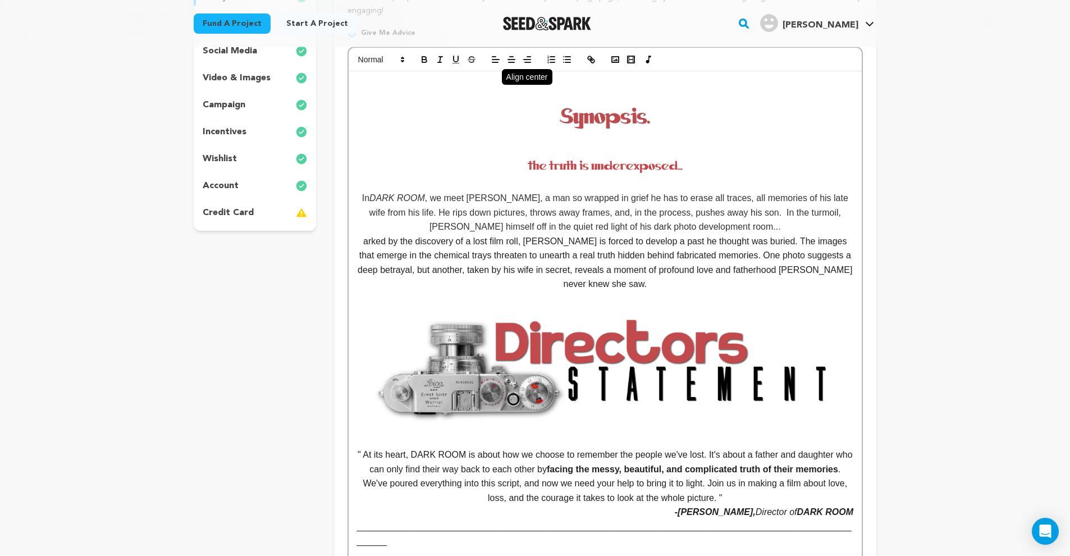
click at [511, 60] on icon "button" at bounding box center [511, 59] width 10 height 10
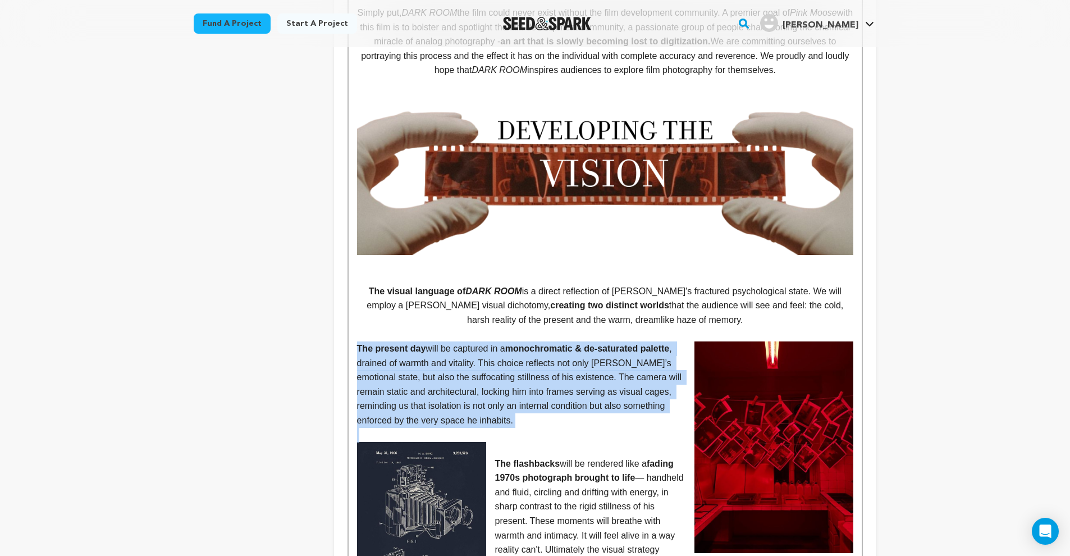
drag, startPoint x: 366, startPoint y: 319, endPoint x: 657, endPoint y: 409, distance: 304.8
click at [657, 409] on div "In DARK ROOM , we meet Alan, a man so wrapped in grief he has to erase all trac…" at bounding box center [605, 468] width 513 height 2666
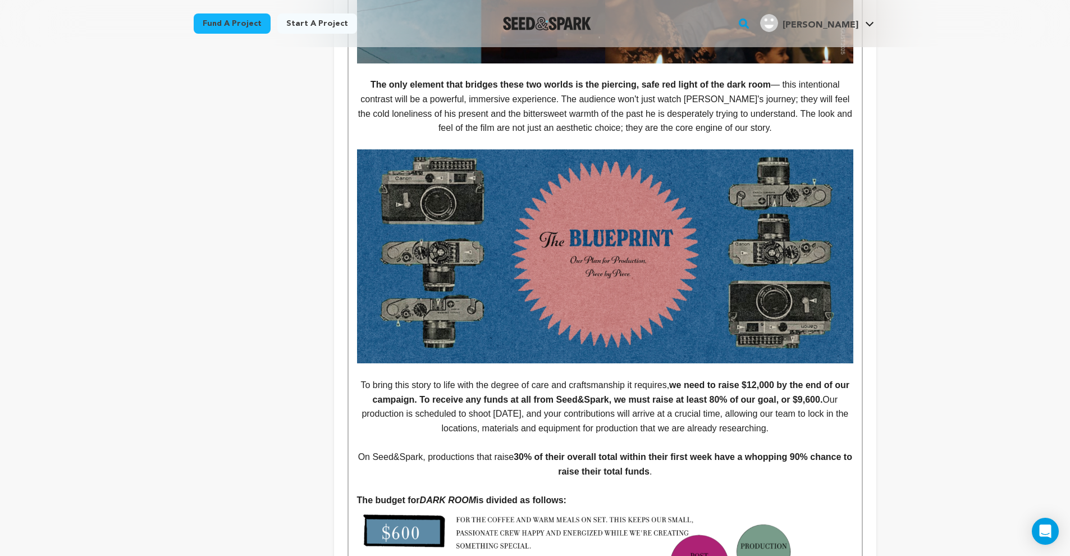
scroll to position [2075, 0]
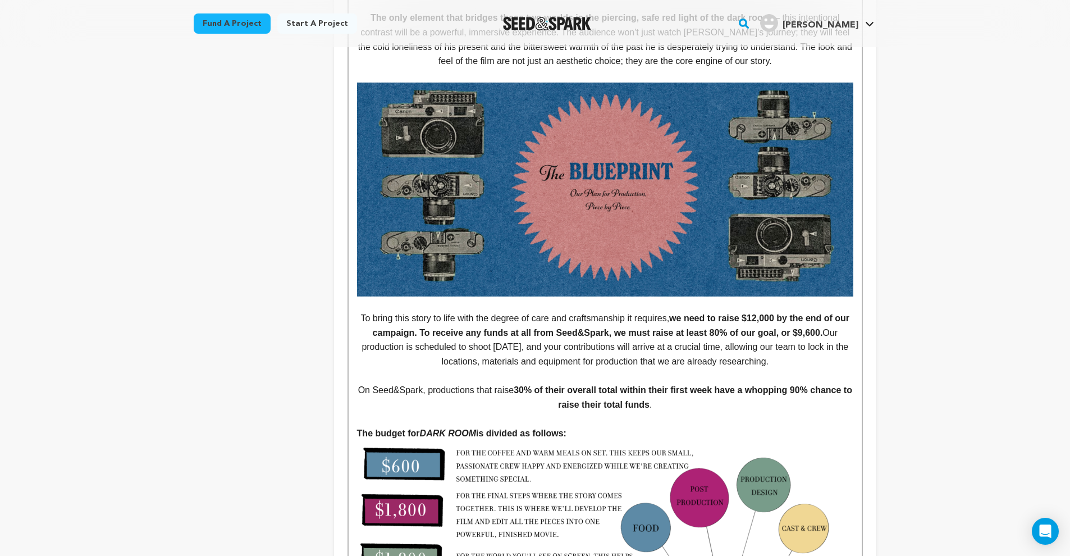
click at [581, 426] on p "The budget for DARK ROOM is divided as follows:" at bounding box center [605, 433] width 496 height 15
click at [567, 412] on p at bounding box center [605, 419] width 496 height 15
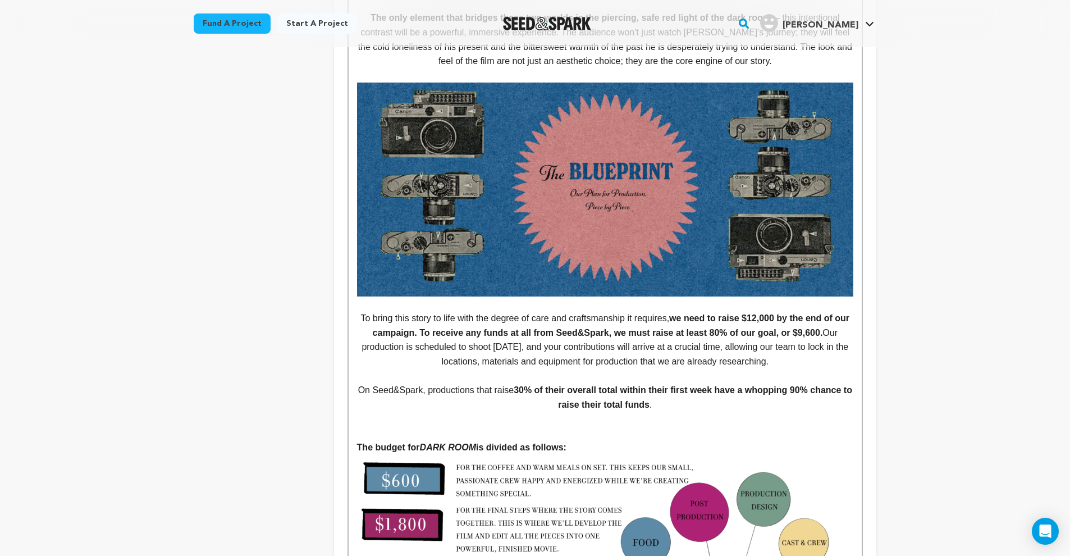
click at [388, 368] on p at bounding box center [605, 375] width 496 height 15
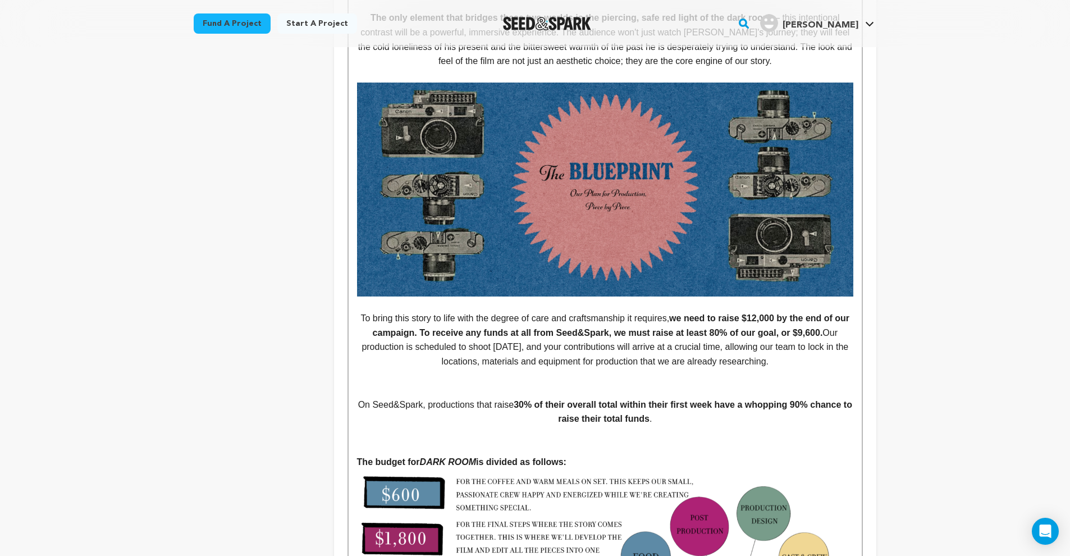
drag, startPoint x: 370, startPoint y: 371, endPoint x: 716, endPoint y: 388, distance: 346.9
click at [716, 398] on p "On Seed&Spark, productions that raise 30% of their overall total within their f…" at bounding box center [605, 412] width 496 height 29
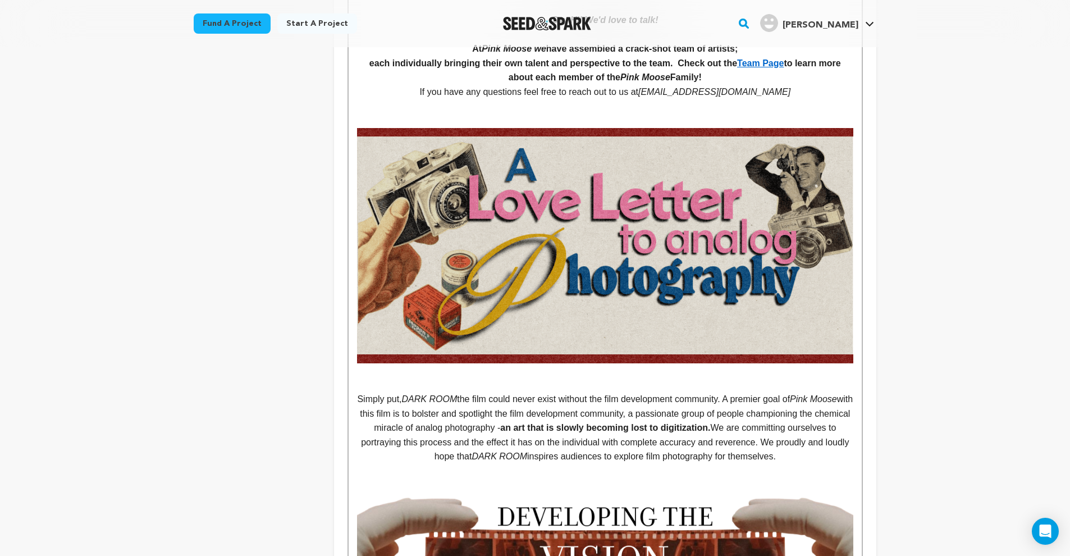
scroll to position [87, 0]
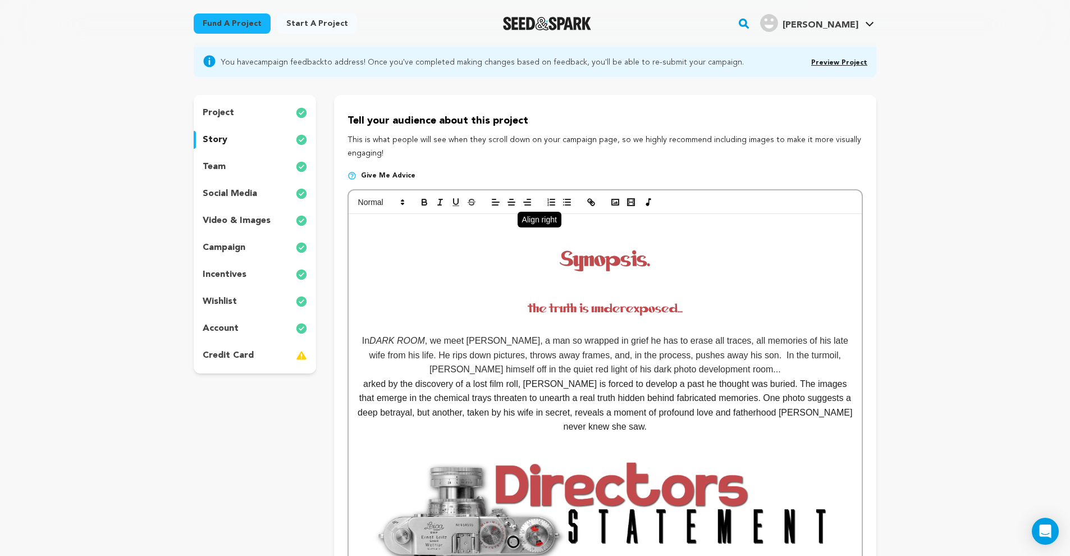
click at [529, 203] on icon "button" at bounding box center [527, 202] width 10 height 10
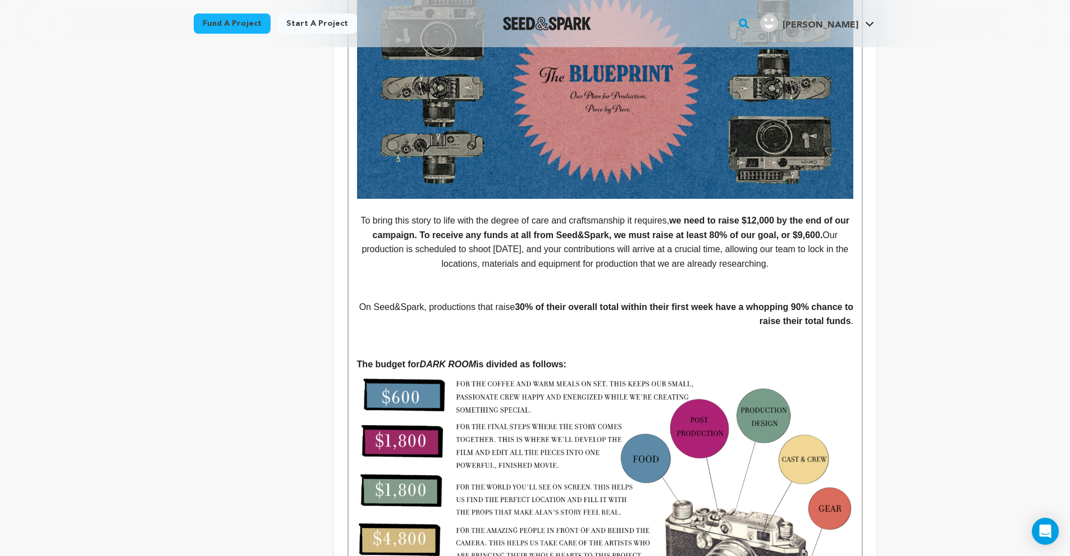
click at [739, 302] on strong "a whopping 90% chance to raise their total funds" at bounding box center [797, 314] width 117 height 24
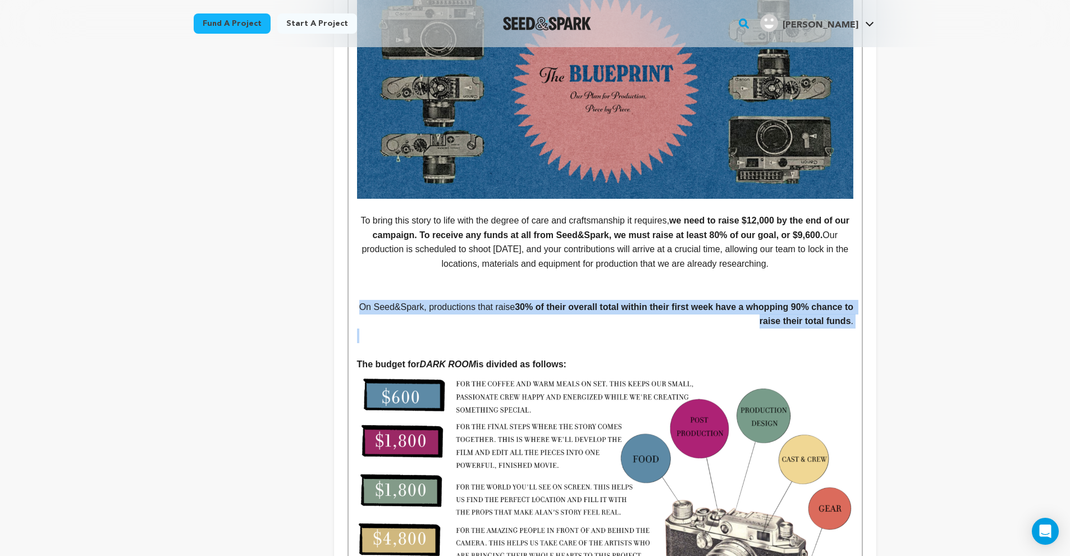
drag, startPoint x: 386, startPoint y: 272, endPoint x: 857, endPoint y: 297, distance: 471.2
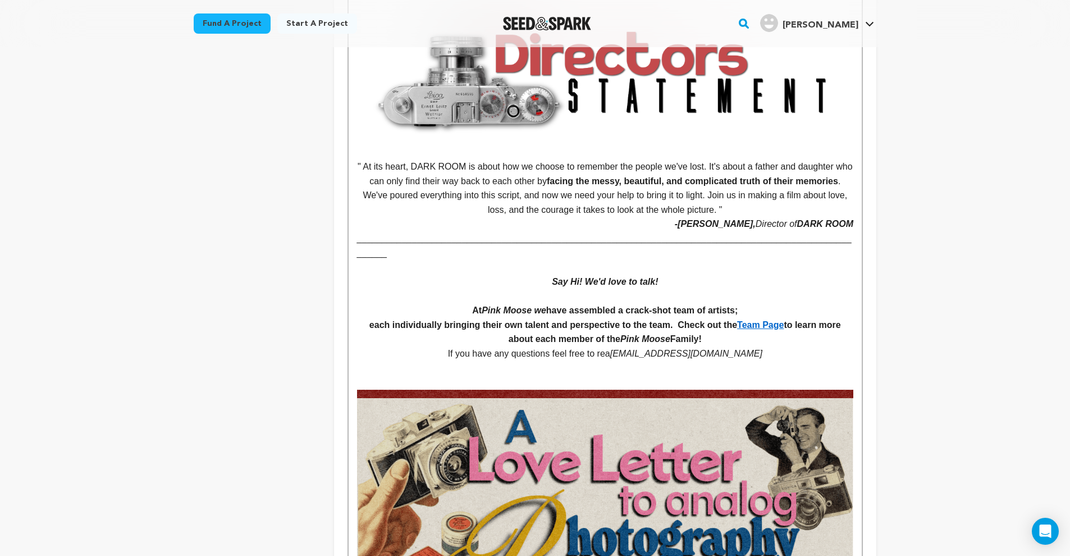
scroll to position [163, 0]
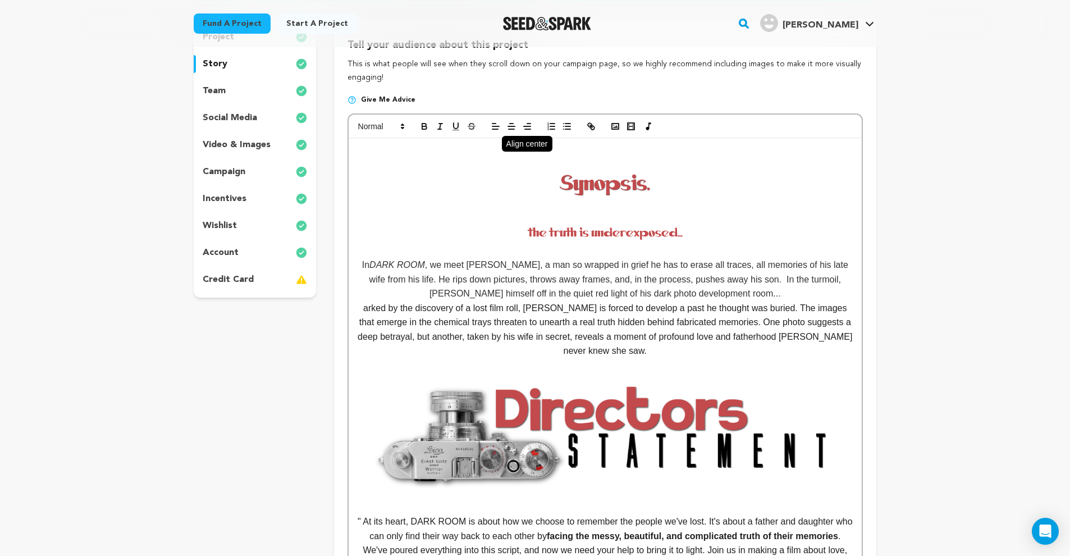
click at [508, 122] on icon "button" at bounding box center [511, 126] width 10 height 10
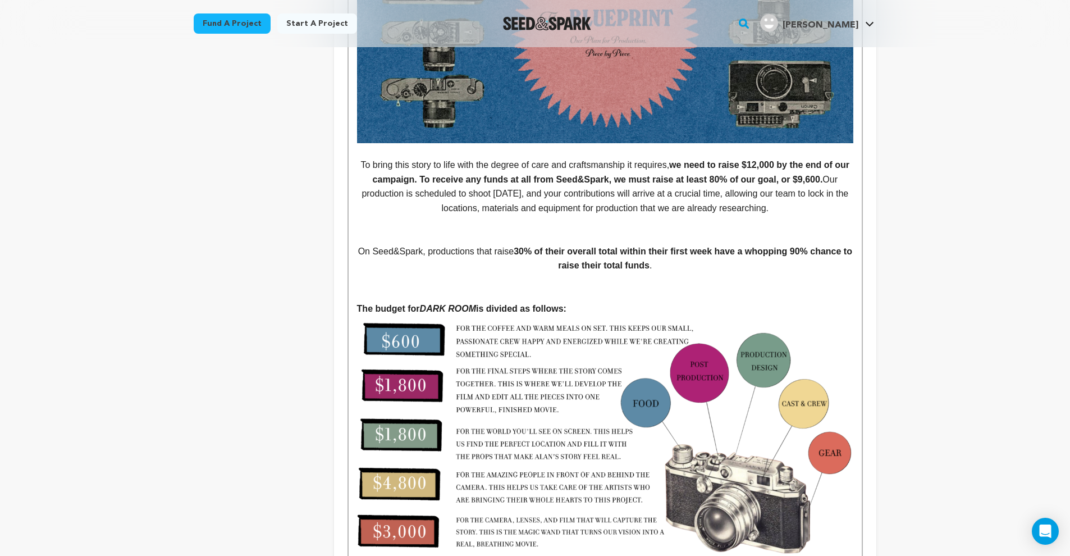
scroll to position [2230, 0]
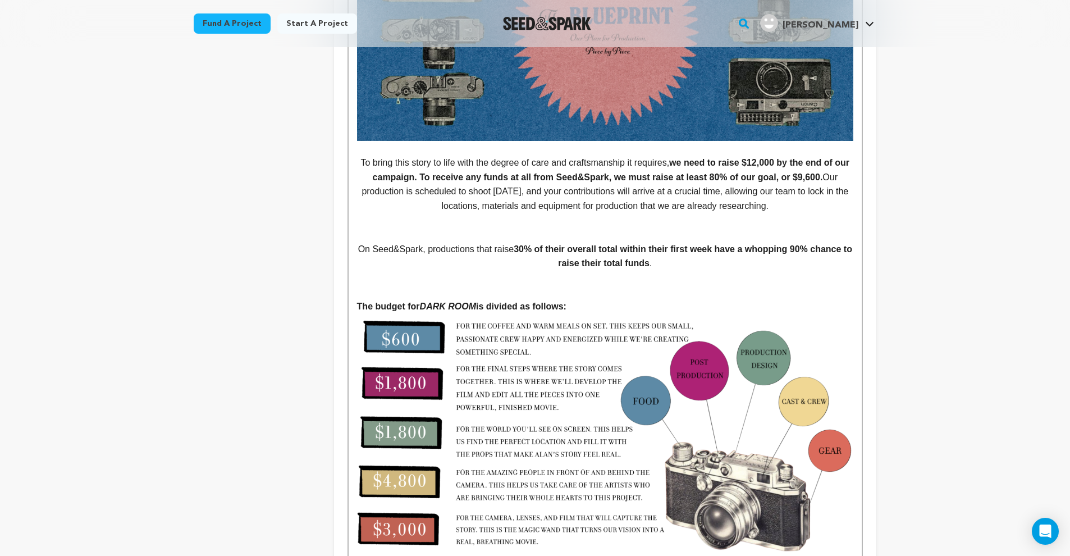
click at [471, 156] on p "To bring this story to life with the degree of care and craftsmanship it requir…" at bounding box center [605, 184] width 496 height 57
click at [775, 227] on p at bounding box center [605, 234] width 496 height 15
click at [606, 213] on p at bounding box center [605, 220] width 496 height 15
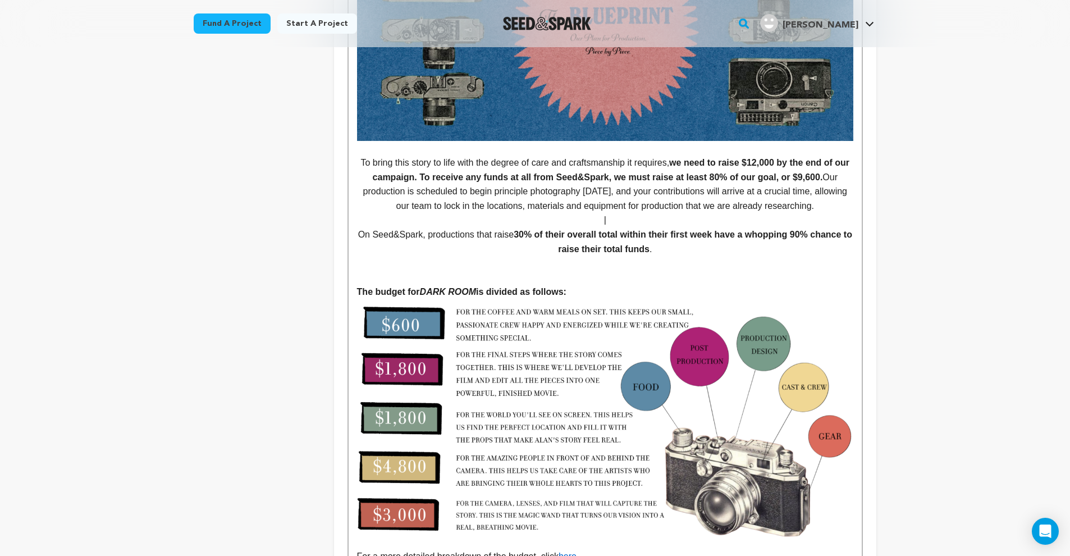
drag, startPoint x: 613, startPoint y: 229, endPoint x: 621, endPoint y: 228, distance: 8.4
click at [613, 256] on p at bounding box center [605, 263] width 496 height 15
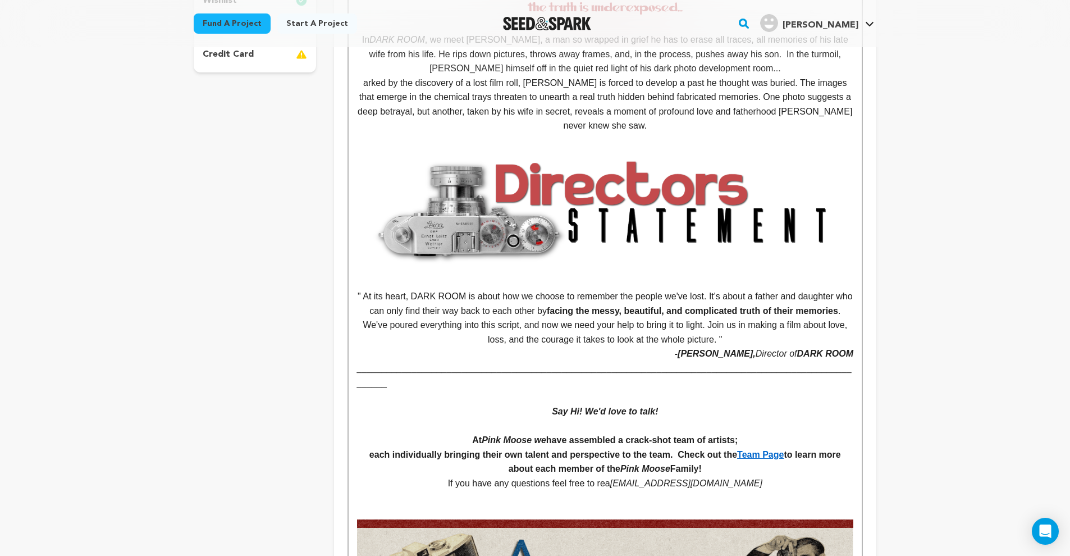
scroll to position [0, 0]
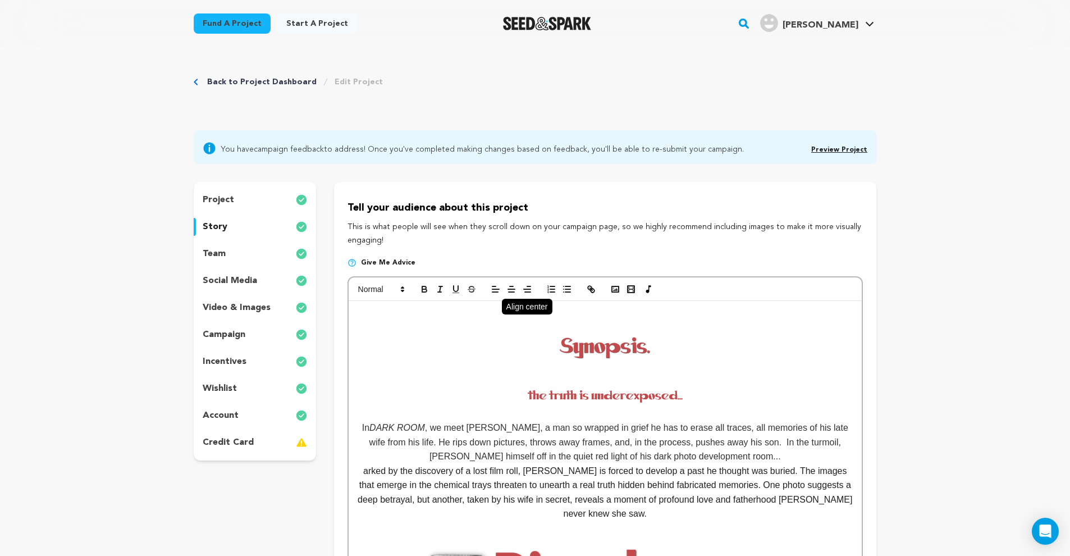
click at [506, 289] on icon "button" at bounding box center [511, 289] width 10 height 10
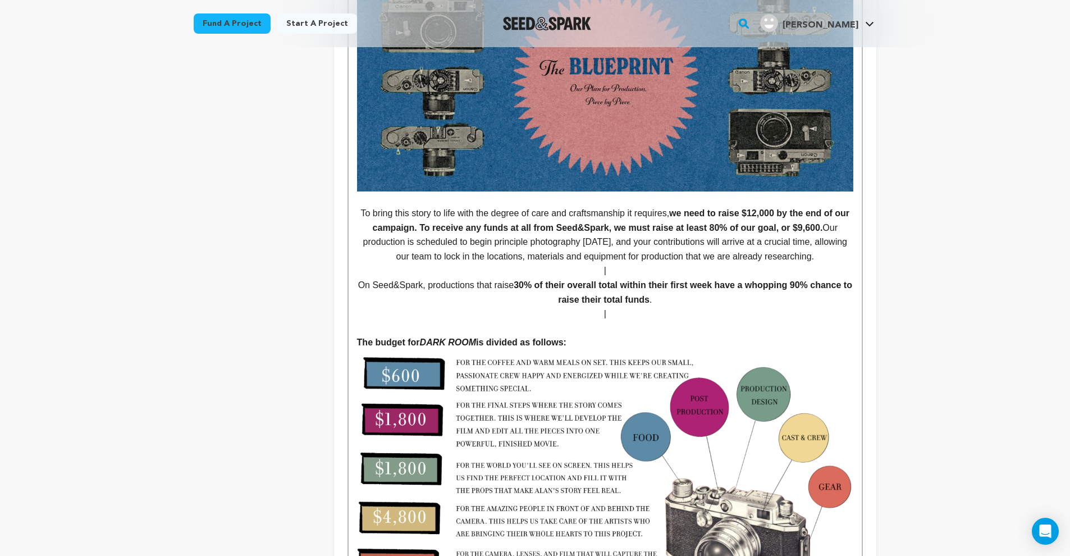
click at [569, 321] on p at bounding box center [605, 328] width 496 height 15
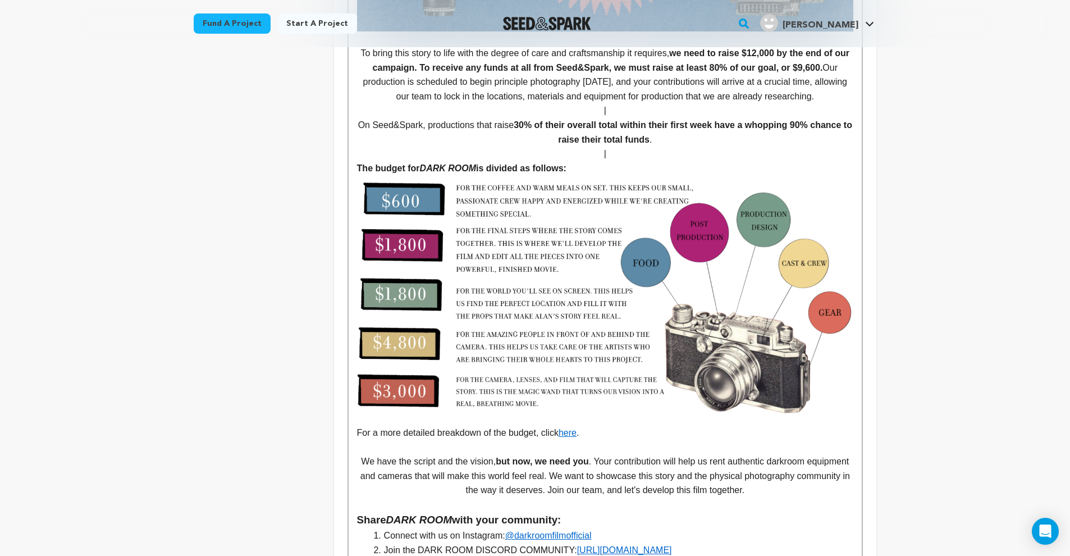
scroll to position [2350, 0]
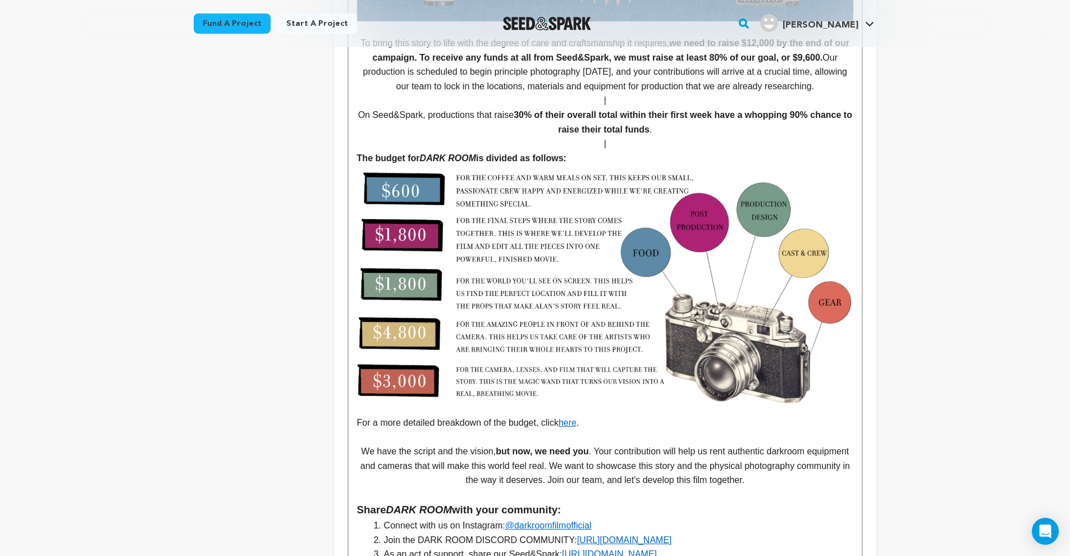
drag, startPoint x: 588, startPoint y: 386, endPoint x: 566, endPoint y: 387, distance: 21.9
click at [566, 387] on p "For a more detailed breakdown of the budget, click here ." at bounding box center [605, 297] width 496 height 264
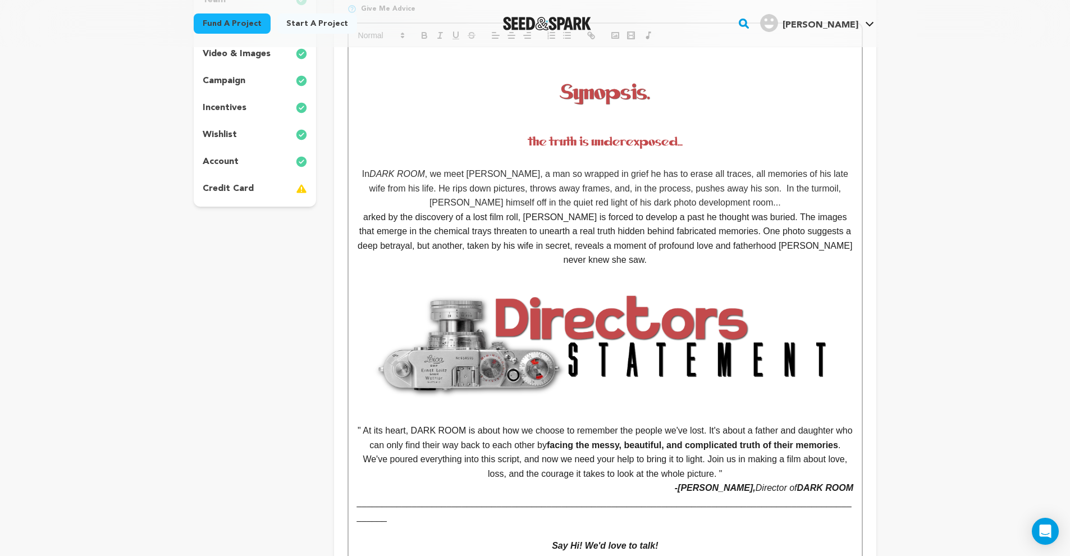
scroll to position [0, 0]
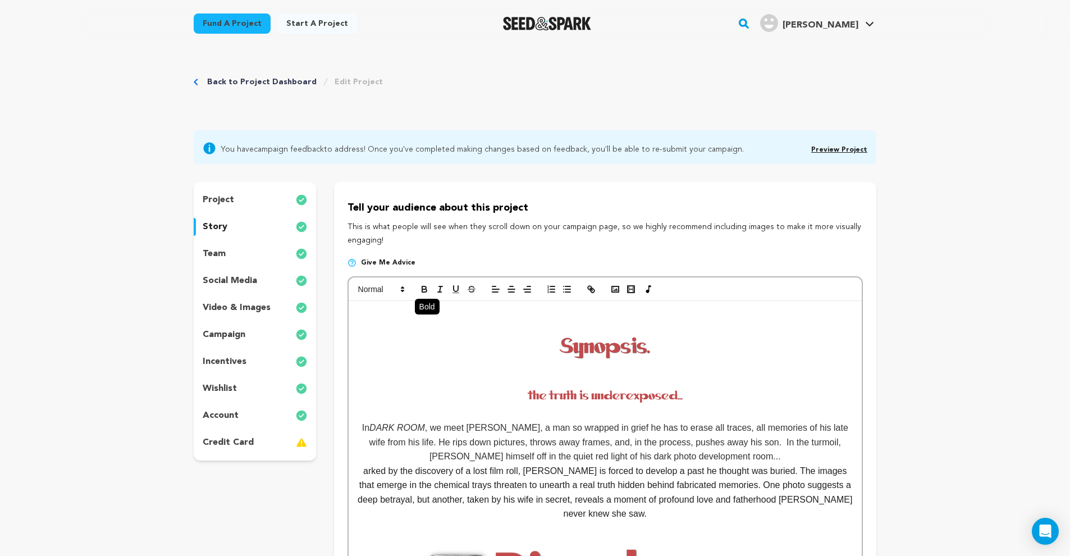
click at [426, 291] on icon "button" at bounding box center [424, 290] width 4 height 3
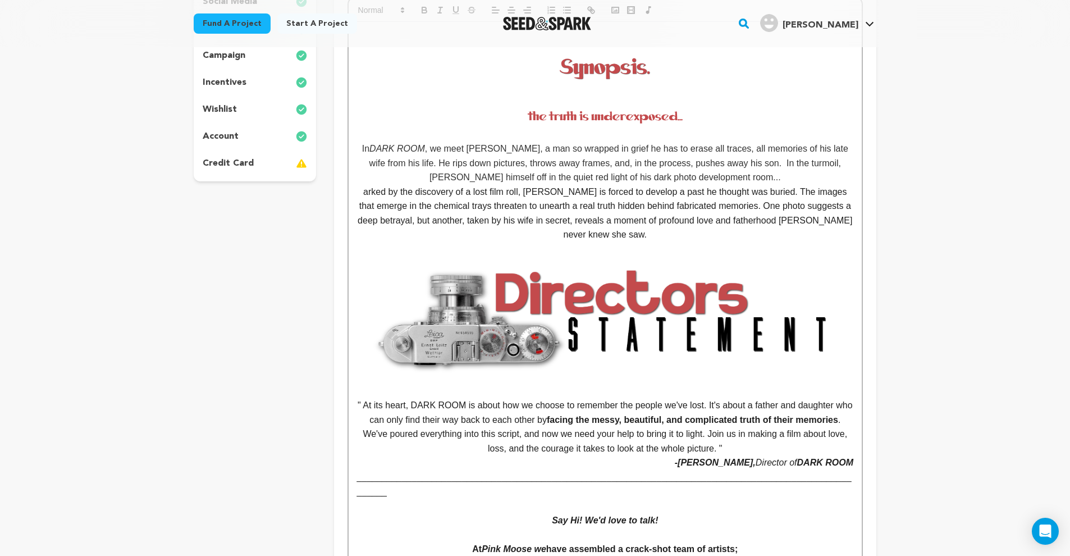
scroll to position [368, 0]
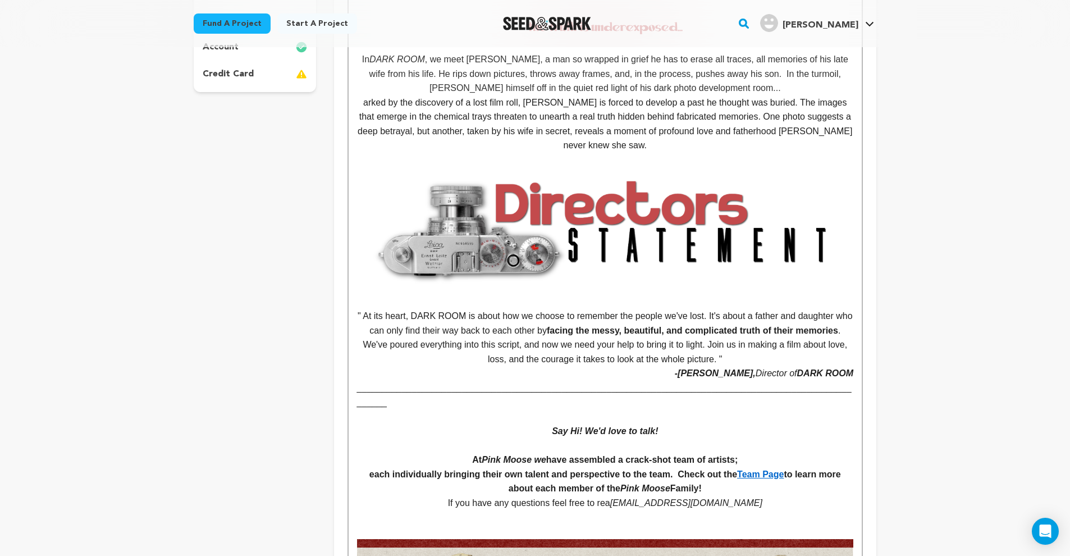
drag, startPoint x: 764, startPoint y: 480, endPoint x: 616, endPoint y: 480, distance: 147.7
click at [616, 496] on p "If you have any questions feel free to rea Pinkmooseproductions@gmail.com" at bounding box center [605, 503] width 496 height 15
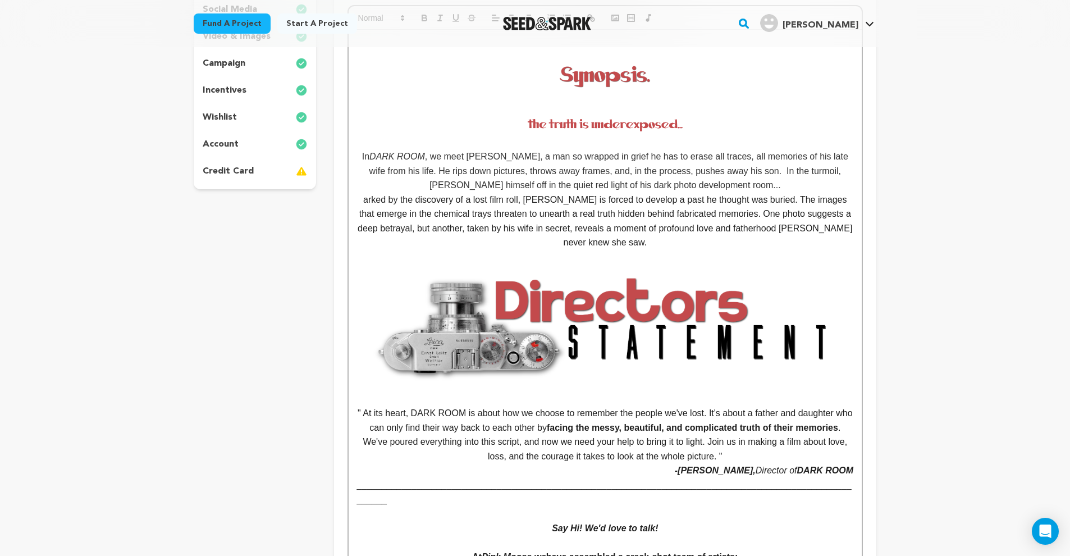
scroll to position [39, 0]
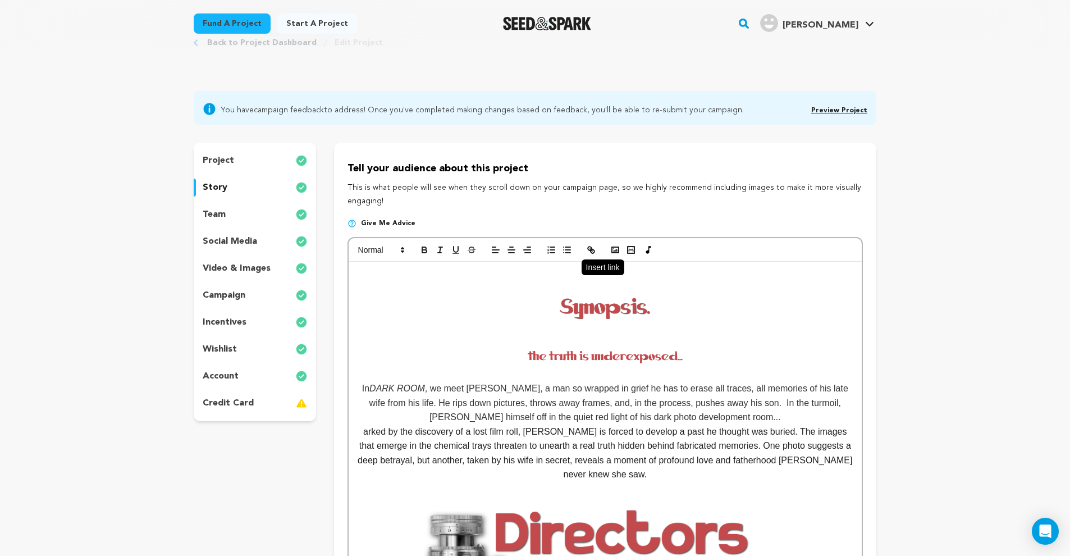
click at [588, 249] on icon "button" at bounding box center [590, 248] width 4 height 4
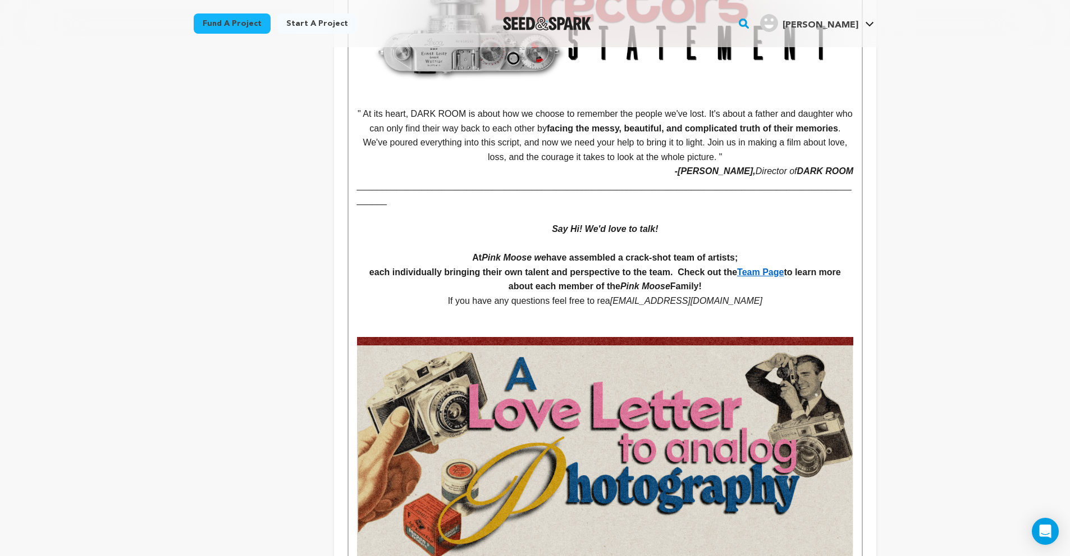
click at [616, 296] on em "[EMAIL_ADDRESS][DOMAIN_NAME]" at bounding box center [686, 301] width 152 height 10
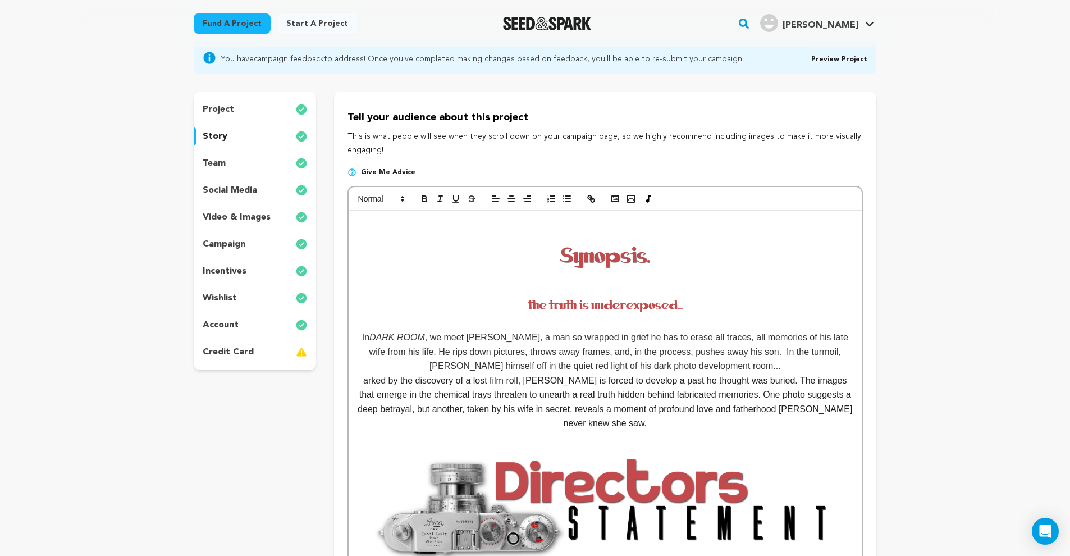
scroll to position [17, 0]
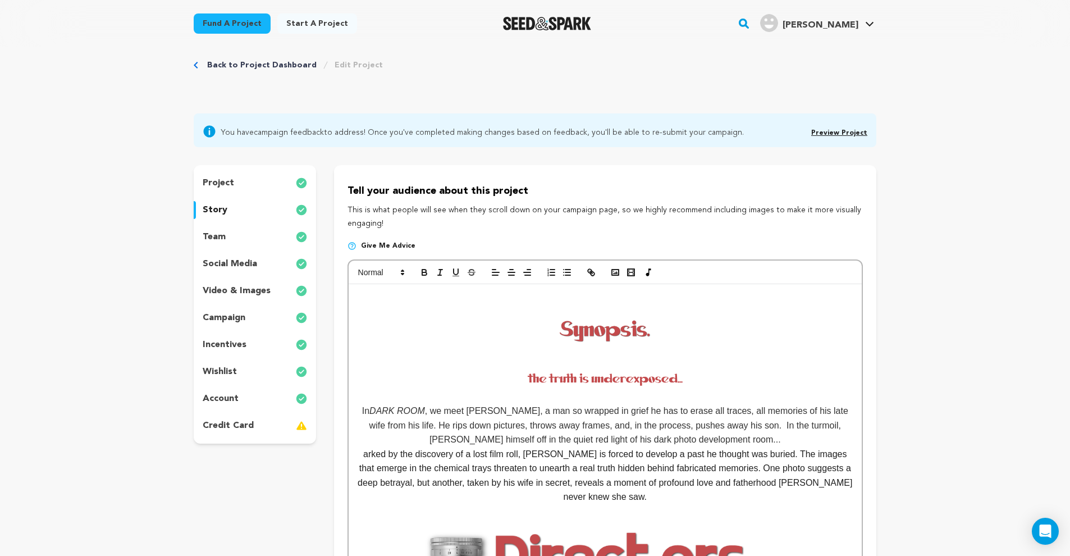
click at [526, 316] on em at bounding box center [605, 329] width 496 height 48
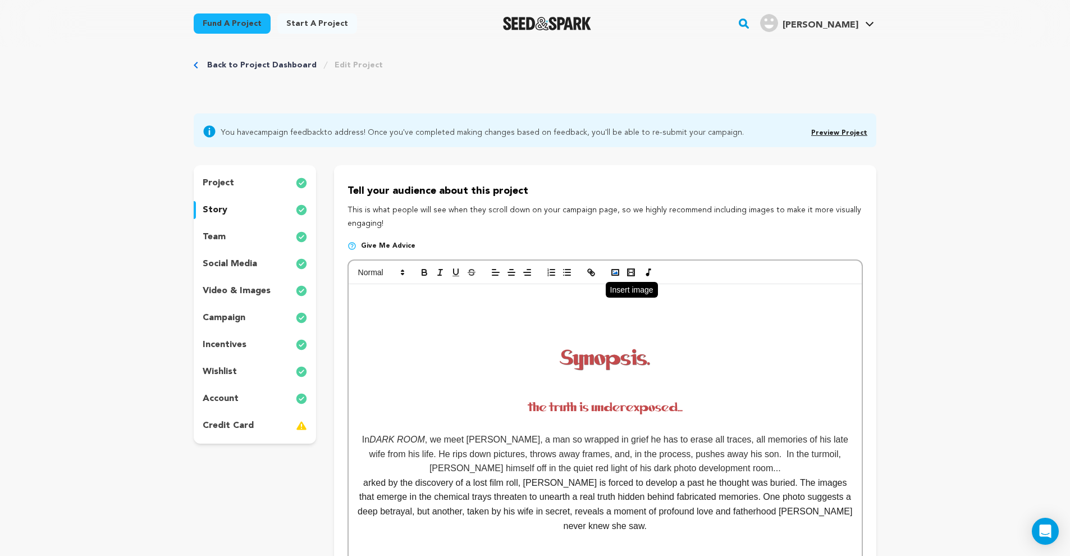
click at [619, 272] on rect "button" at bounding box center [615, 273] width 7 height 6
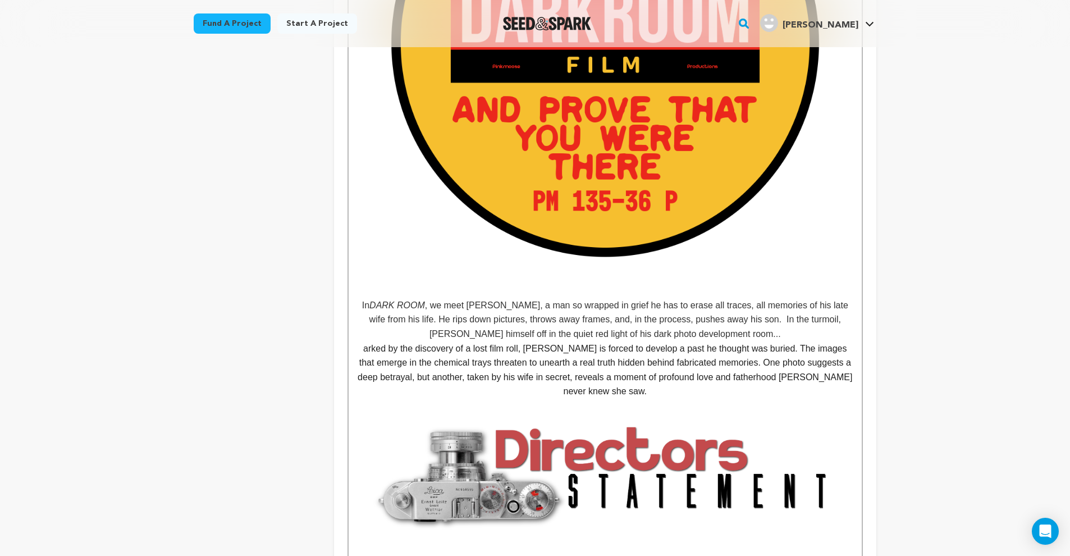
scroll to position [300, 0]
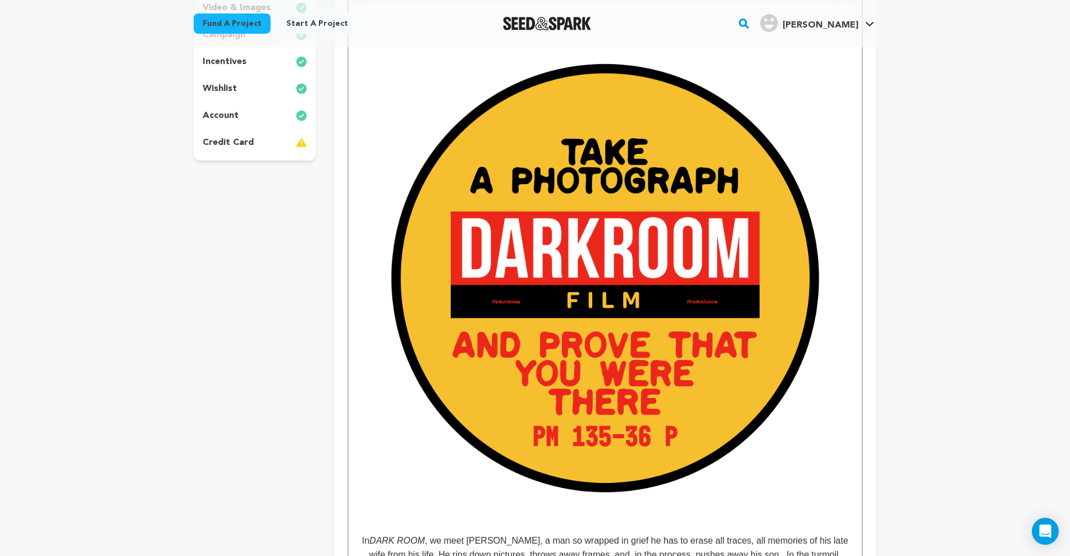
click at [660, 375] on img at bounding box center [605, 284] width 496 height 496
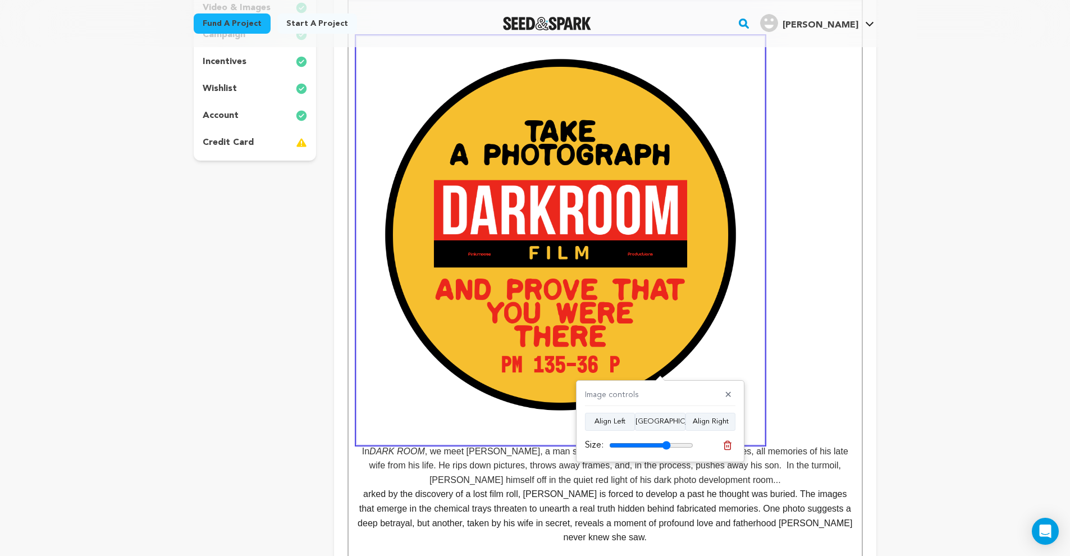
drag, startPoint x: 685, startPoint y: 447, endPoint x: 663, endPoint y: 431, distance: 27.3
click at [665, 445] on input "range" at bounding box center [651, 445] width 84 height 9
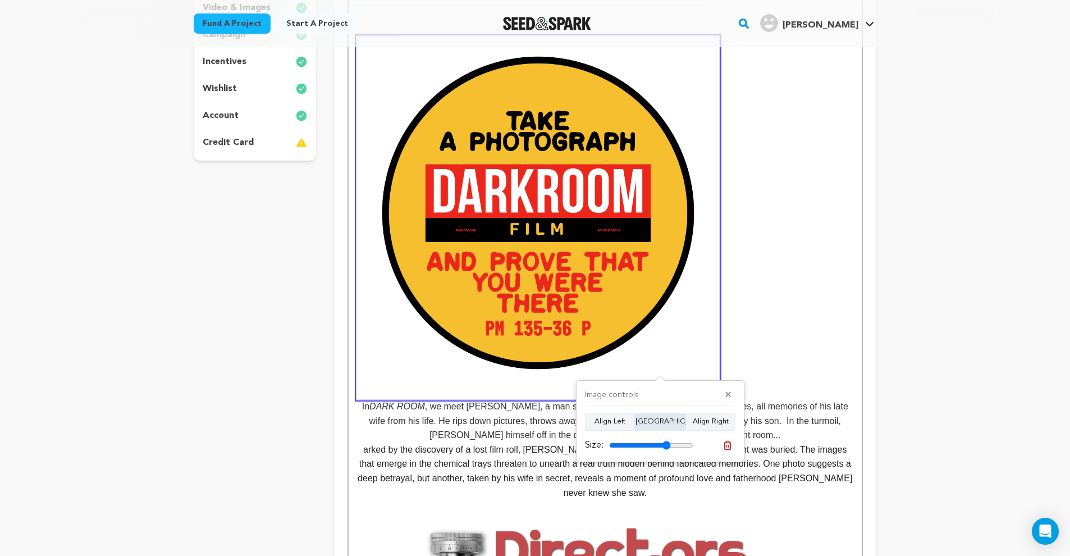
click at [664, 424] on button "Align Center" at bounding box center [660, 422] width 51 height 18
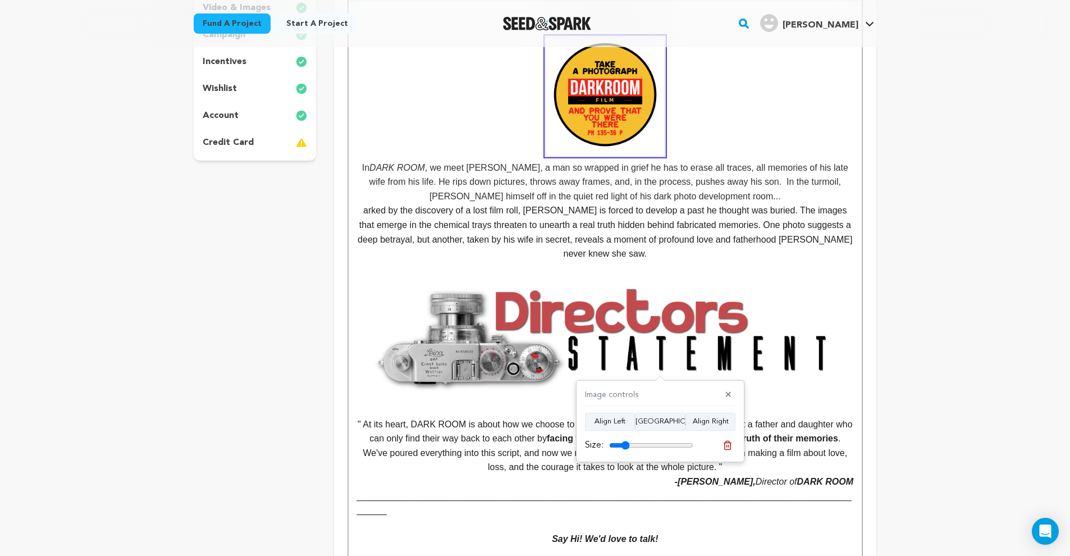
drag, startPoint x: 662, startPoint y: 444, endPoint x: 627, endPoint y: 445, distance: 34.8
type input "24"
click at [627, 445] on input "range" at bounding box center [651, 445] width 84 height 9
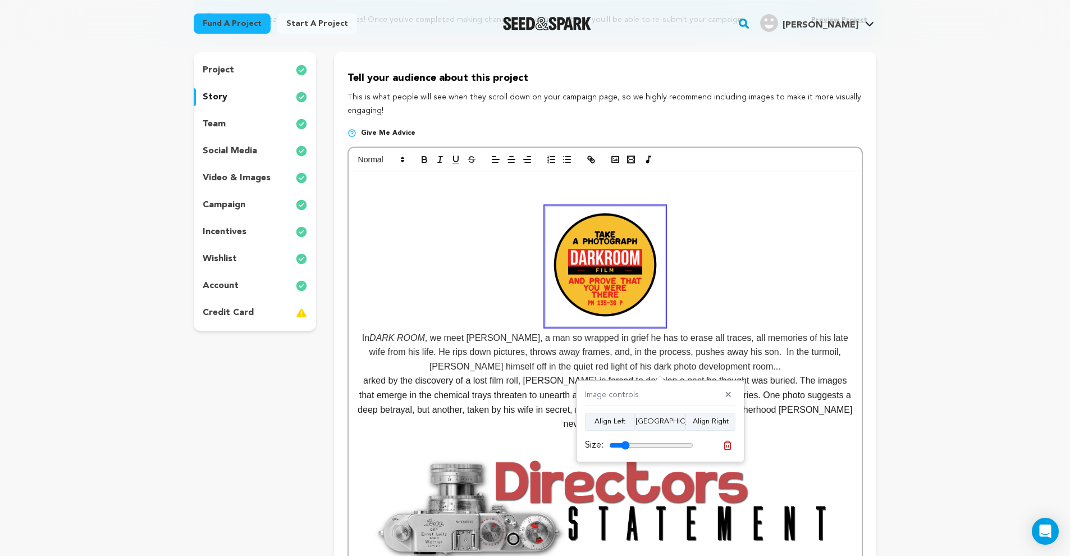
scroll to position [66, 0]
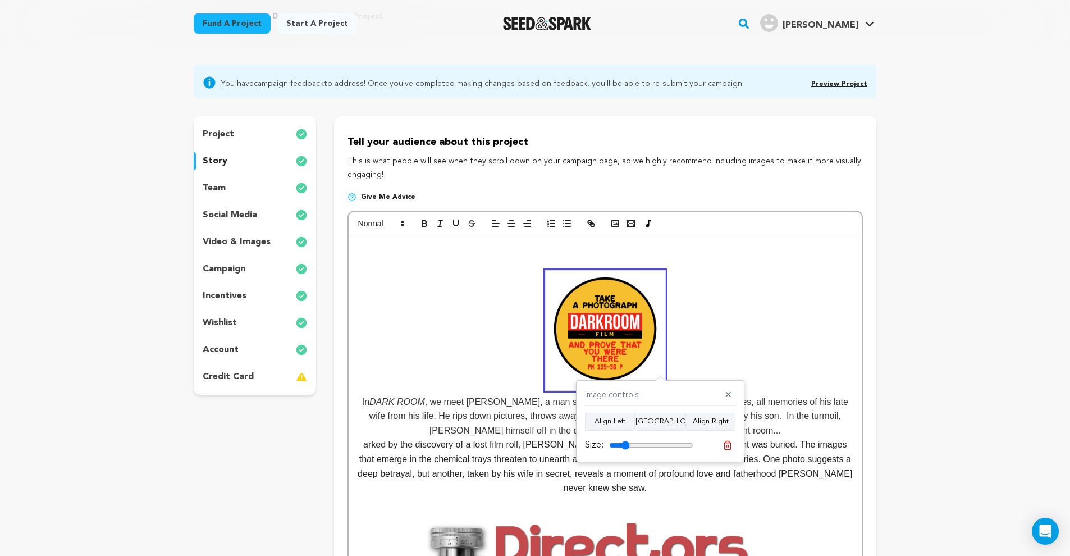
click at [700, 357] on span "In" at bounding box center [605, 338] width 496 height 135
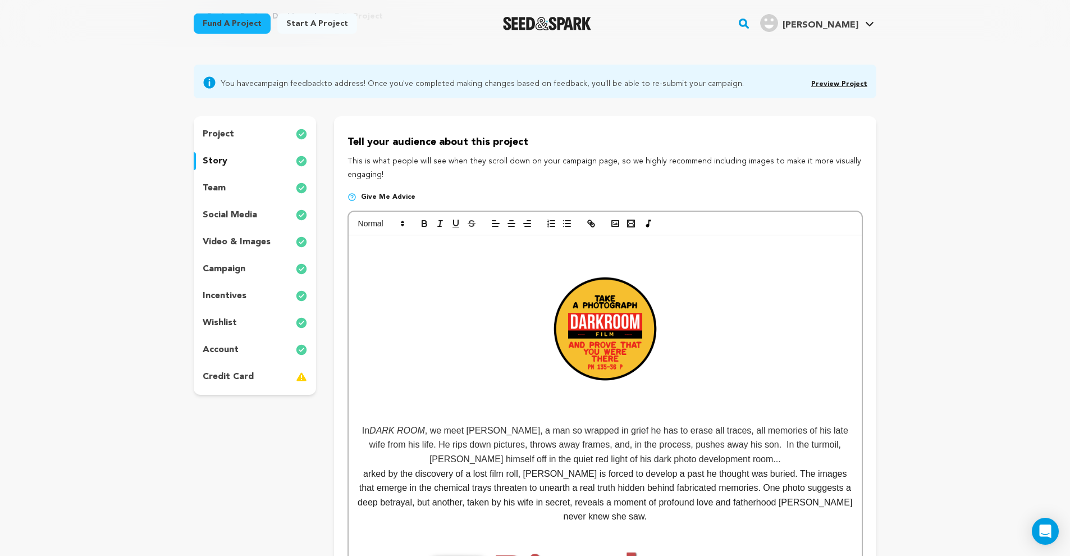
click at [398, 405] on p at bounding box center [605, 402] width 496 height 15
click at [618, 223] on rect "button" at bounding box center [615, 224] width 7 height 6
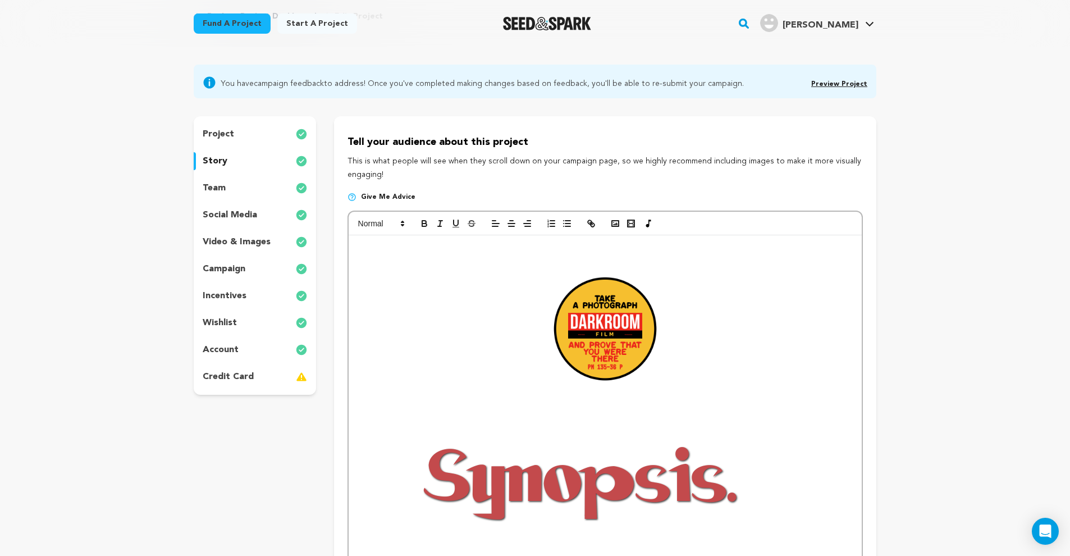
click at [609, 474] on img at bounding box center [581, 479] width 449 height 168
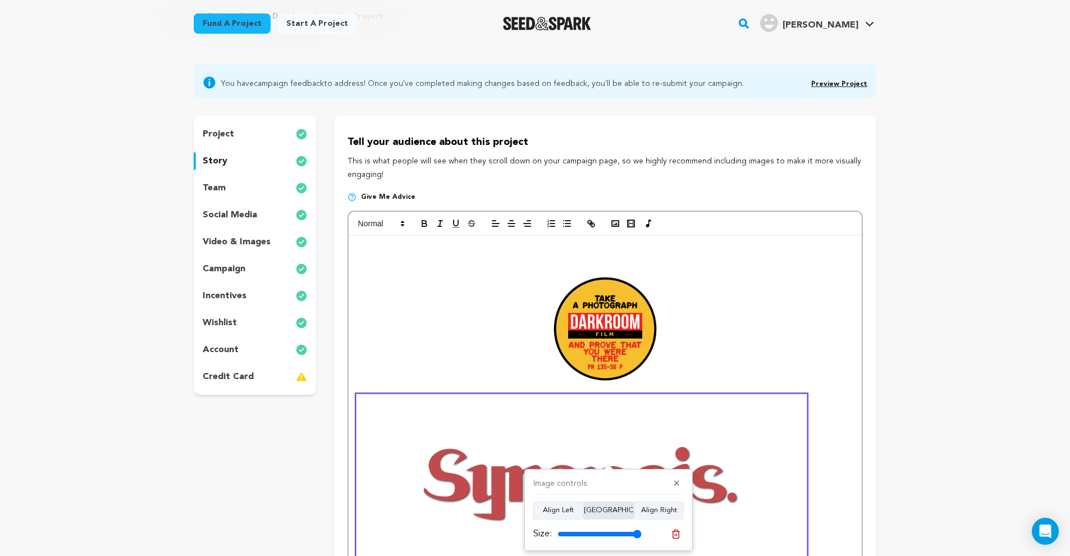
click at [607, 512] on button "Align Center" at bounding box center [608, 510] width 51 height 18
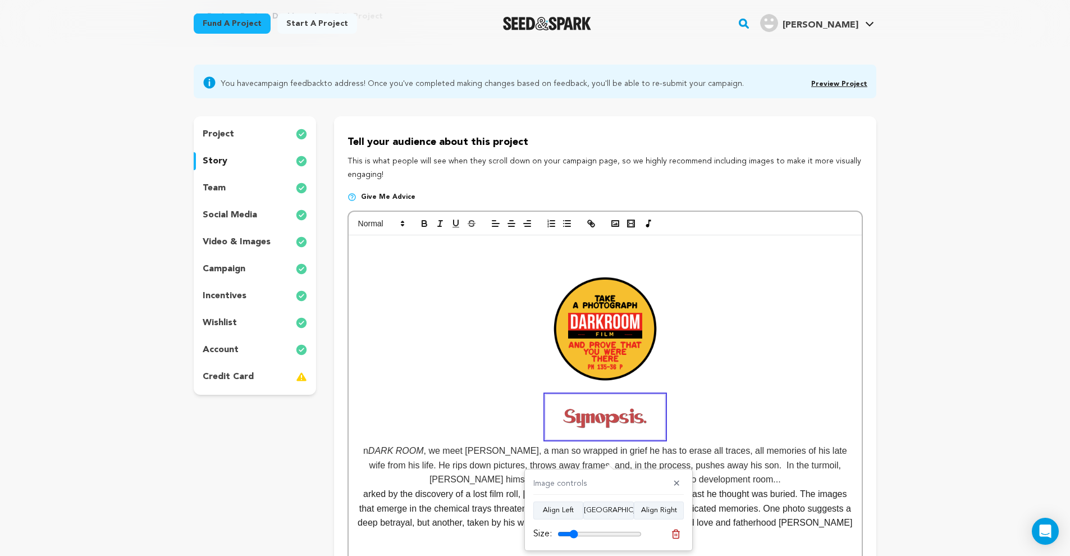
drag, startPoint x: 636, startPoint y: 535, endPoint x: 576, endPoint y: 538, distance: 60.2
type input "24"
click at [576, 538] on div "Size:" at bounding box center [587, 533] width 108 height 13
click at [364, 450] on span "n" at bounding box center [605, 425] width 496 height 61
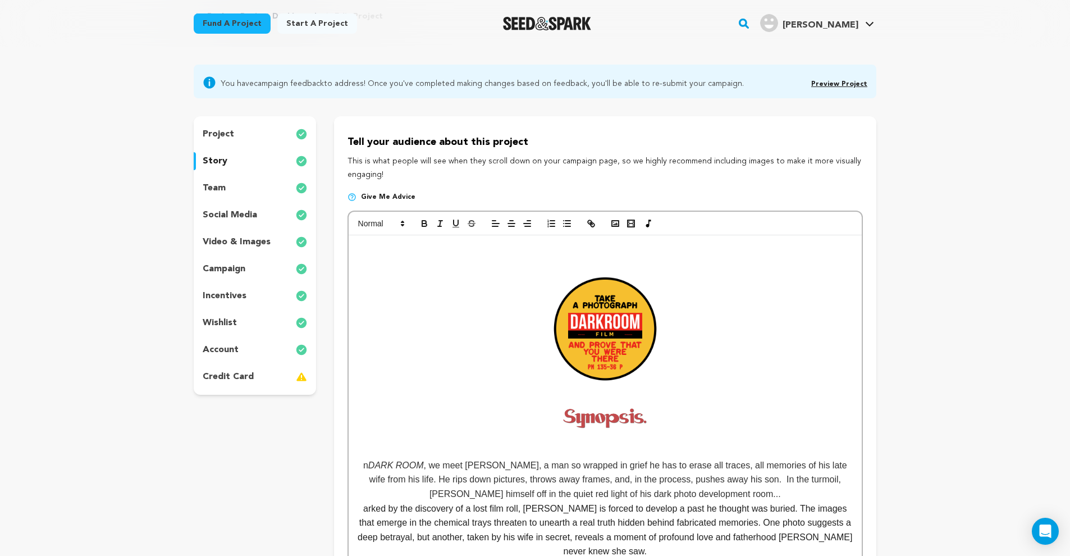
click at [558, 449] on p at bounding box center [605, 451] width 496 height 15
click at [616, 222] on icon "button" at bounding box center [615, 223] width 10 height 10
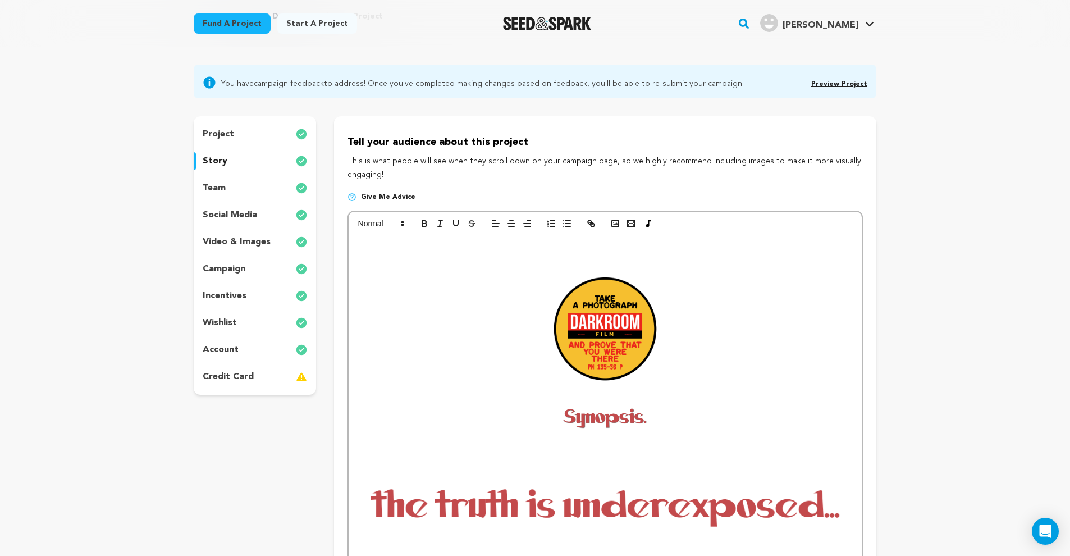
click at [619, 497] on img at bounding box center [605, 506] width 496 height 124
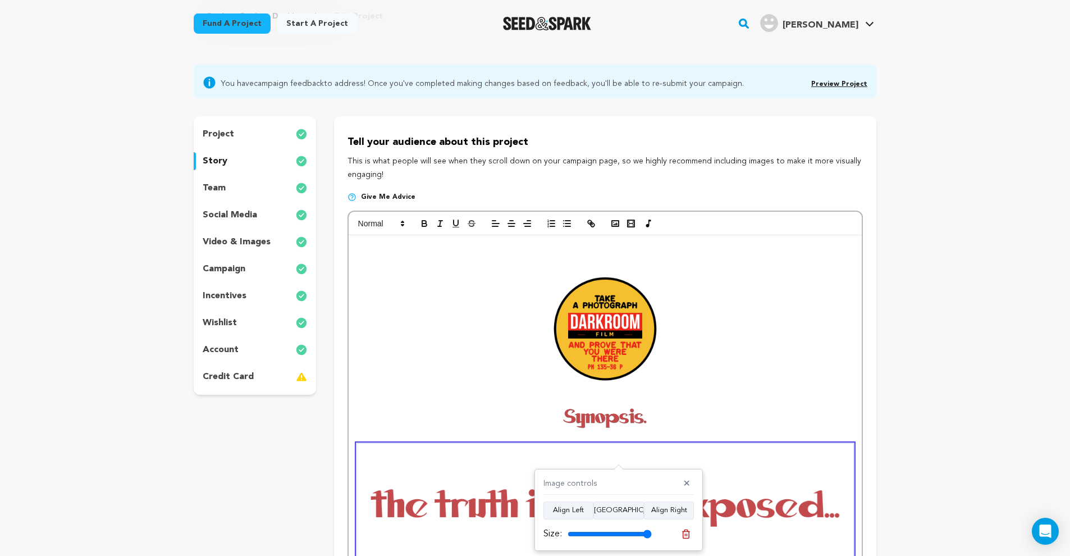
drag, startPoint x: 623, startPoint y: 506, endPoint x: 637, endPoint y: 522, distance: 21.1
click at [622, 507] on button "Align Center" at bounding box center [619, 510] width 51 height 18
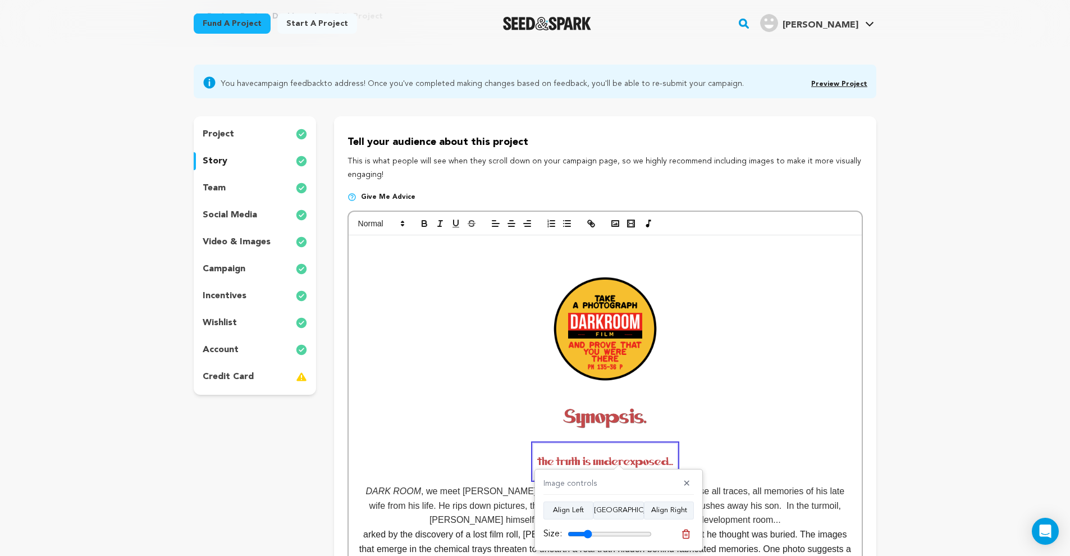
drag, startPoint x: 644, startPoint y: 533, endPoint x: 589, endPoint y: 540, distance: 55.4
type input "29"
click at [589, 540] on div "Size:" at bounding box center [598, 533] width 108 height 13
click at [723, 426] on span at bounding box center [605, 417] width 496 height 45
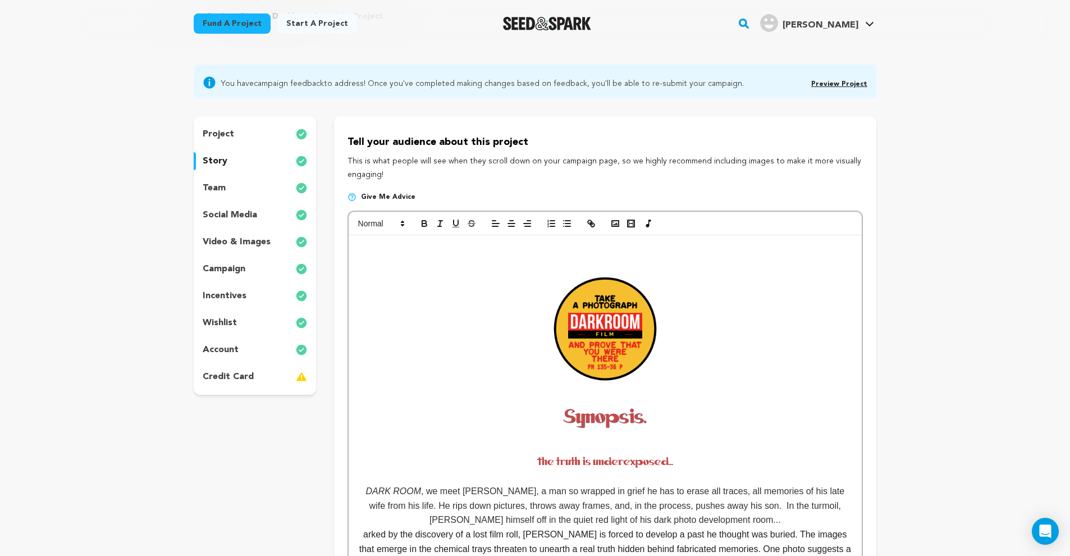
drag, startPoint x: 355, startPoint y: 486, endPoint x: 368, endPoint y: 478, distance: 15.9
drag, startPoint x: 370, startPoint y: 494, endPoint x: 358, endPoint y: 494, distance: 12.4
click at [358, 494] on p "In DARK ROOM , we meet Alan, a man so wrapped in grief he has to erase all trac…" at bounding box center [605, 486] width 496 height 84
click at [437, 218] on icon "button" at bounding box center [440, 223] width 10 height 10
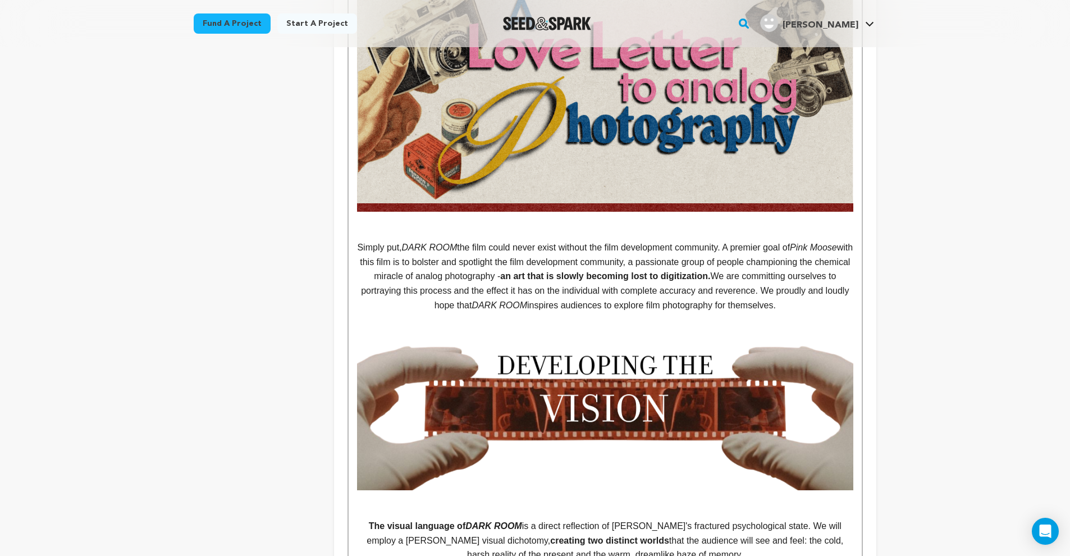
scroll to position [172, 0]
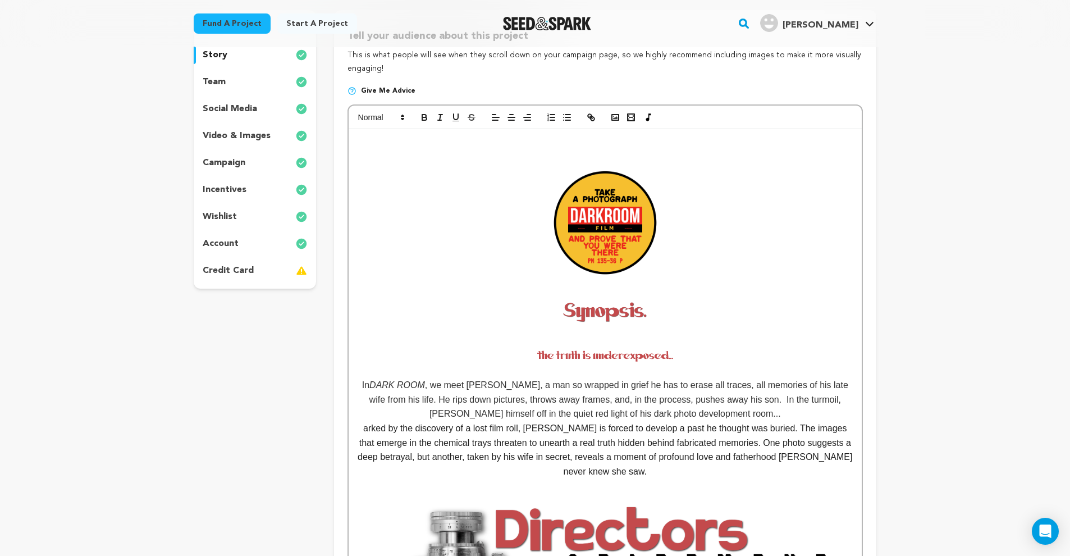
click at [471, 175] on span at bounding box center [605, 224] width 496 height 119
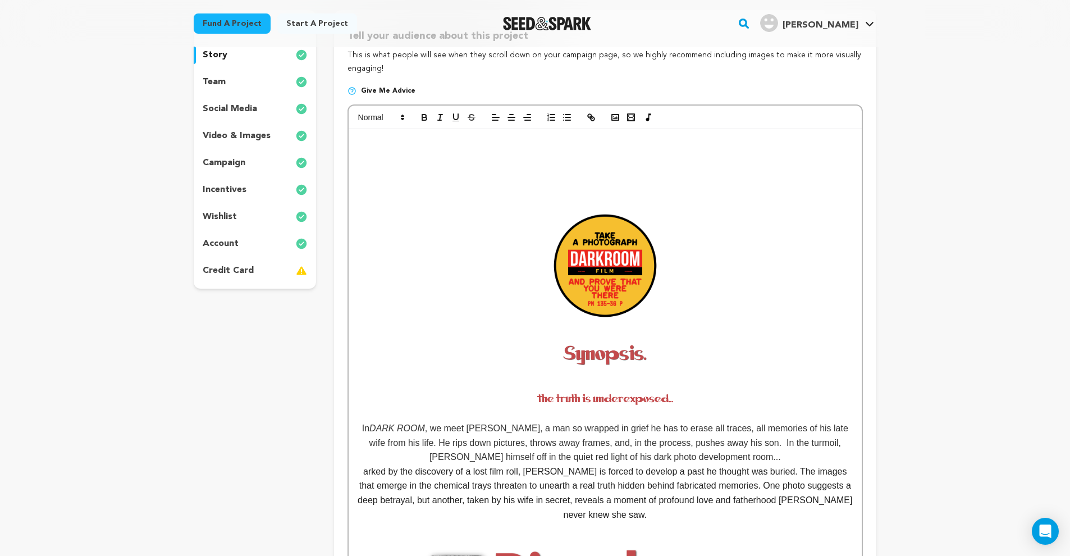
click at [558, 154] on p at bounding box center [605, 157] width 496 height 15
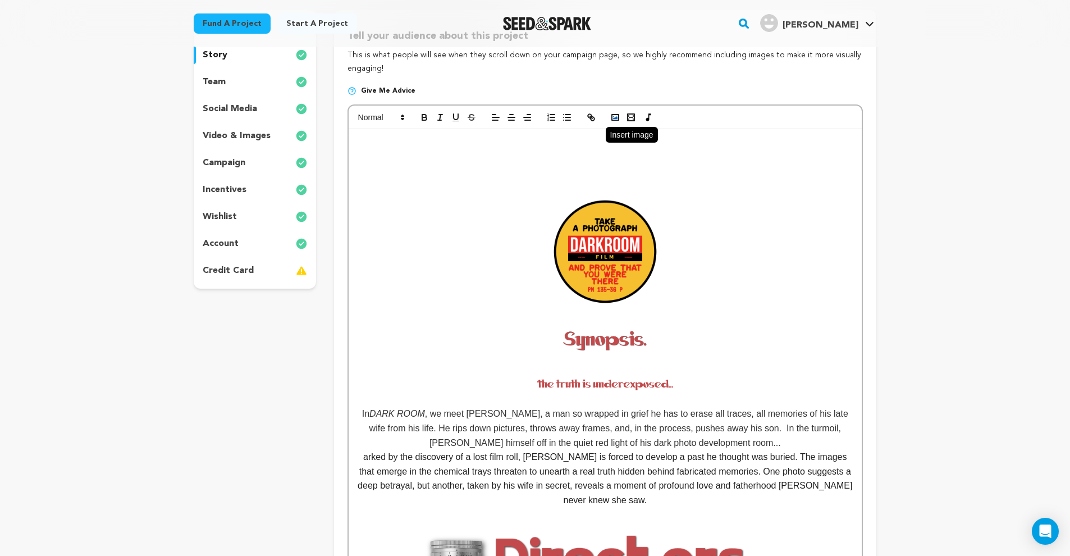
click at [613, 111] on button "button" at bounding box center [616, 117] width 16 height 13
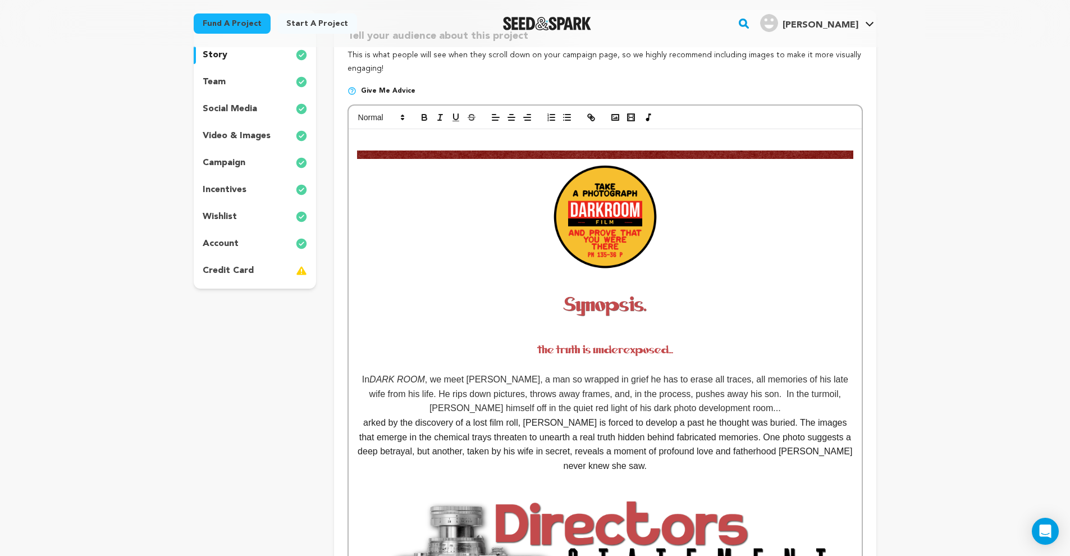
click at [445, 138] on p at bounding box center [605, 143] width 496 height 15
click at [391, 180] on span at bounding box center [605, 214] width 496 height 128
click at [360, 150] on img at bounding box center [605, 154] width 496 height 8
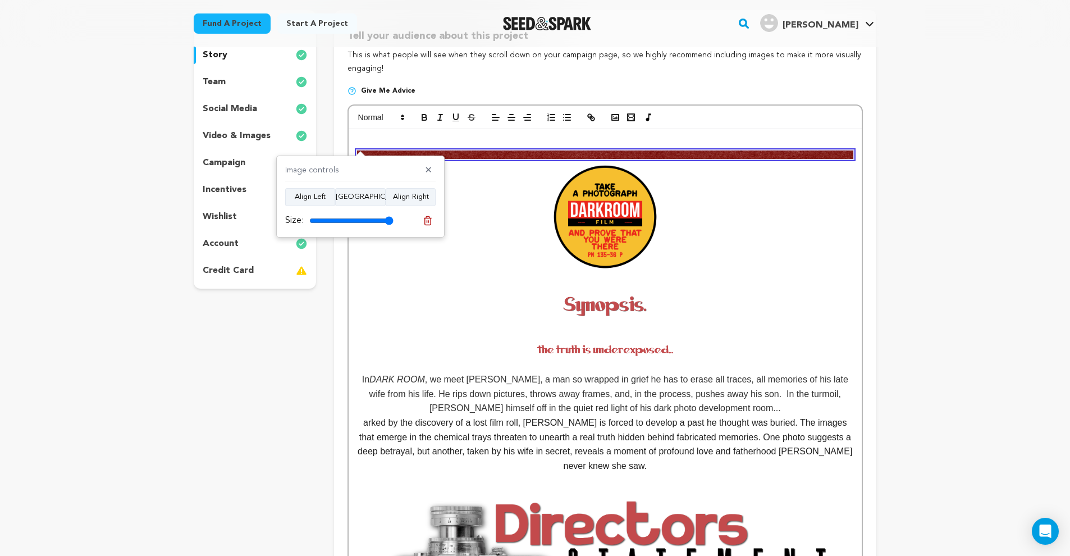
click at [453, 232] on span at bounding box center [605, 214] width 496 height 128
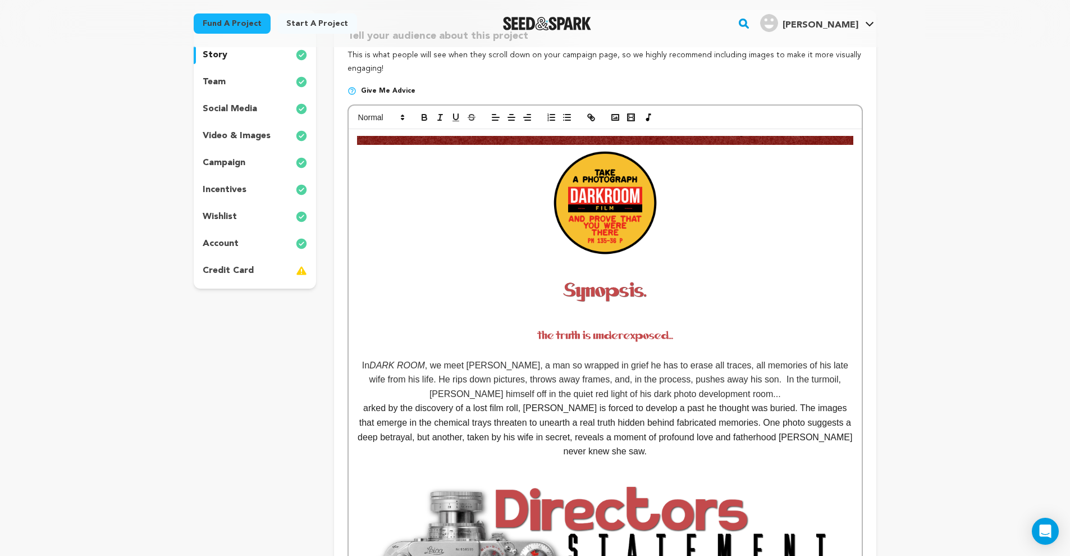
click at [630, 270] on img at bounding box center [605, 290] width 119 height 45
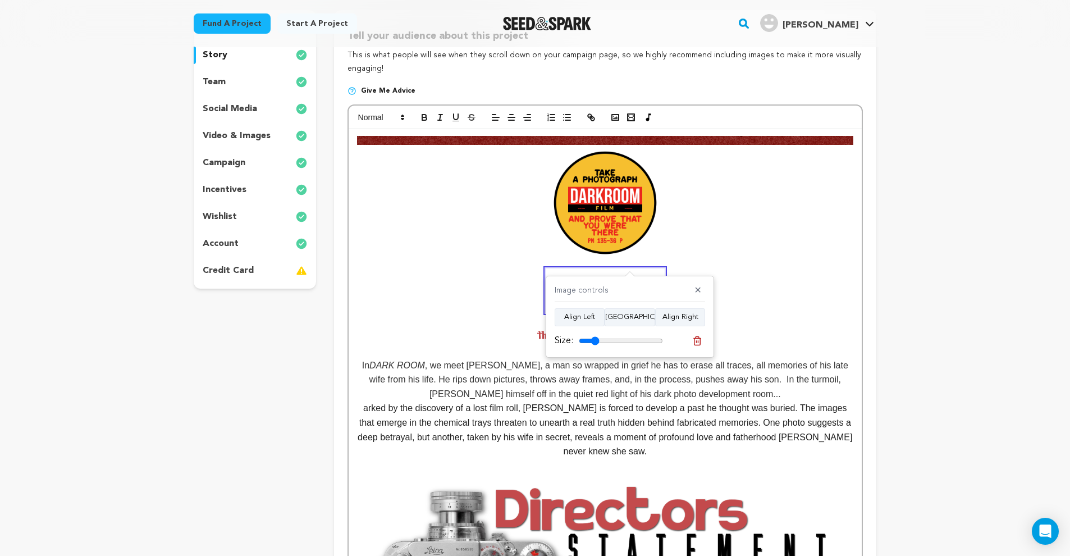
click at [678, 248] on span at bounding box center [605, 200] width 496 height 128
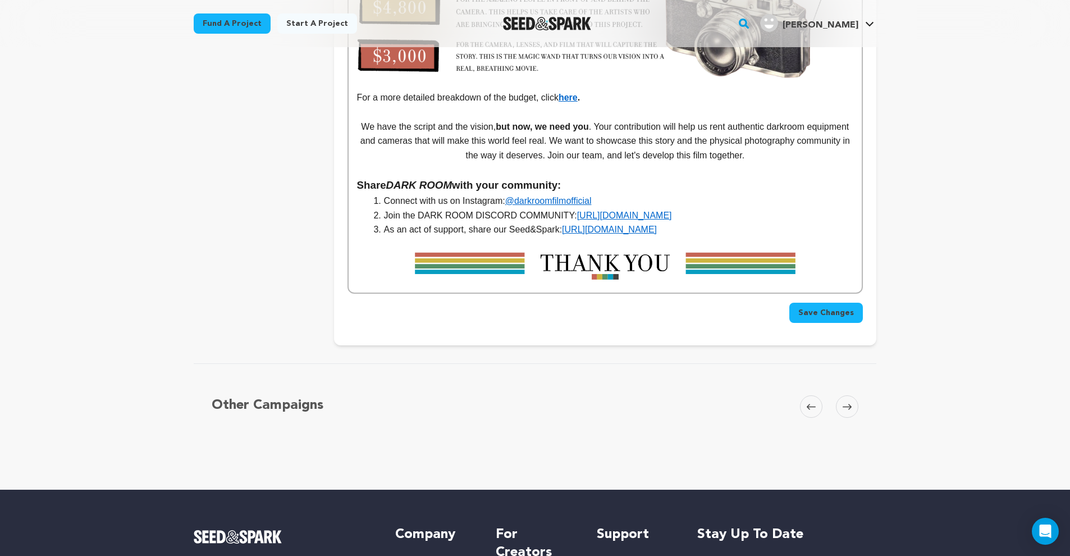
scroll to position [2674, 0]
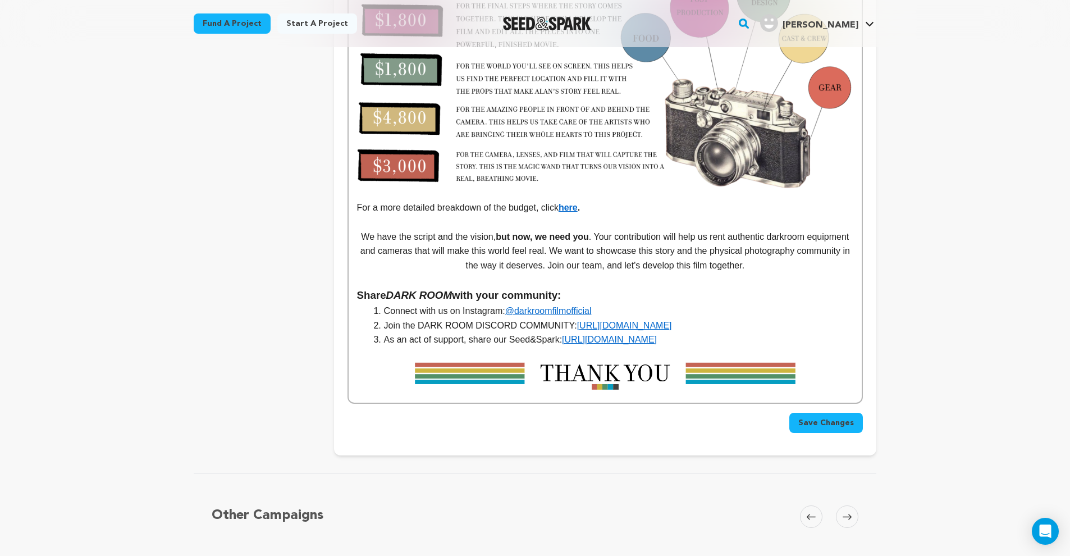
click at [809, 361] on img at bounding box center [605, 376] width 496 height 30
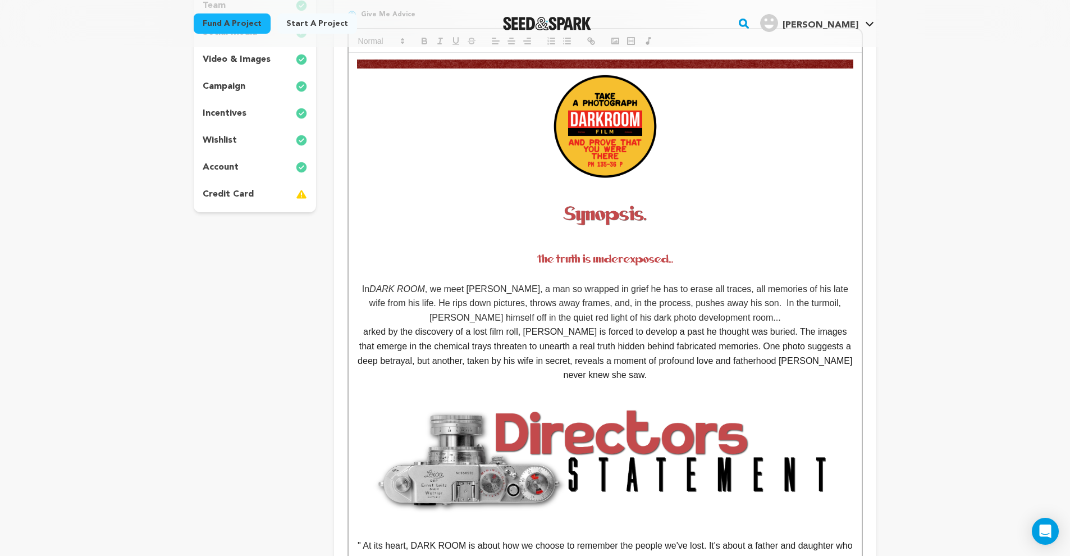
scroll to position [0, 0]
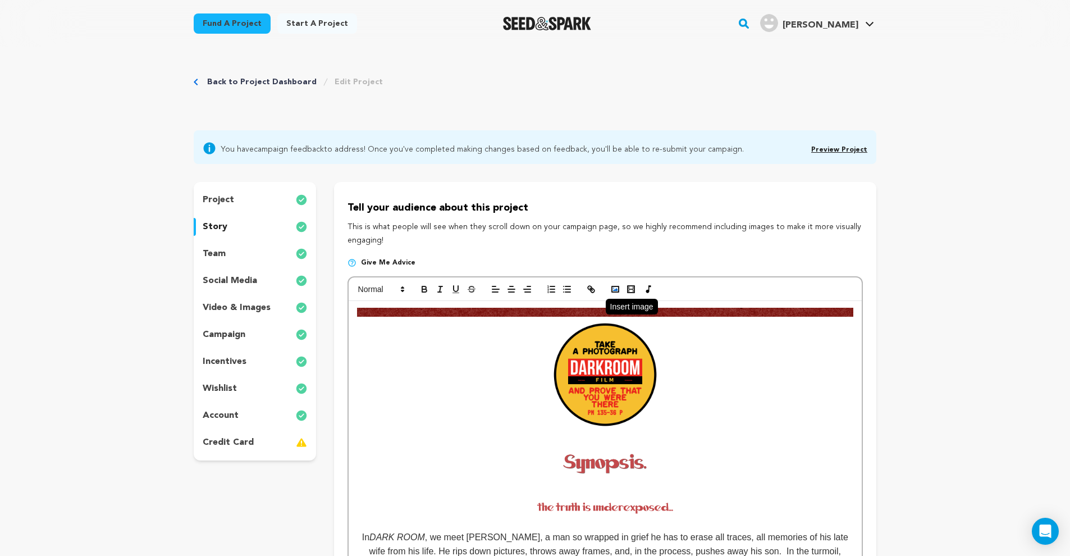
click at [620, 290] on icon "button" at bounding box center [615, 289] width 10 height 10
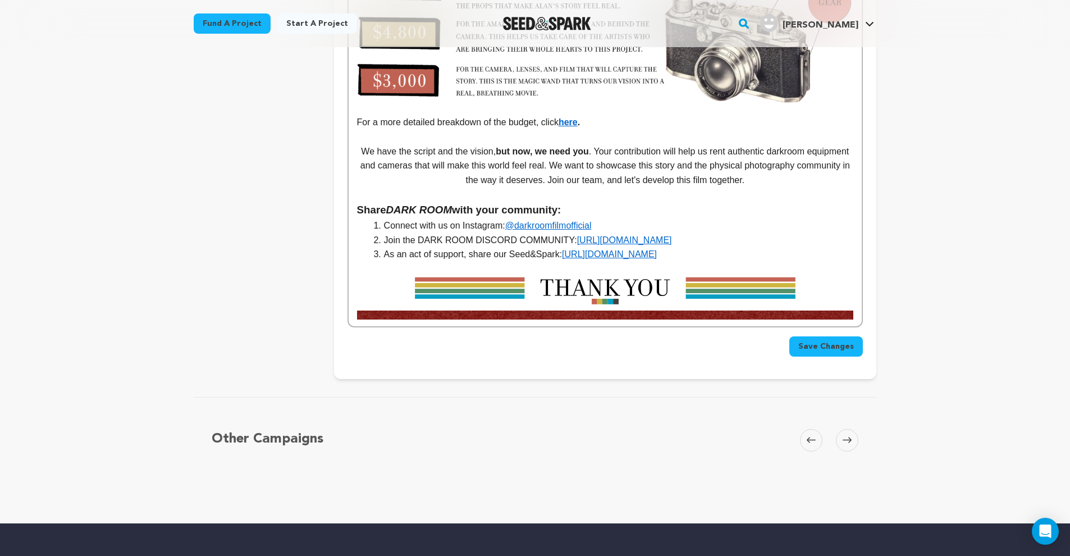
click at [815, 341] on span "Save Changes" at bounding box center [826, 346] width 56 height 11
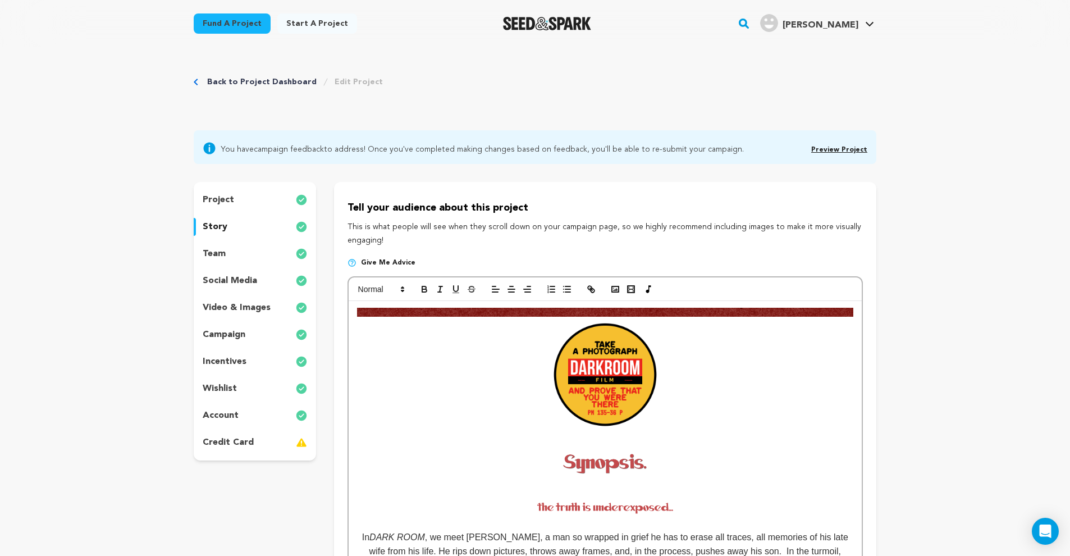
click at [535, 316] on span at bounding box center [605, 372] width 496 height 128
click at [531, 308] on img at bounding box center [605, 312] width 496 height 8
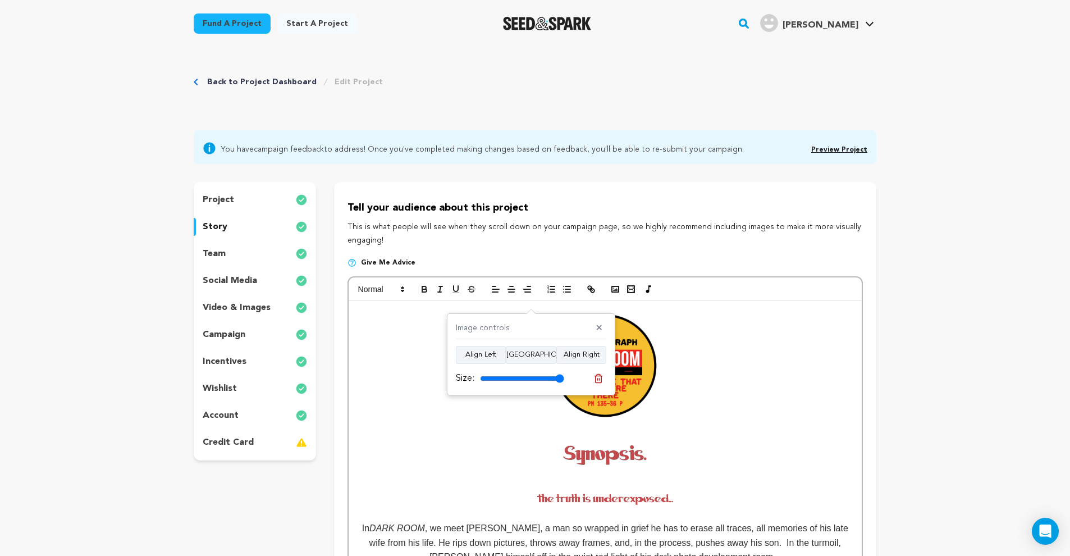
click at [695, 409] on span at bounding box center [605, 367] width 496 height 119
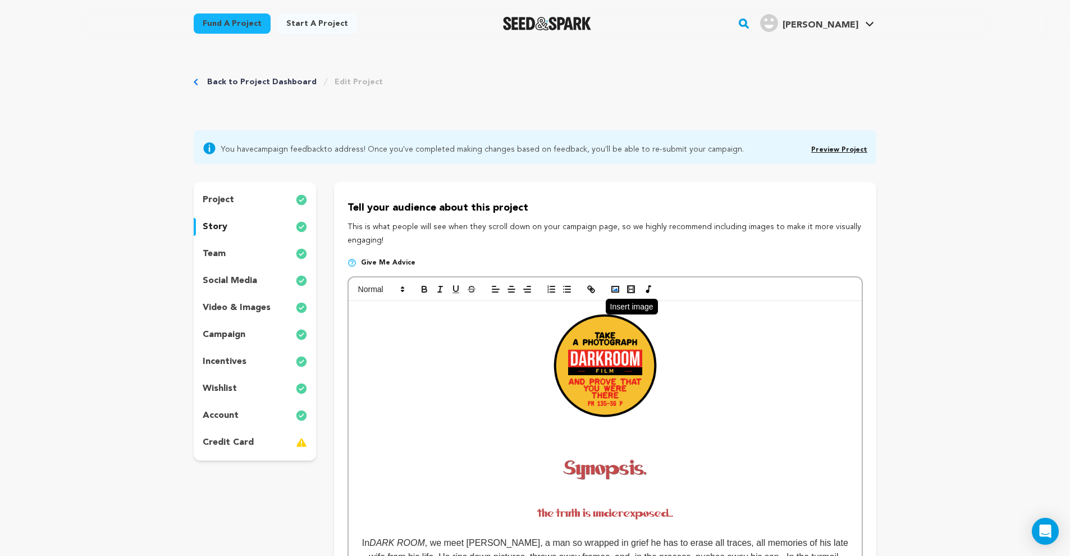
click at [614, 286] on icon "button" at bounding box center [615, 289] width 10 height 10
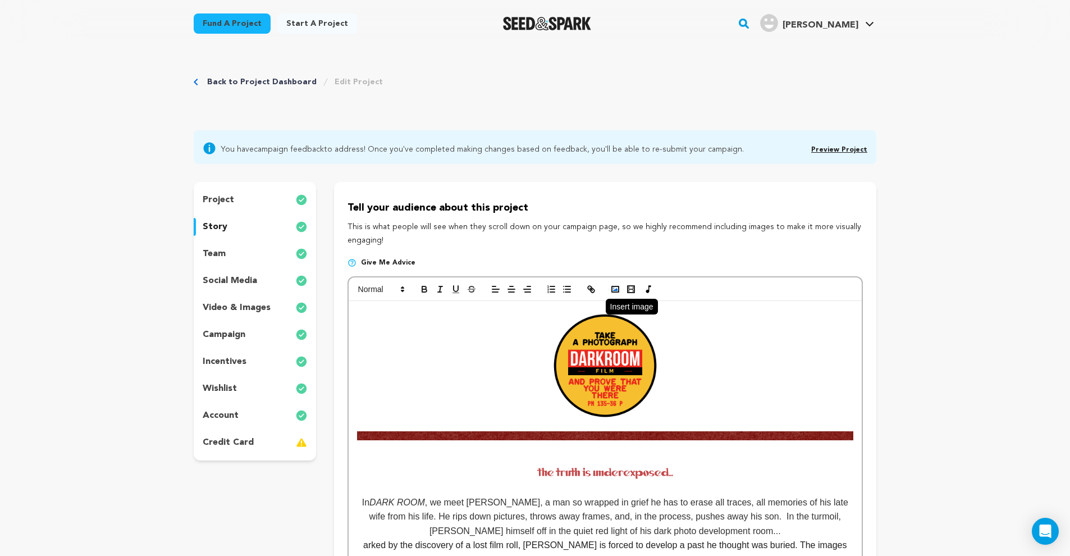
click at [615, 287] on icon "button" at bounding box center [615, 289] width 10 height 10
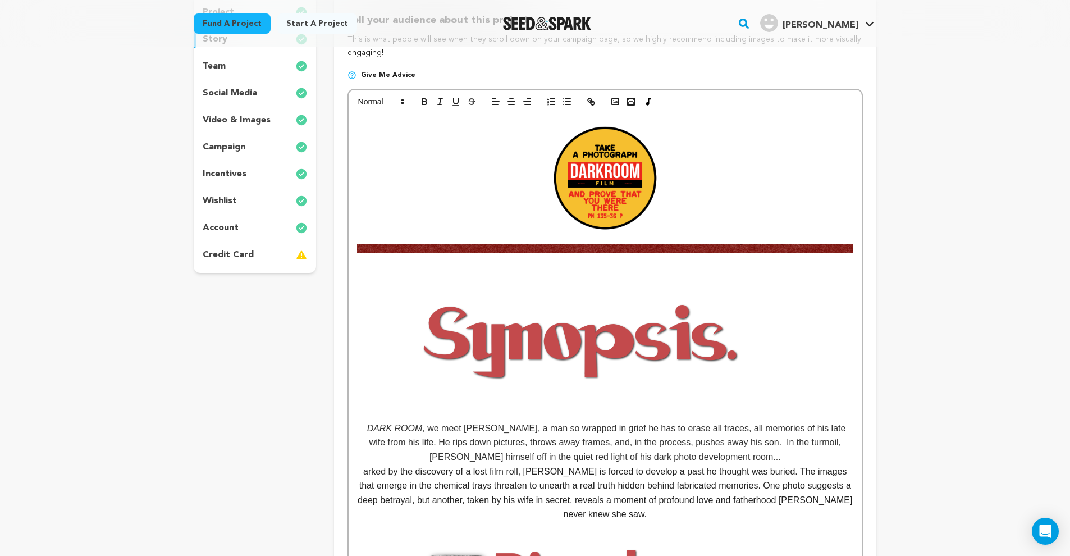
scroll to position [282, 0]
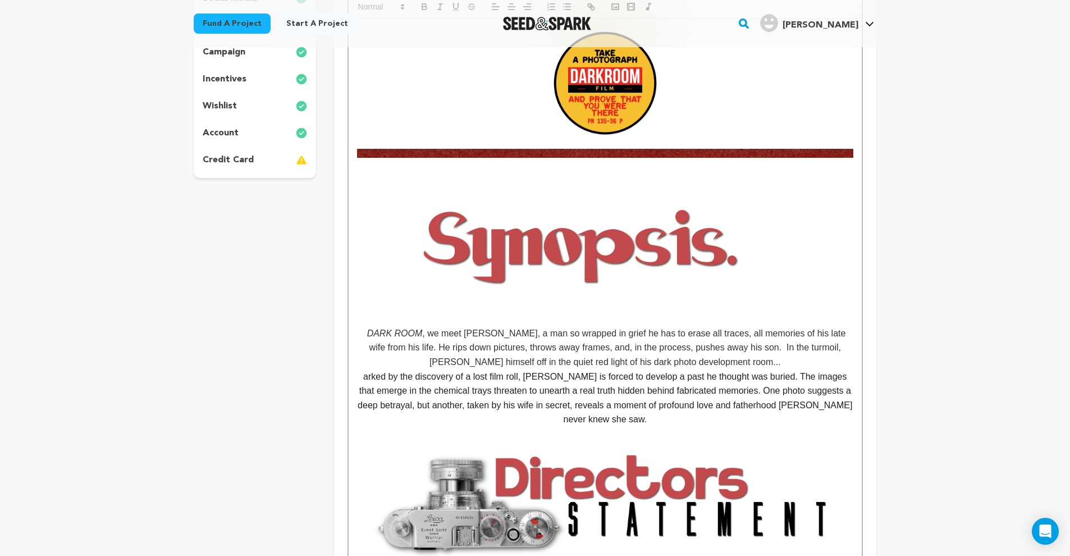
click at [636, 271] on img at bounding box center [581, 242] width 449 height 168
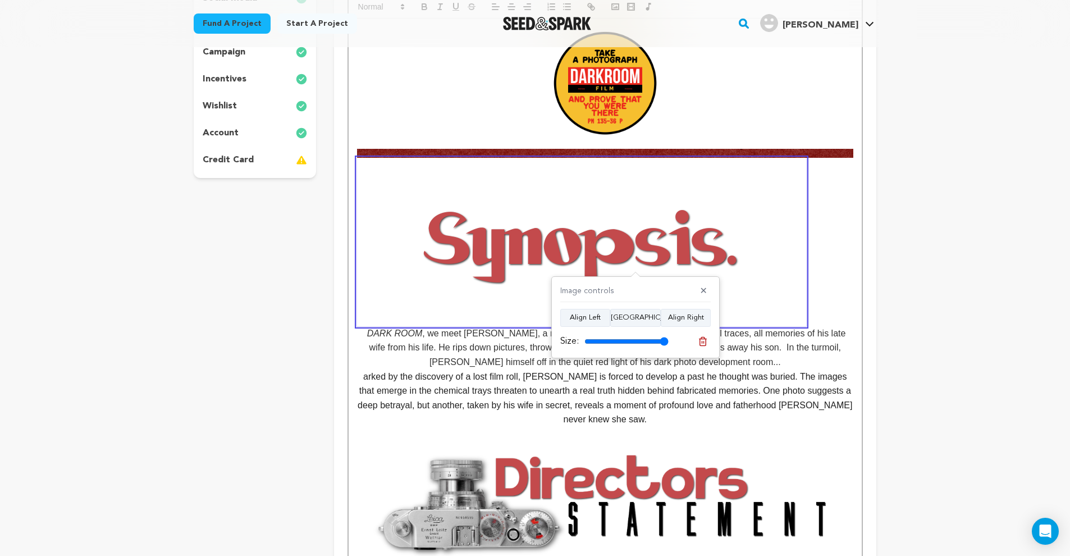
drag, startPoint x: 638, startPoint y: 325, endPoint x: 645, endPoint y: 330, distance: 8.0
click at [638, 325] on button "Align Center" at bounding box center [635, 318] width 51 height 18
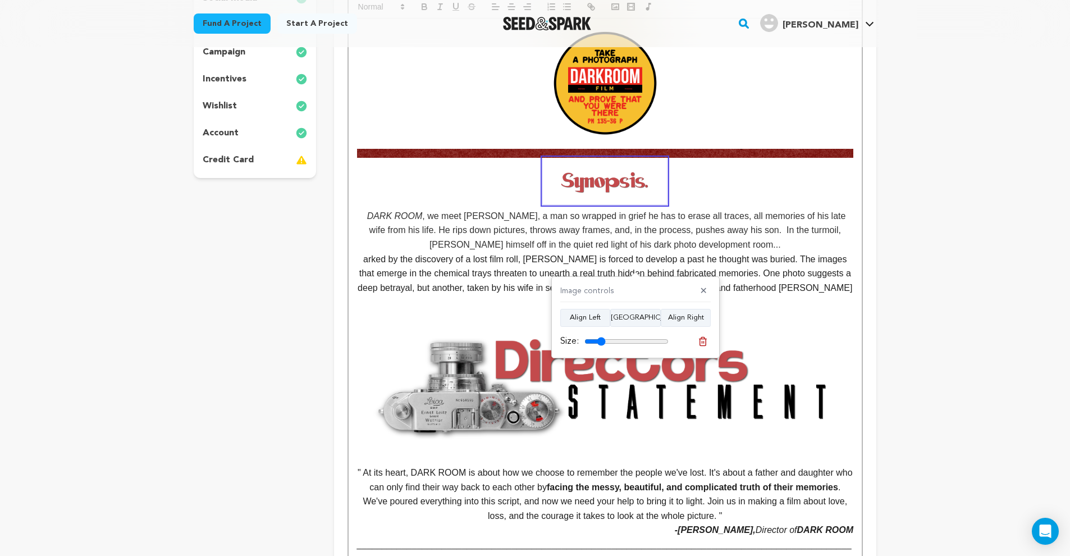
drag, startPoint x: 665, startPoint y: 342, endPoint x: 603, endPoint y: 341, distance: 62.3
type input "25"
click at [603, 341] on input "range" at bounding box center [627, 341] width 84 height 9
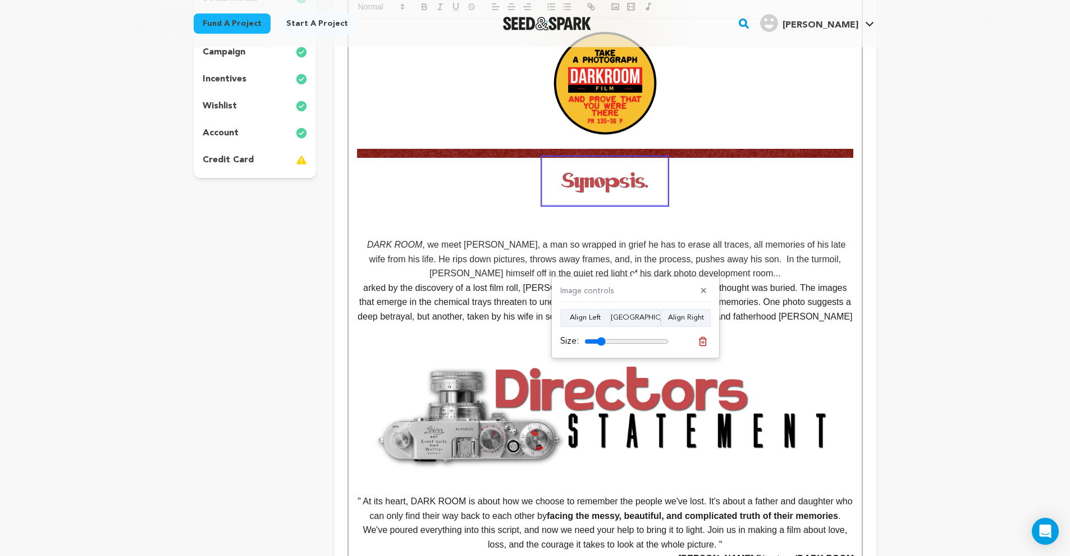
click at [591, 228] on p at bounding box center [605, 230] width 496 height 15
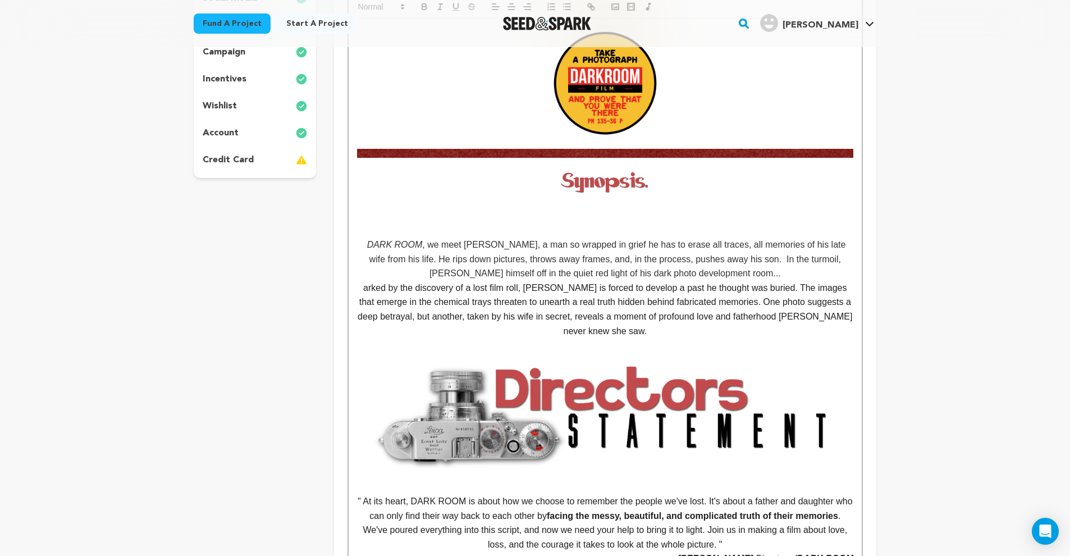
click at [608, 212] on p at bounding box center [605, 191] width 496 height 66
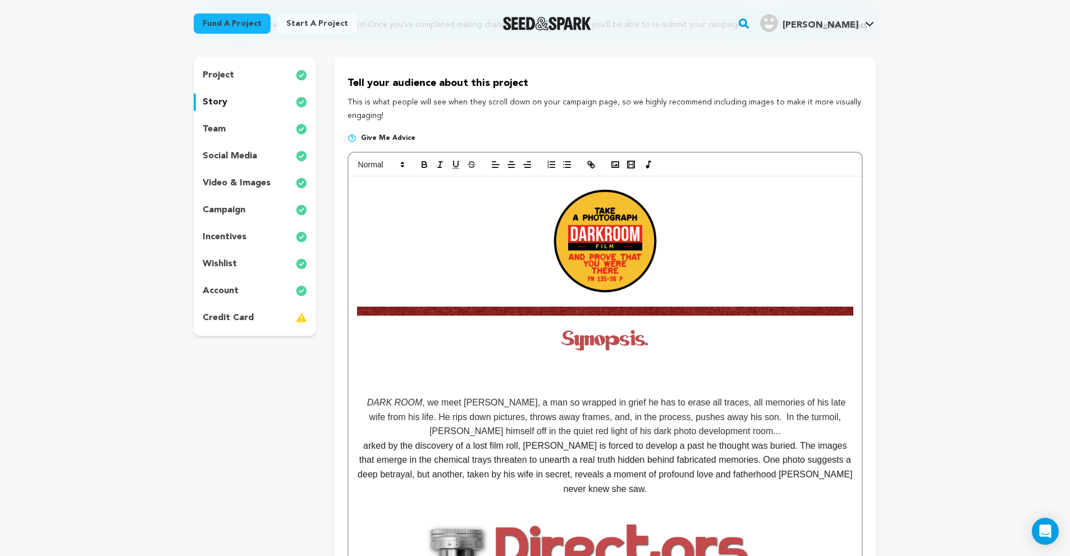
scroll to position [61, 0]
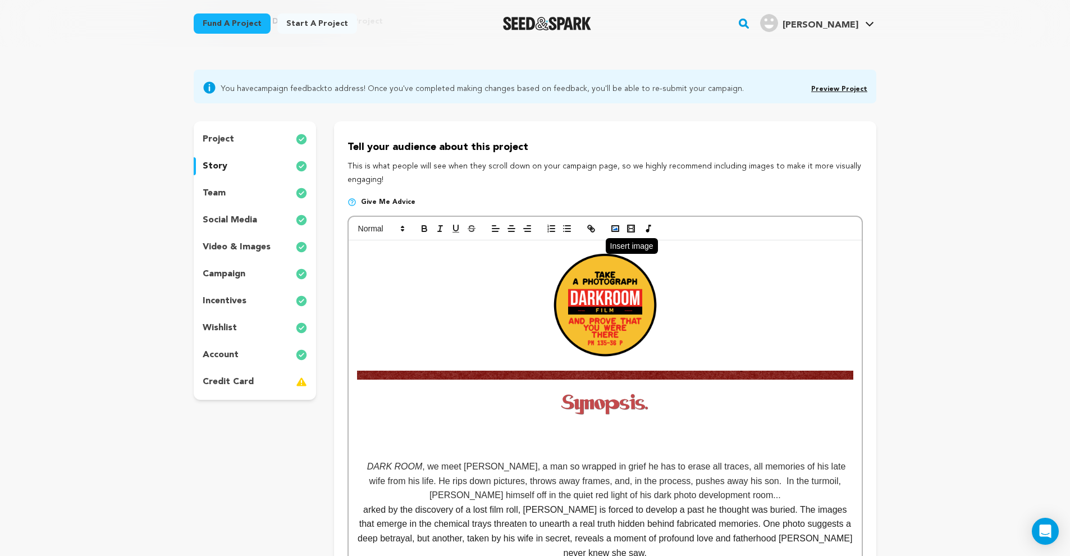
click at [617, 229] on polyline "button" at bounding box center [615, 228] width 4 height 3
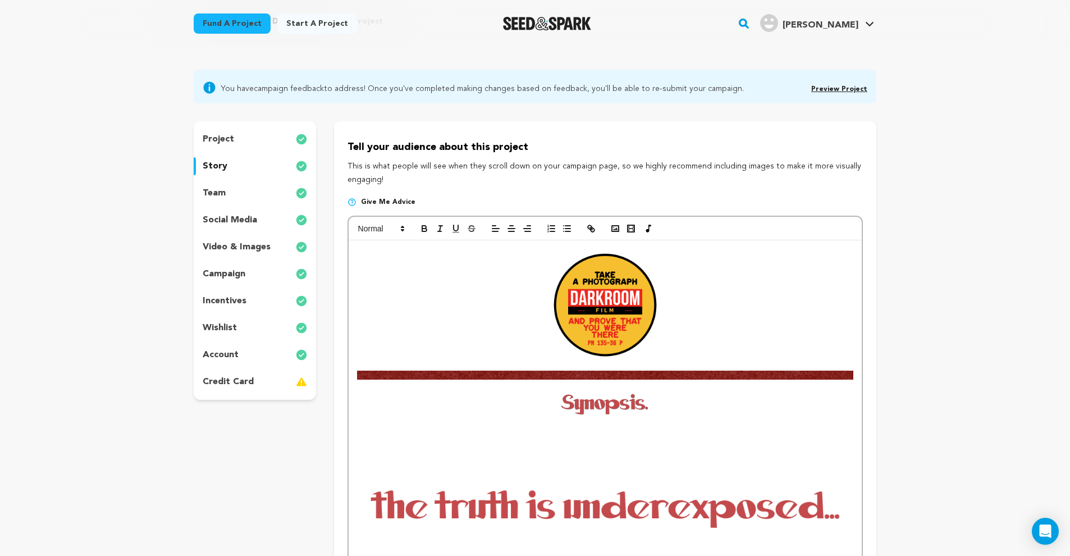
click at [592, 504] on img at bounding box center [605, 507] width 496 height 124
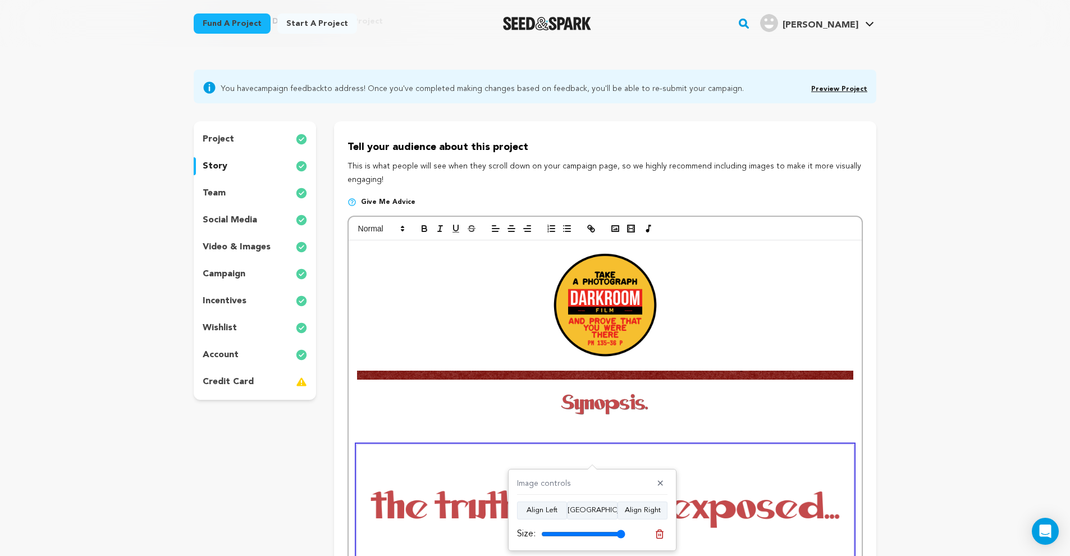
drag, startPoint x: 591, startPoint y: 512, endPoint x: 605, endPoint y: 529, distance: 22.4
click at [591, 512] on button "Align Center" at bounding box center [592, 510] width 51 height 18
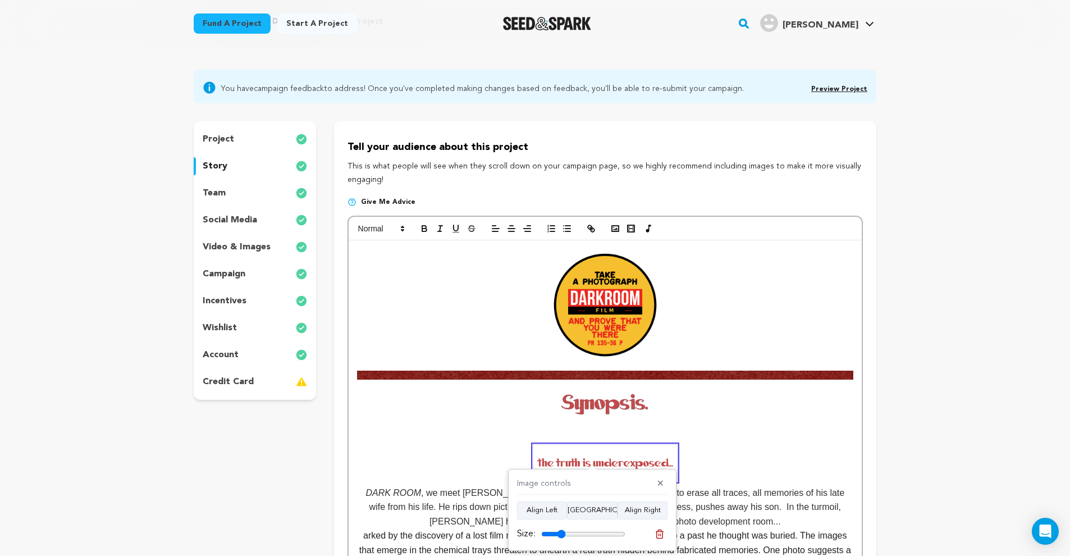
drag, startPoint x: 612, startPoint y: 537, endPoint x: 563, endPoint y: 541, distance: 49.1
type input "29"
click at [563, 541] on div "Image controls ✕ Align Left Align Center Align Right Size:" at bounding box center [592, 510] width 168 height 82
click at [561, 536] on input "range" at bounding box center [583, 533] width 84 height 9
click at [605, 433] on p "DARK ROOM , we meet [PERSON_NAME], a man so wrapped in grief he has to erase al…" at bounding box center [605, 454] width 496 height 149
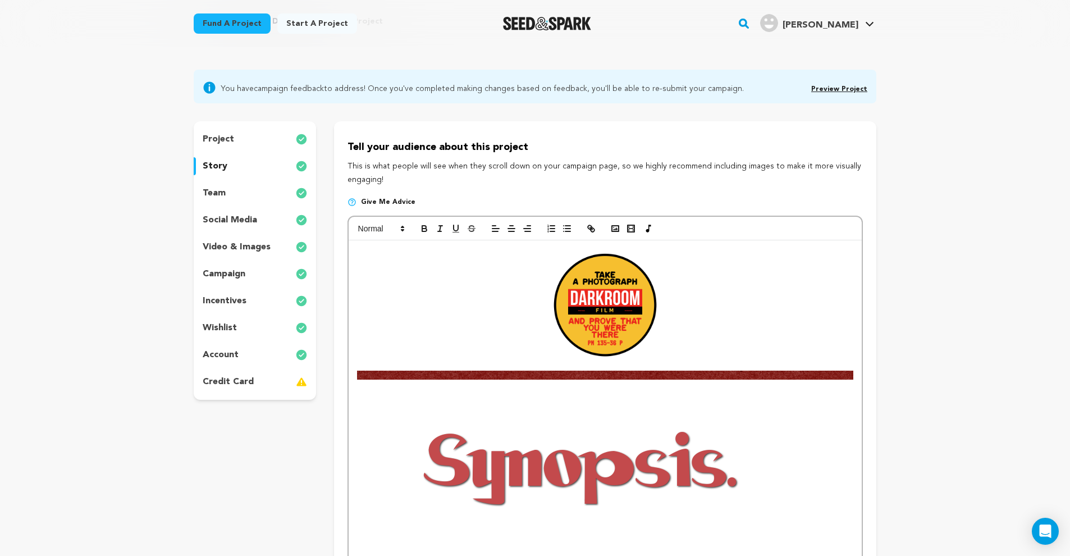
click at [637, 473] on img at bounding box center [581, 464] width 449 height 168
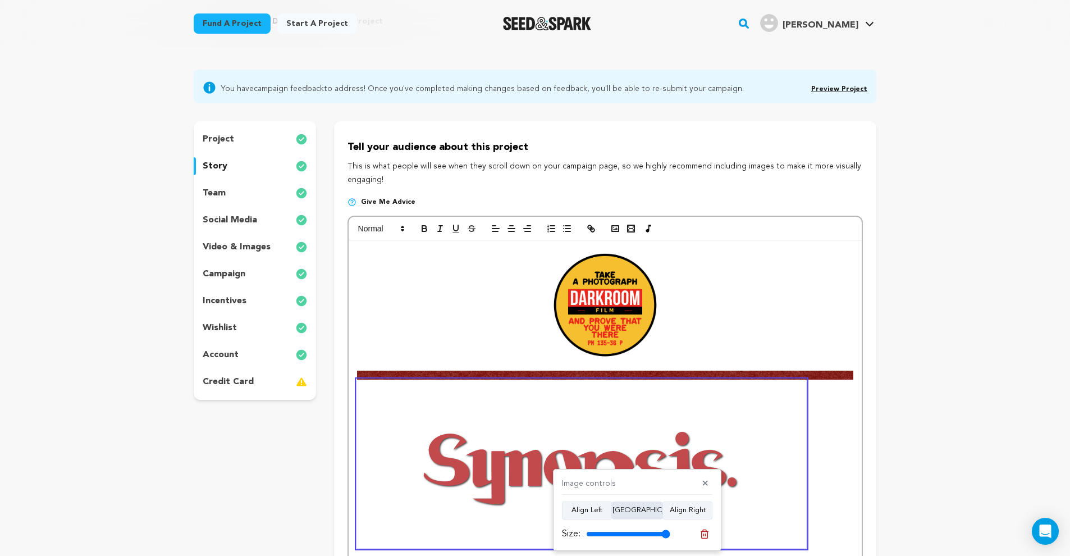
click at [647, 507] on button "Align Center" at bounding box center [637, 510] width 51 height 18
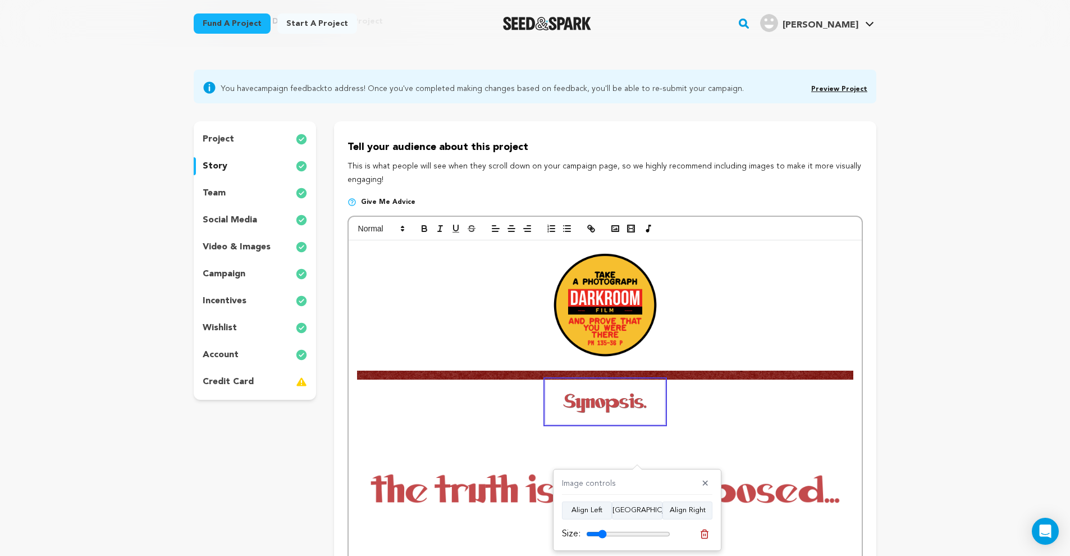
drag, startPoint x: 660, startPoint y: 533, endPoint x: 604, endPoint y: 532, distance: 56.2
type input "24"
click at [604, 532] on input "range" at bounding box center [628, 533] width 84 height 9
click at [547, 496] on img at bounding box center [605, 490] width 496 height 124
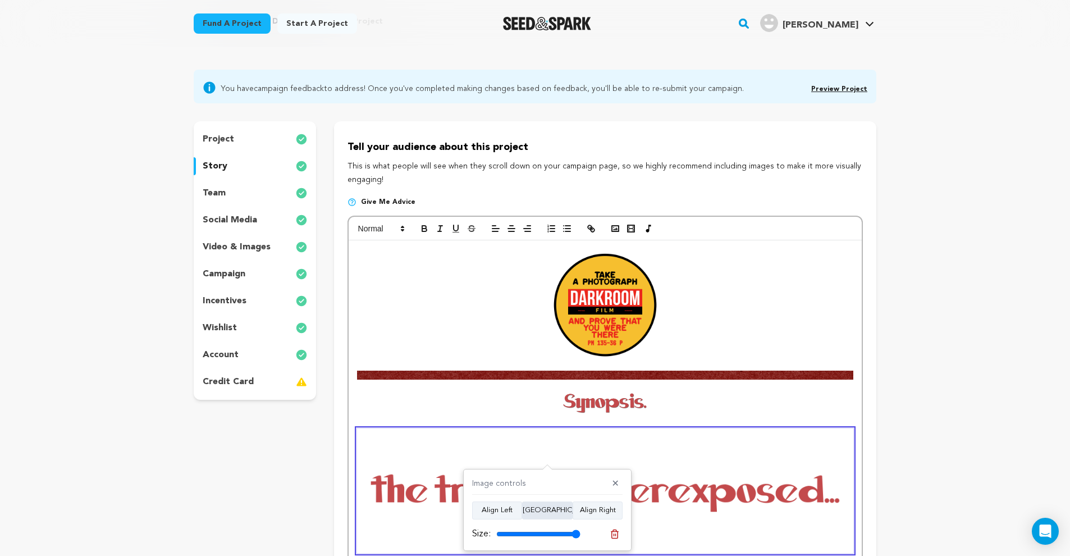
click at [554, 510] on button "Align Center" at bounding box center [547, 510] width 51 height 18
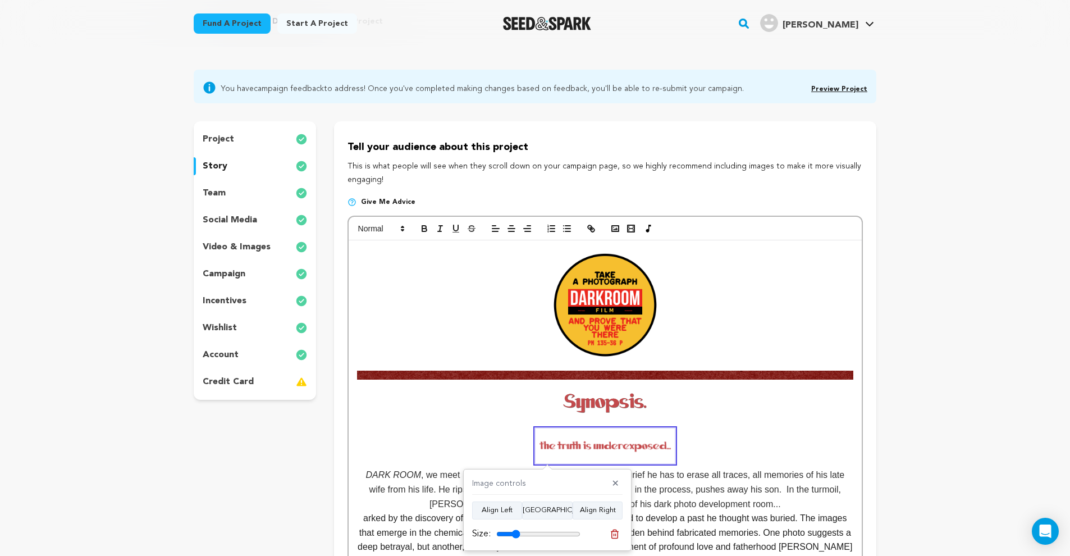
drag, startPoint x: 576, startPoint y: 535, endPoint x: 517, endPoint y: 529, distance: 58.7
type input "28"
click at [517, 529] on input "range" at bounding box center [538, 533] width 84 height 9
click at [827, 440] on em "DARK ROOM" at bounding box center [605, 430] width 496 height 101
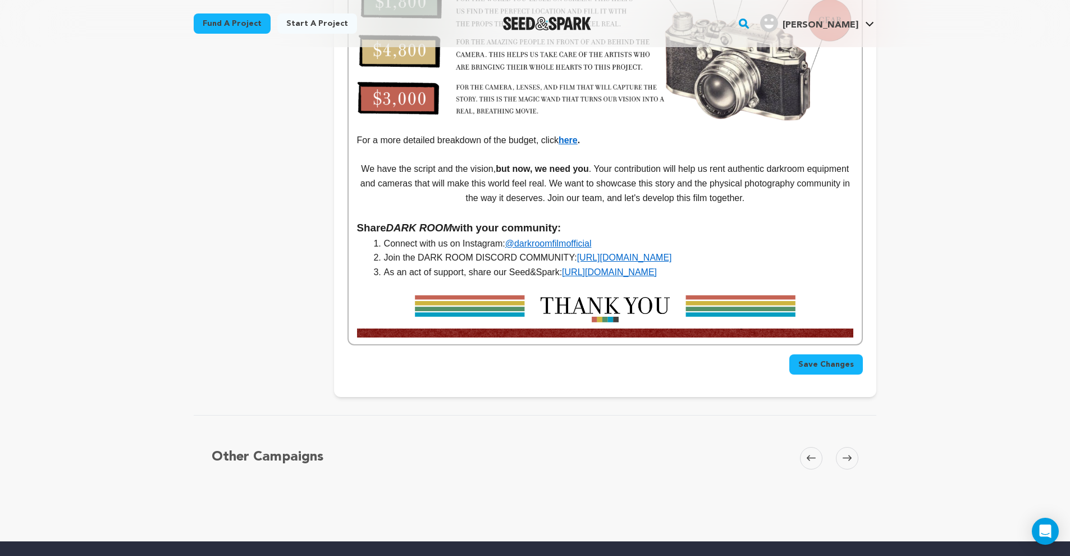
scroll to position [2909, 0]
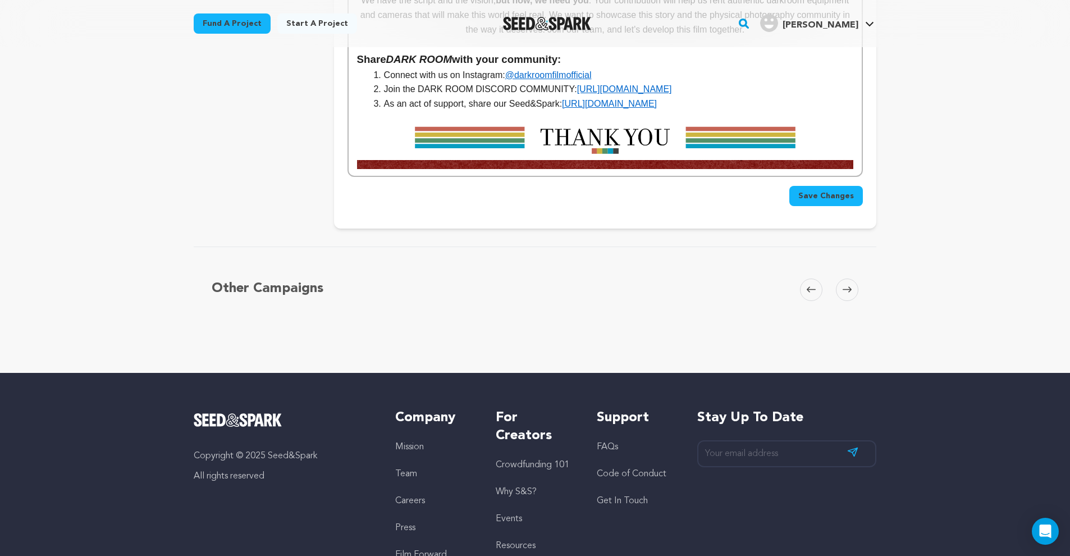
click at [830, 186] on button "Save Changes" at bounding box center [826, 196] width 74 height 20
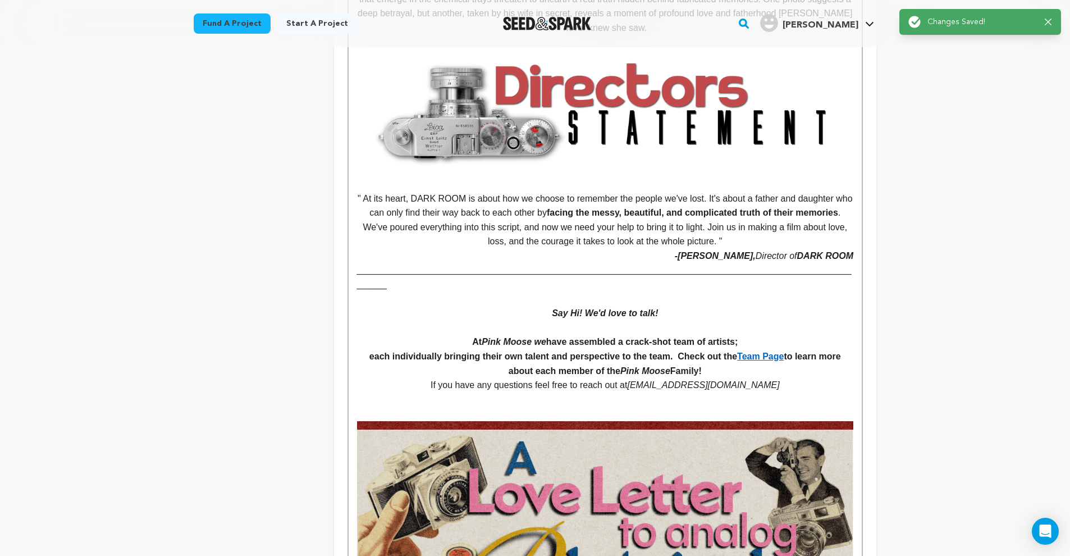
scroll to position [0, 0]
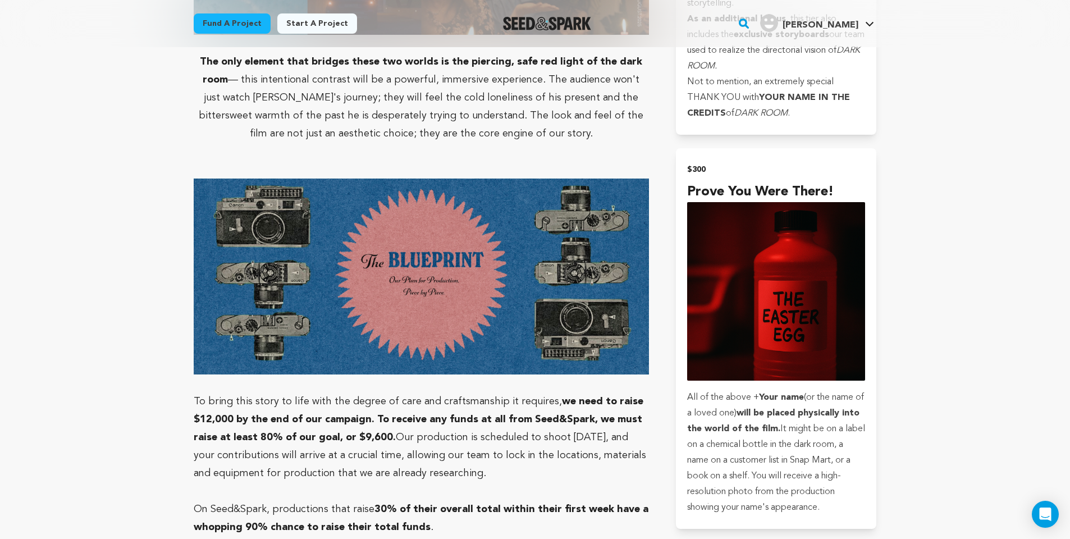
scroll to position [2670, 0]
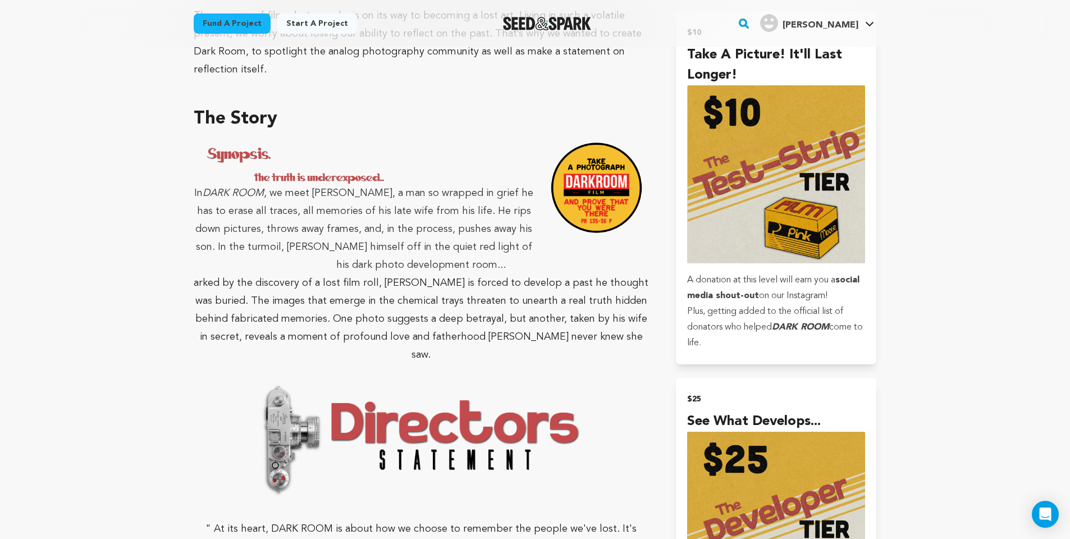
scroll to position [637, 0]
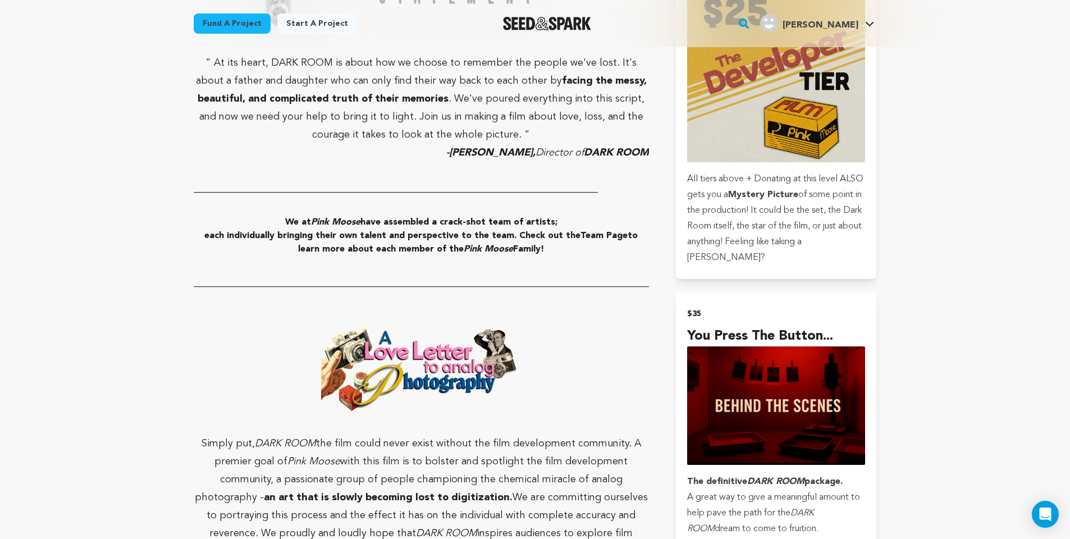
scroll to position [1190, 0]
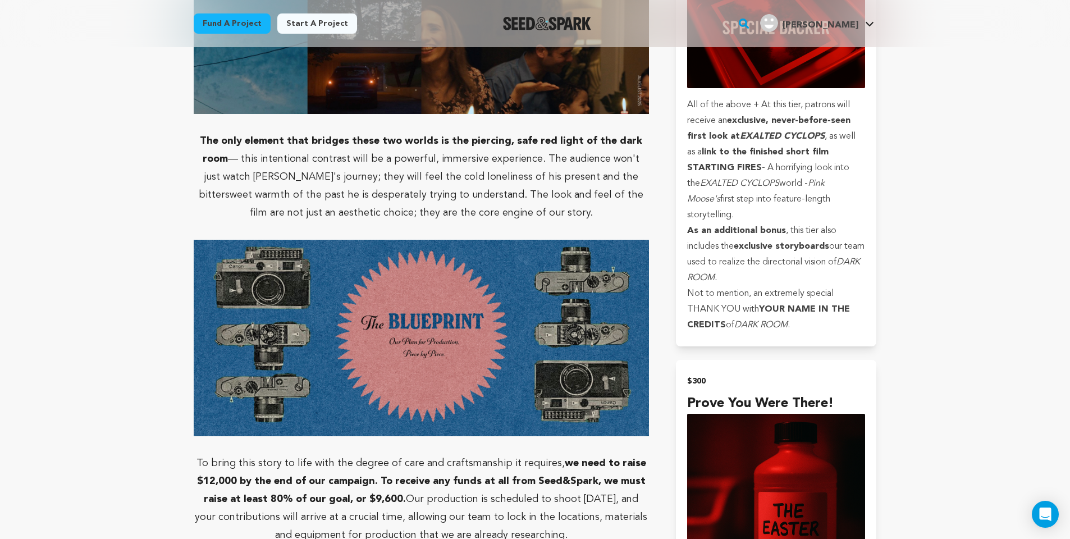
scroll to position [3111, 0]
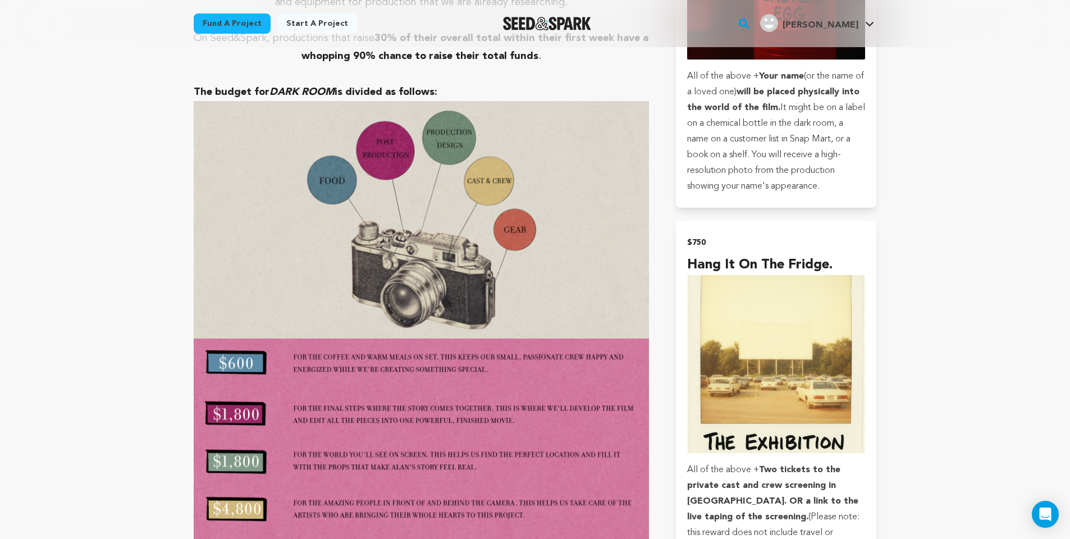
click at [434, 348] on img at bounding box center [421, 458] width 455 height 238
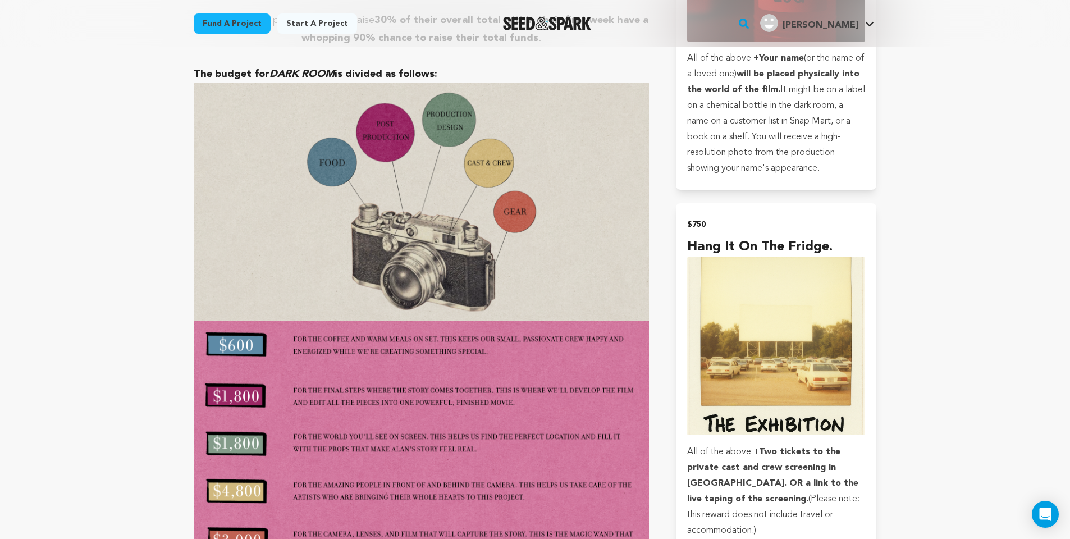
scroll to position [3131, 0]
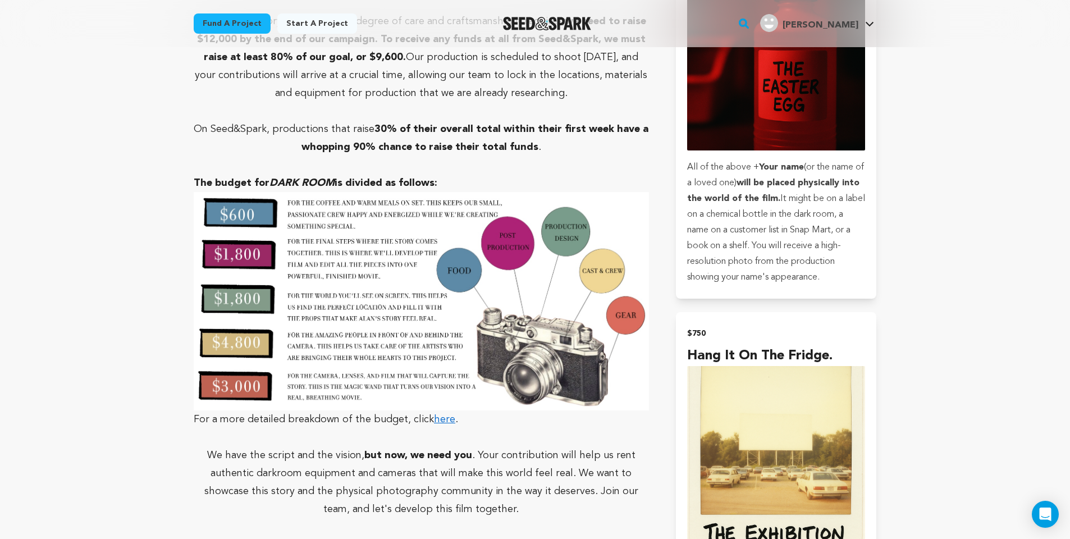
scroll to position [3023, 0]
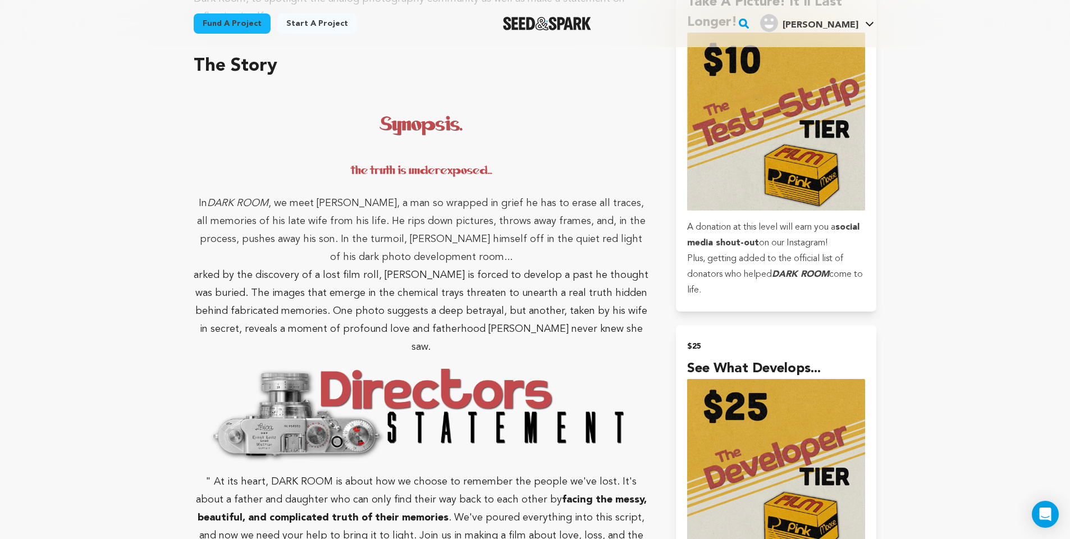
scroll to position [695, 0]
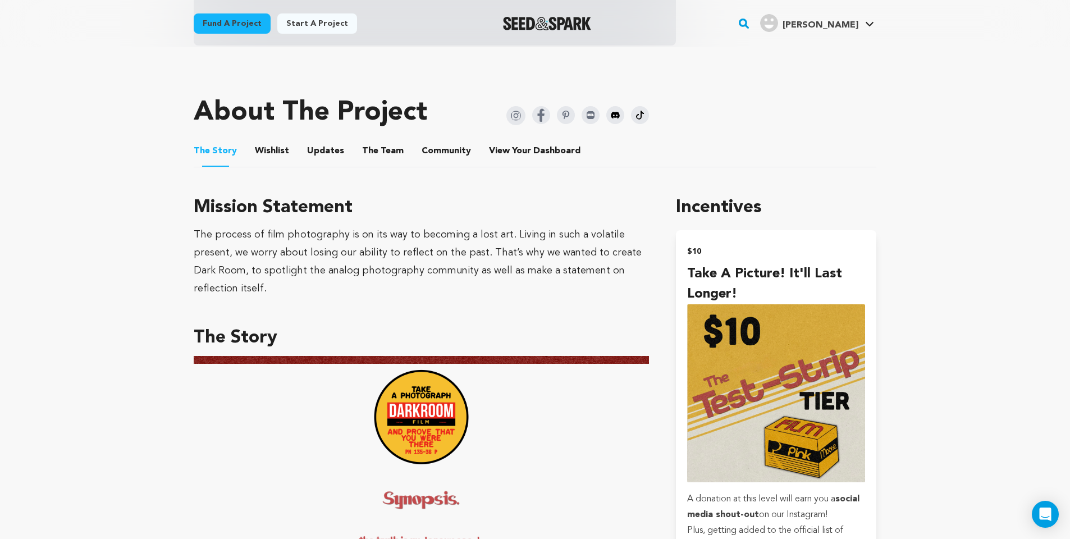
scroll to position [692, 0]
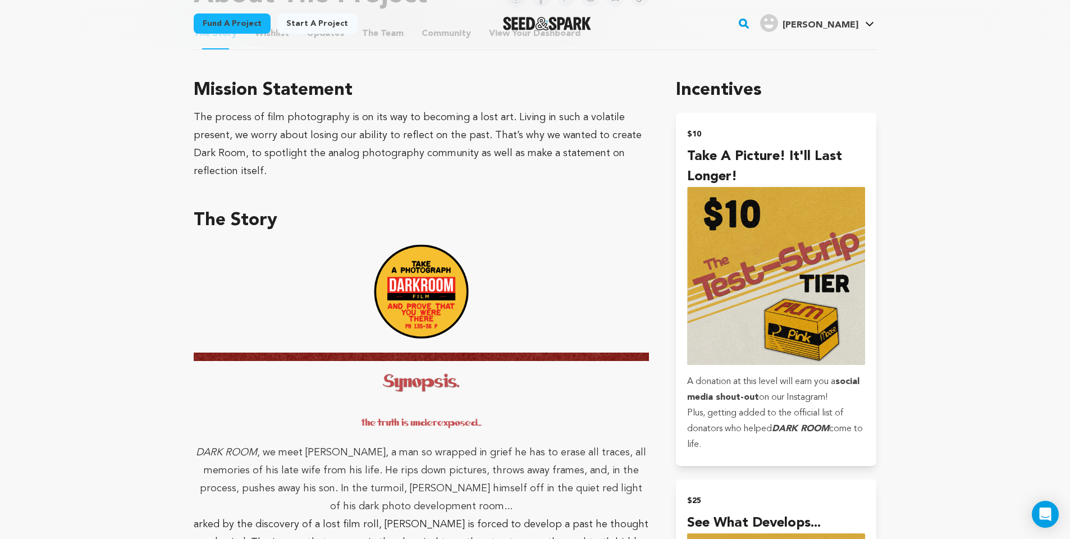
scroll to position [264, 0]
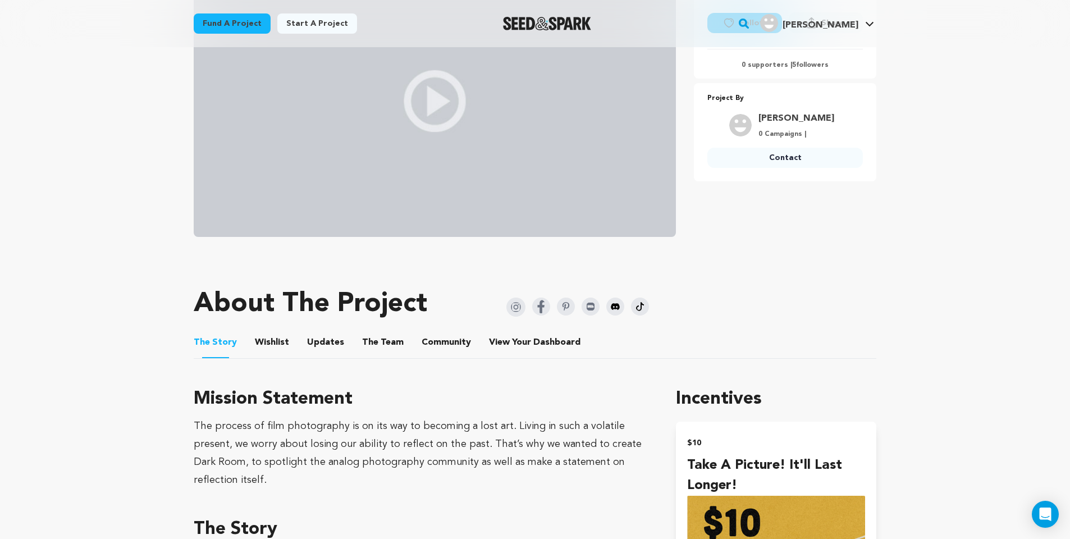
click at [377, 348] on button "The Team" at bounding box center [382, 344] width 27 height 27
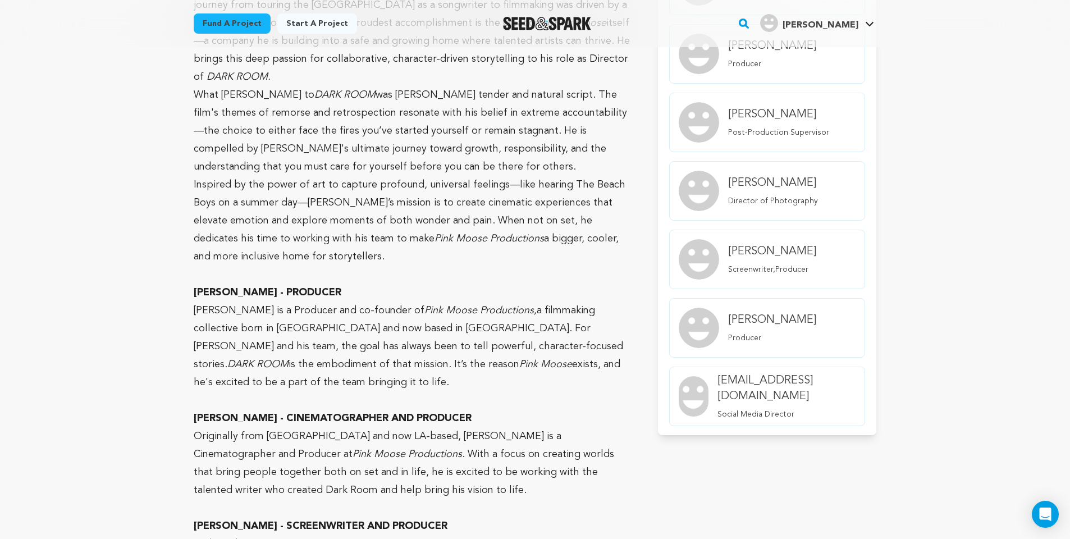
scroll to position [481, 0]
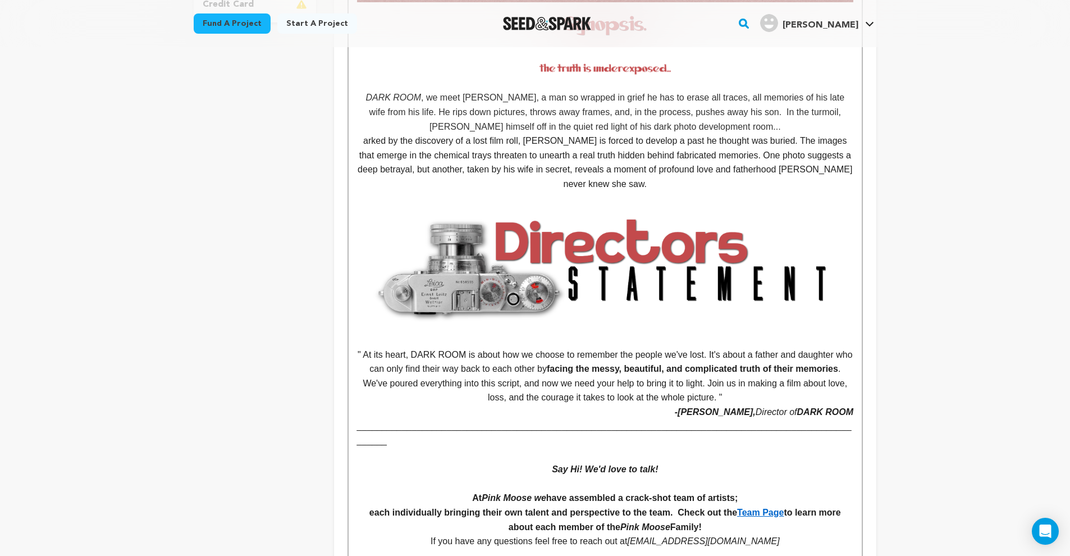
scroll to position [56, 0]
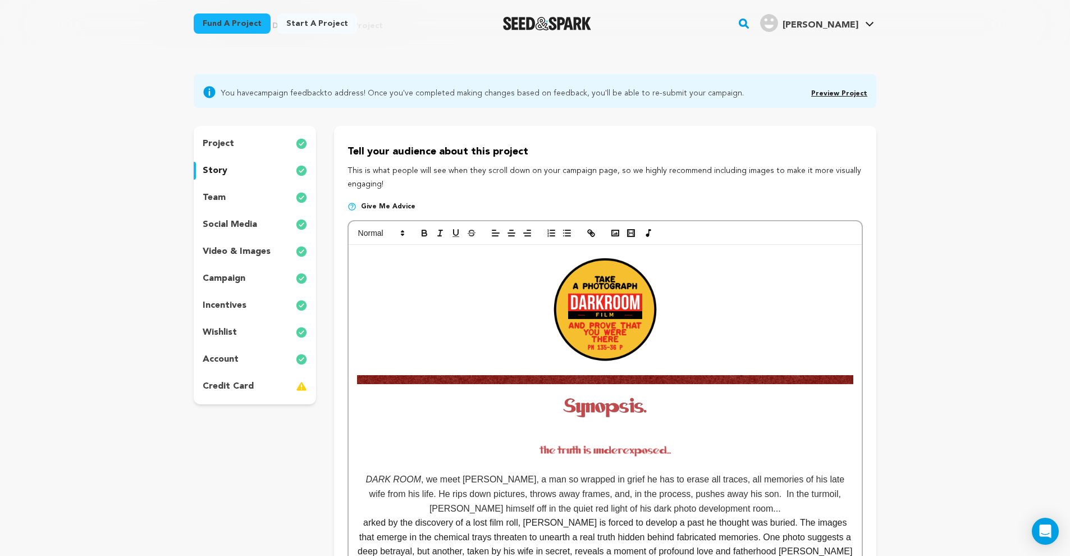
click at [255, 204] on div "team" at bounding box center [255, 198] width 122 height 18
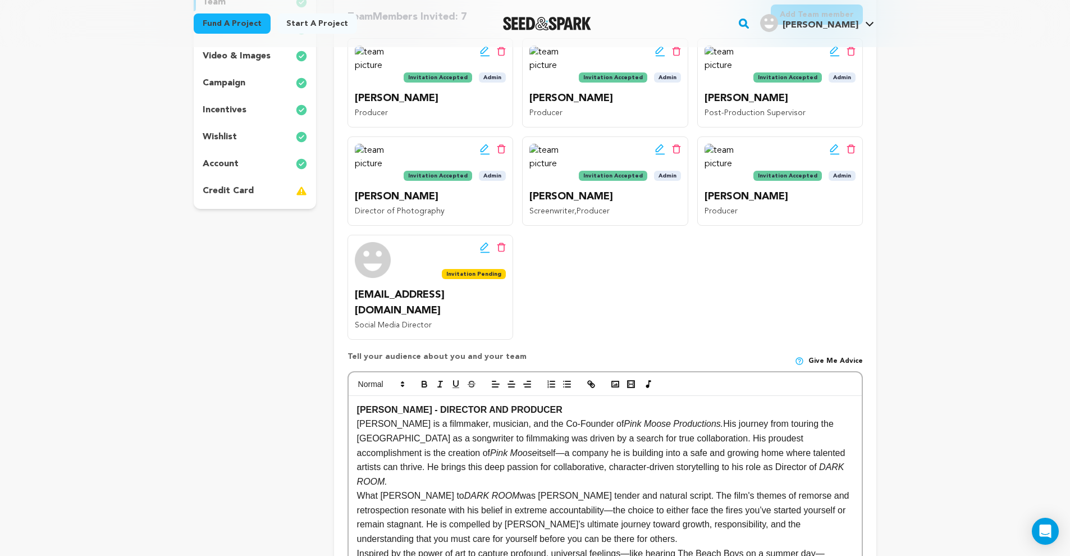
scroll to position [443, 0]
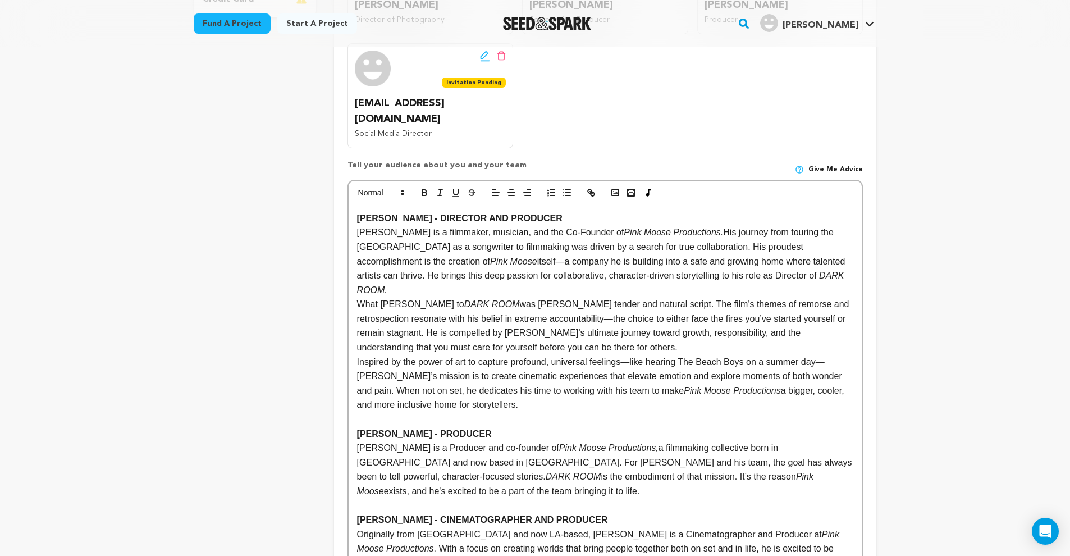
click at [613, 188] on icon "button" at bounding box center [615, 193] width 10 height 10
click at [357, 213] on strong "[PERSON_NAME] - DIRECTOR AND PRODUCER" at bounding box center [460, 218] width 206 height 10
click at [619, 188] on icon "button" at bounding box center [615, 193] width 10 height 10
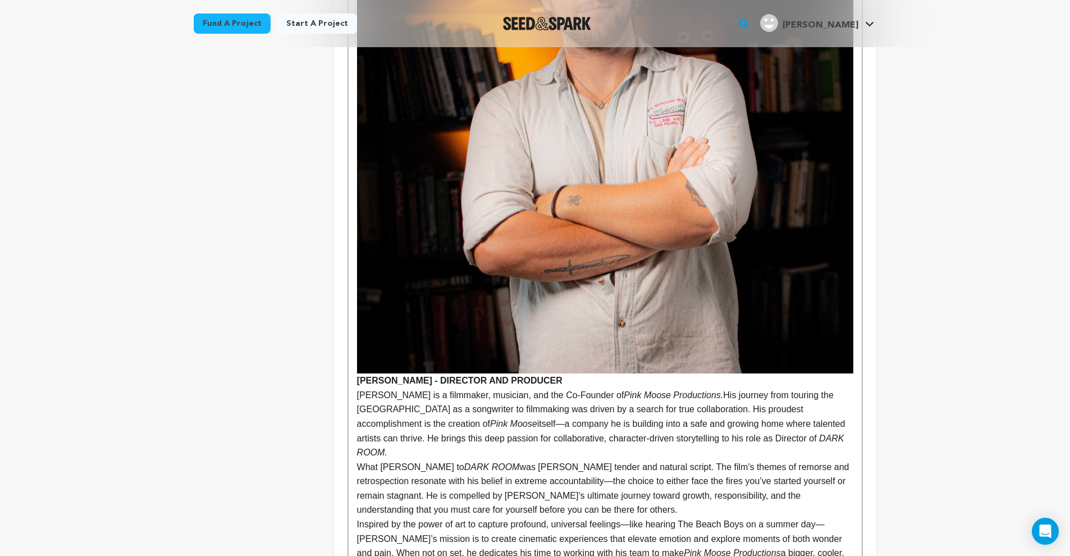
scroll to position [663, 0]
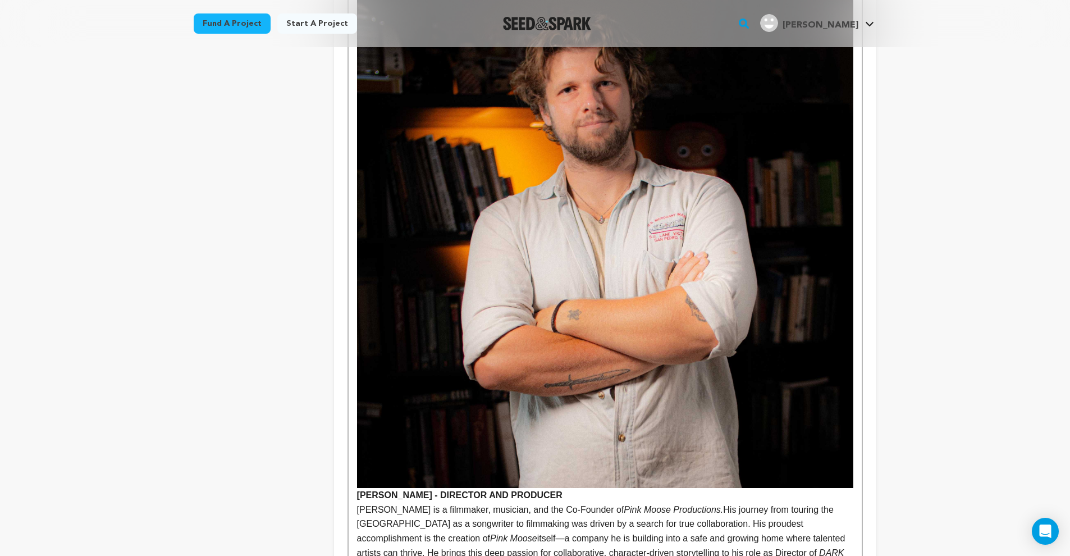
click at [623, 272] on img at bounding box center [605, 240] width 496 height 496
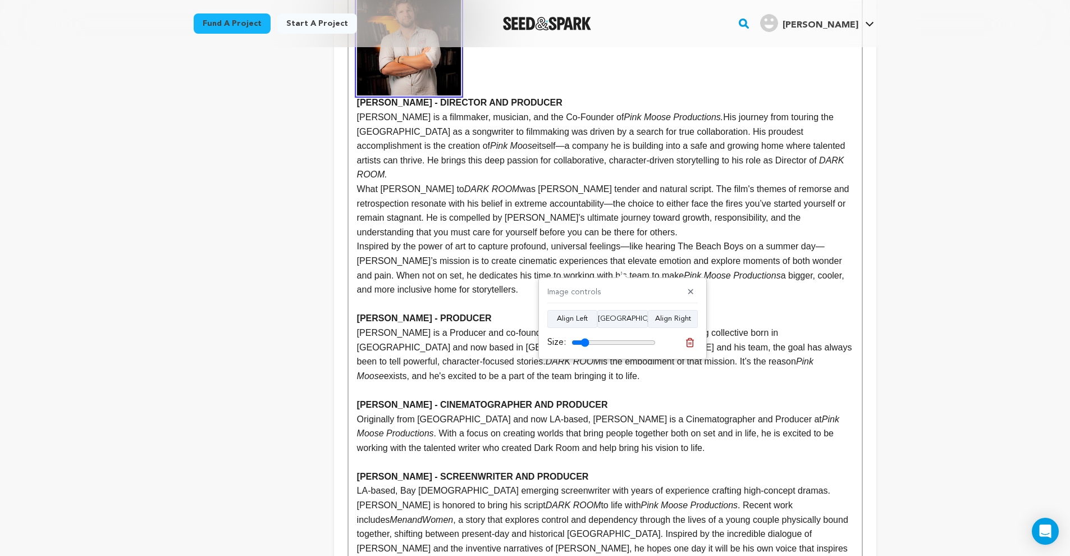
drag, startPoint x: 653, startPoint y: 341, endPoint x: 587, endPoint y: 336, distance: 66.5
type input "21"
click at [587, 336] on div "Size:" at bounding box center [601, 342] width 108 height 13
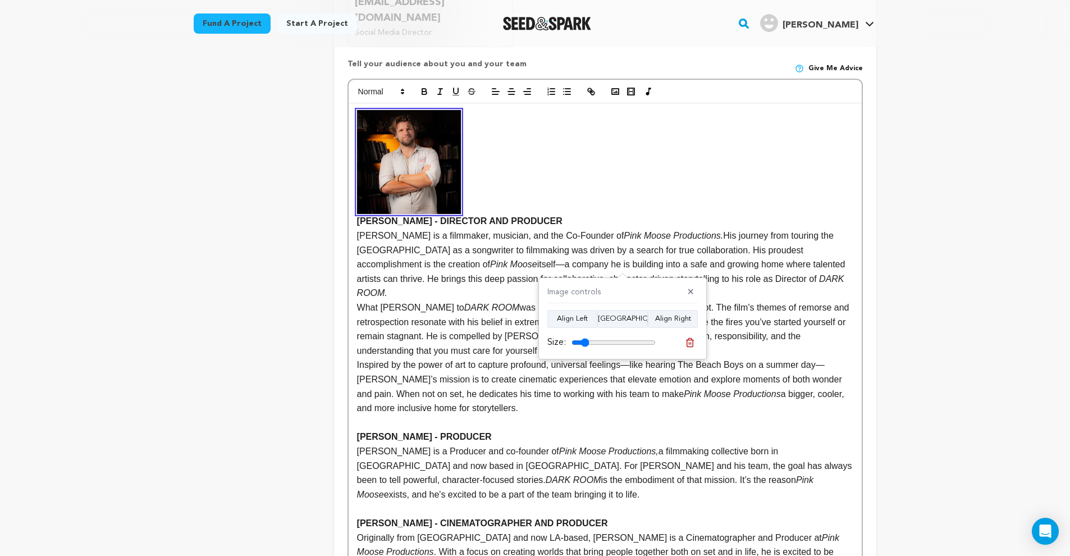
scroll to position [478, 0]
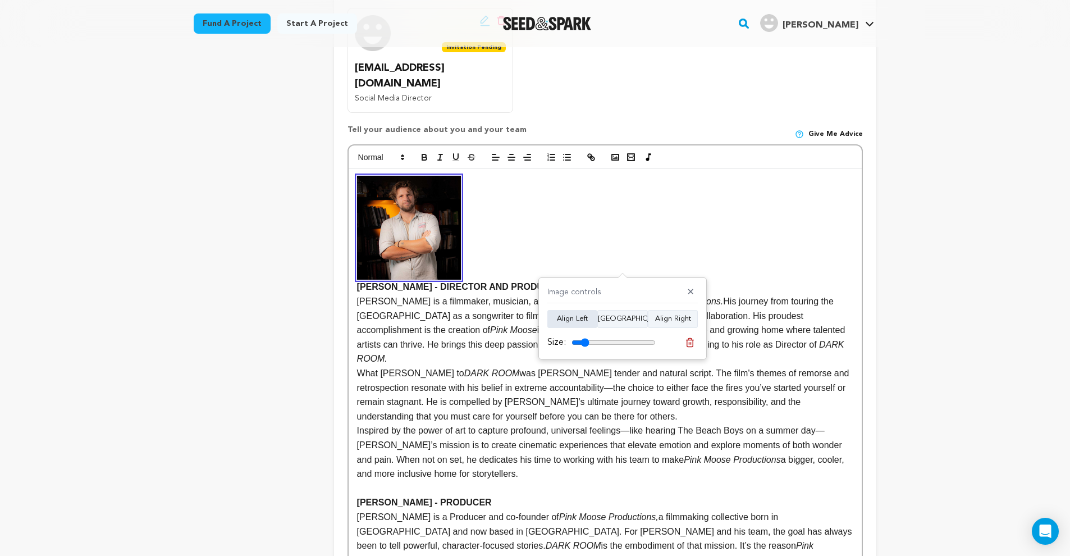
click at [582, 322] on button "Align Left" at bounding box center [572, 319] width 50 height 18
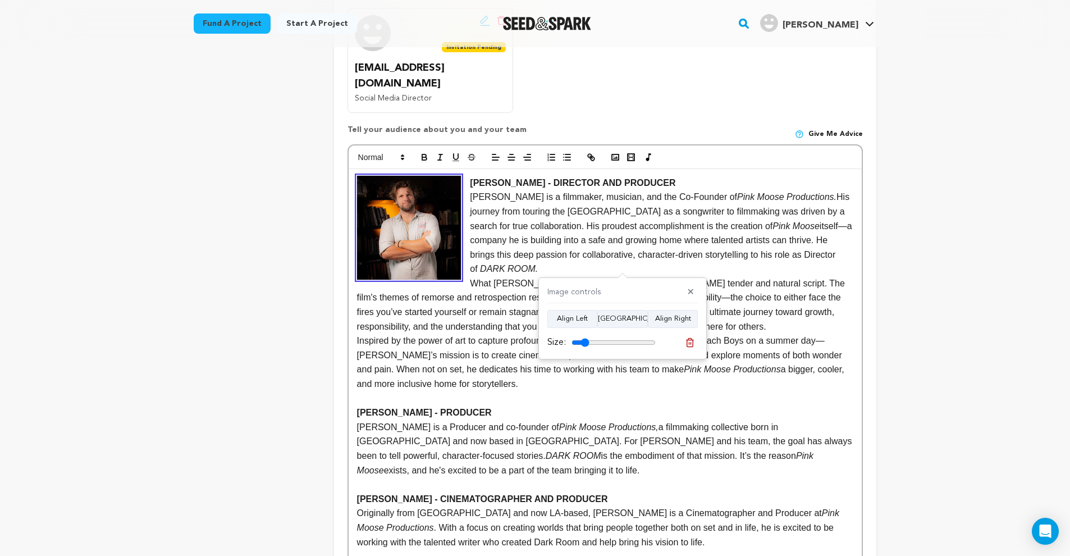
click at [358, 408] on strong "TIM TRIEZENBERG - PRODUCER" at bounding box center [424, 413] width 135 height 10
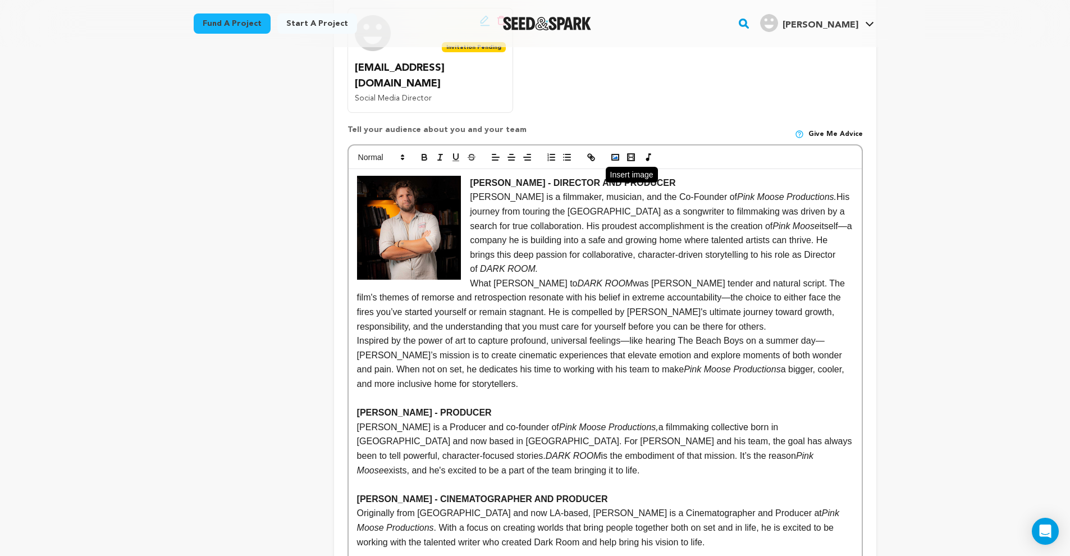
click at [614, 154] on rect "button" at bounding box center [615, 157] width 7 height 6
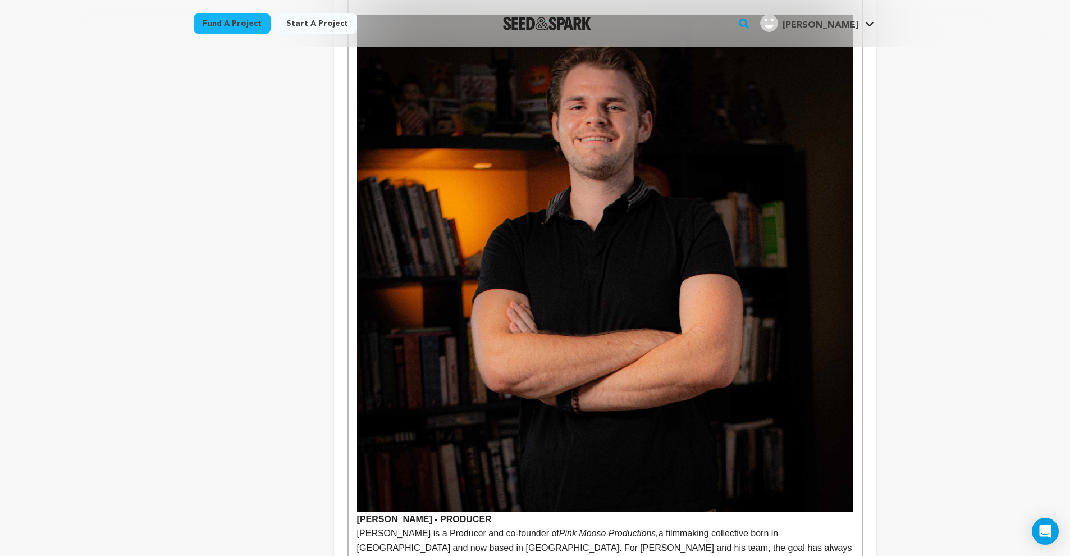
scroll to position [814, 0]
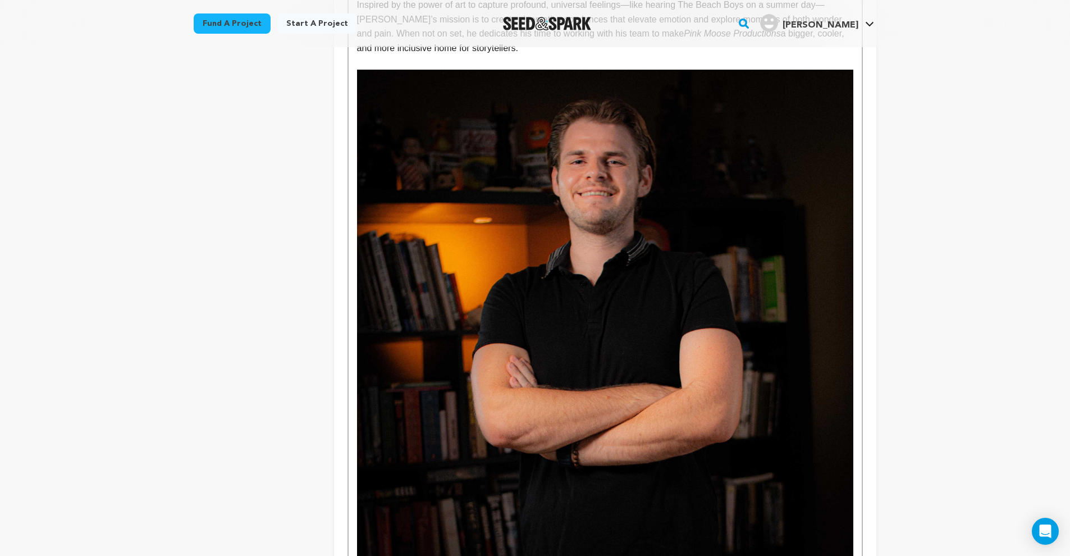
click at [532, 382] on img at bounding box center [605, 318] width 496 height 496
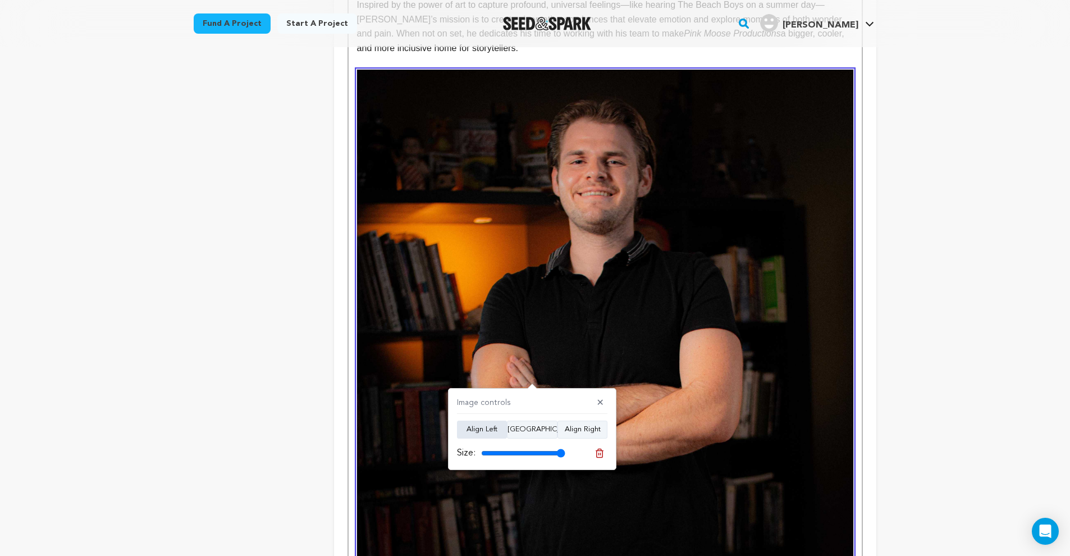
click at [491, 430] on button "Align Left" at bounding box center [482, 430] width 50 height 18
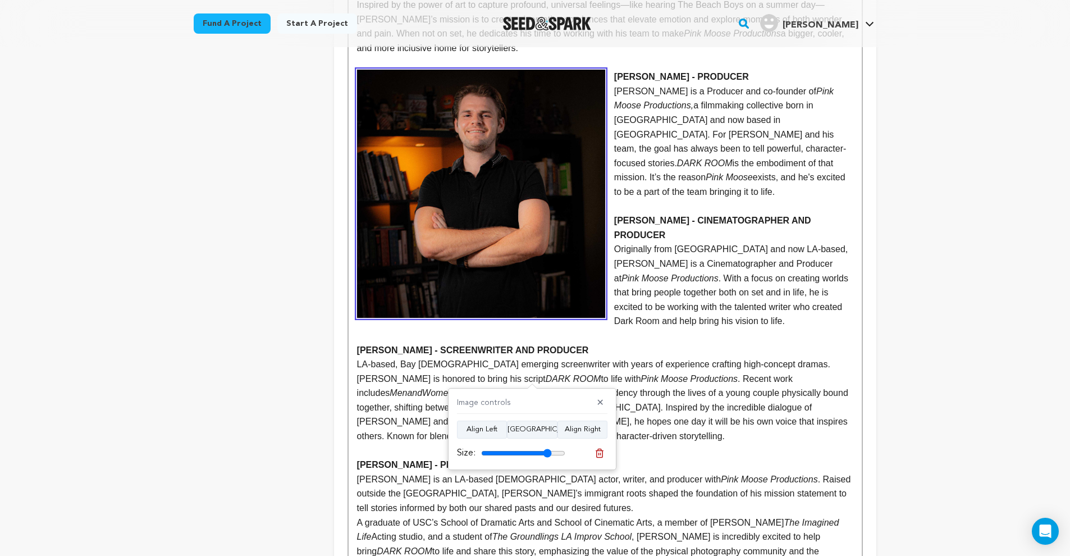
drag, startPoint x: 557, startPoint y: 450, endPoint x: 546, endPoint y: 451, distance: 11.2
click at [546, 451] on input "range" at bounding box center [523, 453] width 84 height 9
drag, startPoint x: 546, startPoint y: 451, endPoint x: 521, endPoint y: 451, distance: 24.7
click at [521, 451] on input "range" at bounding box center [523, 453] width 84 height 9
click at [537, 428] on button "Align Center" at bounding box center [532, 430] width 51 height 18
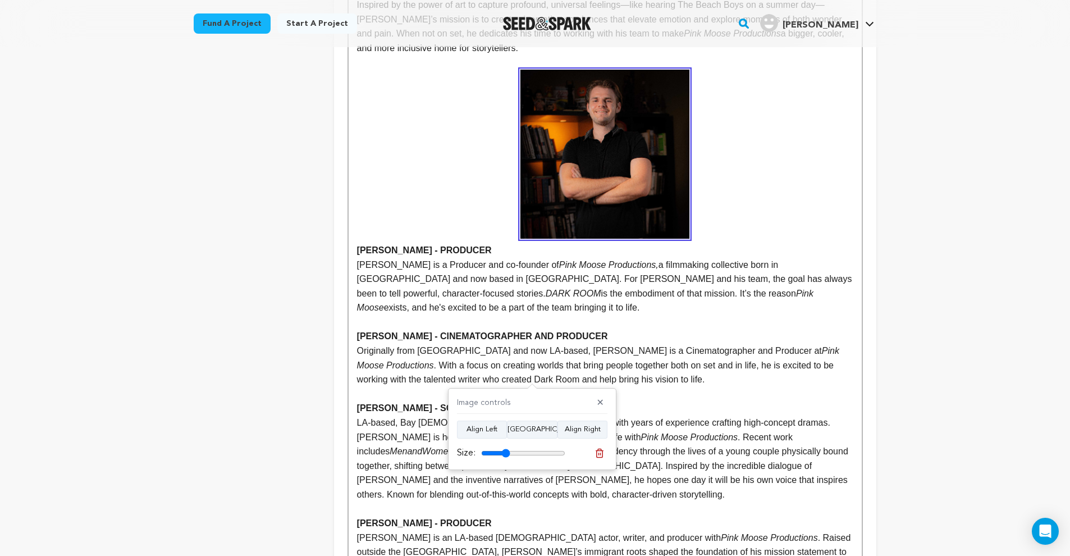
drag, startPoint x: 517, startPoint y: 453, endPoint x: 507, endPoint y: 453, distance: 9.6
type input "34"
click at [507, 453] on input "range" at bounding box center [523, 453] width 84 height 9
click at [499, 433] on button "Align Left" at bounding box center [482, 430] width 50 height 18
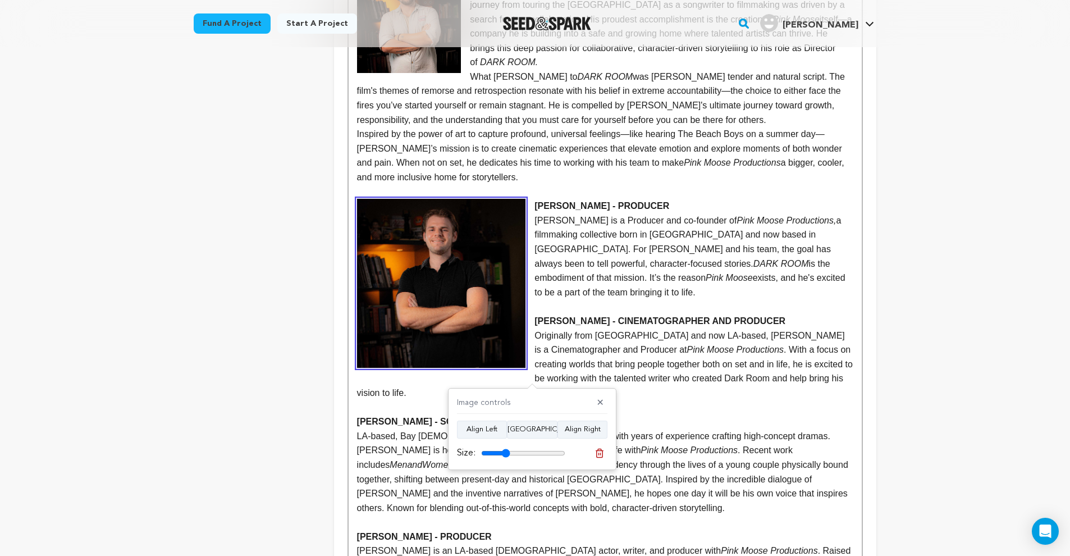
scroll to position [664, 0]
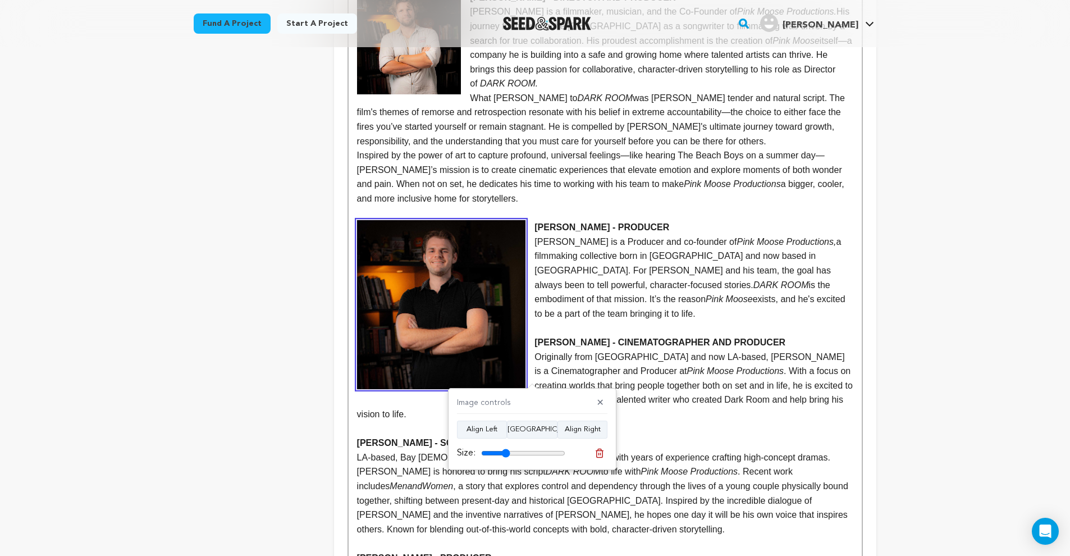
click at [539, 337] on strong "[PERSON_NAME] - CINEMATOGRAPHER AND PRODUCER" at bounding box center [660, 342] width 251 height 10
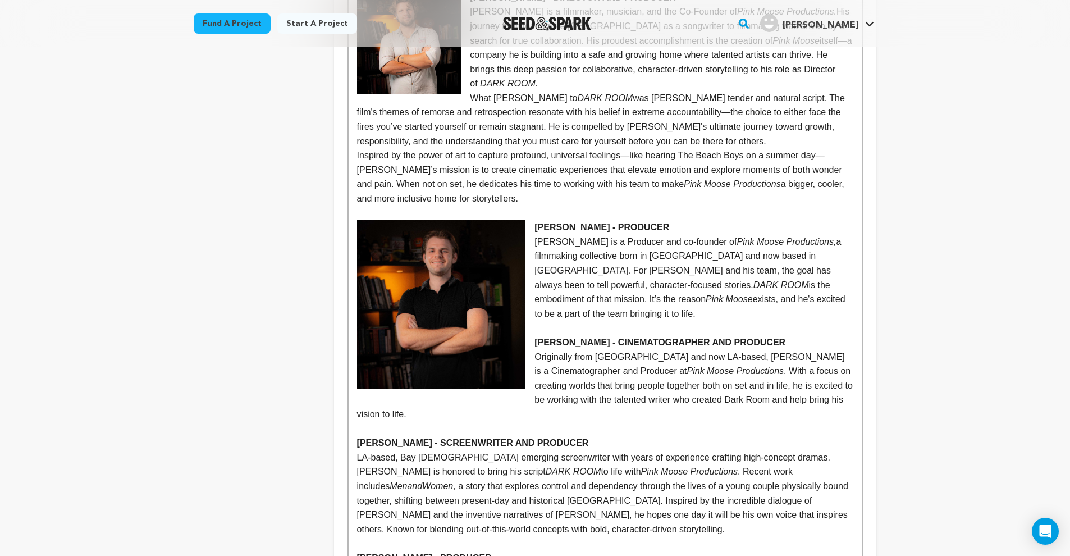
click at [456, 318] on img at bounding box center [441, 304] width 169 height 169
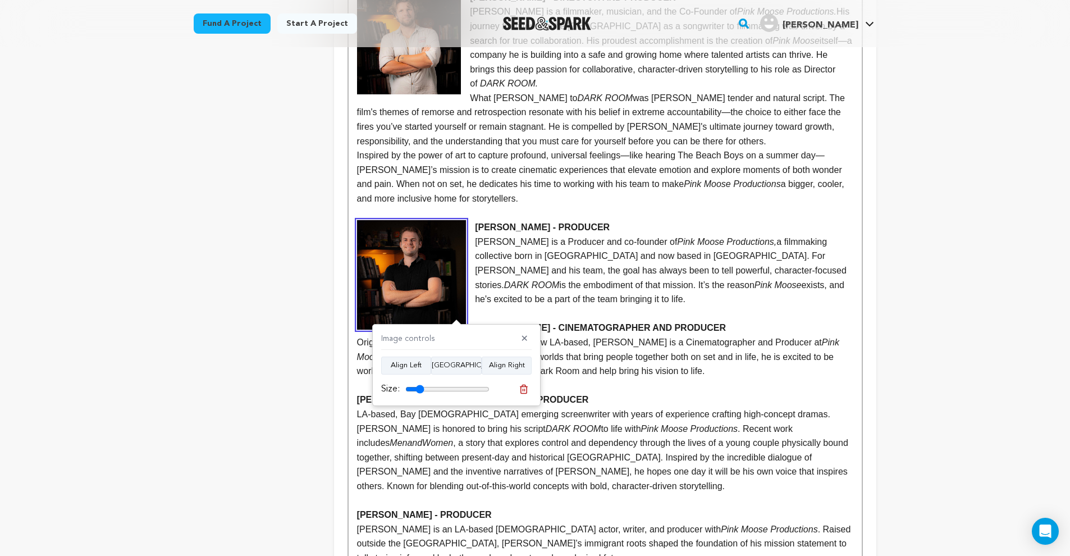
drag, startPoint x: 431, startPoint y: 388, endPoint x: 421, endPoint y: 387, distance: 9.6
type input "22"
click at [421, 387] on input "range" at bounding box center [447, 389] width 84 height 9
click at [476, 323] on strong "[PERSON_NAME] - CINEMATOGRAPHER AND PRODUCER" at bounding box center [600, 328] width 251 height 10
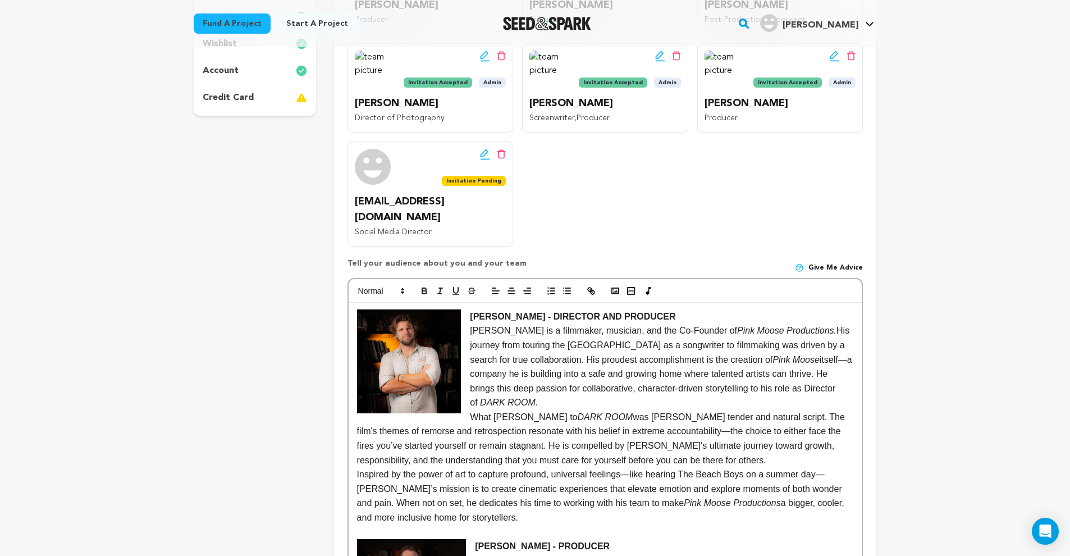
scroll to position [361, 0]
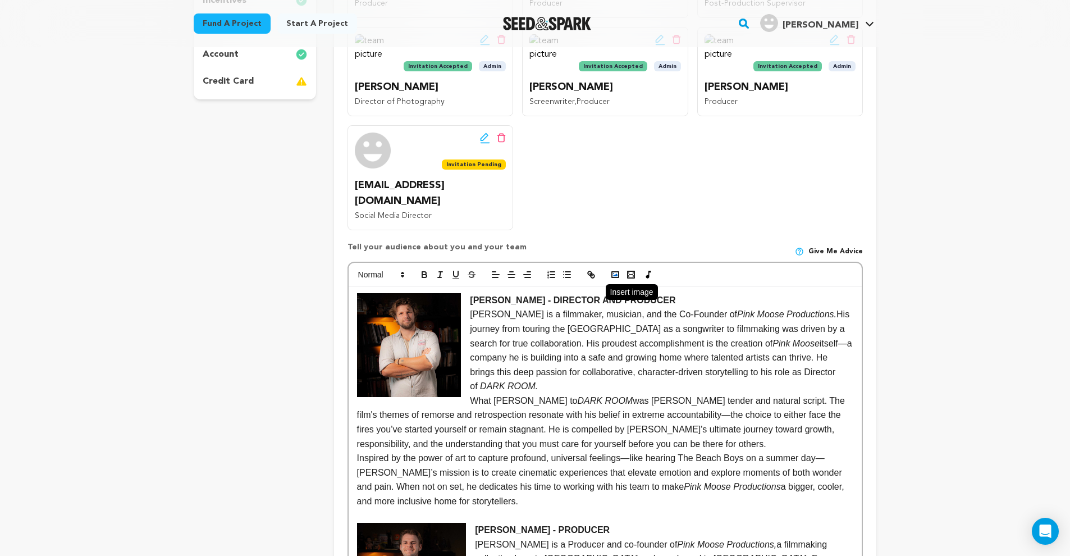
click at [617, 270] on icon "button" at bounding box center [615, 275] width 10 height 10
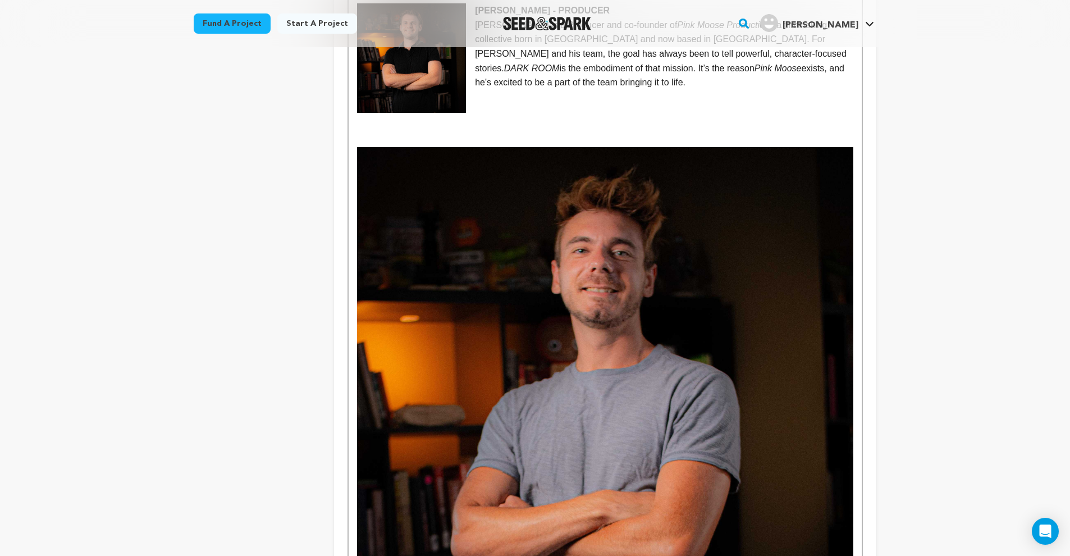
scroll to position [970, 0]
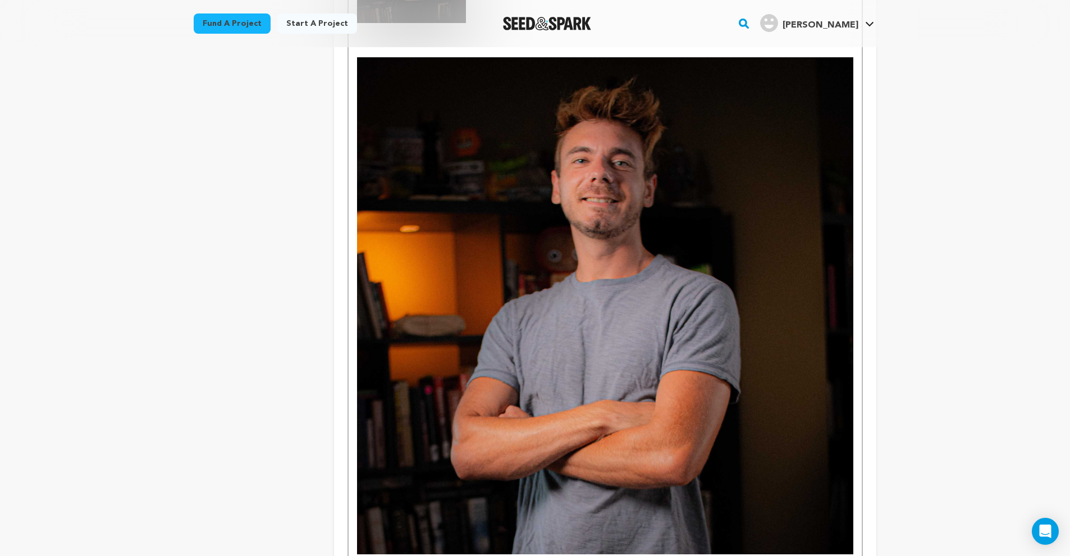
click at [606, 348] on img at bounding box center [605, 305] width 496 height 496
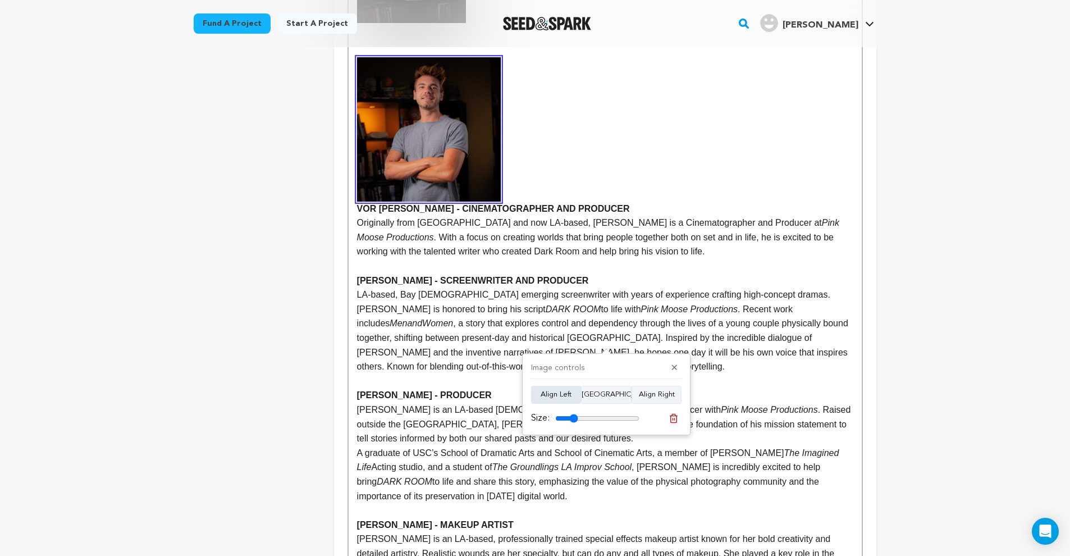
drag, startPoint x: 631, startPoint y: 420, endPoint x: 566, endPoint y: 401, distance: 67.7
click at [576, 416] on input "range" at bounding box center [597, 418] width 84 height 9
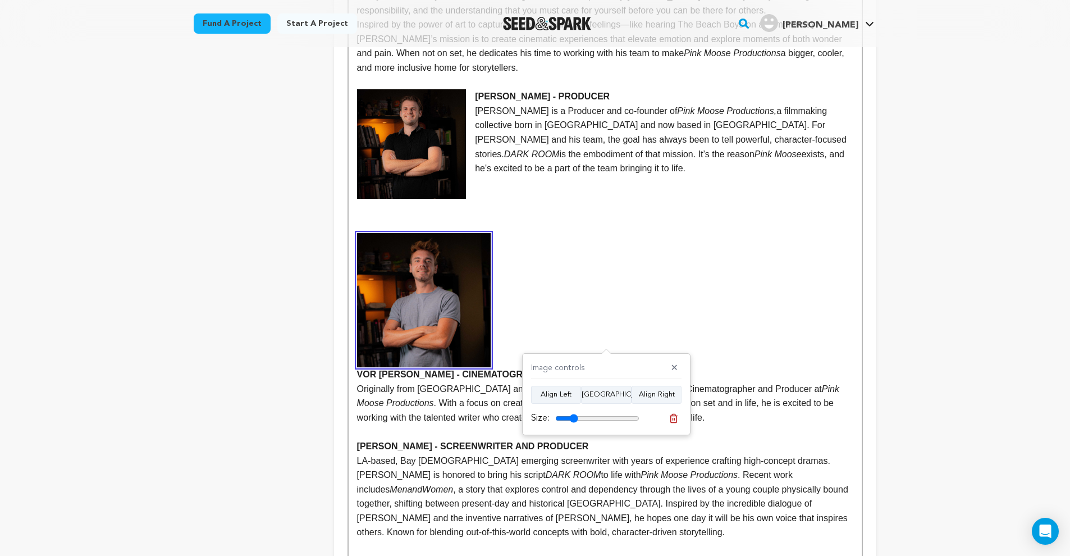
scroll to position [716, 0]
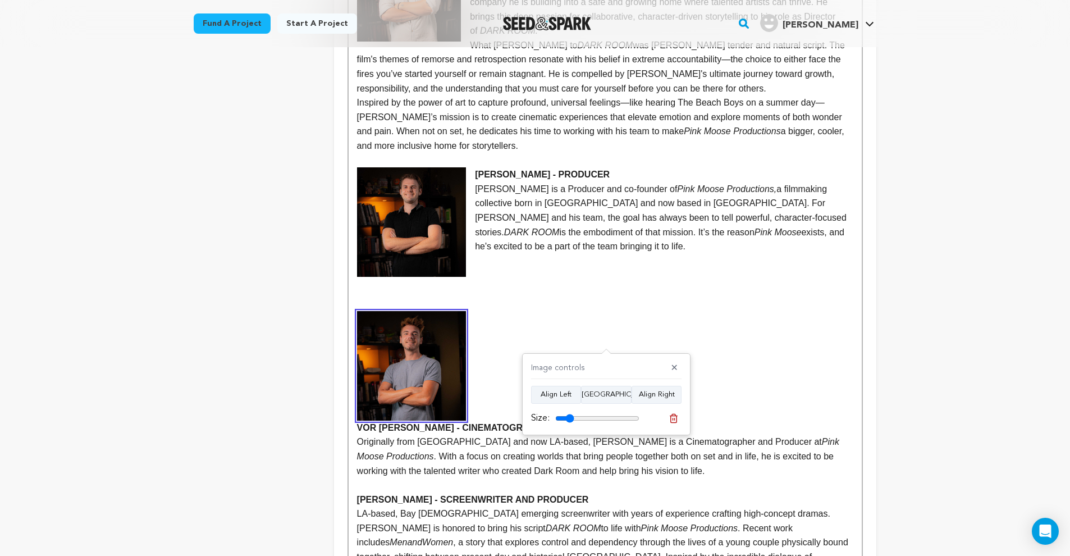
drag, startPoint x: 578, startPoint y: 419, endPoint x: 571, endPoint y: 417, distance: 6.9
type input "22"
click at [571, 417] on input "range" at bounding box center [597, 418] width 84 height 9
click at [544, 391] on button "Align Left" at bounding box center [556, 395] width 50 height 18
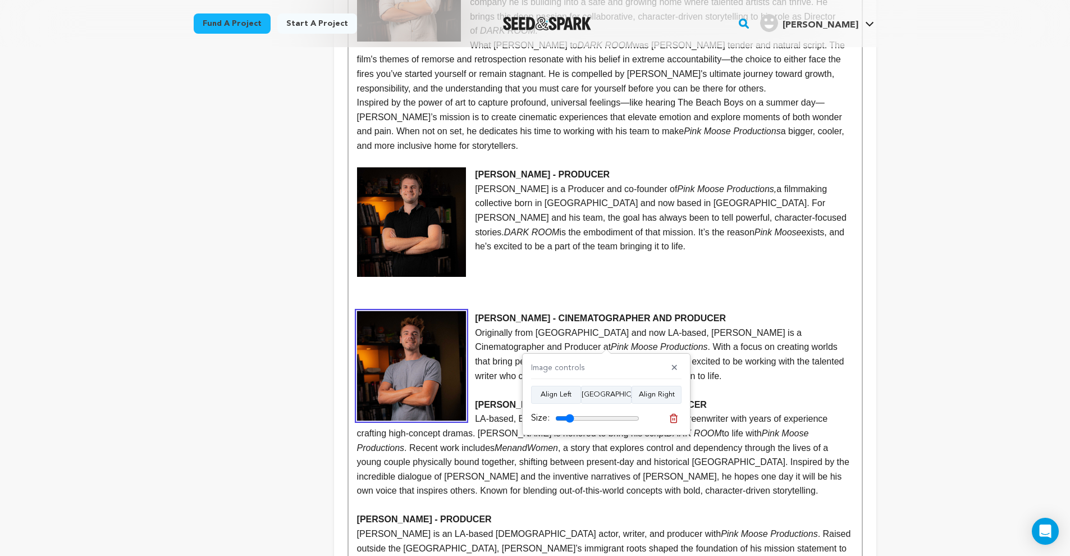
click at [473, 398] on p "[PERSON_NAME] - SCREENWRITER AND PRODUCER" at bounding box center [605, 405] width 496 height 15
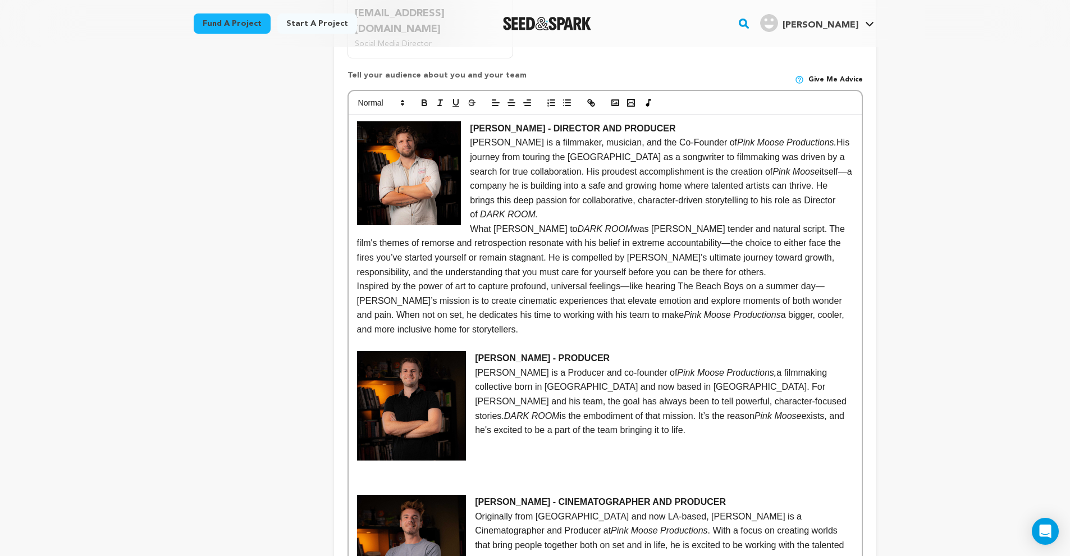
scroll to position [440, 0]
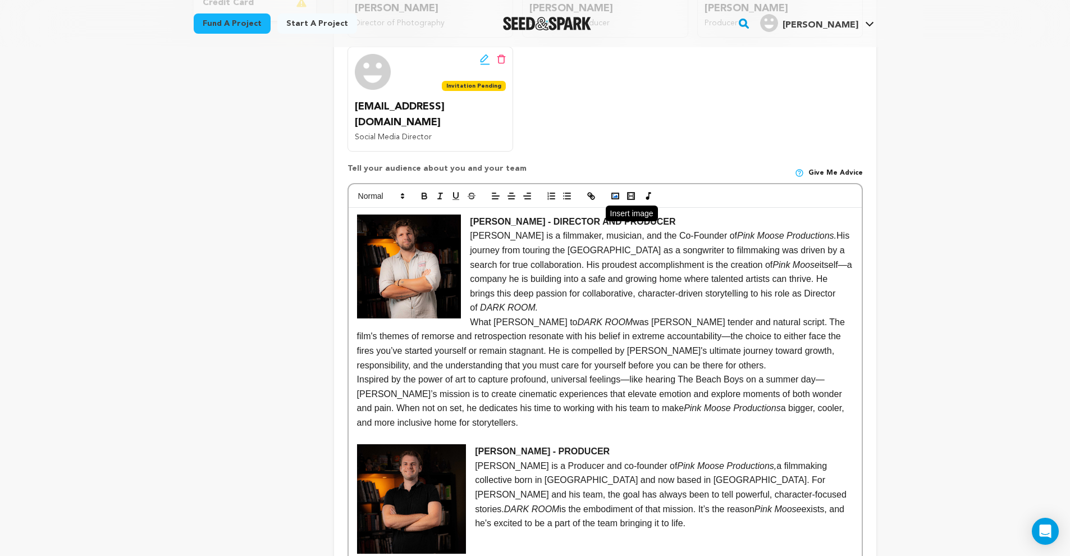
click at [613, 193] on rect "button" at bounding box center [615, 196] width 7 height 6
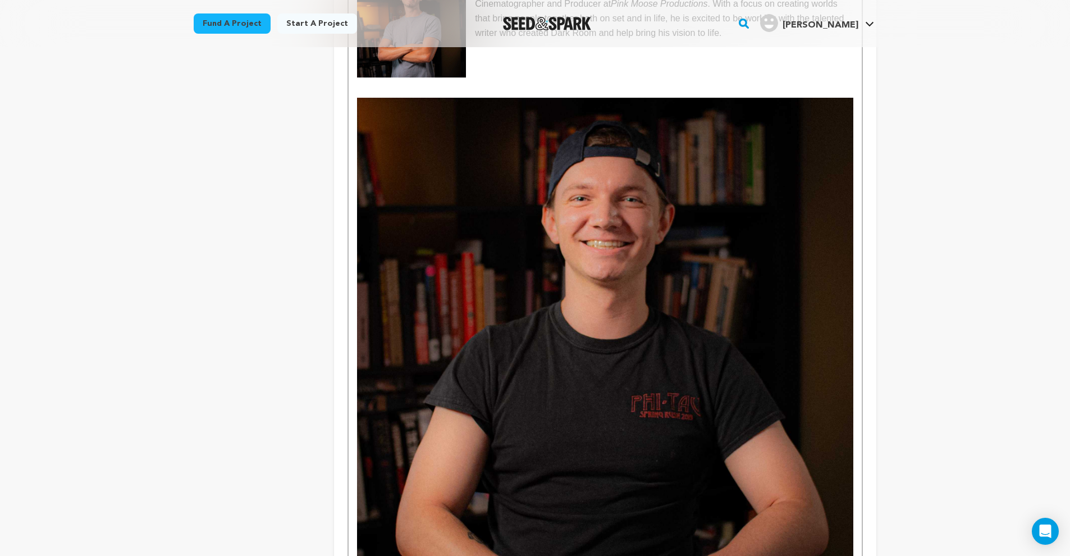
scroll to position [1277, 0]
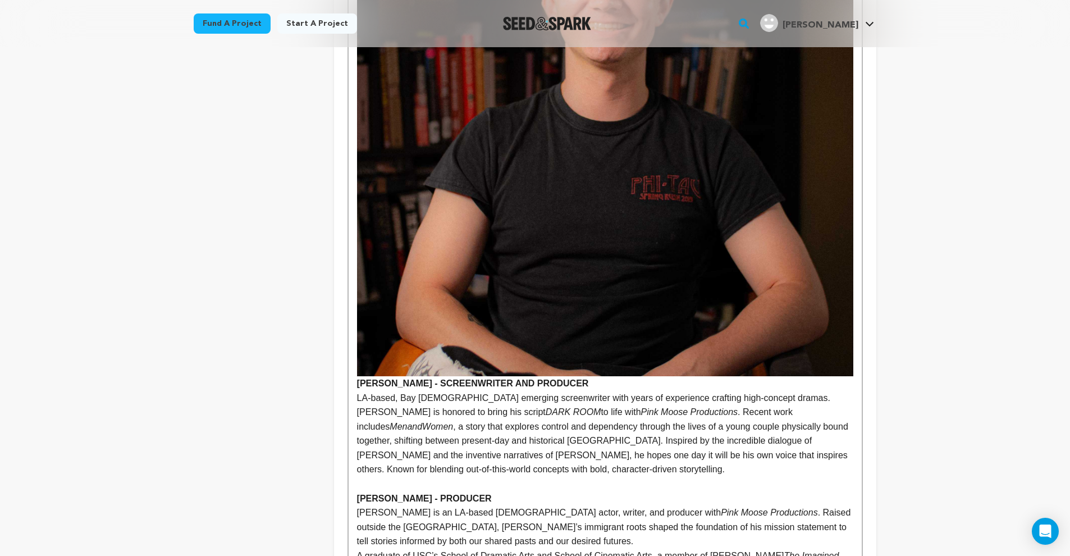
click at [974, 253] on div "Back to Project Dashboard Edit Project You have campaign feedback to address! O…" at bounding box center [535, 175] width 1070 height 2811
click at [731, 266] on img at bounding box center [605, 128] width 496 height 496
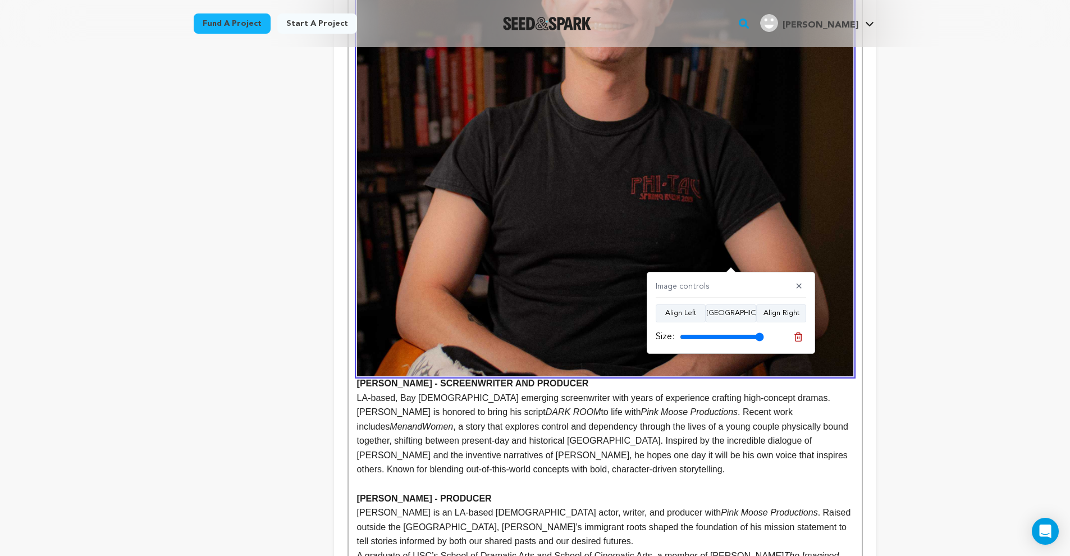
drag, startPoint x: 756, startPoint y: 341, endPoint x: 713, endPoint y: 339, distance: 43.3
click at [713, 339] on div "Size:" at bounding box center [710, 336] width 108 height 13
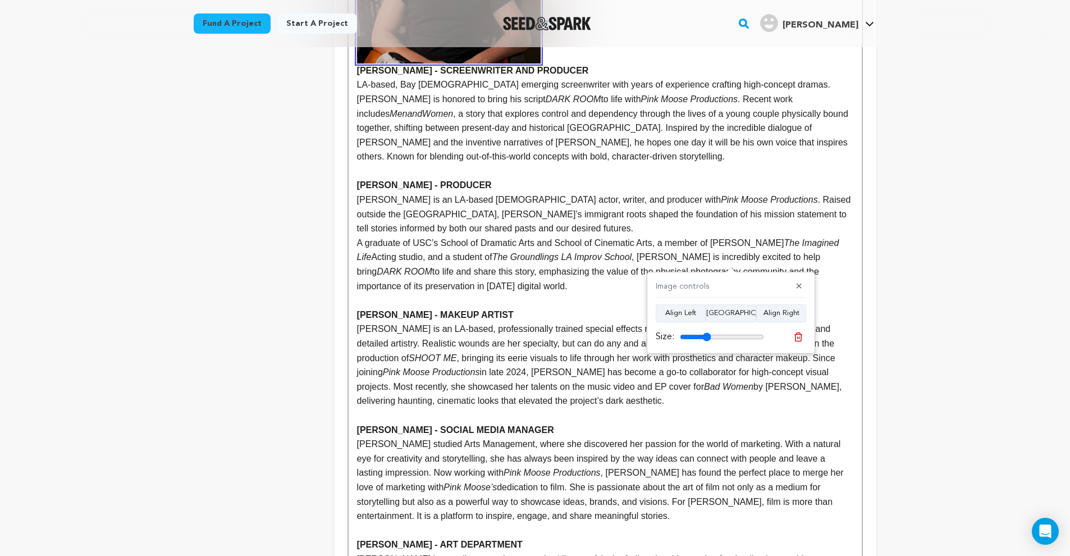
drag, startPoint x: 755, startPoint y: 335, endPoint x: 707, endPoint y: 334, distance: 47.2
click at [707, 334] on input "range" at bounding box center [722, 336] width 84 height 9
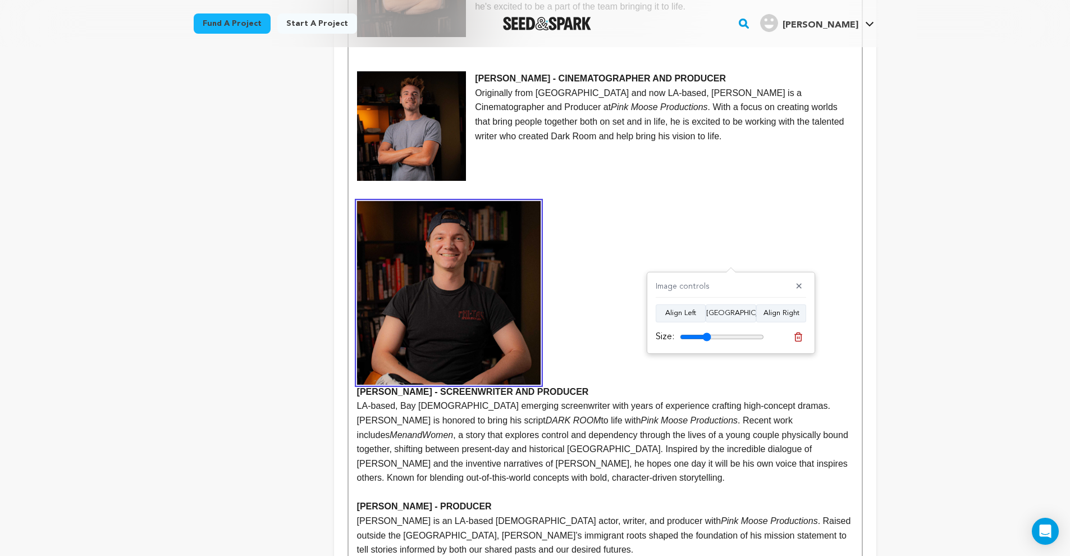
scroll to position [954, 0]
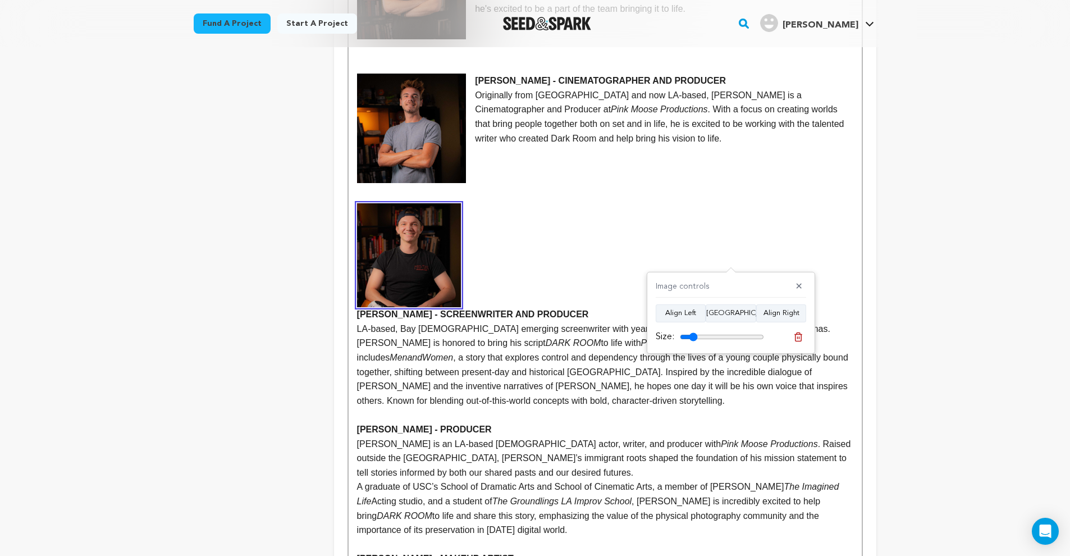
drag, startPoint x: 701, startPoint y: 335, endPoint x: 695, endPoint y: 336, distance: 6.4
type input "21"
click at [695, 336] on input "range" at bounding box center [722, 336] width 84 height 9
click at [665, 315] on button "Align Left" at bounding box center [681, 313] width 50 height 18
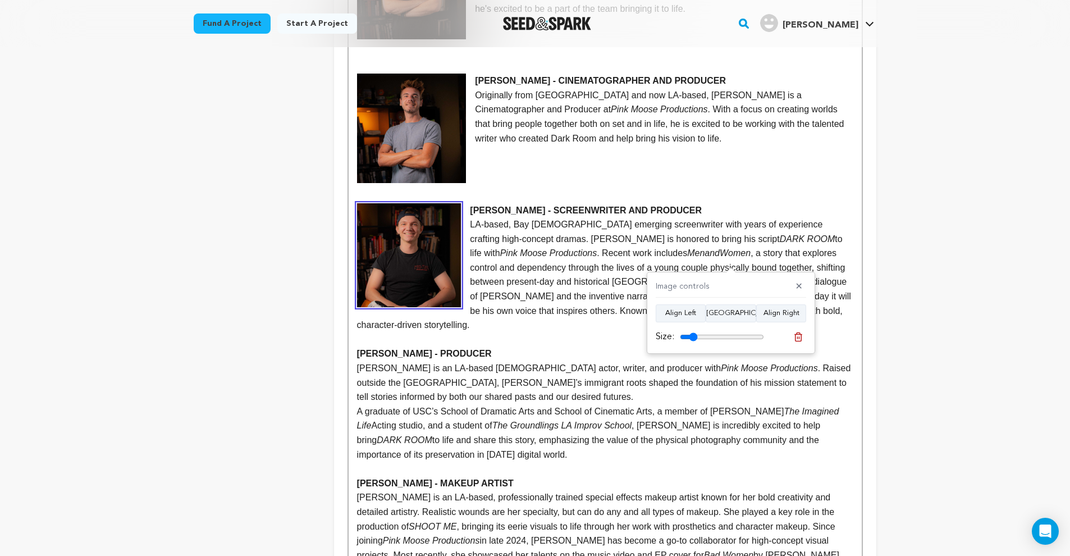
click at [473, 206] on strong "OVAN NAPOLI - SCREENWRITER AND PRODUCER" at bounding box center [586, 211] width 232 height 10
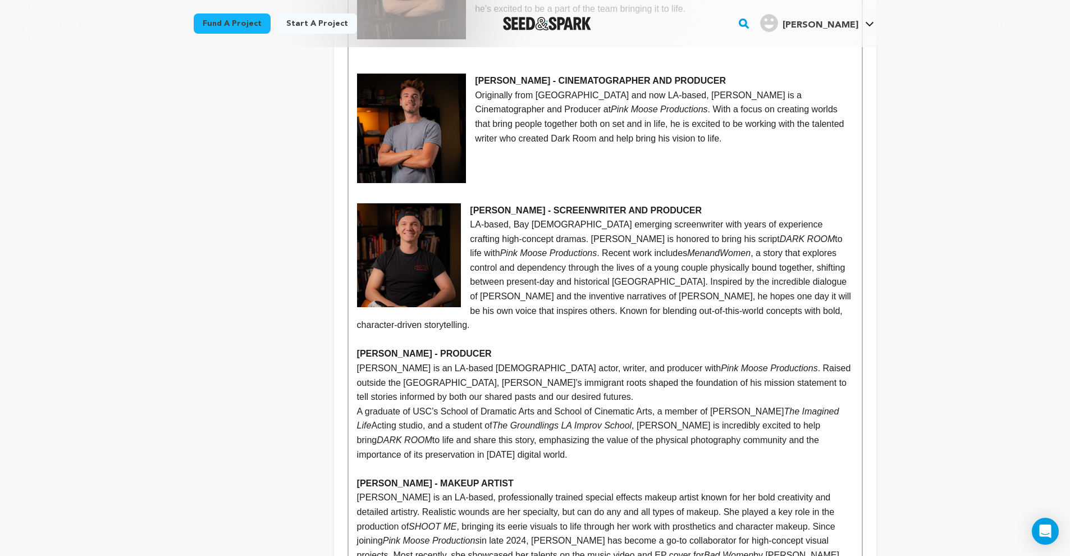
click at [429, 241] on img at bounding box center [409, 255] width 104 height 104
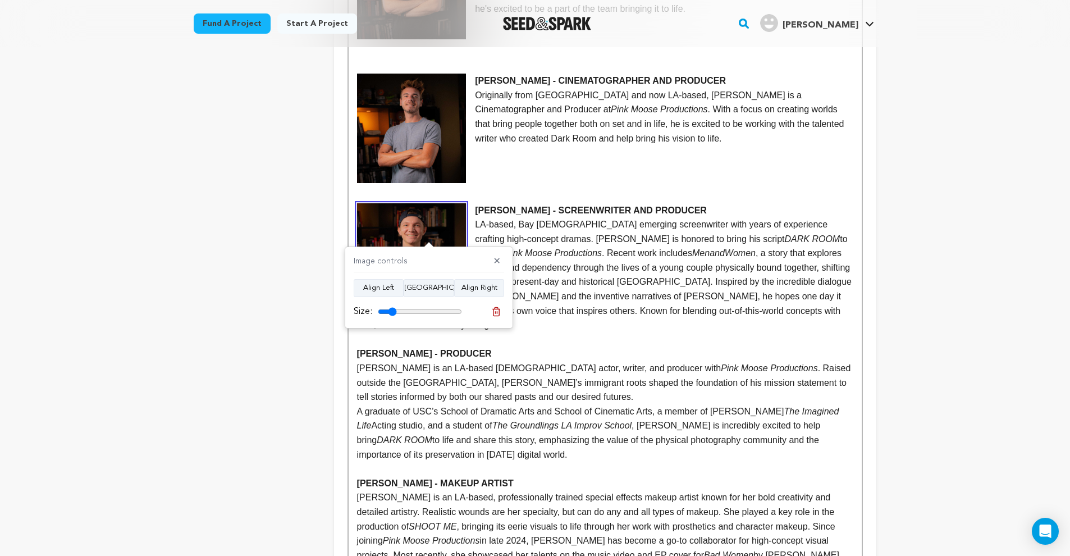
type input "22"
click at [394, 310] on input "range" at bounding box center [420, 311] width 84 height 9
click at [891, 175] on div "Back to Project Dashboard Edit Project You have campaign feedback to address! O…" at bounding box center [535, 116] width 719 height 2047
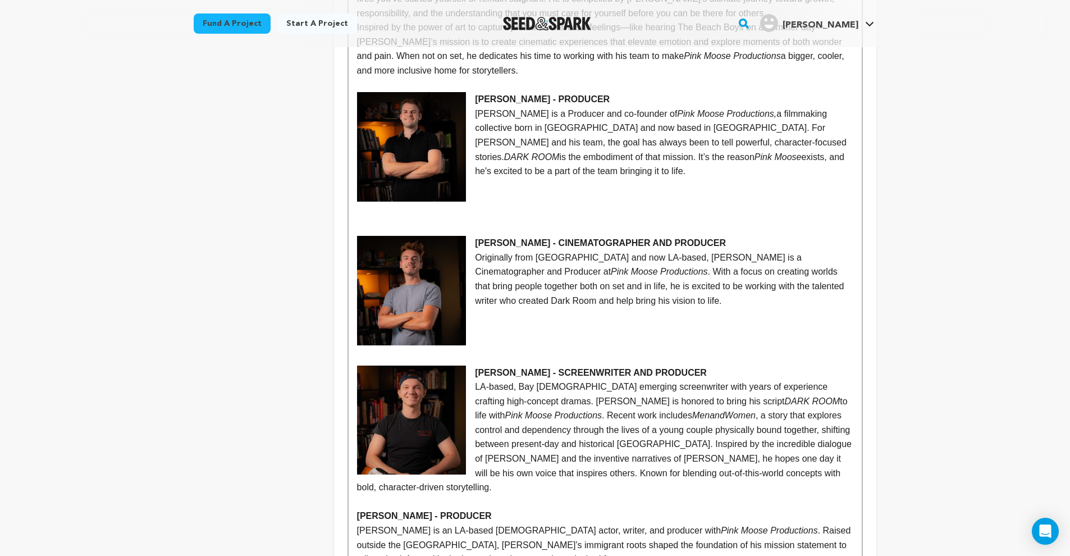
scroll to position [903, 0]
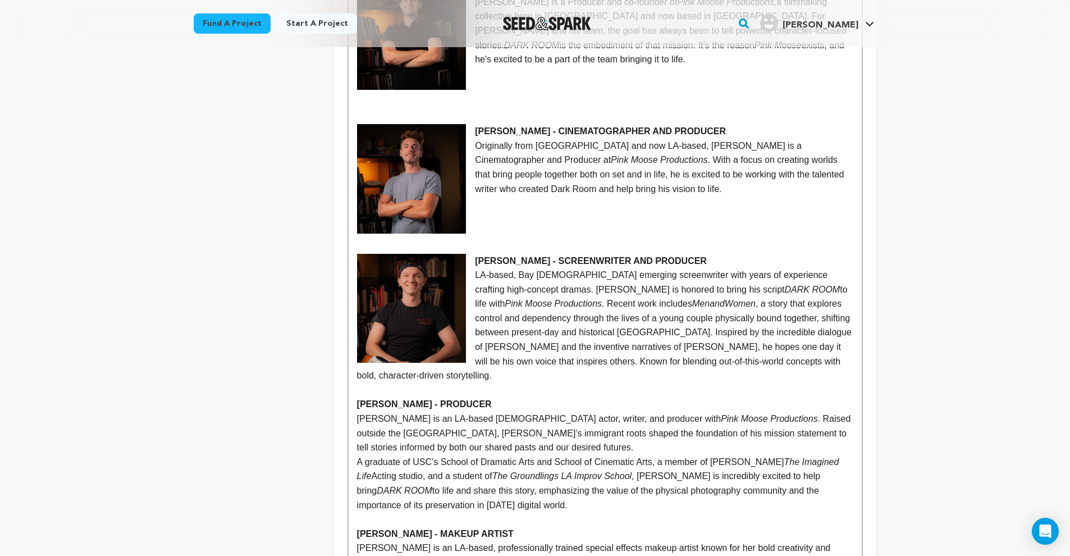
click at [354, 371] on div "JOSHHUA TRIEZENBERG - DIRECTOR AND PRODUCER Joshua Triezenberg is a filmmaker, …" at bounding box center [605, 368] width 513 height 1249
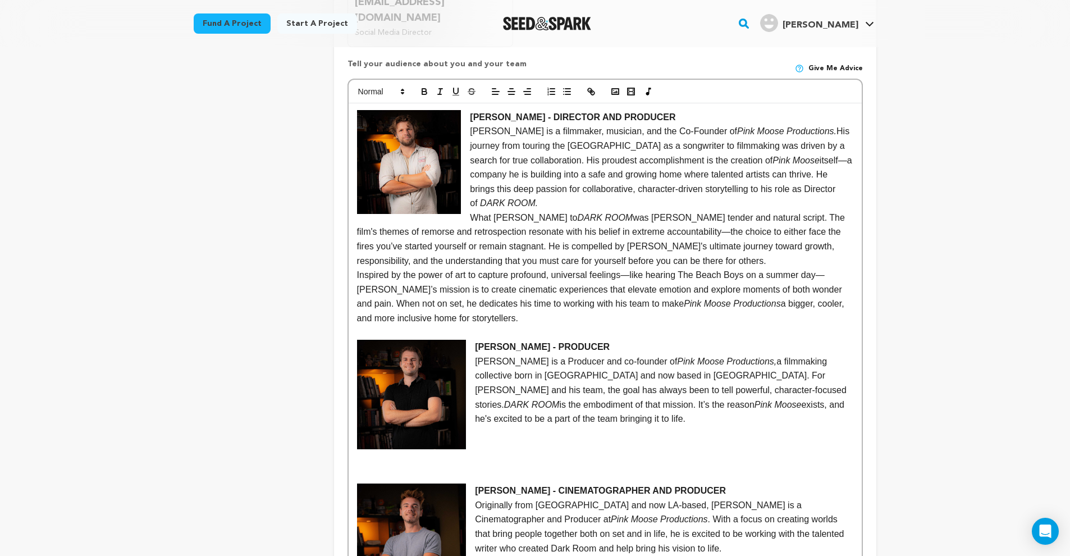
scroll to position [432, 0]
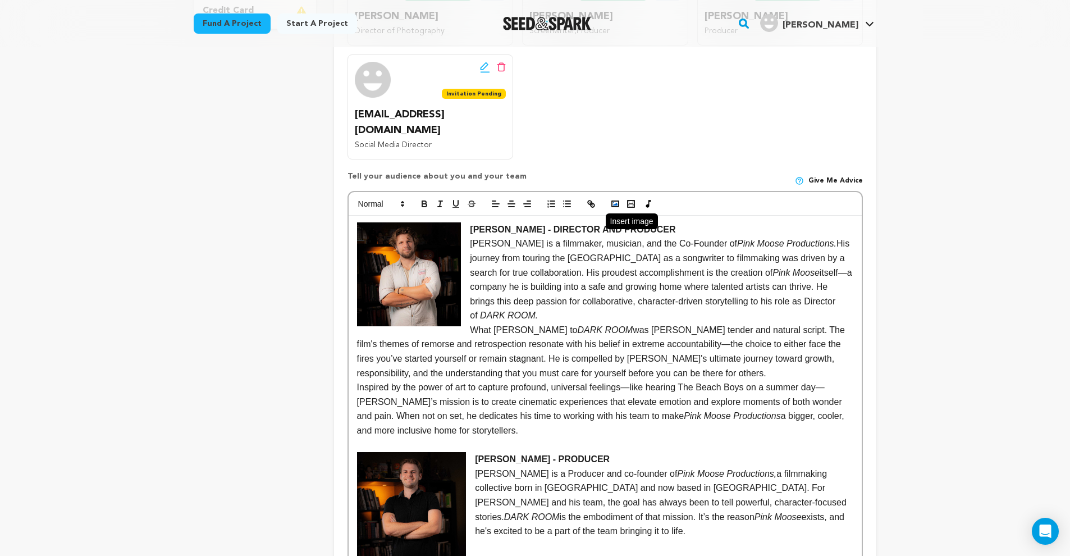
click at [617, 203] on polyline "button" at bounding box center [615, 204] width 4 height 3
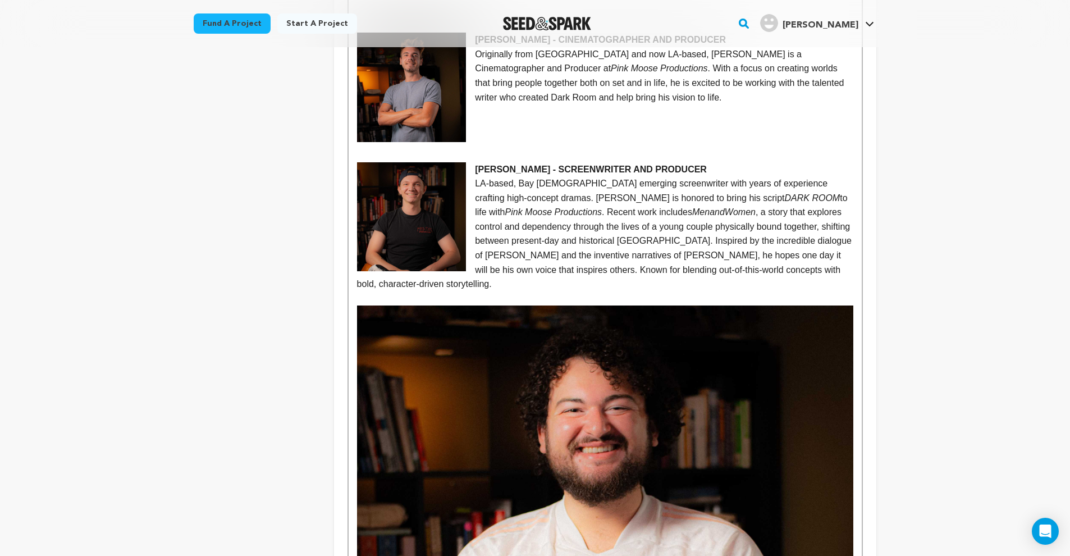
scroll to position [1200, 0]
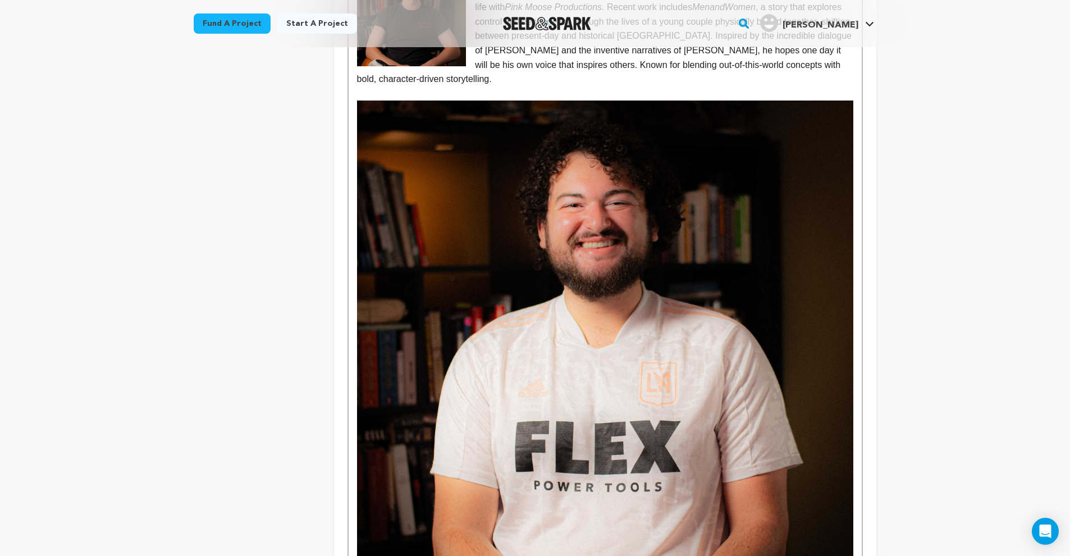
click at [603, 349] on img at bounding box center [605, 349] width 496 height 496
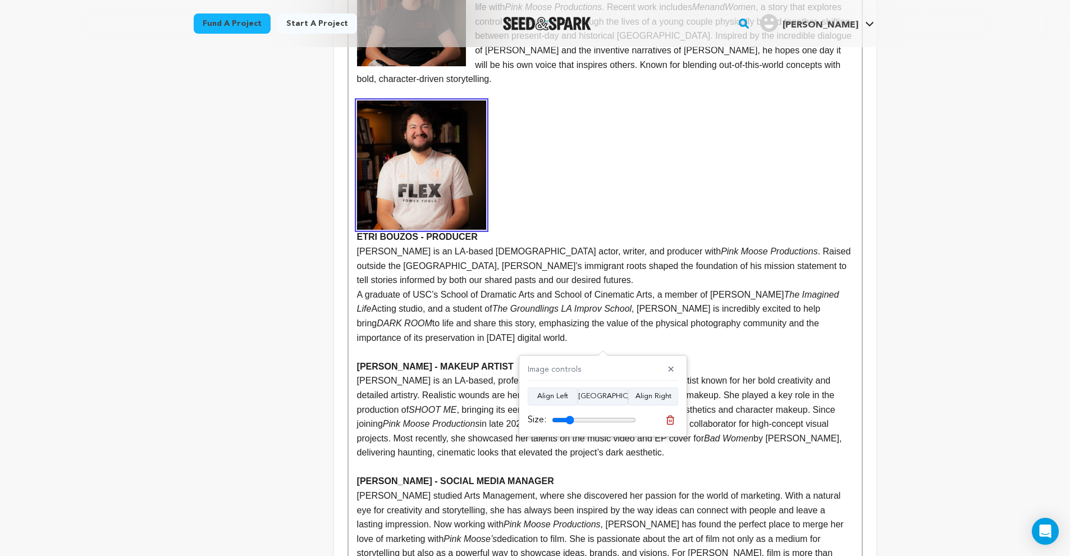
drag, startPoint x: 623, startPoint y: 420, endPoint x: 571, endPoint y: 416, distance: 52.4
click at [571, 416] on input "range" at bounding box center [594, 420] width 84 height 9
click at [561, 392] on button "Align Left" at bounding box center [553, 396] width 50 height 18
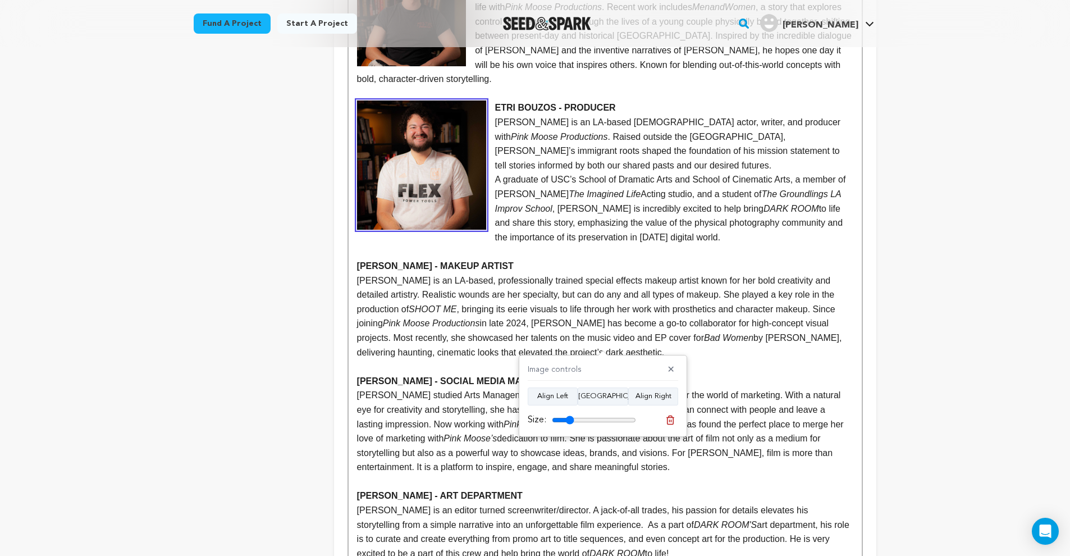
scroll to position [1028, 0]
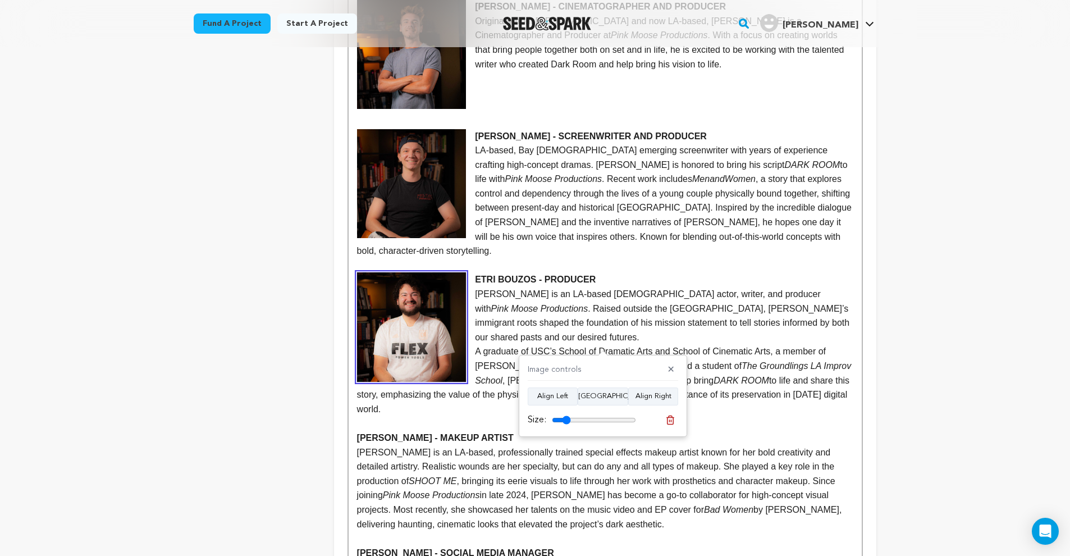
type input "22"
click at [568, 418] on input "range" at bounding box center [594, 420] width 84 height 9
click at [570, 299] on p "Demetri Bouzos is an LA-based Greek-American actor, writer, and producer with P…" at bounding box center [605, 315] width 496 height 57
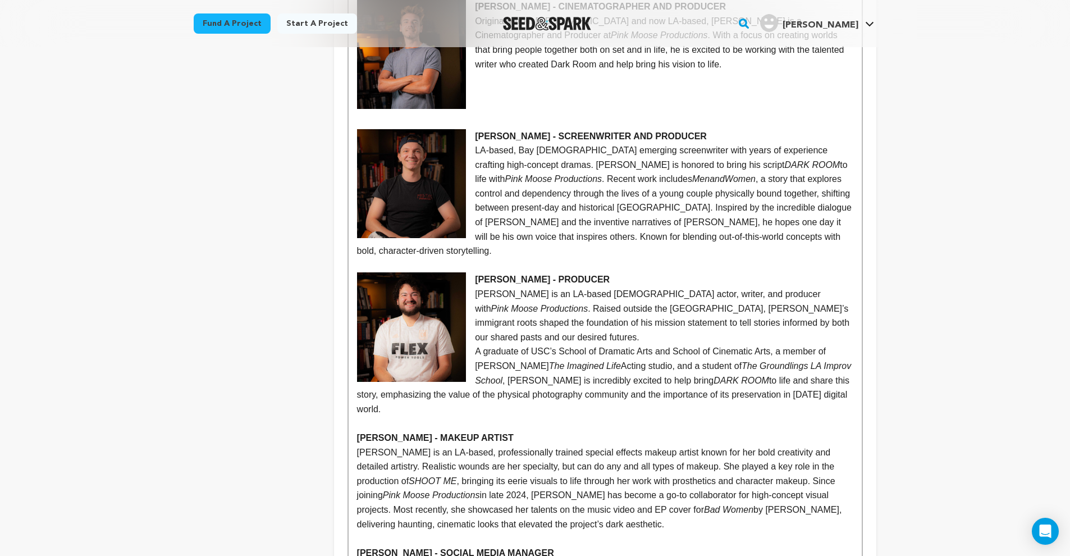
click at [476, 344] on p "A graduate of USC’s School of Dramatic Arts and School of Cinematic Arts, a mem…" at bounding box center [605, 380] width 496 height 72
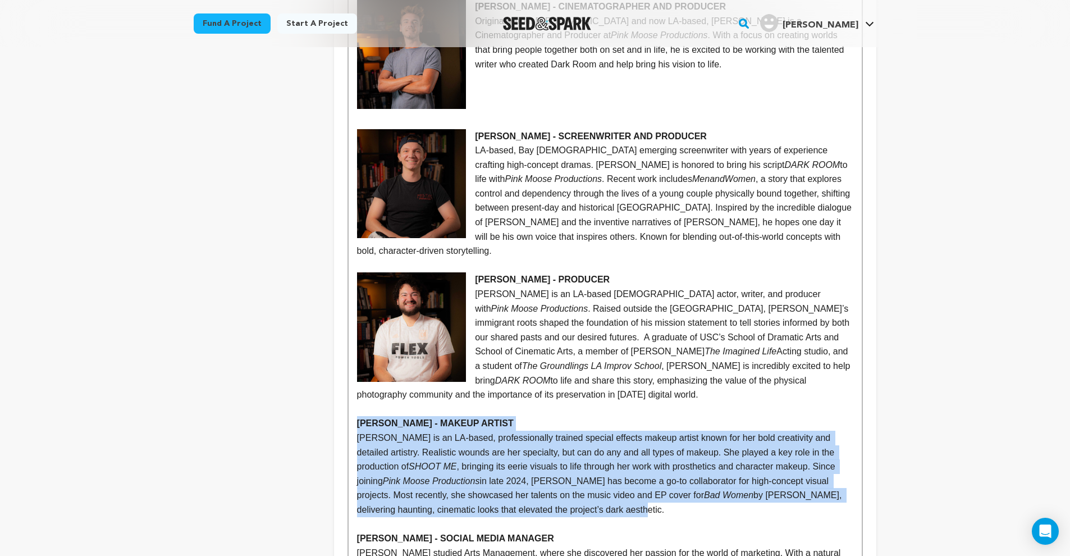
drag, startPoint x: 359, startPoint y: 384, endPoint x: 641, endPoint y: 474, distance: 295.5
click at [641, 474] on div "JOSHHUA TRIEZENBERG - DIRECTOR AND PRODUCER Joshua Triezenberg is a filmmaker, …" at bounding box center [605, 251] width 513 height 1264
copy div "CALLIAH SQUYRES - MAKEUP ARTIST Calliah Squyres is an LA-based, professionally …"
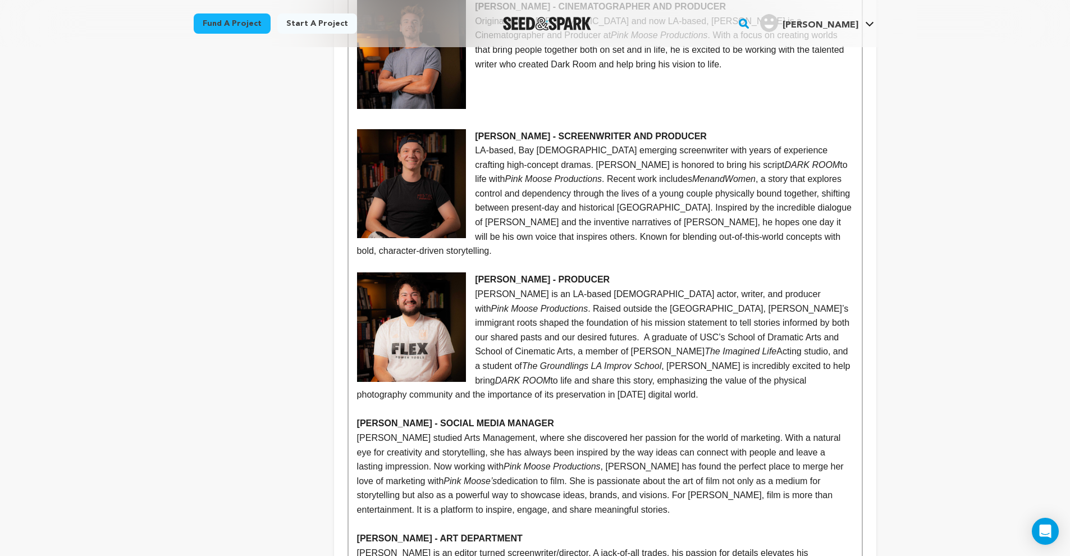
click at [355, 384] on div "JOSHHUA TRIEZENBERG - DIRECTOR AND PRODUCER Joshua Triezenberg is a filmmaker, …" at bounding box center [605, 193] width 513 height 1149
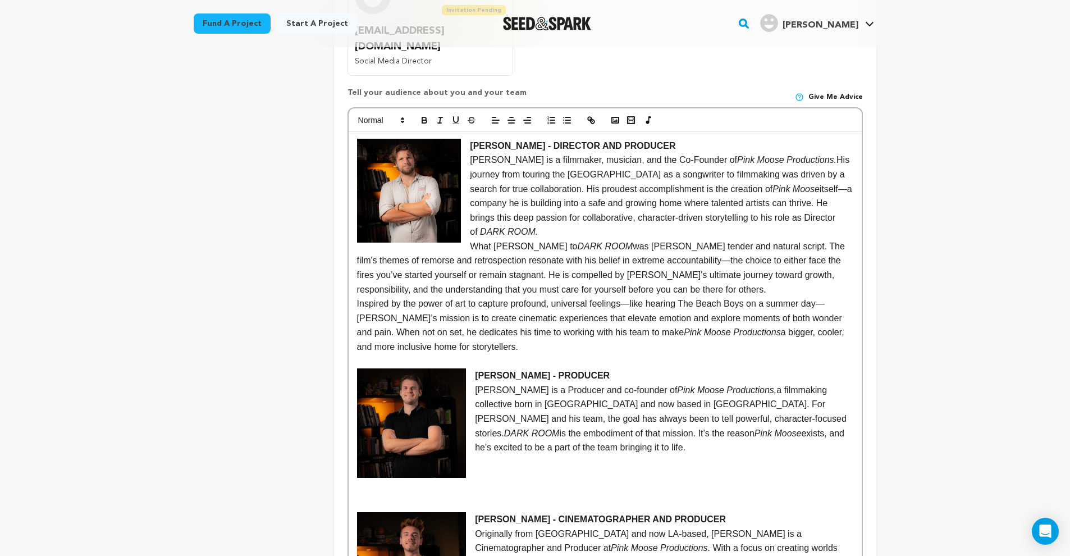
scroll to position [403, 0]
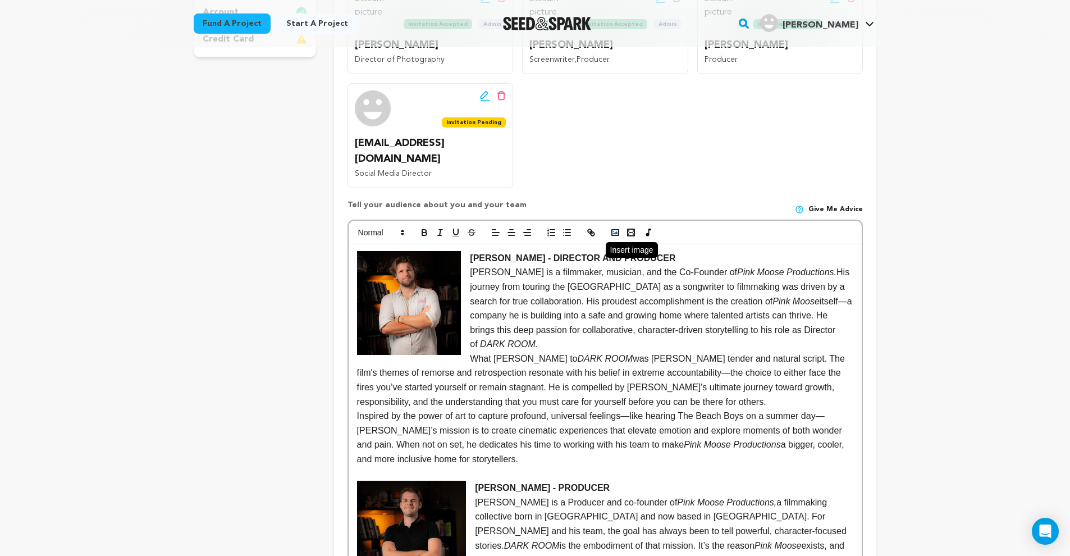
click at [615, 231] on polyline "button" at bounding box center [615, 232] width 4 height 3
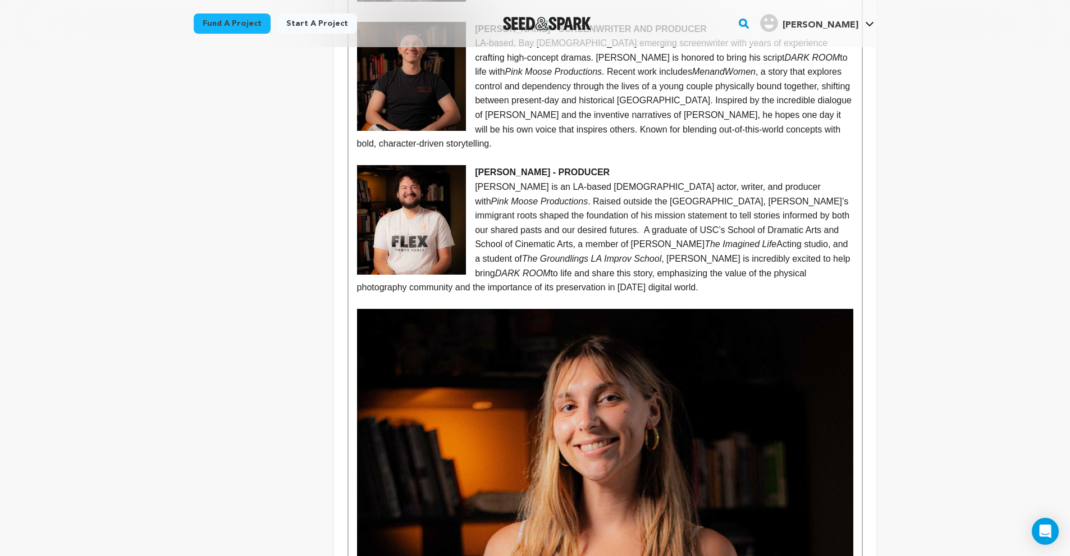
click at [588, 408] on img at bounding box center [605, 557] width 496 height 496
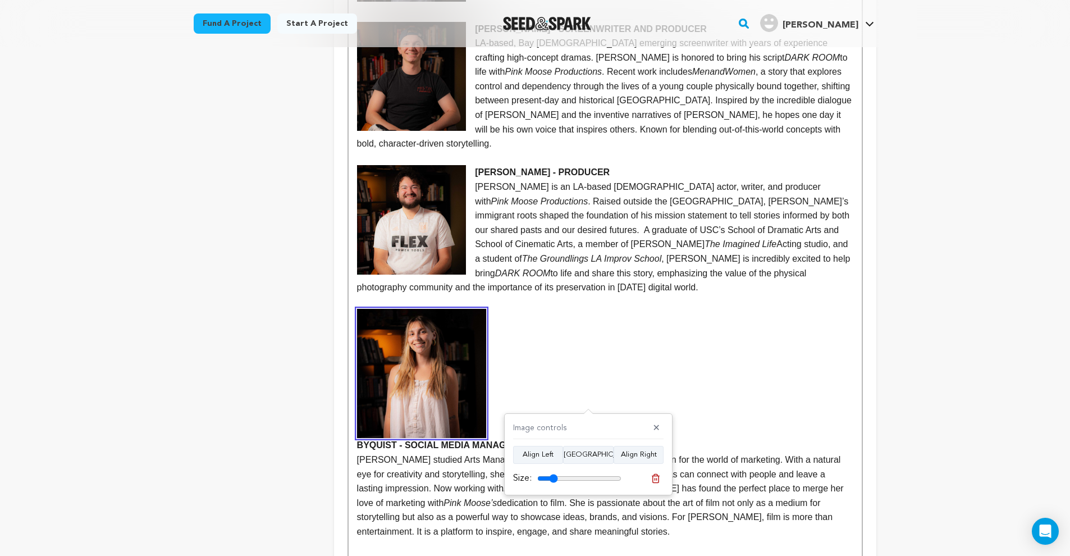
drag, startPoint x: 601, startPoint y: 482, endPoint x: 550, endPoint y: 463, distance: 54.4
click at [555, 483] on div "Size:" at bounding box center [567, 478] width 108 height 13
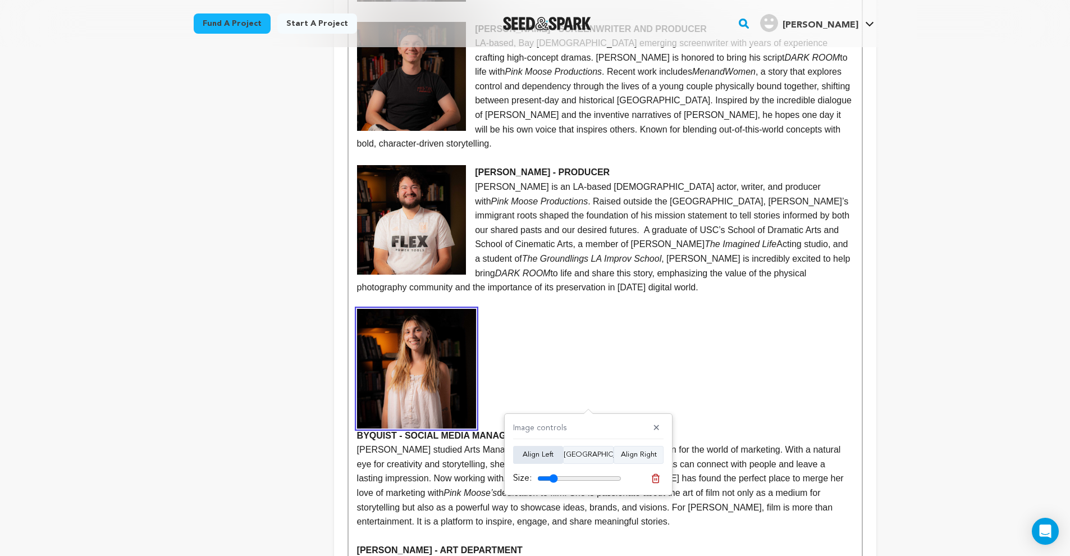
click at [548, 458] on button "Align Left" at bounding box center [538, 455] width 50 height 18
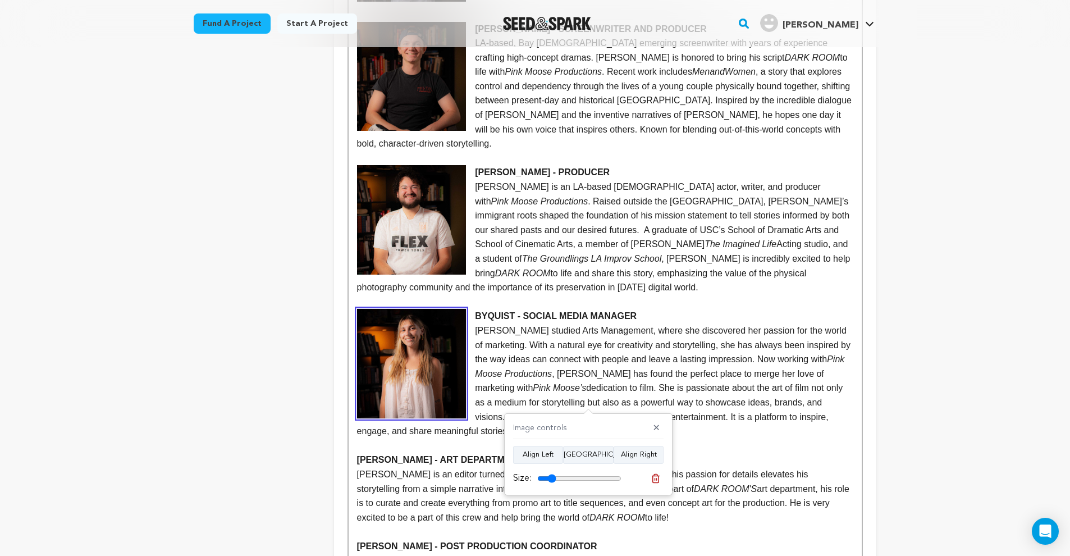
type input "22"
click at [554, 481] on input "range" at bounding box center [579, 478] width 84 height 9
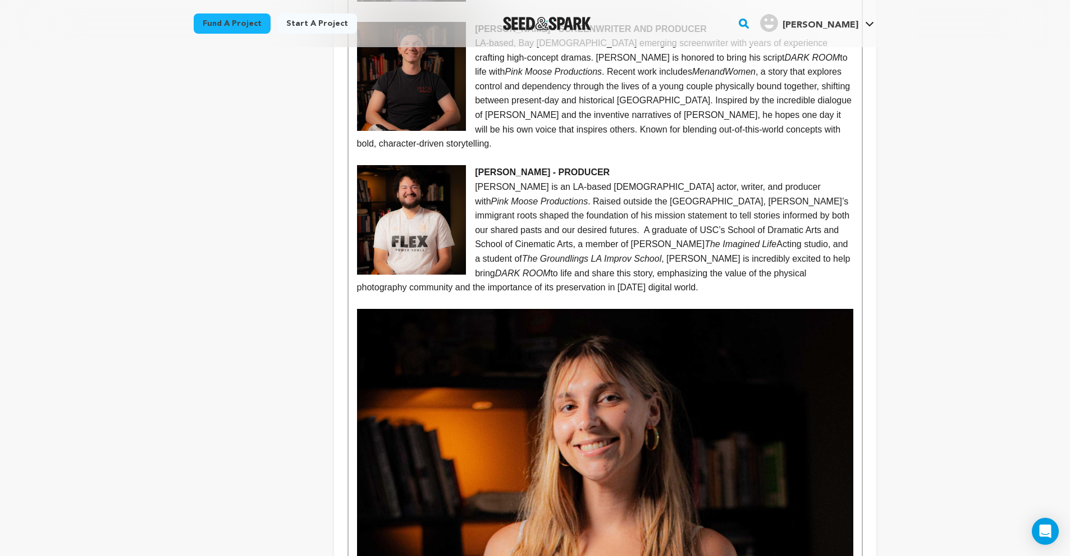
click at [564, 423] on img at bounding box center [605, 557] width 496 height 496
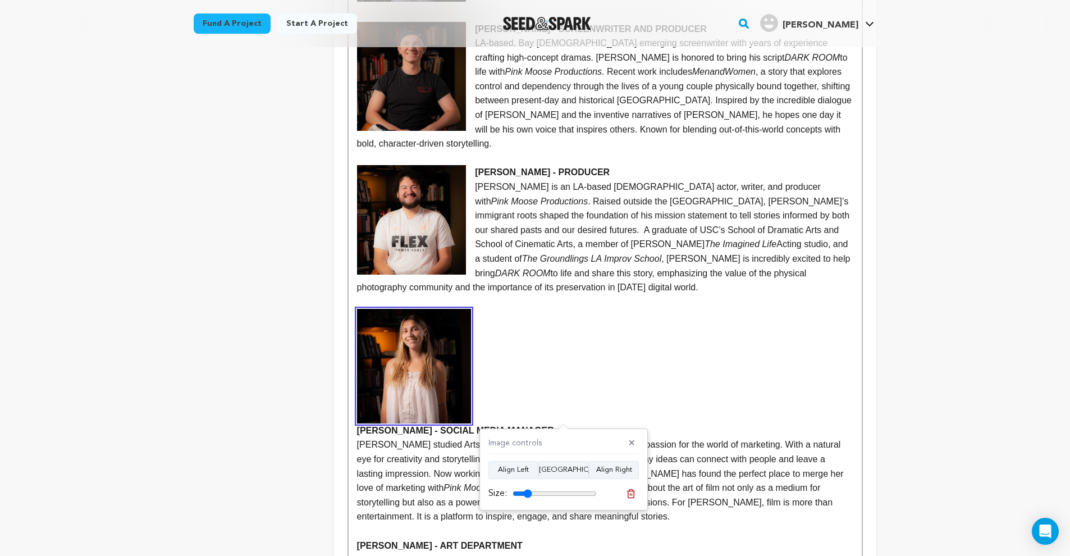
drag, startPoint x: 590, startPoint y: 493, endPoint x: 529, endPoint y: 482, distance: 61.6
type input "23"
click at [529, 482] on div "Image controls ✕ Align Left Align Center Align Right Size:" at bounding box center [564, 469] width 168 height 82
click at [517, 471] on button "Align Left" at bounding box center [514, 470] width 50 height 18
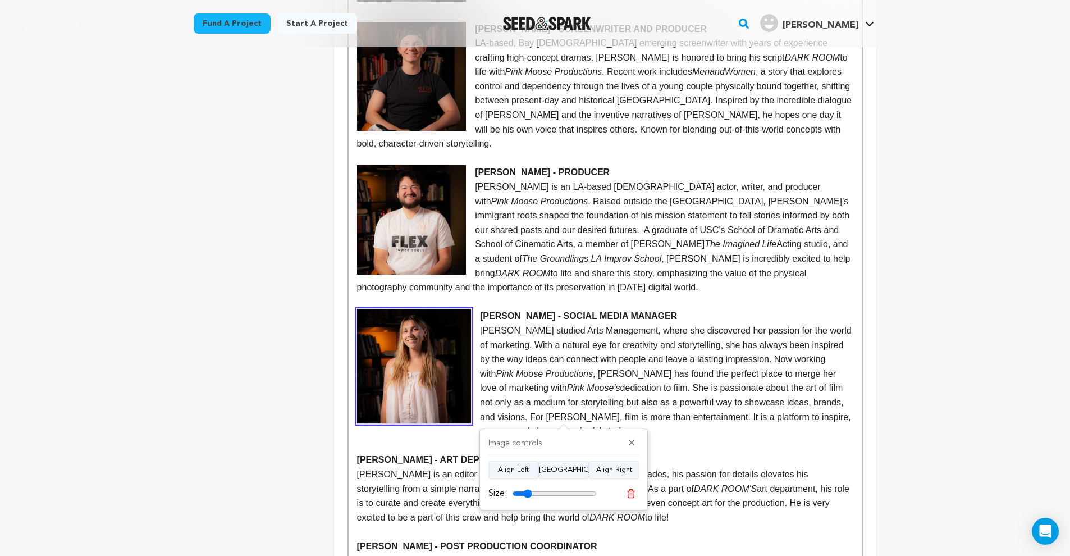
click at [458, 345] on img at bounding box center [414, 366] width 114 height 114
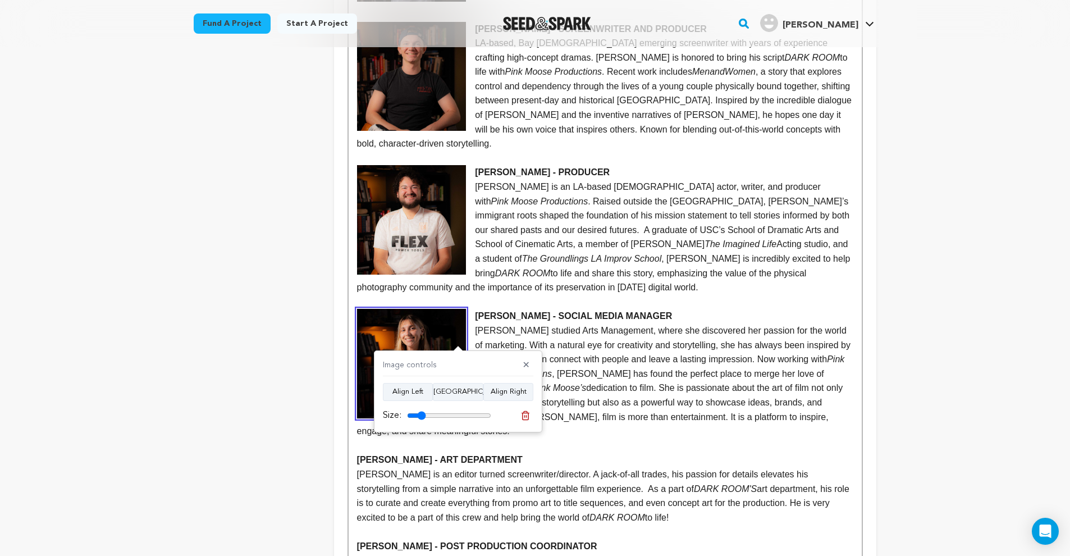
type input "22"
click at [423, 416] on input "range" at bounding box center [449, 415] width 84 height 9
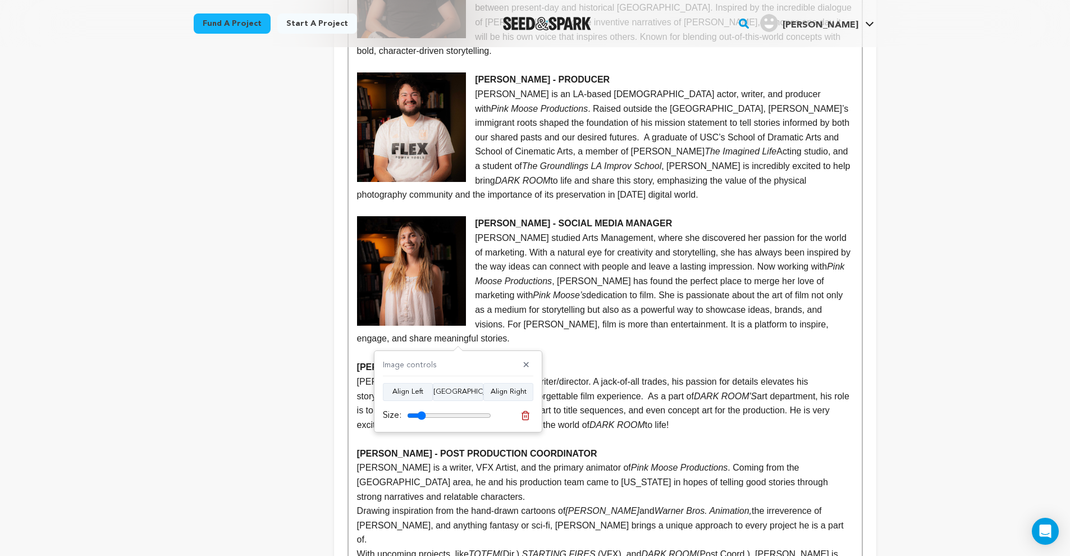
scroll to position [1271, 0]
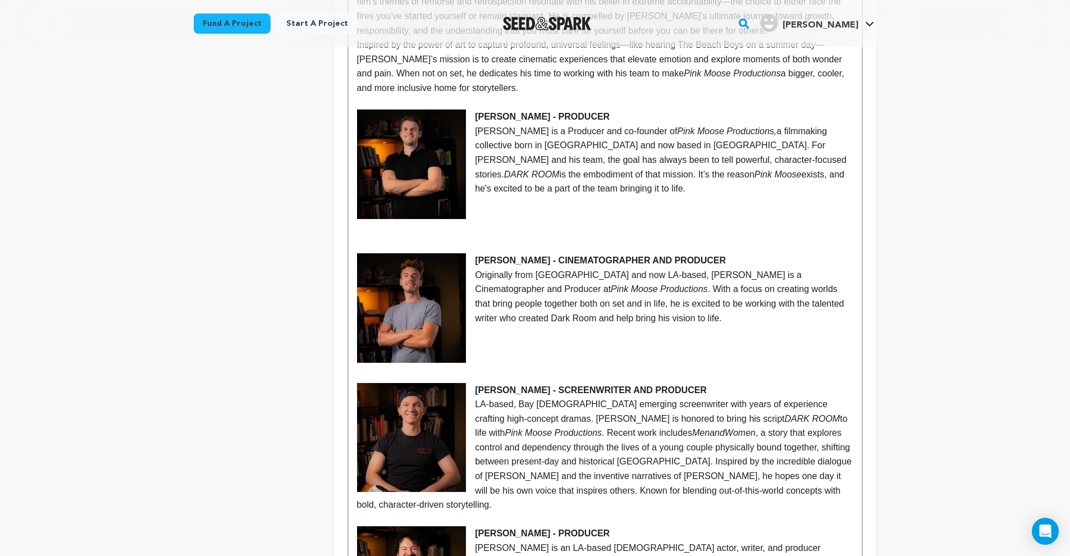
scroll to position [477, 0]
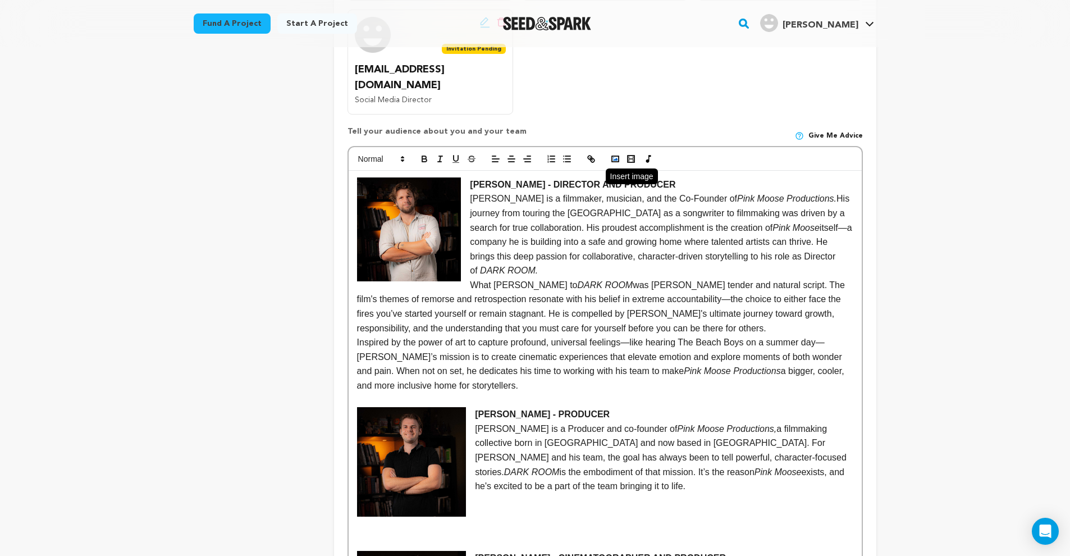
click at [609, 152] on button "button" at bounding box center [616, 158] width 16 height 13
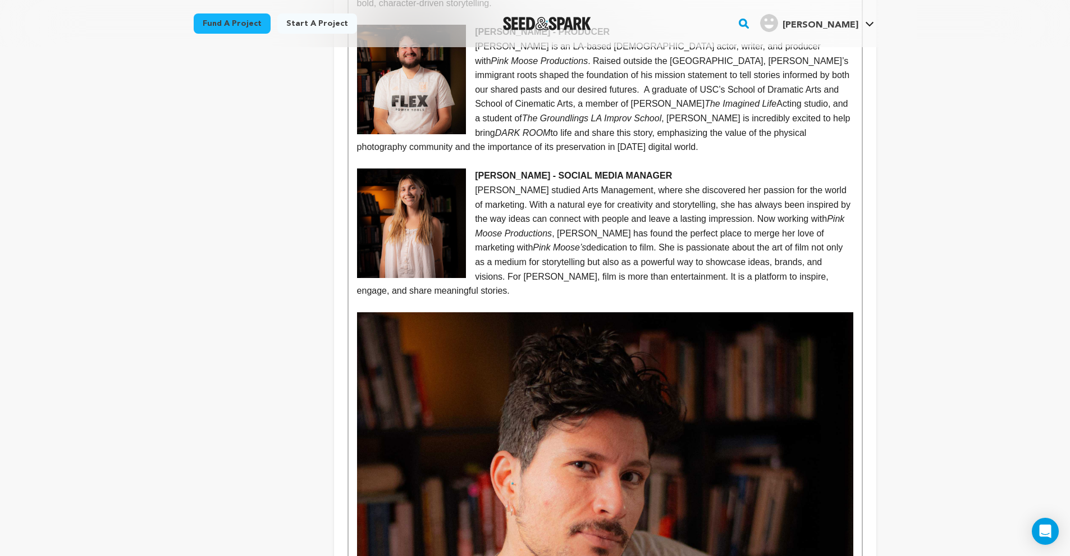
click at [528, 354] on img at bounding box center [605, 560] width 496 height 496
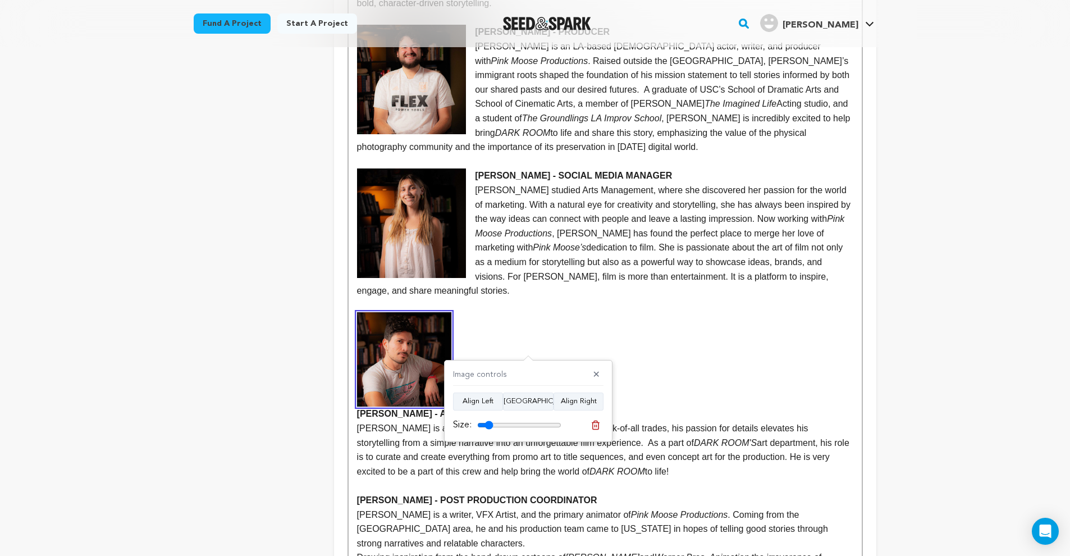
drag, startPoint x: 553, startPoint y: 423, endPoint x: 491, endPoint y: 420, distance: 61.9
click at [491, 421] on input "range" at bounding box center [519, 425] width 84 height 9
click at [483, 396] on button "Align Left" at bounding box center [478, 401] width 50 height 18
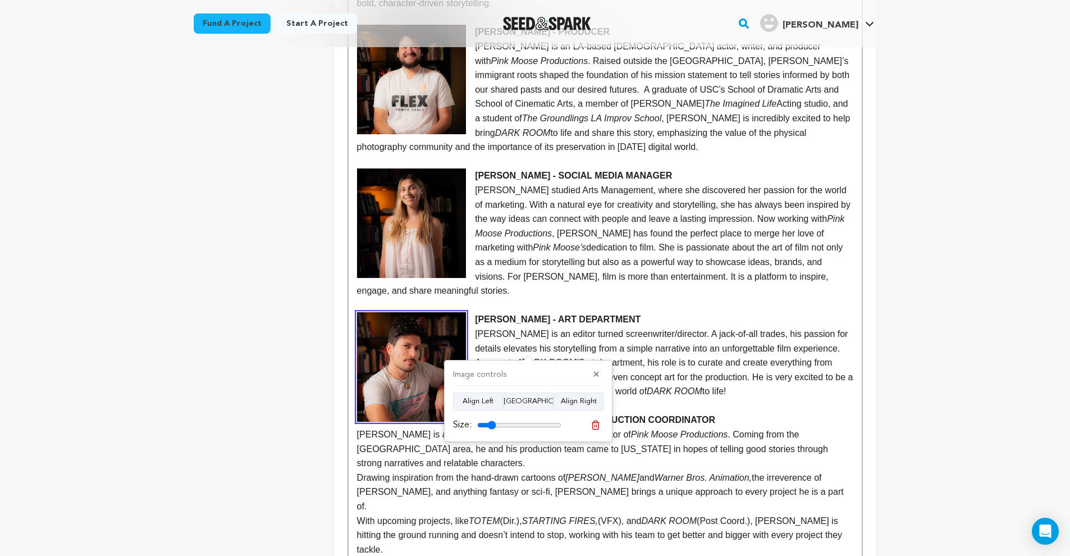
type input "22"
click at [493, 424] on input "range" at bounding box center [519, 425] width 84 height 9
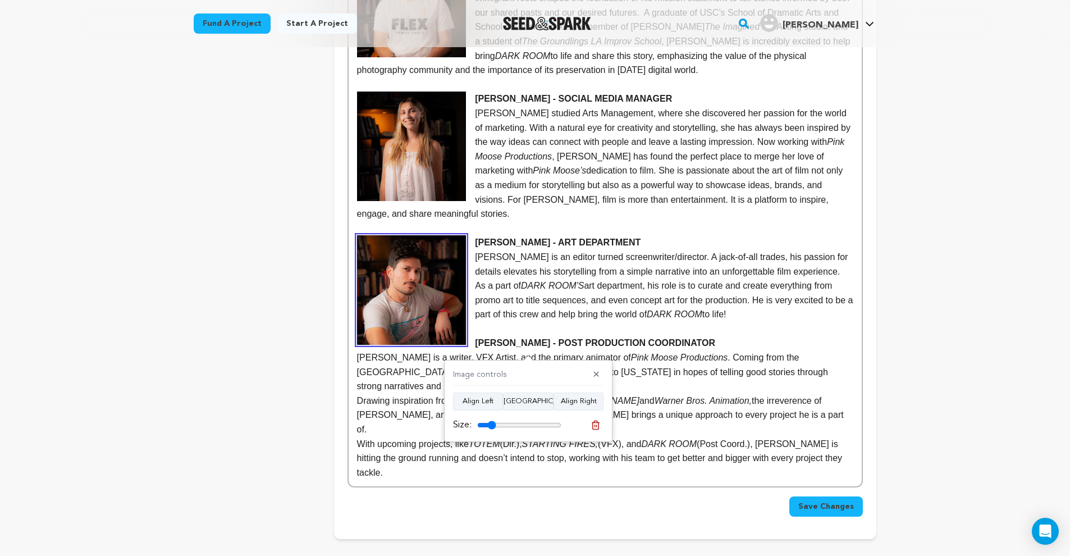
click at [477, 338] on strong "[PERSON_NAME] - POST PRODUCTION COORDINATOR" at bounding box center [595, 343] width 240 height 10
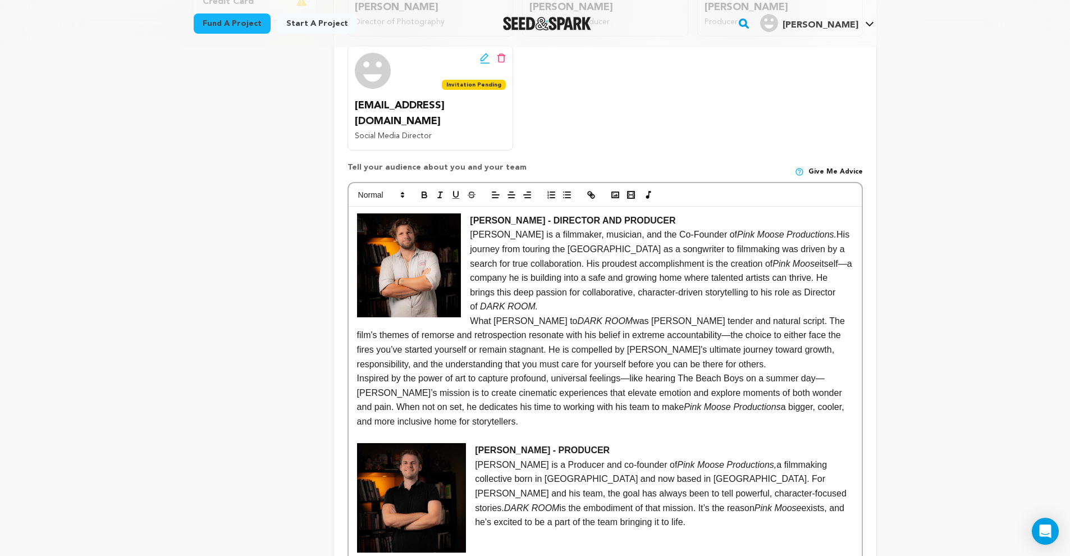
scroll to position [283, 0]
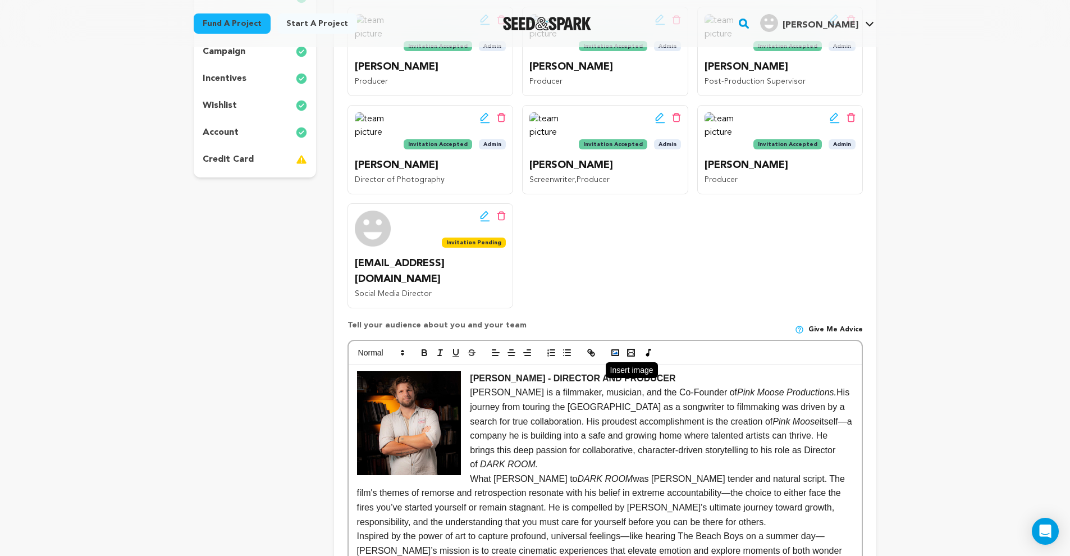
click at [614, 351] on polyline "button" at bounding box center [615, 352] width 4 height 3
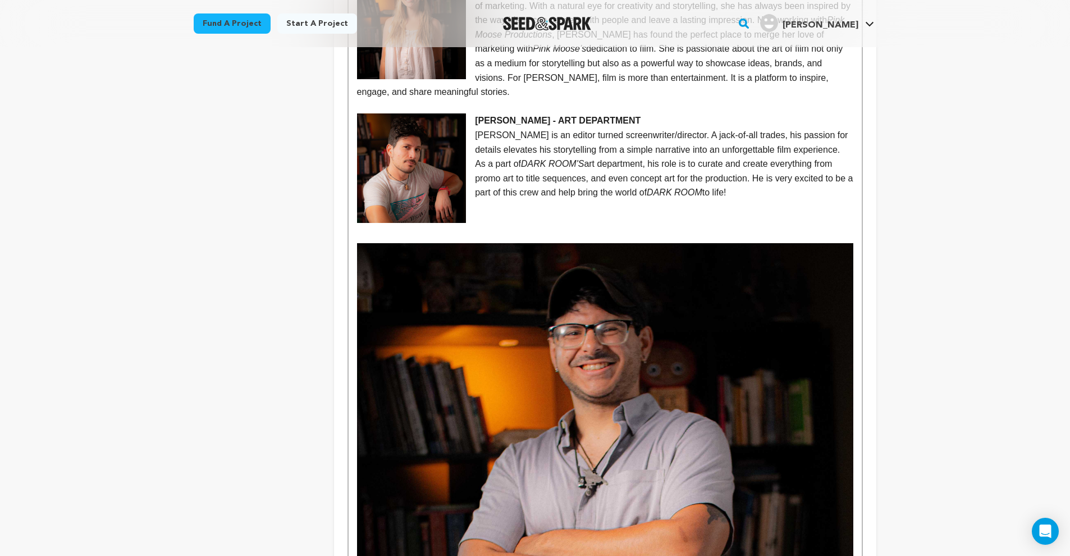
scroll to position [1596, 0]
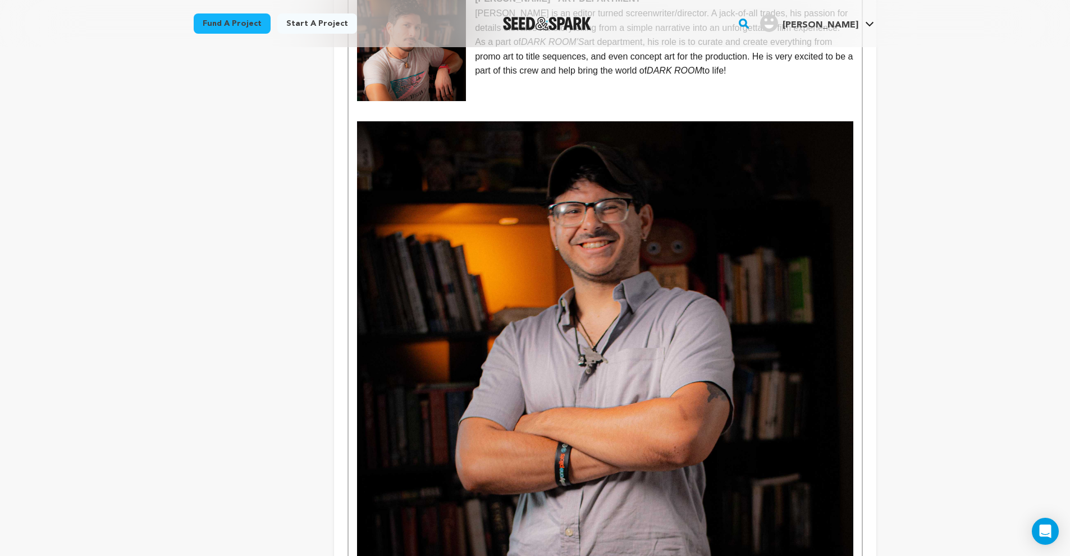
click at [594, 320] on img at bounding box center [605, 369] width 496 height 496
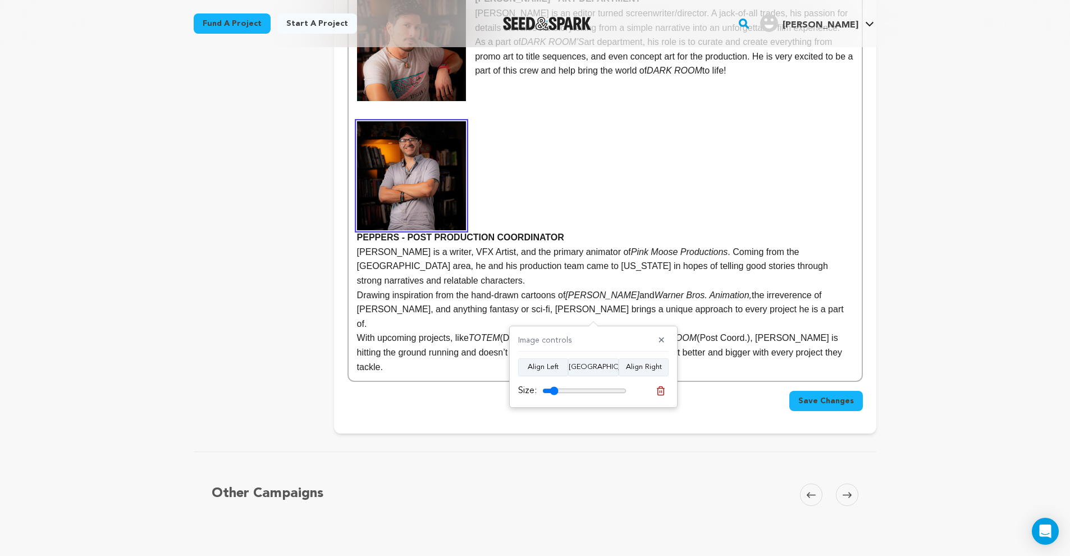
drag, startPoint x: 619, startPoint y: 390, endPoint x: 556, endPoint y: 382, distance: 62.8
click at [556, 383] on div "Size:" at bounding box center [593, 391] width 150 height 16
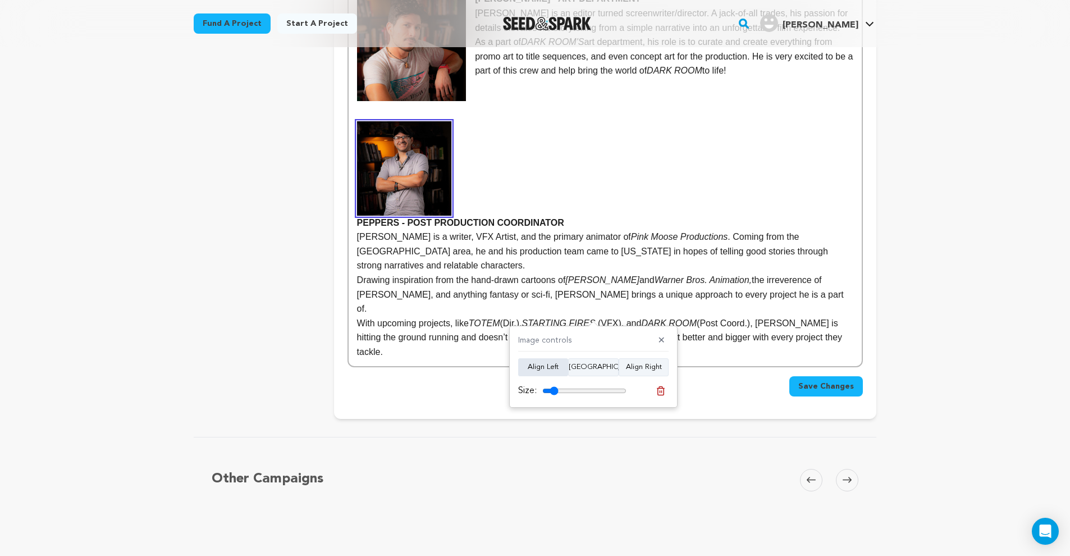
click at [550, 364] on button "Align Left" at bounding box center [543, 367] width 50 height 18
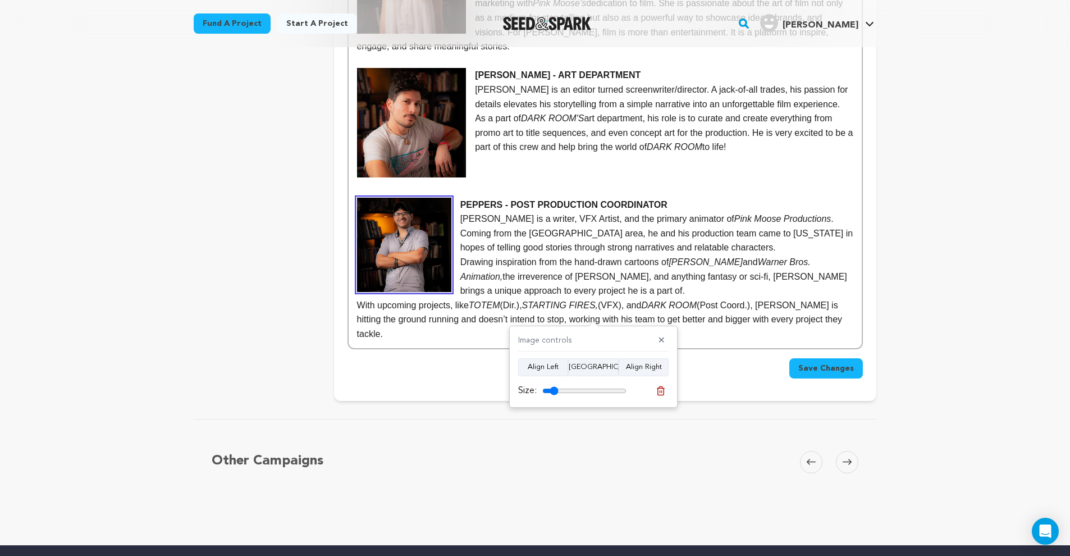
scroll to position [1466, 0]
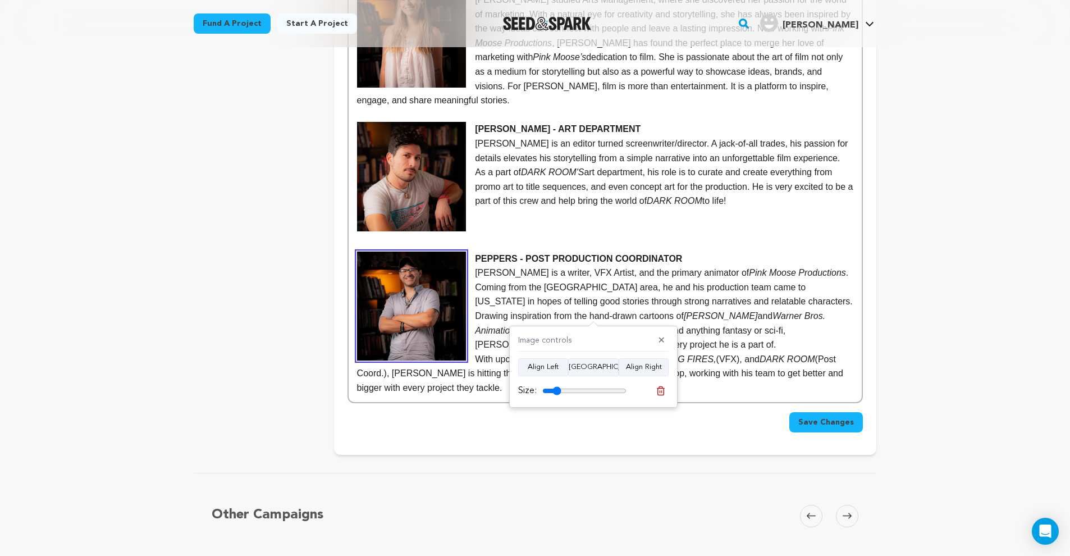
type input "22"
click at [558, 390] on input "range" at bounding box center [584, 390] width 84 height 9
click at [672, 266] on p "Wes Peppers is a writer, VFX Artist, and the primary animator of Pink Moose Pro…" at bounding box center [605, 287] width 496 height 43
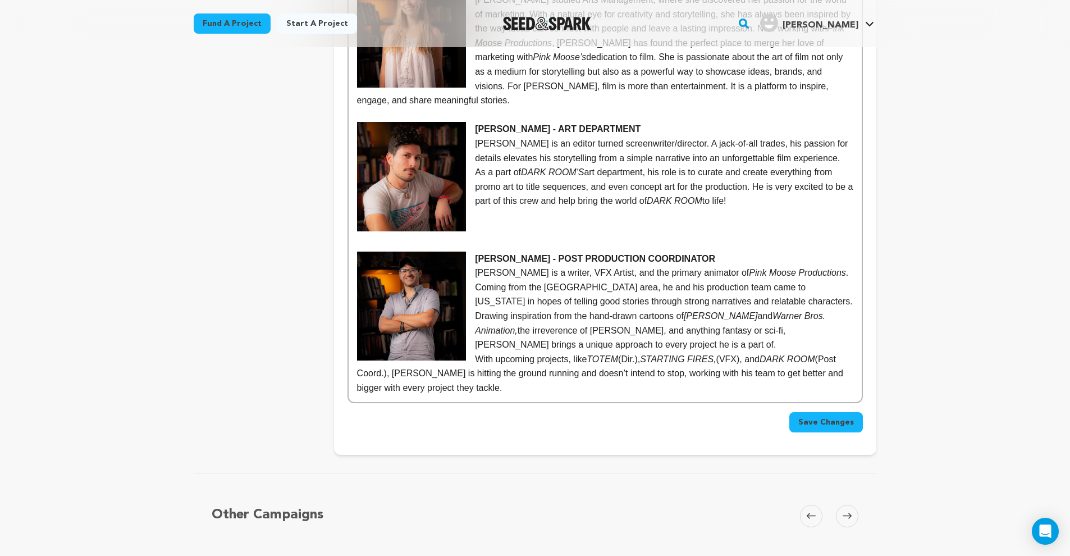
click at [609, 352] on p "With upcoming projects, like TOTEM (Dir.), STARTING FIRES, (VFX), and DARK ROOM…" at bounding box center [605, 373] width 496 height 43
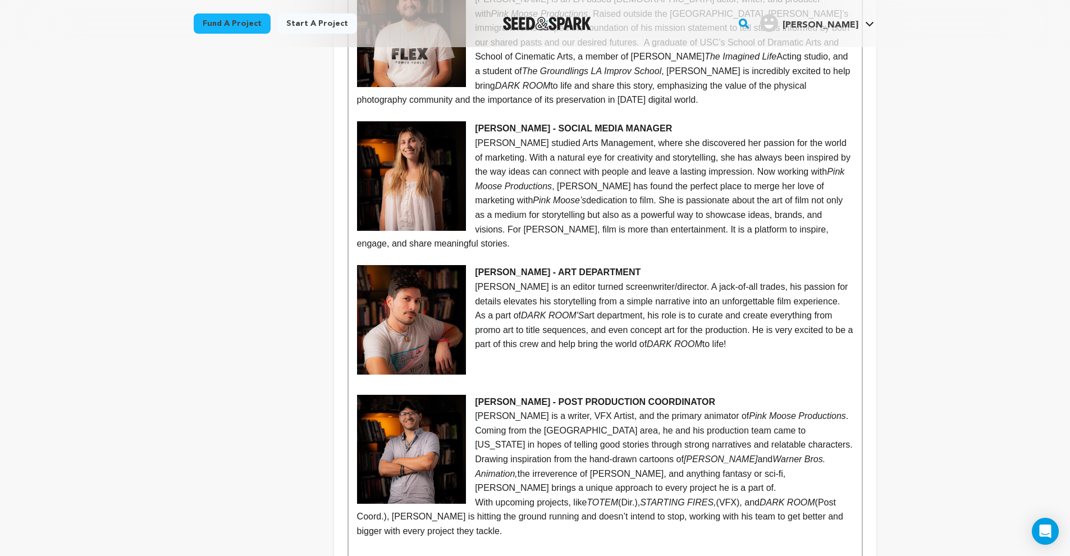
scroll to position [1377, 0]
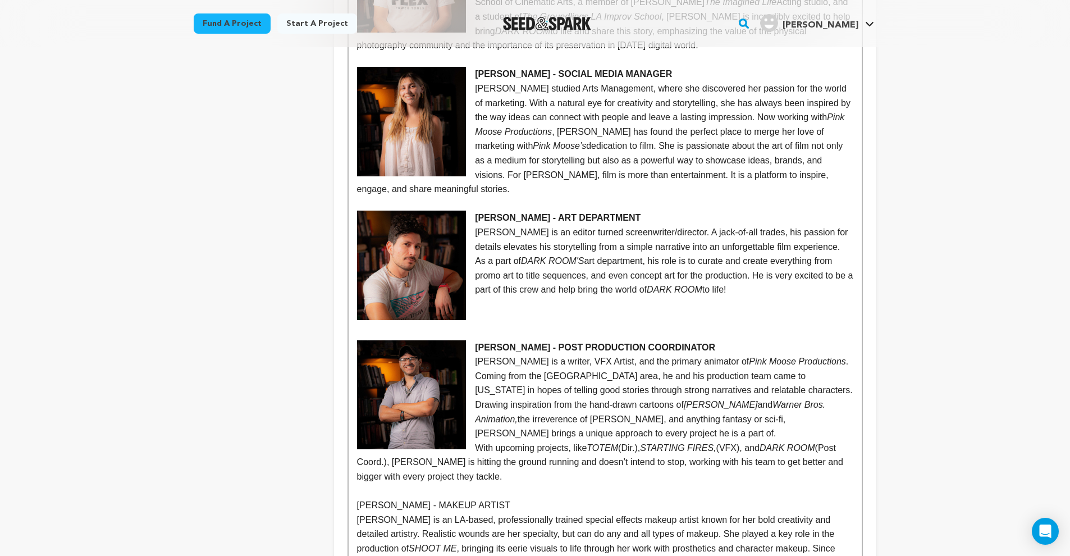
drag, startPoint x: 499, startPoint y: 455, endPoint x: 357, endPoint y: 454, distance: 141.5
click at [357, 498] on p "[PERSON_NAME] - MAKEUP ARTIST" at bounding box center [605, 505] width 496 height 15
click at [474, 441] on p "With upcoming projects, like TOTEM (Dir.), STARTING FIRES, (VFX), and DARK ROOM…" at bounding box center [605, 462] width 496 height 43
drag, startPoint x: 957, startPoint y: 331, endPoint x: 949, endPoint y: 334, distance: 8.3
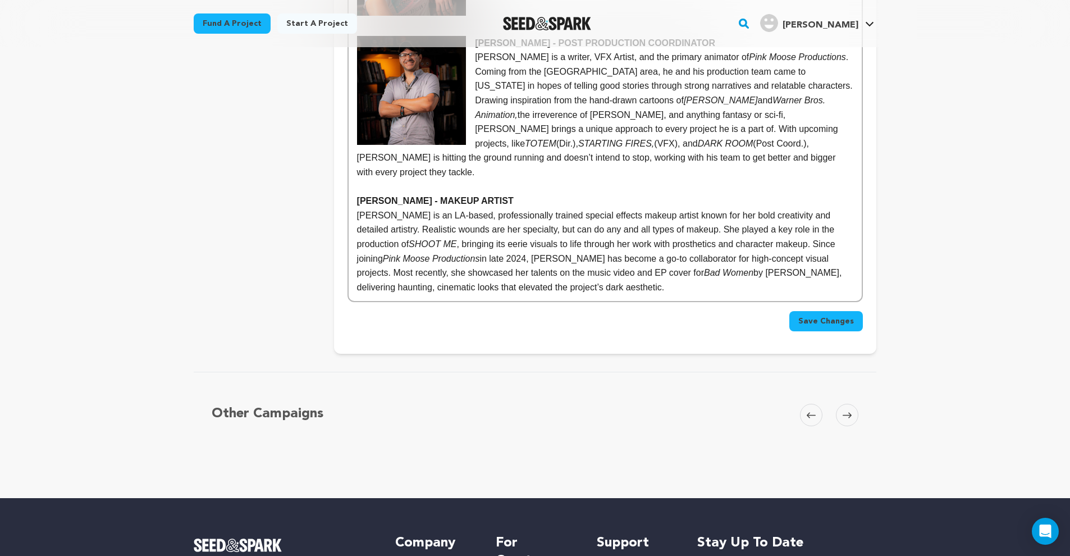
scroll to position [1561, 0]
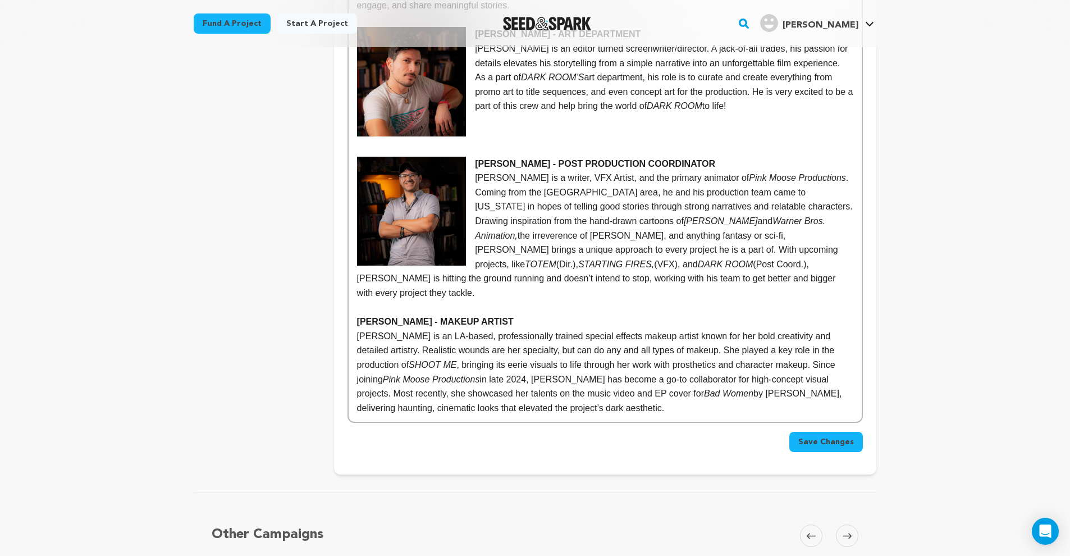
click at [819, 436] on span "Save Changes" at bounding box center [826, 441] width 56 height 11
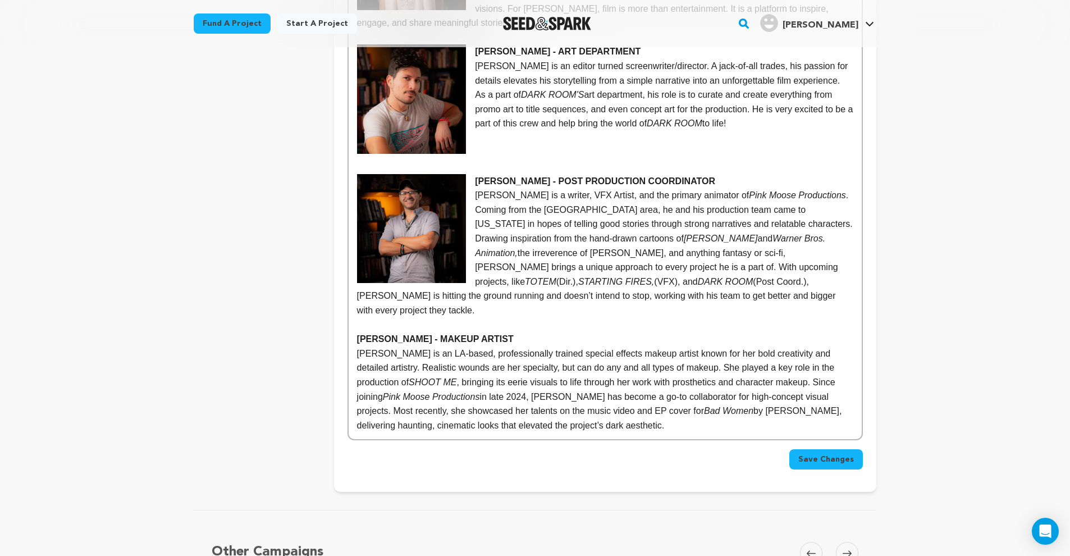
scroll to position [1420, 0]
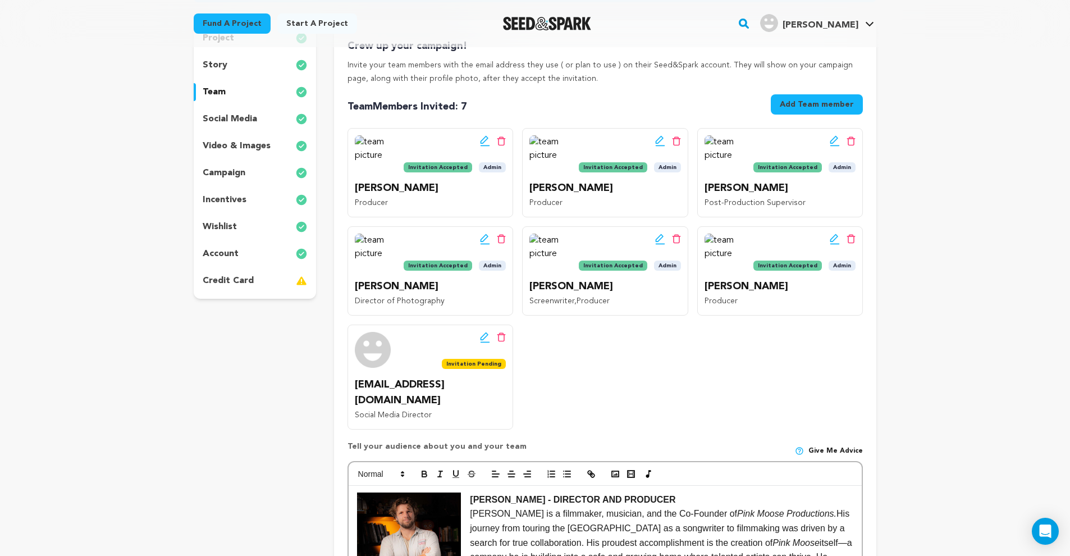
scroll to position [262, 0]
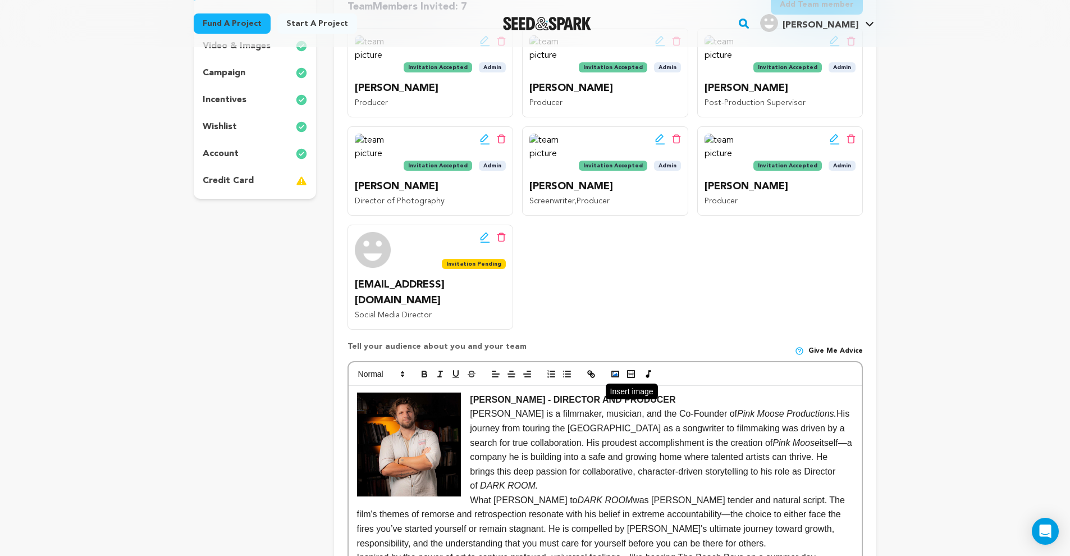
click at [615, 369] on icon "button" at bounding box center [615, 374] width 10 height 10
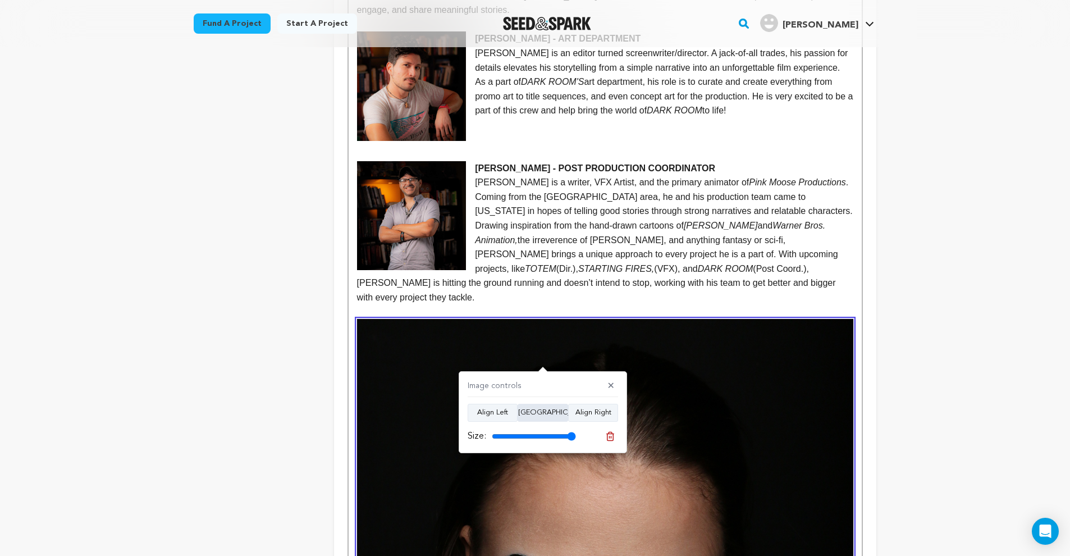
scroll to position [1647, 0]
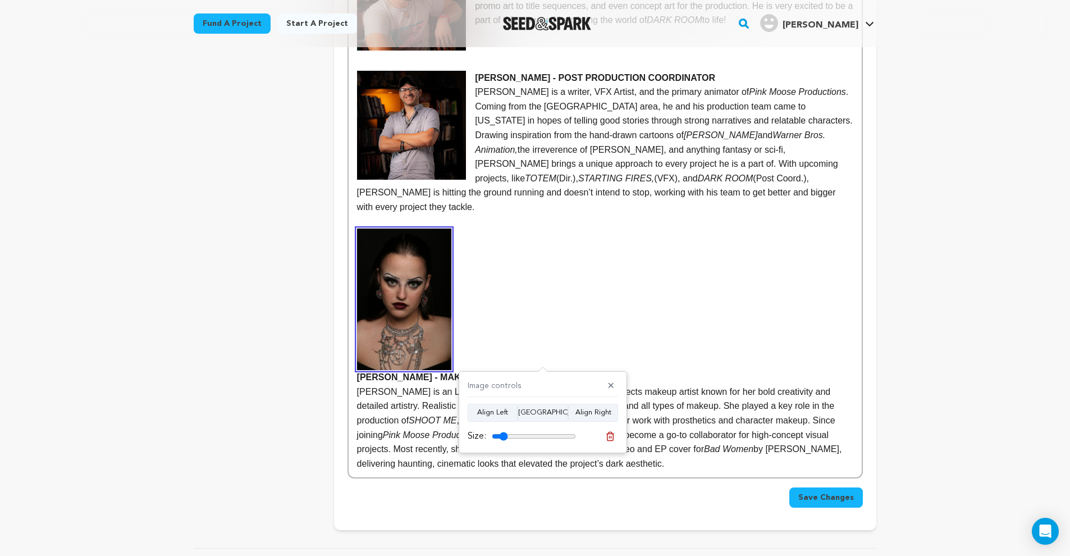
drag, startPoint x: 567, startPoint y: 432, endPoint x: 505, endPoint y: 433, distance: 61.8
click at [505, 433] on input "range" at bounding box center [534, 436] width 84 height 9
click at [509, 416] on button "Align Left" at bounding box center [493, 413] width 50 height 18
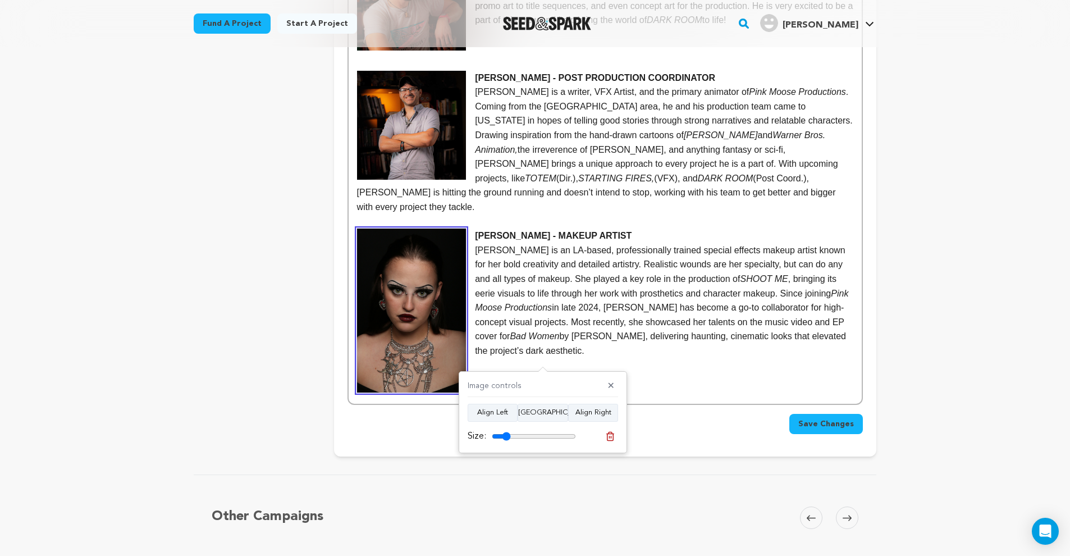
type input "22"
click at [508, 433] on input "range" at bounding box center [534, 436] width 84 height 9
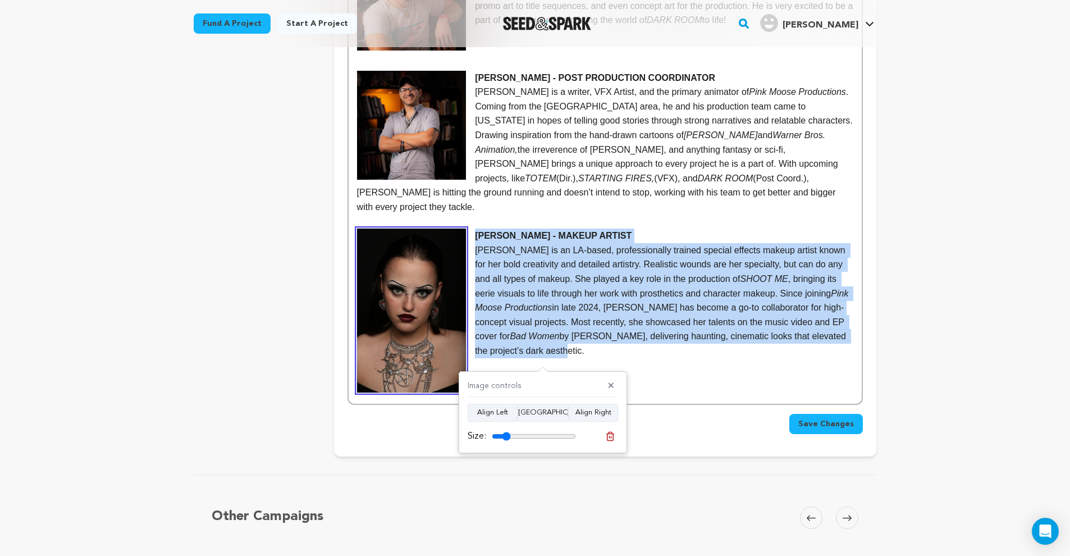
drag, startPoint x: 477, startPoint y: 189, endPoint x: 601, endPoint y: 307, distance: 172.0
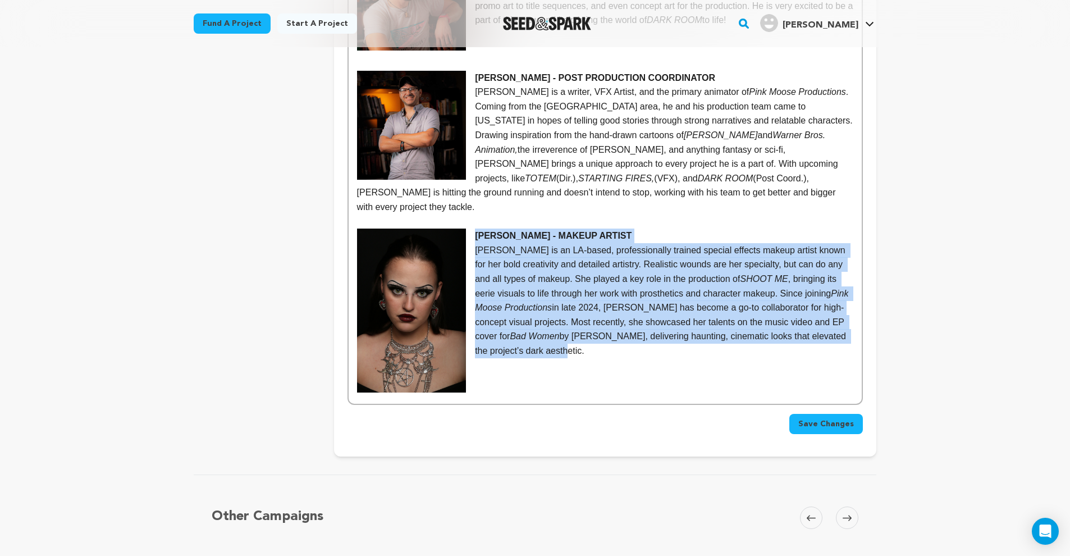
copy div "CALLIAH SQUYRES - MAKEUP ARTIST Calliah Squyres is an LA-based, professionally …"
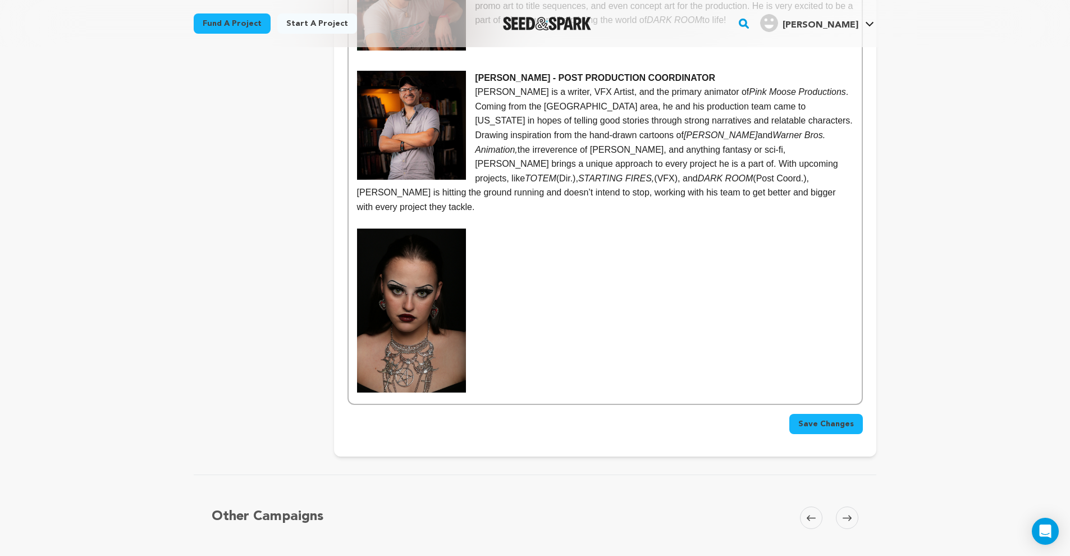
click at [437, 266] on img at bounding box center [411, 311] width 109 height 164
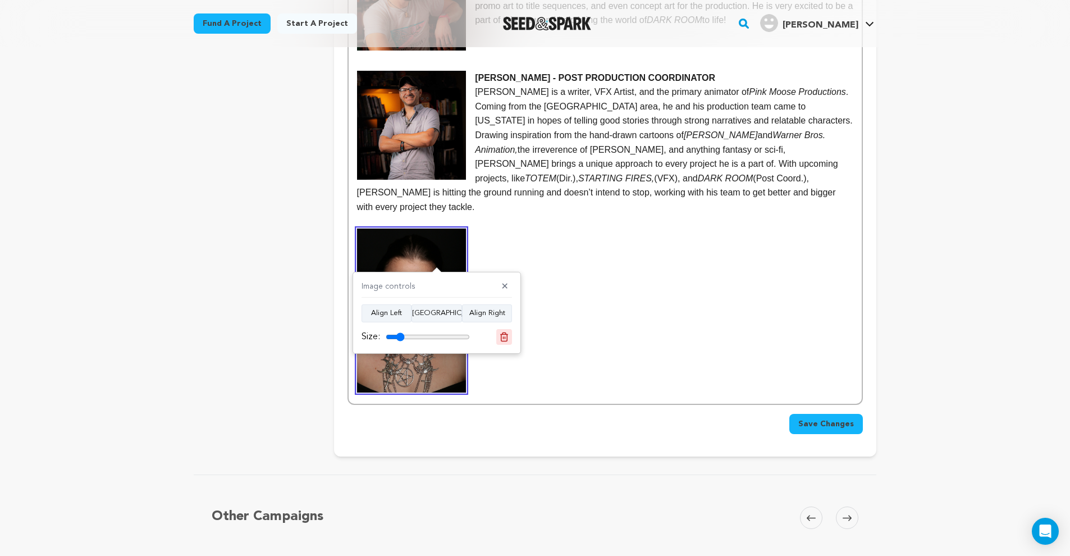
click at [505, 336] on icon at bounding box center [504, 337] width 10 height 10
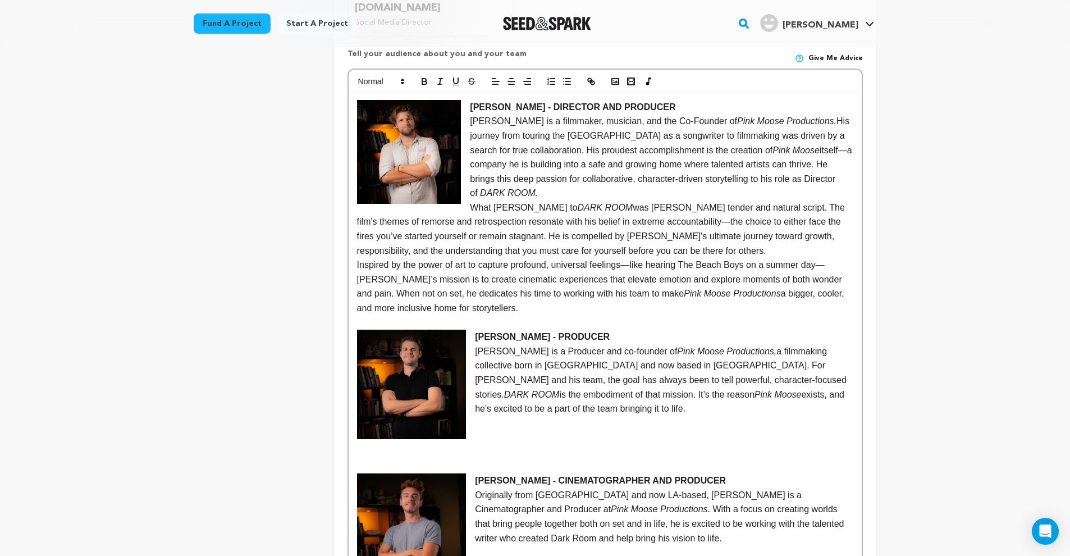
scroll to position [561, 0]
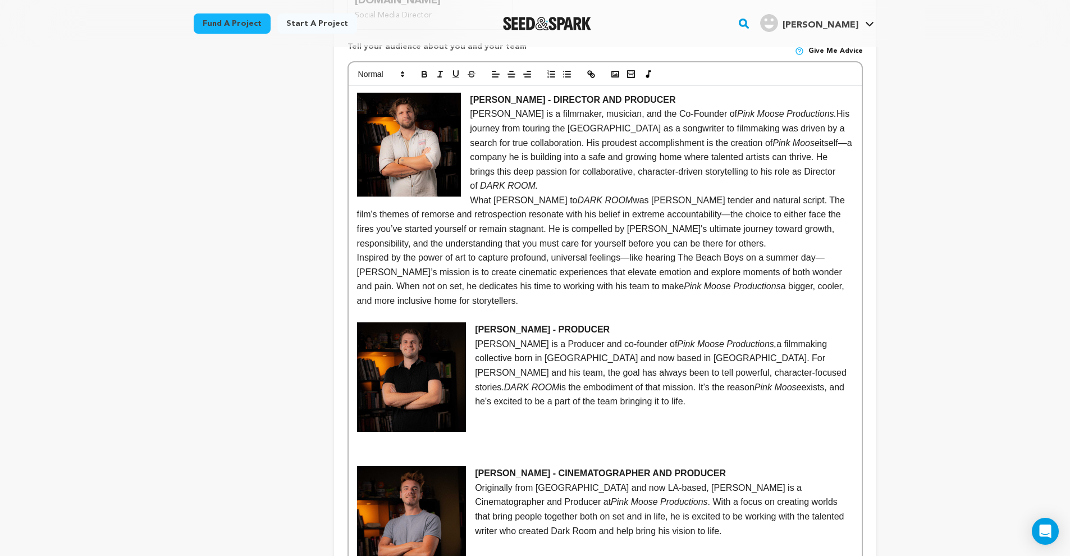
click at [479, 437] on p at bounding box center [605, 444] width 496 height 15
click at [433, 437] on p at bounding box center [605, 444] width 496 height 15
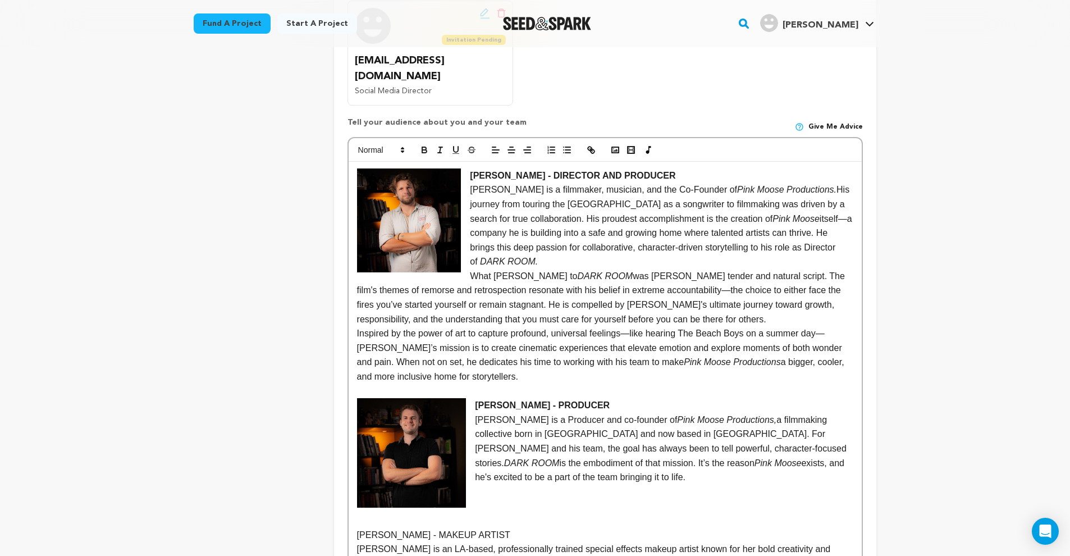
scroll to position [705, 0]
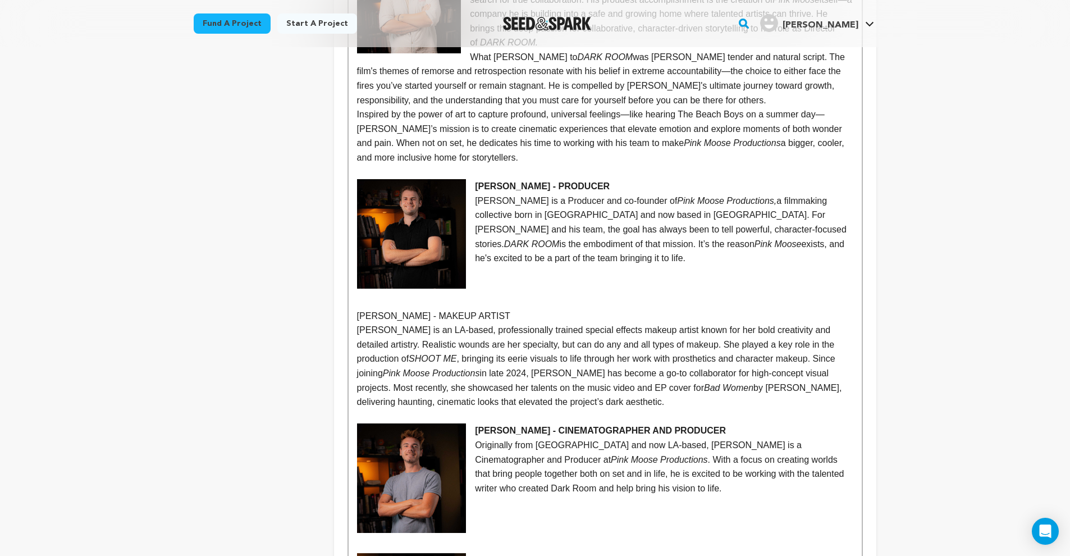
drag, startPoint x: 514, startPoint y: 284, endPoint x: 348, endPoint y: 285, distance: 165.7
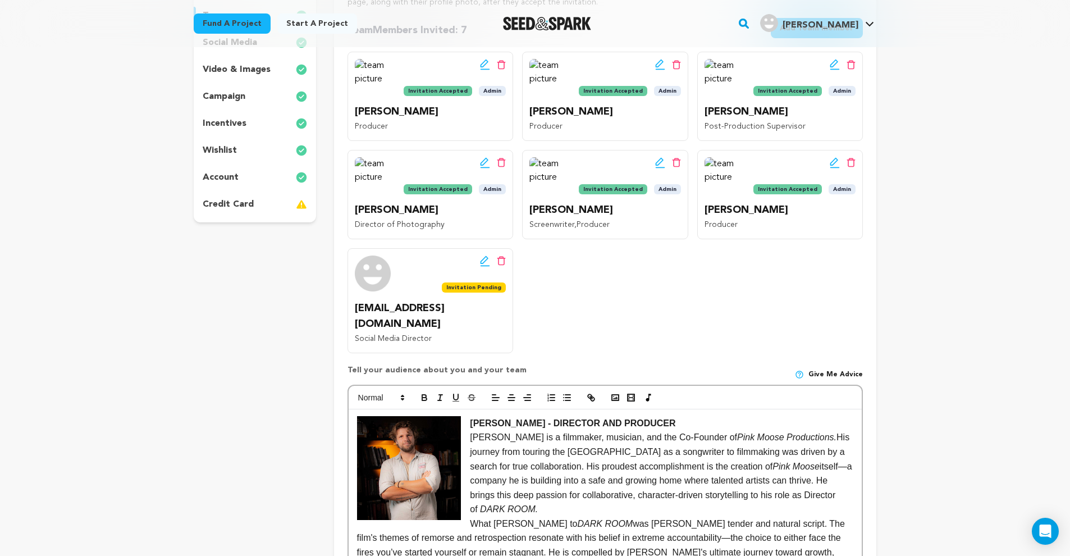
scroll to position [240, 0]
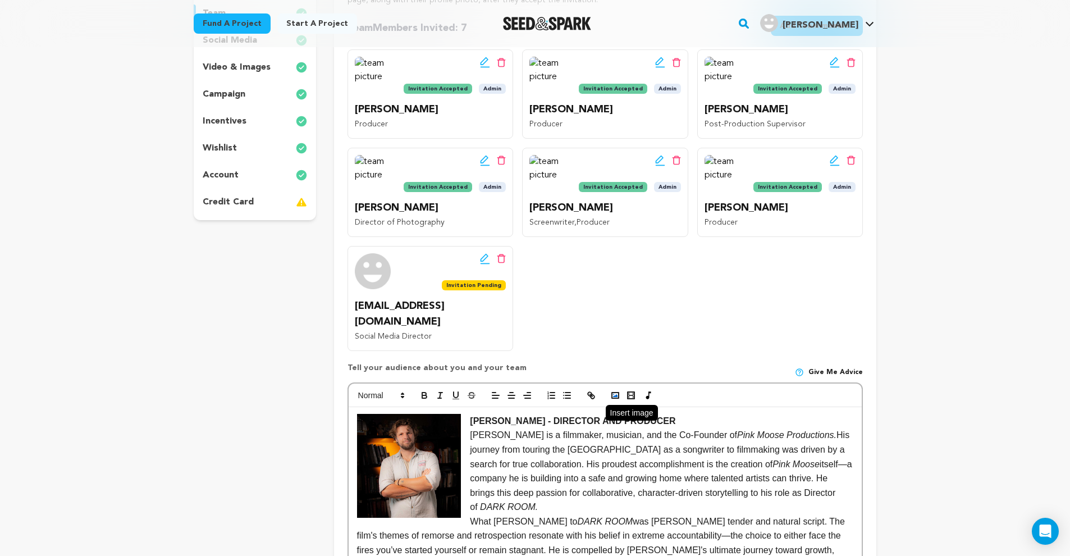
click at [617, 390] on icon "button" at bounding box center [615, 395] width 10 height 10
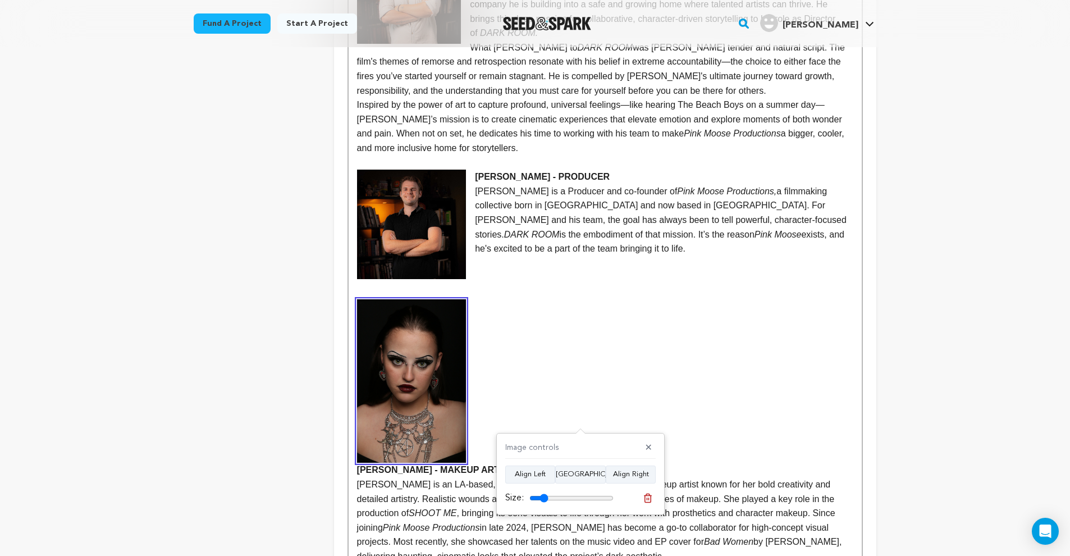
drag, startPoint x: 603, startPoint y: 496, endPoint x: 545, endPoint y: 501, distance: 58.1
type input "22"
click at [545, 501] on input "range" at bounding box center [571, 498] width 84 height 9
click at [542, 477] on button "Align Left" at bounding box center [530, 474] width 50 height 18
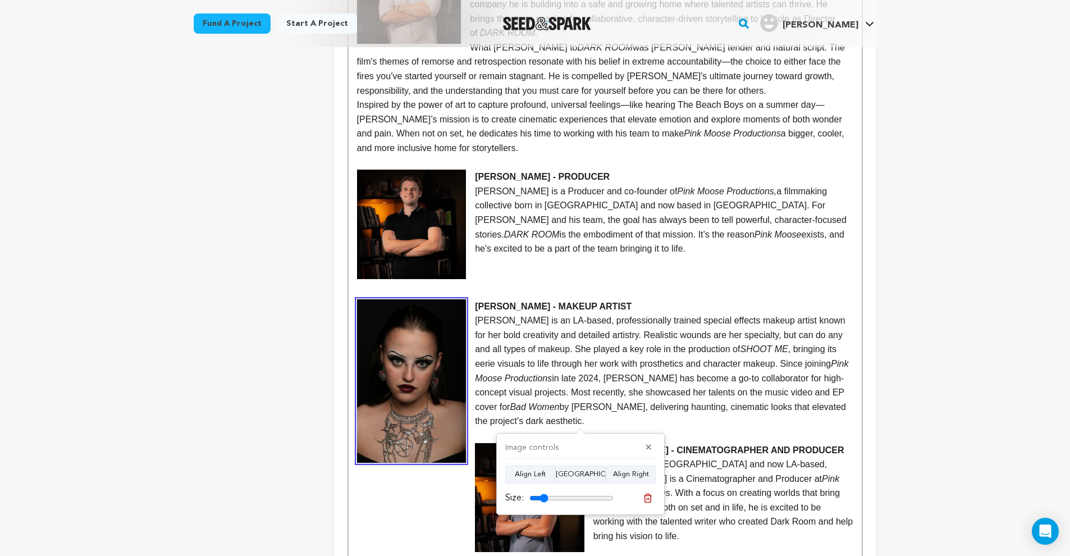
click at [640, 270] on p at bounding box center [605, 277] width 496 height 15
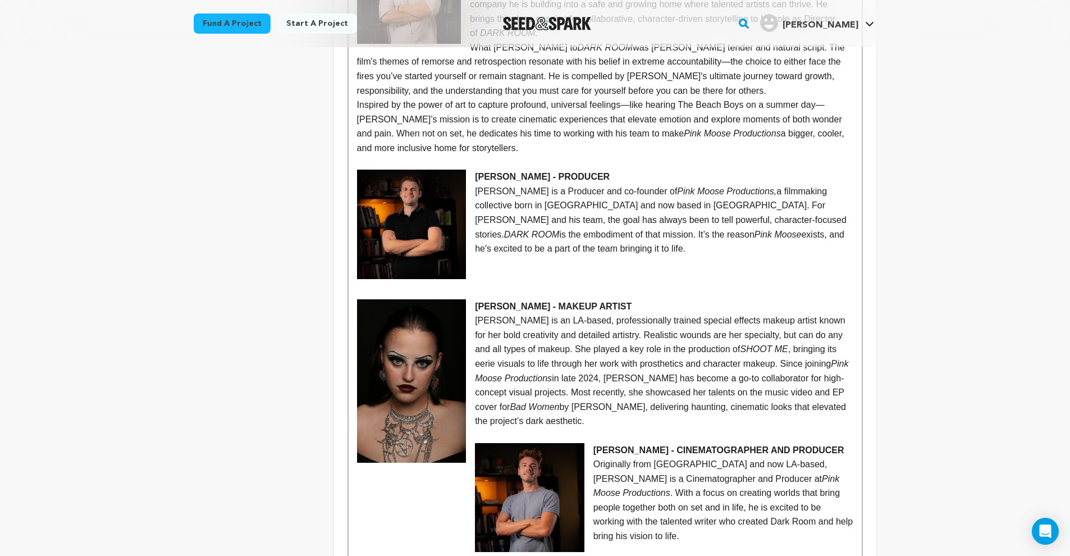
click at [479, 428] on p at bounding box center [605, 435] width 496 height 15
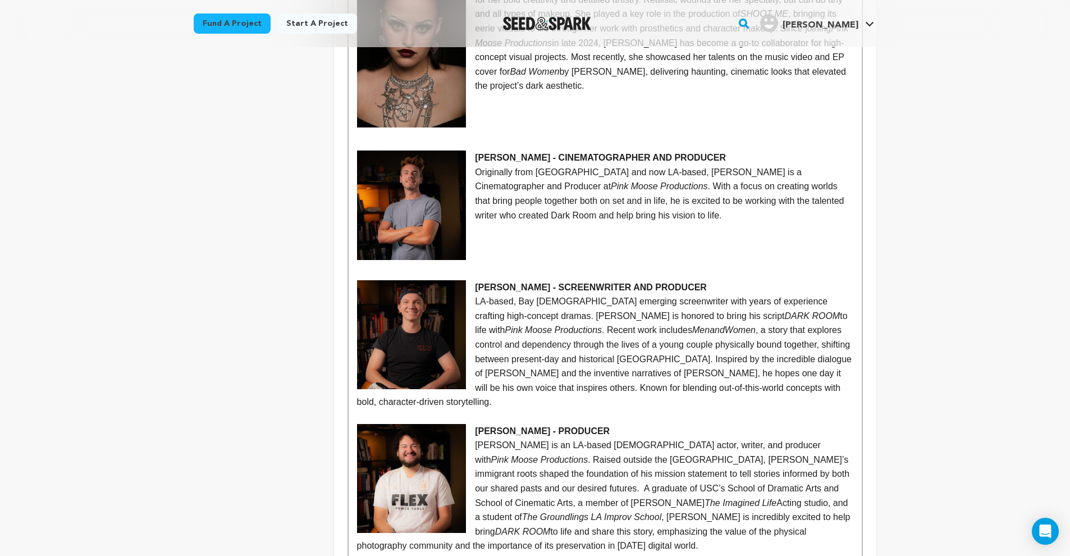
scroll to position [1232, 0]
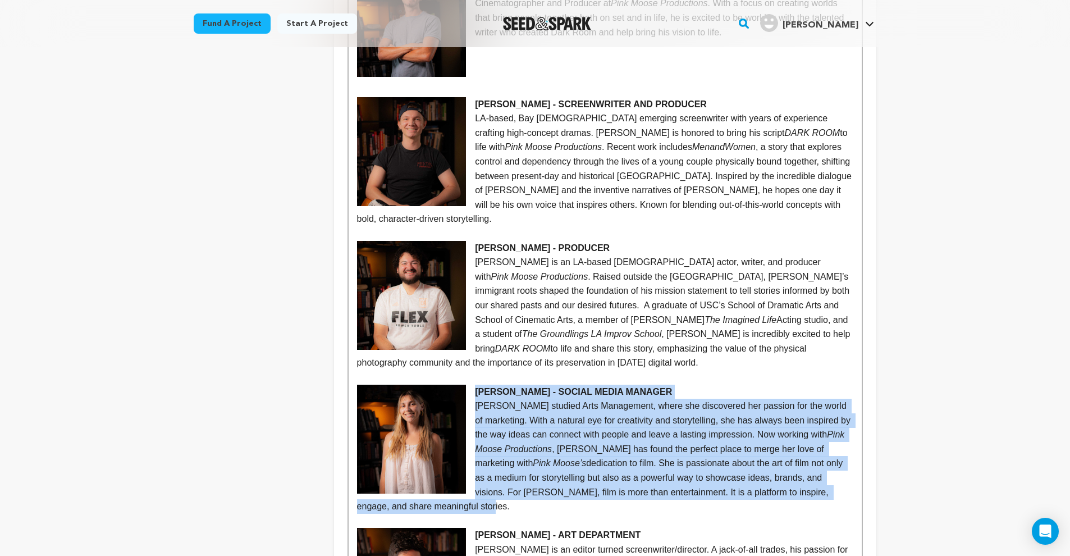
drag, startPoint x: 474, startPoint y: 349, endPoint x: 694, endPoint y: 455, distance: 243.8
click at [694, 455] on div "JOSHHUA TRIEZENBERG - DIRECTOR AND PRODUCER Joshua Triezenberg is a filmmaker, …" at bounding box center [605, 126] width 513 height 1422
copy div "SAMANTHA BYQUIST - SOCIAL MEDIA MANAGER Samantha Byquist studied Arts Managemen…"
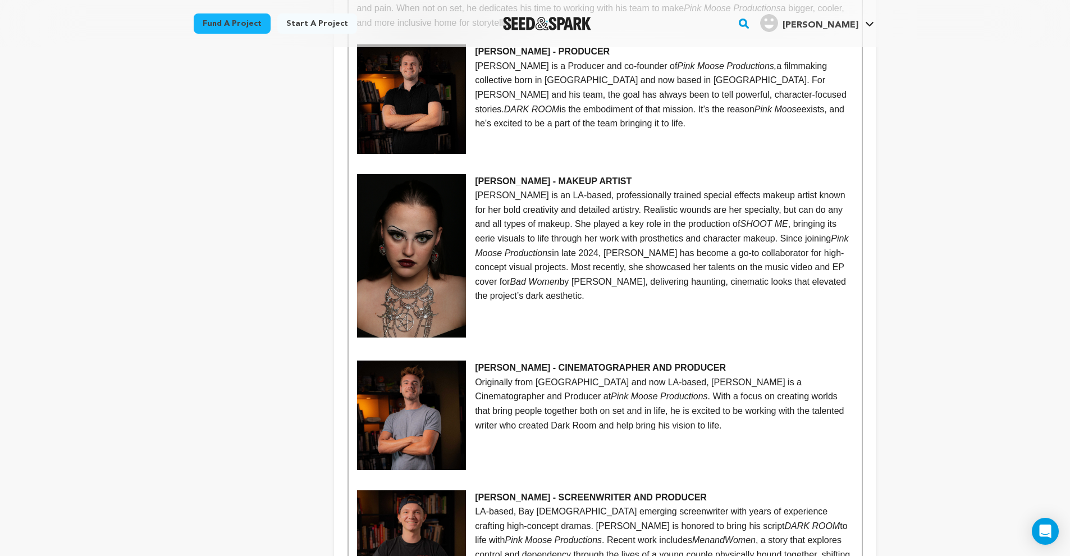
scroll to position [791, 0]
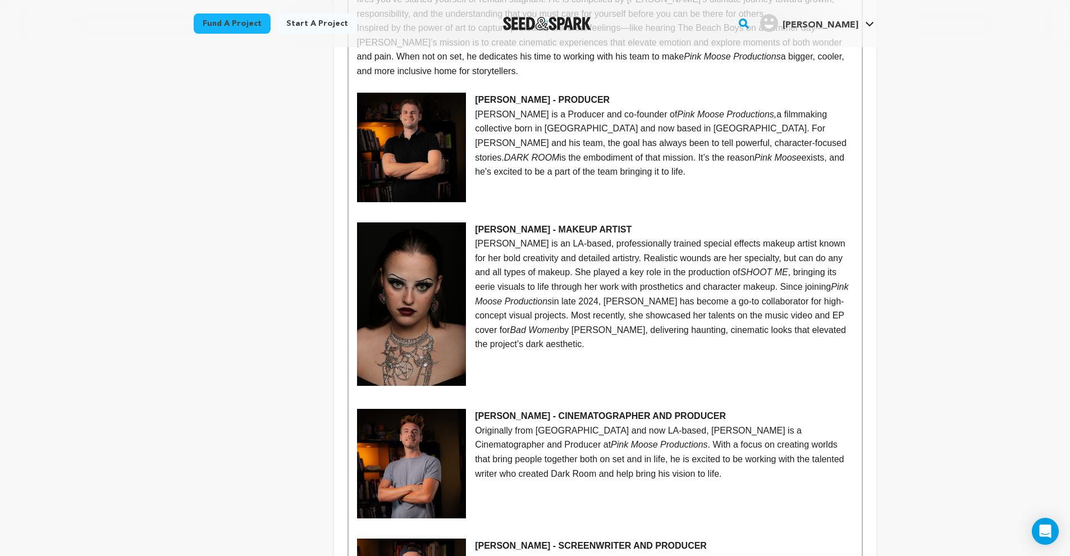
click at [510, 380] on p at bounding box center [605, 387] width 496 height 15
click at [413, 395] on p at bounding box center [605, 402] width 496 height 15
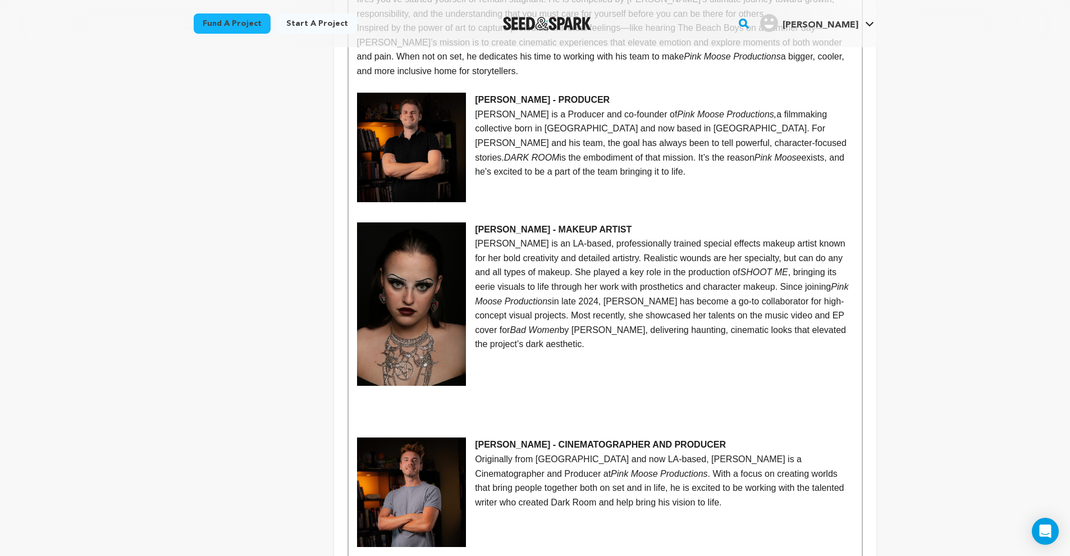
click at [448, 395] on p at bounding box center [605, 402] width 496 height 15
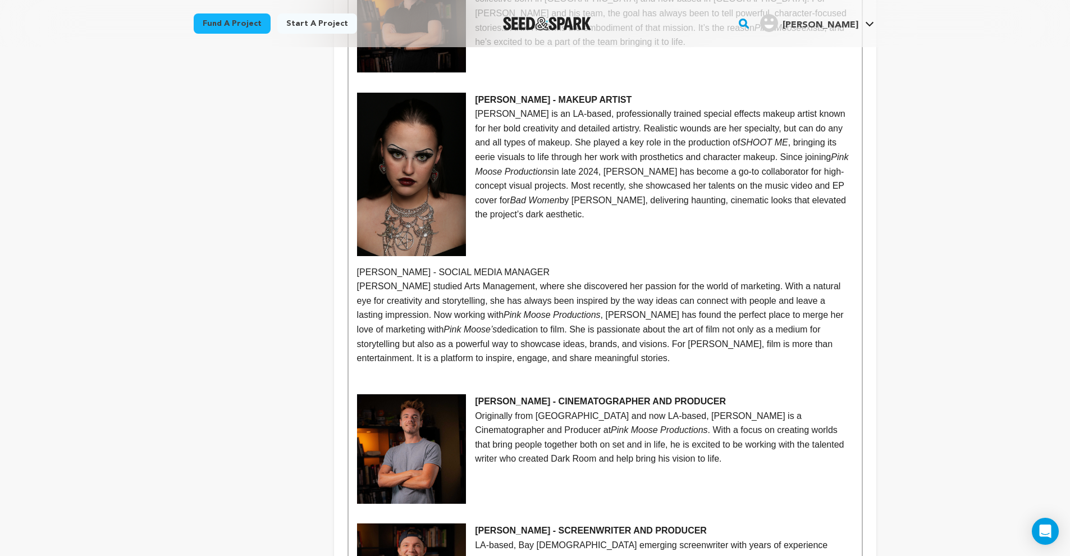
scroll to position [1294, 0]
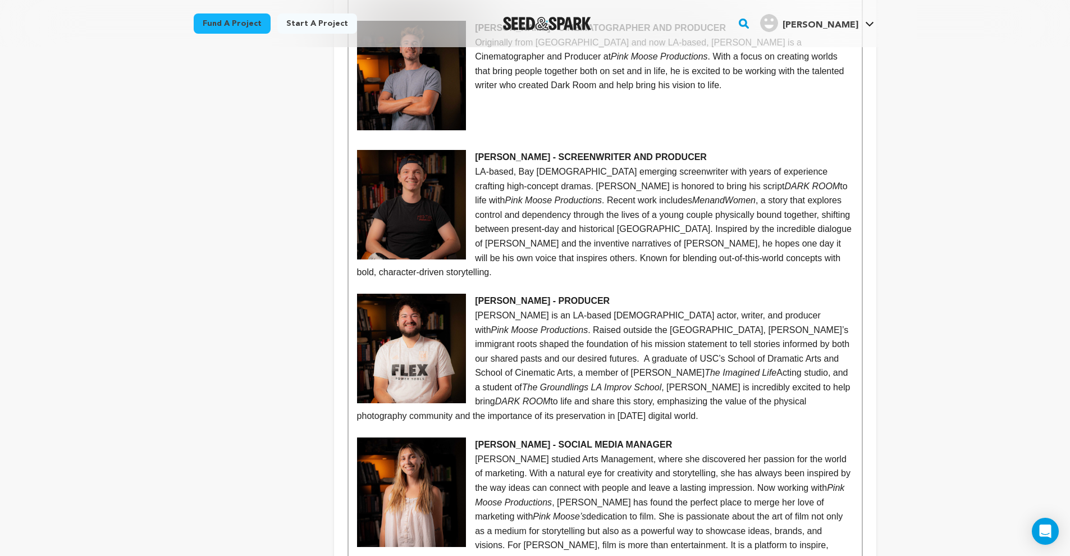
click at [399, 459] on img at bounding box center [411, 491] width 109 height 109
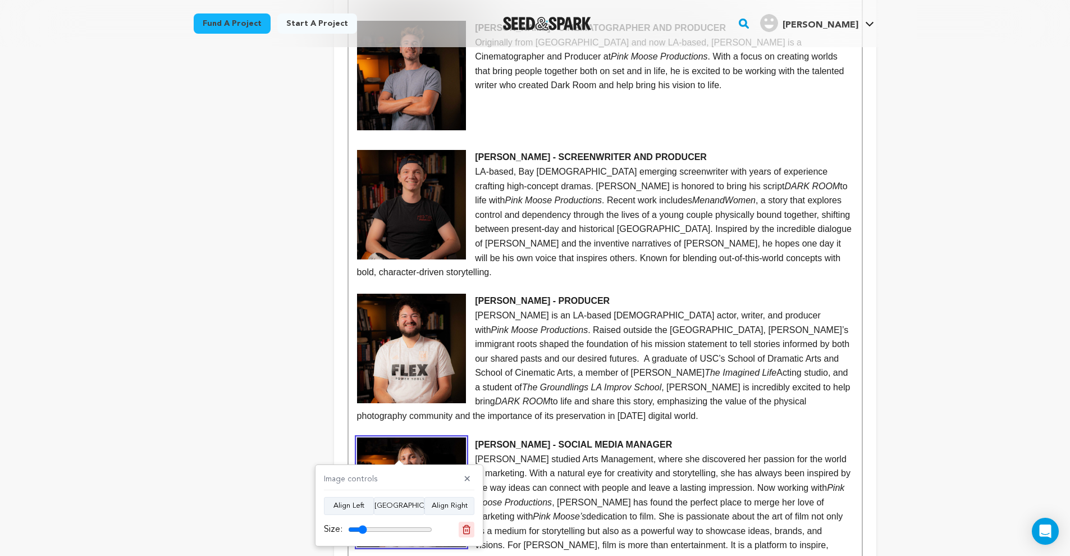
click at [462, 531] on icon at bounding box center [467, 529] width 10 height 10
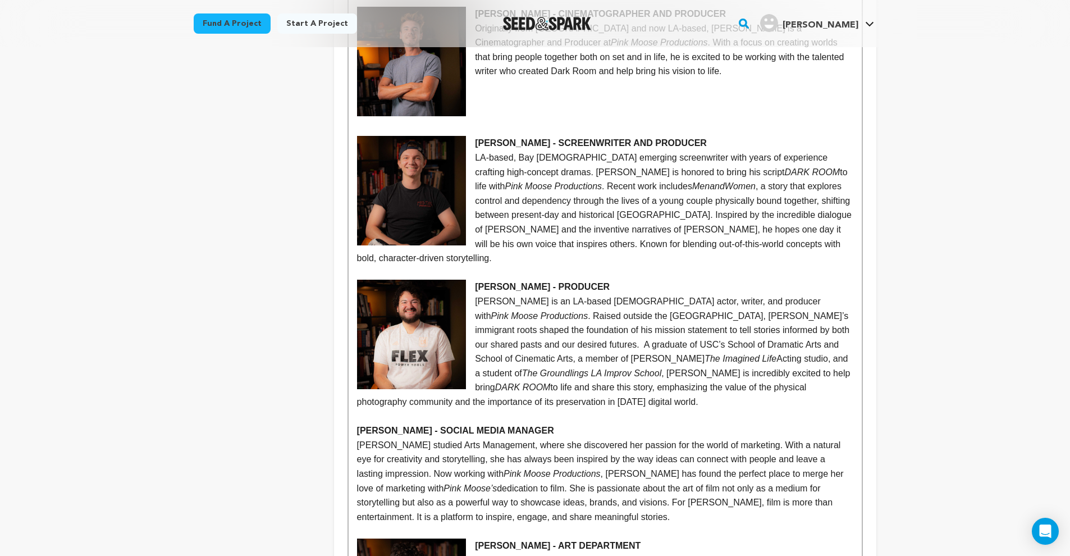
scroll to position [1437, 0]
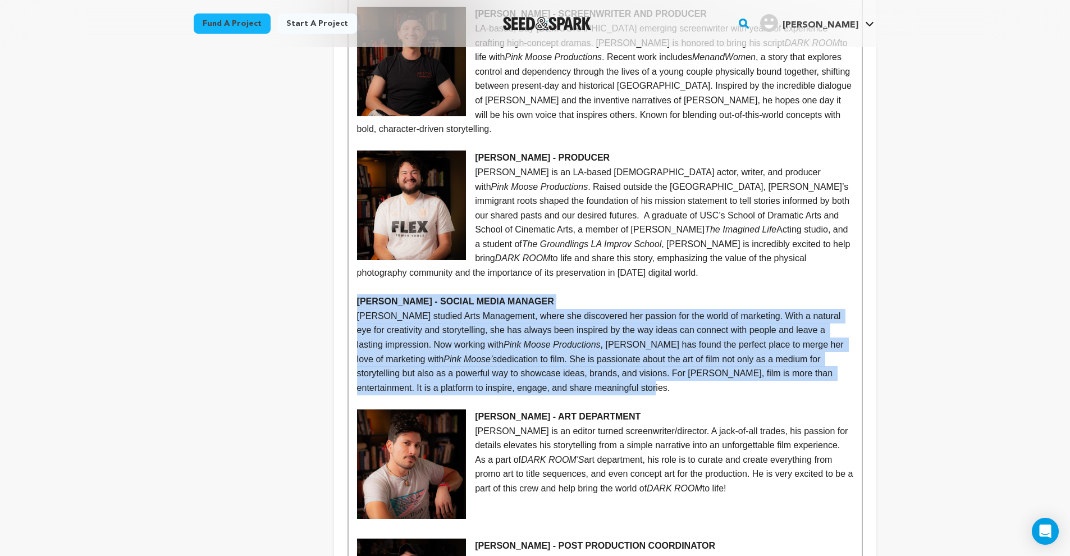
drag, startPoint x: 358, startPoint y: 253, endPoint x: 713, endPoint y: 332, distance: 363.0
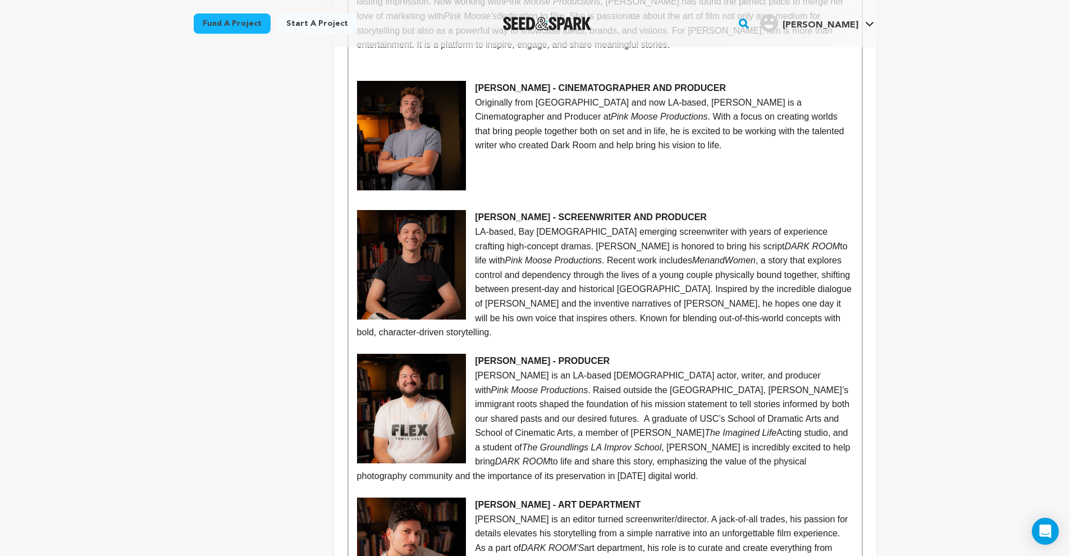
scroll to position [997, 0]
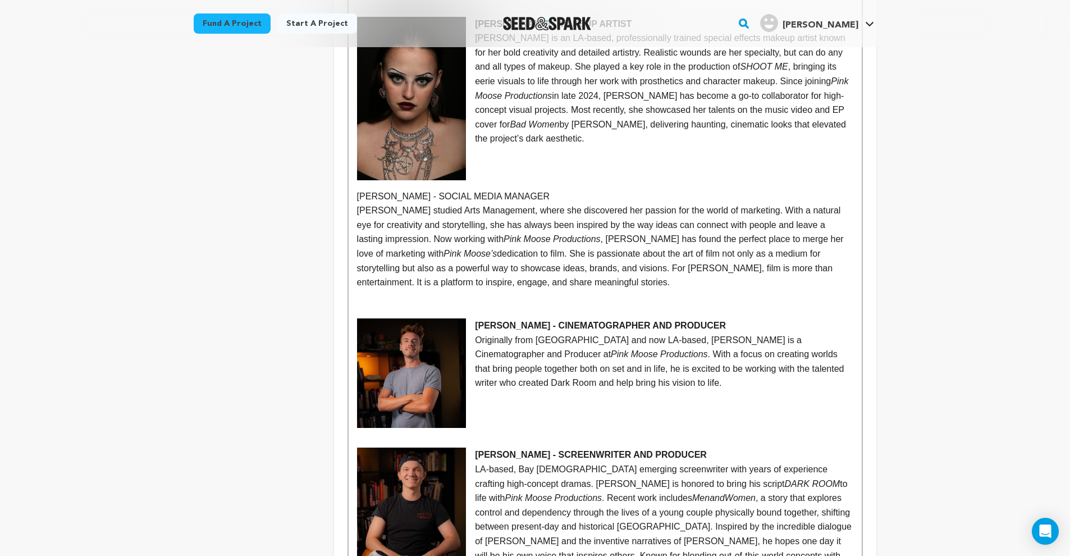
click at [359, 189] on p "[PERSON_NAME] - SOCIAL MEDIA MANAGER" at bounding box center [605, 196] width 496 height 15
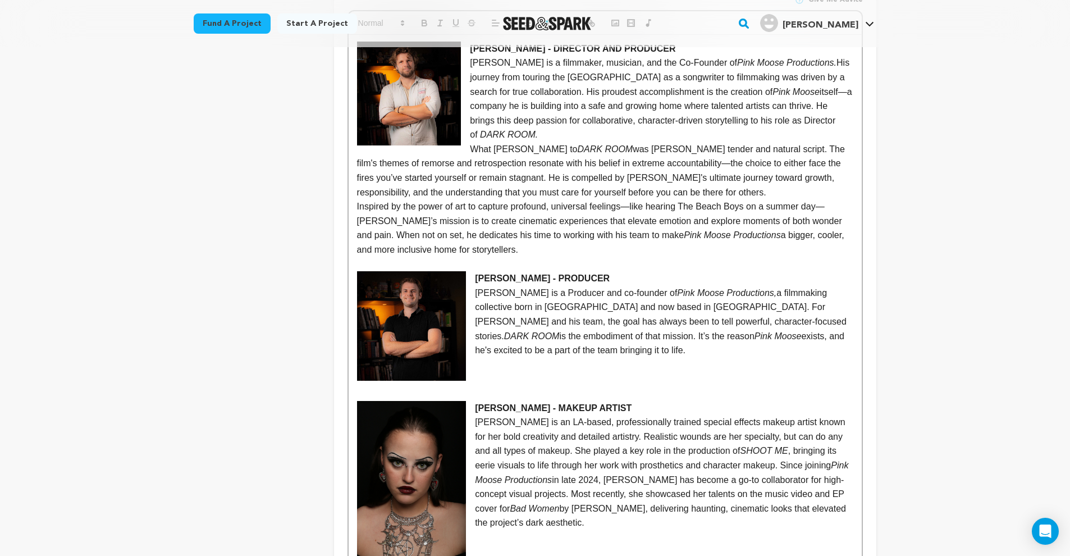
scroll to position [296, 0]
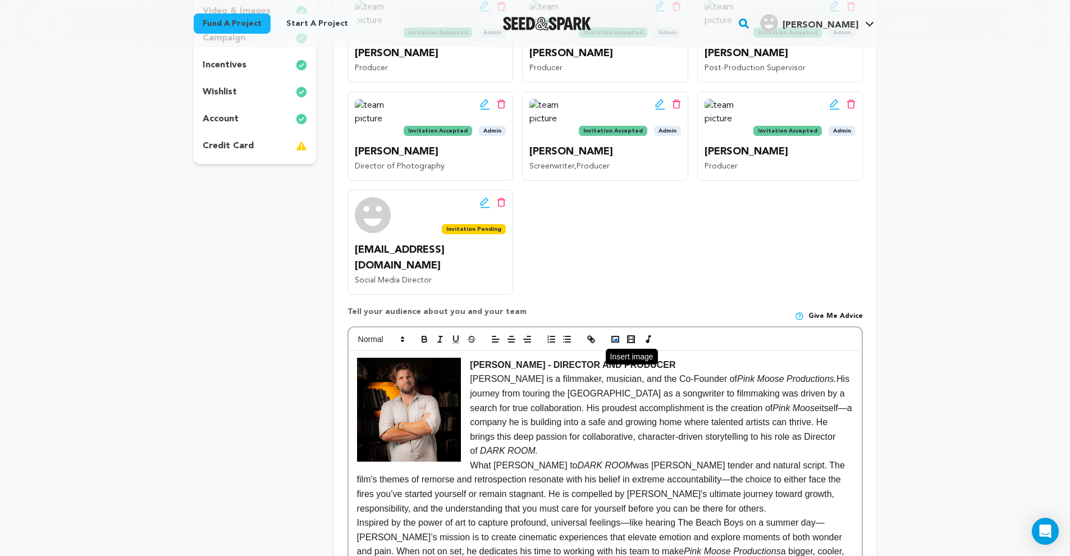
click at [619, 332] on button "button" at bounding box center [616, 338] width 16 height 13
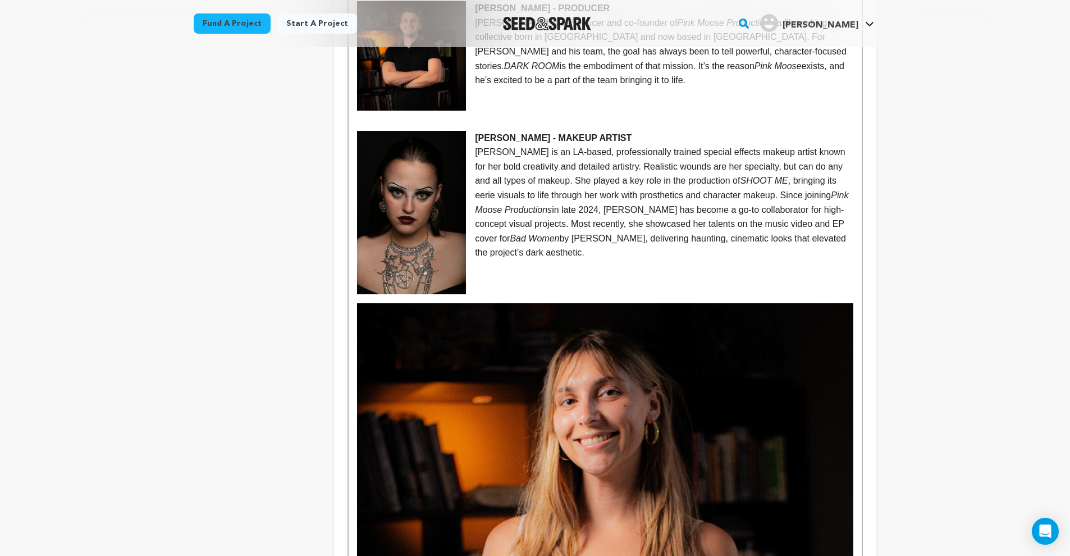
click at [518, 380] on img at bounding box center [605, 551] width 496 height 496
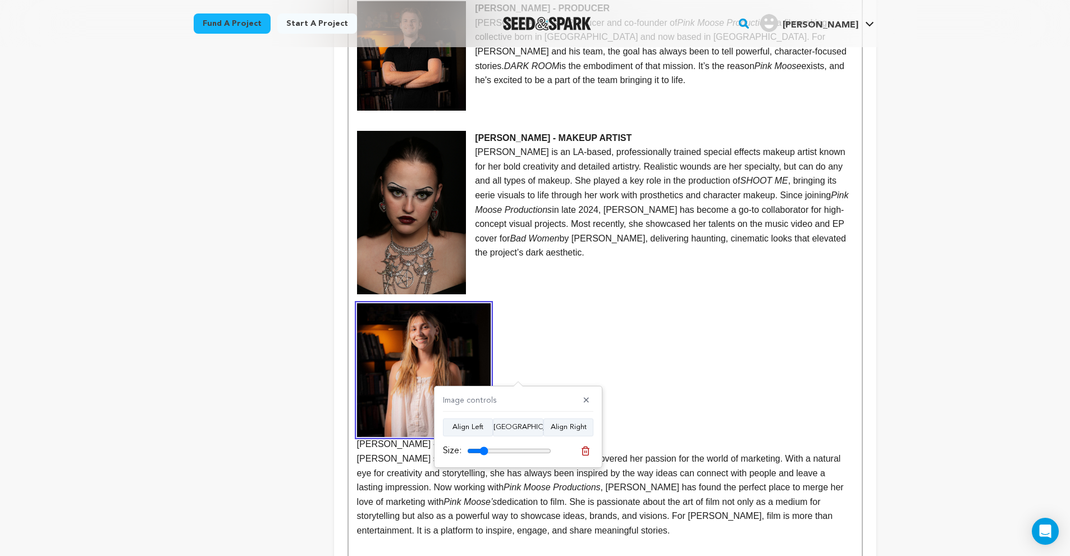
drag, startPoint x: 543, startPoint y: 451, endPoint x: 486, endPoint y: 450, distance: 57.3
click at [486, 450] on input "range" at bounding box center [509, 450] width 84 height 9
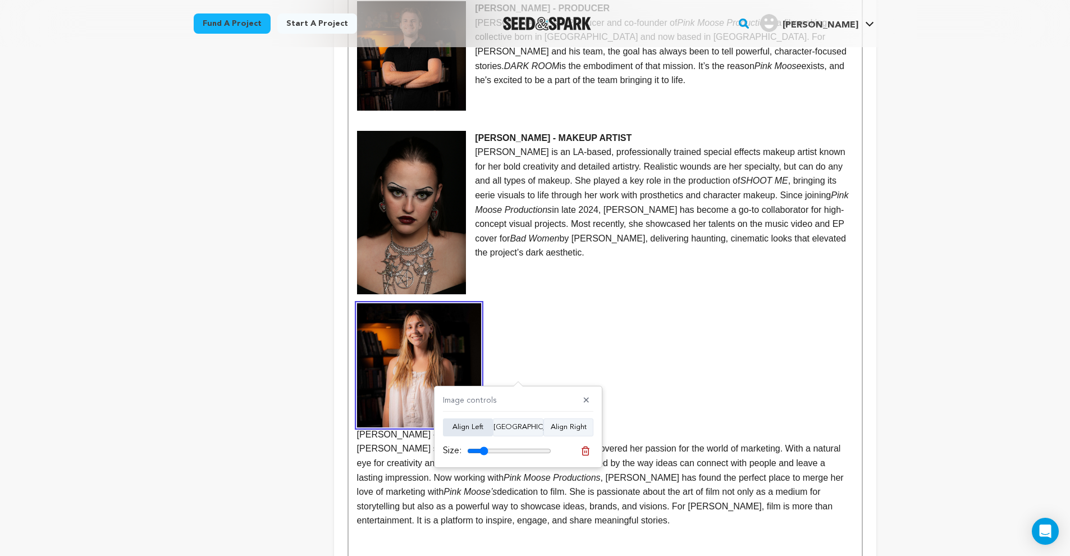
click at [473, 425] on button "Align Left" at bounding box center [468, 427] width 50 height 18
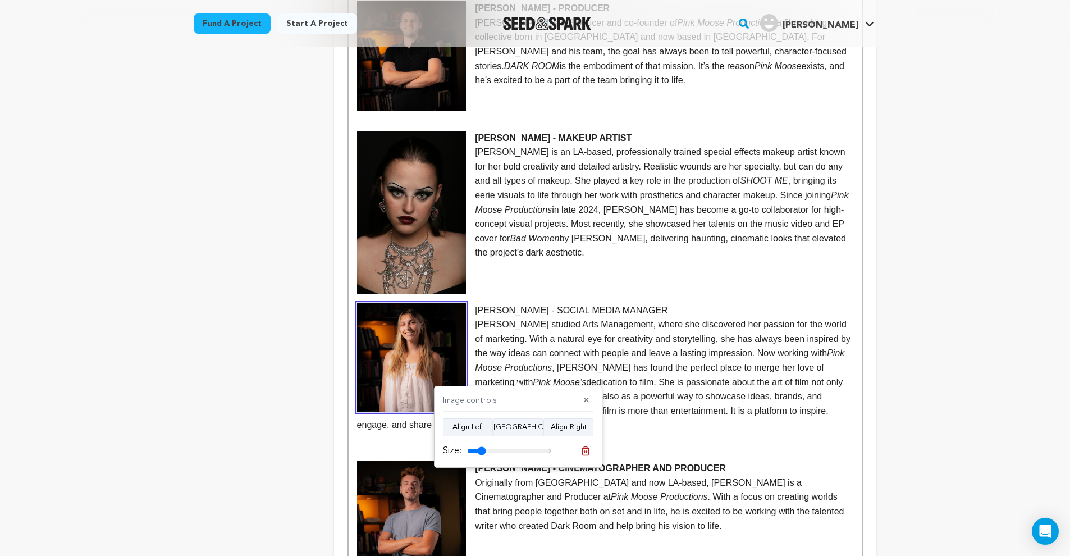
type input "22"
click at [483, 449] on input "range" at bounding box center [509, 450] width 84 height 9
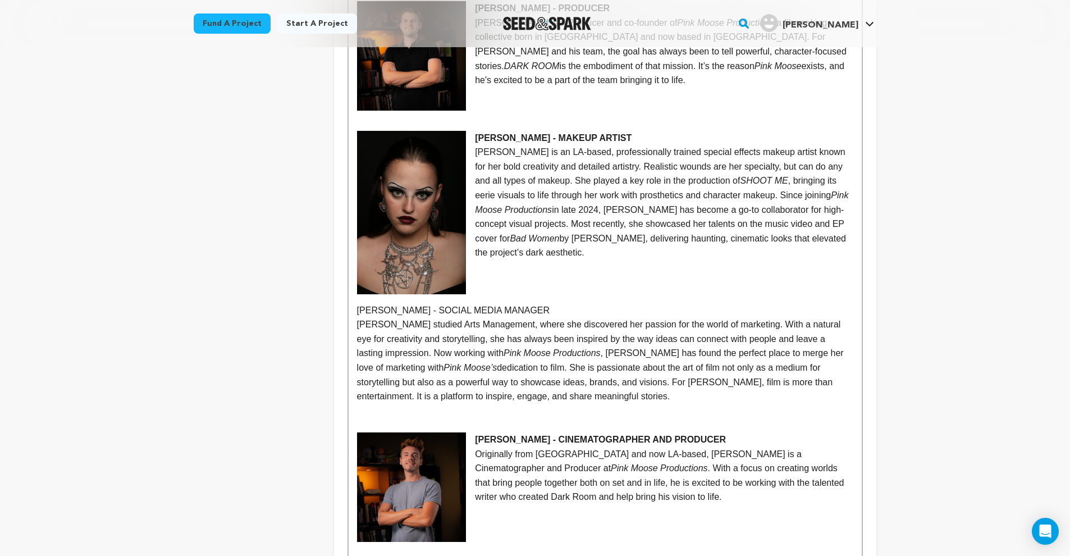
click at [358, 303] on p "[PERSON_NAME] - SOCIAL MEDIA MANAGER" at bounding box center [605, 310] width 496 height 15
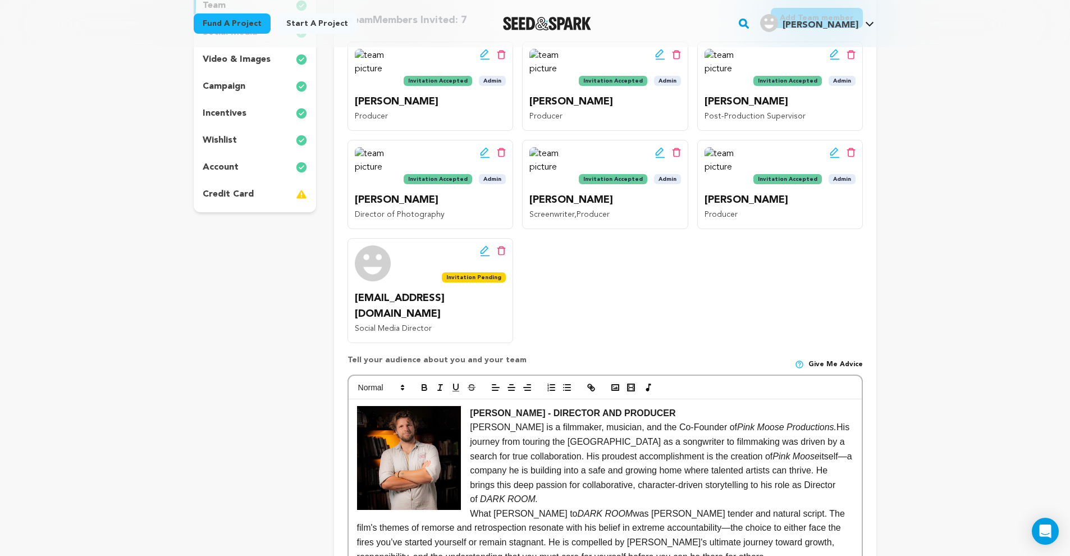
scroll to position [250, 0]
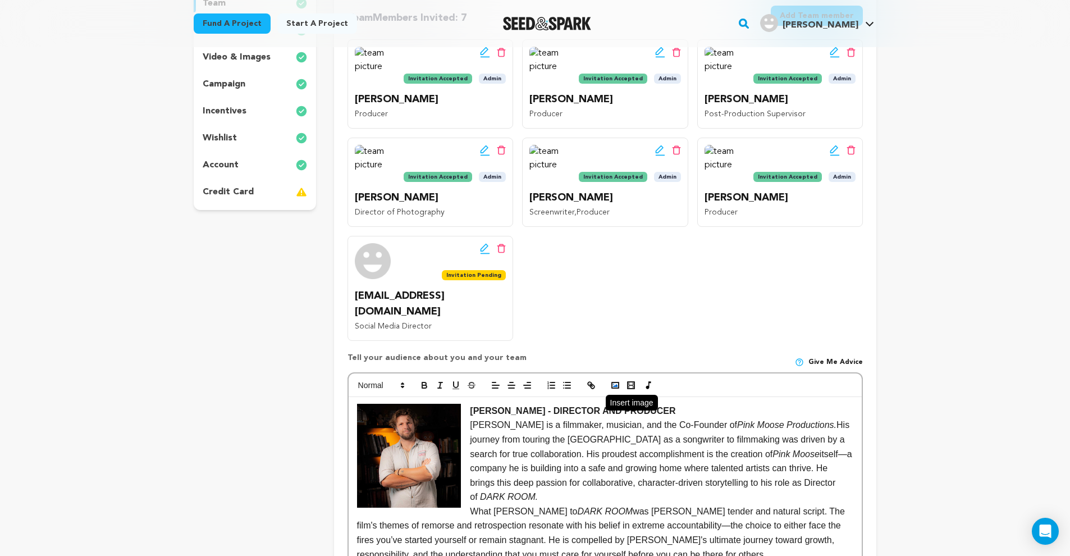
click at [610, 380] on icon "button" at bounding box center [615, 385] width 10 height 10
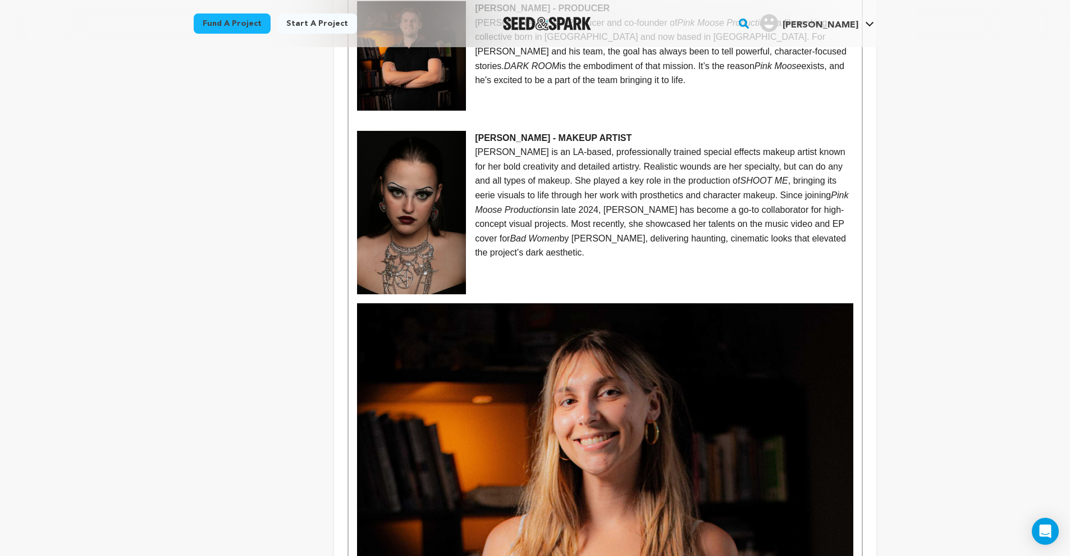
click at [563, 382] on img at bounding box center [605, 551] width 496 height 496
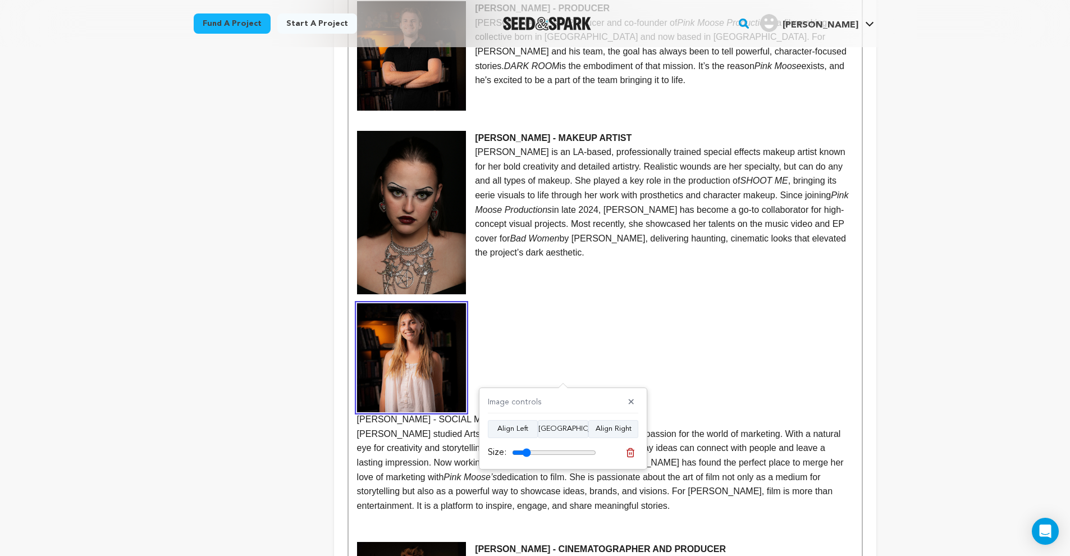
drag, startPoint x: 590, startPoint y: 450, endPoint x: 528, endPoint y: 453, distance: 61.2
type input "22"
click at [528, 453] on input "range" at bounding box center [554, 452] width 84 height 9
click at [520, 430] on button "Align Left" at bounding box center [513, 429] width 50 height 18
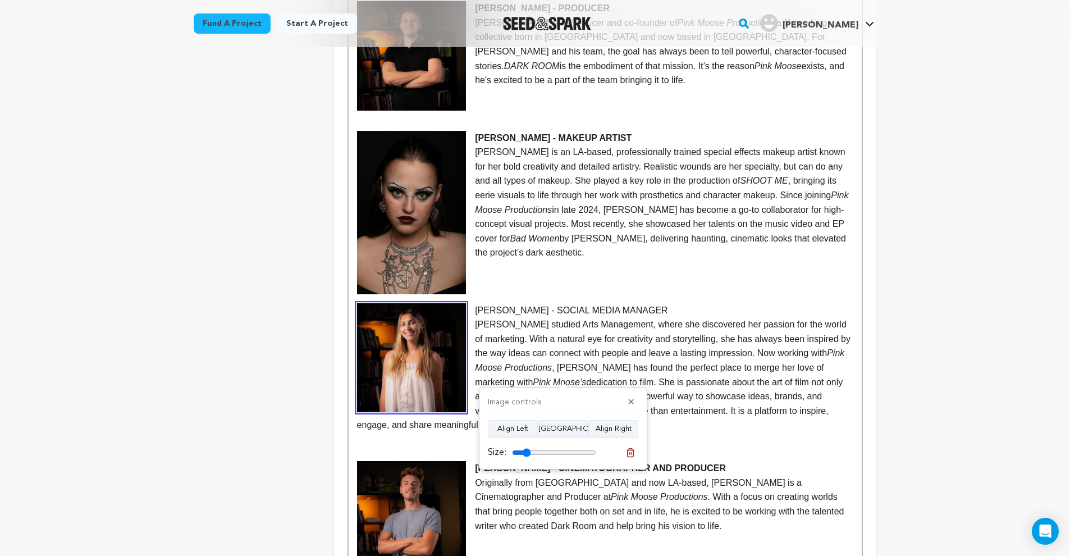
drag, startPoint x: 475, startPoint y: 277, endPoint x: 683, endPoint y: 280, distance: 208.3
click at [681, 303] on p "[PERSON_NAME] - SOCIAL MEDIA MANAGER" at bounding box center [605, 310] width 496 height 15
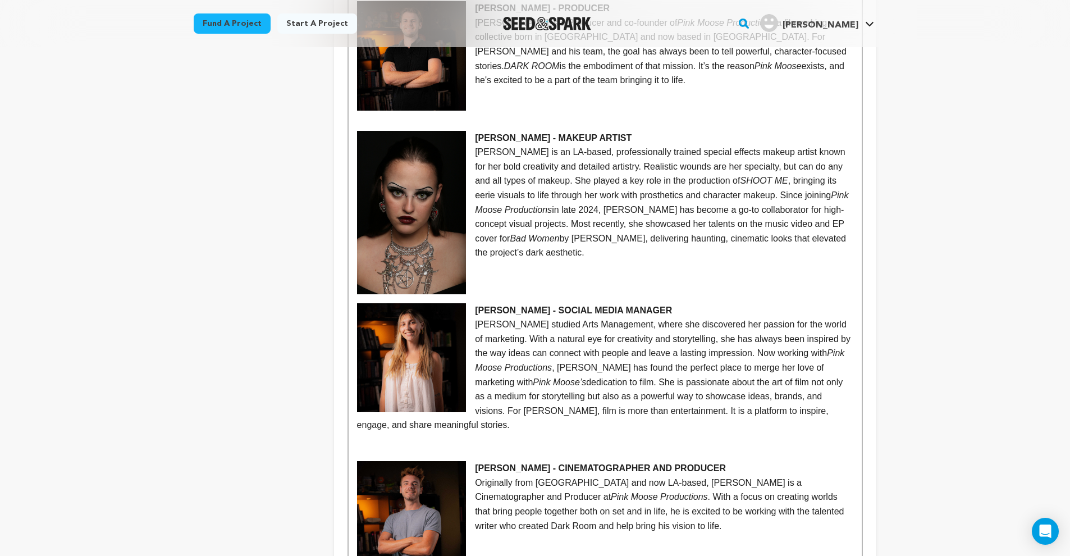
click at [578, 275] on p at bounding box center [605, 282] width 496 height 15
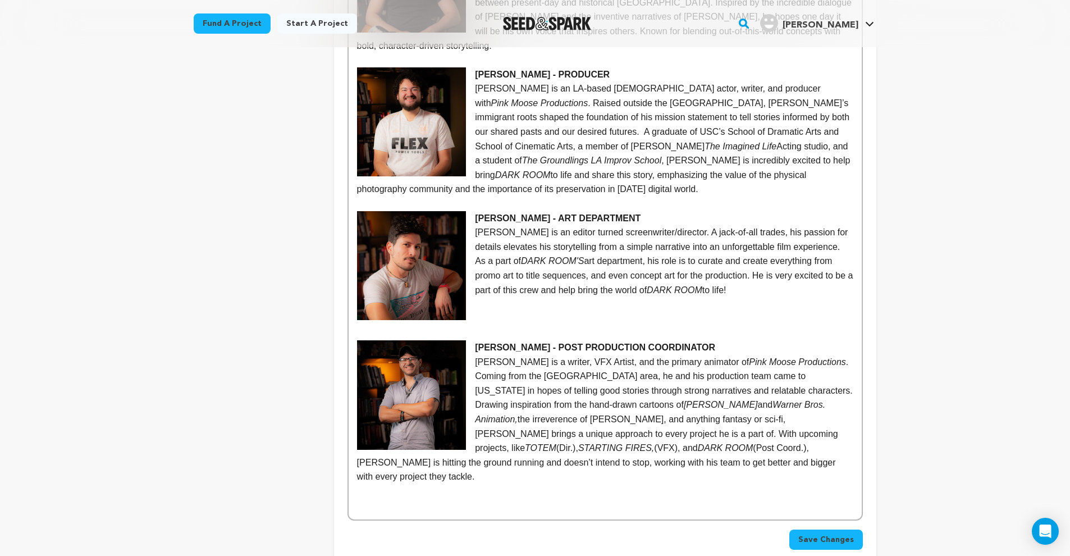
scroll to position [1710, 0]
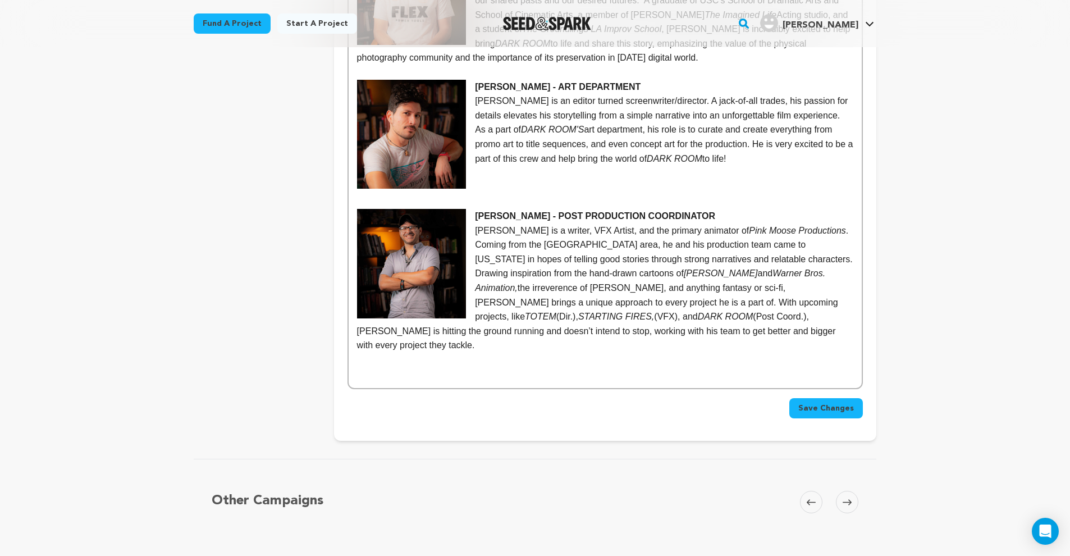
click at [814, 403] on span "Save Changes" at bounding box center [826, 408] width 56 height 11
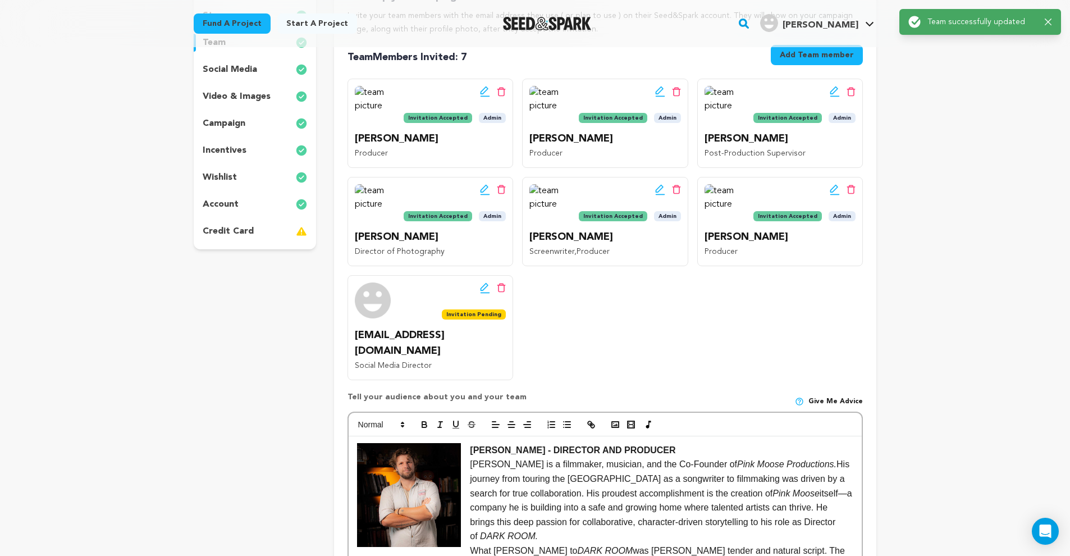
scroll to position [0, 0]
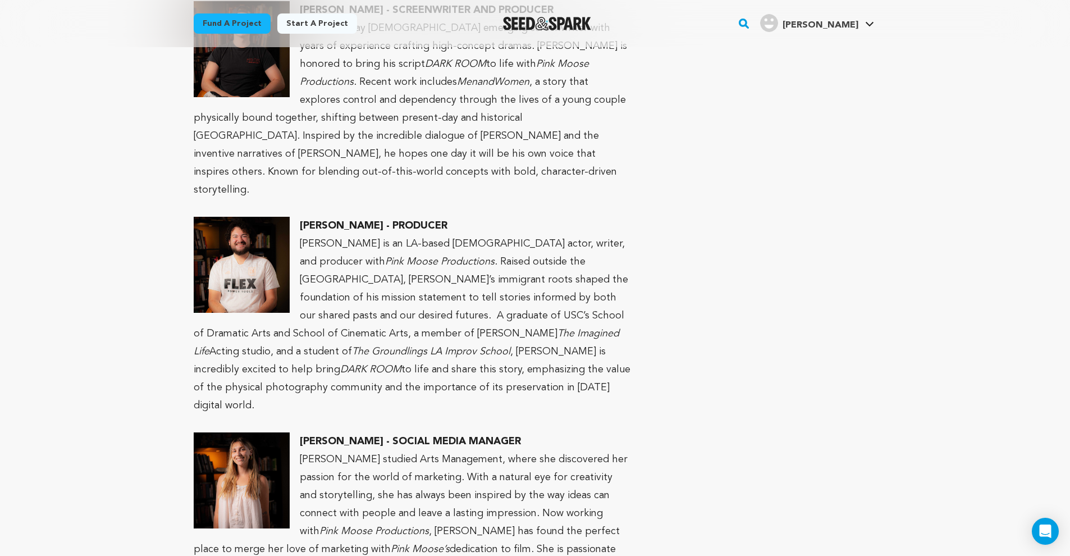
scroll to position [1514, 0]
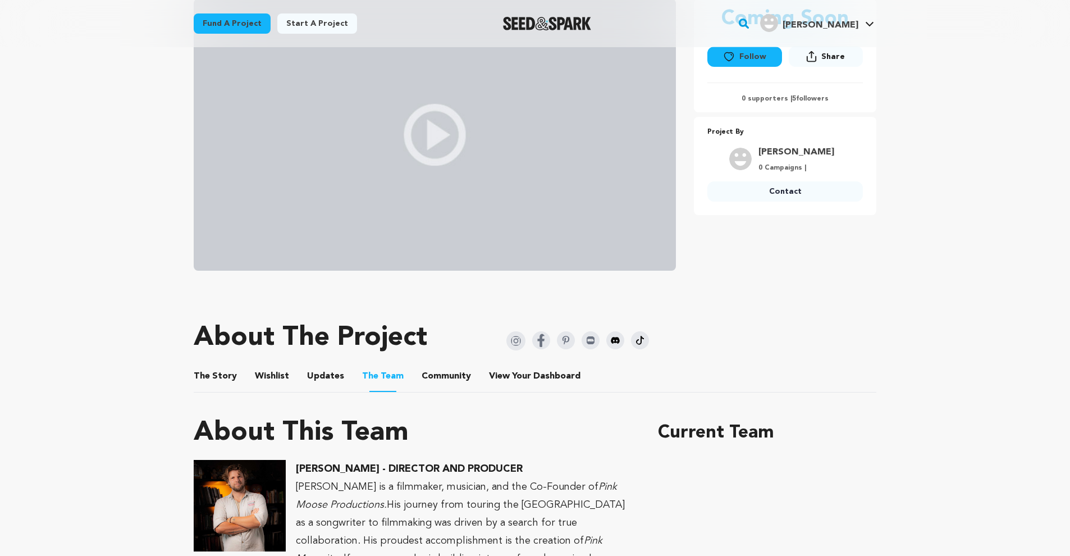
scroll to position [367, 0]
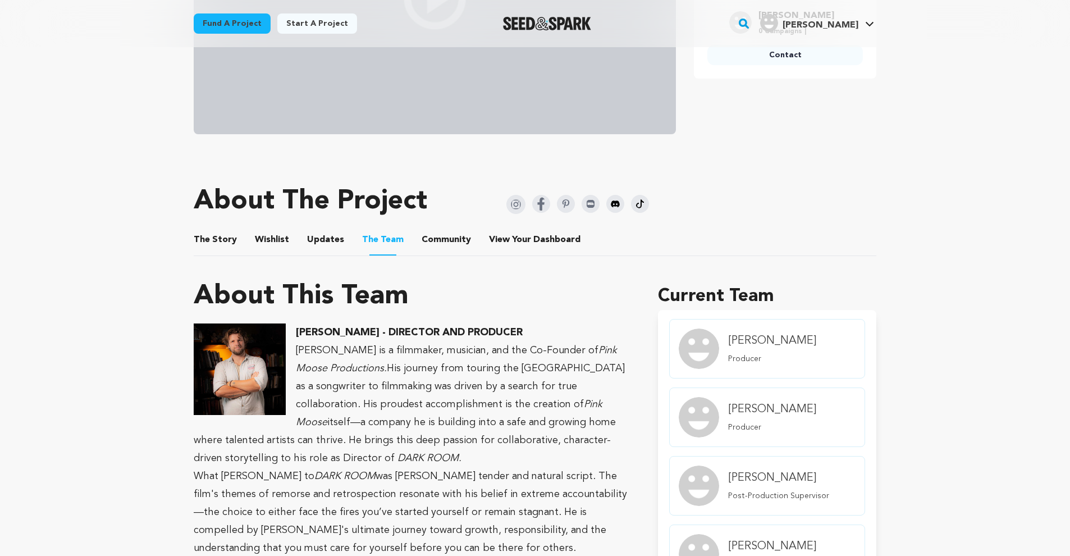
click at [217, 242] on button "The Story" at bounding box center [215, 242] width 27 height 27
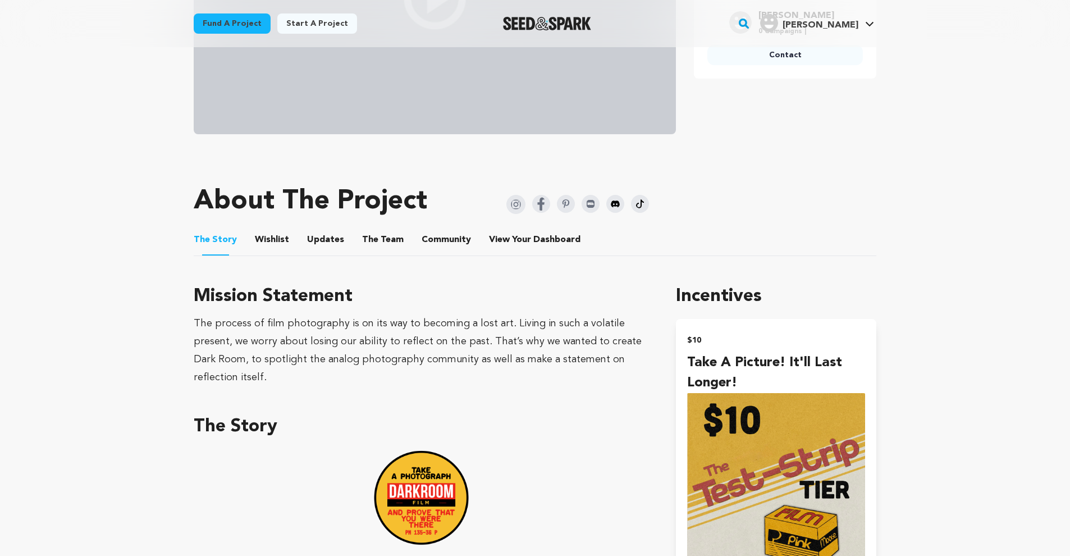
click at [259, 240] on button "Wishlist" at bounding box center [272, 242] width 27 height 27
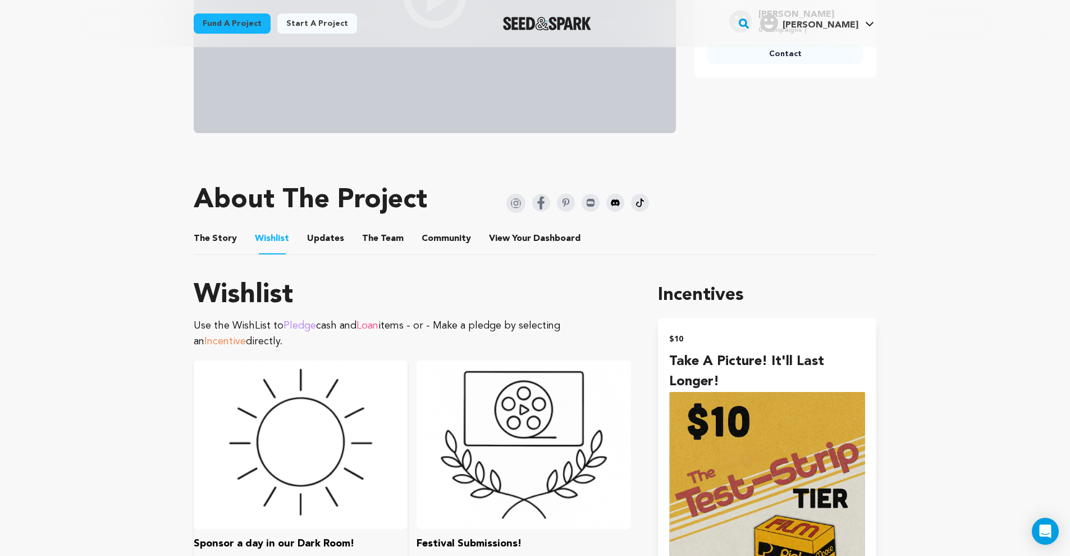
scroll to position [217, 0]
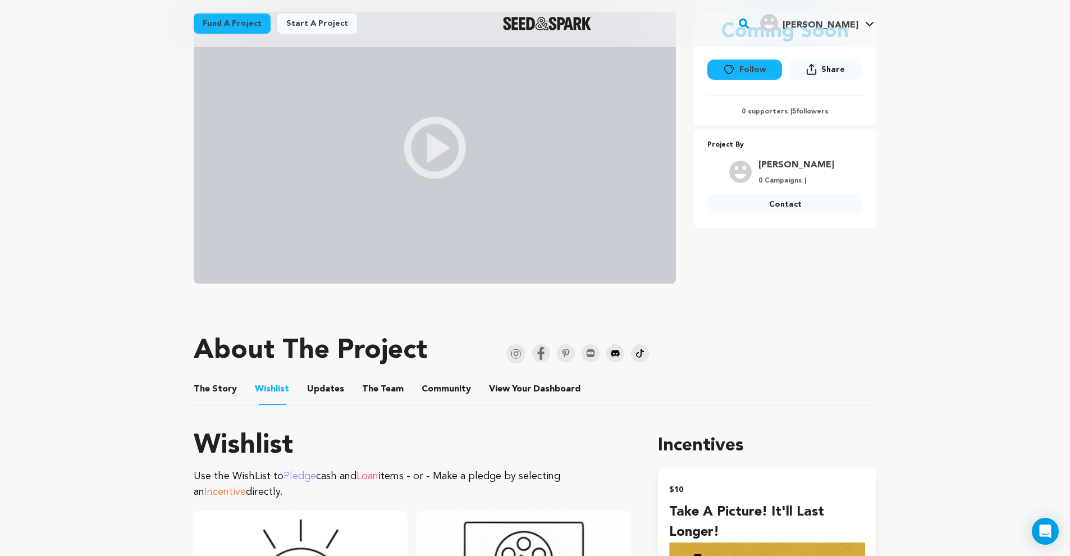
click at [331, 382] on button "Updates" at bounding box center [325, 391] width 27 height 27
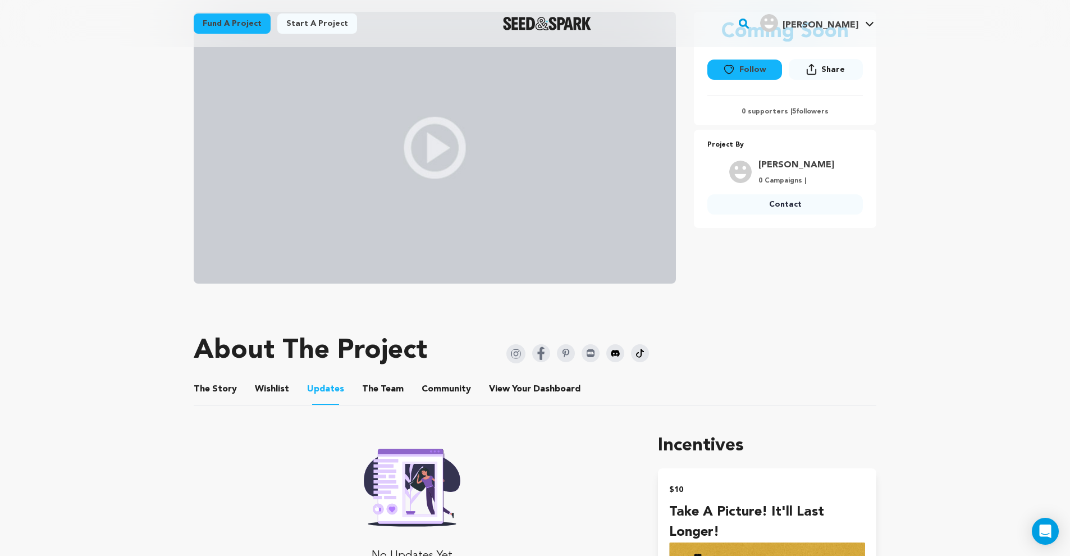
scroll to position [441, 0]
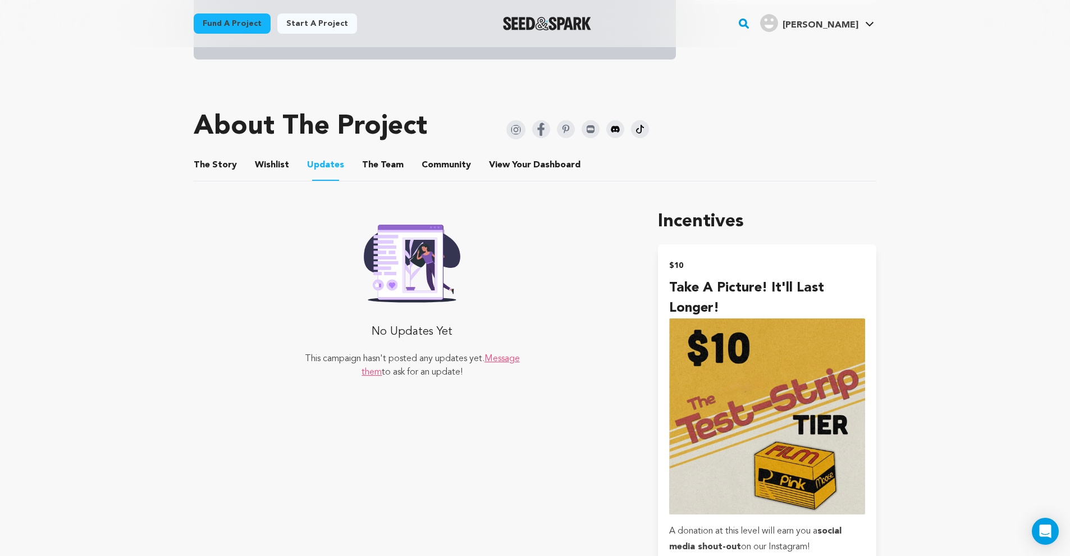
click at [382, 165] on button "The Team" at bounding box center [382, 167] width 27 height 27
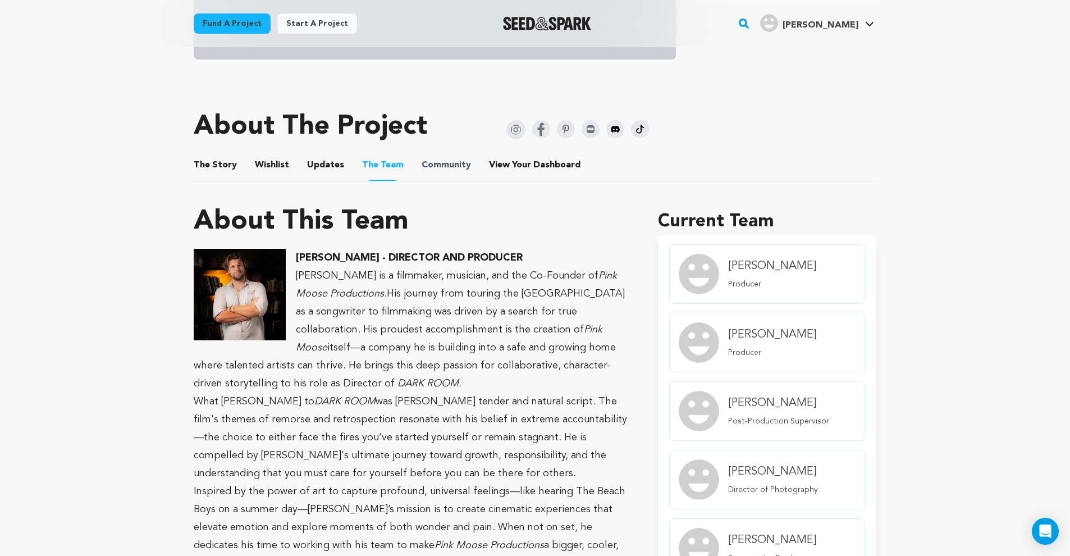
click at [422, 161] on span "Community" at bounding box center [446, 164] width 49 height 13
click at [463, 174] on li "Community Community" at bounding box center [446, 164] width 49 height 31
click at [453, 168] on span "Community" at bounding box center [446, 164] width 49 height 13
click at [456, 167] on span "Community" at bounding box center [446, 164] width 49 height 13
click at [500, 163] on button "View Your Dashboard" at bounding box center [502, 167] width 27 height 27
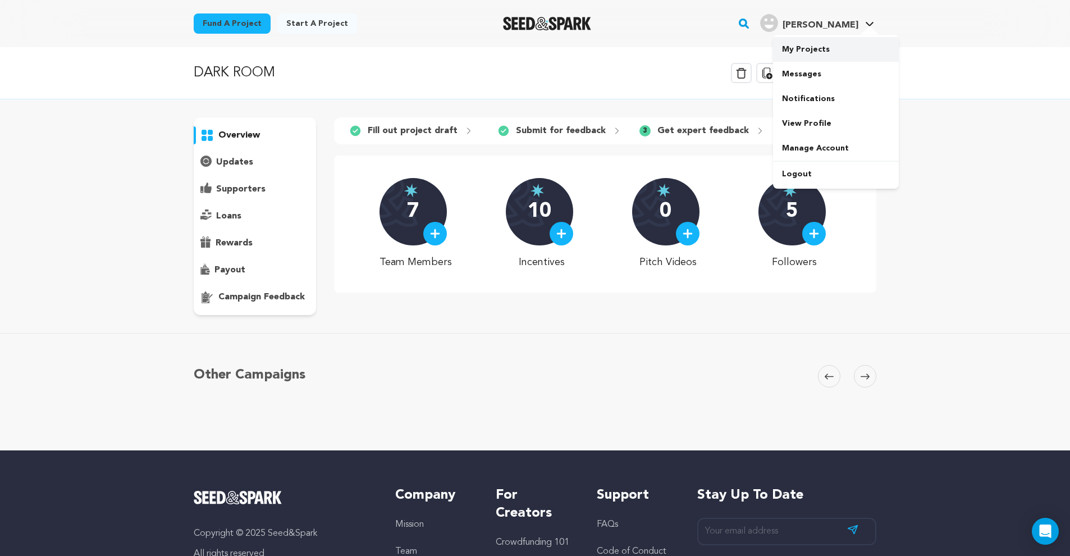
click at [816, 47] on link "My Projects" at bounding box center [836, 49] width 126 height 25
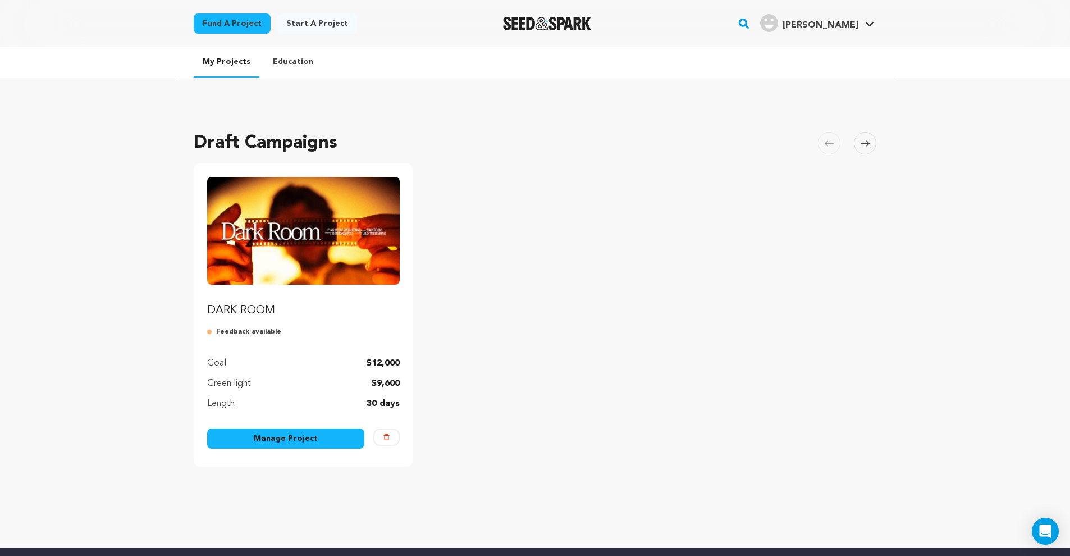
click at [341, 267] on img "Fund DARK ROOM" at bounding box center [303, 231] width 193 height 108
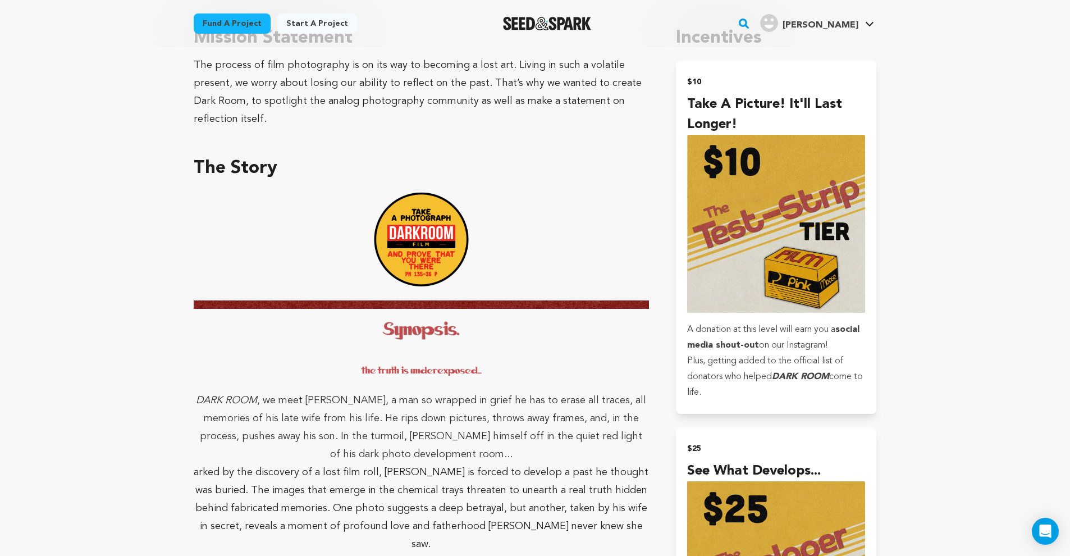
scroll to position [744, 0]
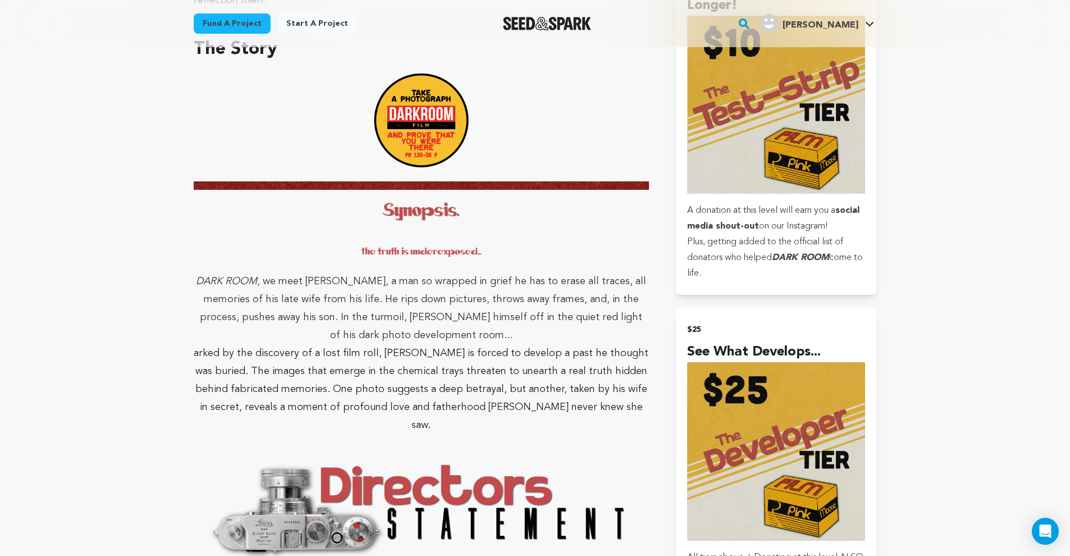
click at [206, 262] on em "DARK ROOM" at bounding box center [421, 238] width 455 height 97
click at [199, 264] on p "DARK ROOM , we meet [PERSON_NAME], a man so wrapped in grief he has to erase al…" at bounding box center [421, 267] width 455 height 155
click at [206, 262] on em "DARK ROOM" at bounding box center [421, 238] width 455 height 97
click at [203, 264] on em "DARK ROOM" at bounding box center [421, 238] width 455 height 97
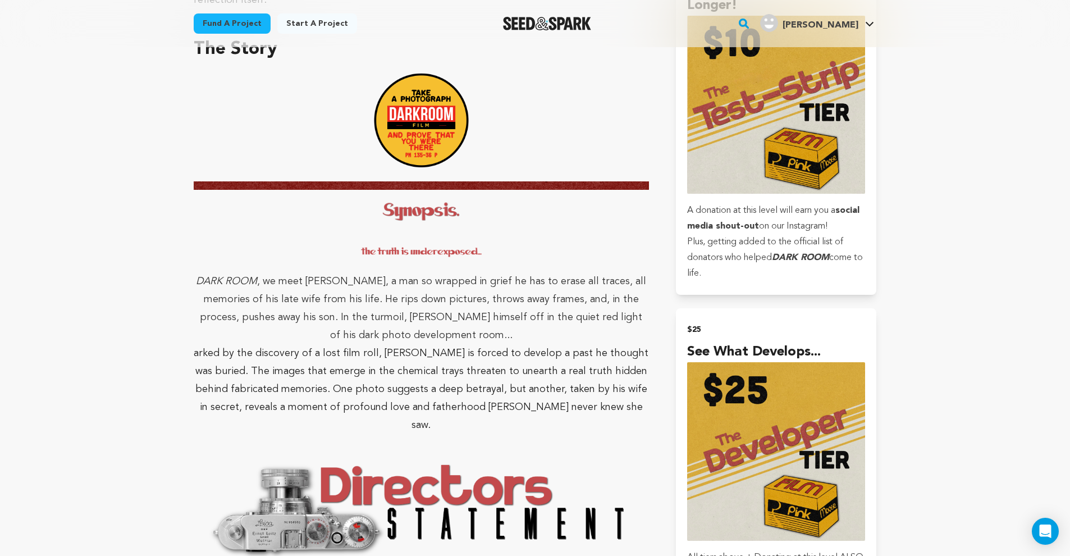
click at [203, 264] on em "DARK ROOM" at bounding box center [421, 238] width 455 height 97
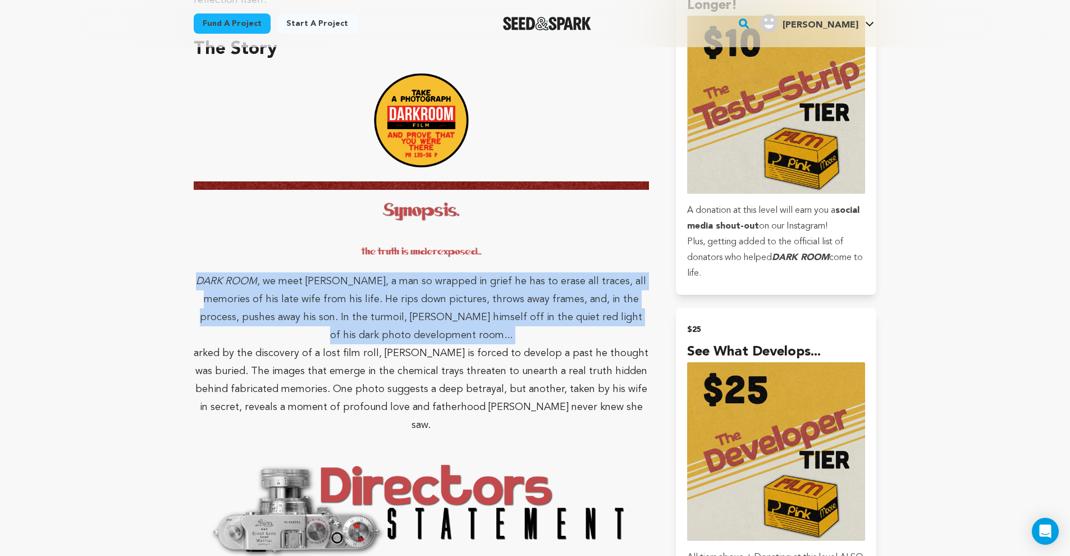
click at [203, 264] on em "DARK ROOM" at bounding box center [421, 238] width 455 height 97
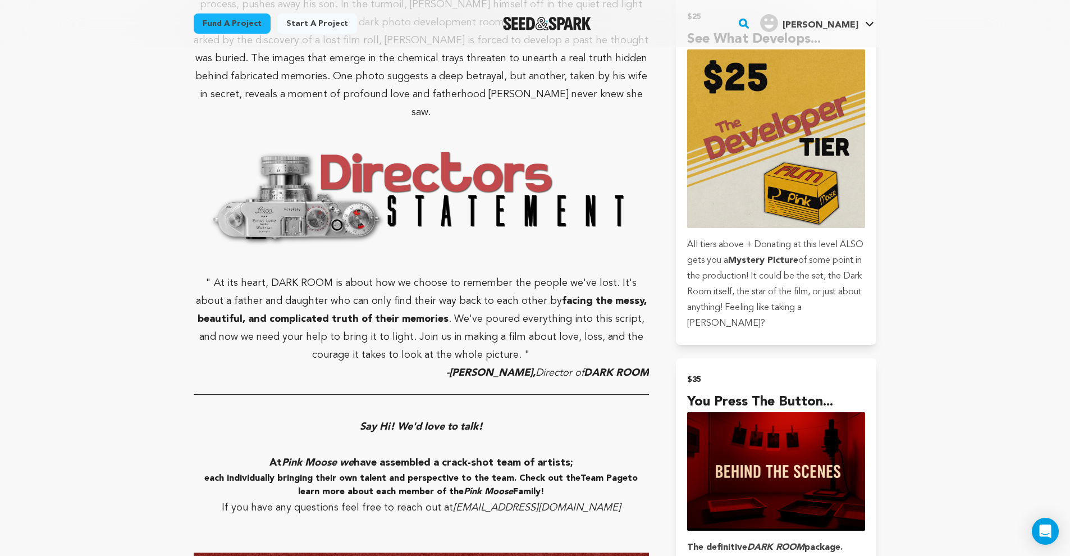
scroll to position [1065, 0]
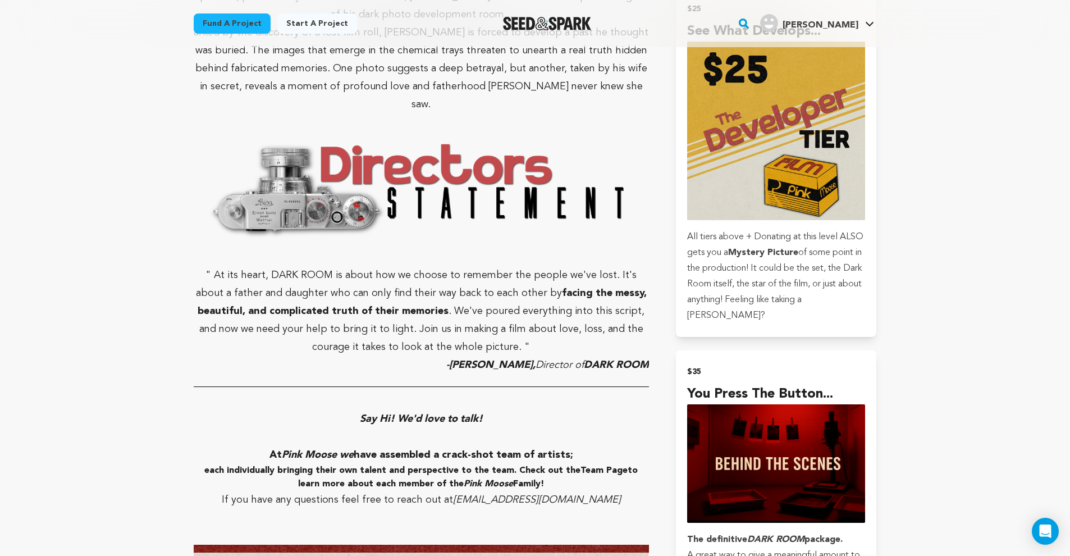
click at [199, 266] on p "" At its heart, DARK ROOM is about how we choose to remember the people we've l…" at bounding box center [421, 311] width 455 height 90
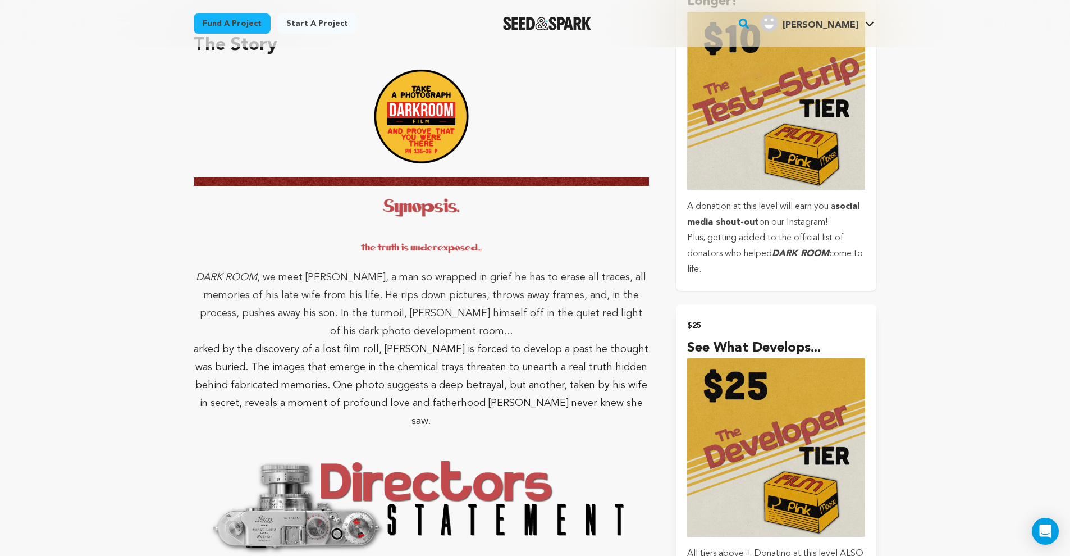
scroll to position [503, 0]
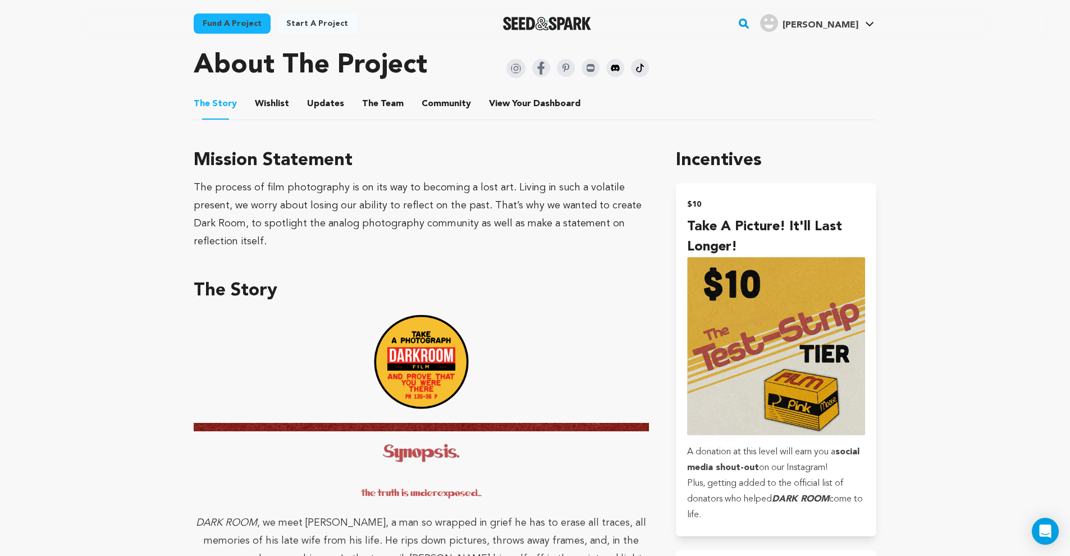
click at [270, 106] on button "Wishlist" at bounding box center [272, 106] width 27 height 27
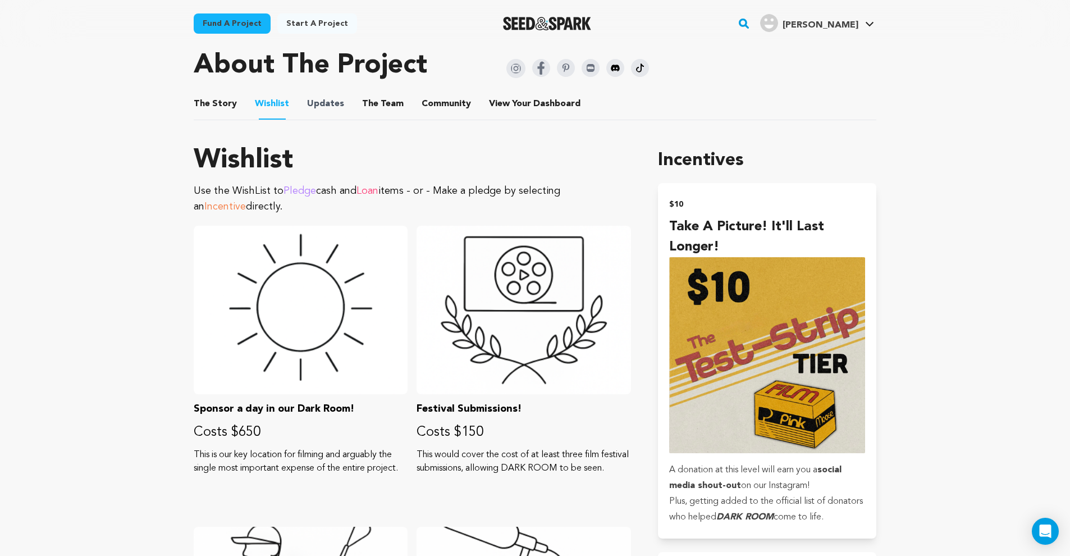
click at [336, 102] on span "Updates" at bounding box center [325, 103] width 37 height 13
click at [385, 107] on button "The Team" at bounding box center [382, 106] width 27 height 27
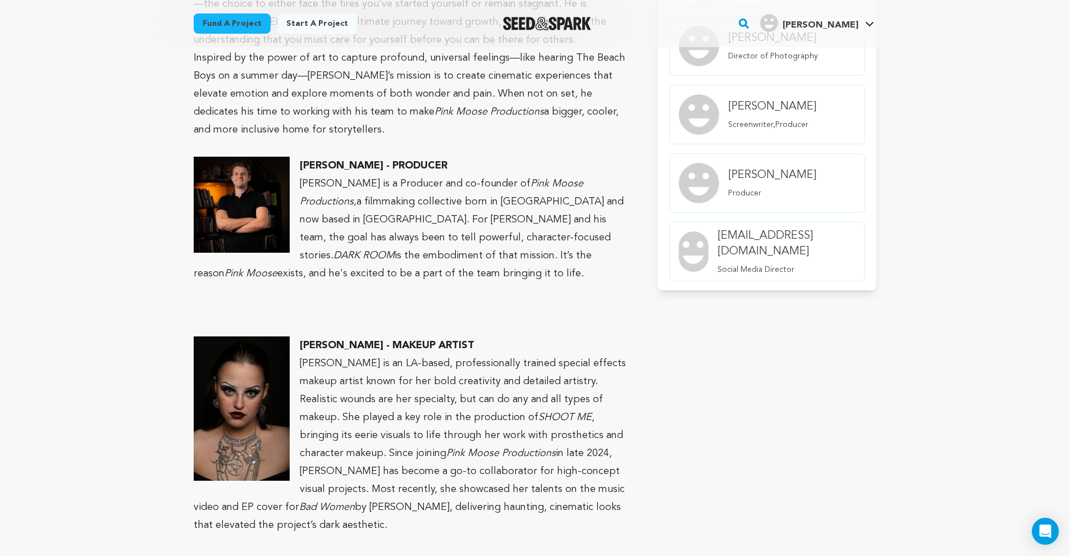
scroll to position [477, 0]
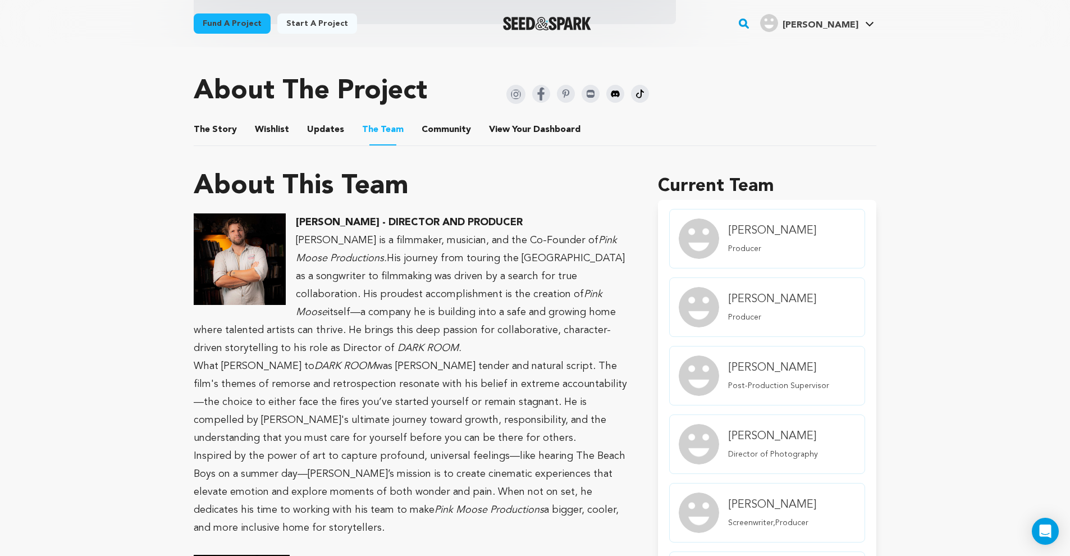
click at [441, 134] on button "Community" at bounding box center [446, 131] width 27 height 27
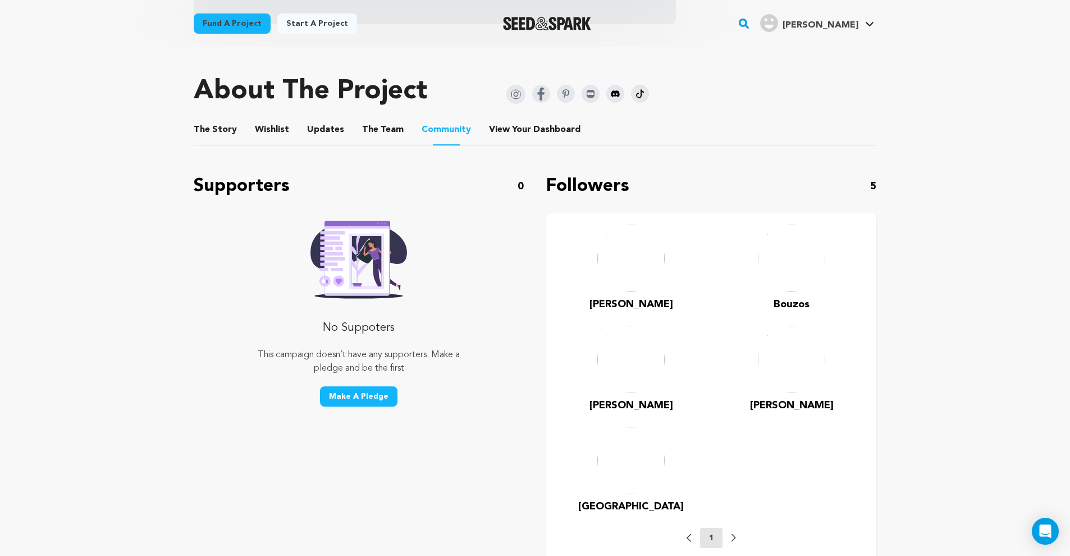
click at [275, 126] on button "Wishlist" at bounding box center [272, 131] width 27 height 27
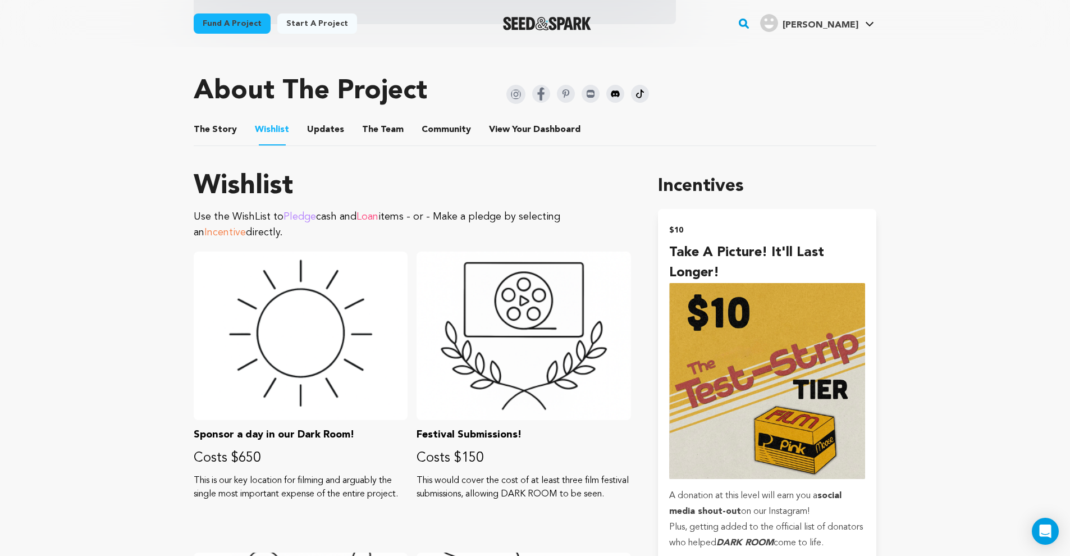
click at [197, 136] on li "The Story The Story" at bounding box center [215, 129] width 43 height 31
click at [213, 133] on button "The Story" at bounding box center [215, 131] width 27 height 27
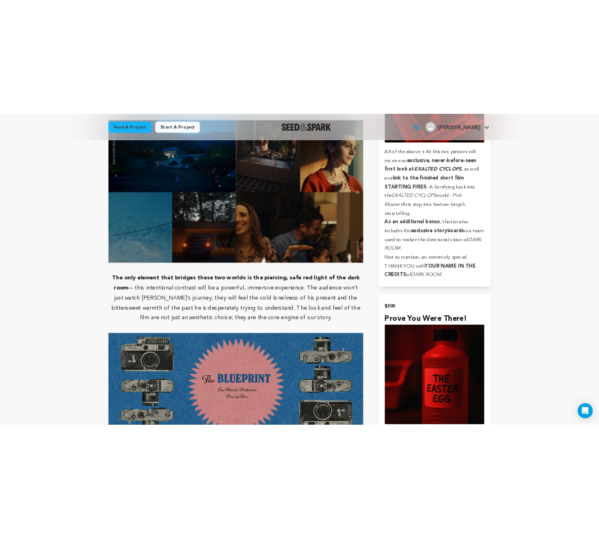
scroll to position [2722, 0]
